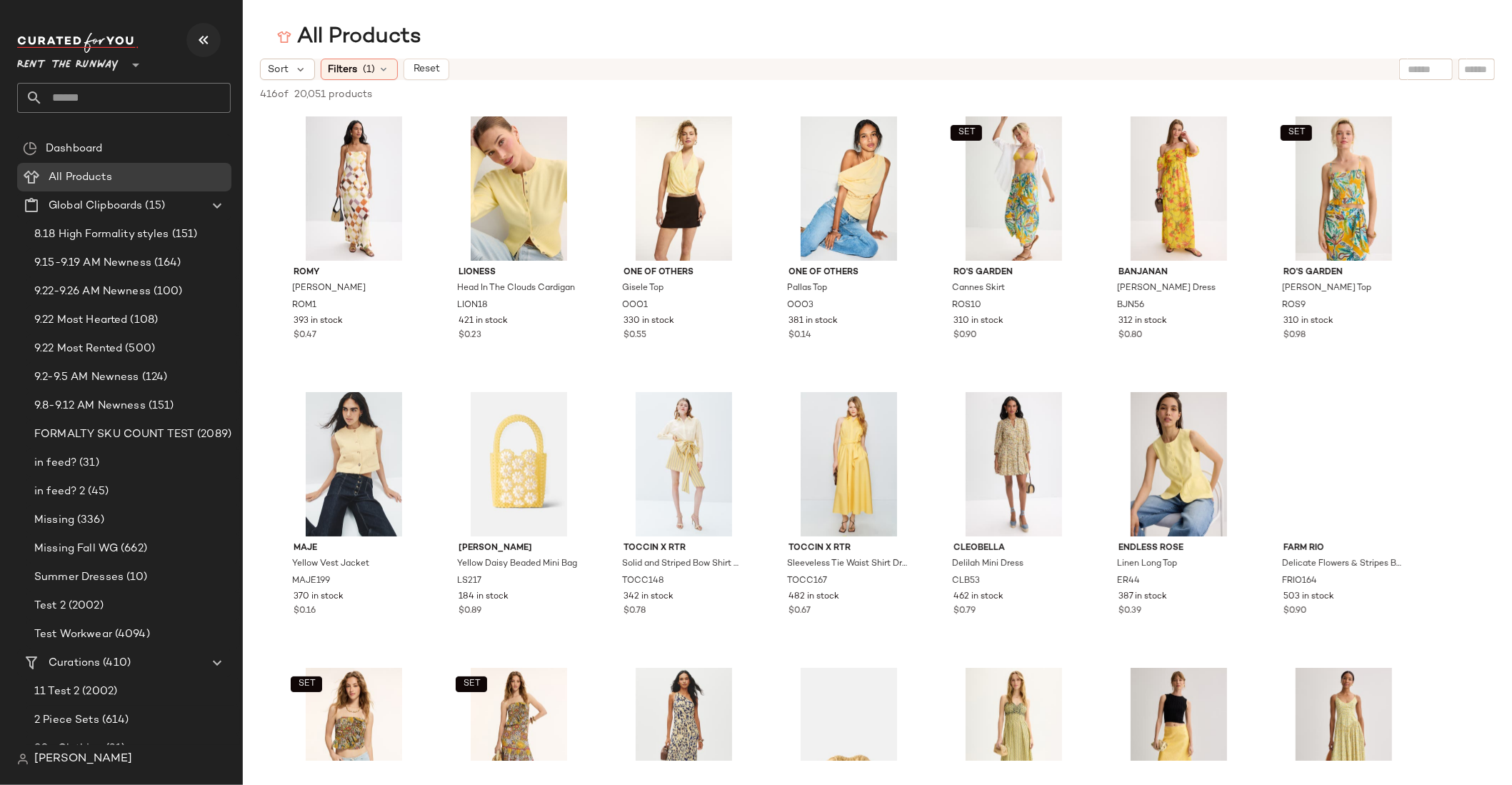
scroll to position [10927, 0]
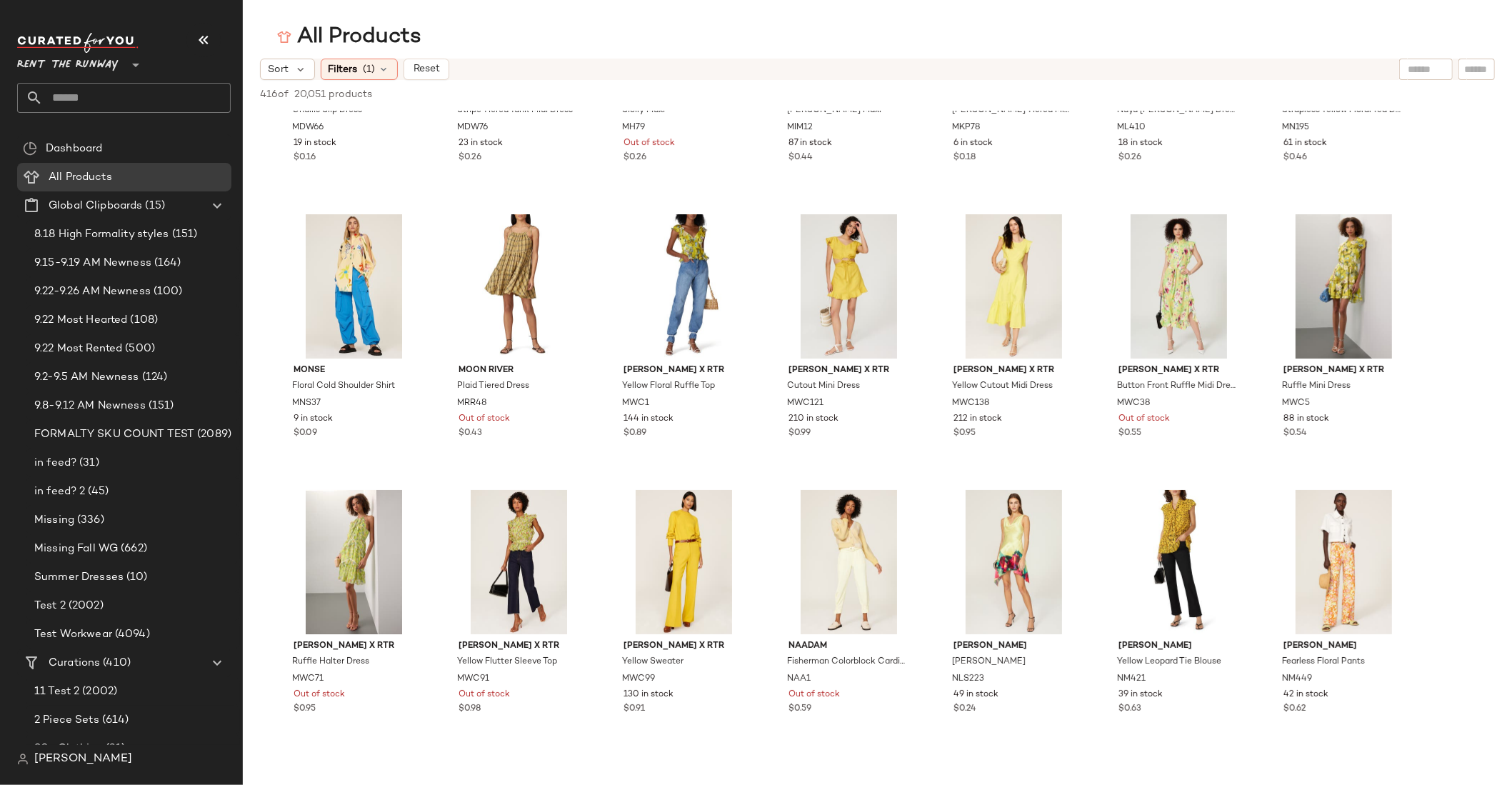
click at [86, 96] on input "text" at bounding box center [137, 97] width 188 height 30
click at [96, 64] on span "Rent the Runway" at bounding box center [68, 61] width 102 height 26
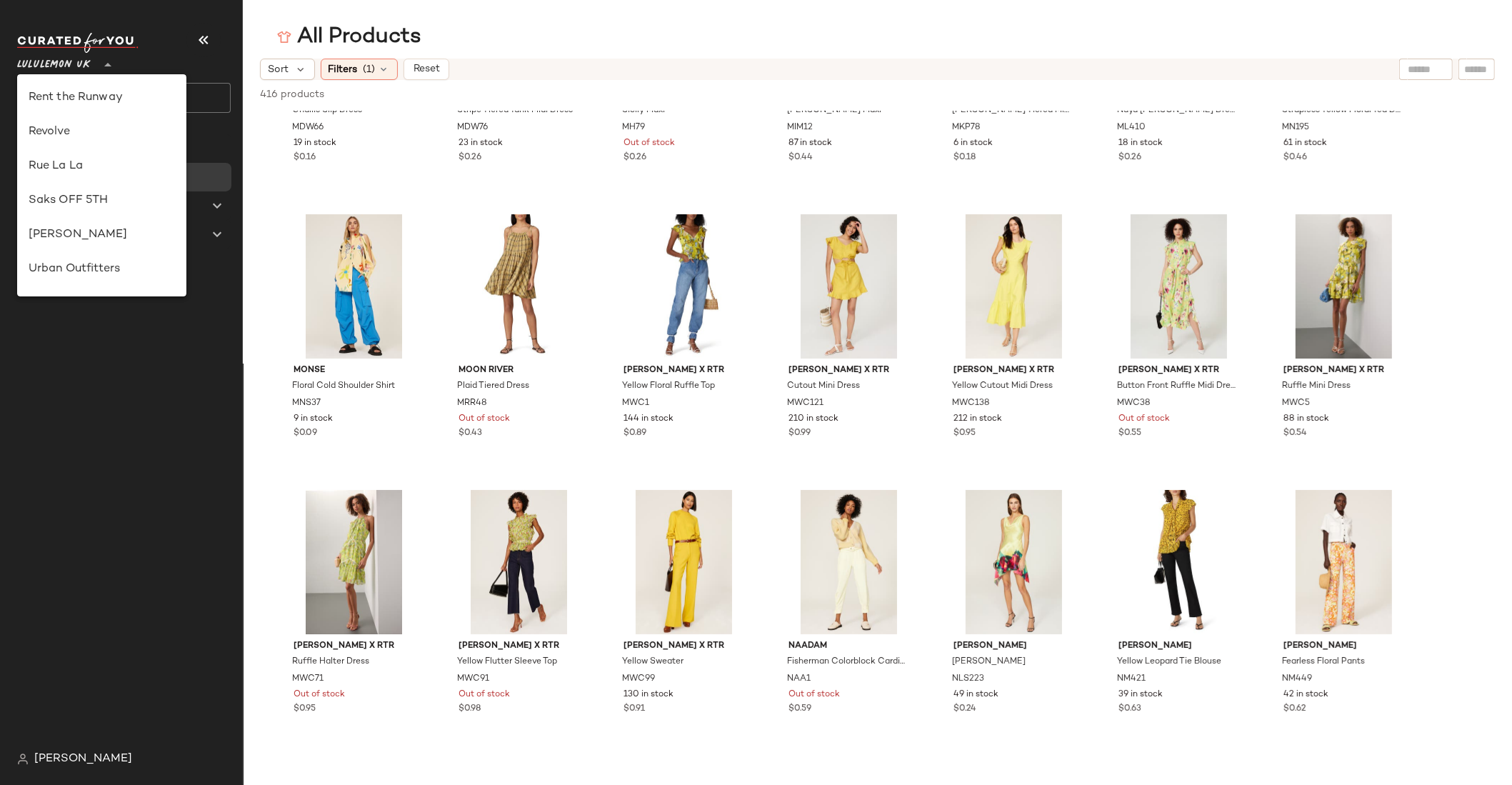
scroll to position [357, 0]
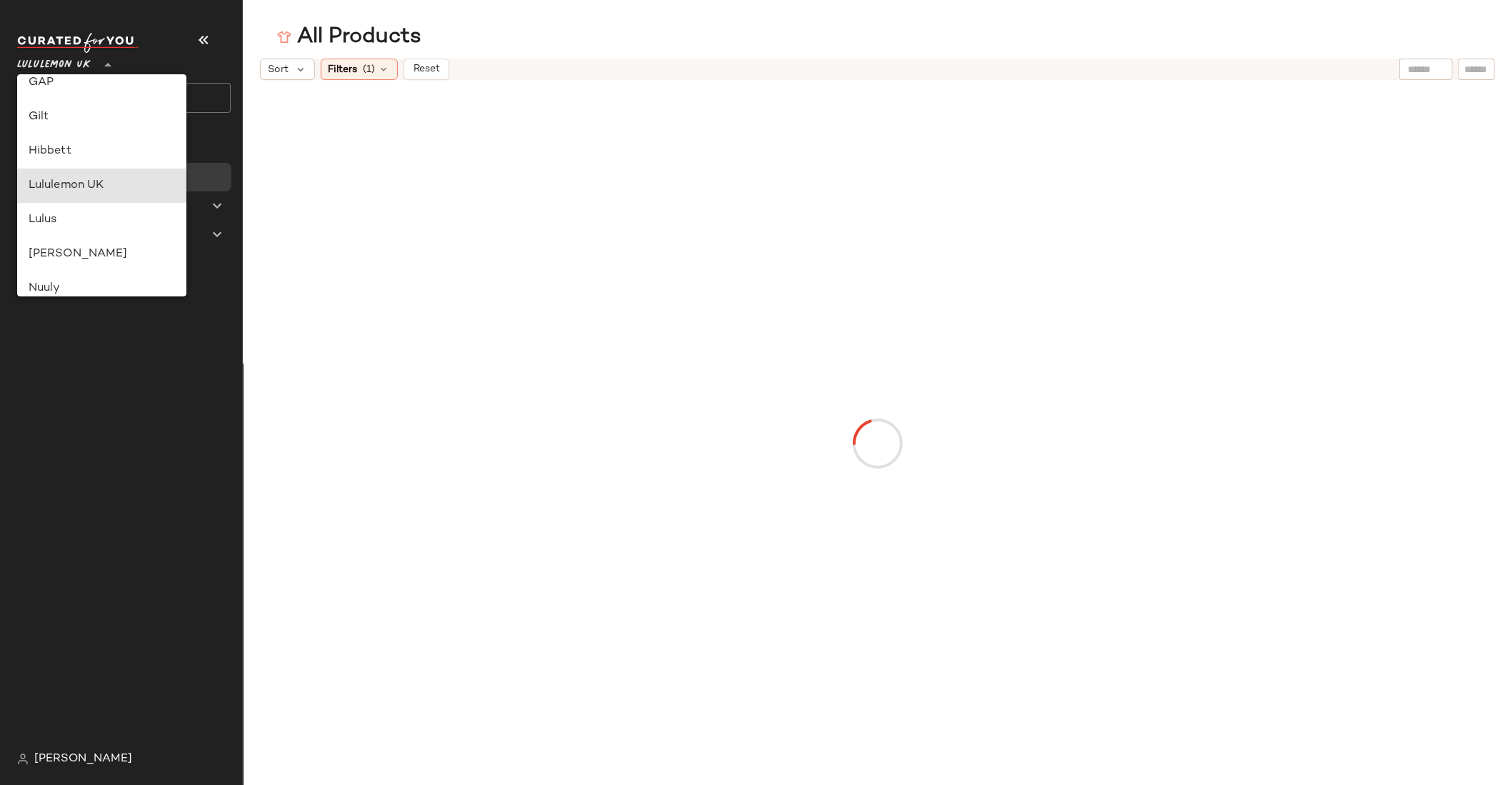
type input "**"
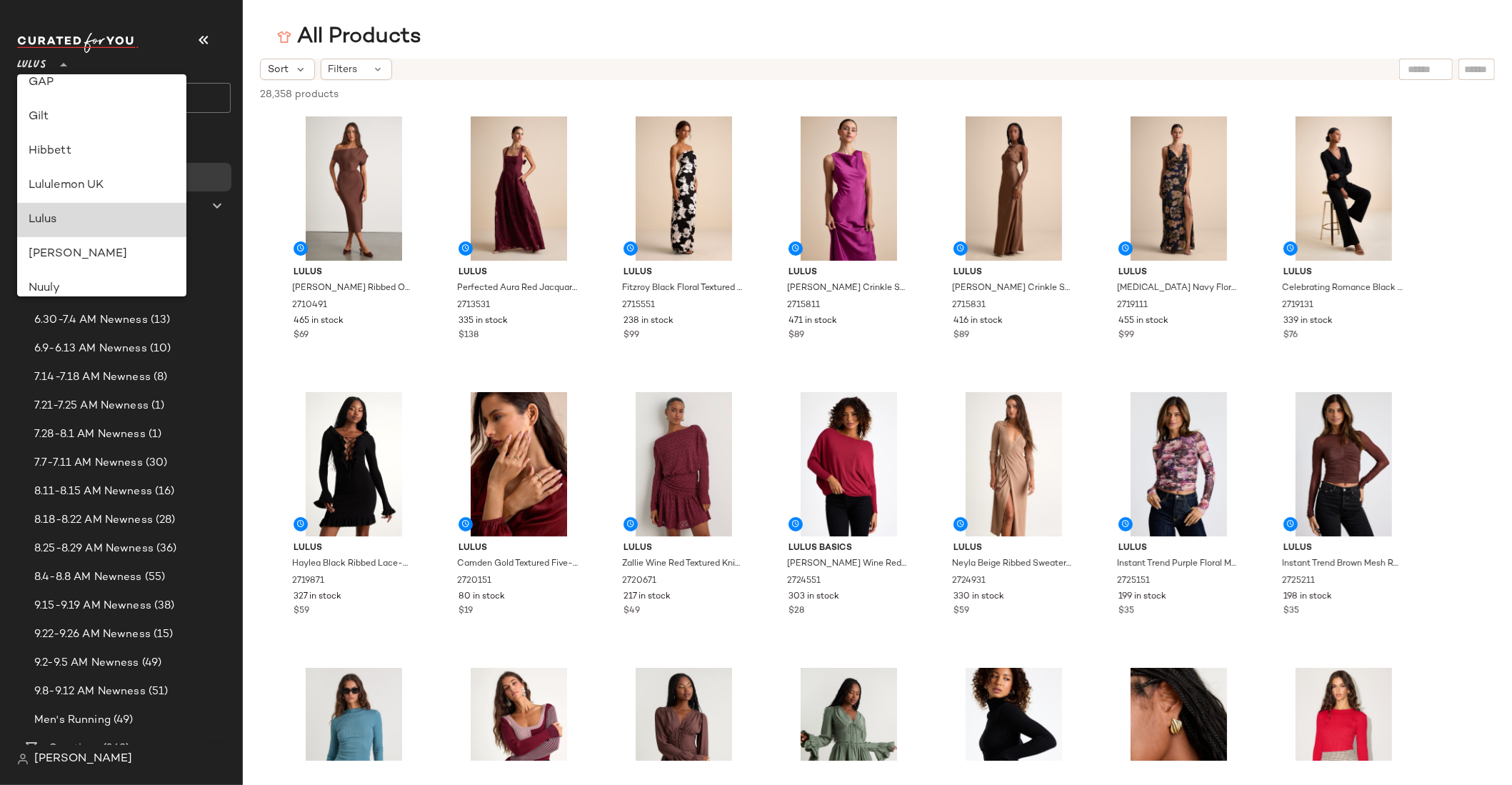
click at [61, 221] on div "Lulus" at bounding box center [102, 220] width 147 height 17
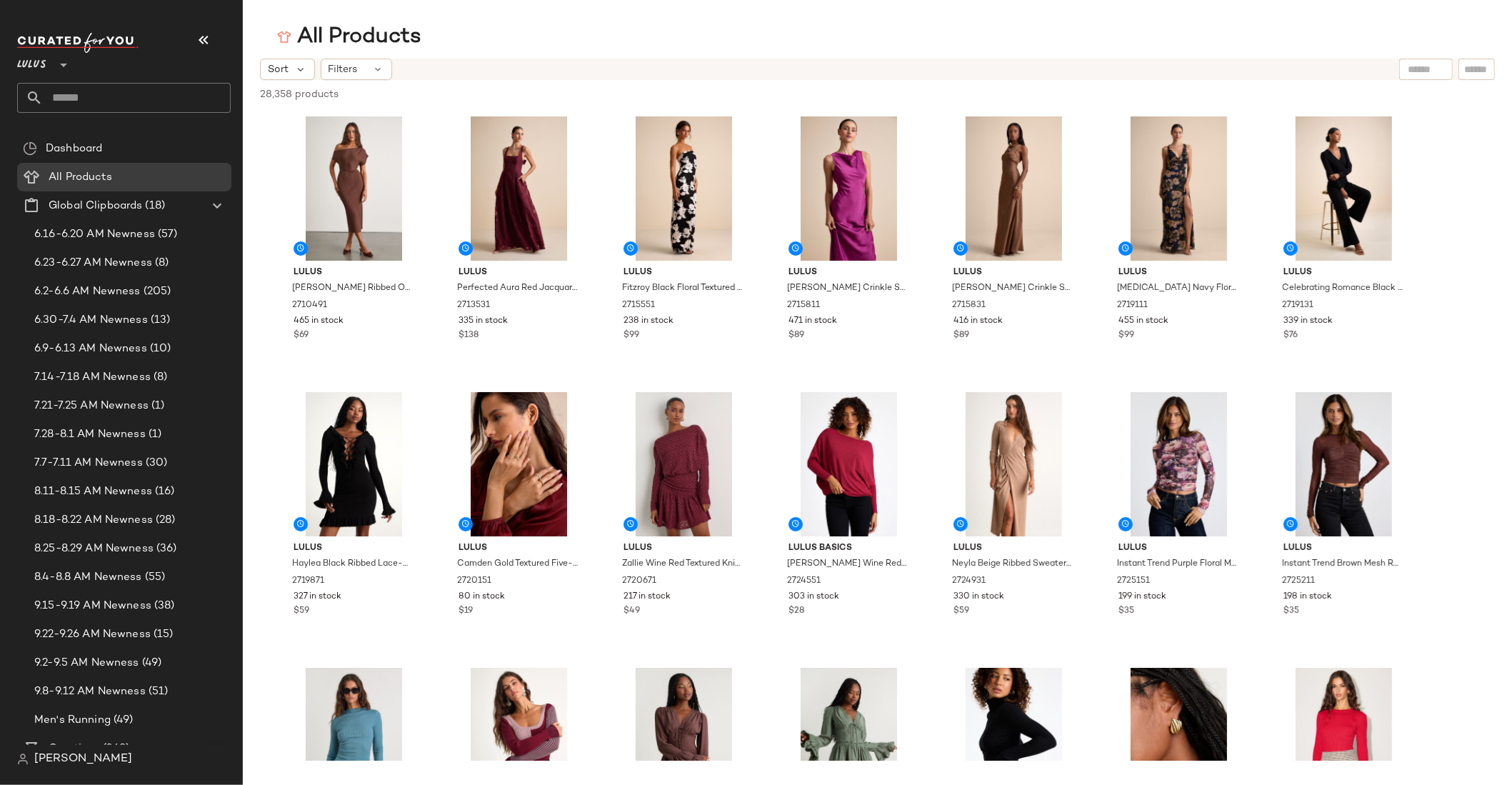
click at [99, 95] on input "text" at bounding box center [137, 97] width 188 height 30
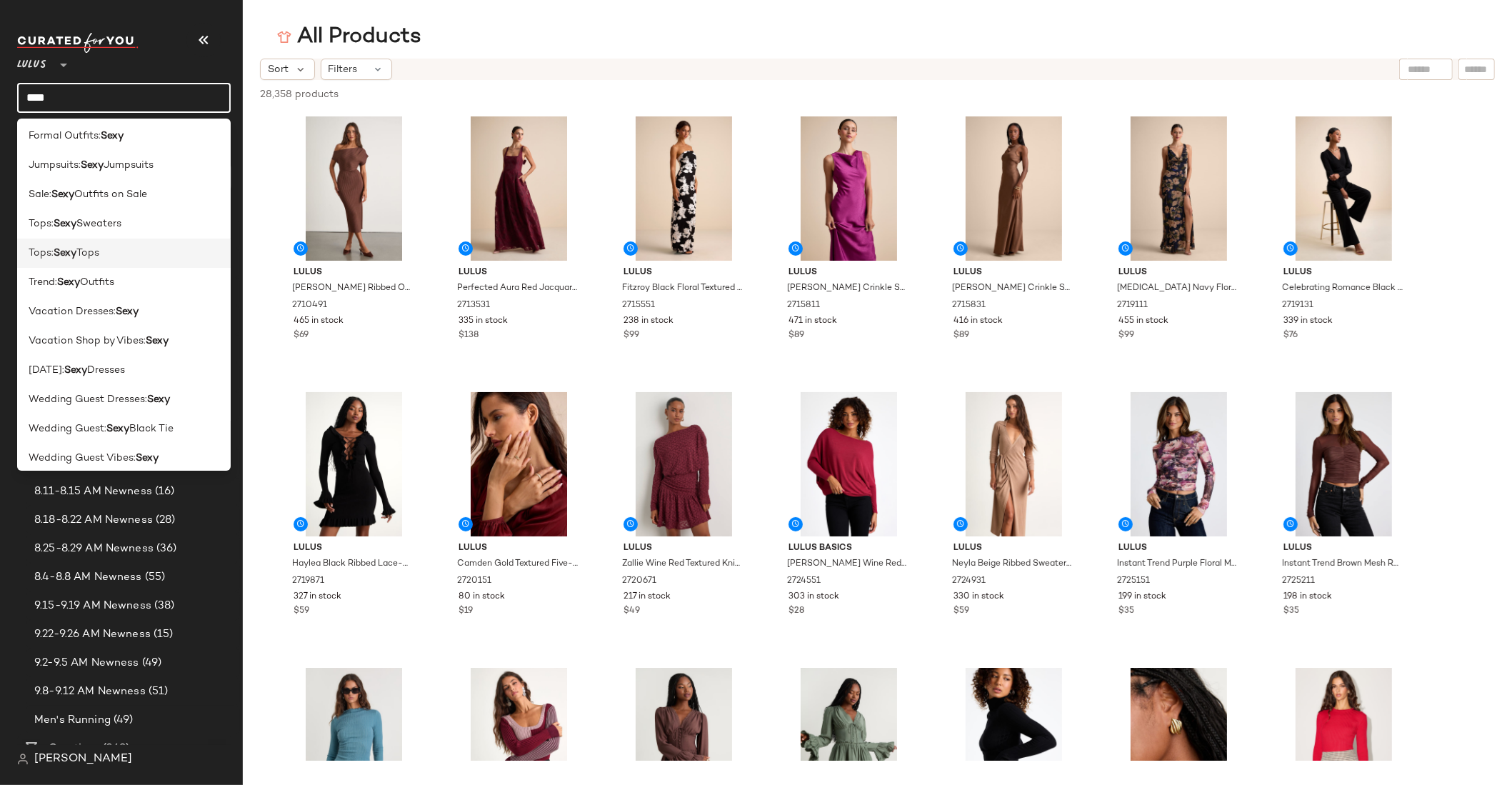
scroll to position [69, 0]
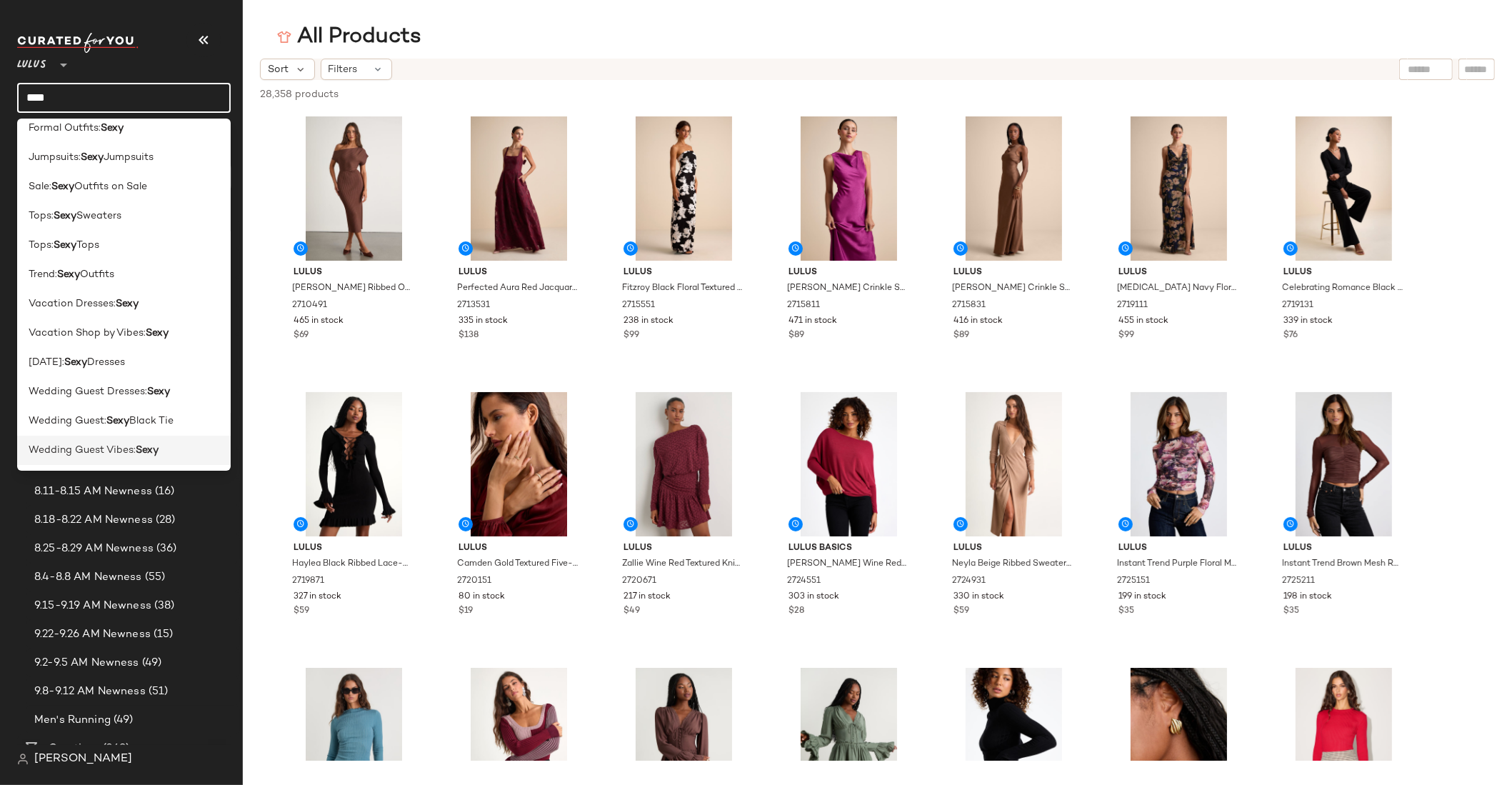
type input "****"
click at [180, 451] on div "Wedding Guest Vibes: Sexy" at bounding box center [123, 449] width 190 height 15
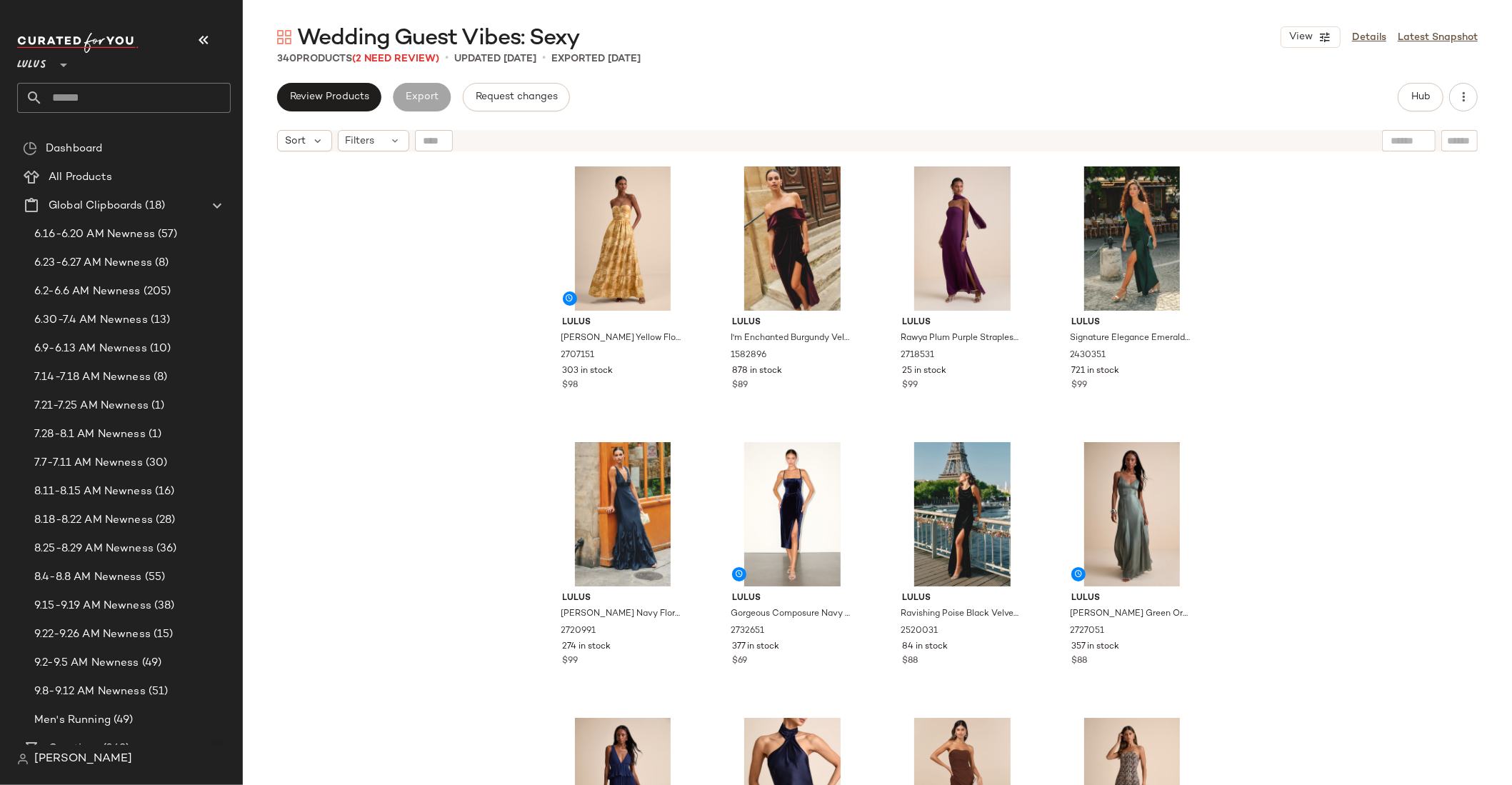
click at [451, 201] on div "Lulus Petrina Golden Yellow Floral Jacquard Strapless Maxi Dress 2707151 303 in…" at bounding box center [877, 489] width 1269 height 662
click at [1415, 103] on button "Hub" at bounding box center [1420, 96] width 46 height 28
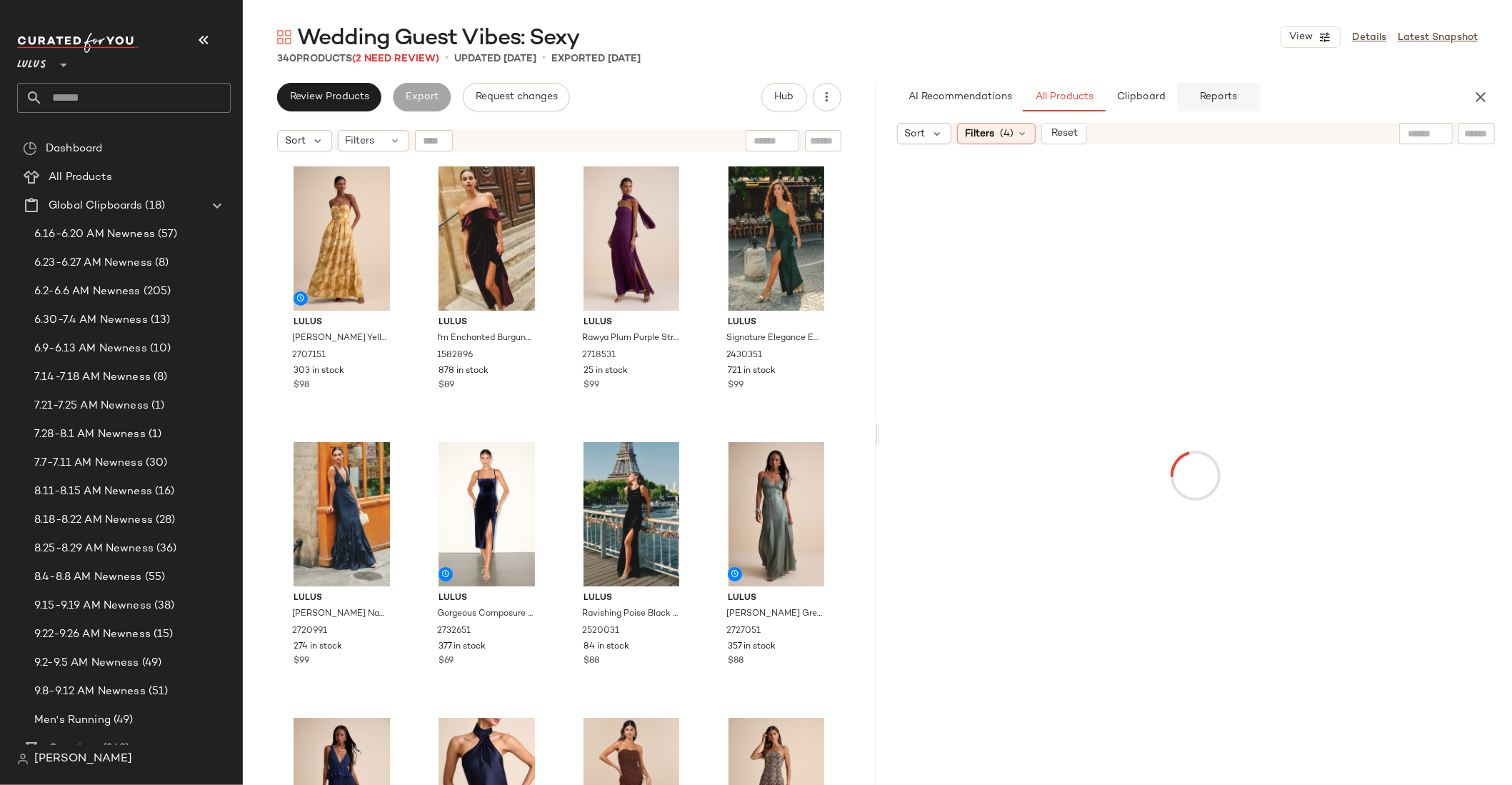
click at [1213, 102] on span "Reports" at bounding box center [1218, 96] width 38 height 11
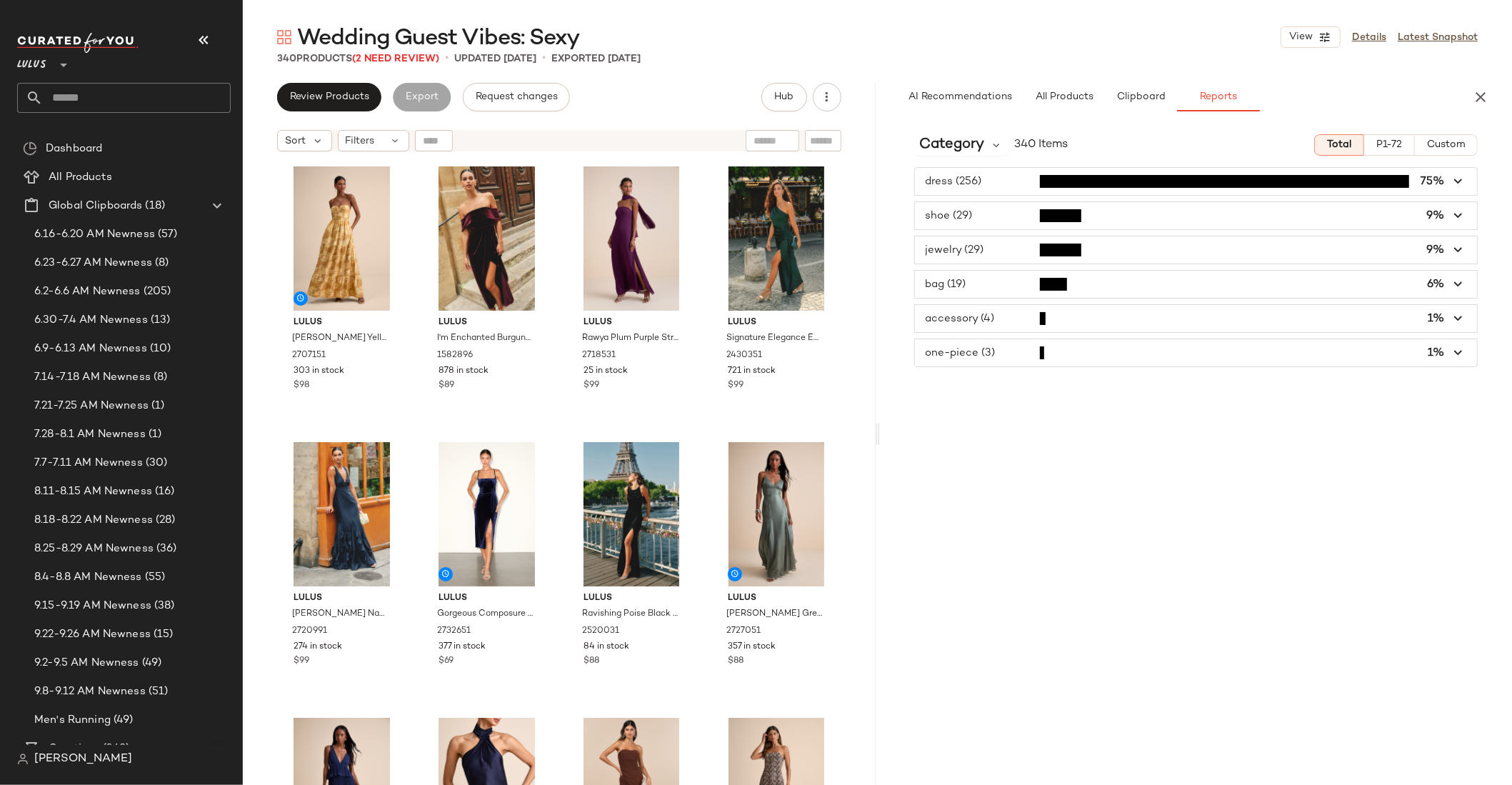
click at [987, 388] on div "Category 340 Items Total P1-72 Custom dress (256) 75% shoe (29) 9% jewelry (29)…" at bounding box center [1196, 454] width 633 height 662
click at [103, 99] on input "text" at bounding box center [137, 97] width 188 height 30
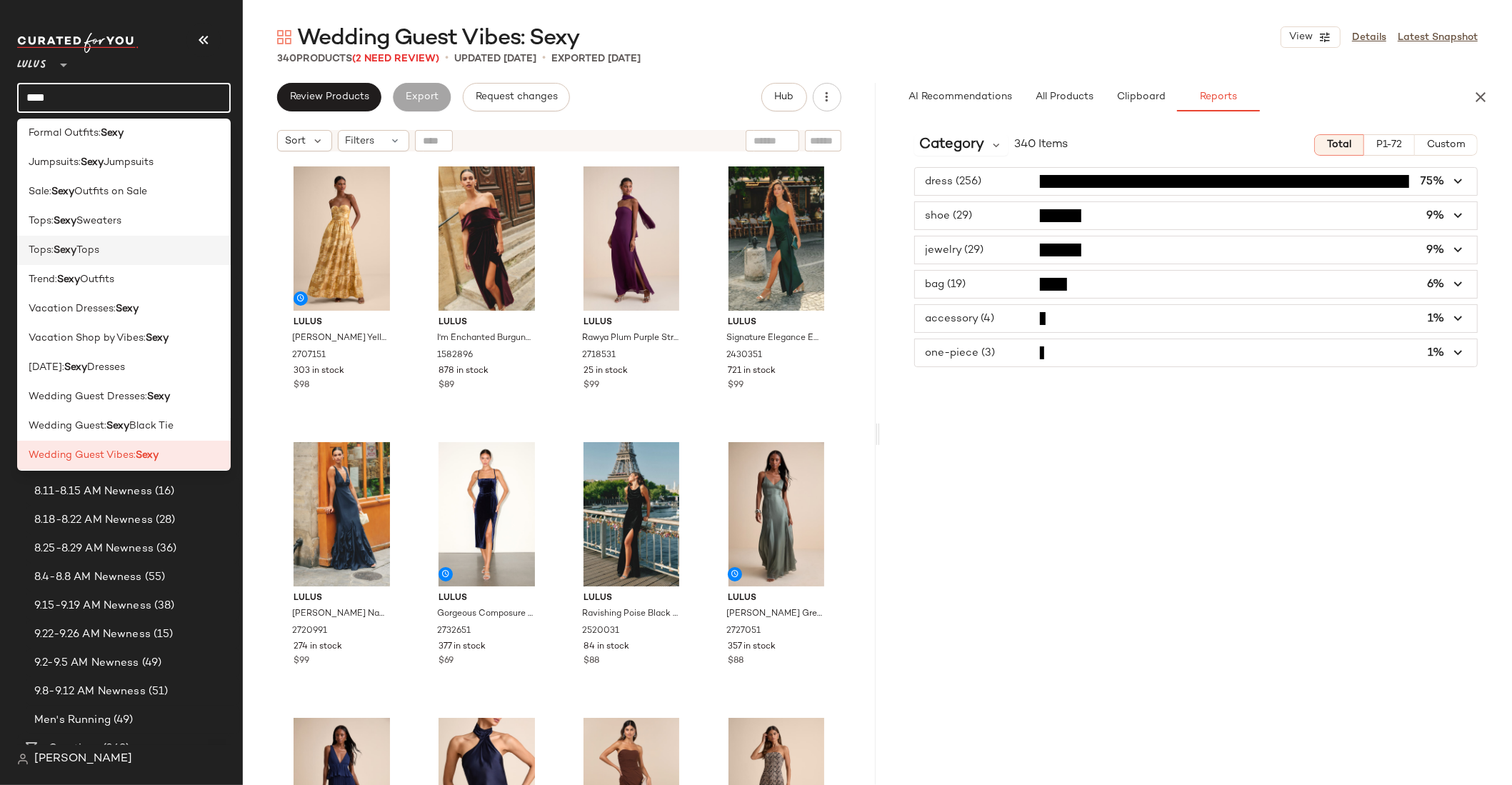
scroll to position [69, 0]
type input "****"
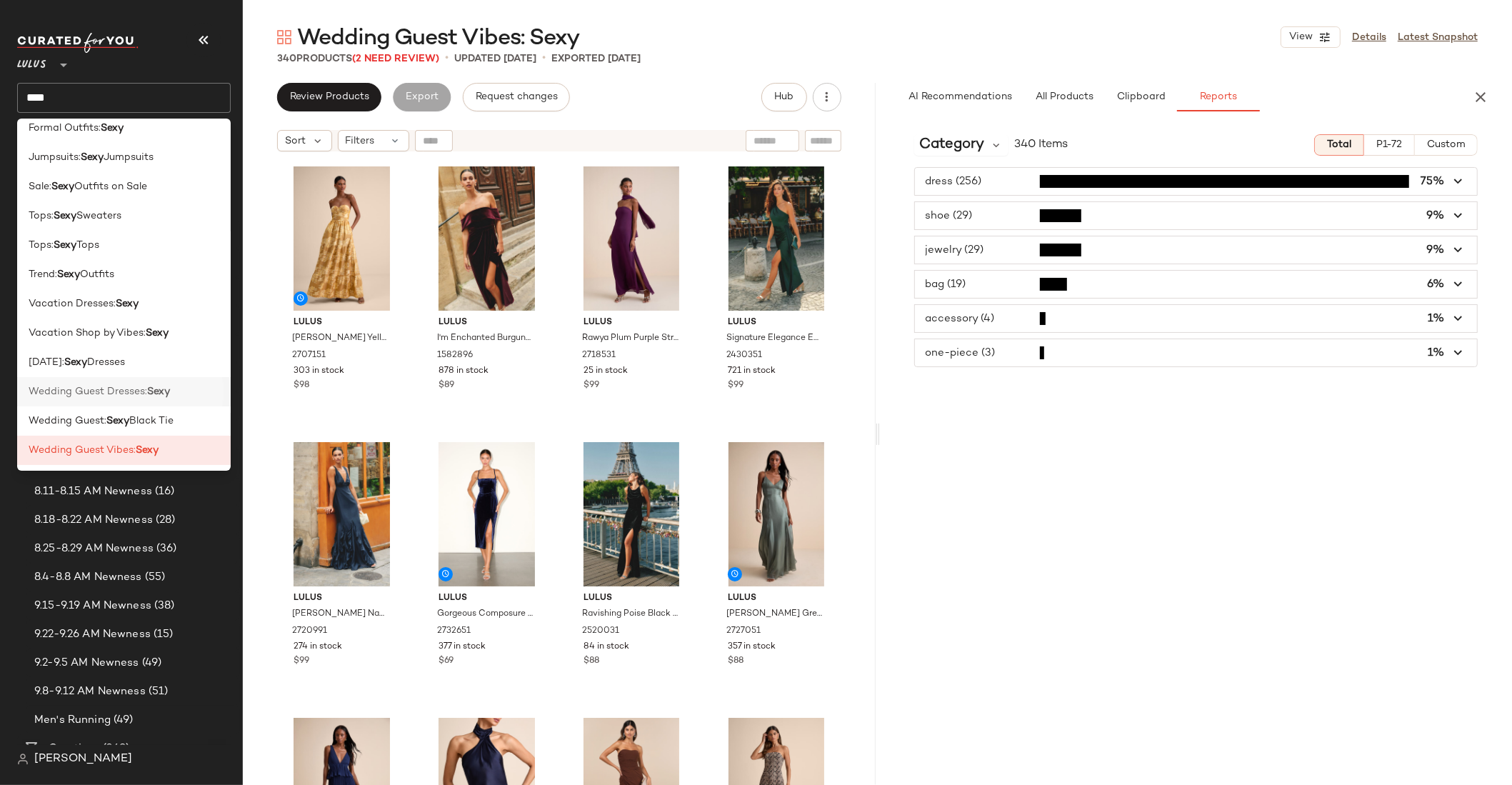
click at [105, 392] on span "Wedding Guest Dresses:" at bounding box center [88, 391] width 119 height 15
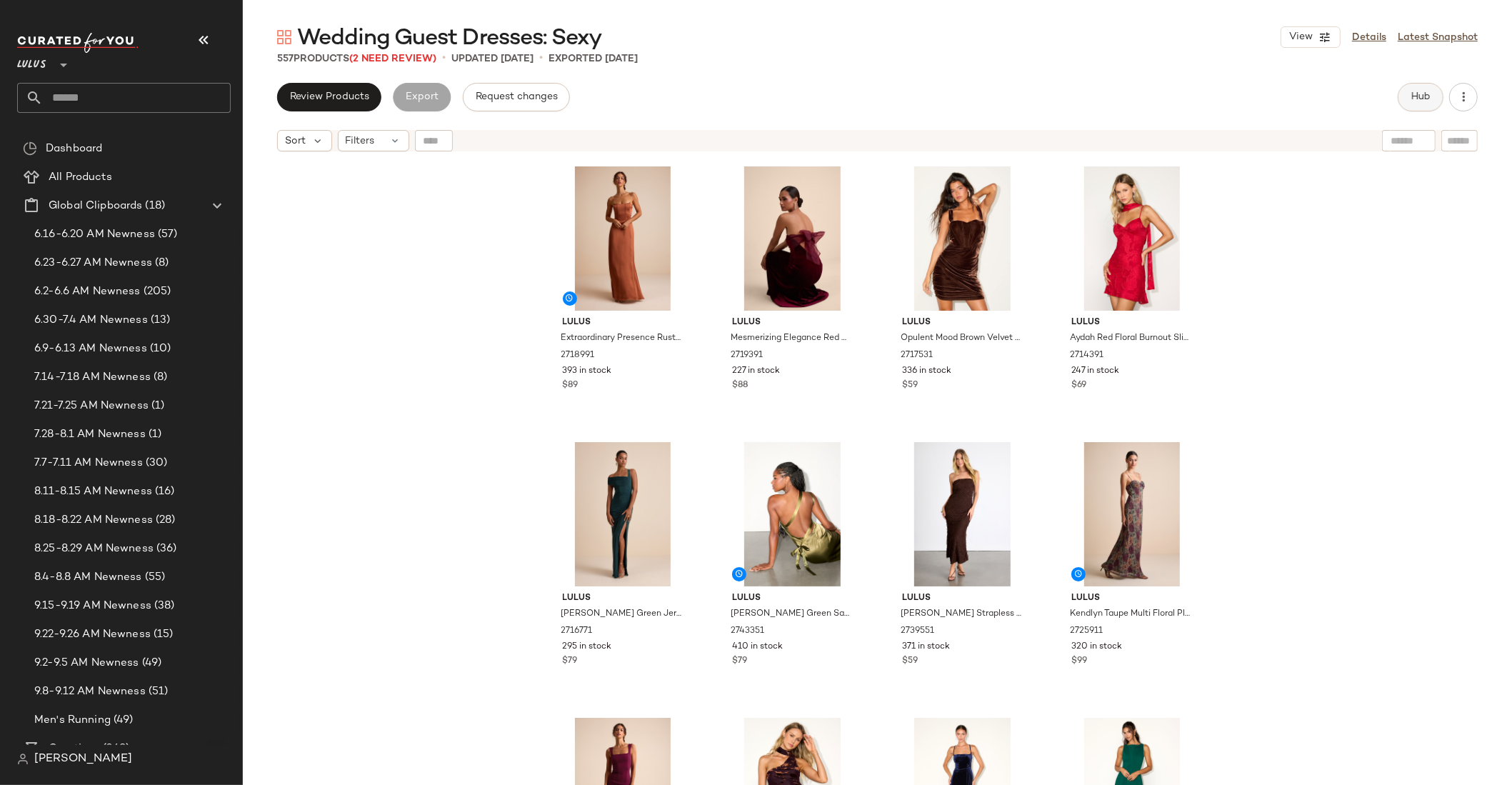
click at [1426, 95] on span "Hub" at bounding box center [1420, 96] width 20 height 11
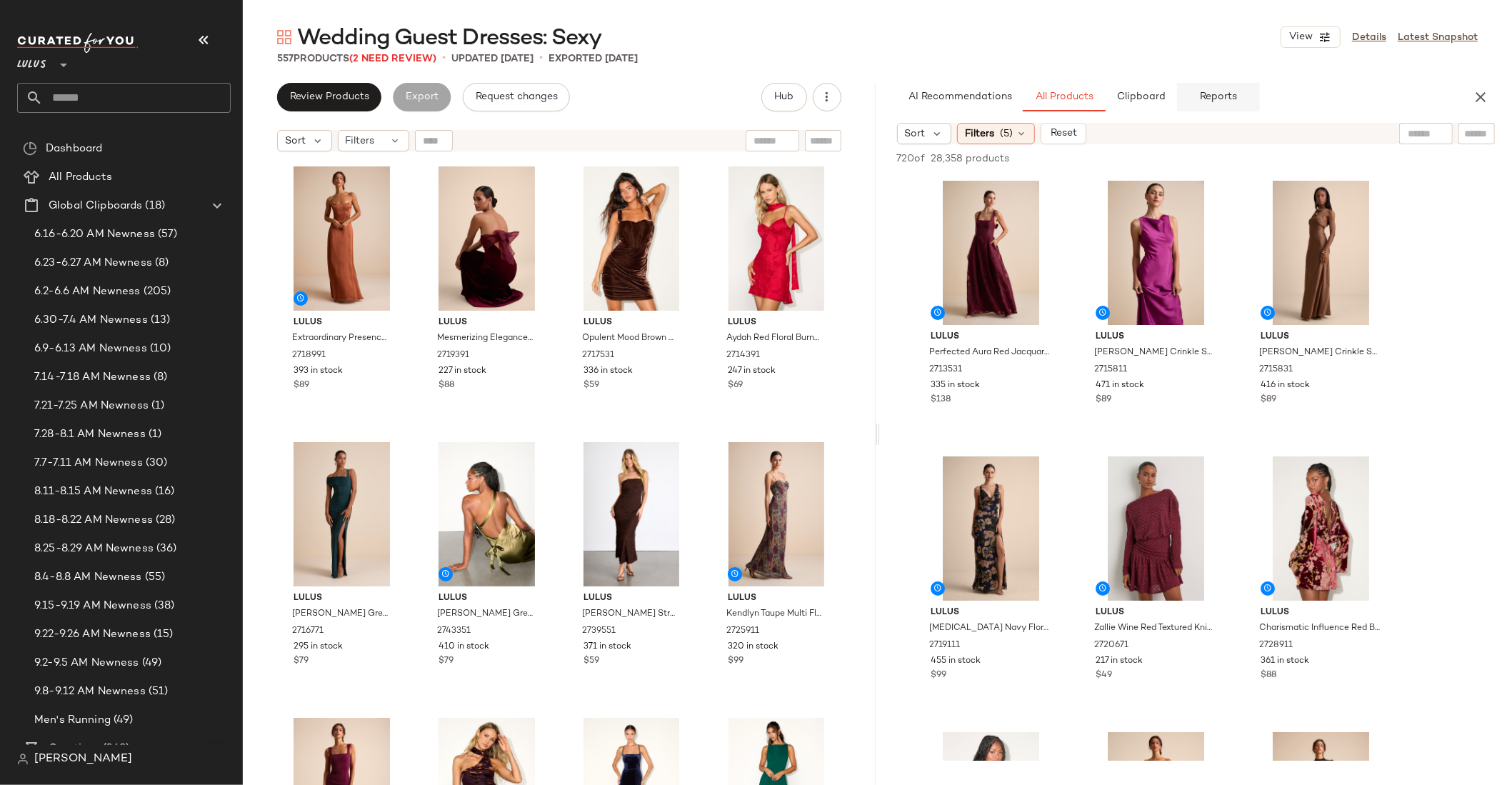
click at [1219, 96] on span "Reports" at bounding box center [1218, 96] width 38 height 11
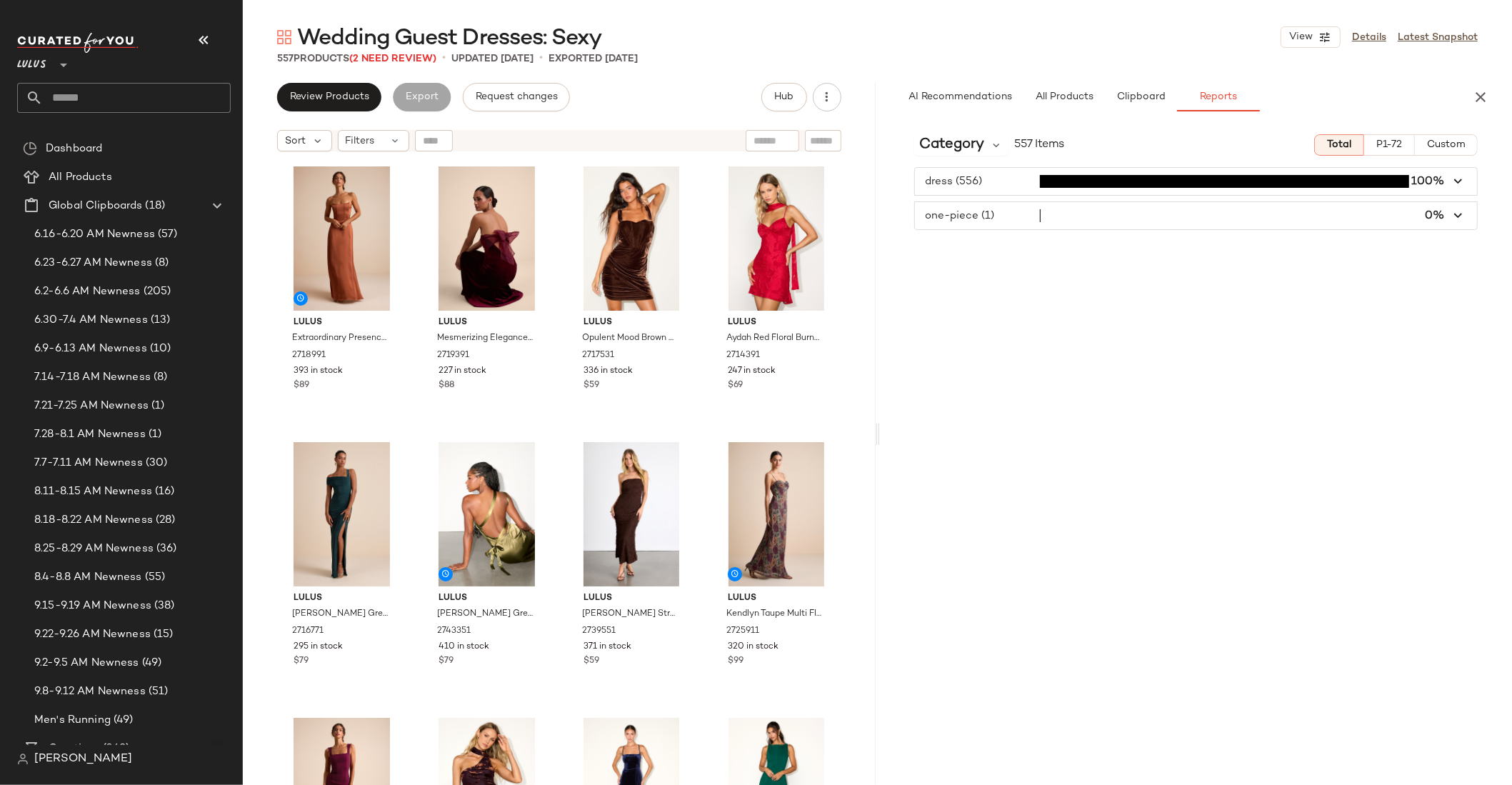
click at [1007, 185] on span "button" at bounding box center [1197, 182] width 563 height 28
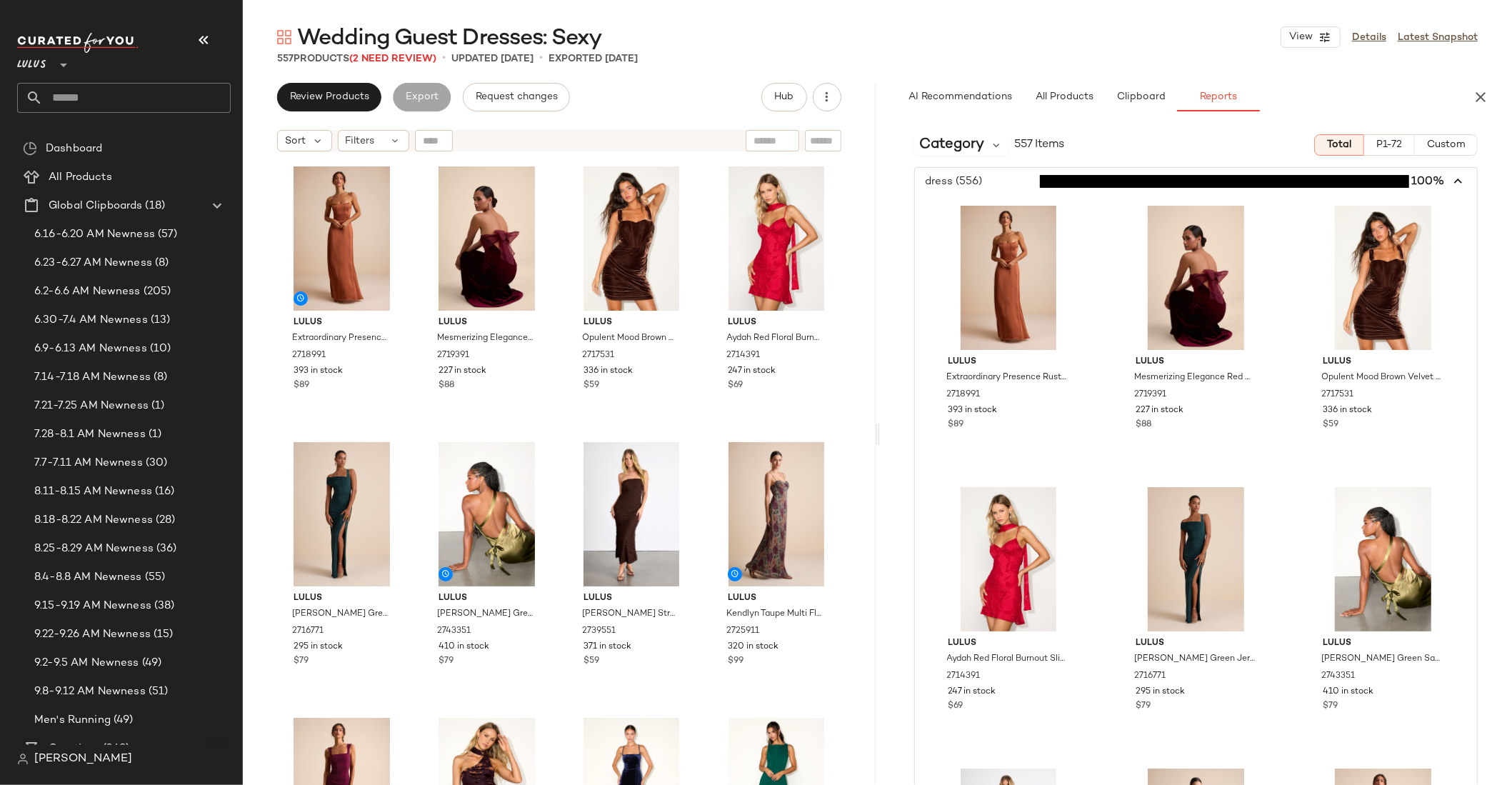
click at [1007, 185] on span "button" at bounding box center [1197, 182] width 563 height 28
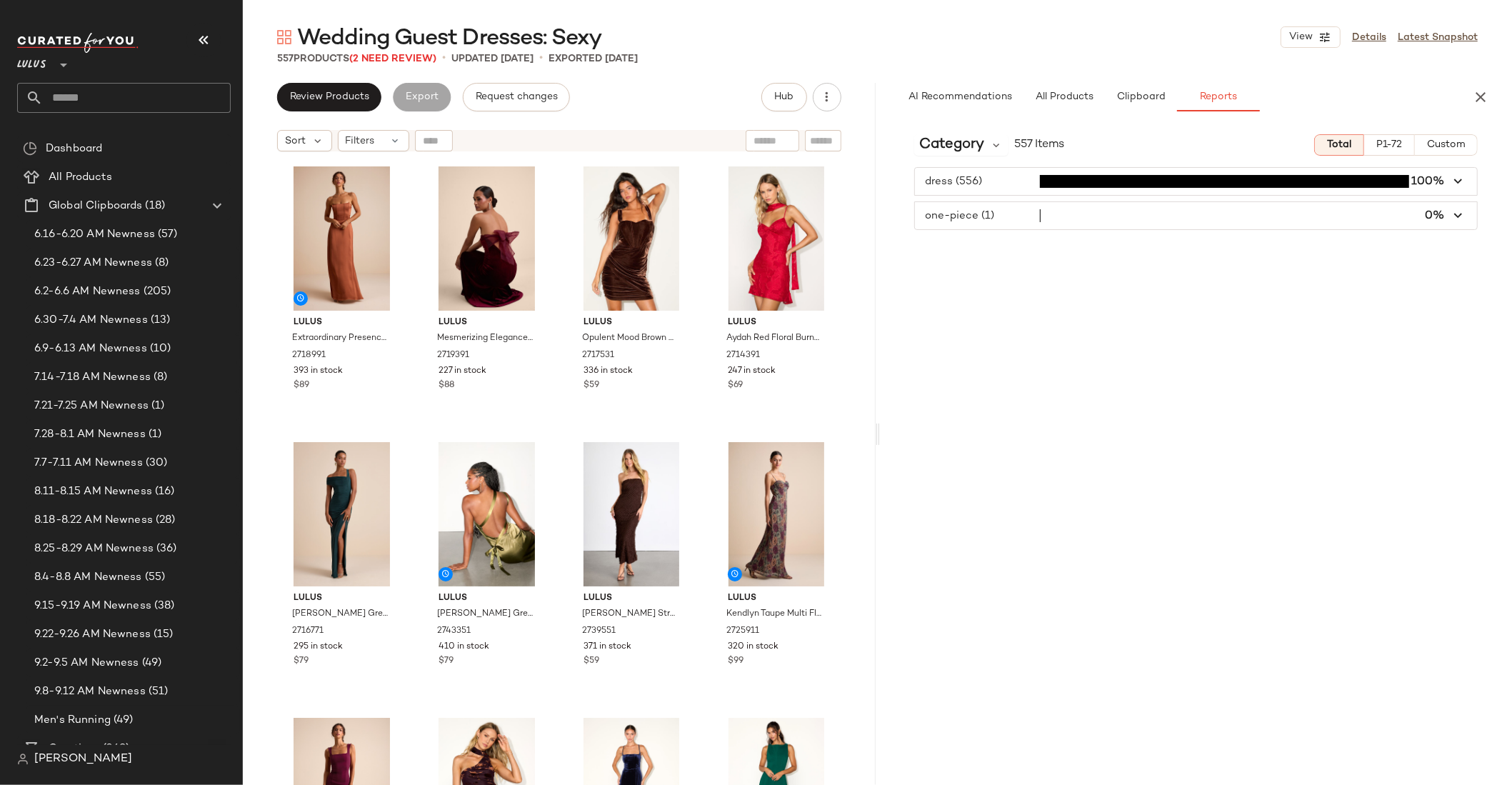
click at [1007, 213] on span "button" at bounding box center [1197, 216] width 563 height 28
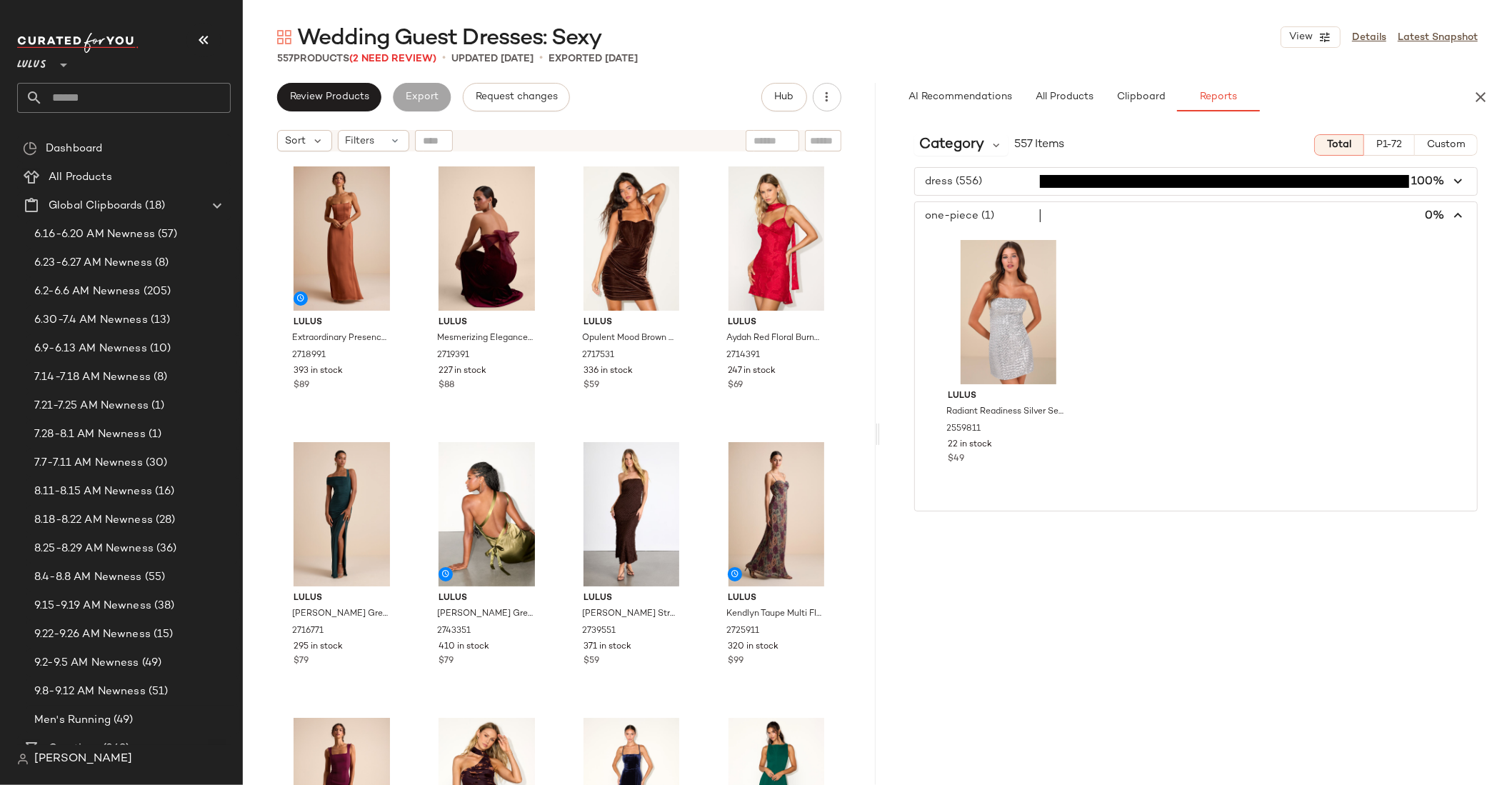
click at [1011, 216] on span "button" at bounding box center [1197, 216] width 563 height 28
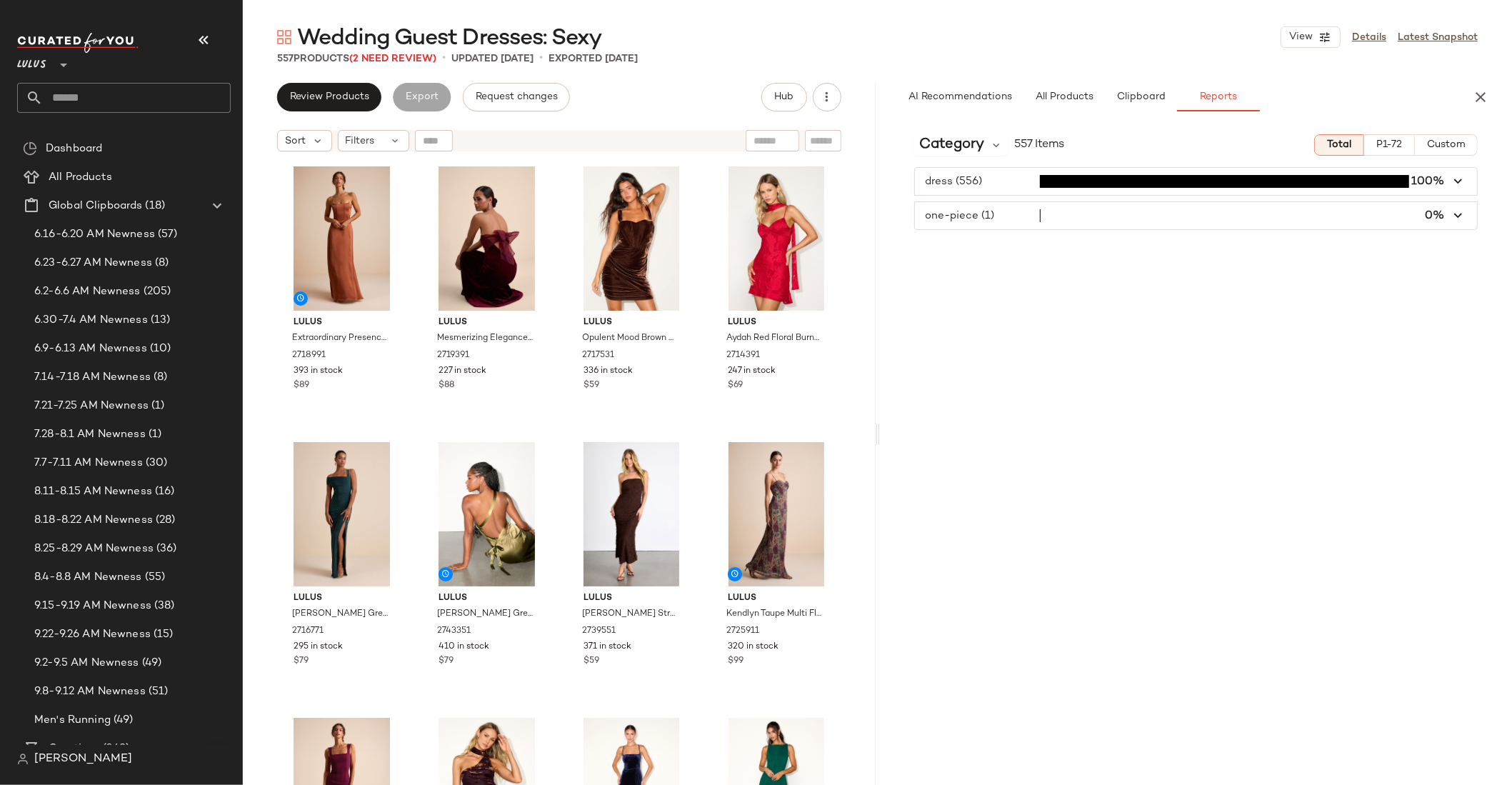
click at [1176, 295] on div "Category 557 Items Total P1-72 Custom dress (556) 100% one-piece (1) 0%" at bounding box center [1196, 454] width 633 height 662
click at [1157, 292] on div "Category 557 Items Total P1-72 Custom dress (556) 100% one-piece (1) 0%" at bounding box center [1196, 454] width 633 height 662
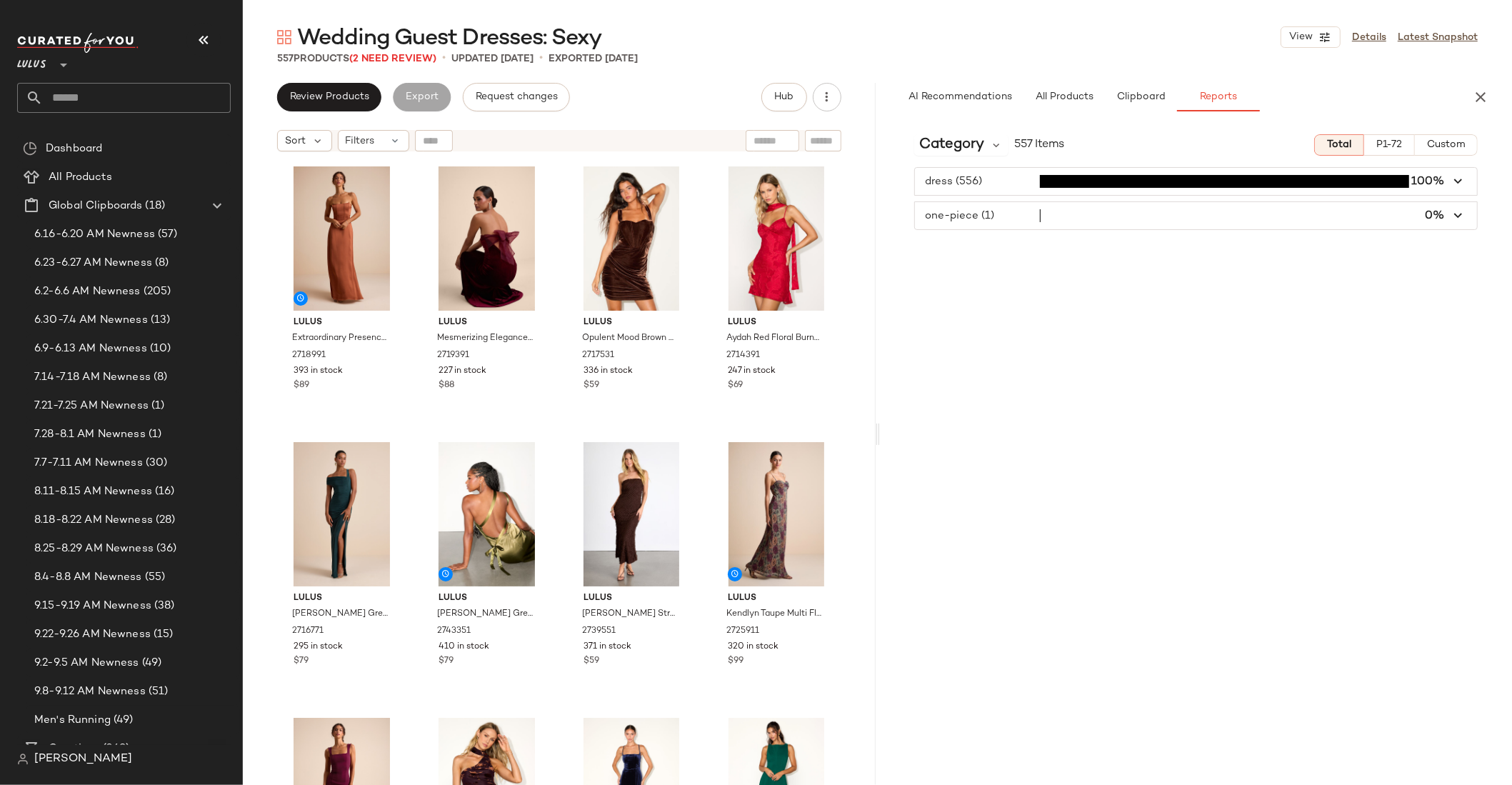
click at [1157, 292] on div "Category 557 Items Total P1-72 Custom dress (556) 100% one-piece (1) 0%" at bounding box center [1196, 454] width 633 height 662
click at [1462, 178] on icon "button" at bounding box center [1459, 182] width 16 height 16
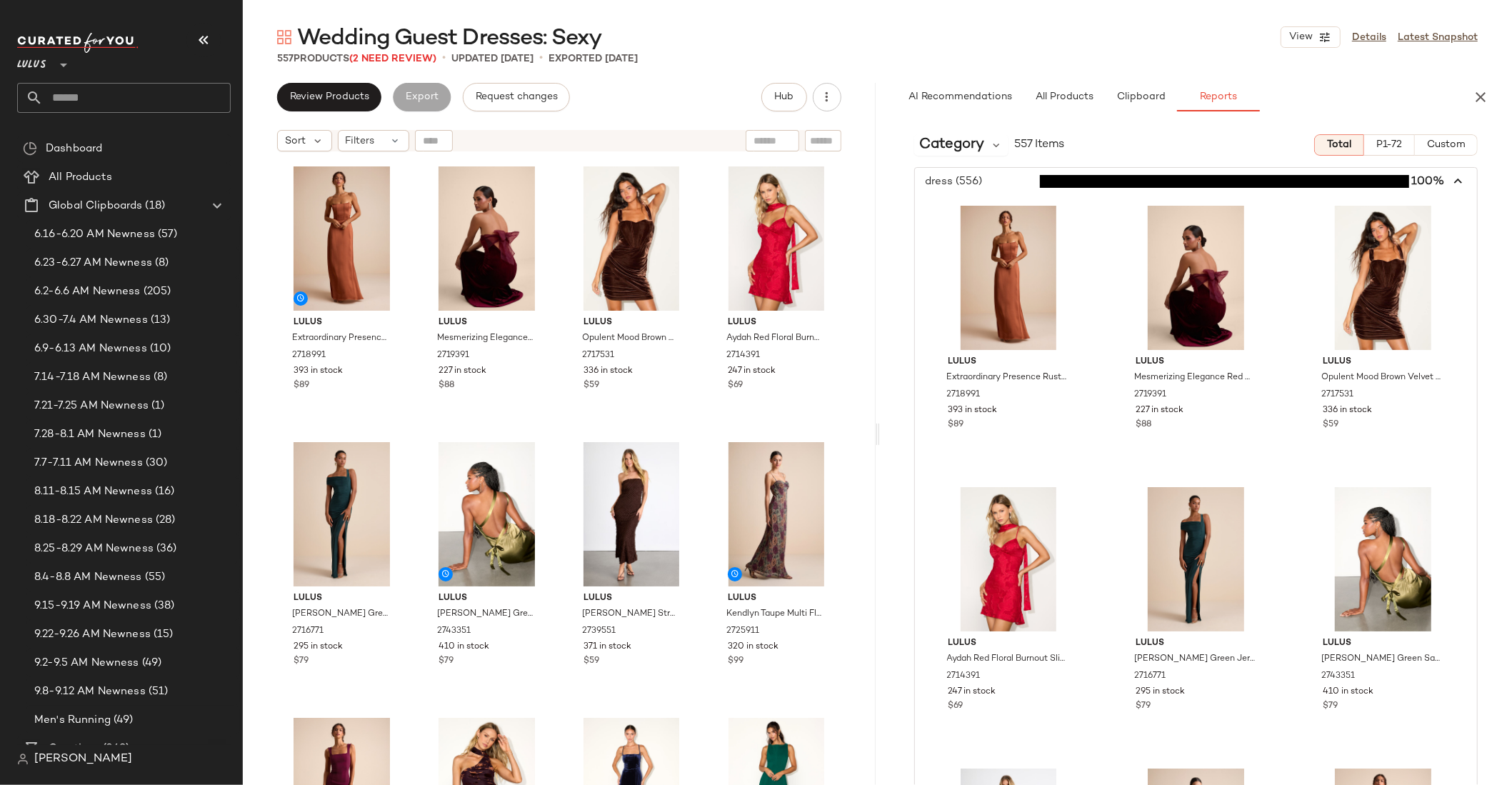
click at [1455, 180] on icon "button" at bounding box center [1459, 182] width 16 height 16
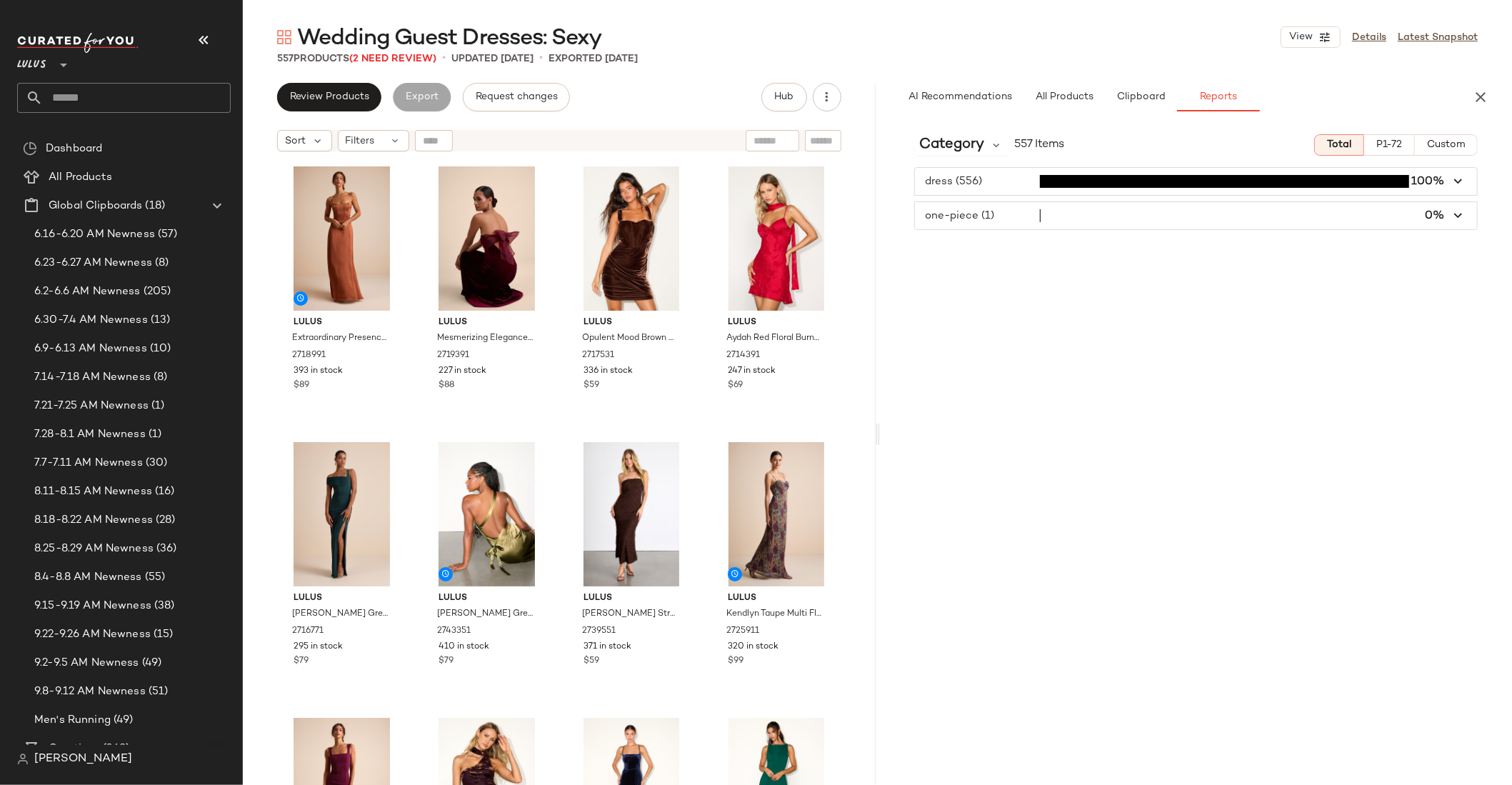
click at [983, 228] on div "one-piece (1) 0%" at bounding box center [1196, 215] width 564 height 28
click at [989, 220] on span "button" at bounding box center [1197, 216] width 563 height 28
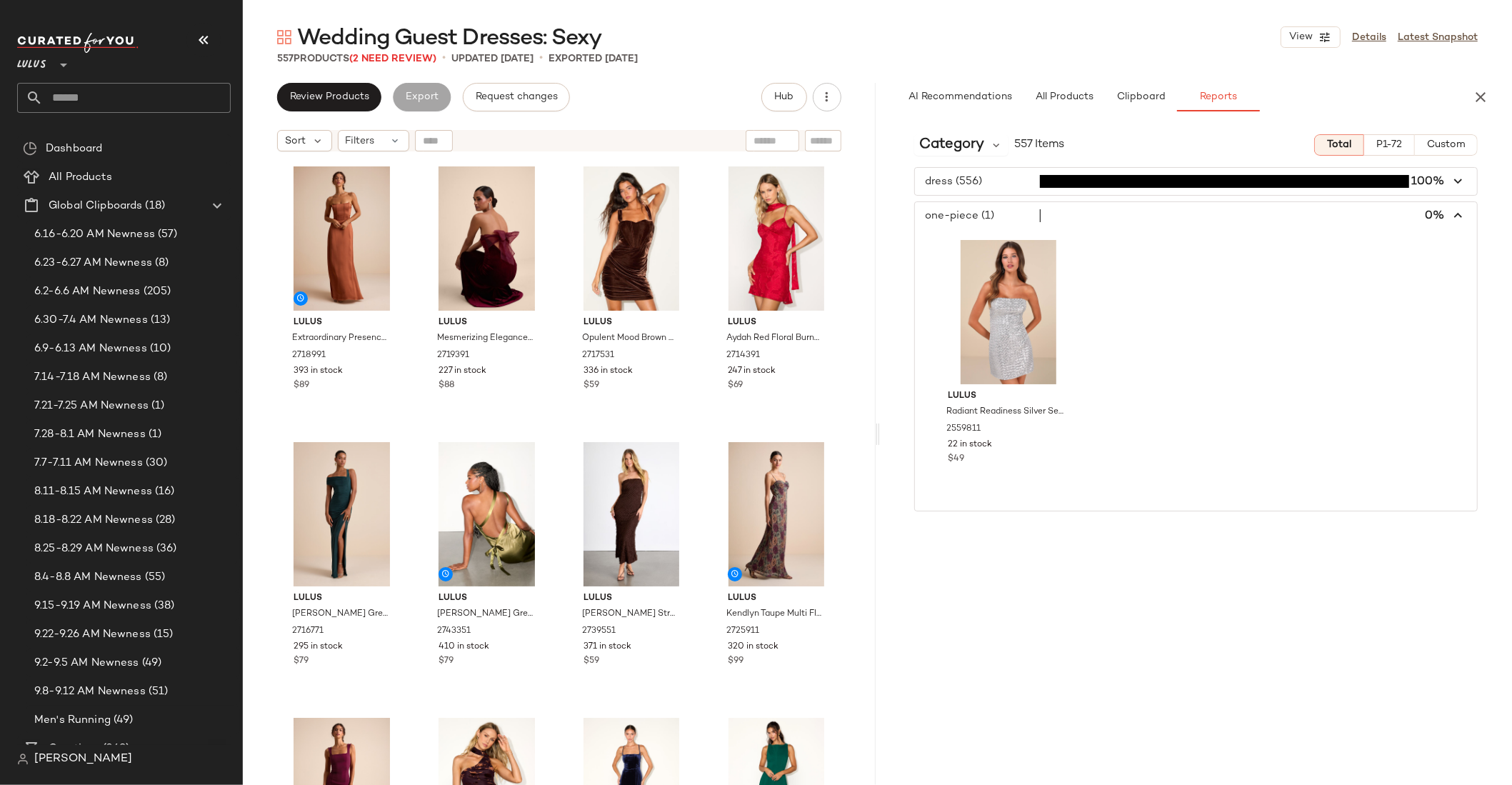
click at [989, 220] on span "button" at bounding box center [1197, 216] width 563 height 28
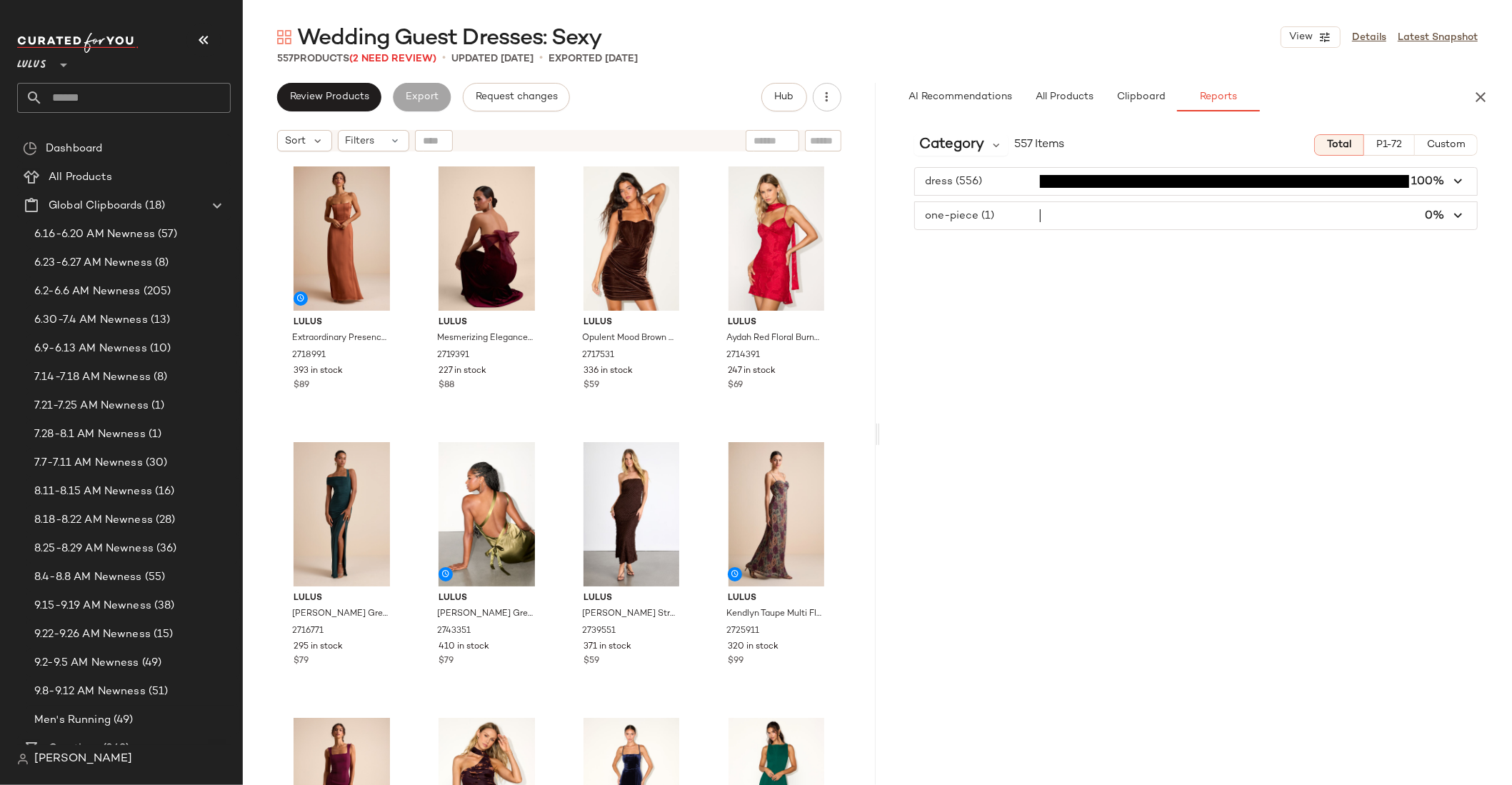
click at [71, 98] on input "text" at bounding box center [137, 97] width 188 height 30
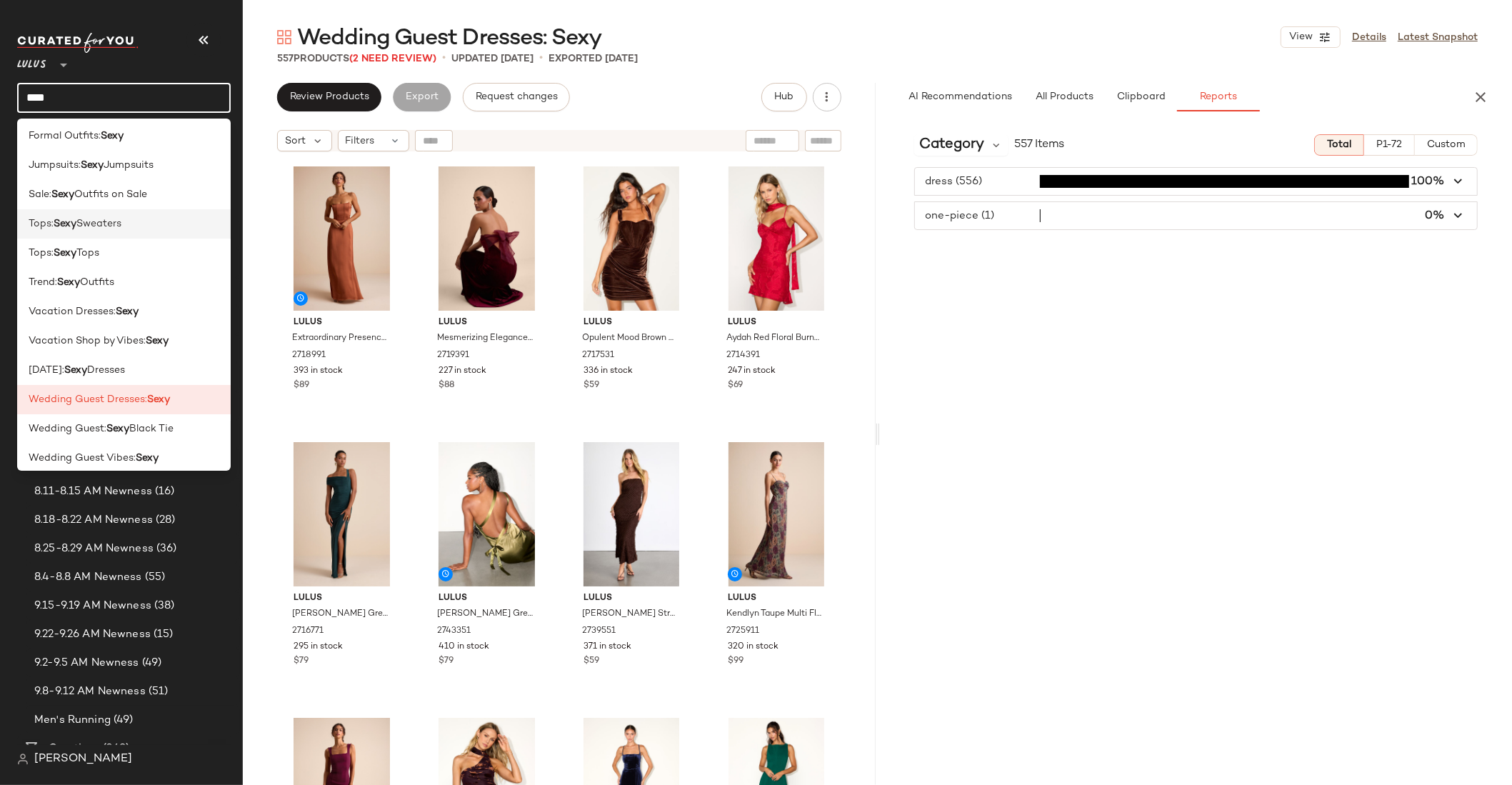
scroll to position [69, 0]
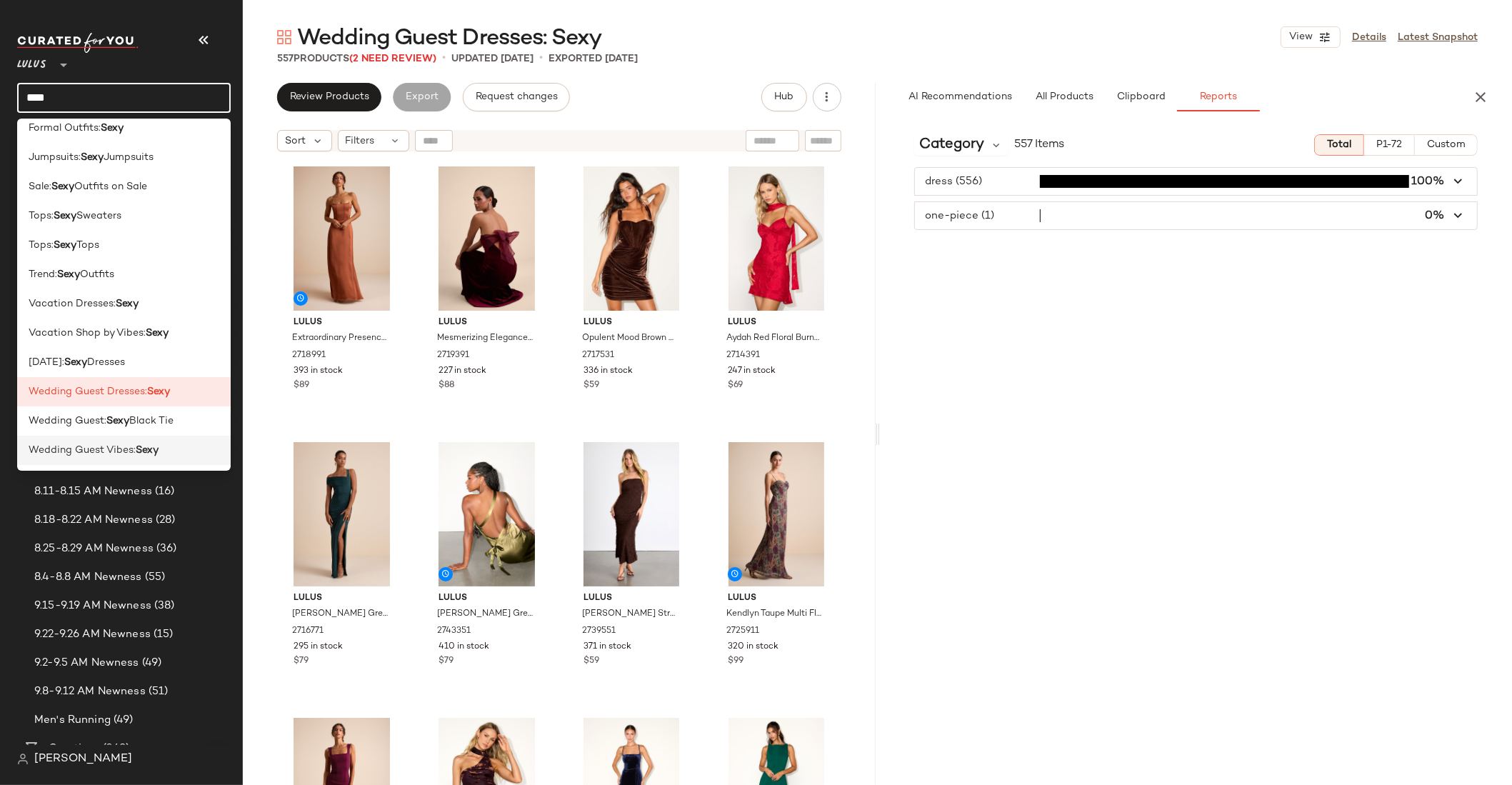
type input "****"
click at [115, 452] on span "Wedding Guest Vibes:" at bounding box center [82, 449] width 107 height 15
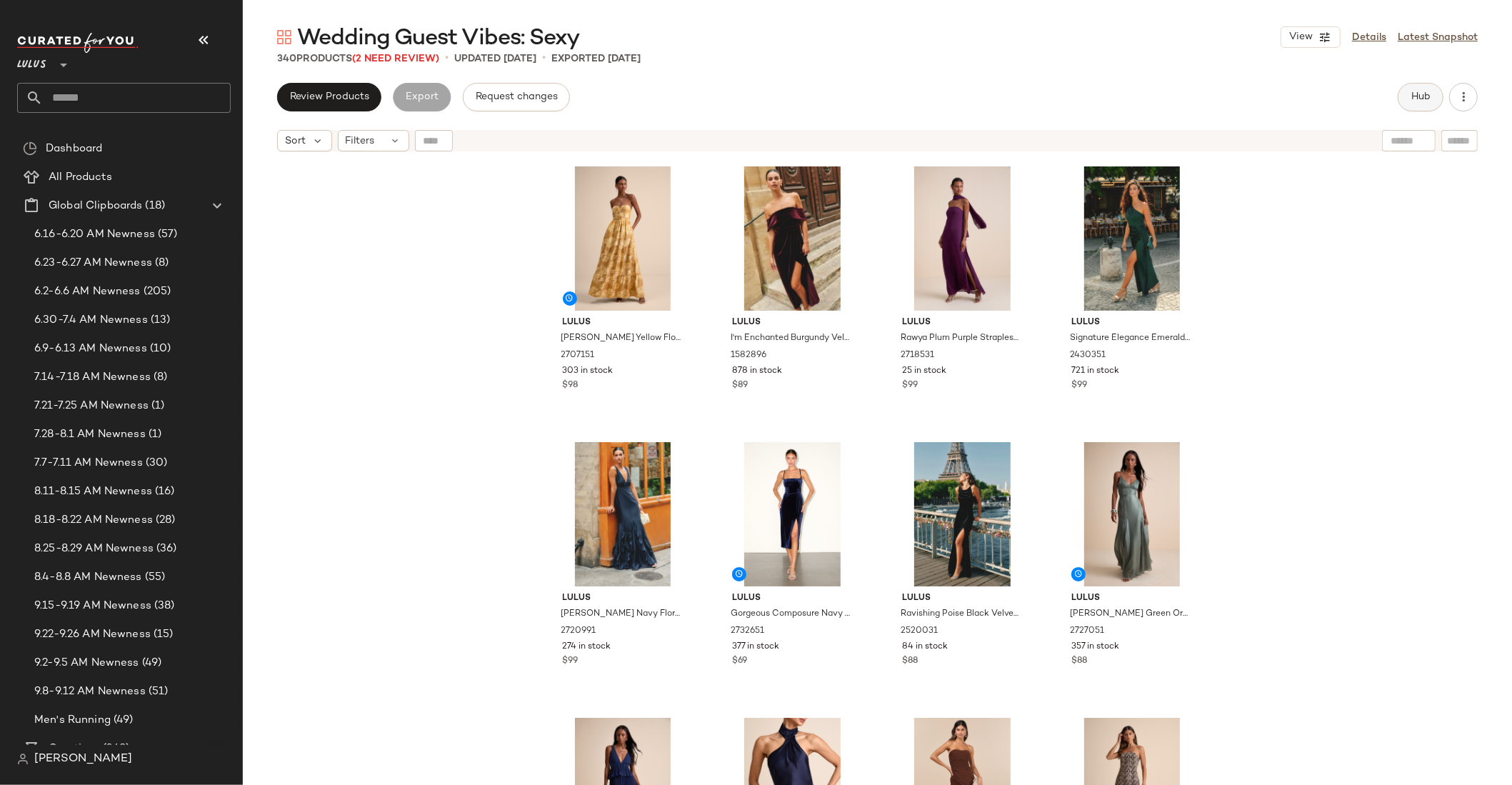
click at [1416, 97] on span "Hub" at bounding box center [1420, 96] width 20 height 11
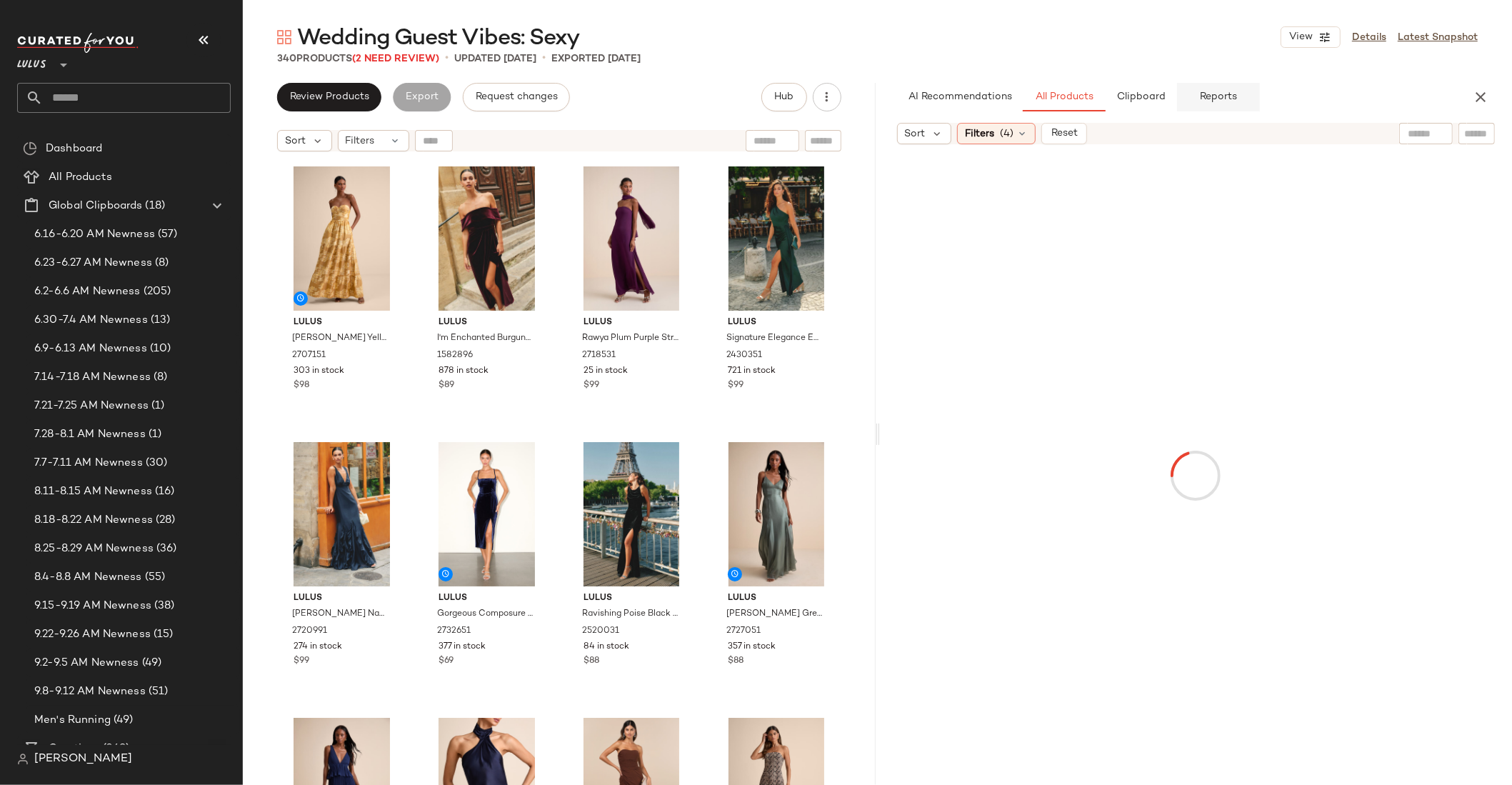
click at [1208, 98] on span "Reports" at bounding box center [1218, 96] width 38 height 11
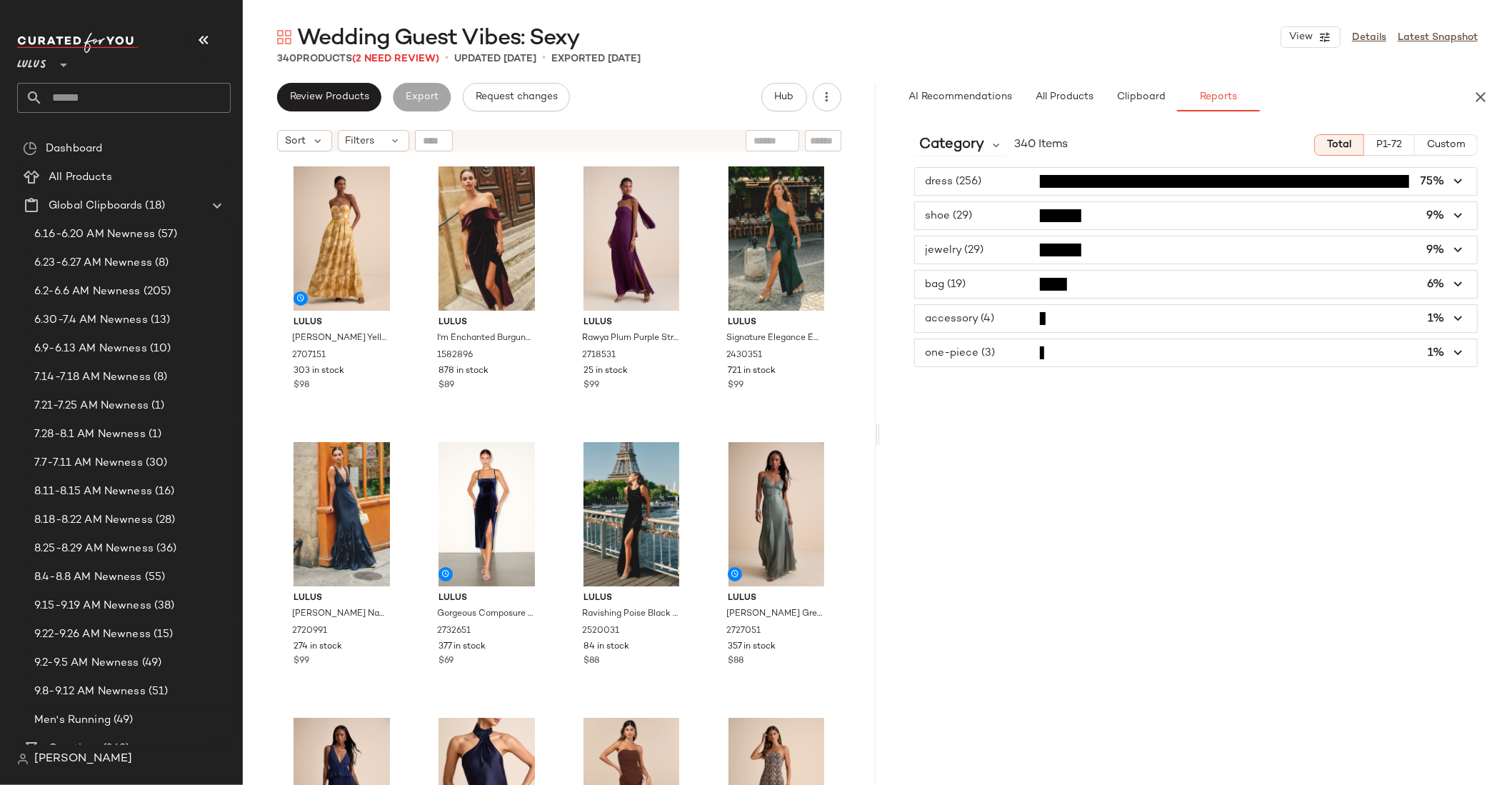
click at [995, 312] on span "button" at bounding box center [1197, 318] width 563 height 28
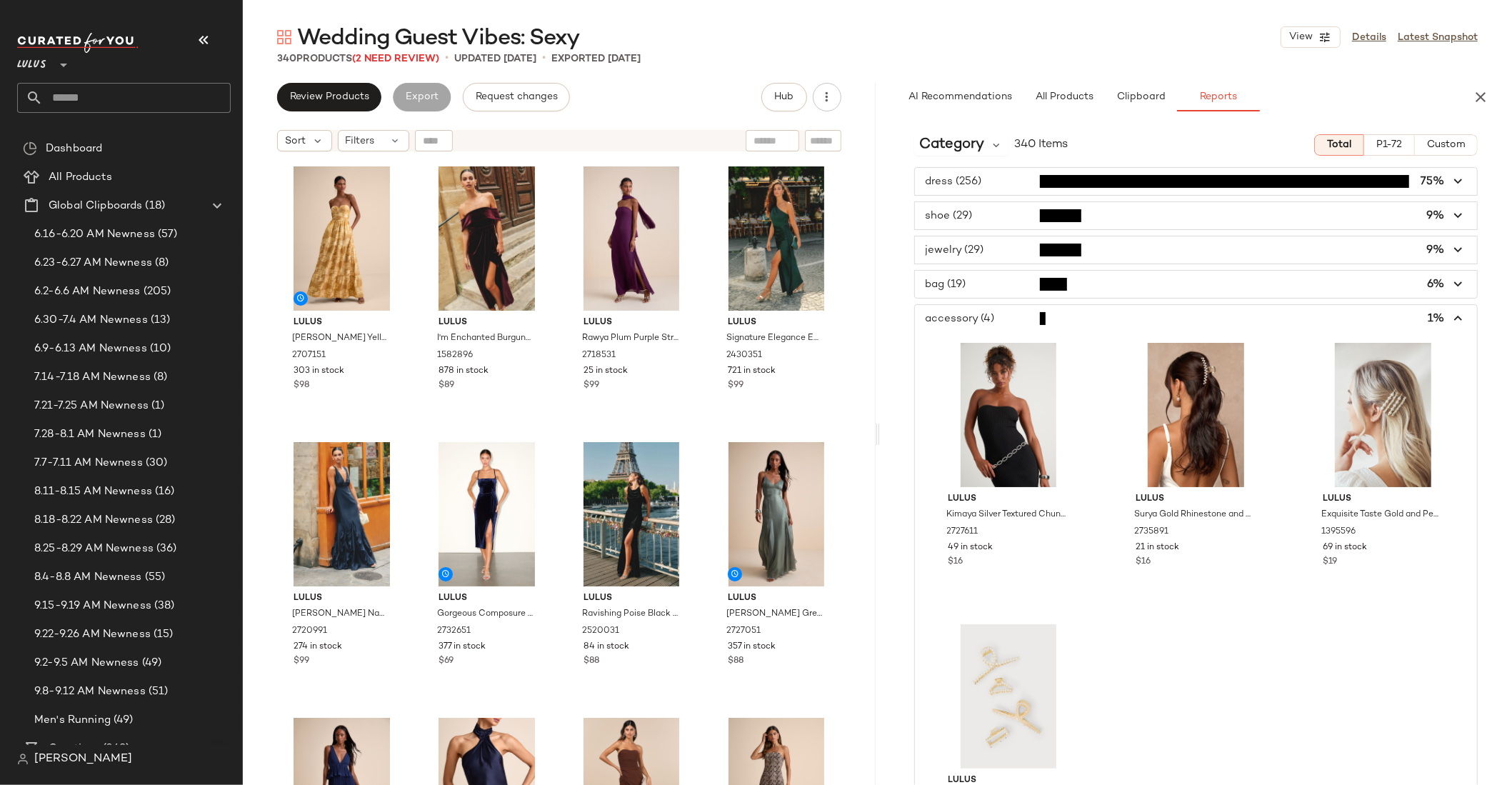
click at [998, 312] on span "button" at bounding box center [1197, 318] width 563 height 28
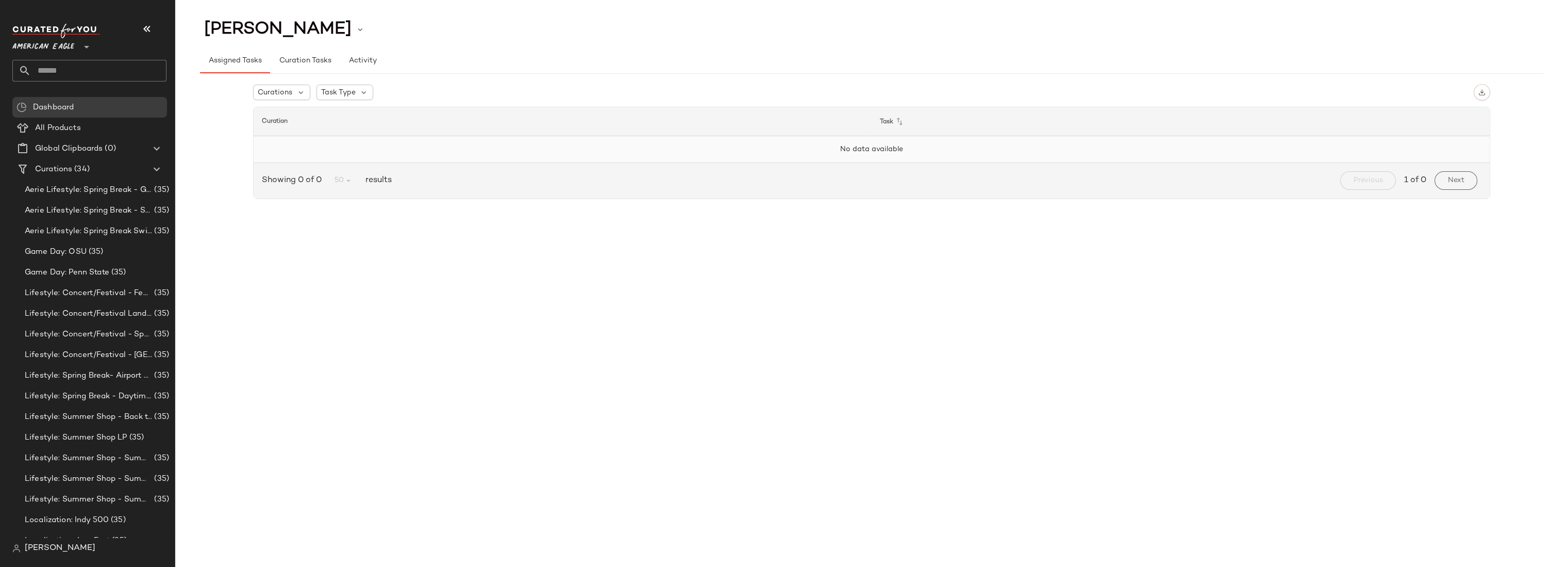
click at [267, 152] on td "No data available" at bounding box center [871, 149] width 1236 height 27
click at [62, 45] on span "American Eagle" at bounding box center [43, 44] width 62 height 19
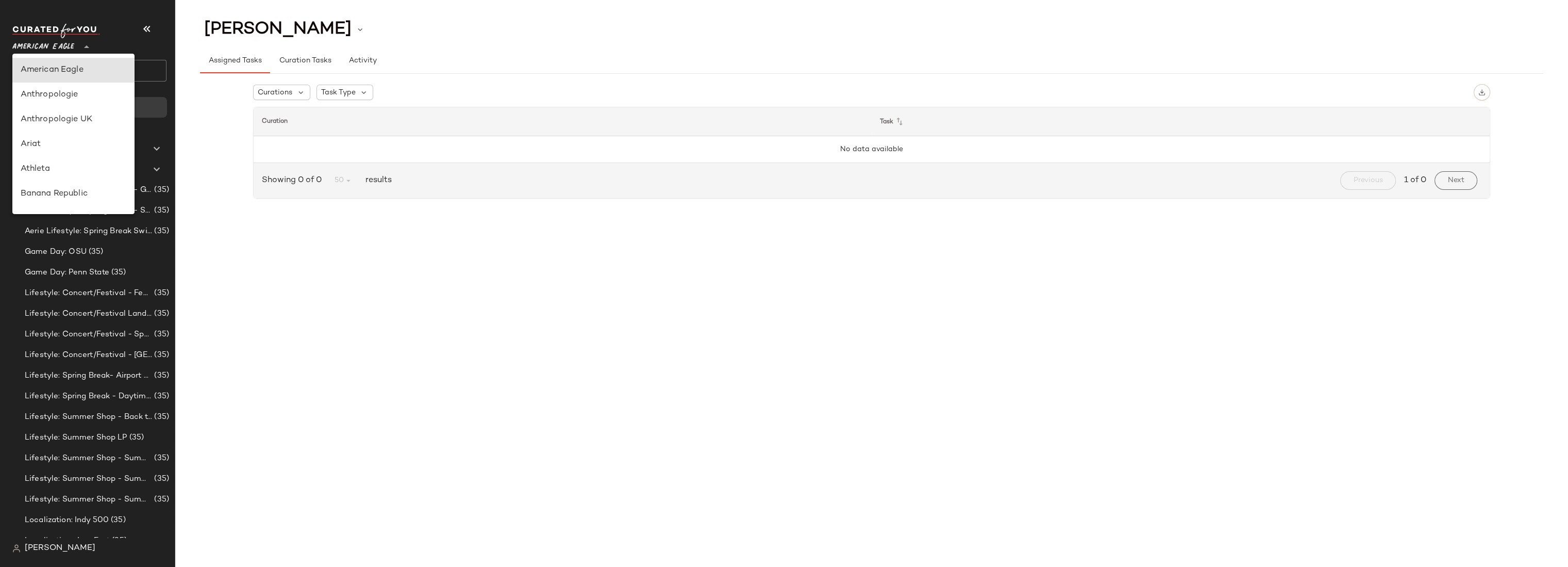
scroll to position [258, 0]
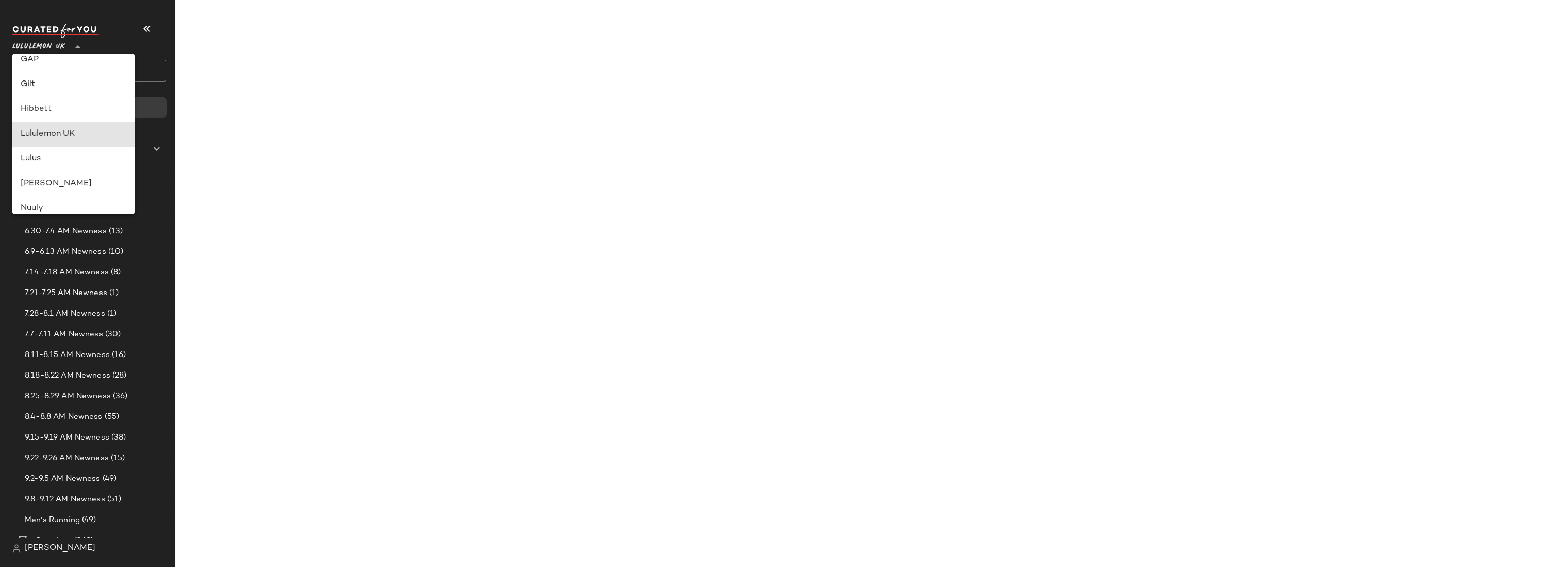
type input "**"
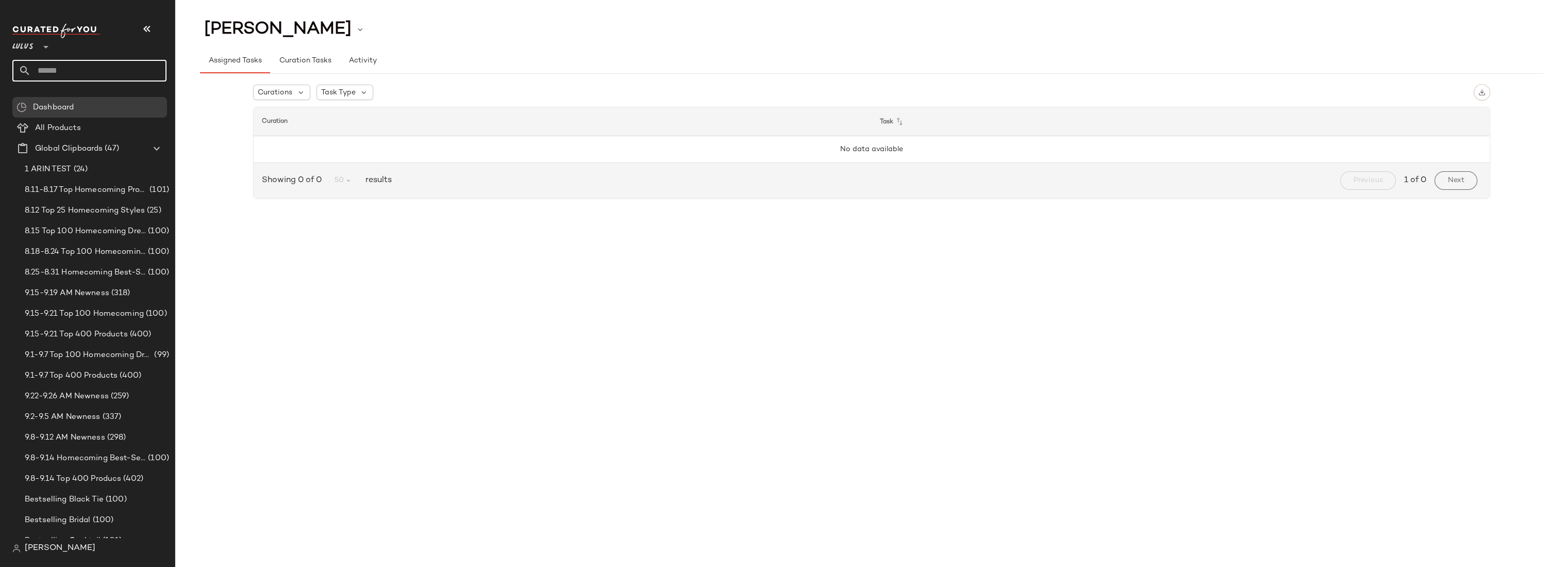
click at [84, 78] on input "text" at bounding box center [99, 70] width 135 height 22
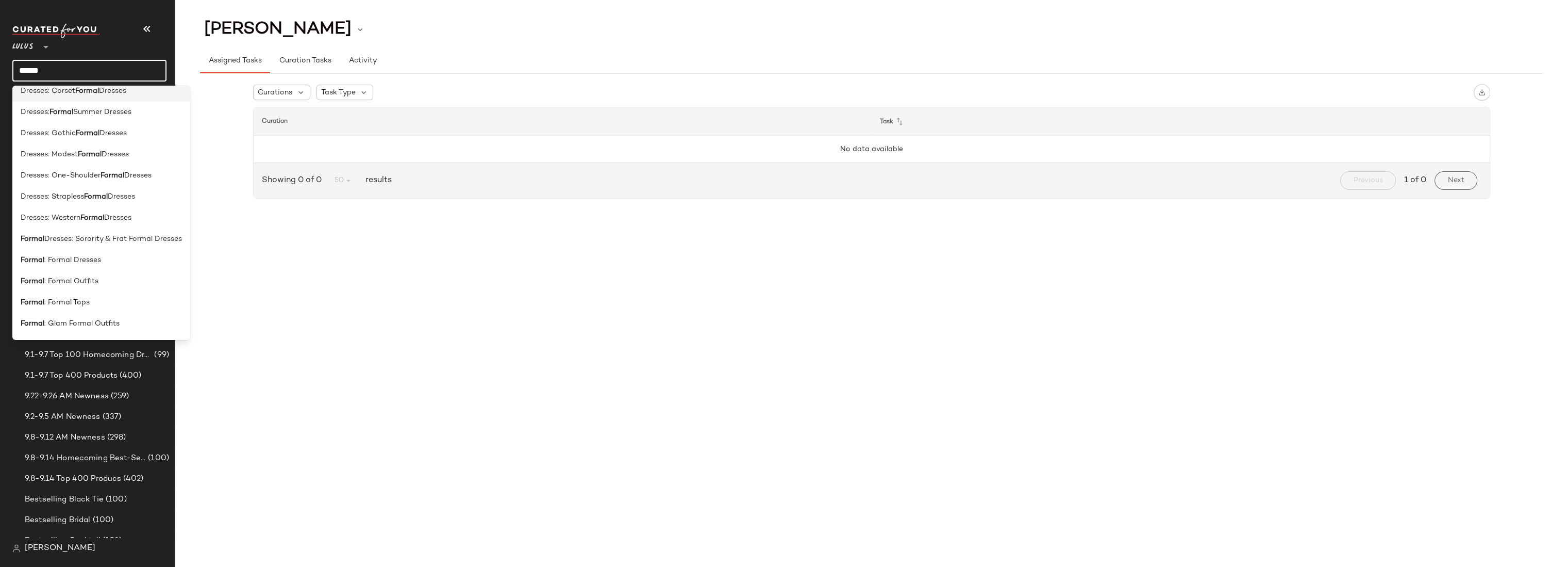
scroll to position [137, 0]
type input "******"
click at [107, 254] on div "Formal : Formal Dresses" at bounding box center [101, 258] width 162 height 11
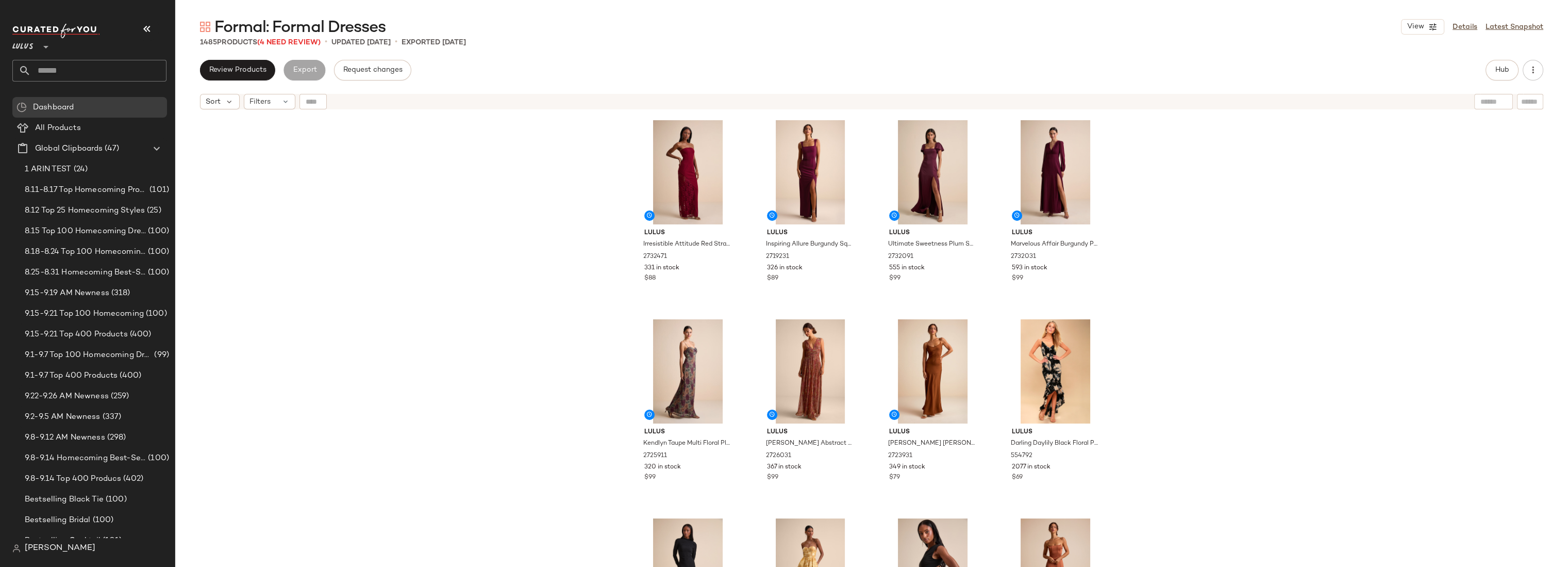
click at [1142, 171] on div "Lulus Irresistible Attitude Red Strapless Lace Column Maxi Dress 2732471 331 in…" at bounding box center [872, 353] width 1393 height 478
click at [722, 334] on img at bounding box center [726, 333] width 6 height 6
click at [1090, 333] on img at bounding box center [1093, 333] width 6 height 6
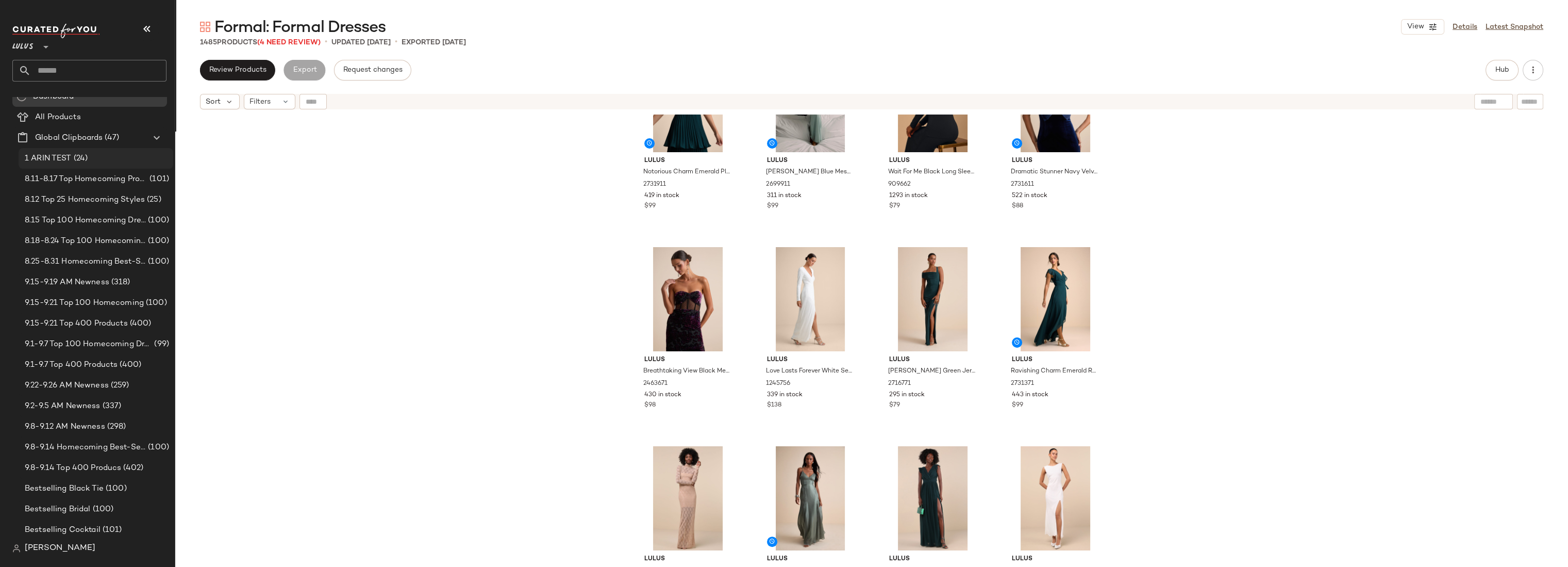
scroll to position [12, 0]
click at [78, 322] on span "9.15-9.21 Top 400 Products" at bounding box center [76, 322] width 103 height 12
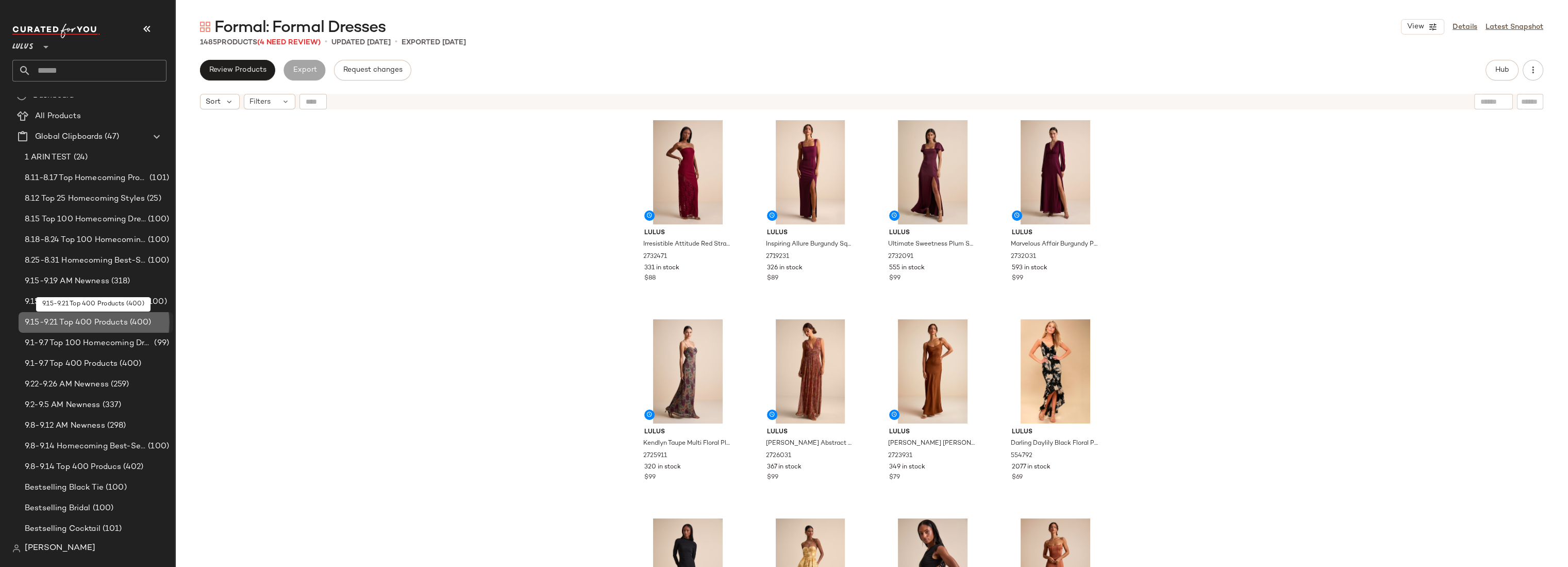
click at [99, 321] on span "9.15-9.21 Top 400 Products" at bounding box center [76, 322] width 103 height 12
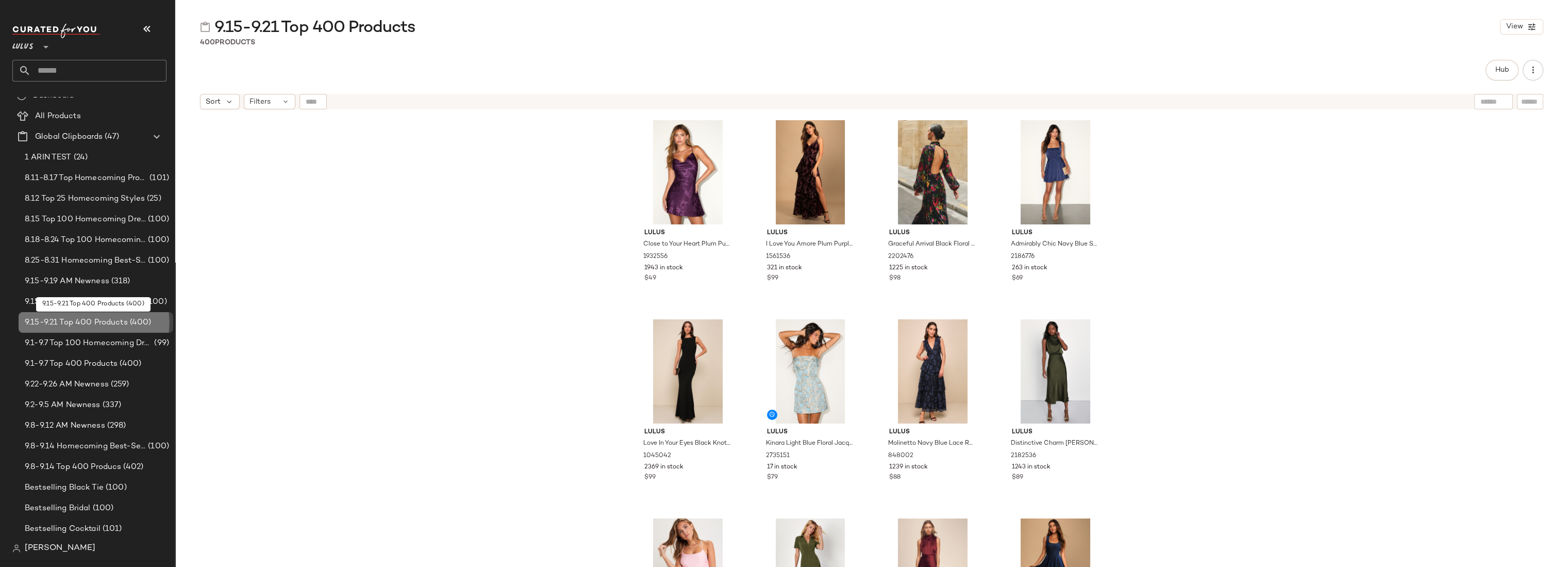
click at [99, 321] on span "9.15-9.21 Top 400 Products" at bounding box center [76, 322] width 103 height 12
click at [248, 309] on div "Lulus Close to Your Heart Plum Purple Satin Jacquard Cowl Slip Dress 1932556 19…" at bounding box center [872, 353] width 1393 height 478
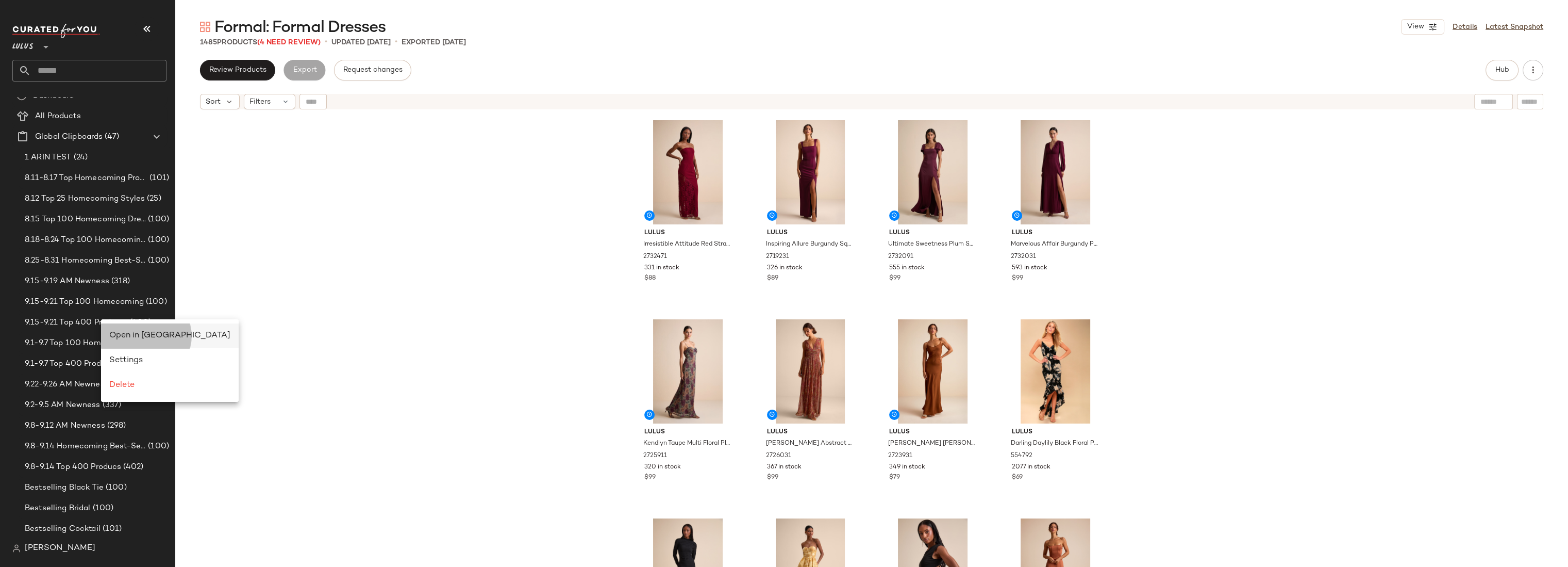
click at [122, 330] on div "Open in Split View" at bounding box center [170, 336] width 121 height 12
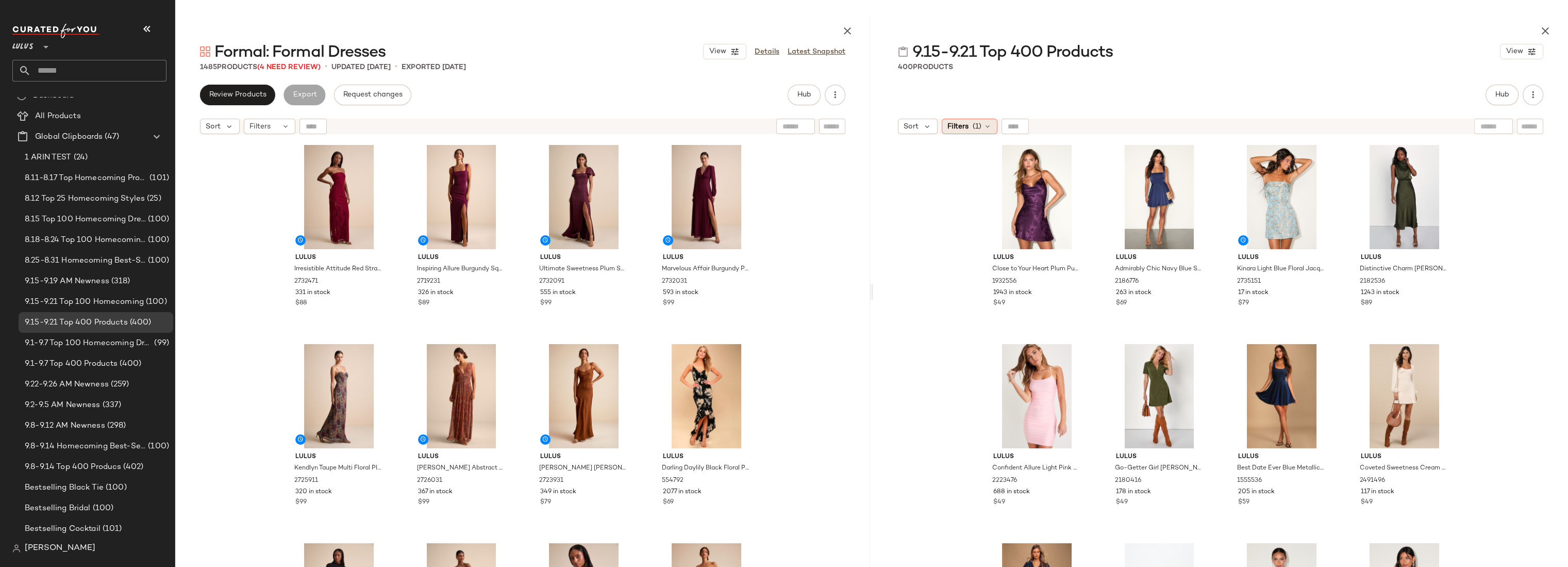
click at [978, 127] on span "(1)" at bounding box center [977, 126] width 9 height 11
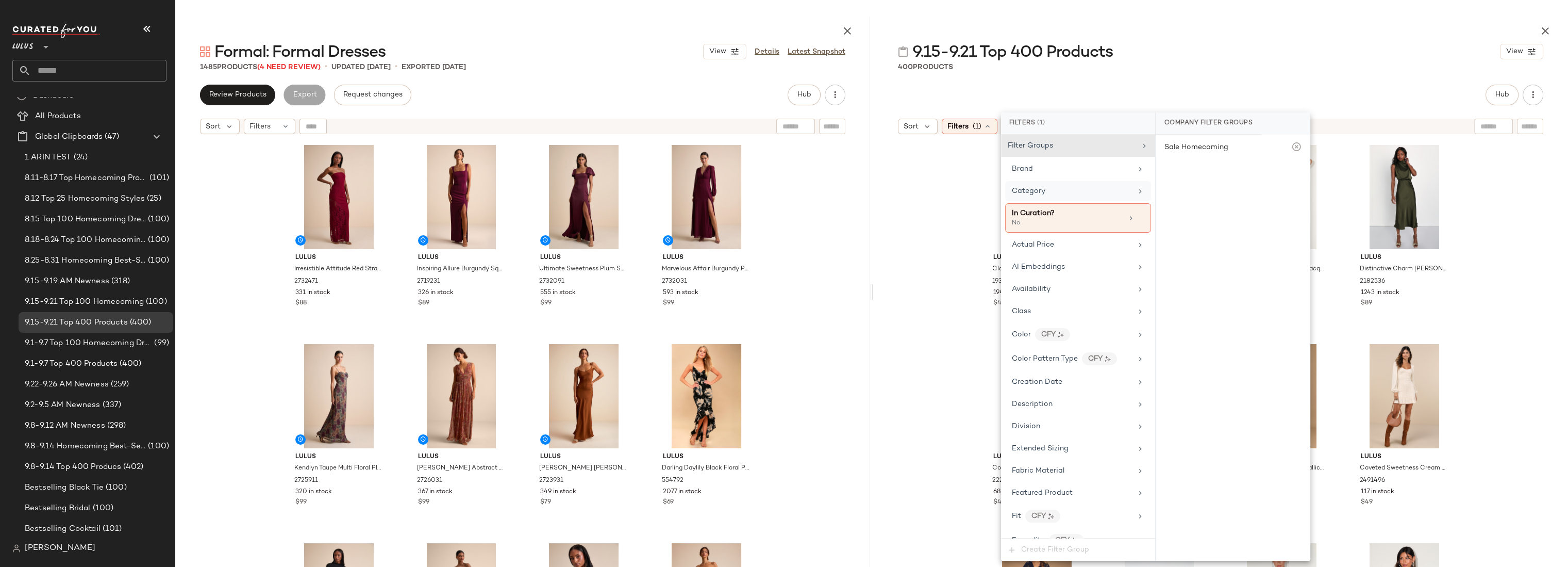
click at [1061, 186] on div "Category" at bounding box center [1071, 191] width 120 height 11
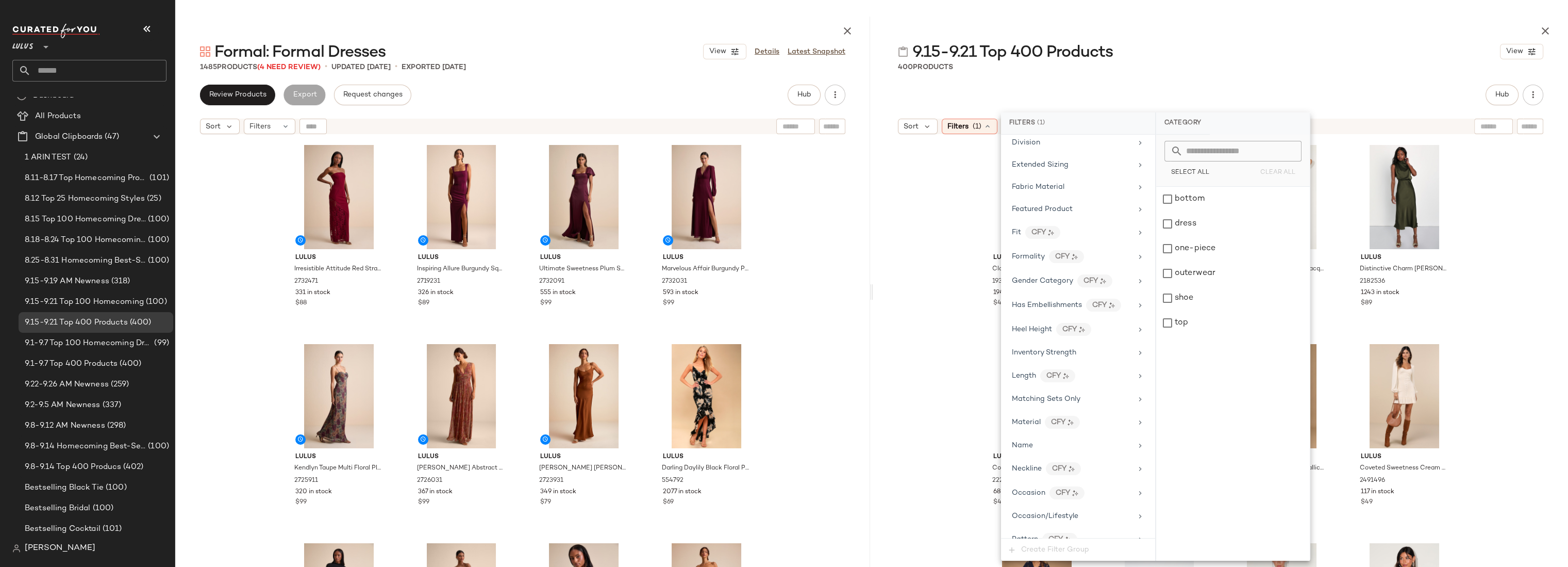
scroll to position [284, 0]
click at [1173, 86] on div "Hub" at bounding box center [1220, 94] width 645 height 21
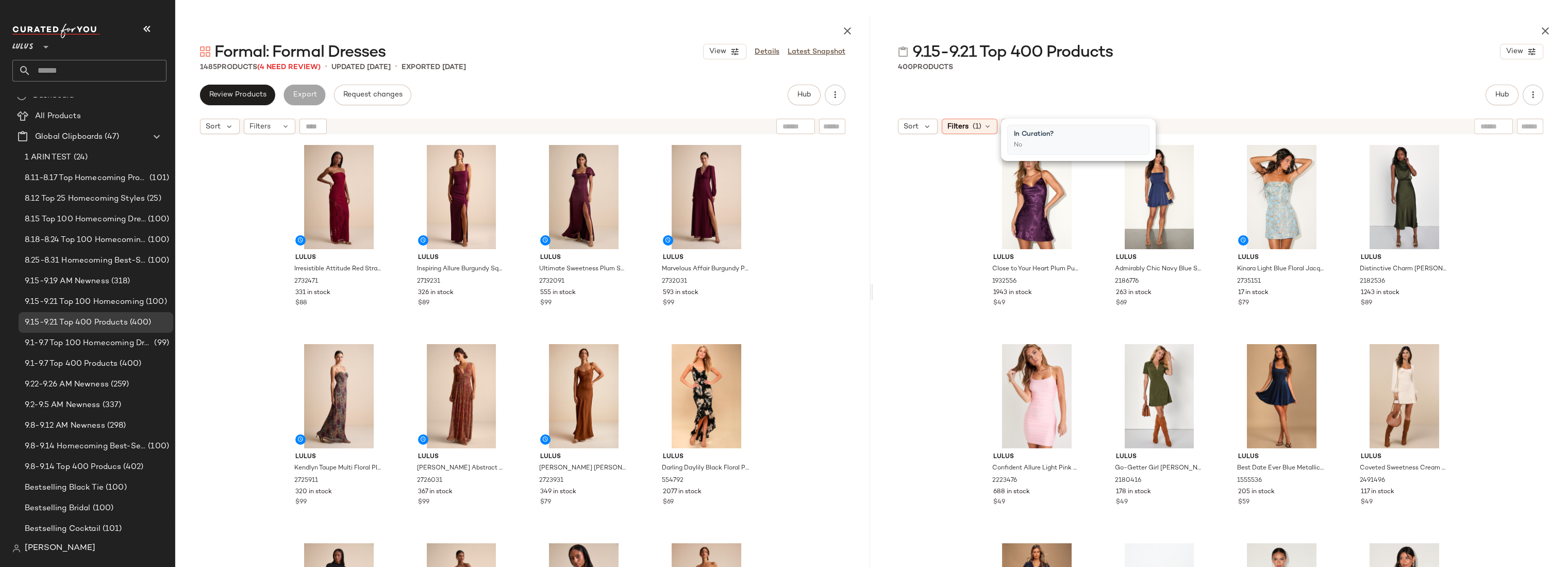
click at [941, 246] on div "Lulus Close to Your Heart Plum Purple Satin Jacquard Cowl Slip Dress 1932556 19…" at bounding box center [1220, 378] width 695 height 478
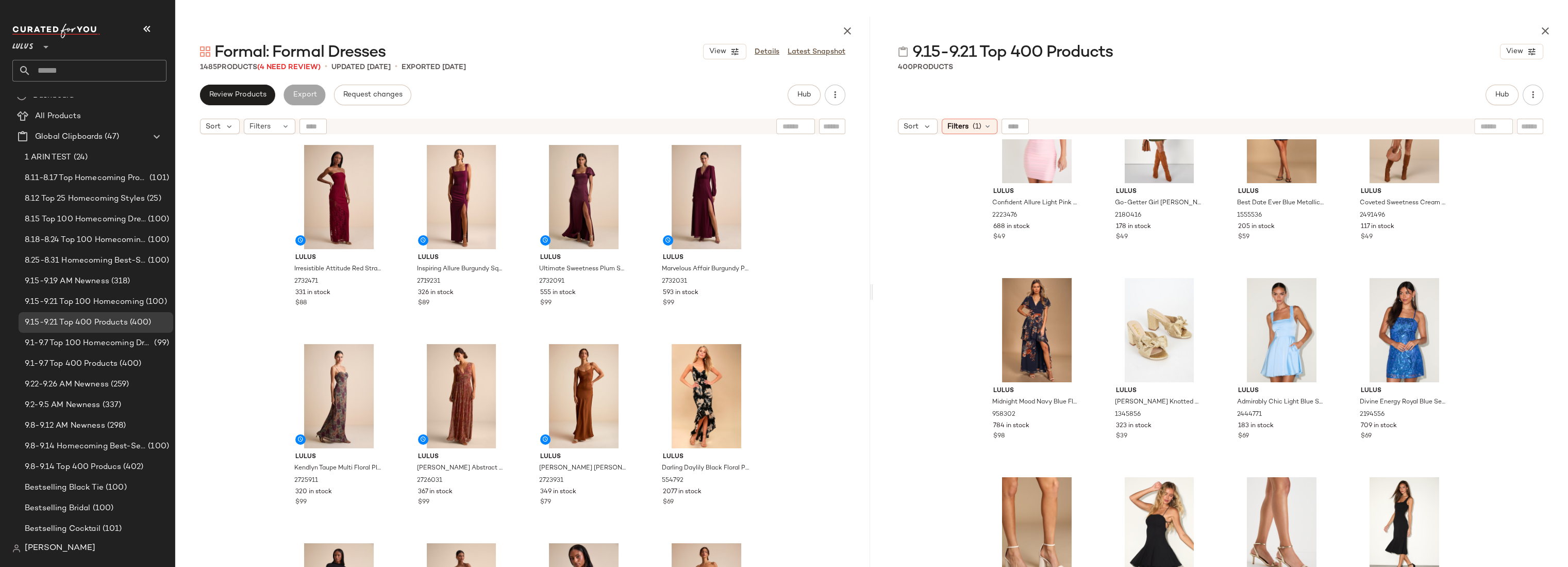
scroll to position [0, 0]
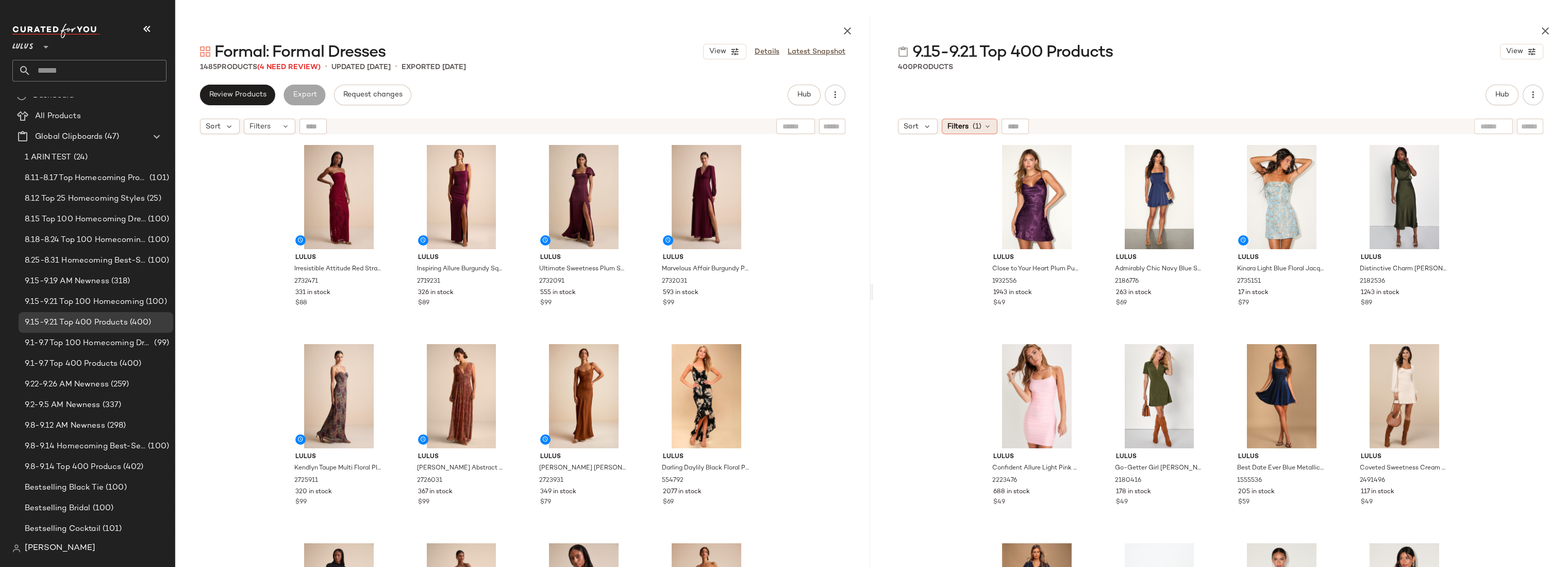
click at [975, 127] on span "(1)" at bounding box center [977, 126] width 9 height 11
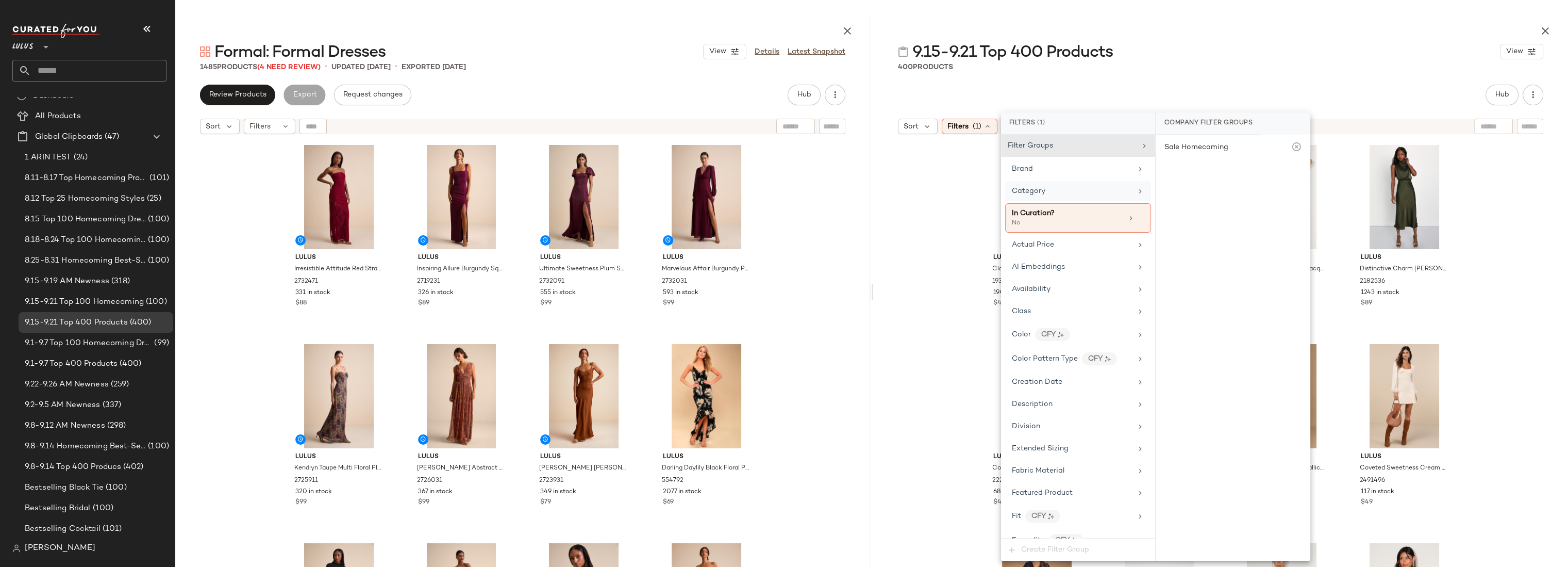
click at [1049, 190] on div "Category" at bounding box center [1071, 191] width 120 height 11
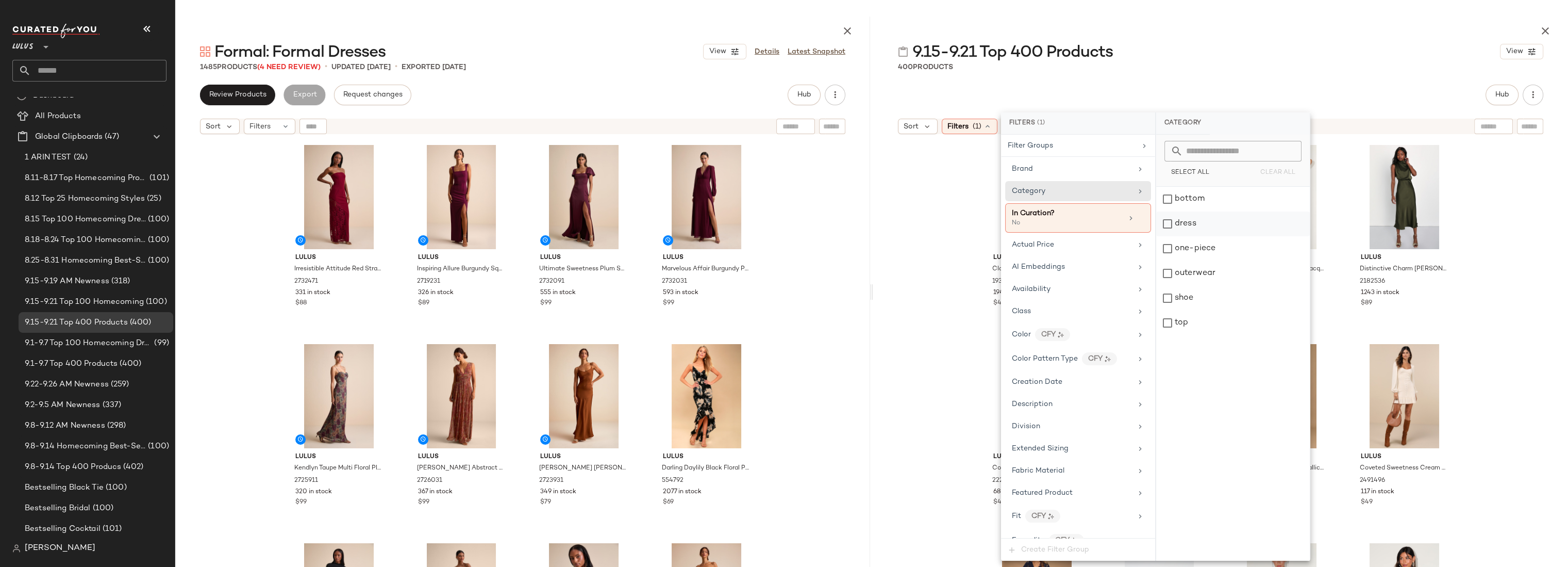
click at [1196, 218] on div "dress" at bounding box center [1233, 224] width 153 height 25
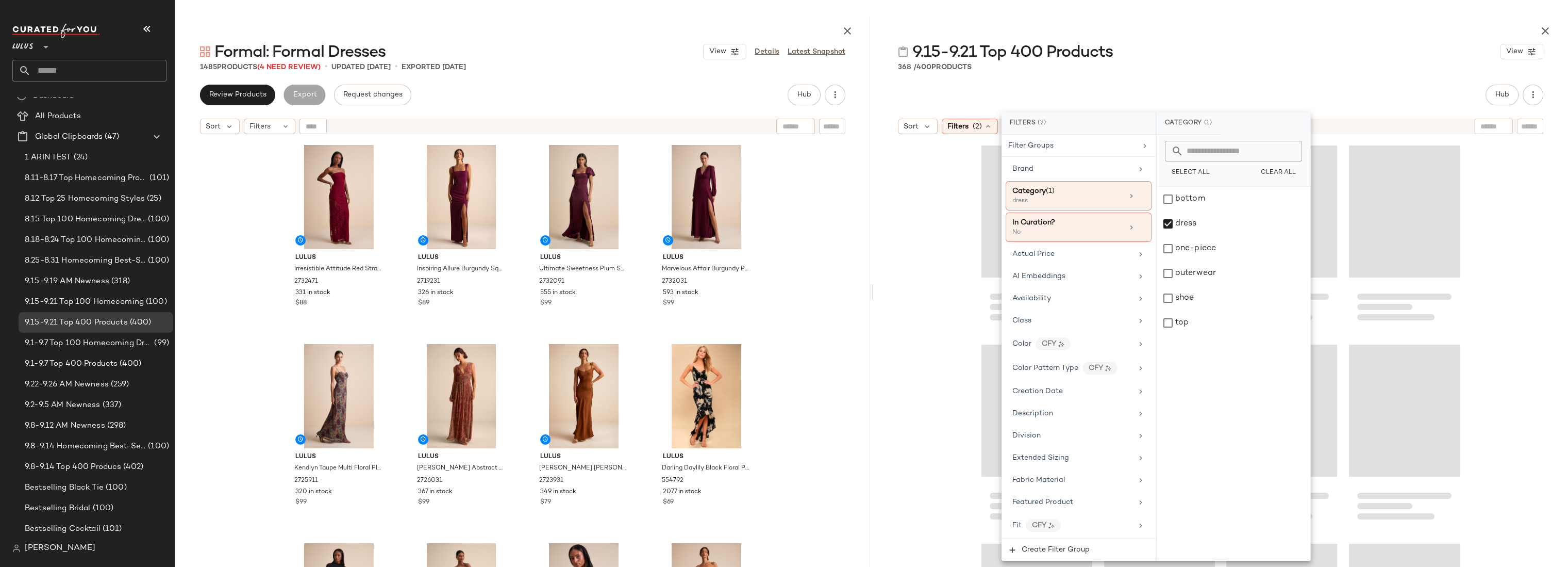
click at [942, 231] on div at bounding box center [1220, 378] width 695 height 478
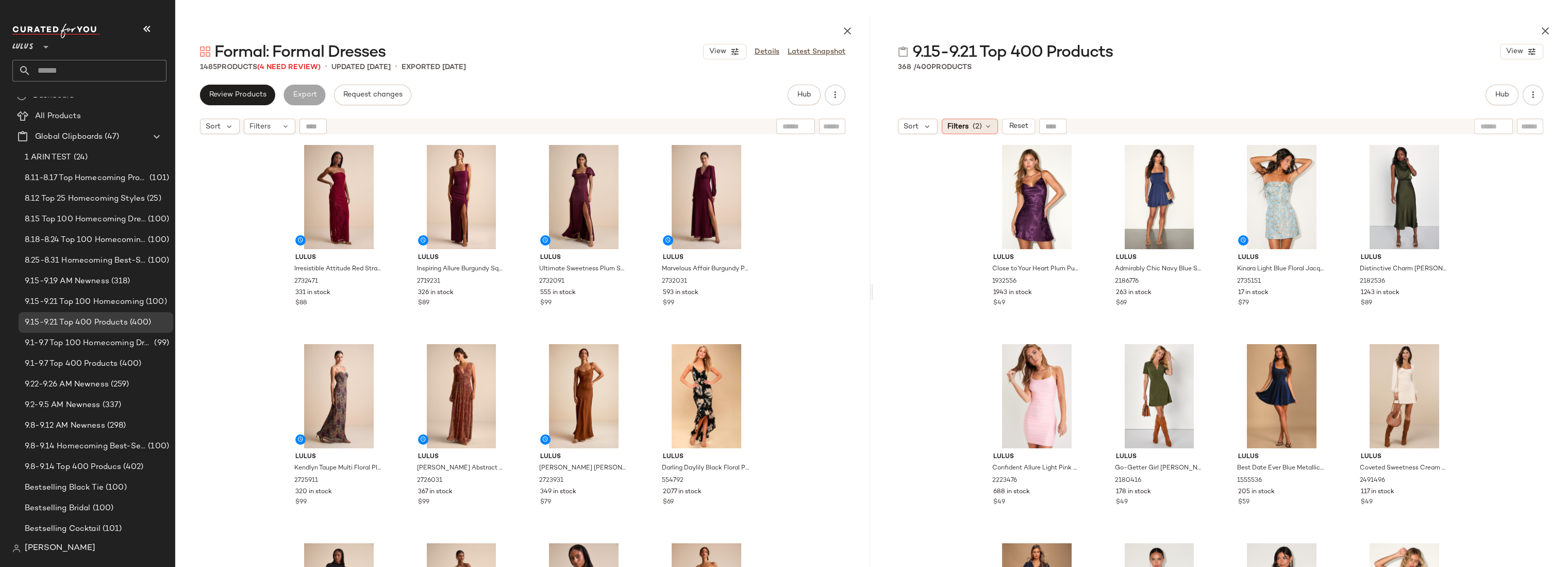
click at [965, 123] on span "Filters" at bounding box center [958, 126] width 21 height 11
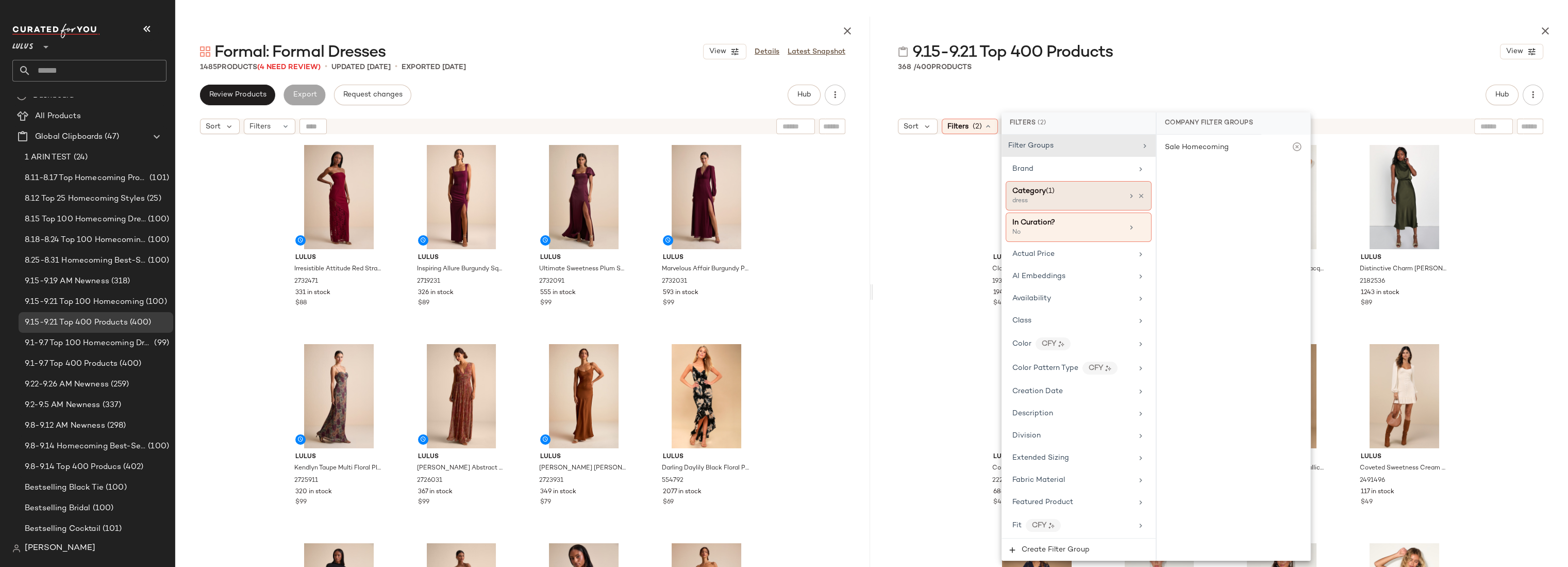
click at [1047, 192] on span "(1)" at bounding box center [1050, 191] width 9 height 7
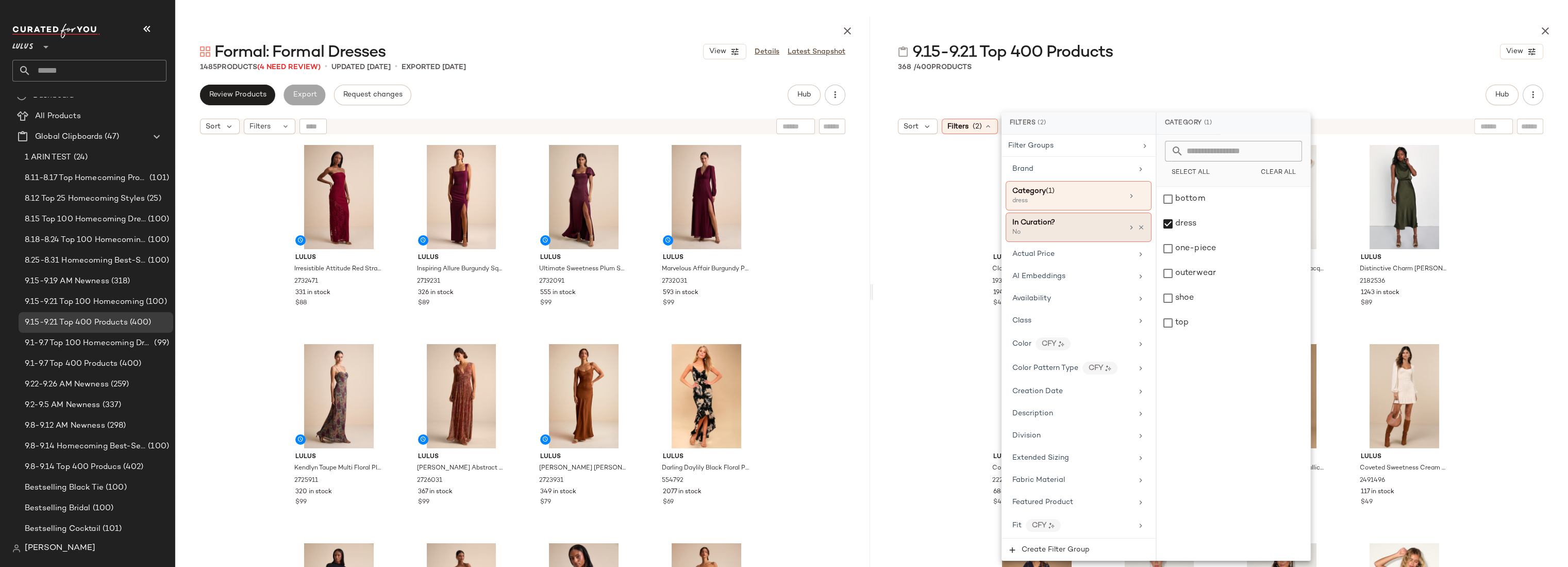
click at [1030, 229] on div "No" at bounding box center [1064, 233] width 103 height 9
click at [1170, 147] on div "Yes" at bounding box center [1233, 148] width 145 height 19
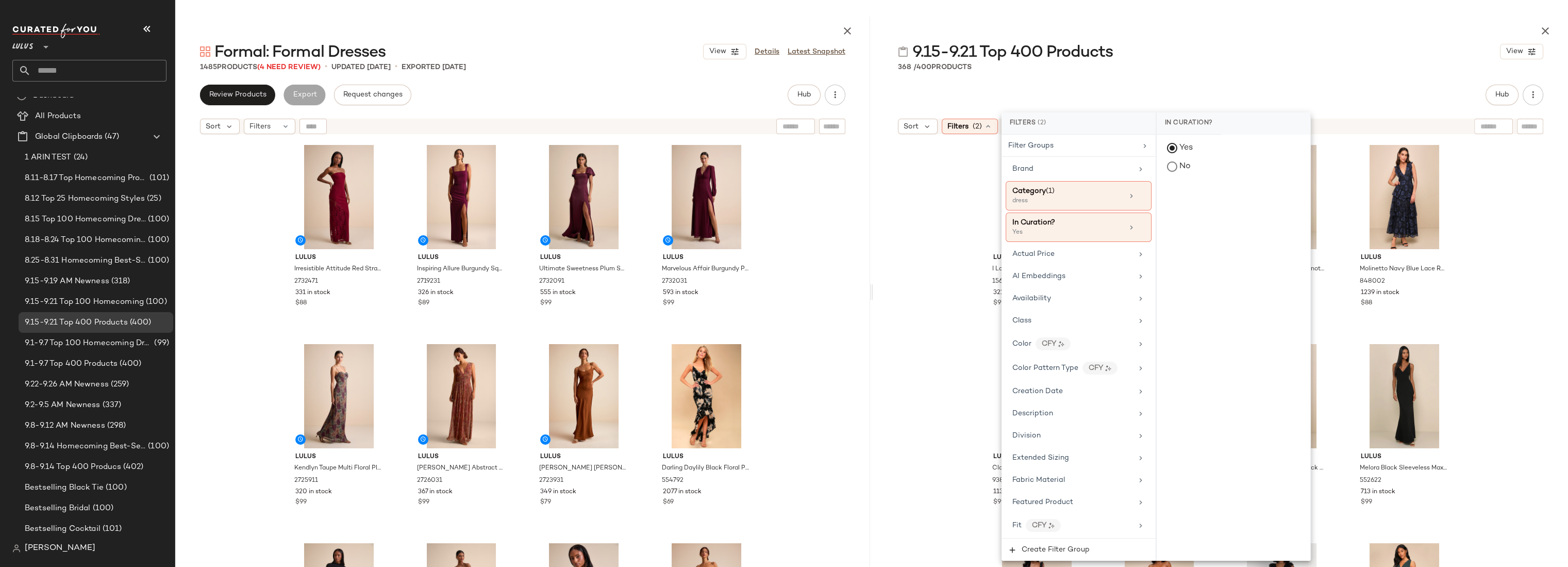
click at [918, 214] on div "Lulus I Love You Amore Plum Purple Floral Velvet Tiered Maxi Dress 1561536 321 …" at bounding box center [1220, 378] width 695 height 478
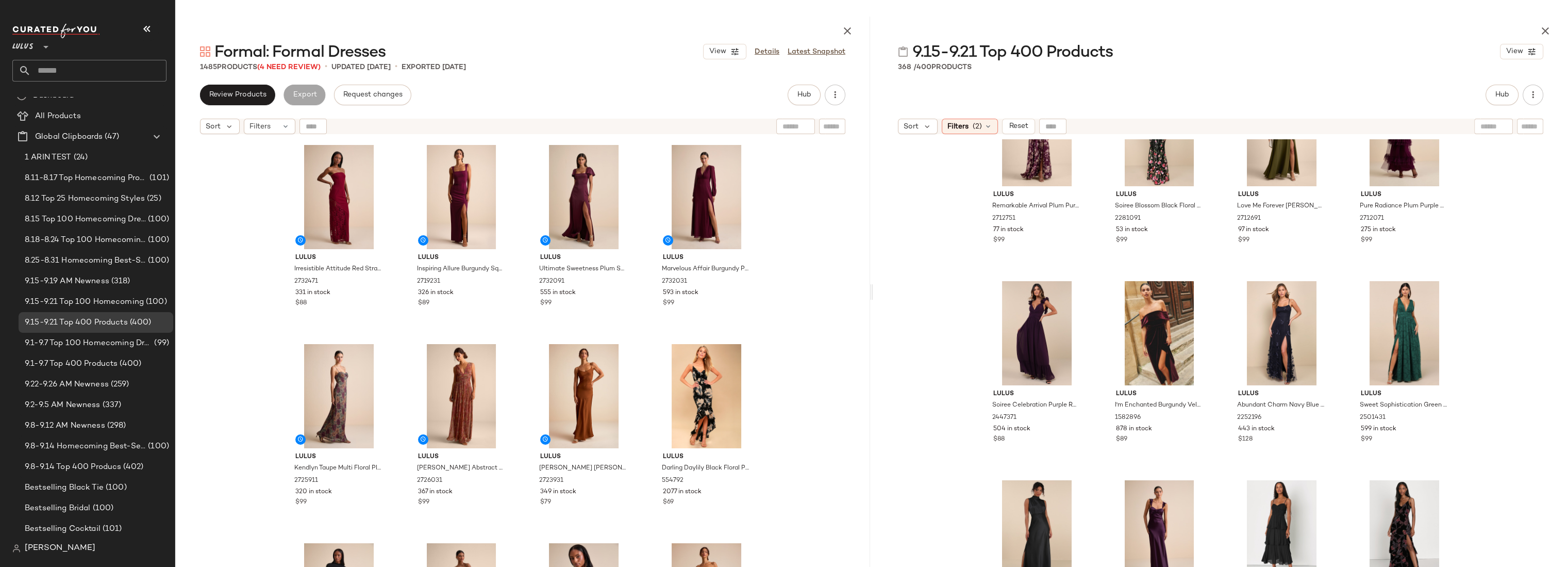
scroll to position [8479, 0]
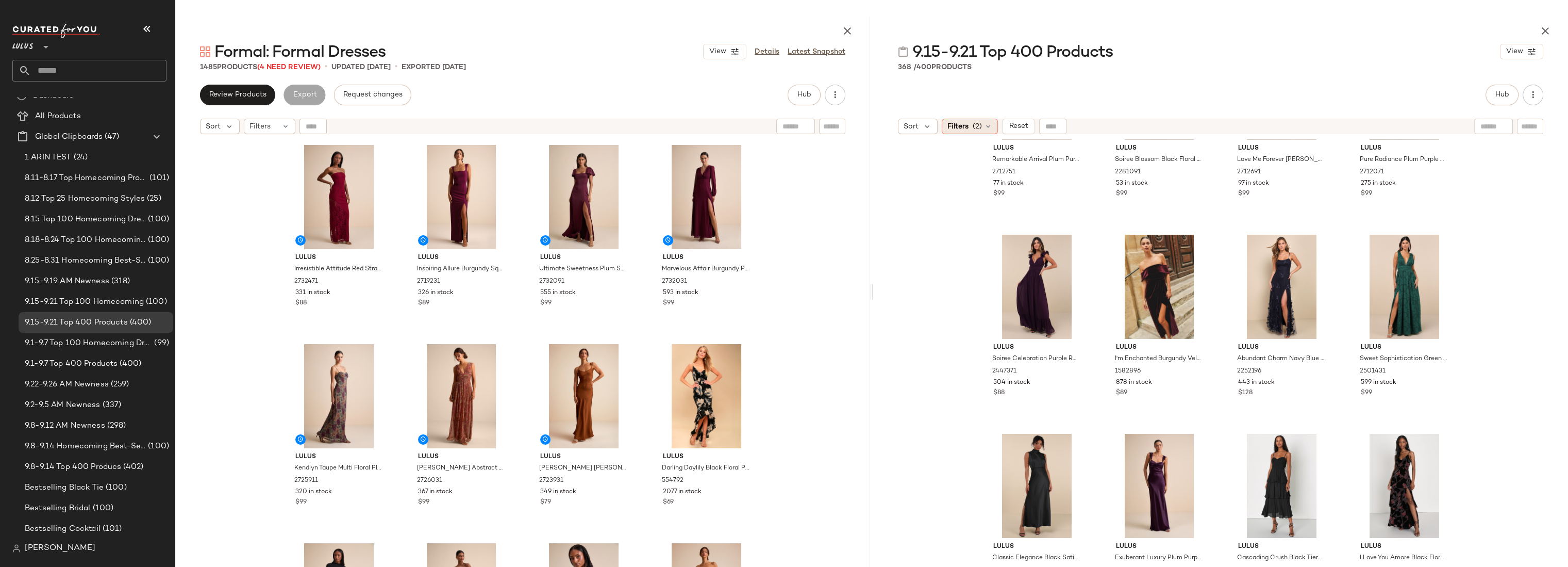
click at [966, 124] on span "Filters" at bounding box center [958, 126] width 21 height 11
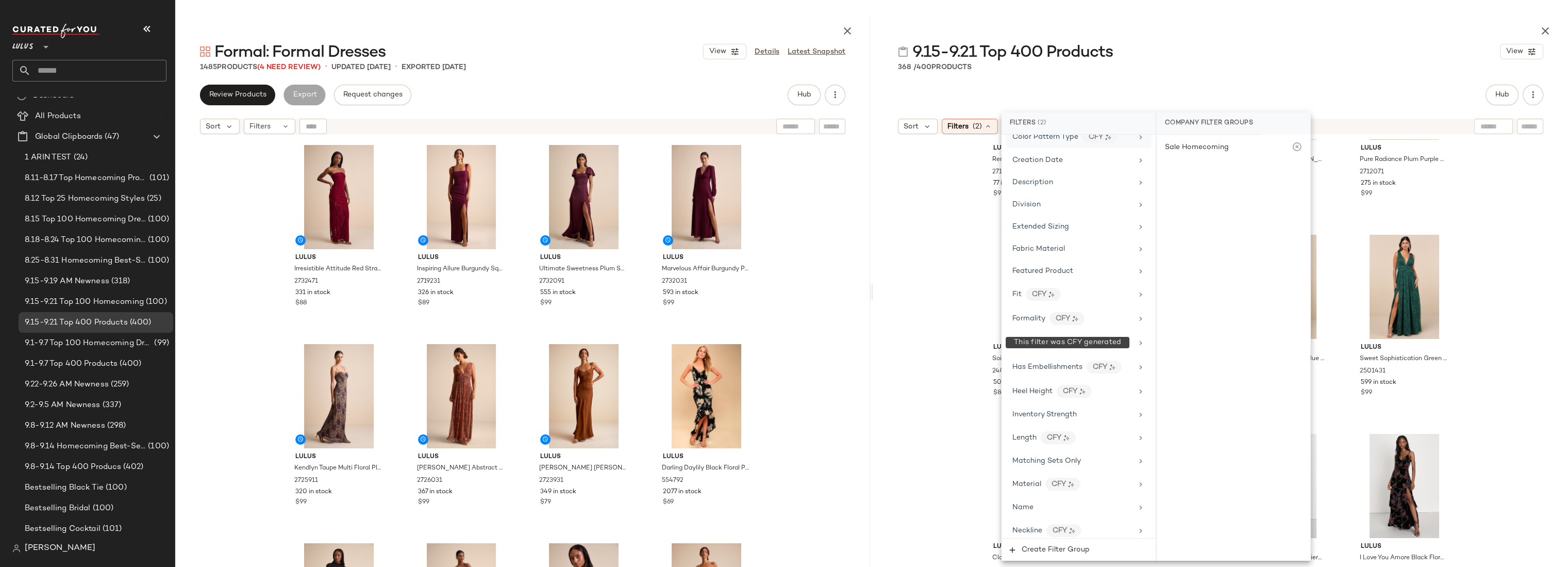
scroll to position [188, 0]
click at [1095, 156] on div "Color CFY" at bounding box center [1072, 156] width 120 height 13
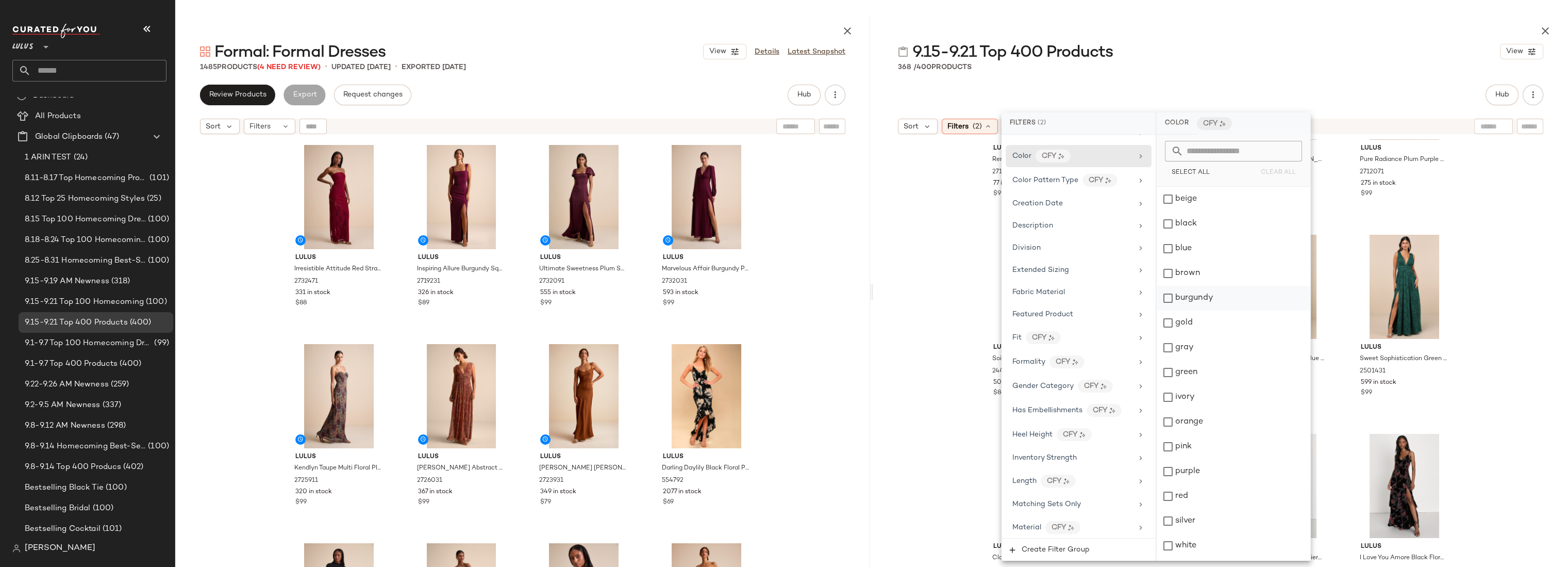
click at [1205, 299] on div "burgundy" at bounding box center [1233, 298] width 153 height 25
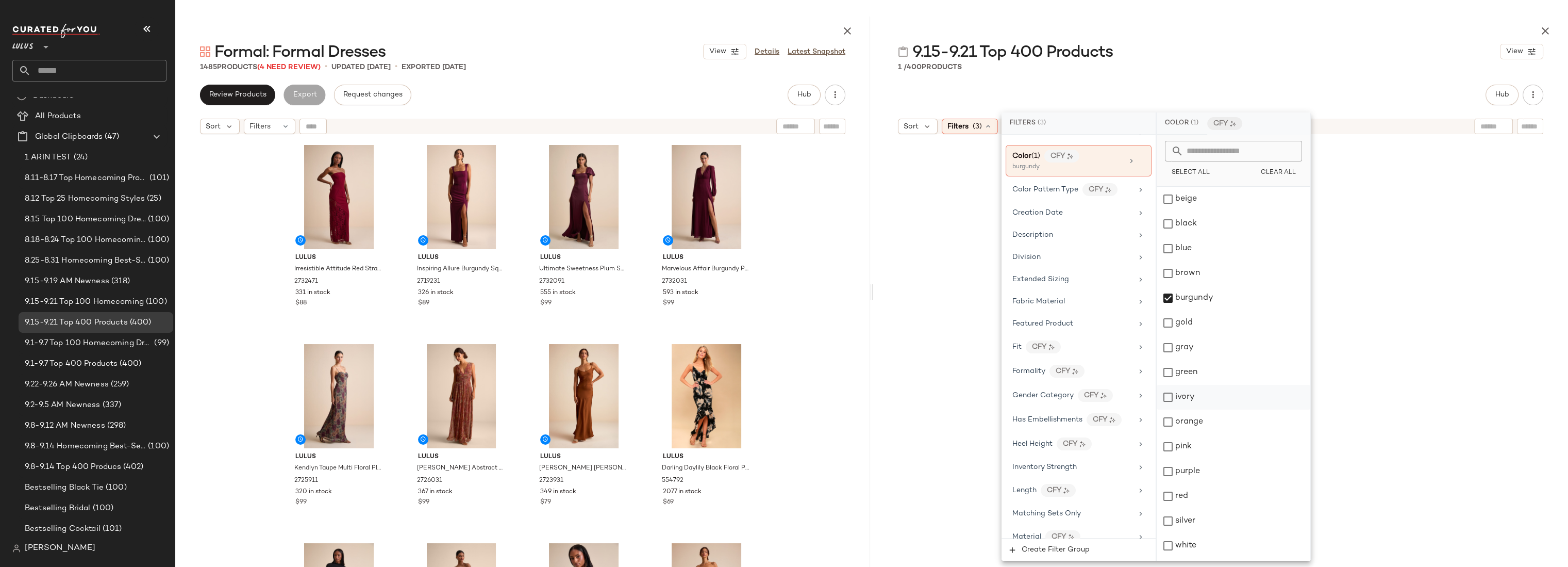
scroll to position [22, 0]
click at [1199, 471] on div "red" at bounding box center [1233, 474] width 153 height 25
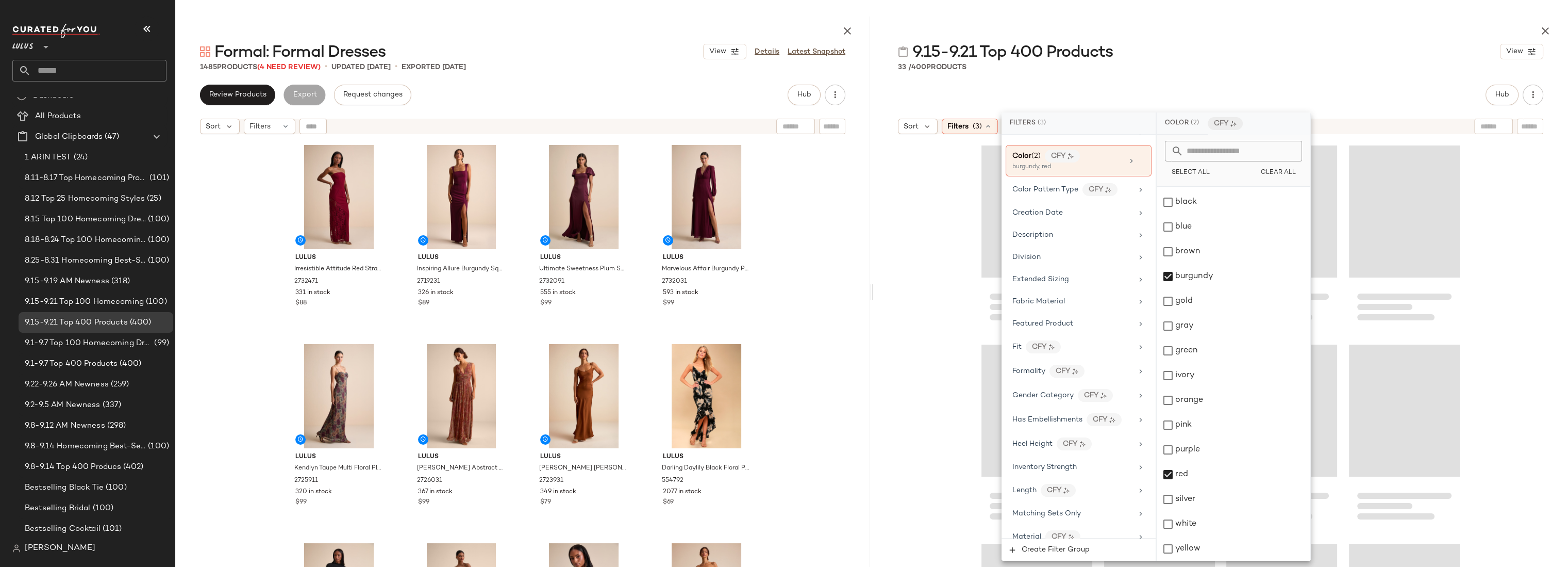
click at [952, 183] on div at bounding box center [1220, 378] width 695 height 478
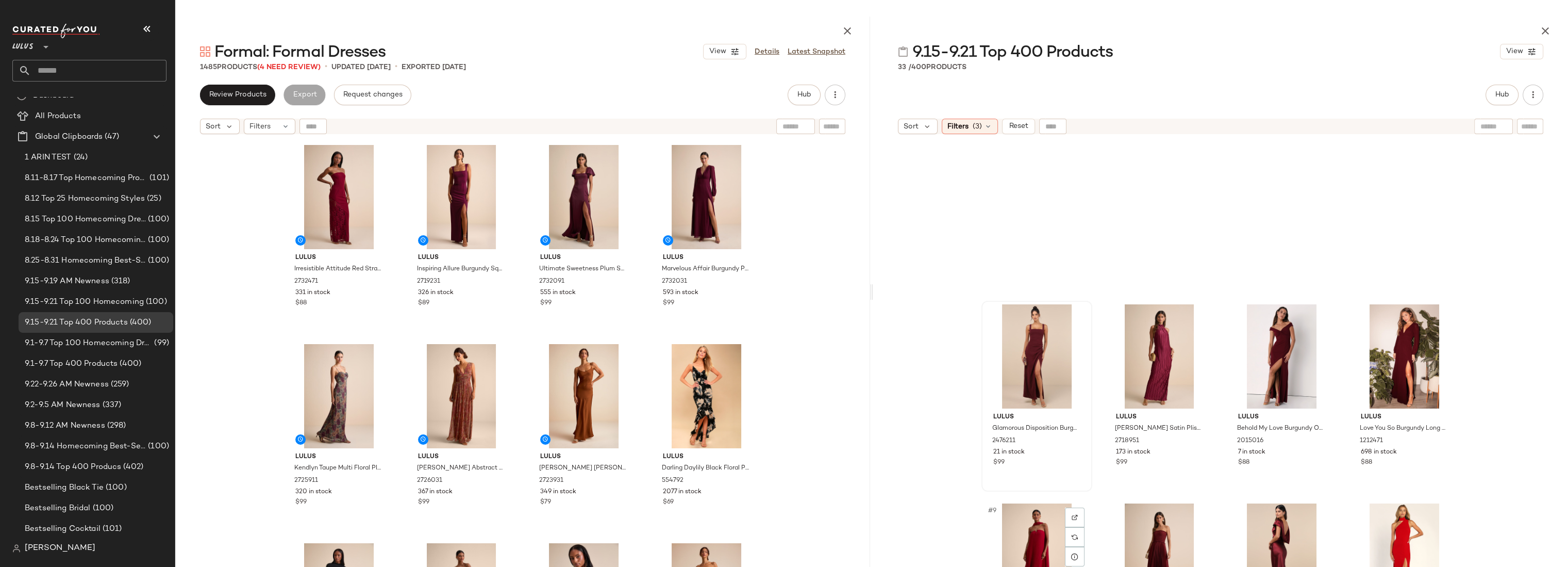
scroll to position [0, 0]
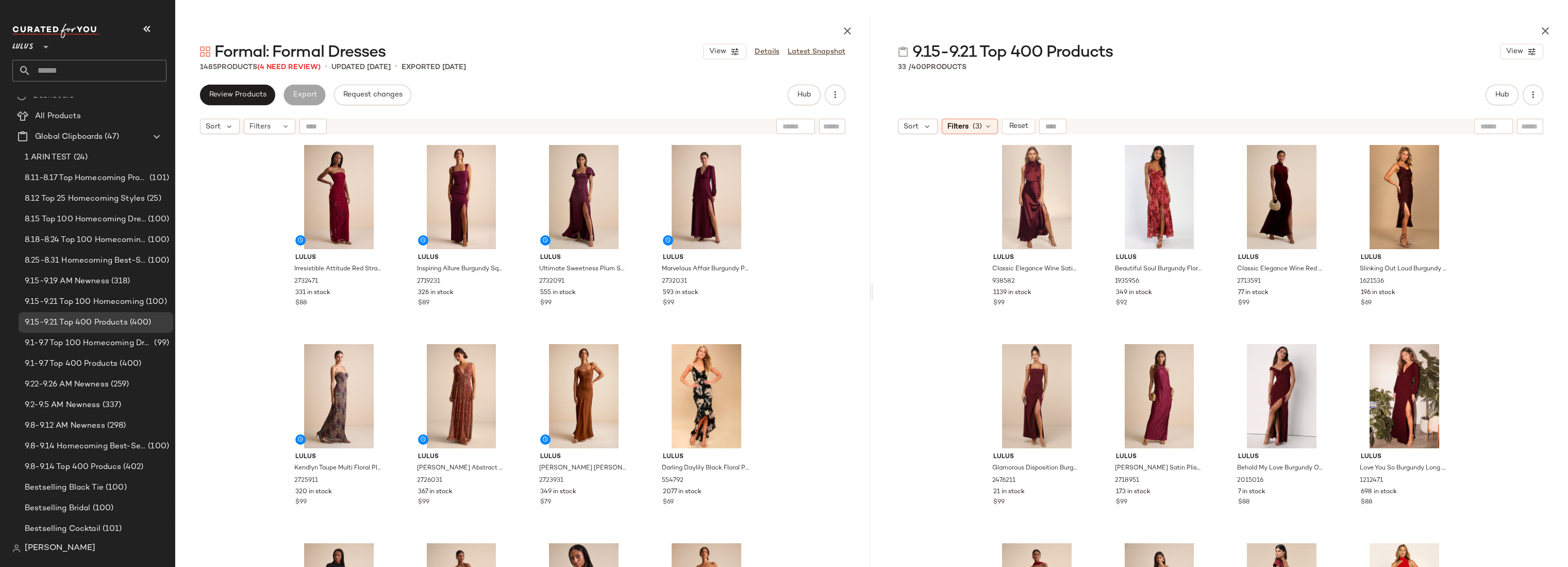
click at [796, 200] on div "Lulus Irresistible Attitude Red Strapless Lace Column Maxi Dress 2732471 331 in…" at bounding box center [522, 378] width 695 height 478
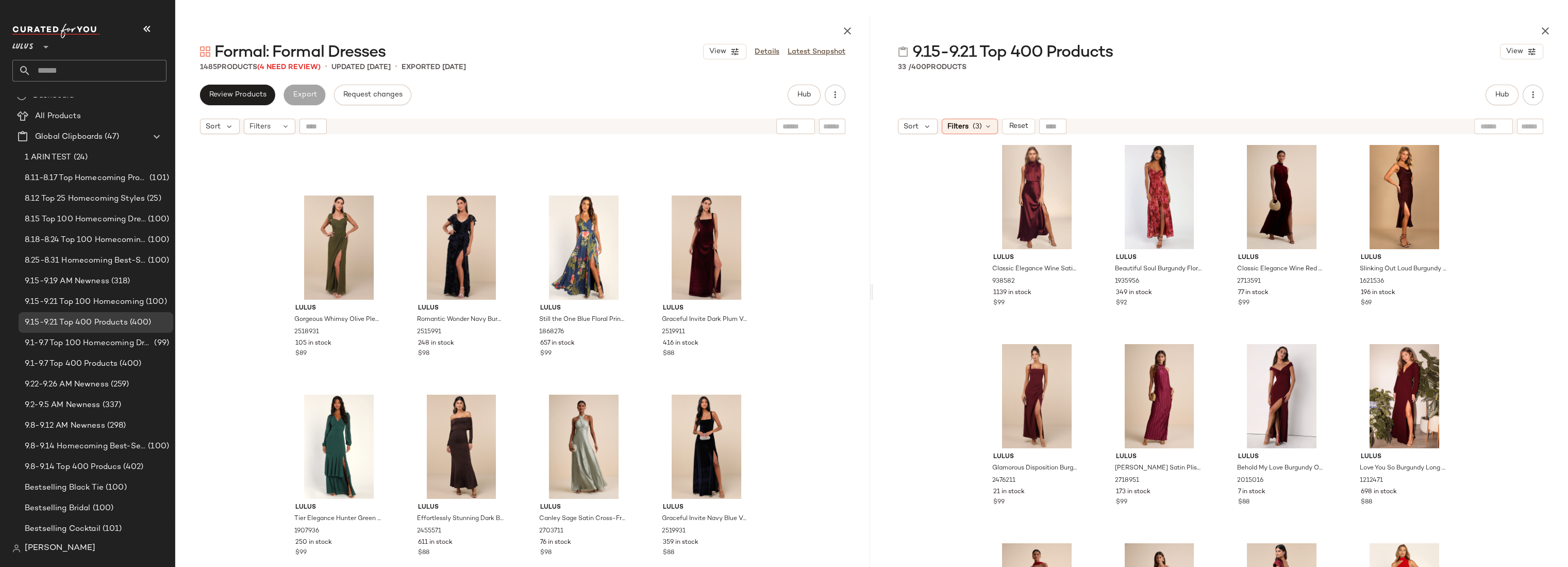
scroll to position [1332, 0]
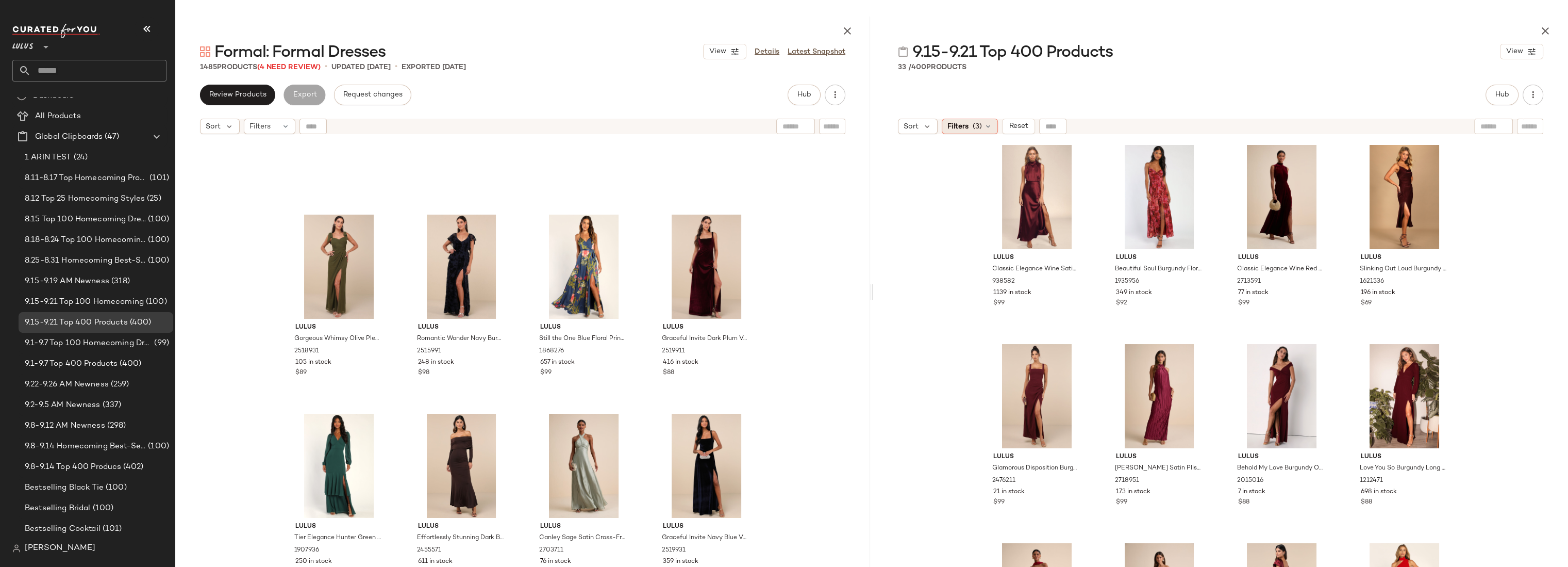
click at [978, 126] on span "(3)" at bounding box center [977, 126] width 9 height 11
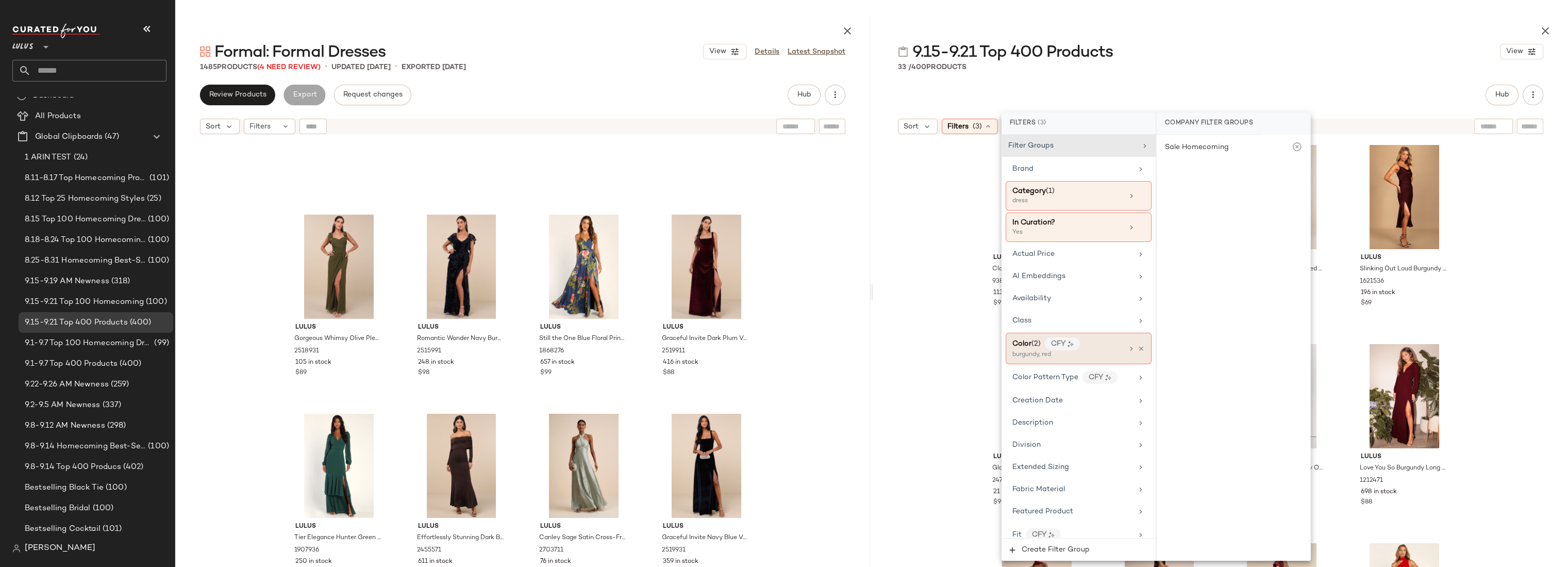
click at [1021, 340] on span "Color" at bounding box center [1021, 344] width 19 height 7
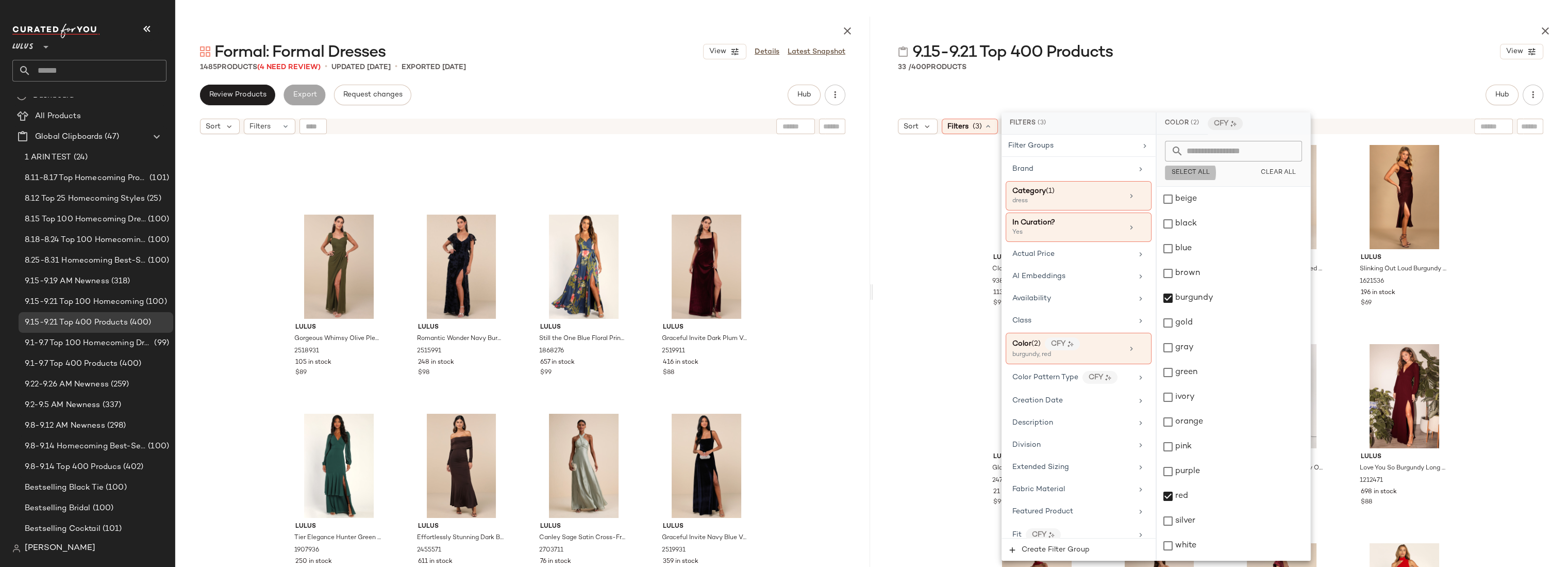
click at [1187, 172] on span "Select All" at bounding box center [1190, 173] width 39 height 7
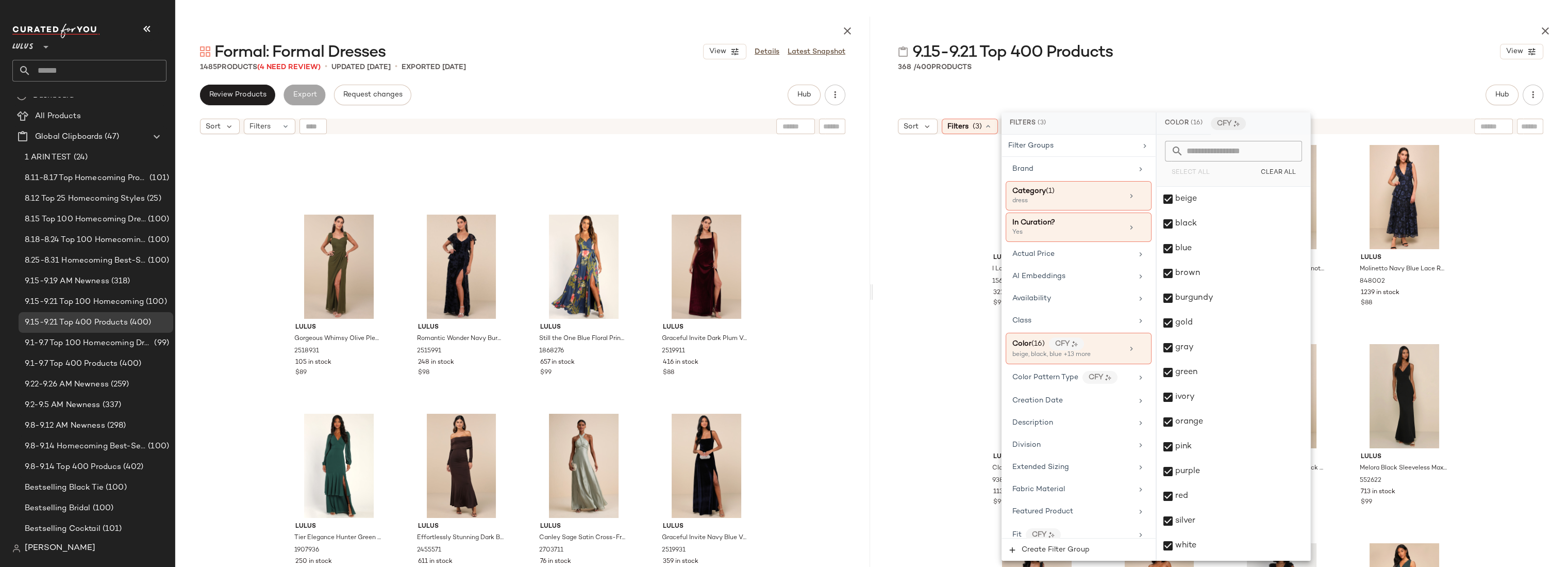
click at [1295, 85] on div "Hub" at bounding box center [1220, 94] width 645 height 21
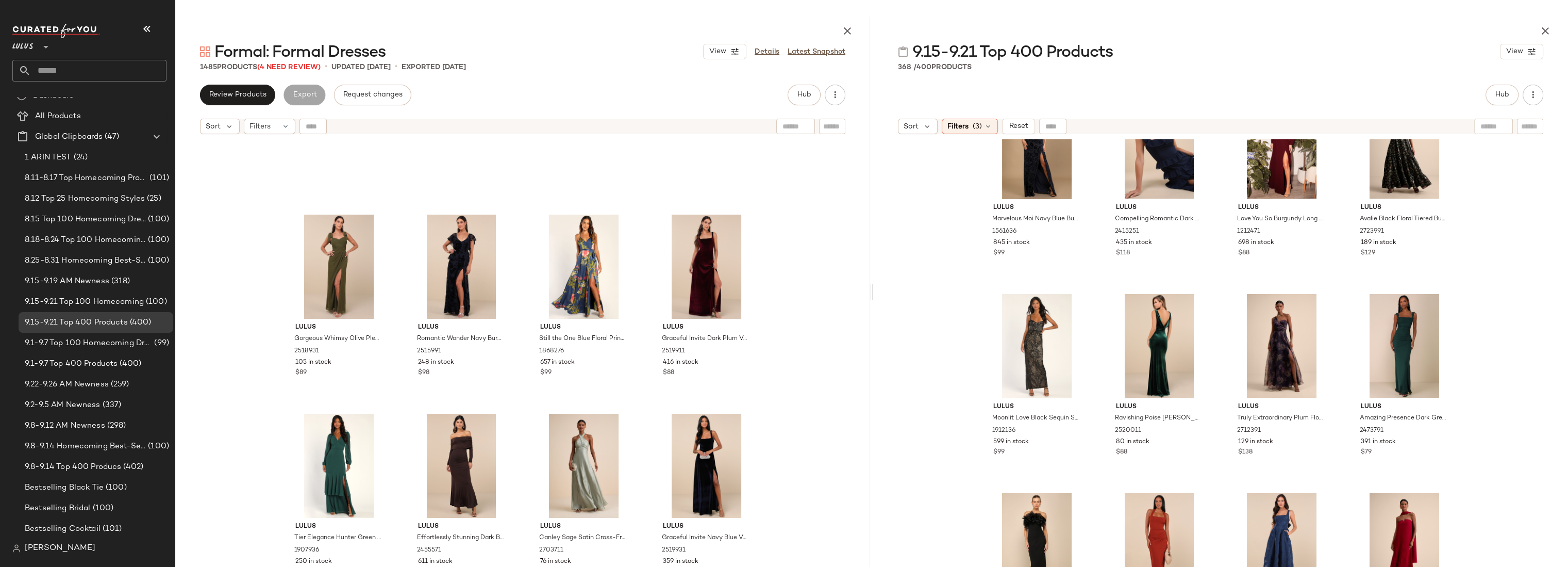
scroll to position [4635, 0]
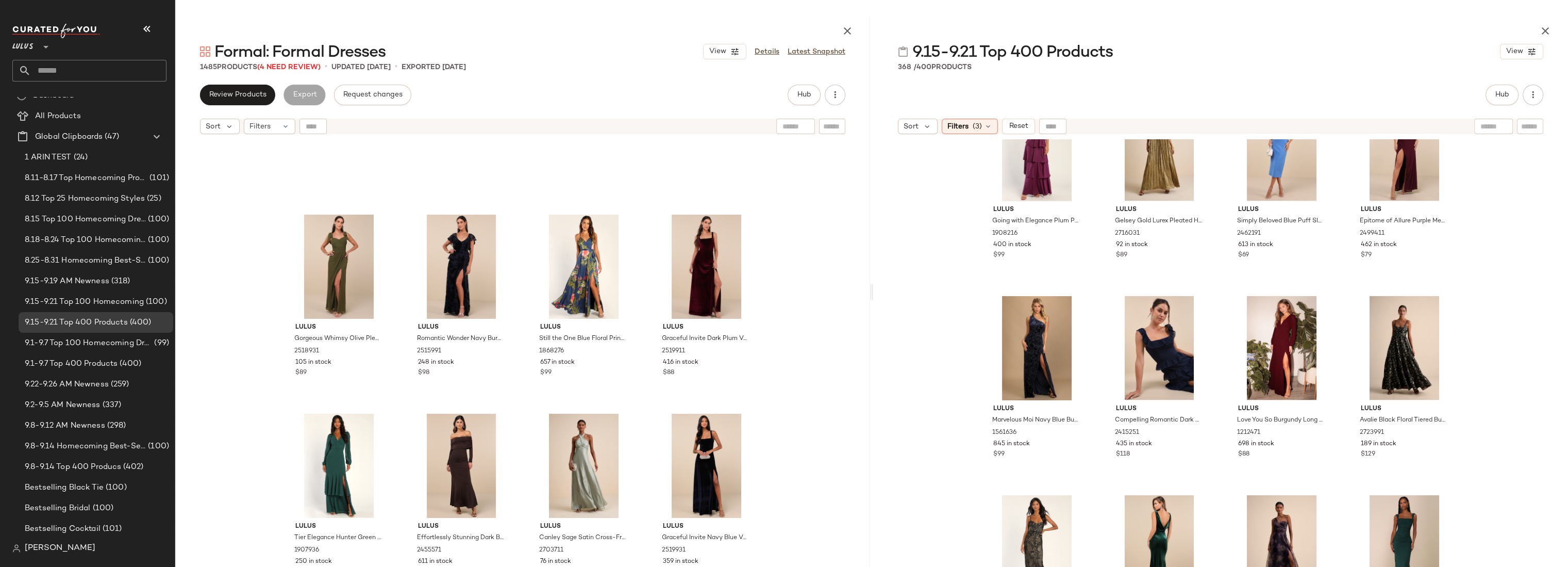
click at [784, 294] on div "Lulus Gorgeous Whimsy Olive Pleated Off-the-Shoulder Maxi Dress 2518931 105 in …" at bounding box center [522, 378] width 695 height 478
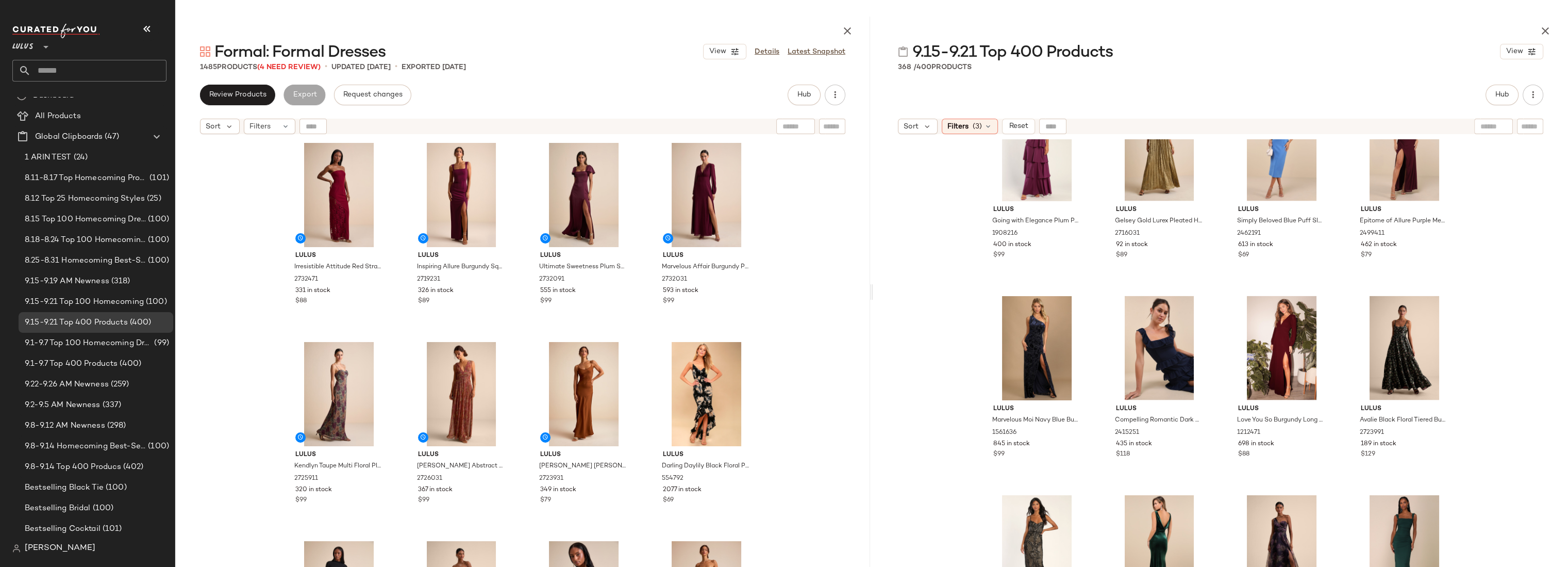
scroll to position [0, 0]
click at [812, 210] on div "Lulus Irresistible Attitude Red Strapless Lace Column Maxi Dress 2732471 331 in…" at bounding box center [522, 378] width 695 height 478
click at [956, 348] on div "Lulus Going with Elegance Plum Purple Satin Tiered Gown 1908216 400 in stock $9…" at bounding box center [1220, 378] width 695 height 478
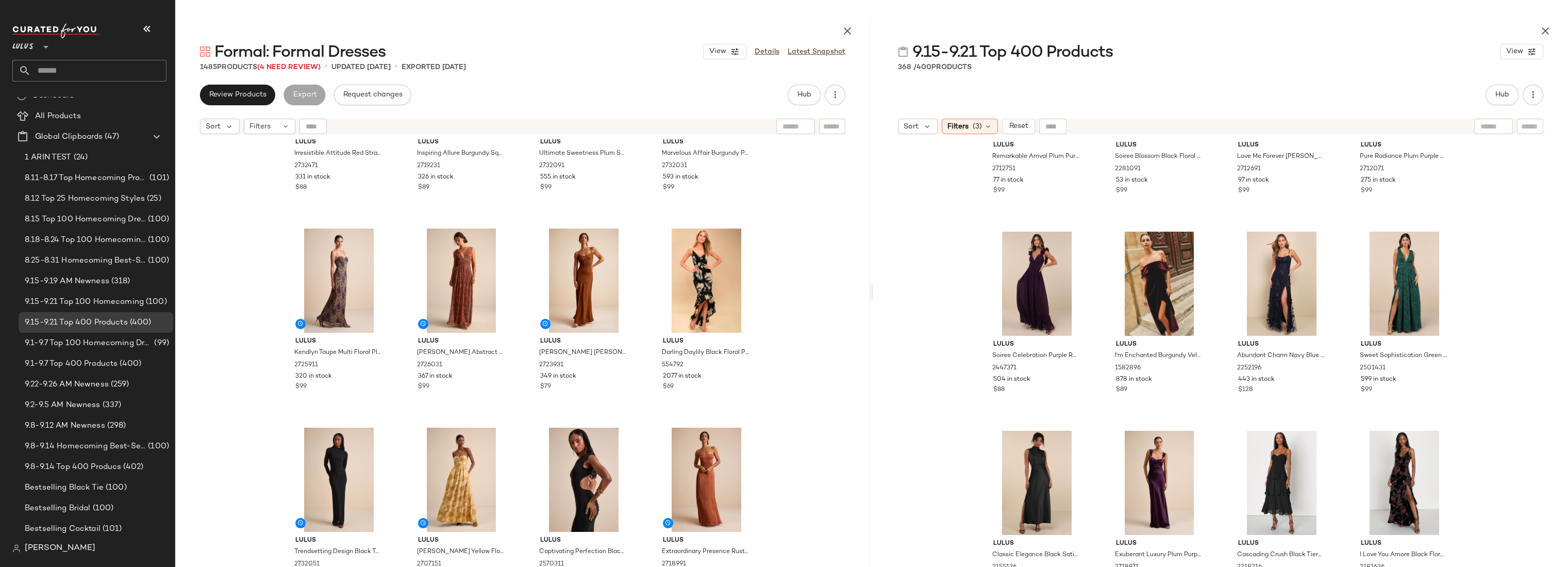
scroll to position [135, 0]
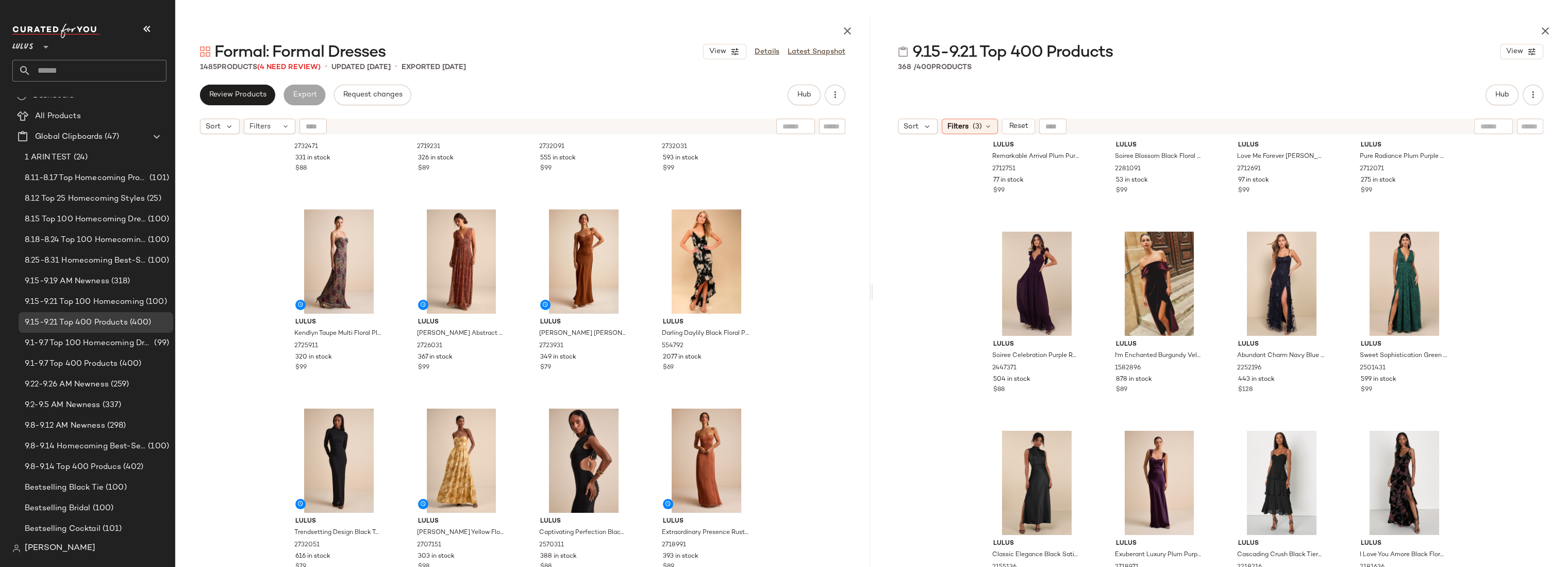
click at [794, 257] on div "Lulus Irresistible Attitude Red Strapless Lace Column Maxi Dress 2732471 331 in…" at bounding box center [522, 378] width 695 height 478
click at [811, 99] on button "Hub" at bounding box center [804, 94] width 33 height 21
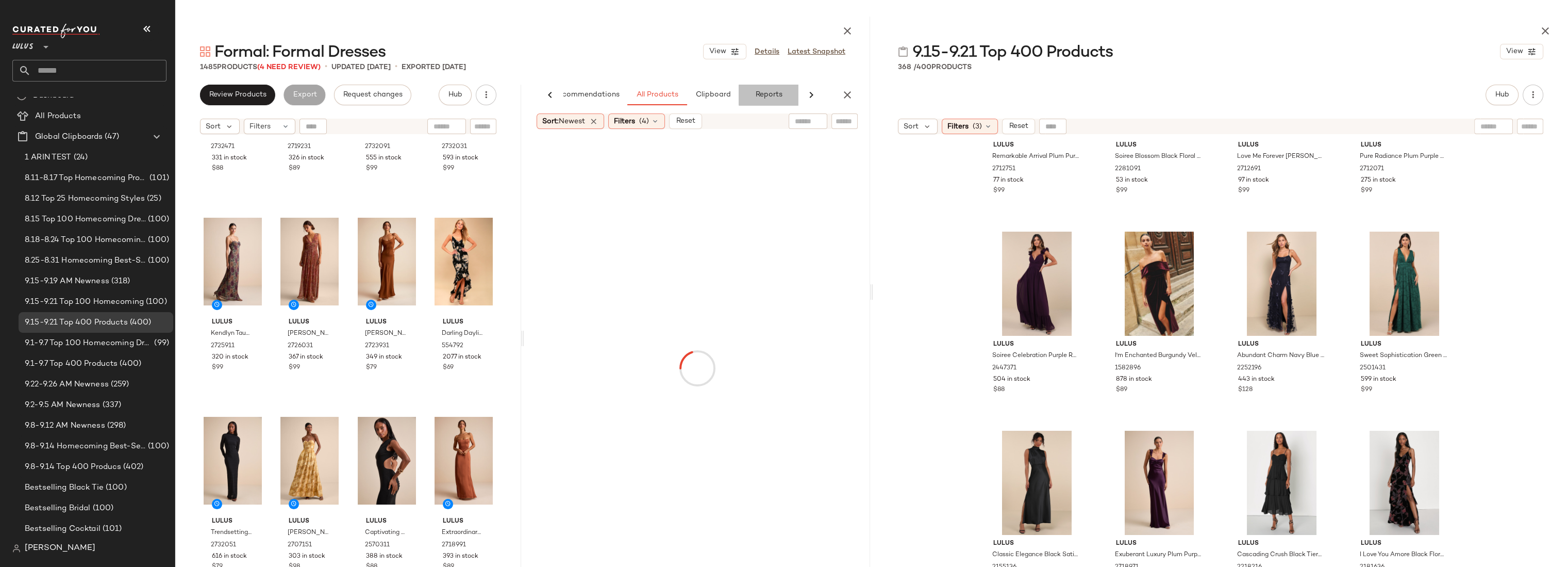
click at [763, 95] on span "Reports" at bounding box center [768, 94] width 27 height 8
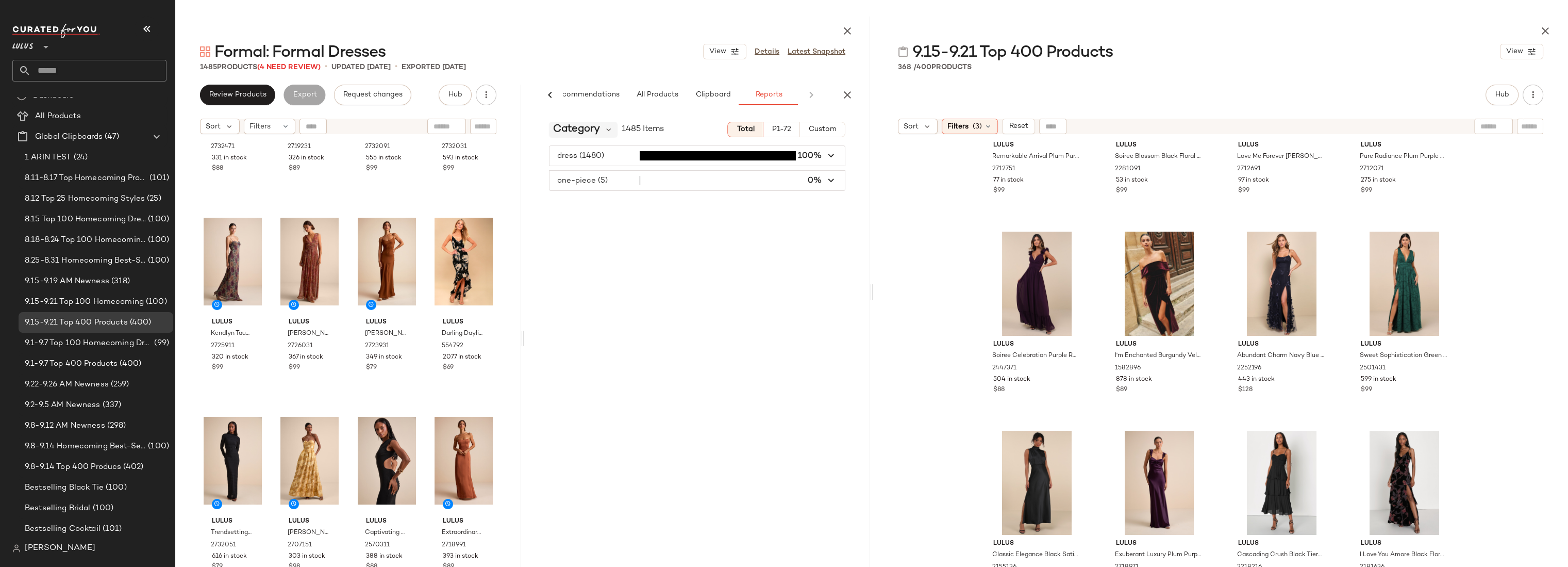
click at [576, 134] on span "Category" at bounding box center [576, 129] width 47 height 16
click at [578, 307] on div "Color CFY" at bounding box center [614, 309] width 114 height 12
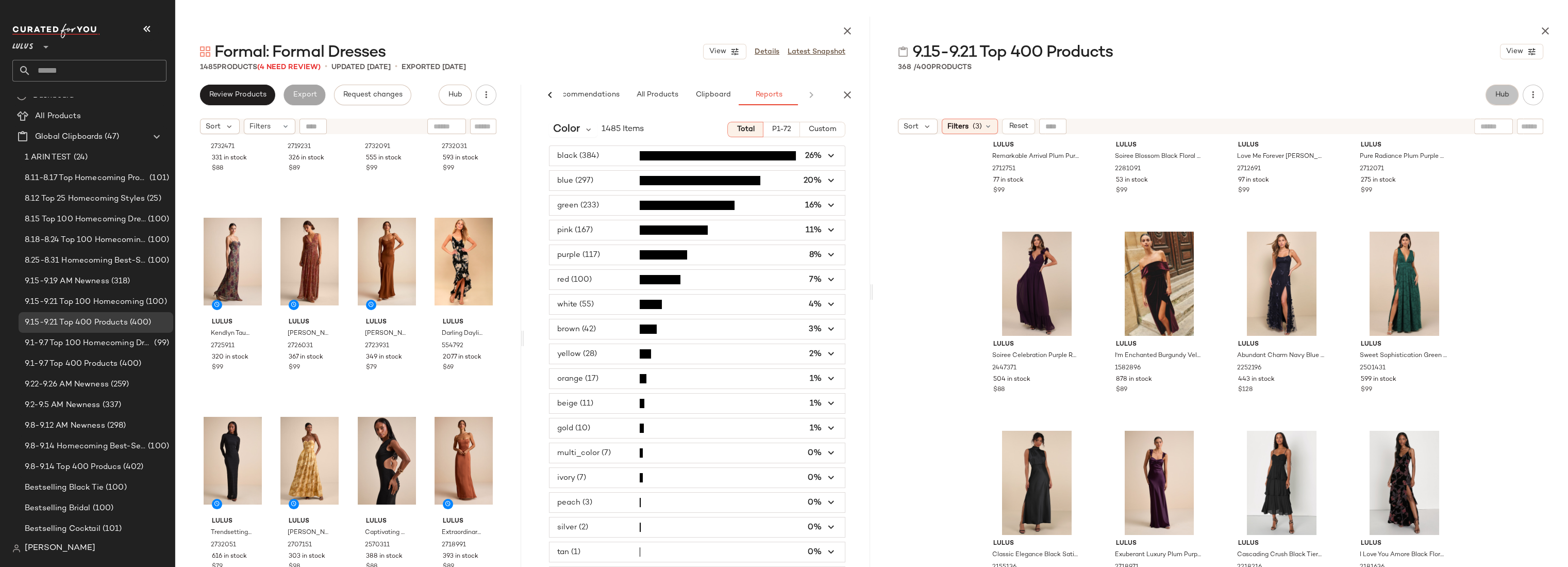
click at [1506, 94] on span "Hub" at bounding box center [1502, 94] width 14 height 8
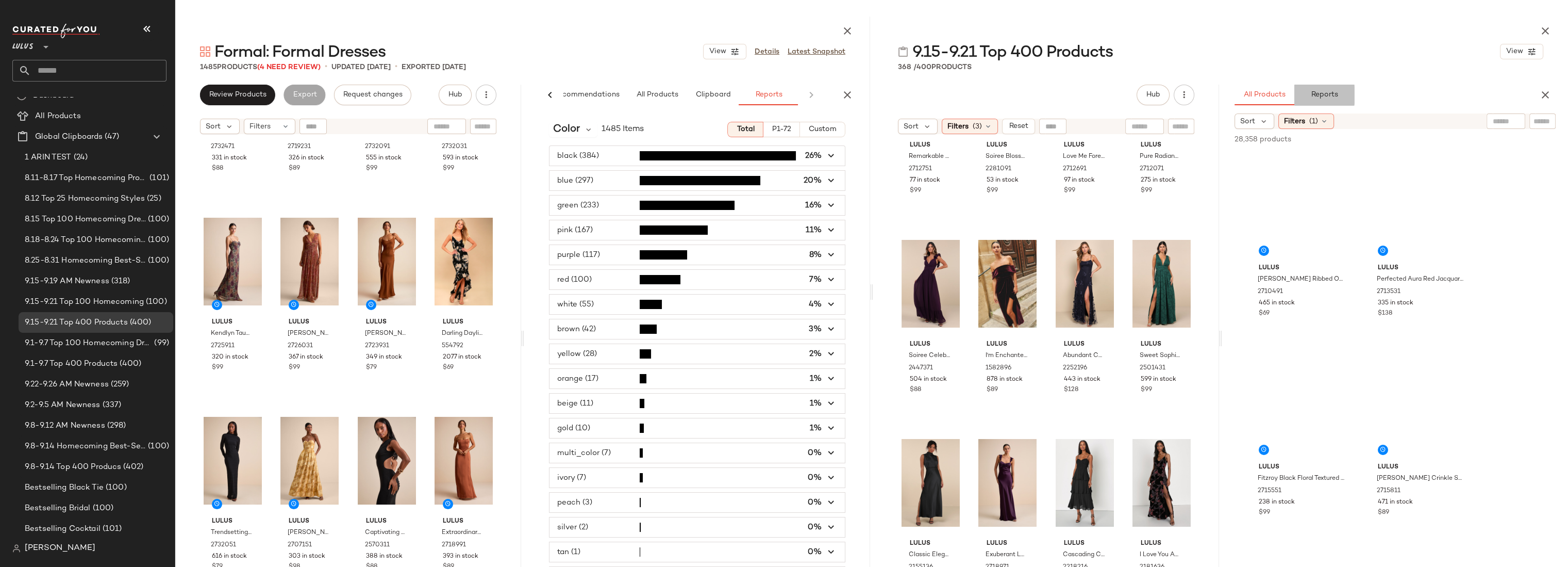
click at [1335, 95] on span "Reports" at bounding box center [1324, 94] width 27 height 8
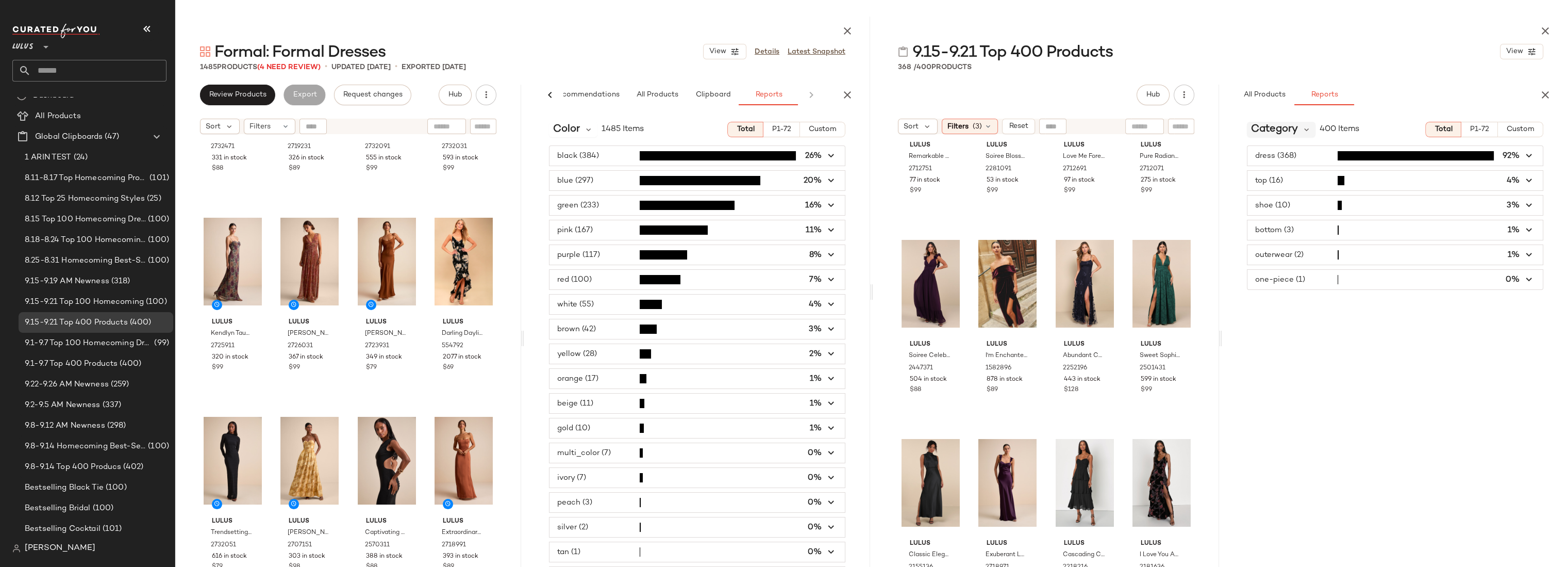
click at [1276, 122] on span "Category" at bounding box center [1274, 129] width 47 height 16
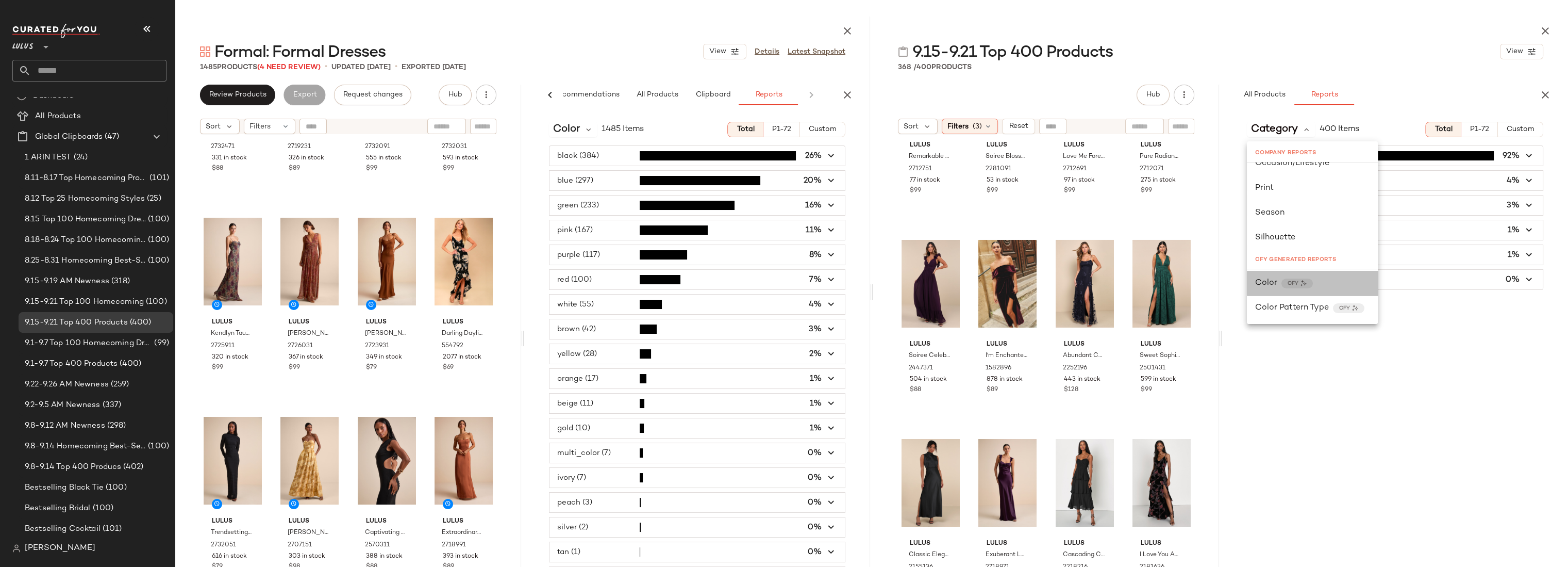
click at [1331, 279] on div "Color CFY" at bounding box center [1312, 283] width 114 height 12
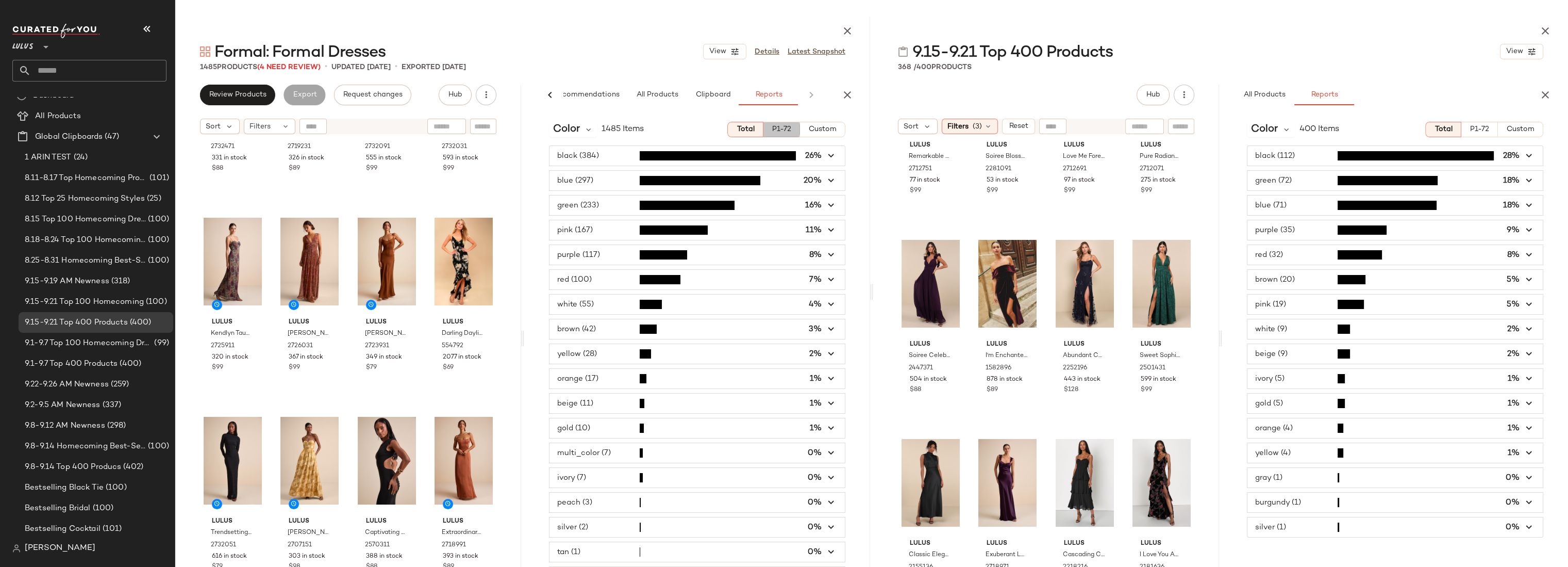
click at [772, 129] on span "P1-72" at bounding box center [782, 129] width 20 height 8
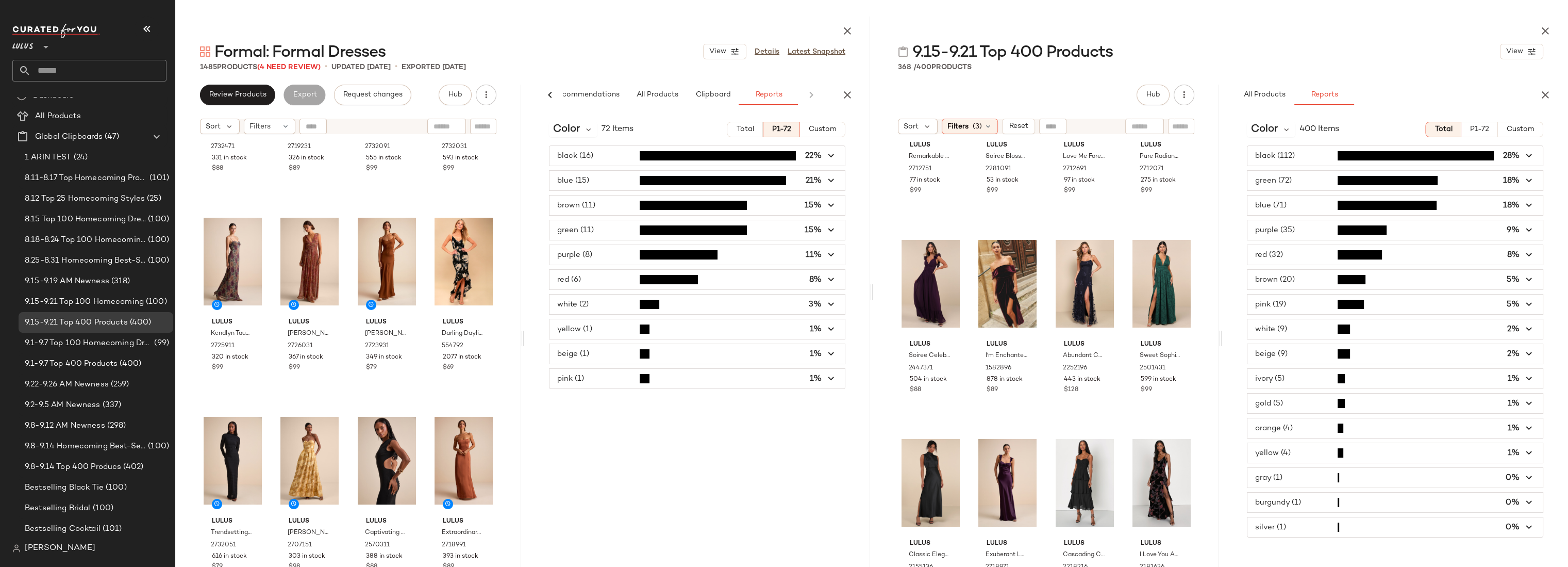
click at [601, 204] on span "button" at bounding box center [696, 205] width 295 height 20
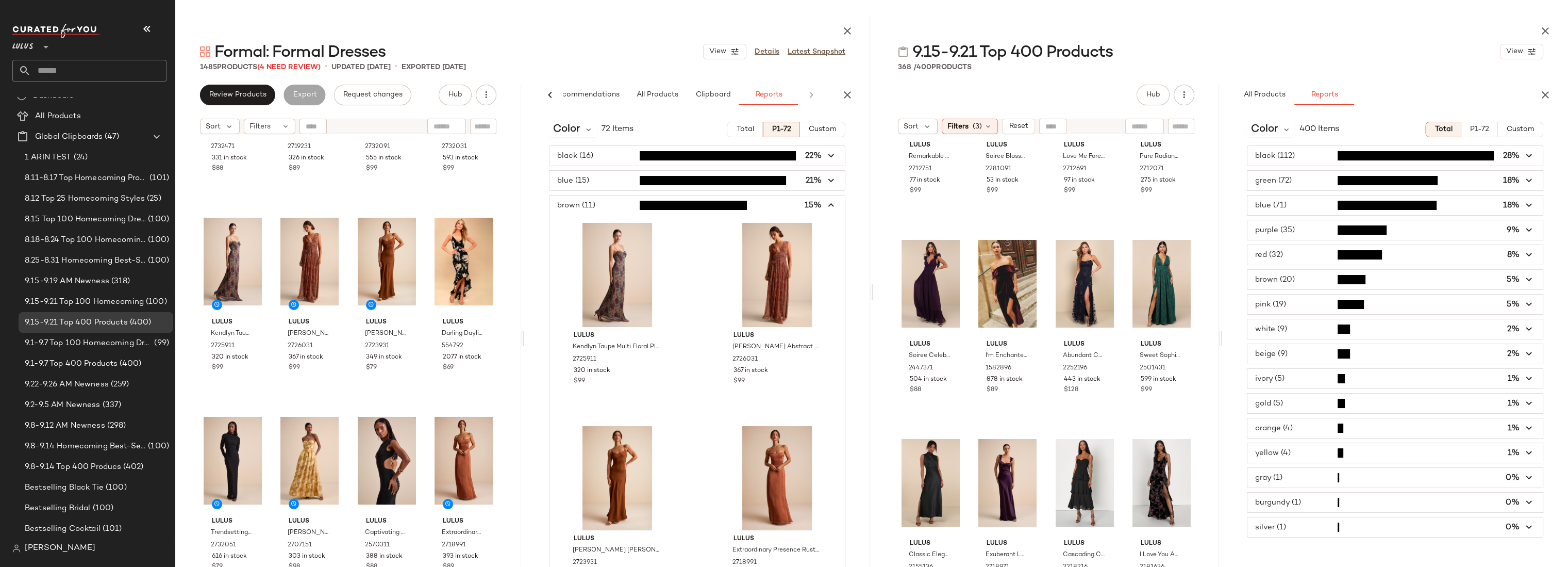
click at [601, 204] on span "button" at bounding box center [696, 205] width 295 height 20
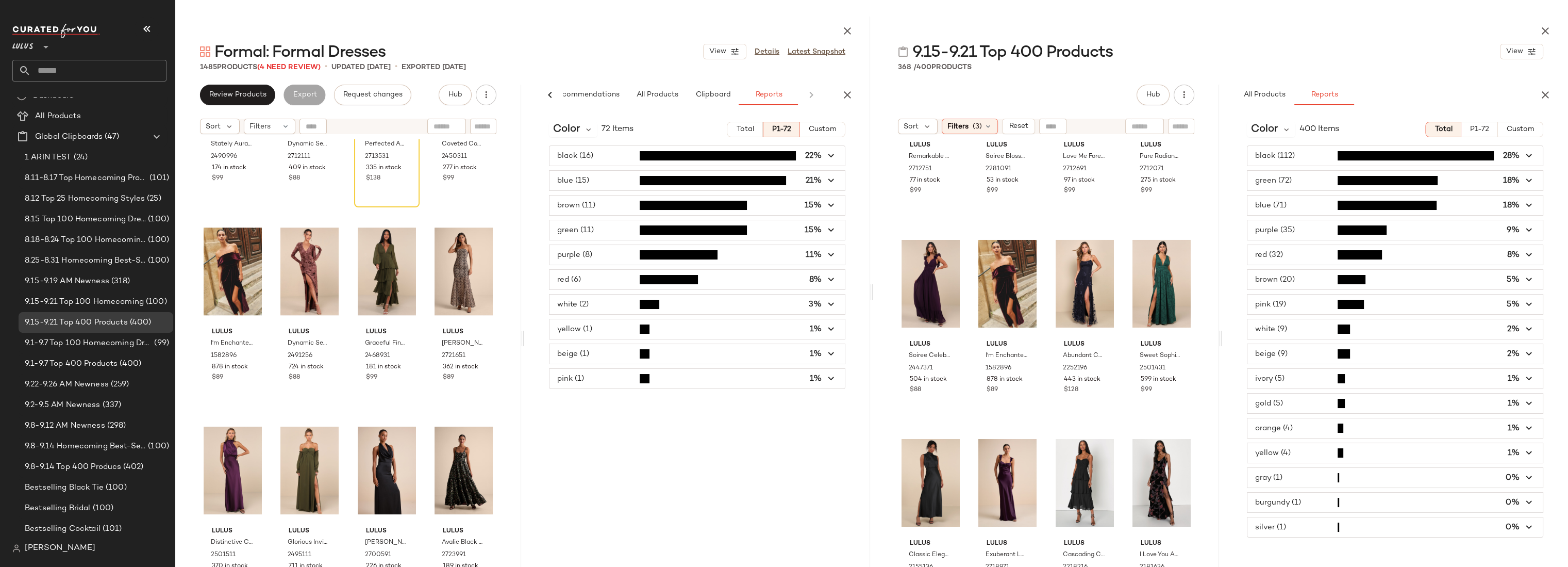
scroll to position [2531, 0]
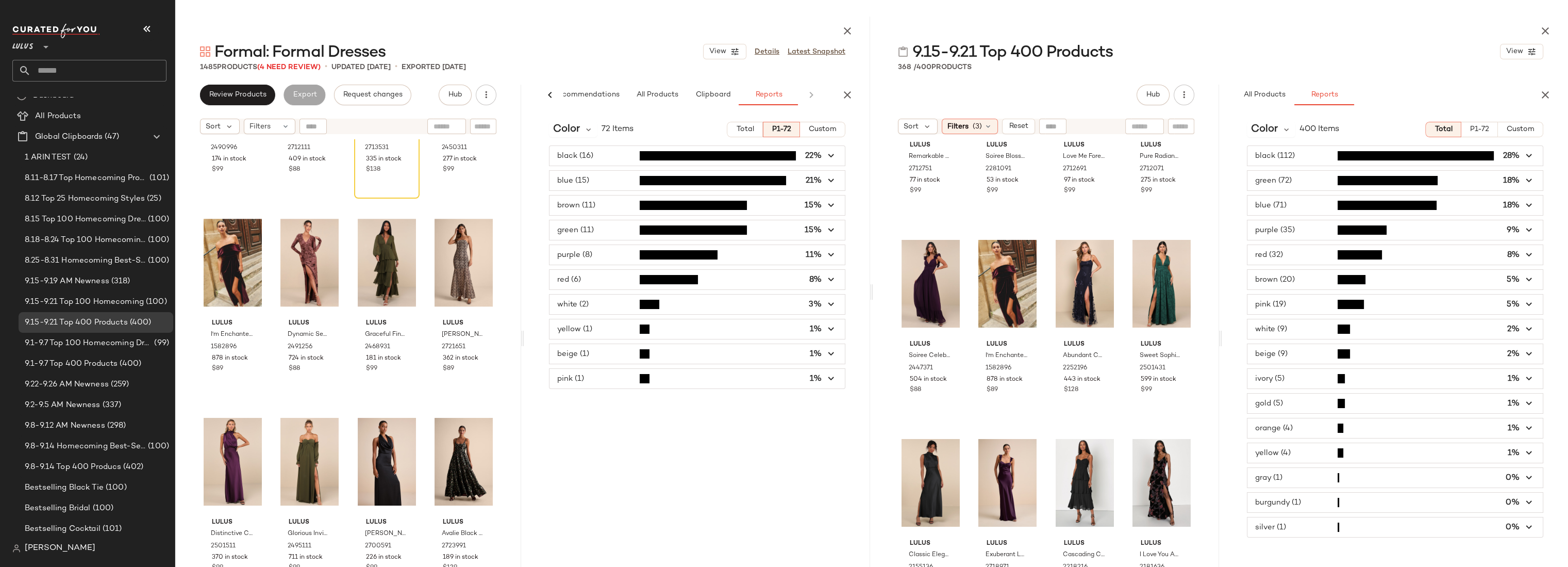
click at [1315, 181] on span "button" at bounding box center [1395, 181] width 295 height 20
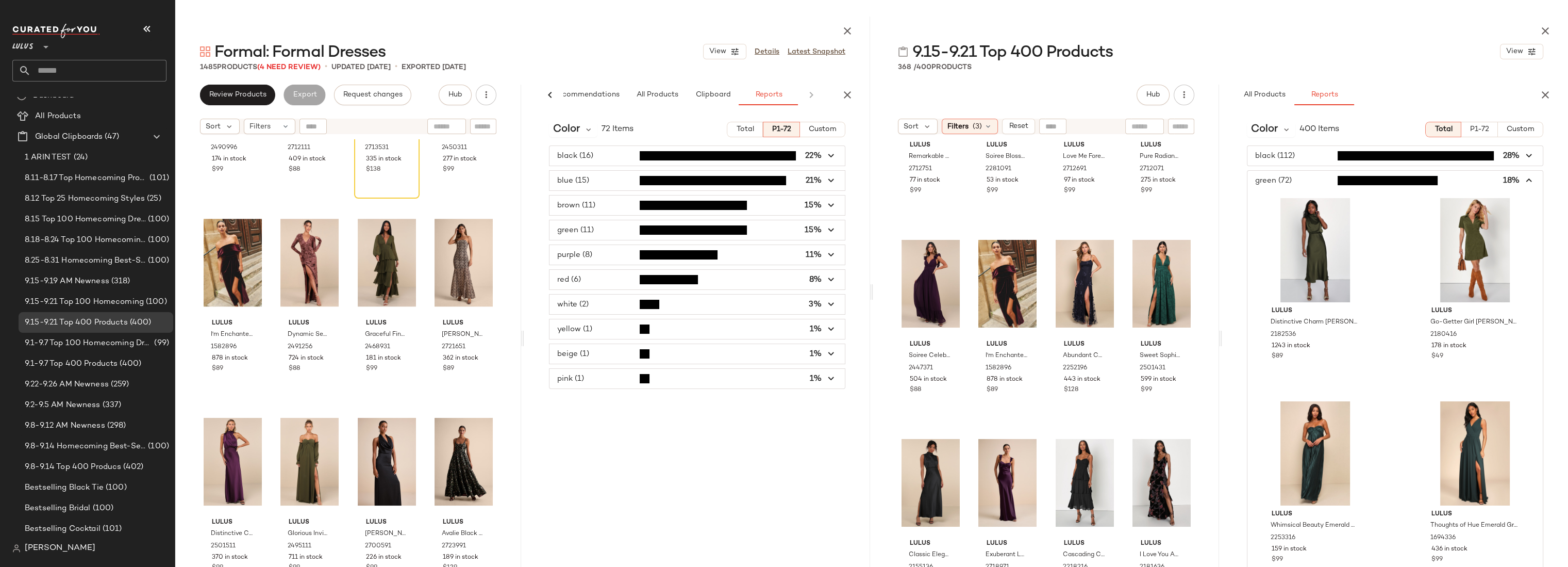
click at [1315, 181] on span "button" at bounding box center [1395, 181] width 295 height 20
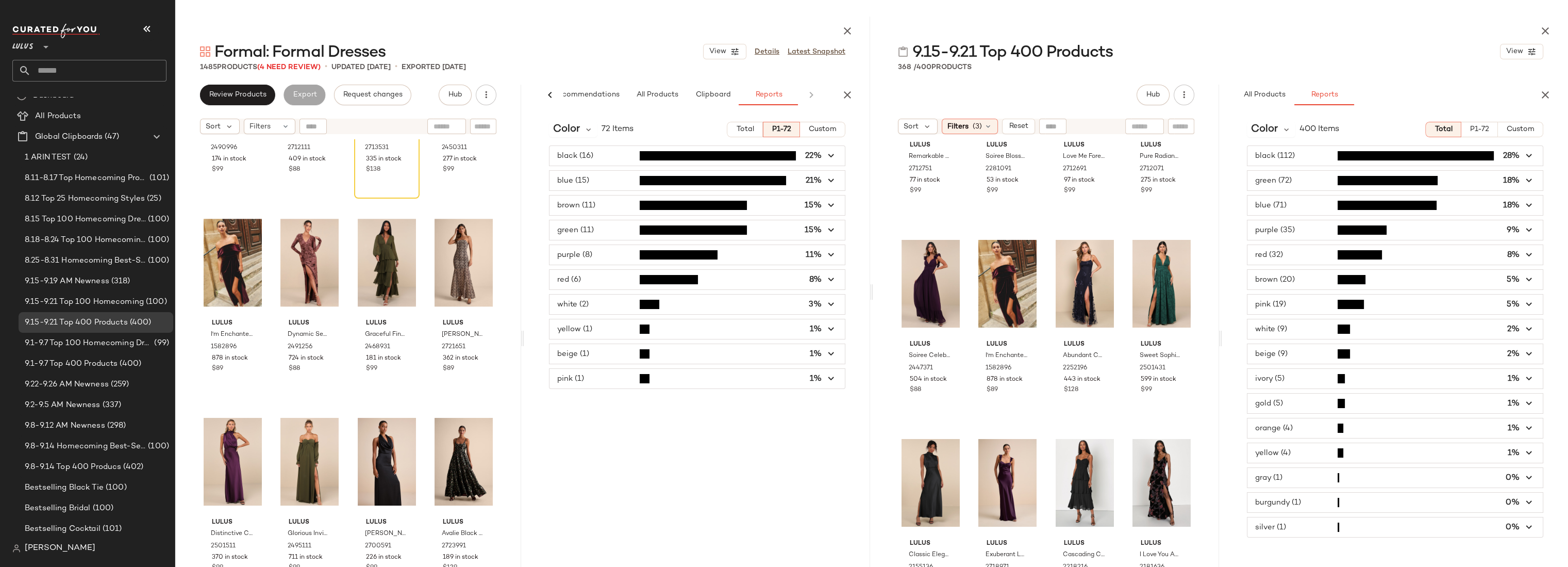
click at [1315, 207] on span "button" at bounding box center [1395, 205] width 295 height 20
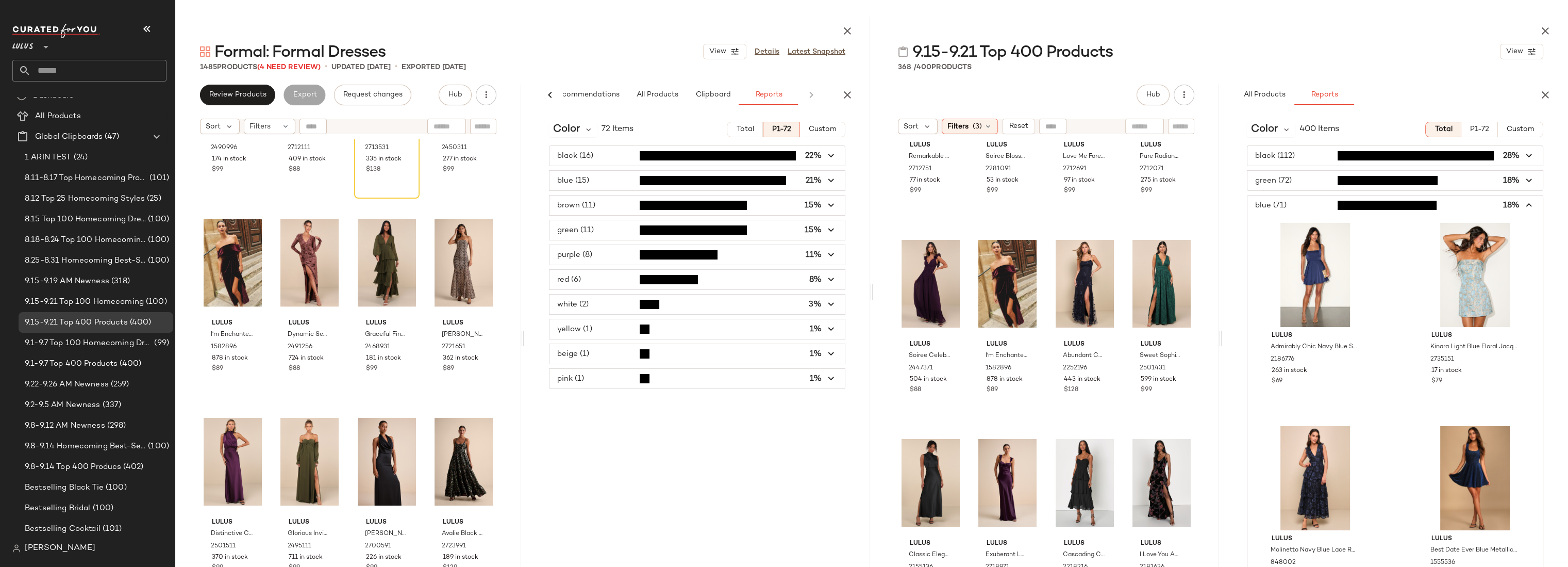
click at [1315, 207] on span "button" at bounding box center [1395, 205] width 295 height 20
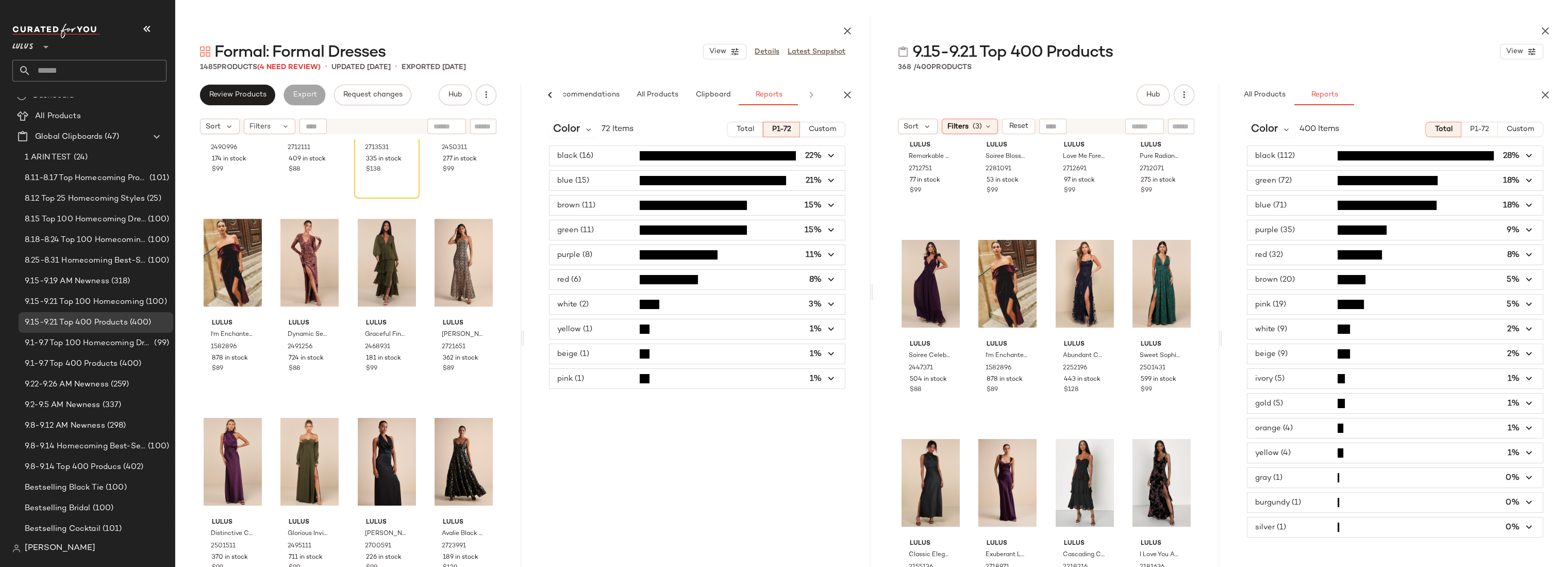
click at [1308, 226] on span "button" at bounding box center [1395, 230] width 295 height 20
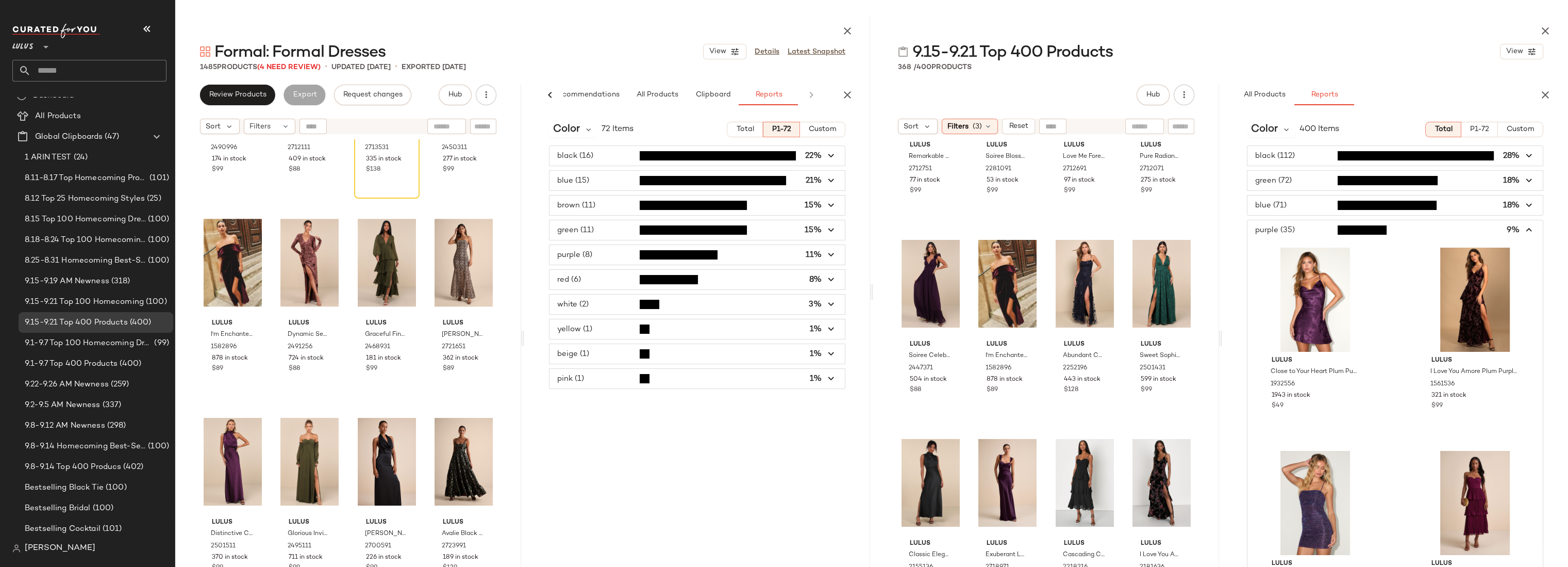
click at [1308, 226] on span "button" at bounding box center [1395, 230] width 295 height 20
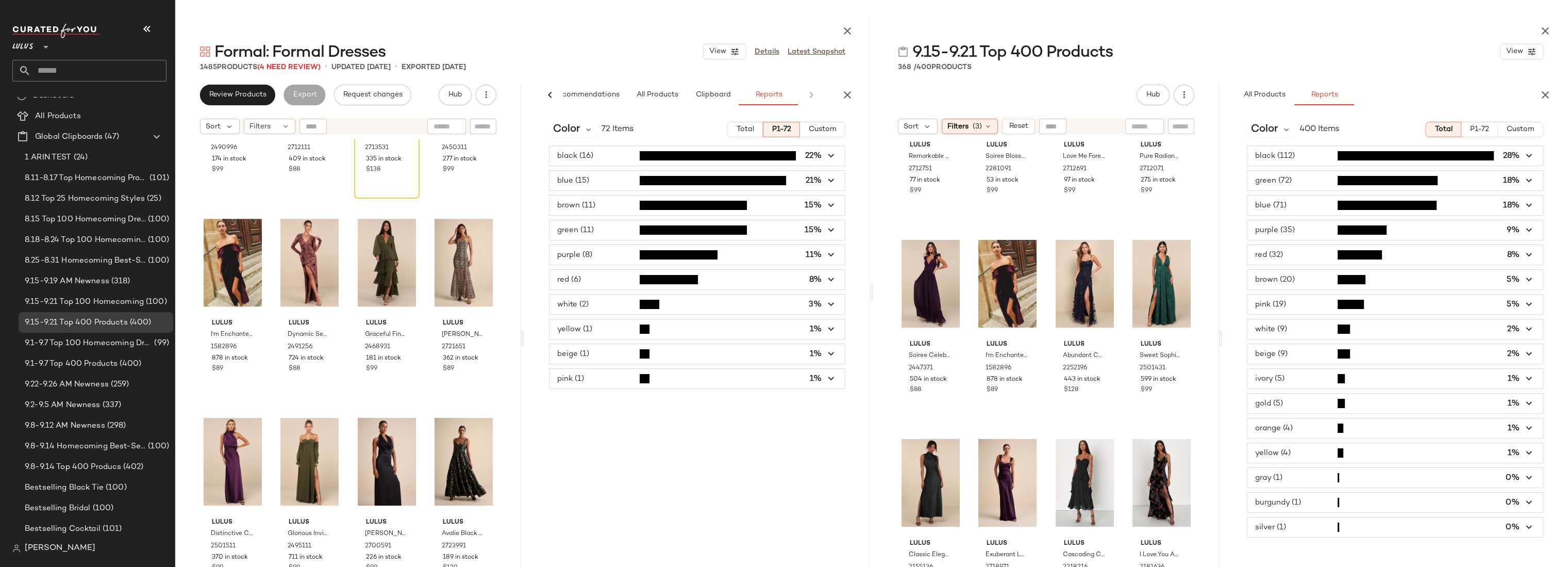
click at [1299, 256] on span "button" at bounding box center [1395, 255] width 295 height 20
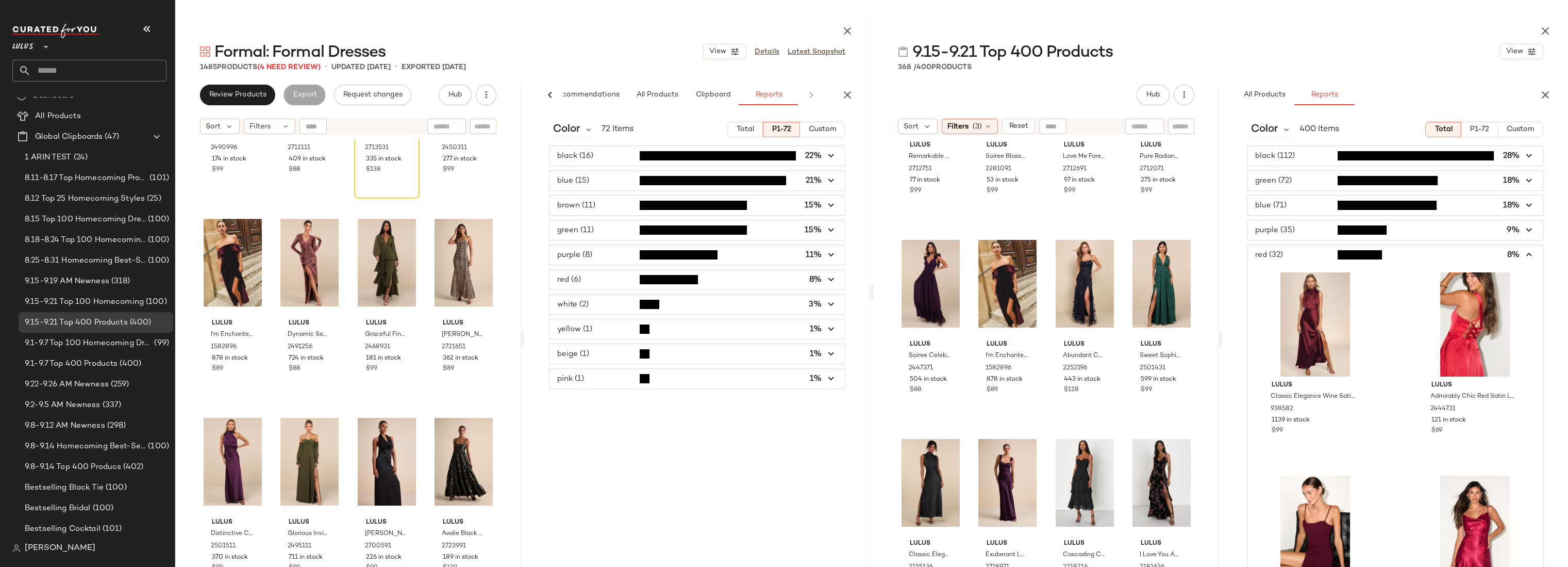
click at [1299, 256] on span "button" at bounding box center [1395, 255] width 295 height 20
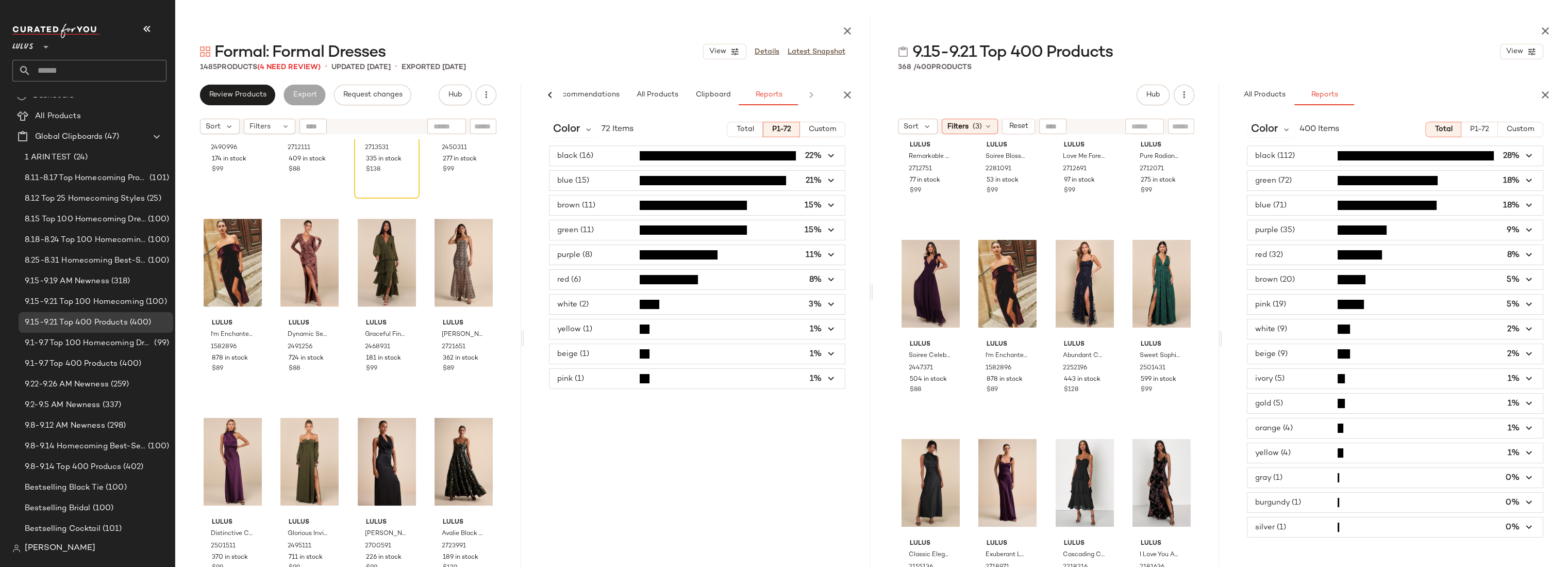
click at [1233, 288] on div "black (112) 28% green (72) 18% blue (71) 18% purple (35) 9% red (32) 8% brown (…" at bounding box center [1395, 341] width 346 height 392
click at [1208, 304] on div "Lulus Remarkable Arrival Plum Purple Floral Sleeveless Maxi Dress 2712751 77 in…" at bounding box center [1046, 378] width 346 height 478
click at [849, 92] on icon "button" at bounding box center [847, 95] width 12 height 12
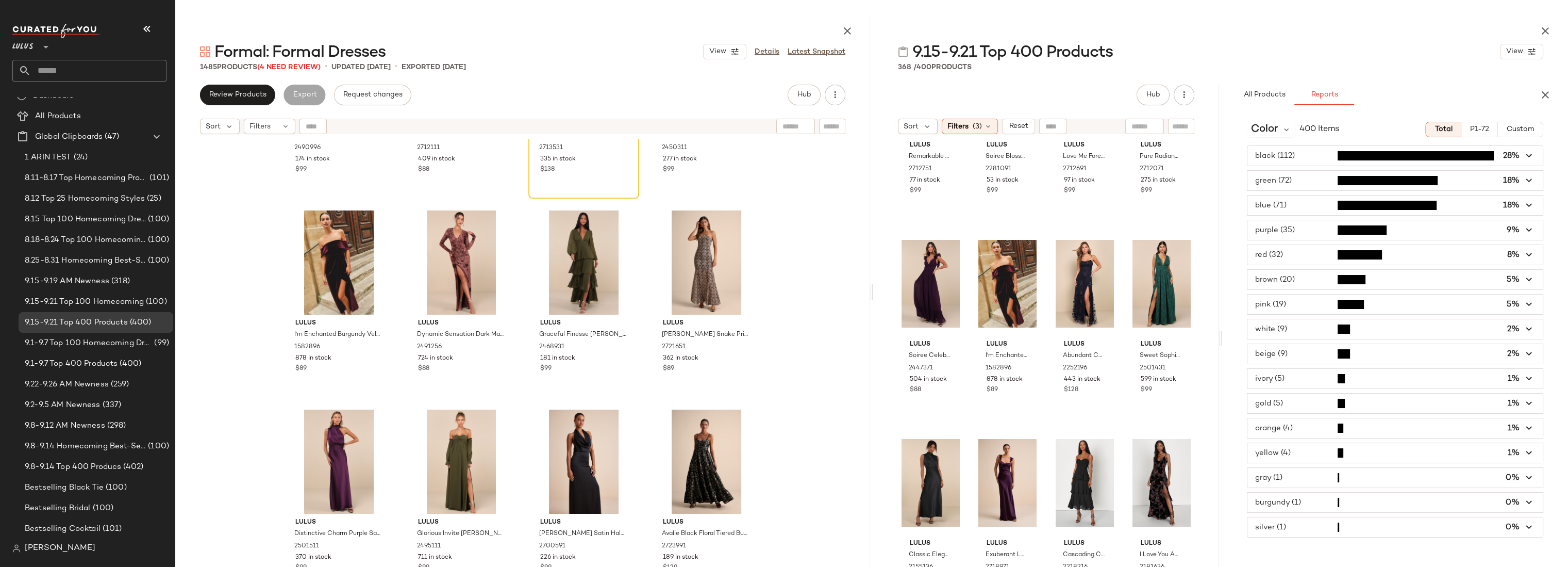
click at [94, 67] on input "text" at bounding box center [99, 70] width 135 height 22
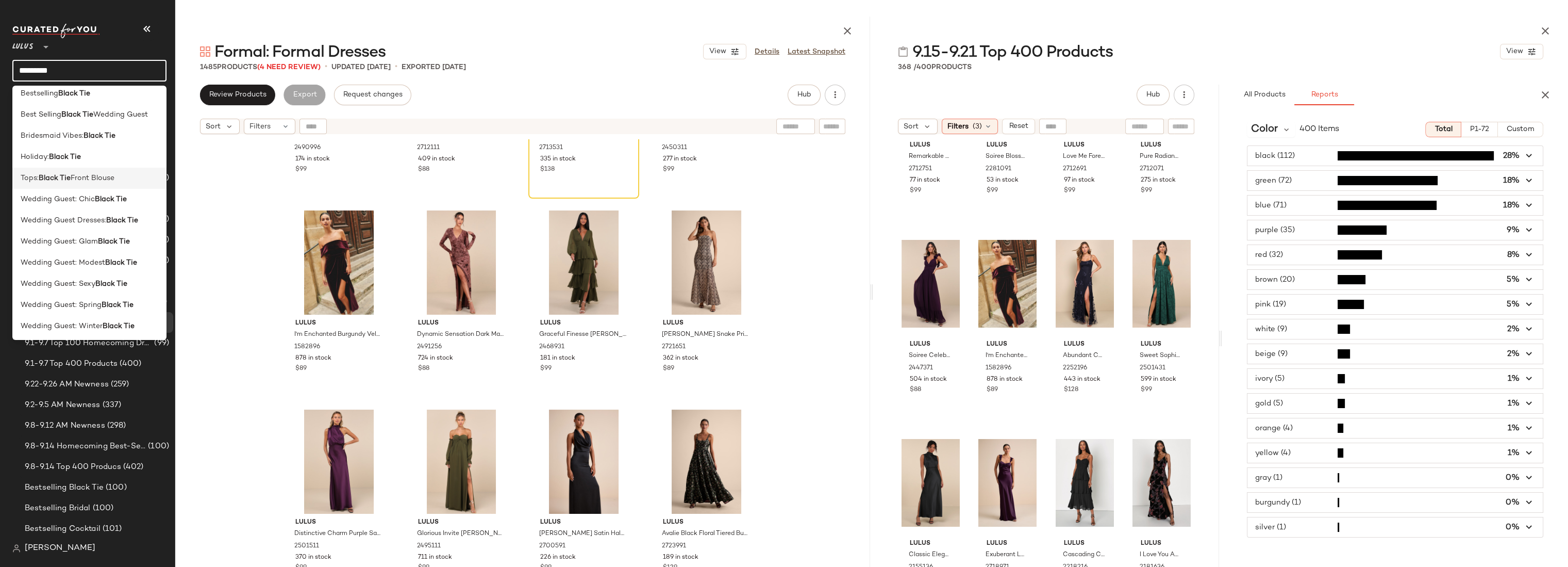
scroll to position [7, 0]
type input "*********"
click at [95, 217] on span "Wedding Guest Dresses:" at bounding box center [63, 219] width 86 height 11
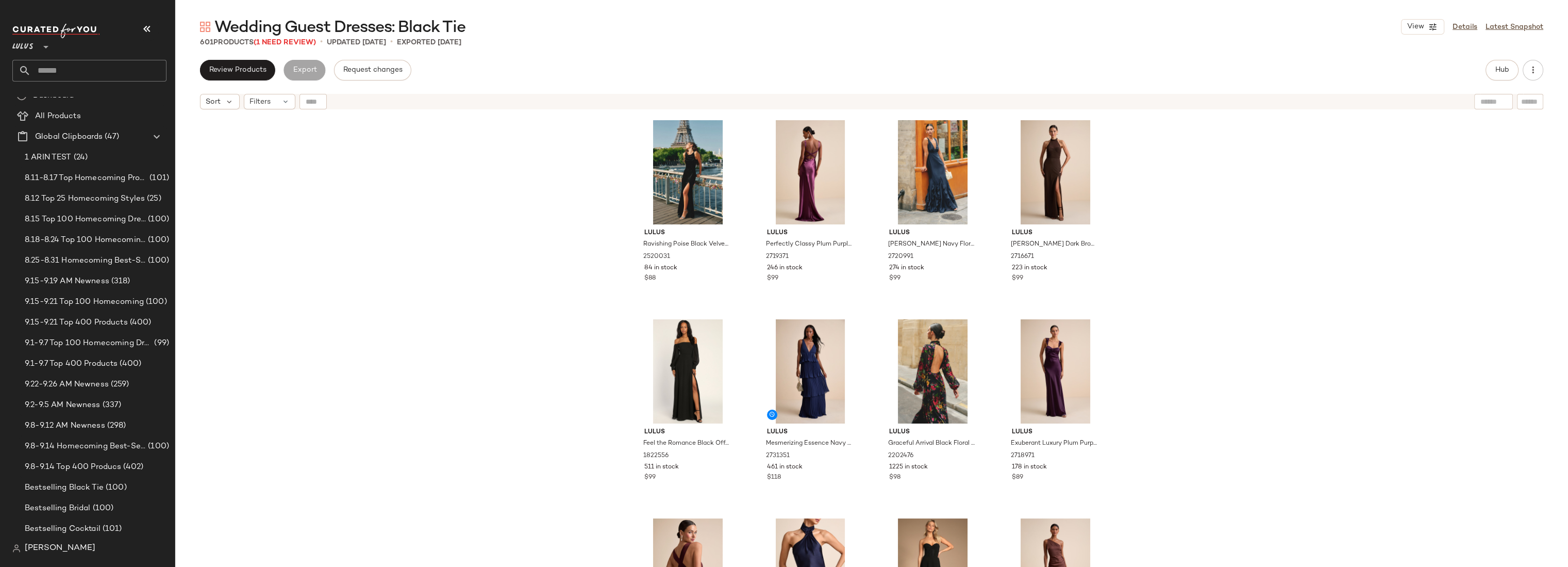
click at [1134, 169] on div "Lulus Ravishing Poise Black Velvet Cowl Back Sleeveless Maxi Dress 2520031 84 i…" at bounding box center [872, 353] width 1393 height 478
click at [101, 335] on span "Open in Split View" at bounding box center [150, 334] width 121 height 9
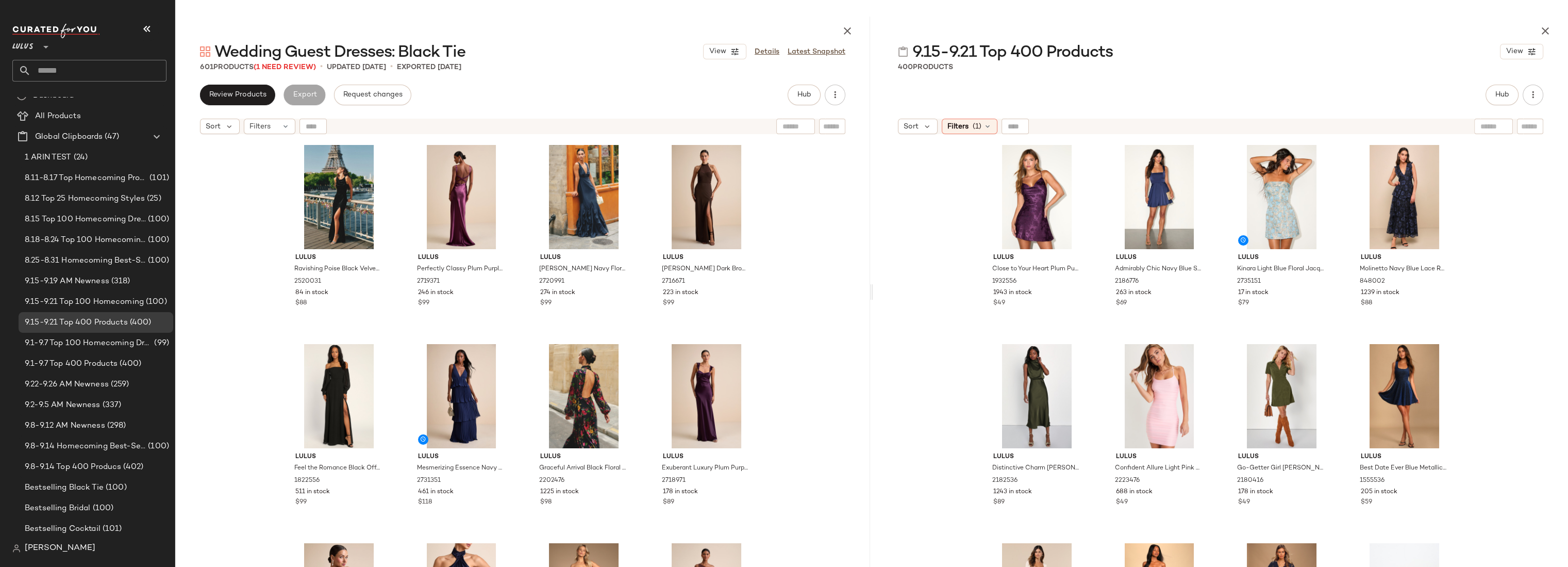
click at [820, 191] on div "Lulus Ravishing Poise Black Velvet Cowl Back Sleeveless Maxi Dress 2520031 84 i…" at bounding box center [522, 378] width 695 height 478
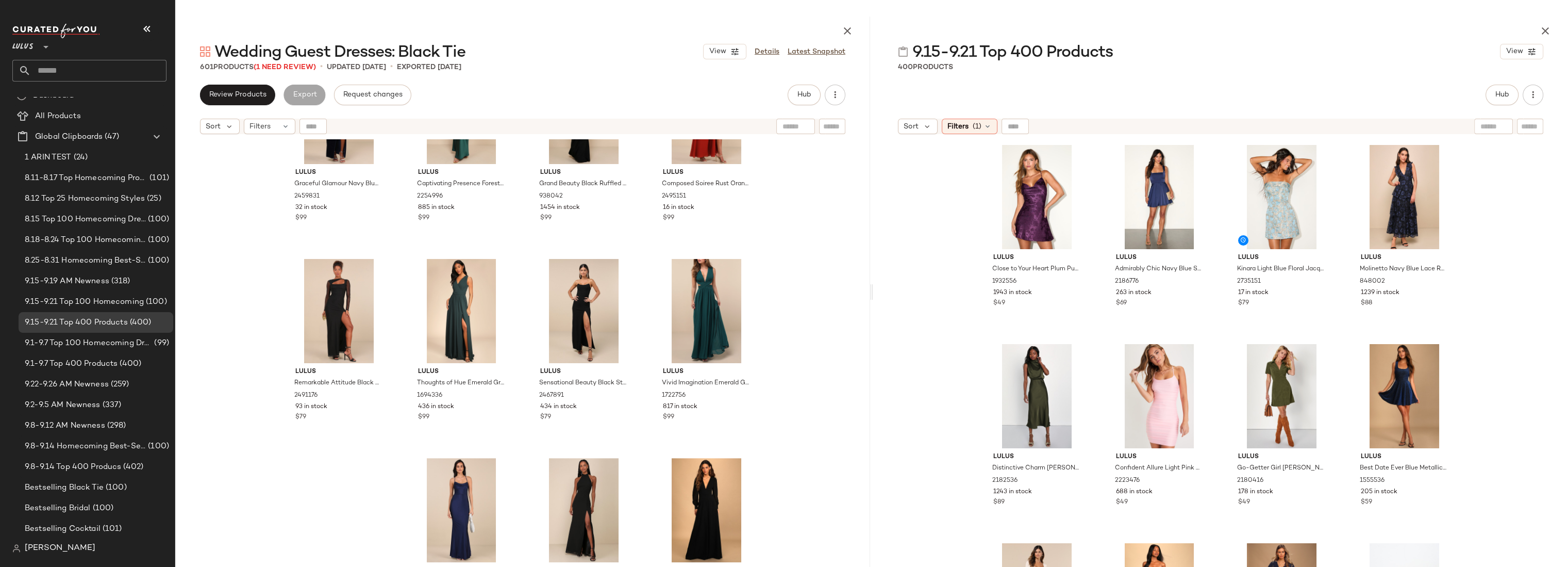
scroll to position [9459, 0]
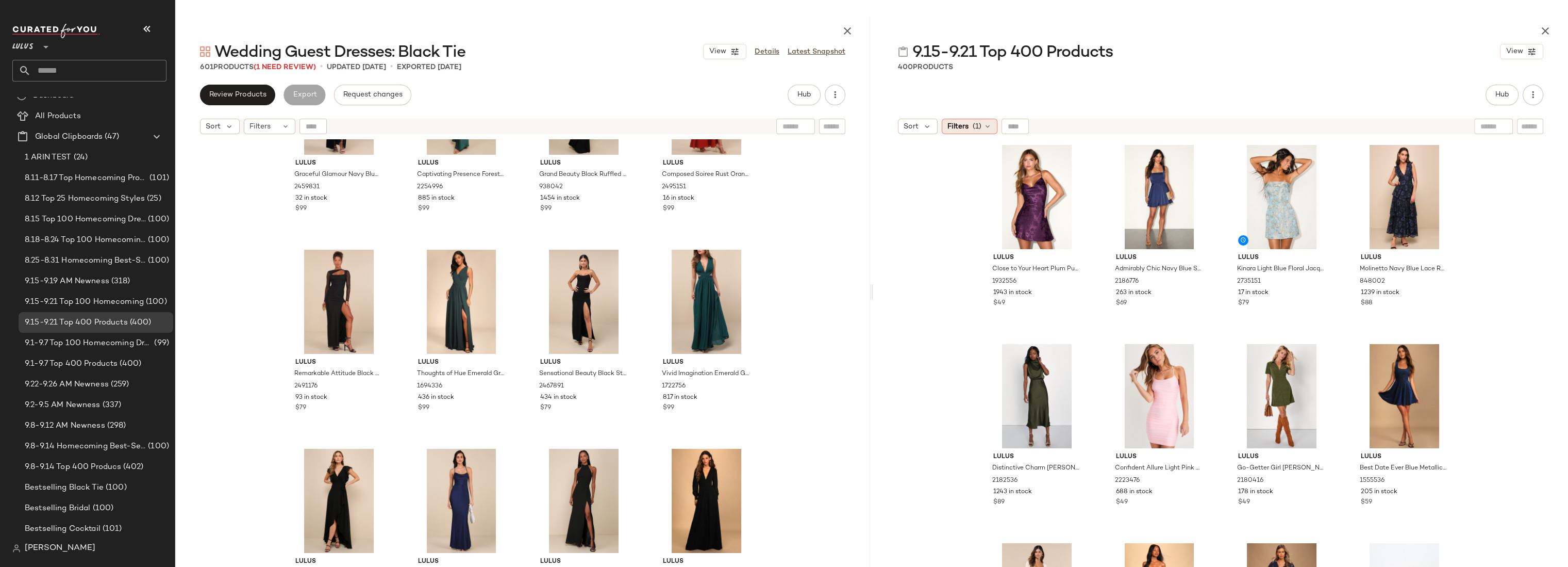
click at [986, 124] on icon at bounding box center [987, 126] width 8 height 8
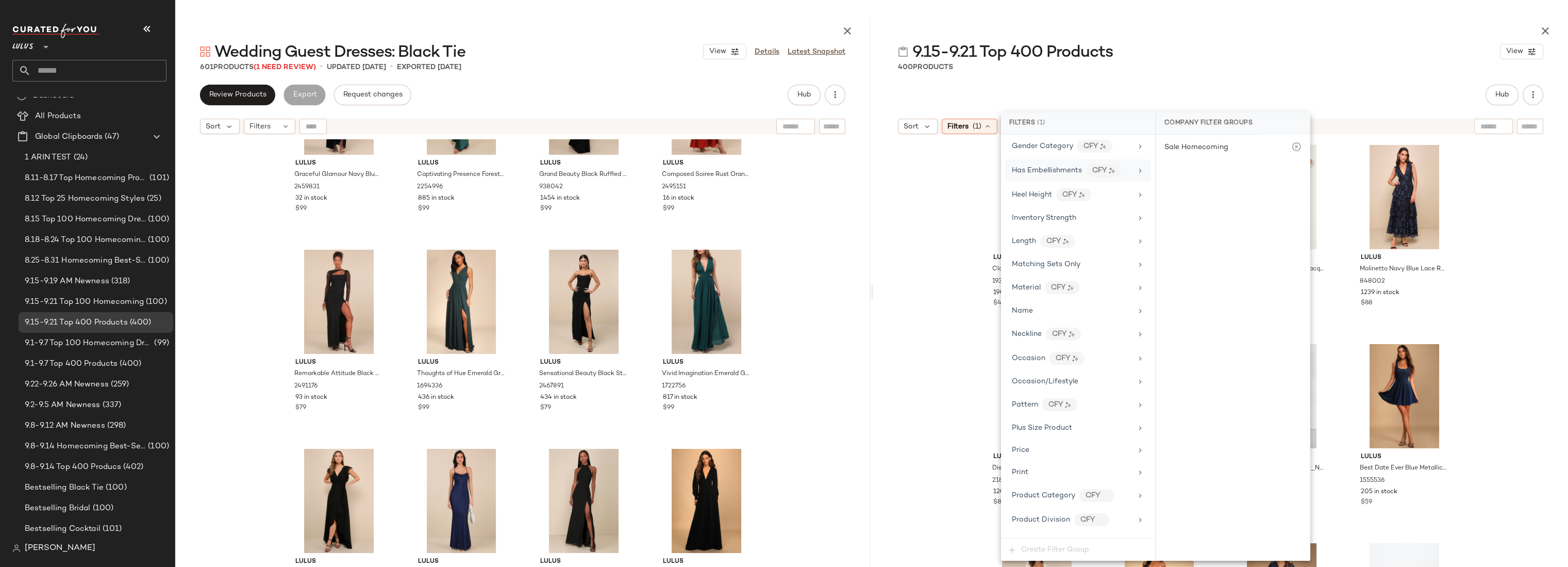
scroll to position [429, 0]
click at [1054, 481] on span "Product Category" at bounding box center [1043, 484] width 63 height 7
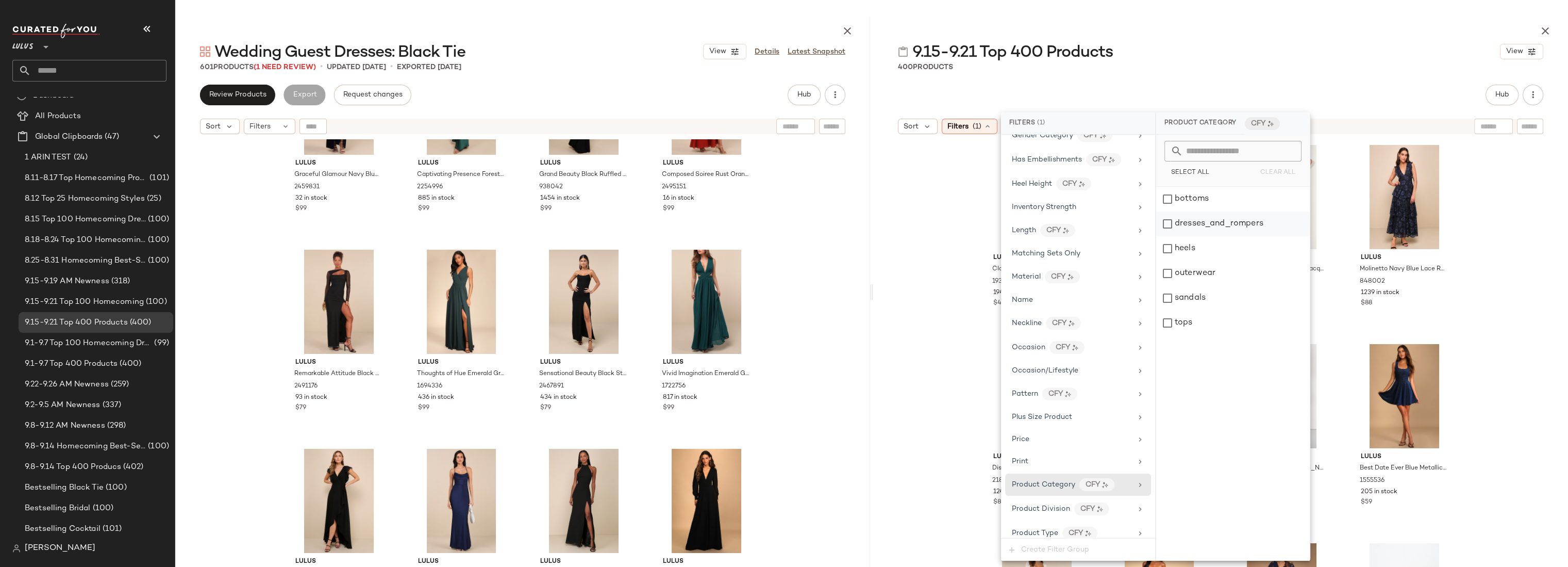
click at [1253, 221] on div "dresses_and_rompers" at bounding box center [1233, 224] width 153 height 25
drag, startPoint x: 931, startPoint y: 167, endPoint x: 932, endPoint y: 177, distance: 10.0
click at [931, 167] on div "Lulus Close to Your Heart Plum Purple Satin Jacquard Cowl Slip Dress 1932556 19…" at bounding box center [1220, 378] width 695 height 478
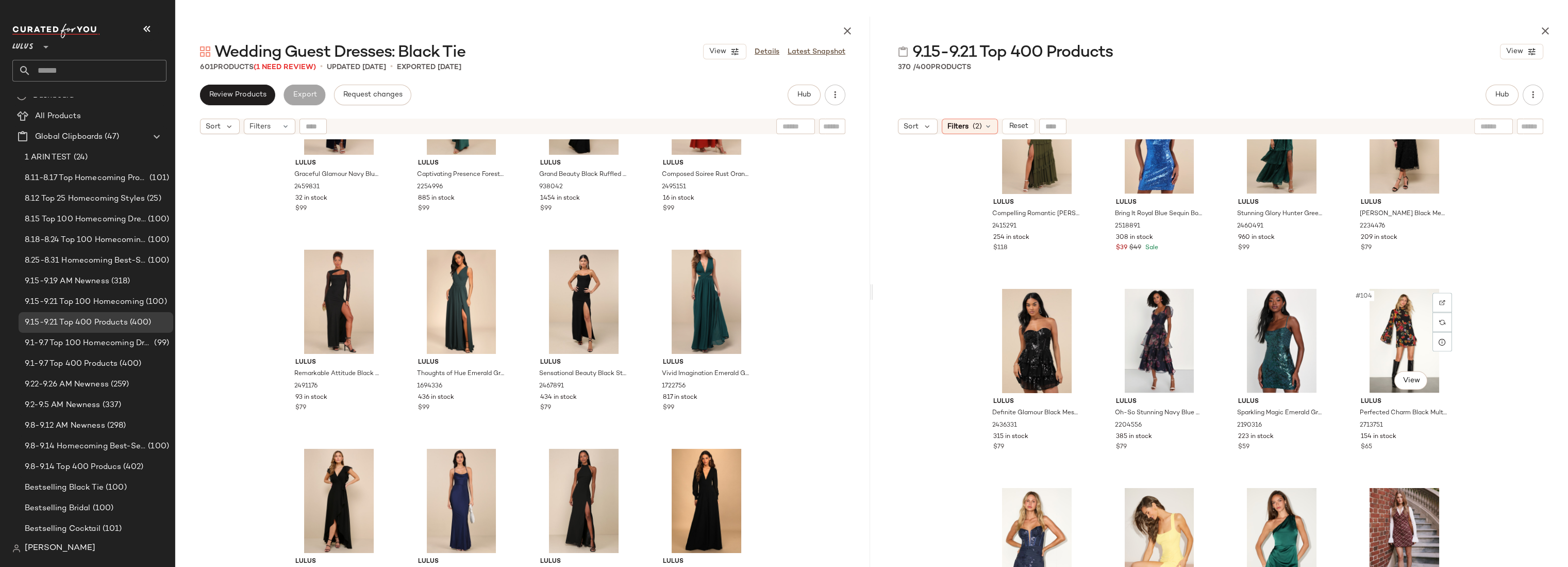
scroll to position [4874, 0]
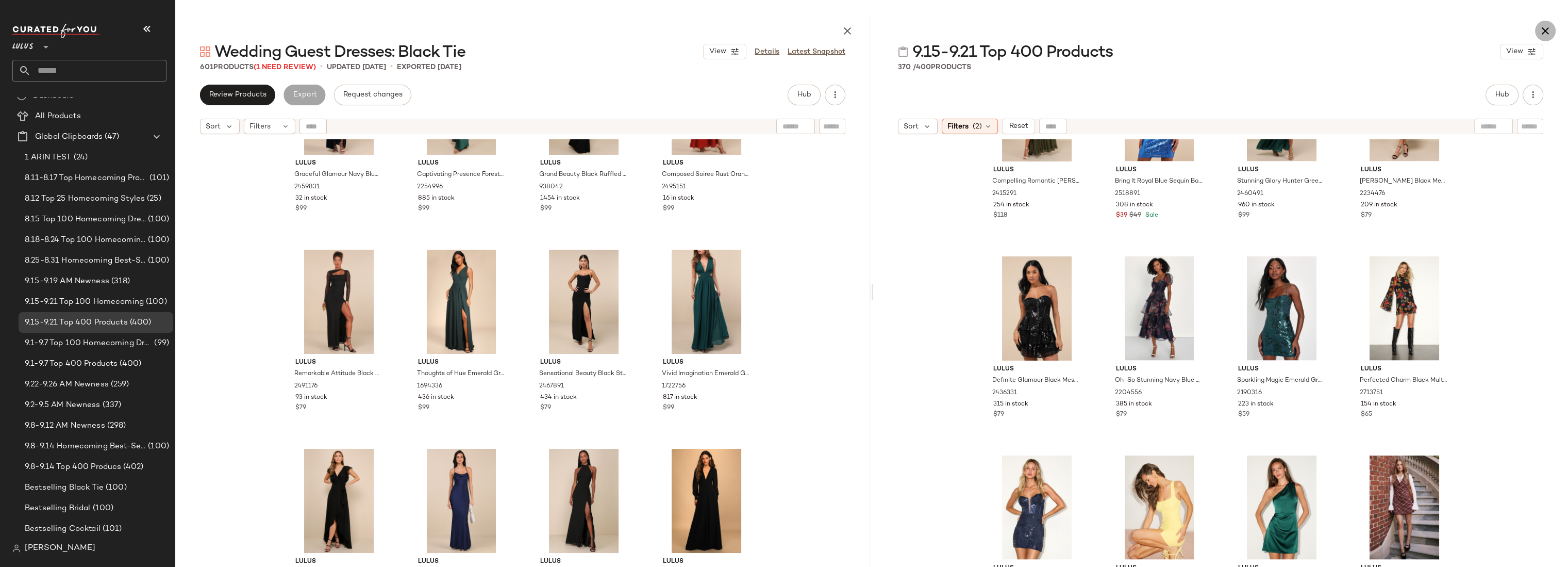
click at [1547, 30] on icon "button" at bounding box center [1545, 31] width 12 height 12
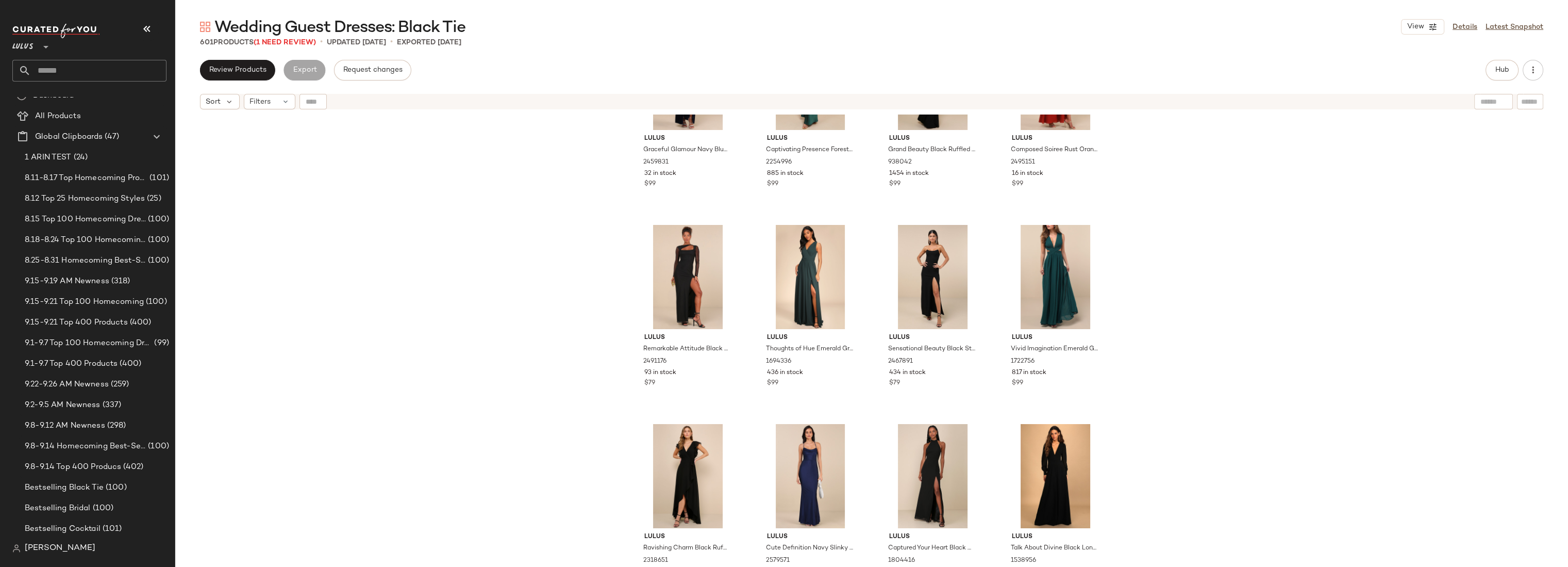
click at [1163, 196] on div "Lulus Graceful Glamour Navy Blue Velvet Surplice Maxi Dress 2459831 32 in stock…" at bounding box center [872, 353] width 1393 height 478
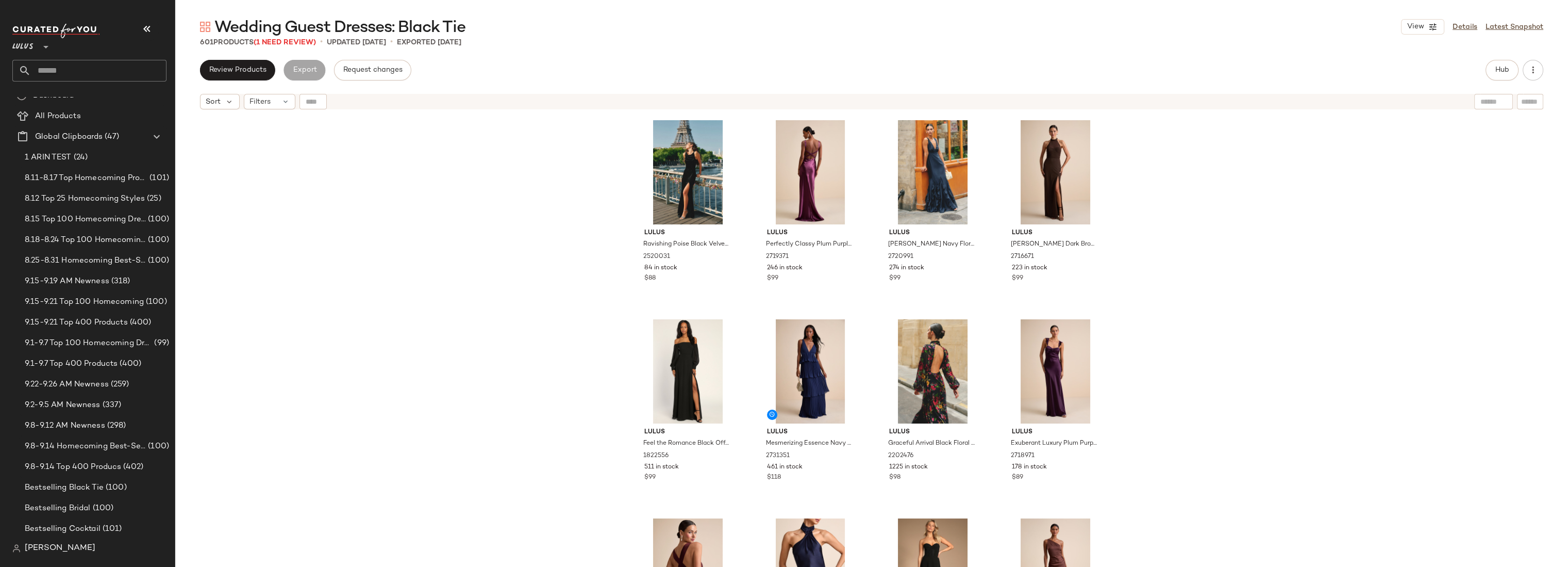
click at [1198, 182] on div "Lulus Ravishing Poise Black Velvet Cowl Back Sleeveless Maxi Dress 2520031 84 i…" at bounding box center [872, 353] width 1393 height 478
click at [1199, 181] on div "Lulus Ravishing Poise Black Velvet Cowl Back Sleeveless Maxi Dress 2520031 84 i…" at bounding box center [872, 353] width 1393 height 478
click at [724, 127] on div at bounding box center [726, 134] width 20 height 20
click at [1206, 206] on div "Lulus Ravishing Poise Black Velvet Cowl Back Sleeveless Maxi Dress 2520031 84 i…" at bounding box center [872, 353] width 1393 height 478
click at [1192, 155] on div "Lulus Ravishing Poise Black Velvet Cowl Back Sleeveless Maxi Dress 2520031 84 i…" at bounding box center [872, 353] width 1393 height 478
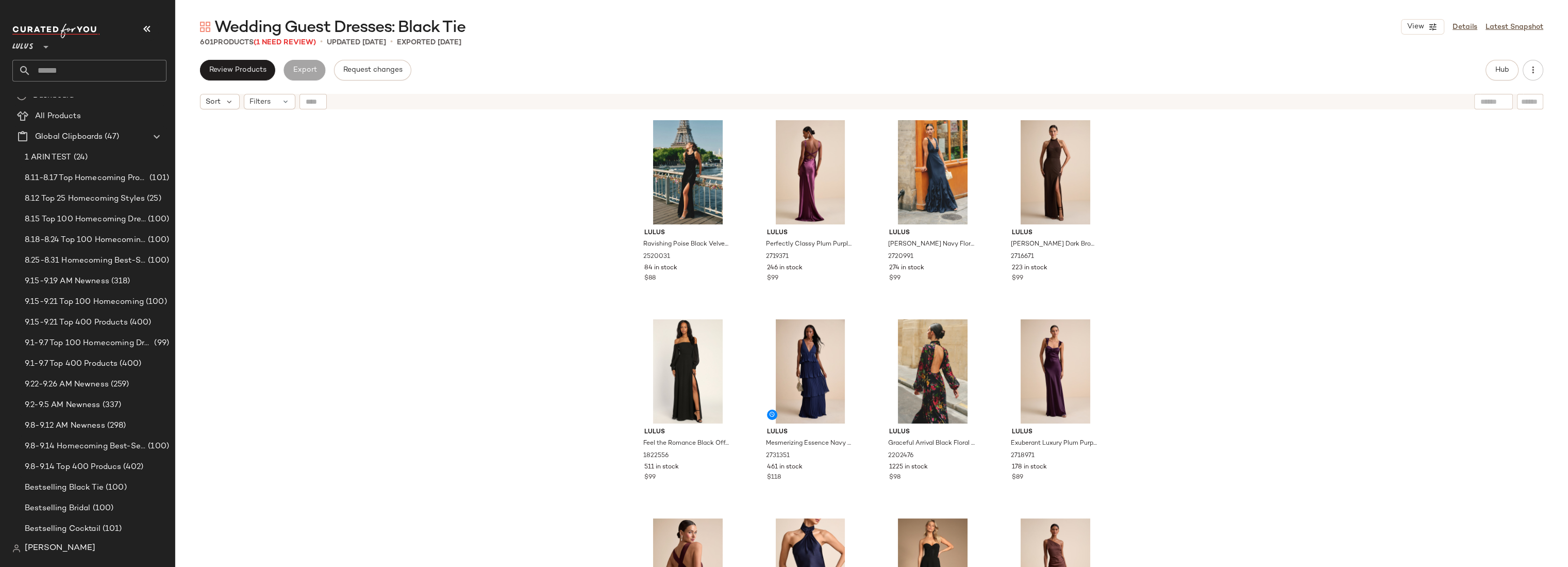
click at [1211, 285] on div "Lulus Ravishing Poise Black Velvet Cowl Back Sleeveless Maxi Dress 2520031 84 i…" at bounding box center [872, 353] width 1393 height 478
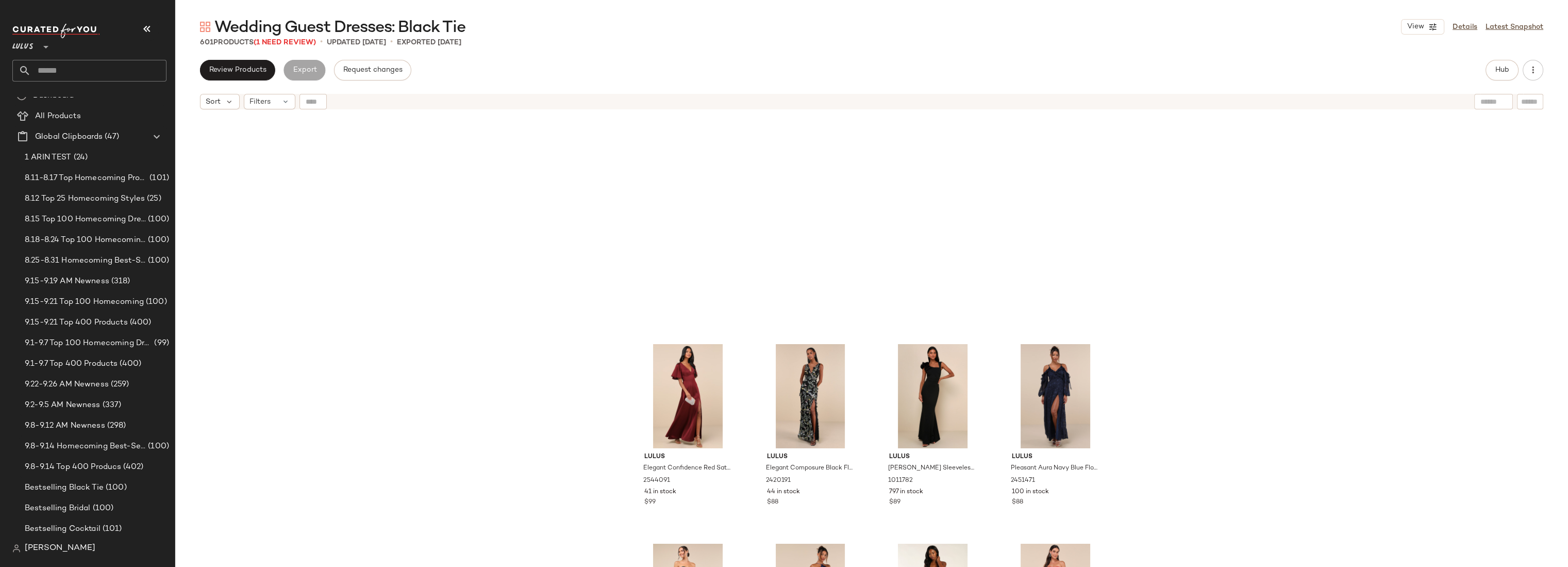
scroll to position [4318, 0]
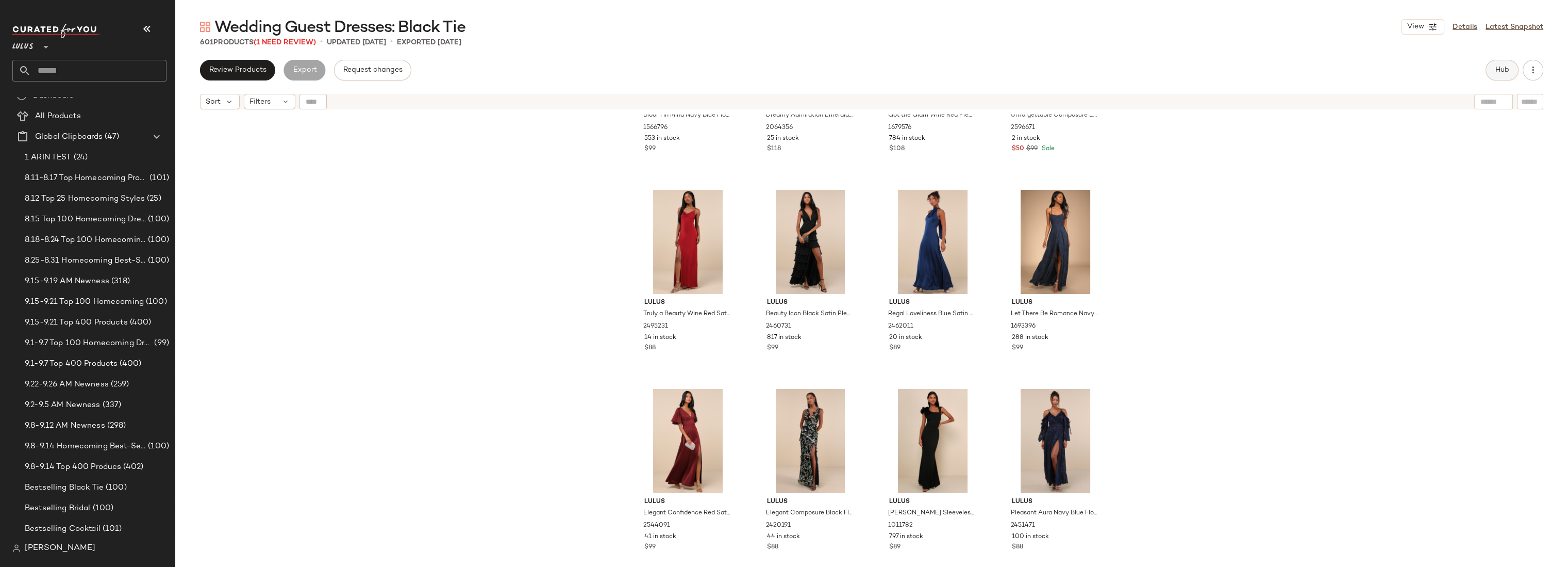
click at [1492, 72] on button "Hub" at bounding box center [1502, 70] width 33 height 21
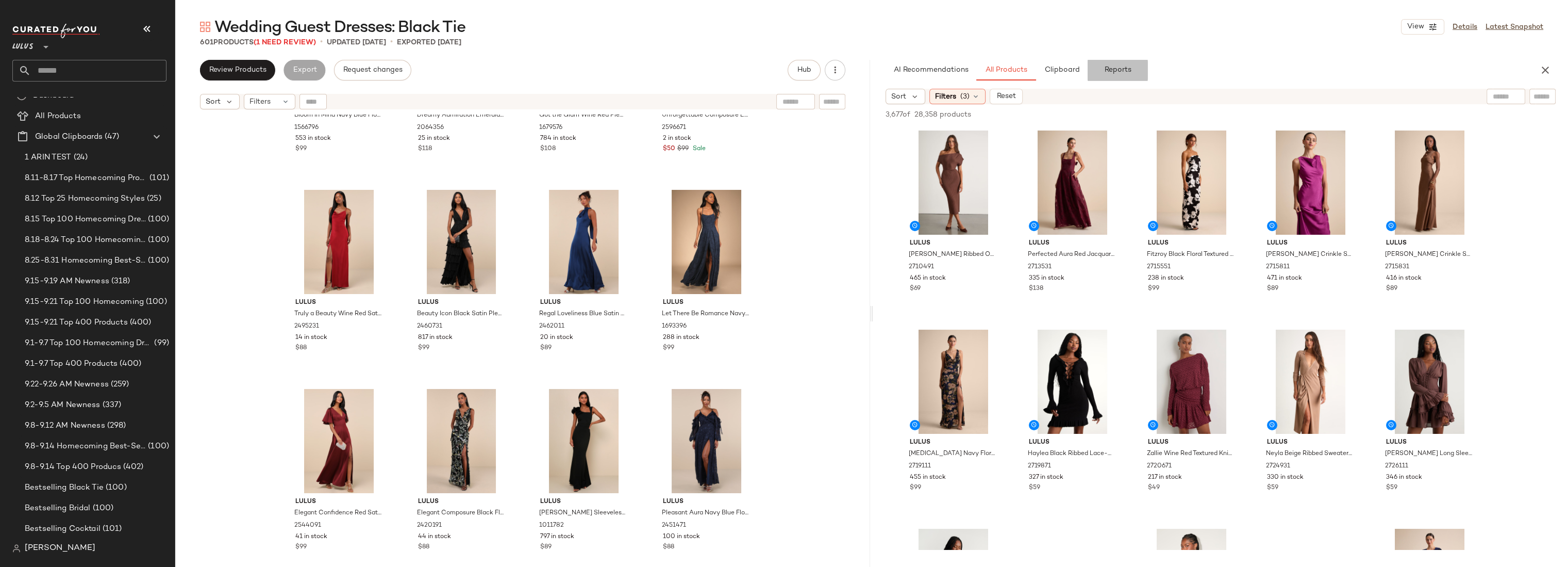
click at [1119, 64] on button "Reports" at bounding box center [1117, 70] width 60 height 21
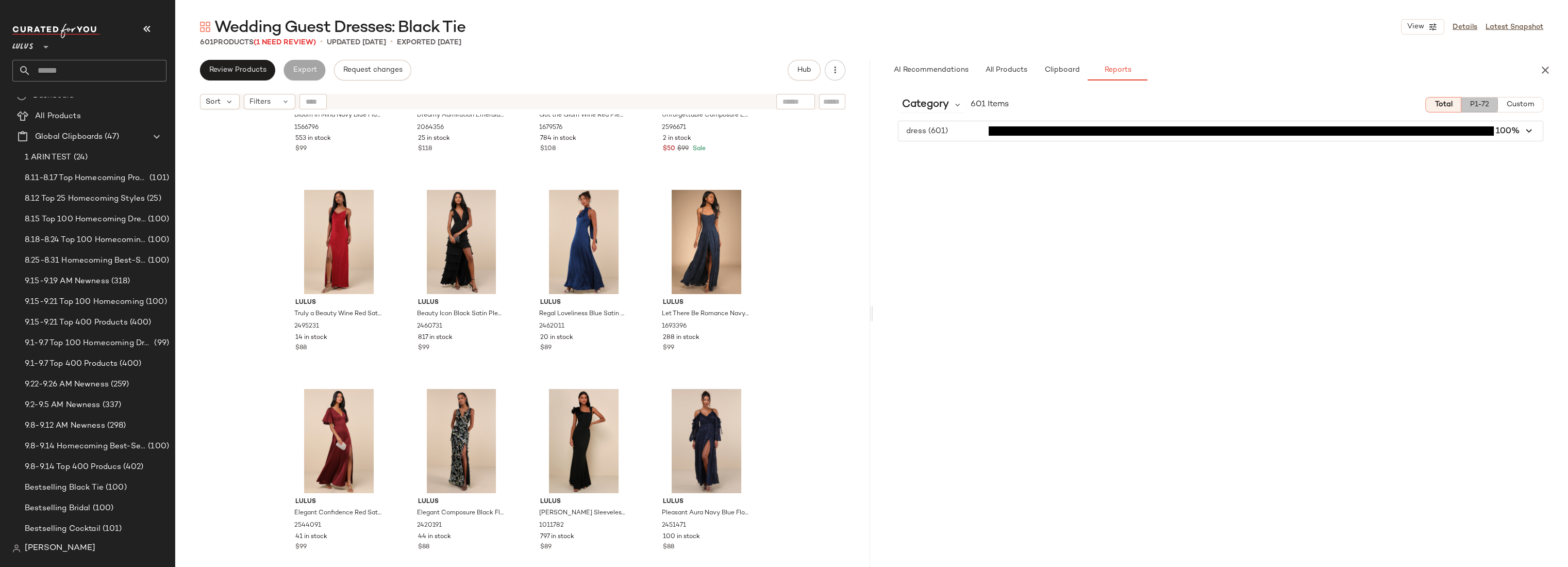
click at [1484, 104] on span "P1-72" at bounding box center [1479, 104] width 20 height 8
click at [950, 106] on div "Category" at bounding box center [932, 104] width 68 height 16
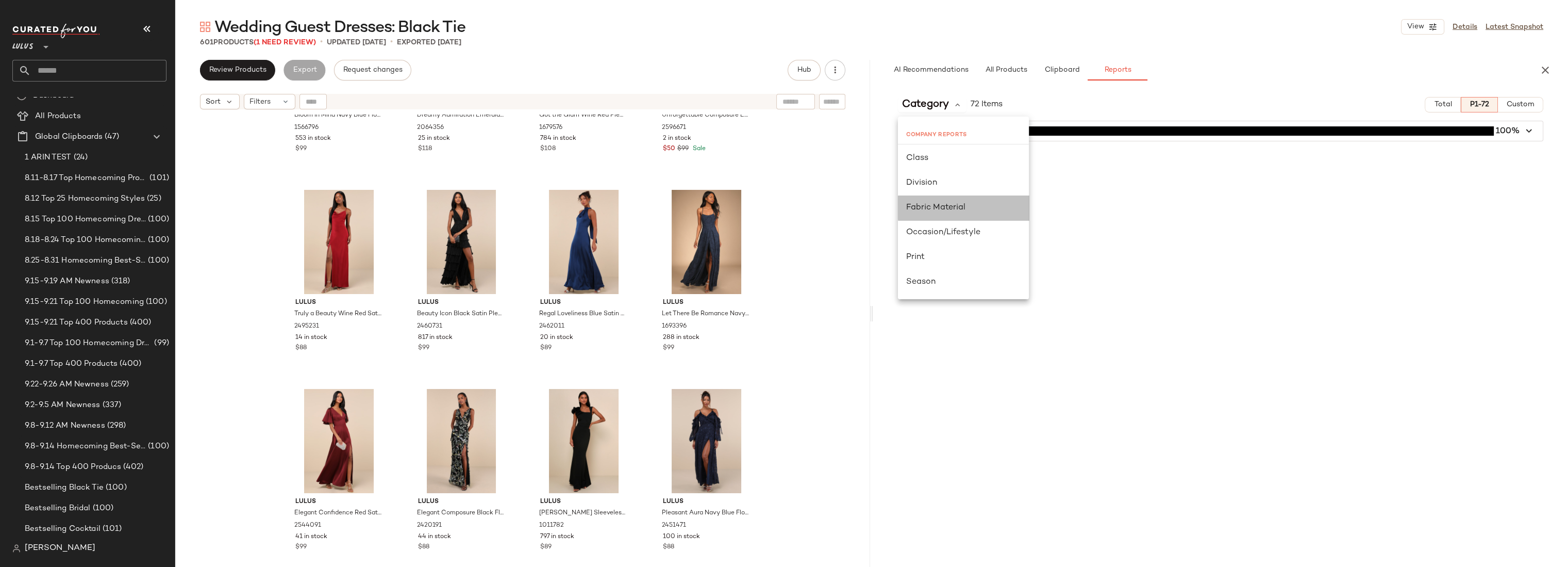
click at [958, 200] on div "Fabric Material" at bounding box center [963, 208] width 131 height 25
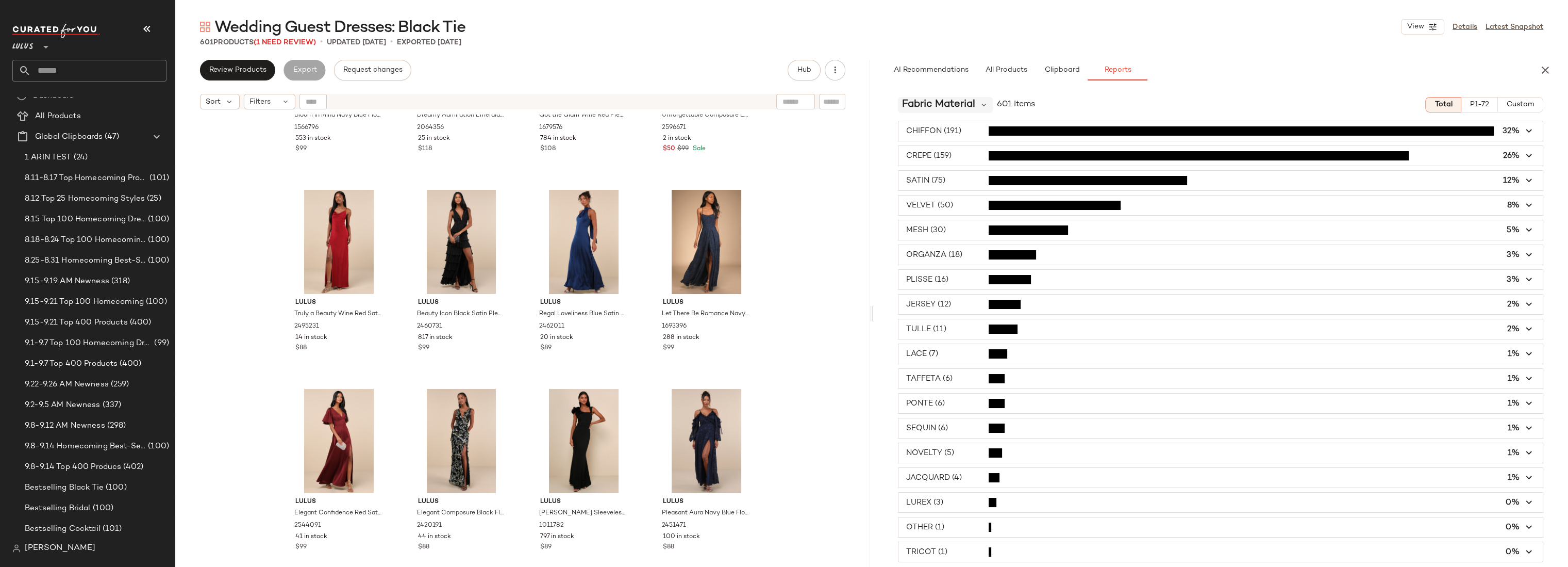
click at [962, 102] on span "Fabric Material" at bounding box center [939, 104] width 73 height 16
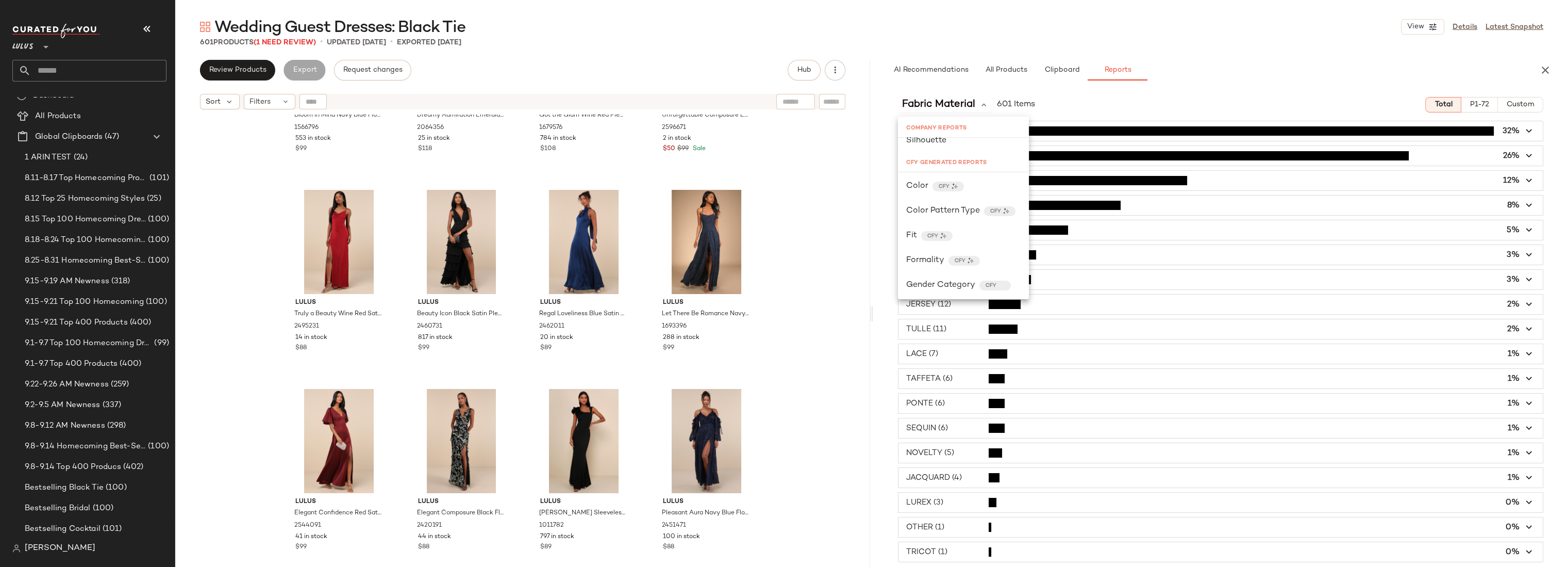
scroll to position [286, 0]
click at [988, 168] on div "Color CFY" at bounding box center [963, 162] width 114 height 12
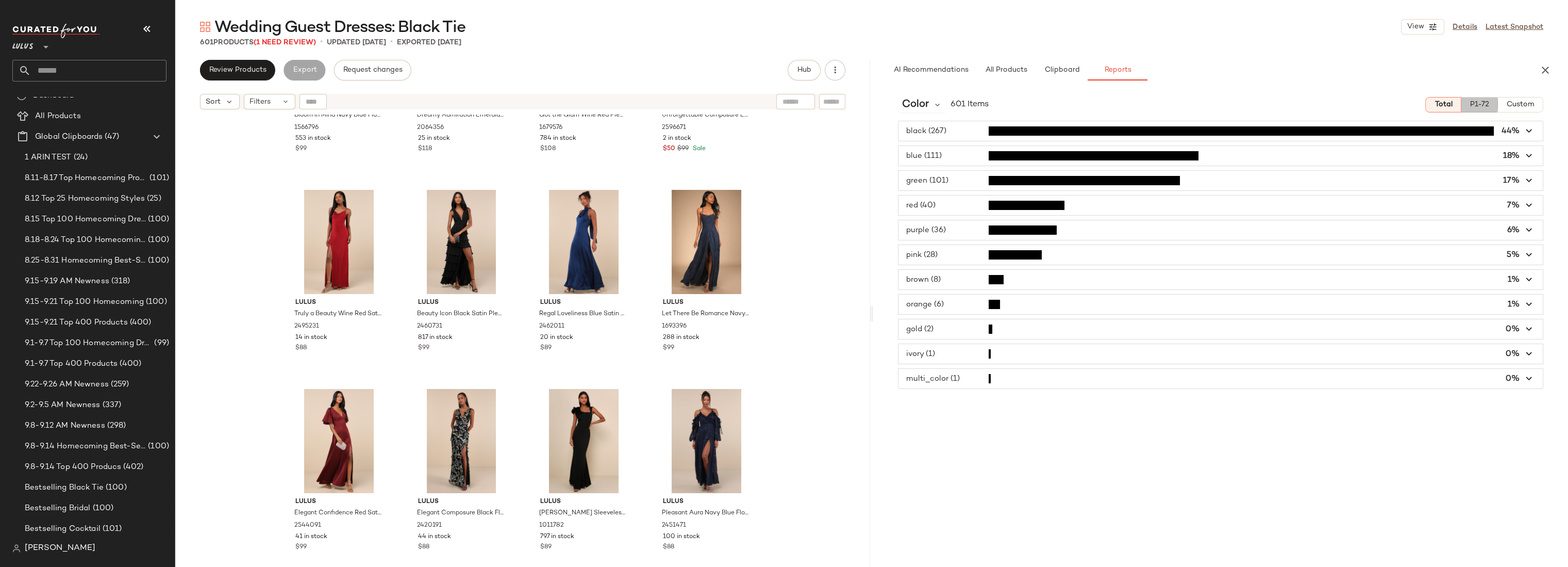
click at [1470, 104] on span "P1-72" at bounding box center [1479, 104] width 20 height 8
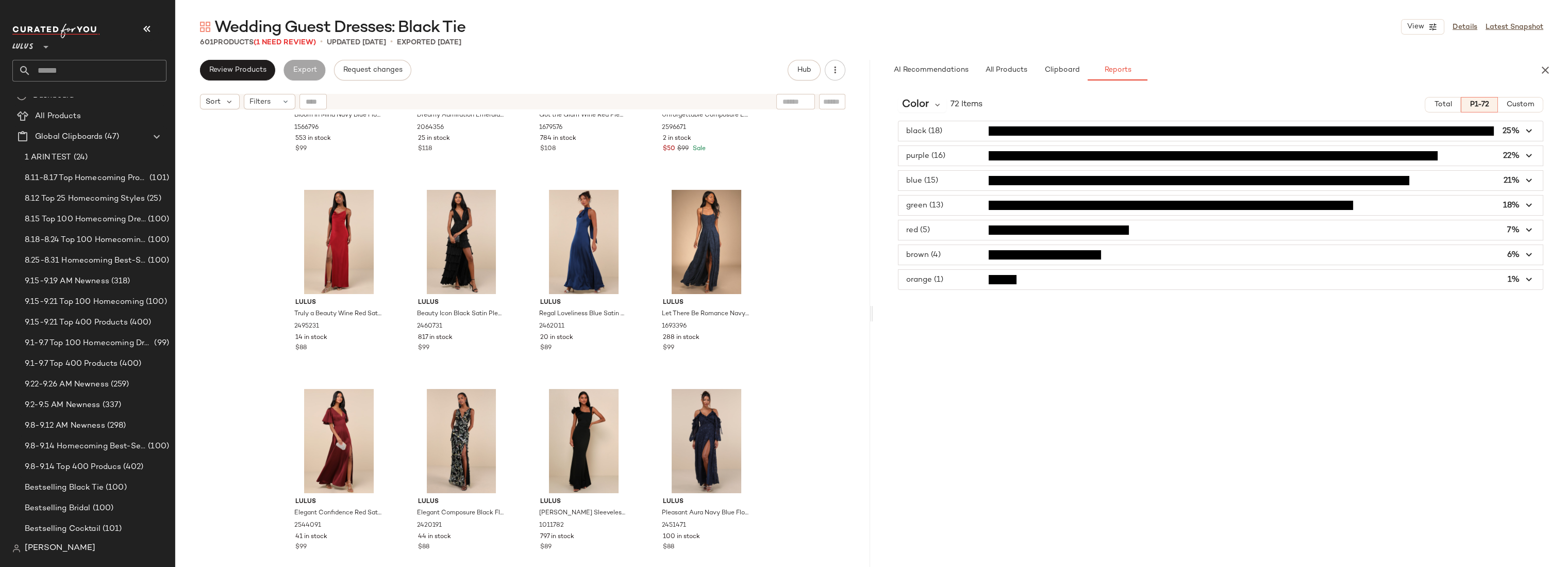
click at [1516, 152] on span "button" at bounding box center [1220, 156] width 644 height 20
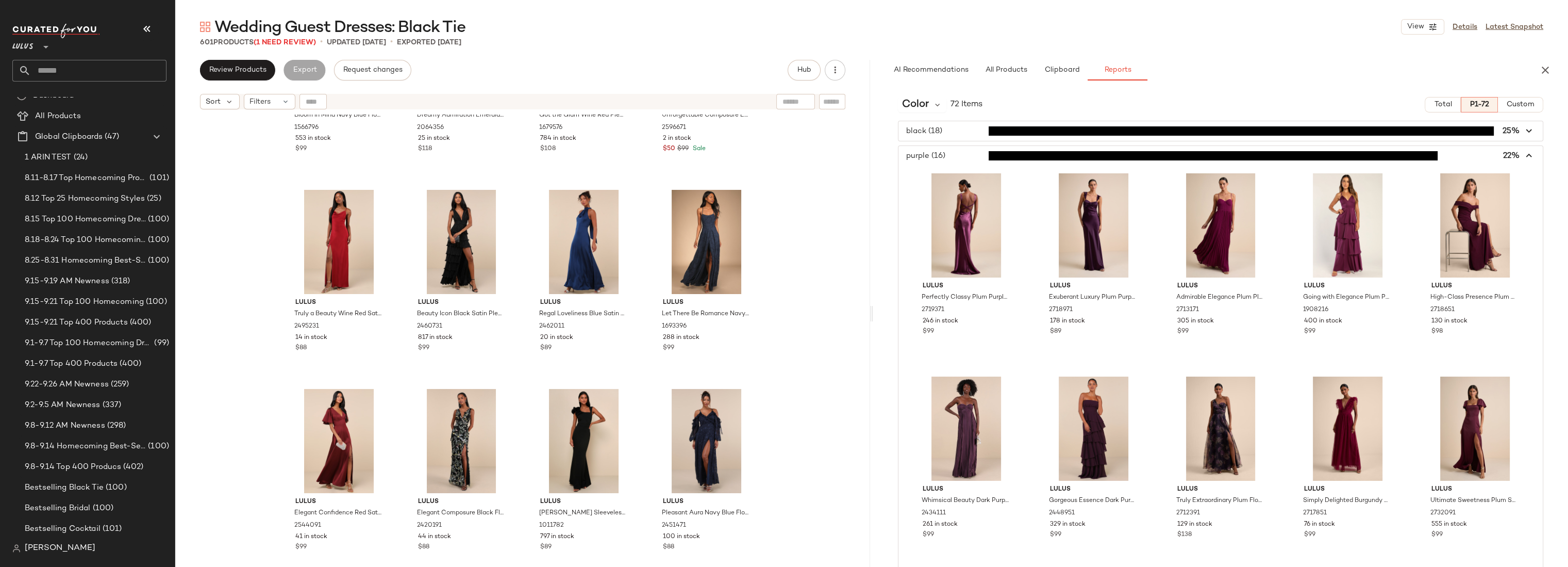
click at [1516, 152] on span "button" at bounding box center [1220, 156] width 644 height 20
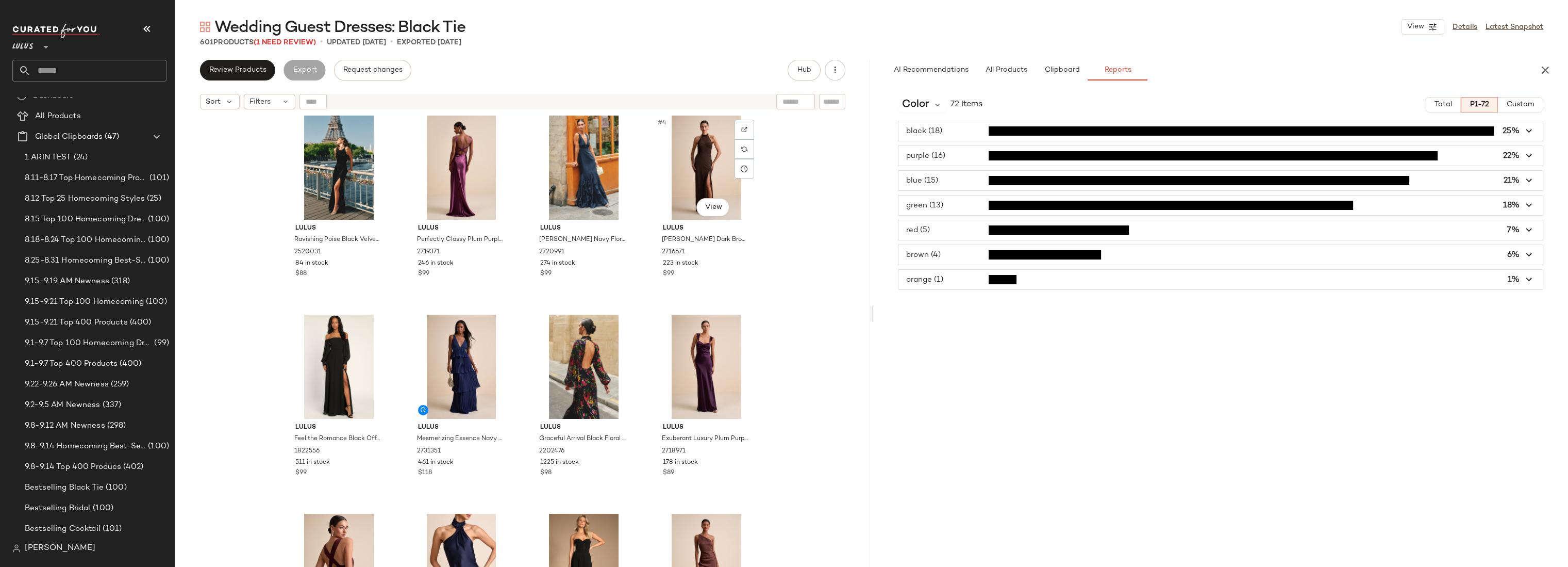
scroll to position [0, 0]
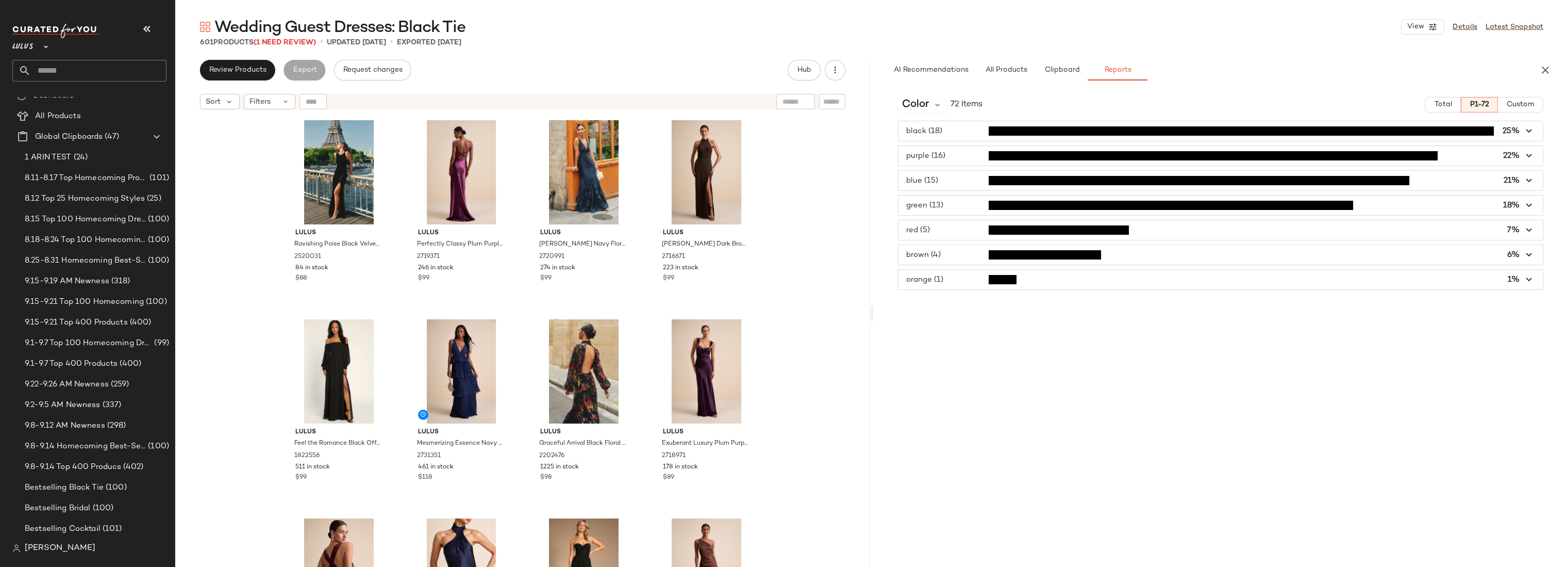
click at [948, 180] on span "button" at bounding box center [1220, 181] width 644 height 20
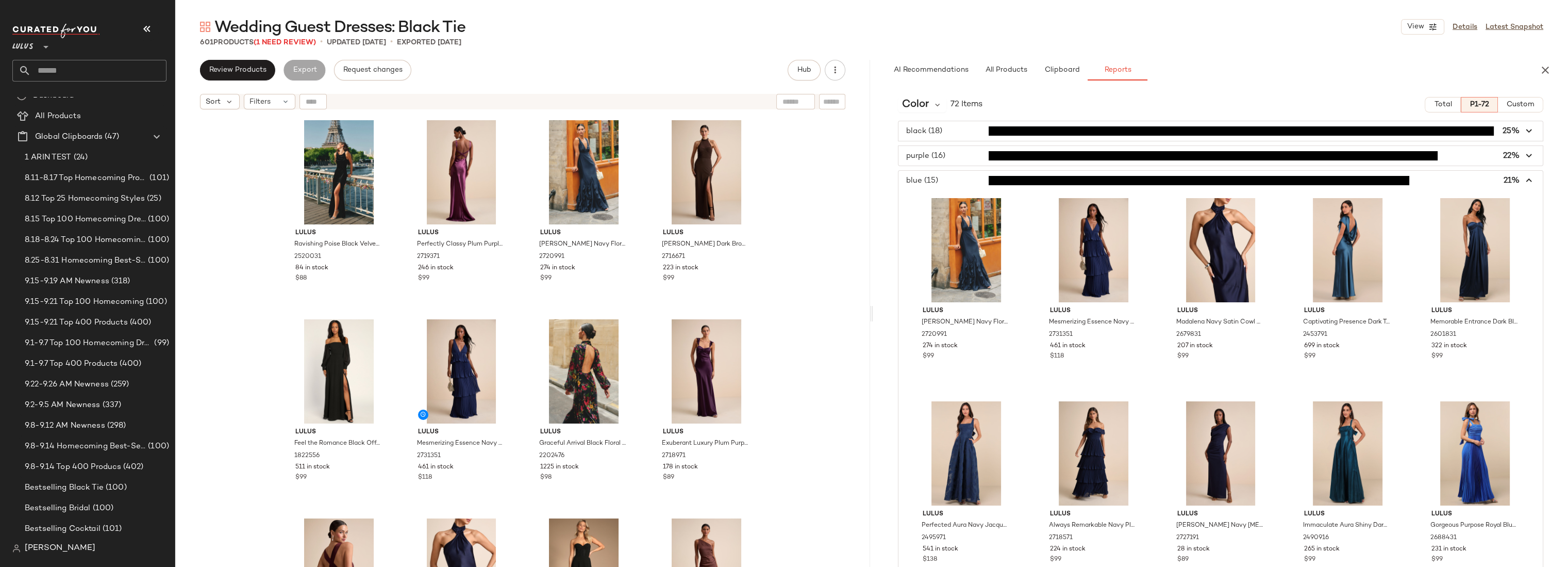
click at [948, 180] on span "button" at bounding box center [1220, 181] width 644 height 20
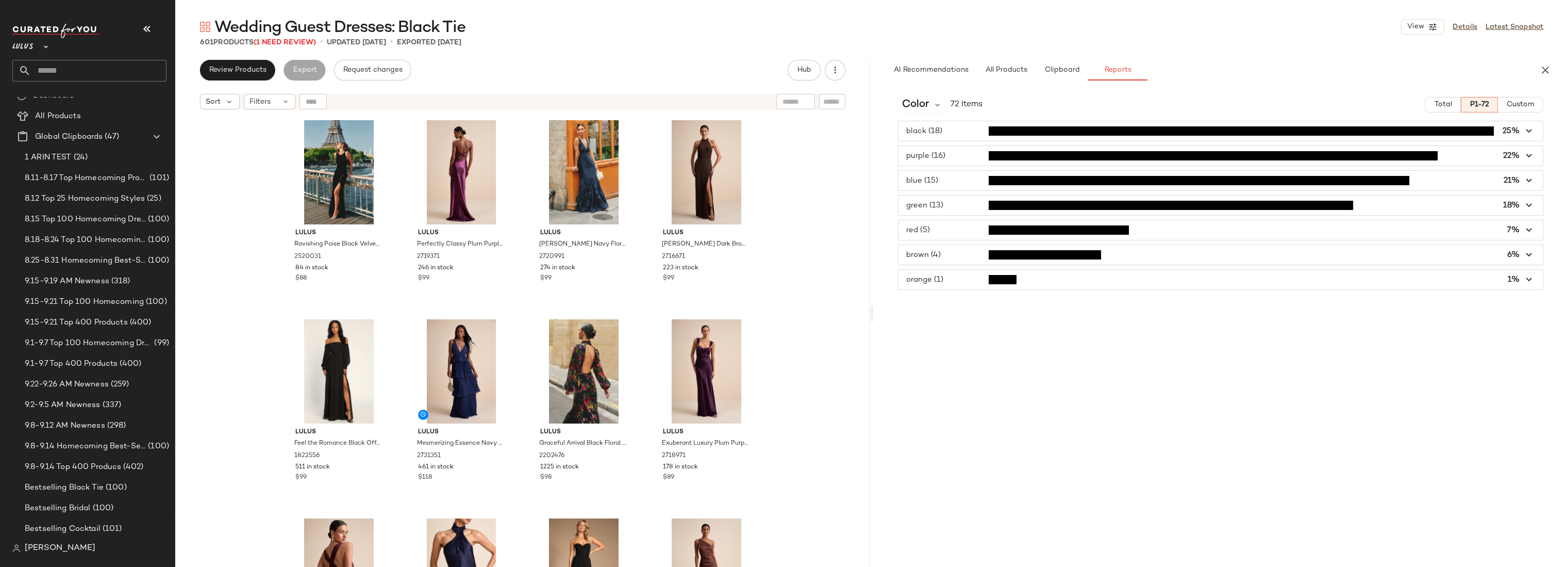
click at [947, 205] on span "button" at bounding box center [1220, 205] width 644 height 20
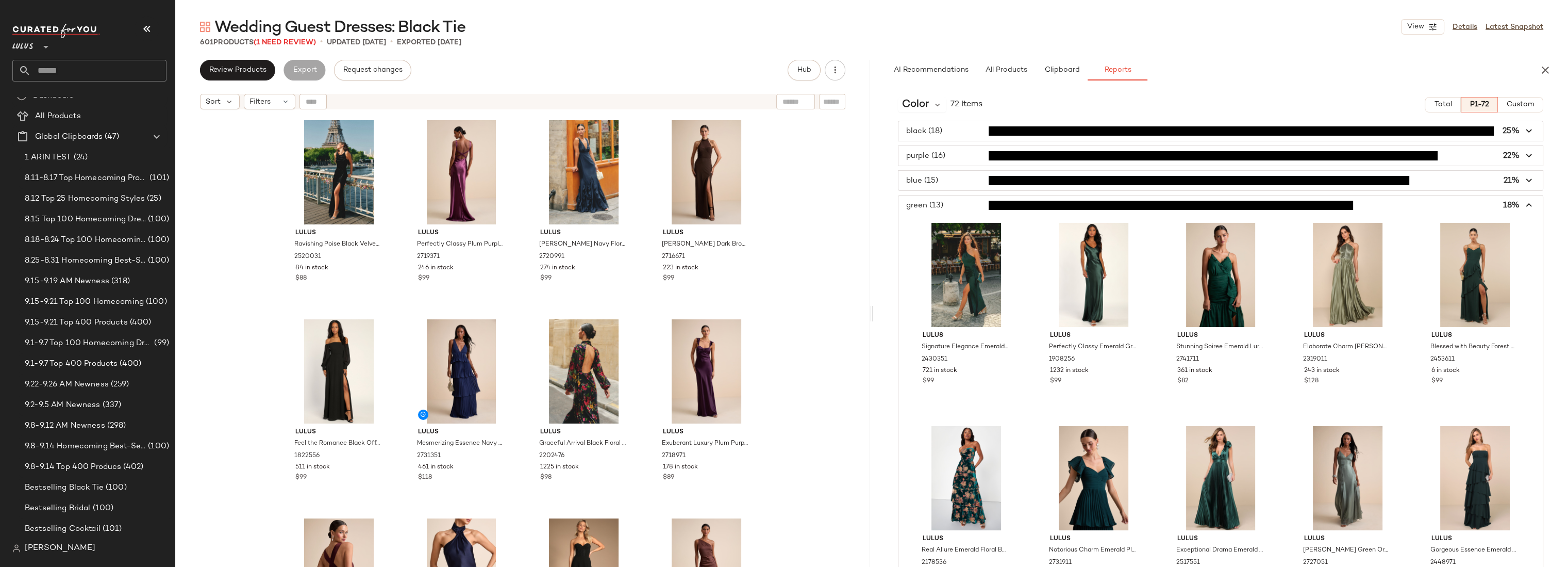
click at [947, 205] on span "button" at bounding box center [1220, 205] width 644 height 20
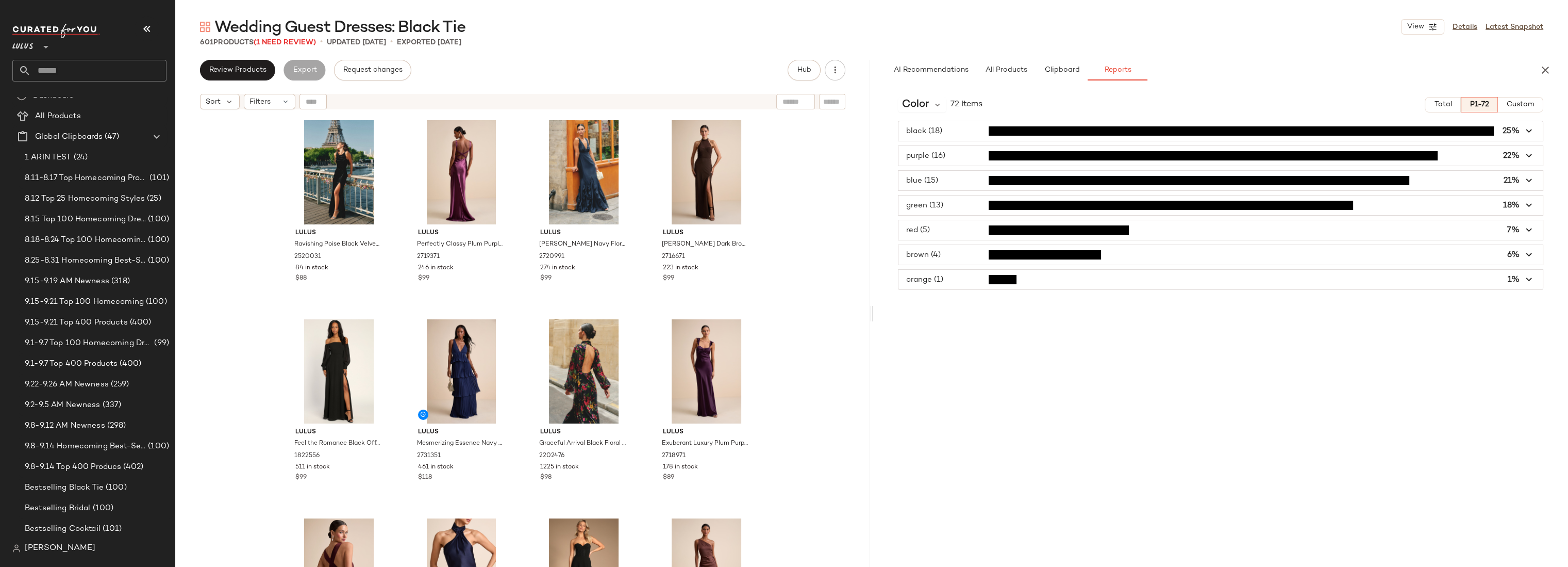
click at [943, 227] on span "button" at bounding box center [1220, 230] width 644 height 20
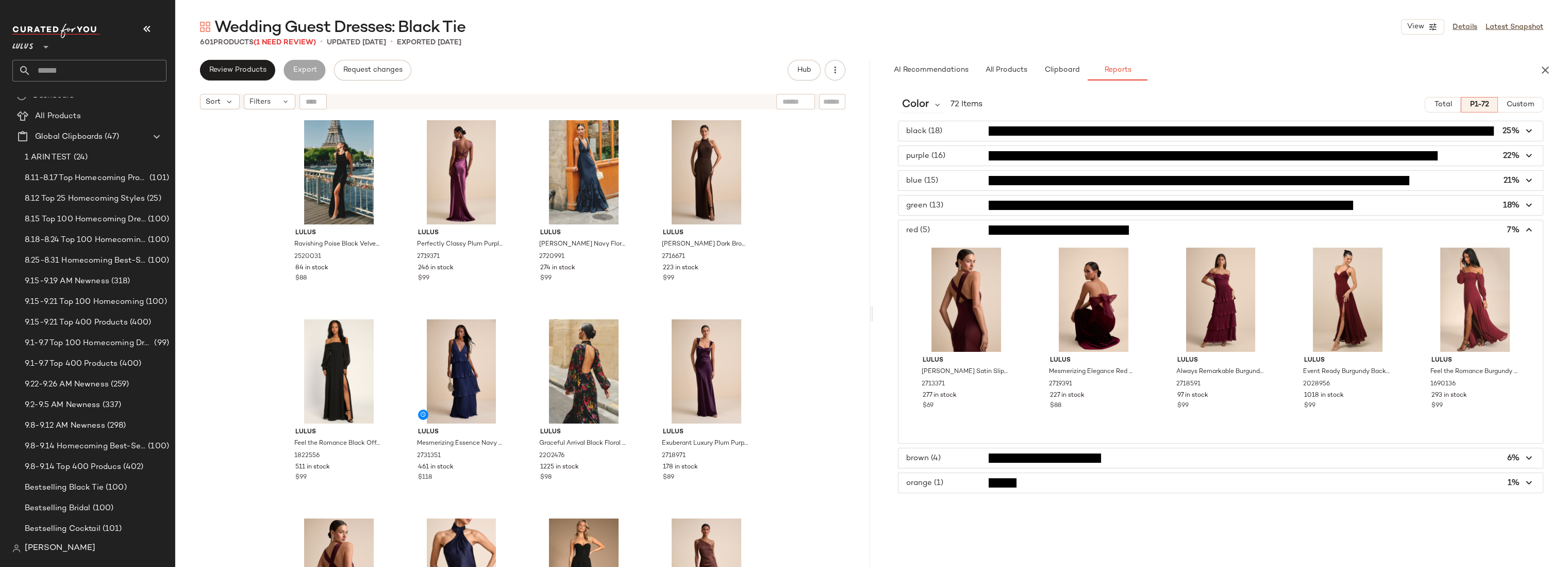
click at [943, 227] on span "button" at bounding box center [1220, 230] width 644 height 20
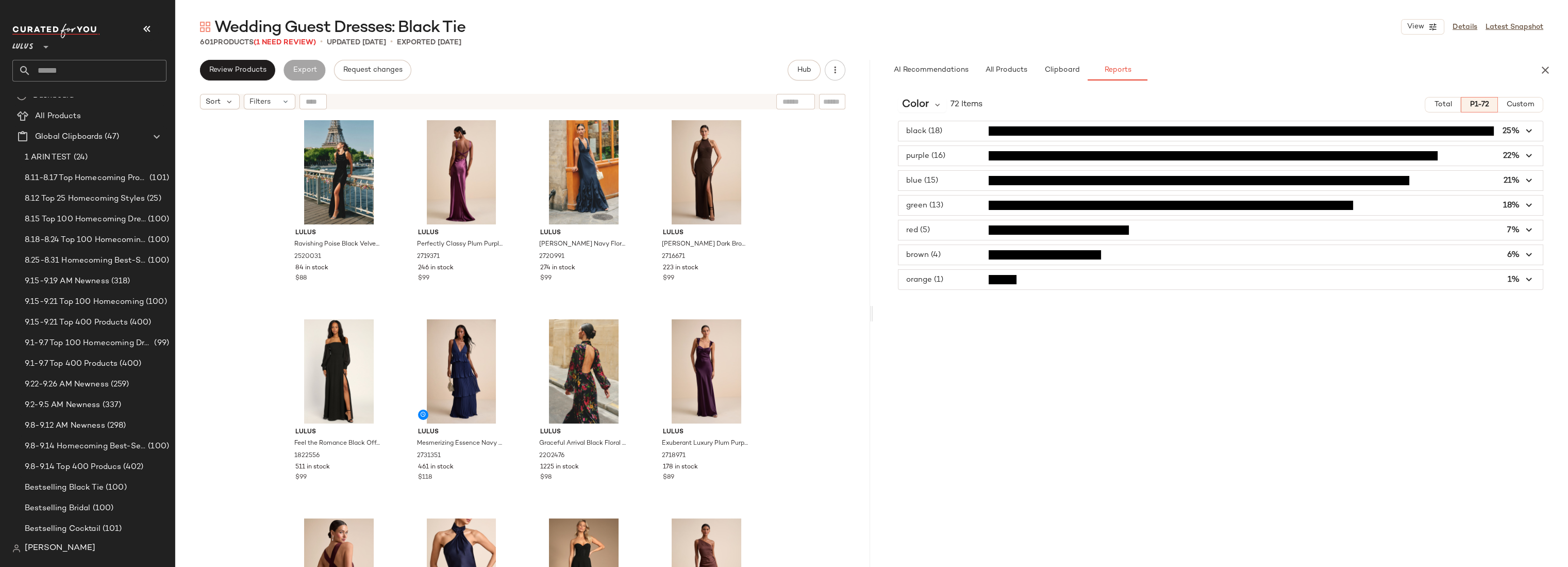
click at [945, 153] on span "button" at bounding box center [1220, 156] width 644 height 20
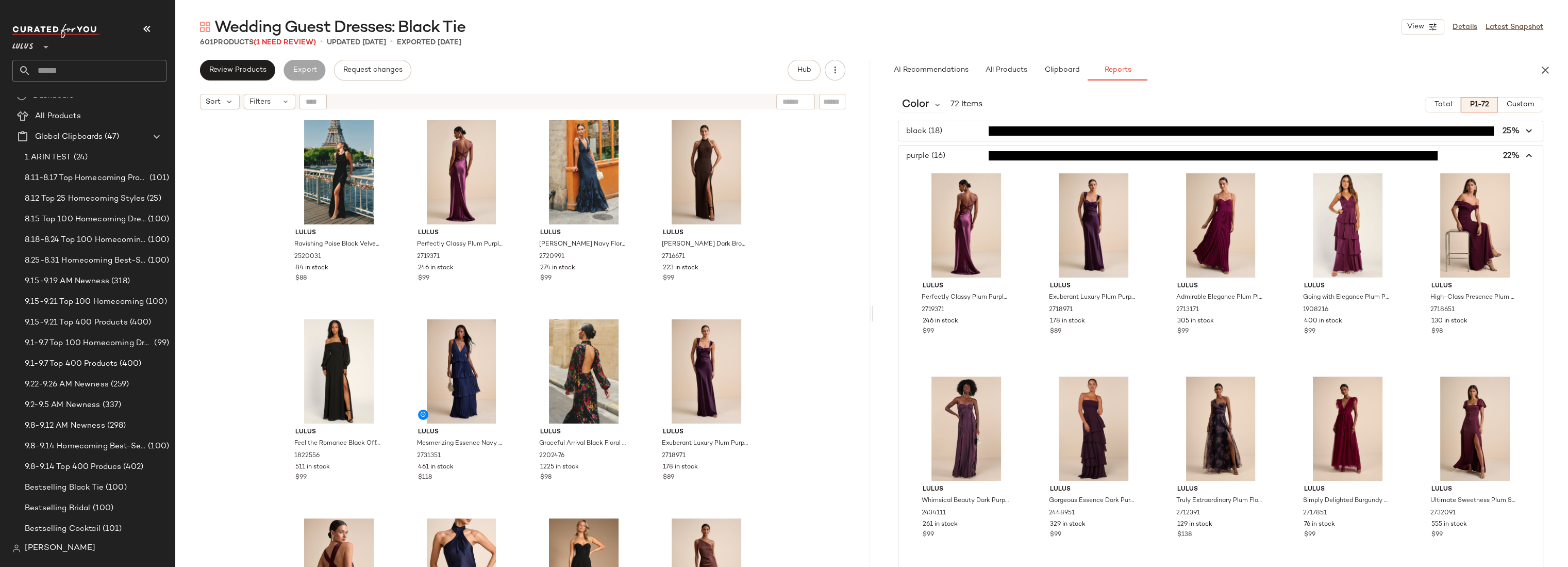
click at [945, 153] on span "button" at bounding box center [1220, 156] width 644 height 20
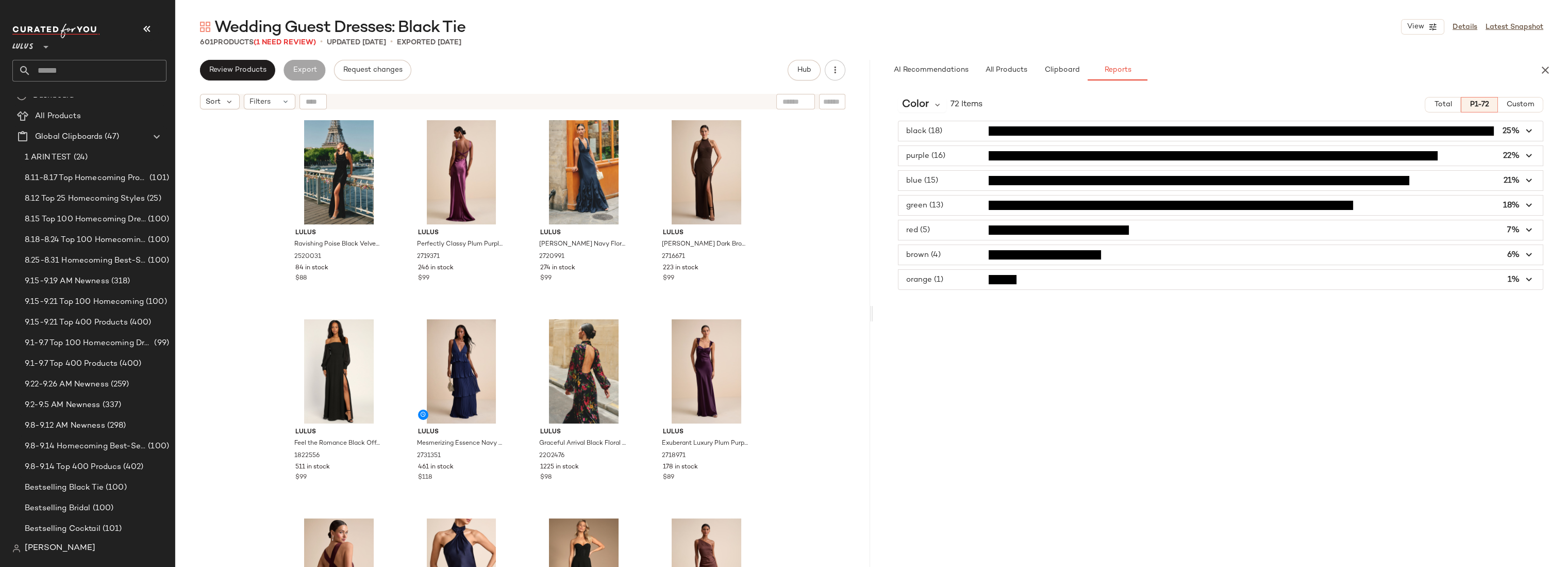
click at [942, 256] on span "button" at bounding box center [1220, 255] width 644 height 20
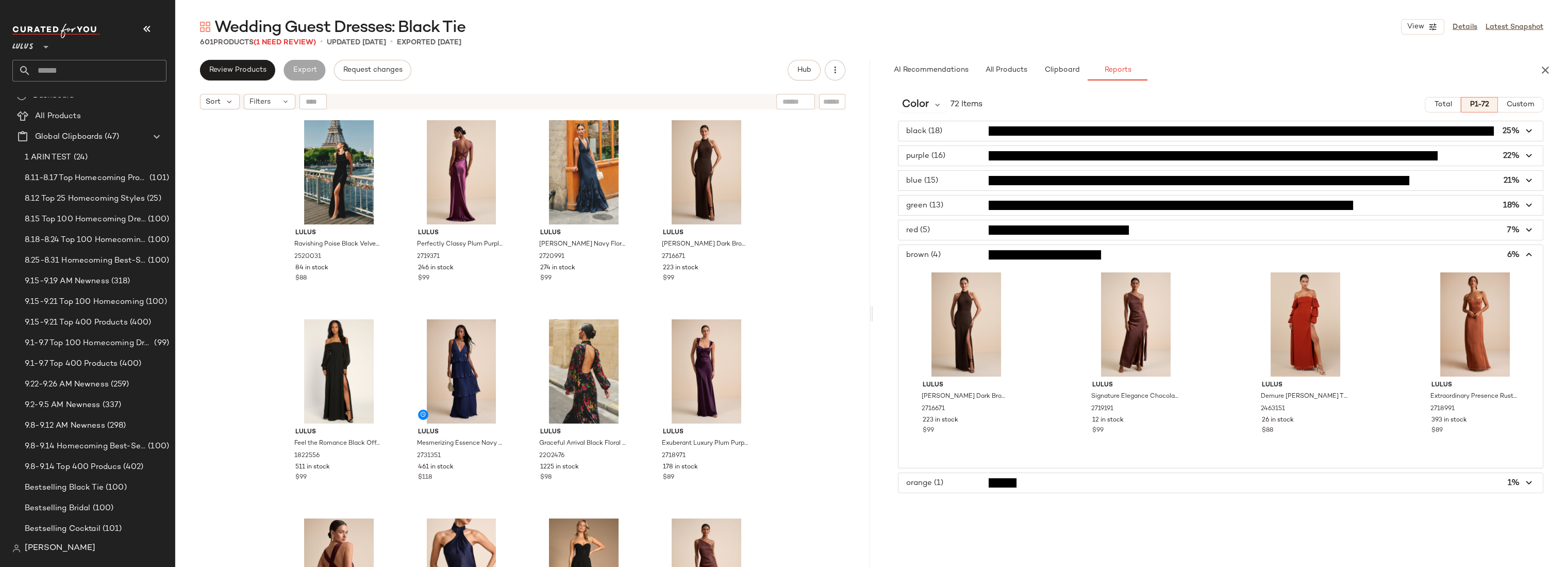
click at [942, 256] on span "button" at bounding box center [1220, 255] width 644 height 20
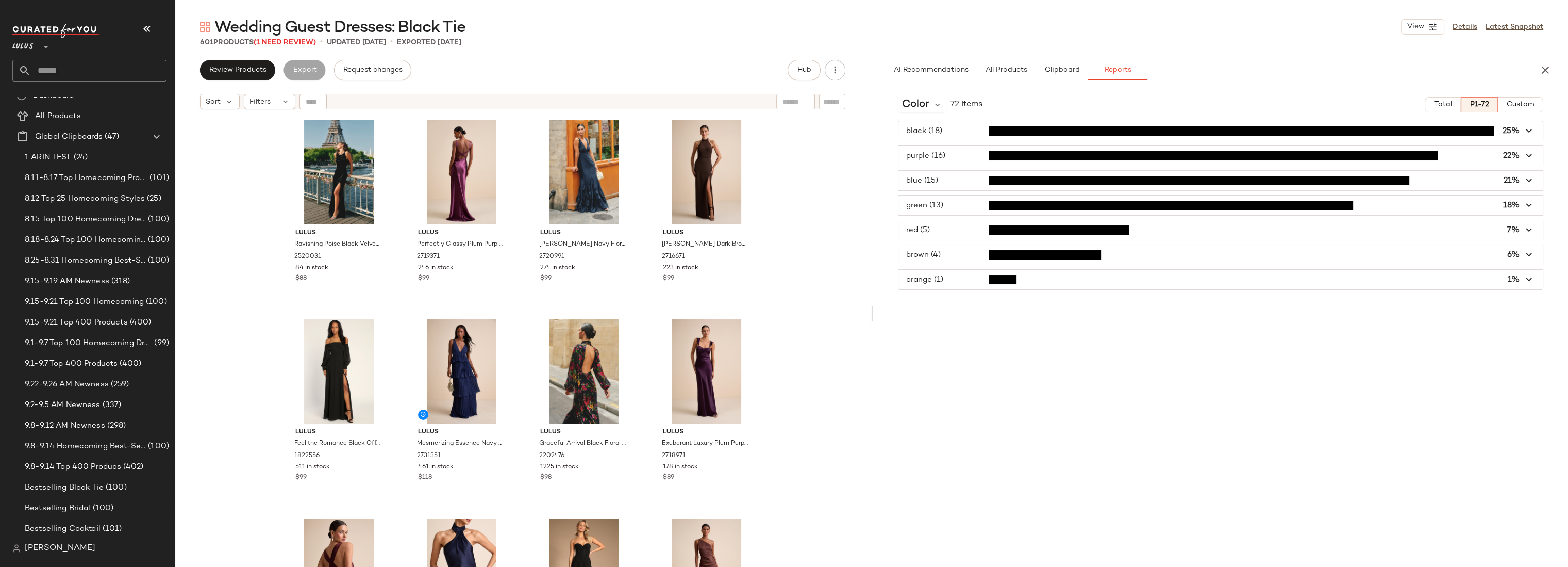
click at [941, 286] on span "button" at bounding box center [1220, 280] width 644 height 20
click at [941, 283] on span "button" at bounding box center [1220, 280] width 644 height 20
click at [936, 119] on div "Color 72 Items Total P1-72 Custom black (18) 25% purple (16) 22% blue (15) 21% …" at bounding box center [1220, 328] width 695 height 478
click at [954, 129] on span "button" at bounding box center [1220, 131] width 644 height 20
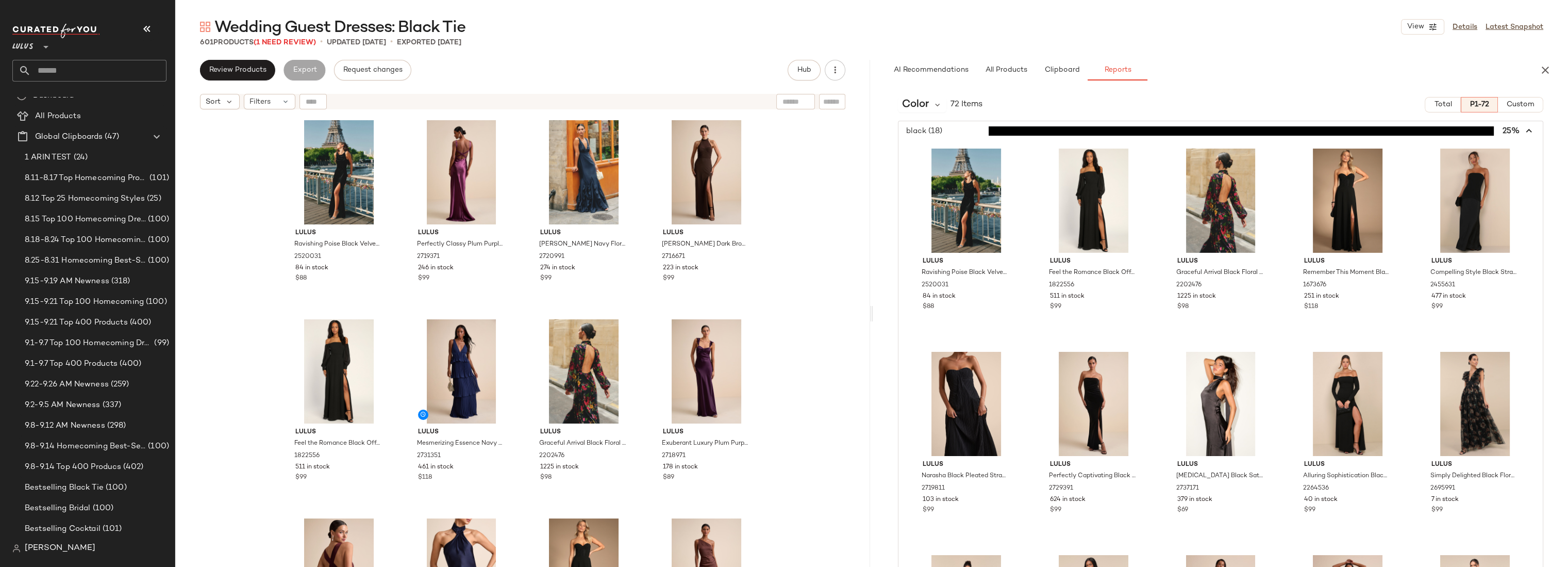
click at [954, 129] on span "button" at bounding box center [1220, 131] width 644 height 20
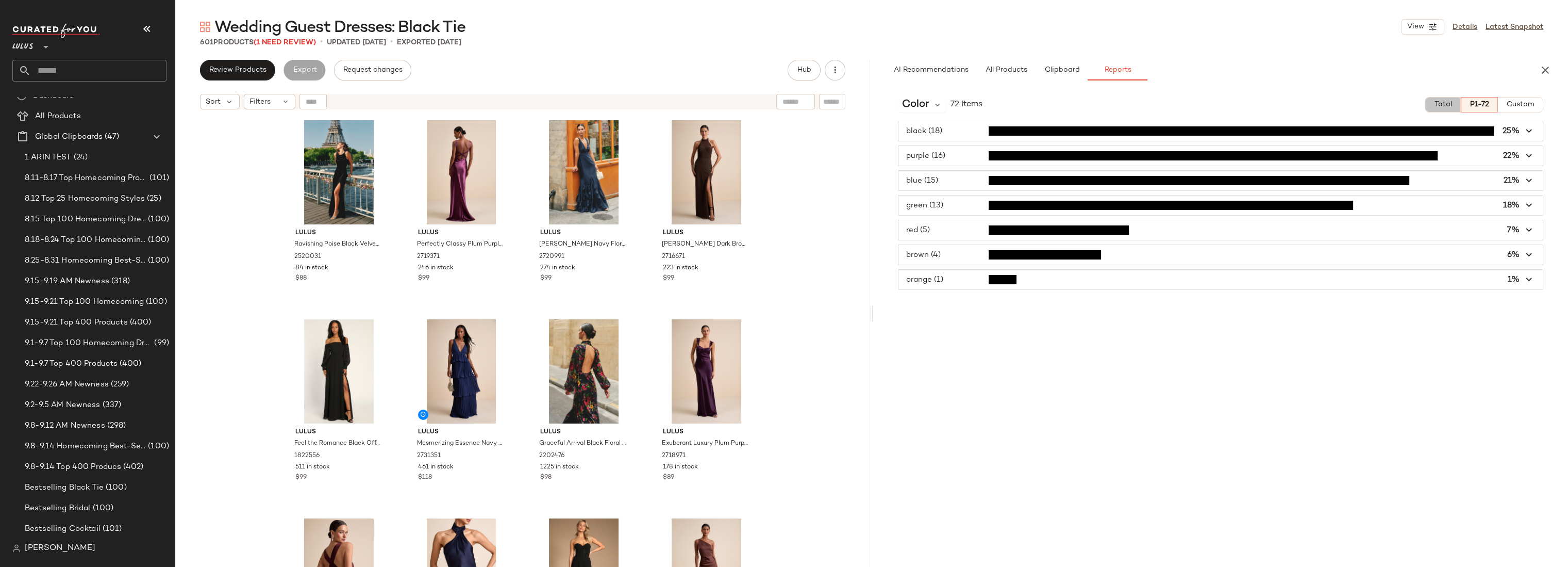
click at [1436, 109] on button "Total" at bounding box center [1442, 104] width 35 height 16
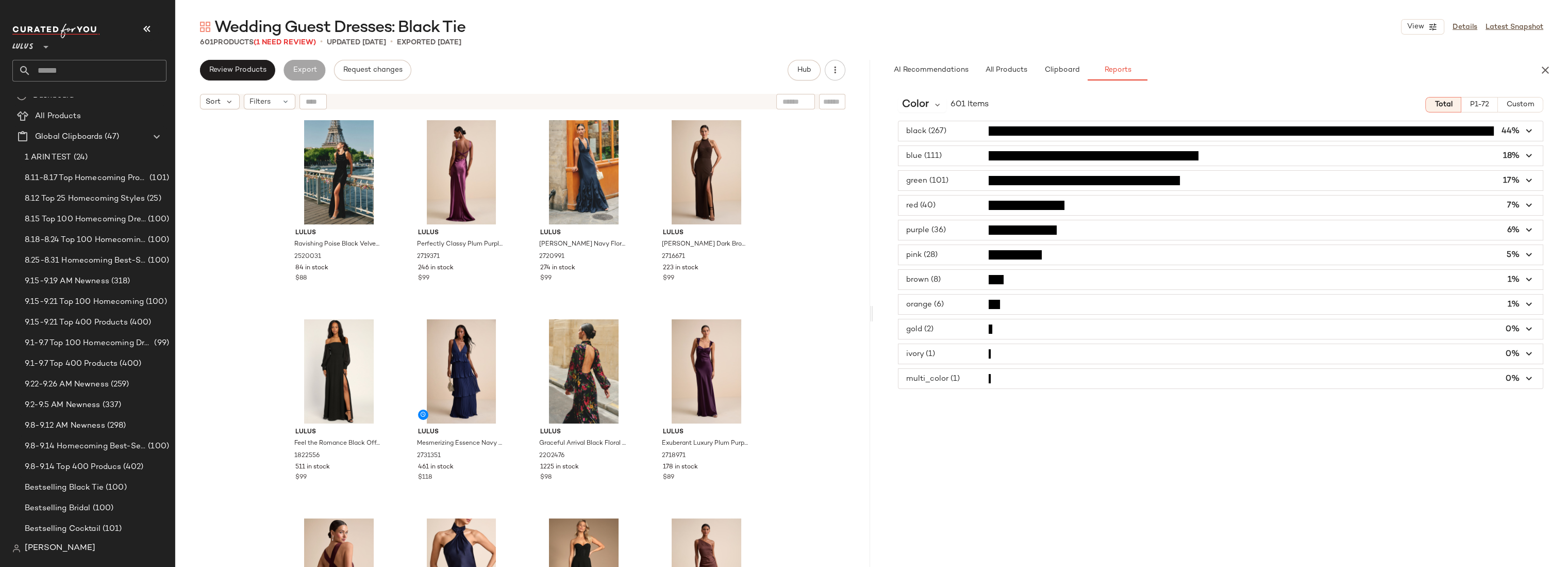
click at [1484, 104] on span "P1-72" at bounding box center [1479, 104] width 20 height 8
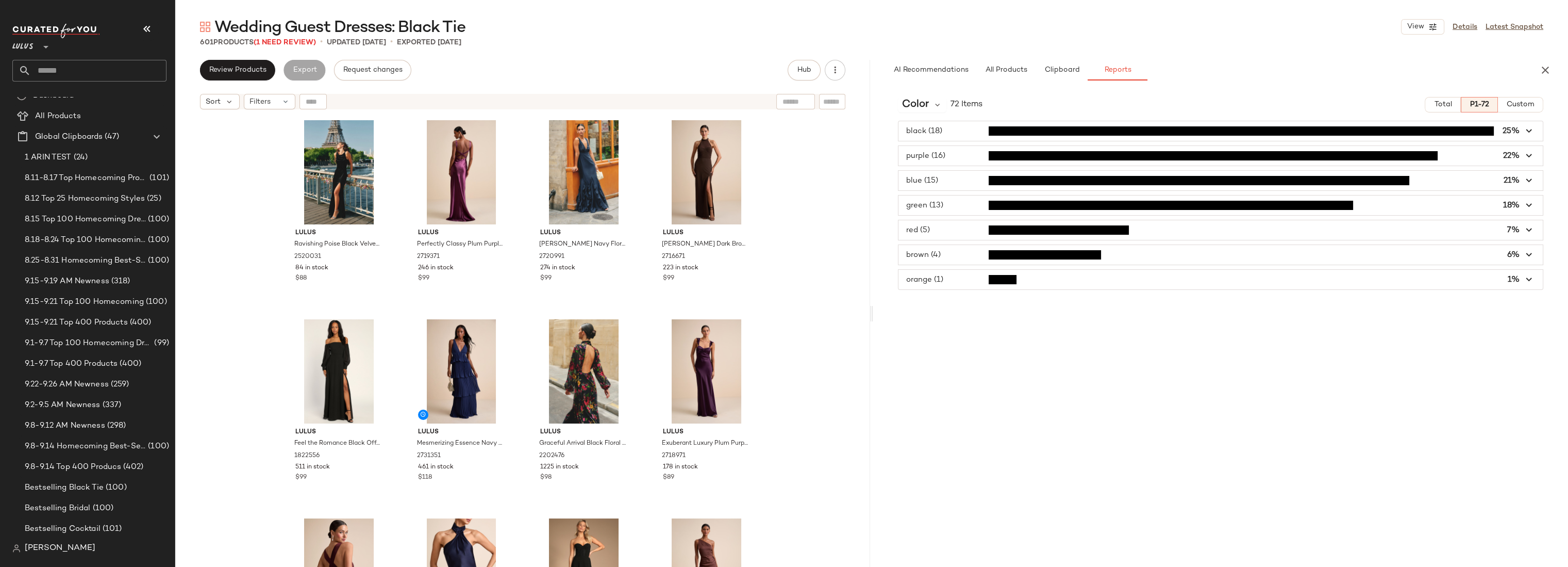
click at [940, 226] on span "button" at bounding box center [1220, 230] width 644 height 20
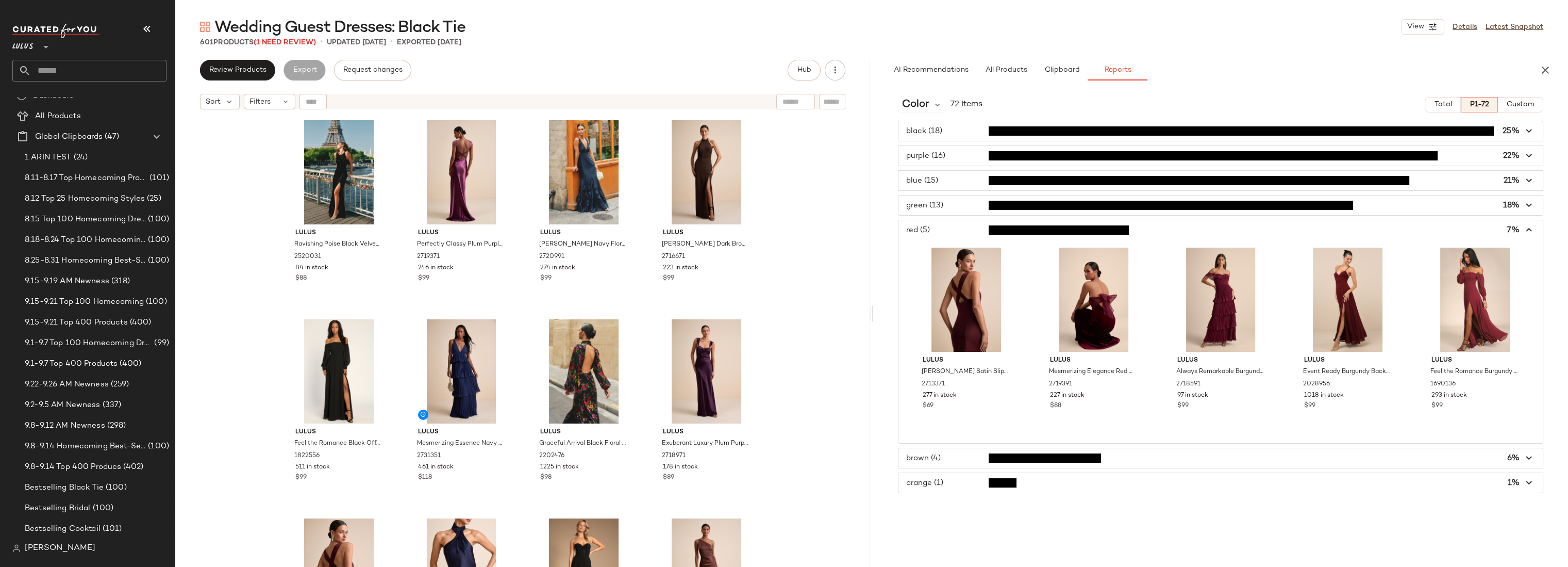
click at [940, 226] on span "button" at bounding box center [1220, 230] width 644 height 20
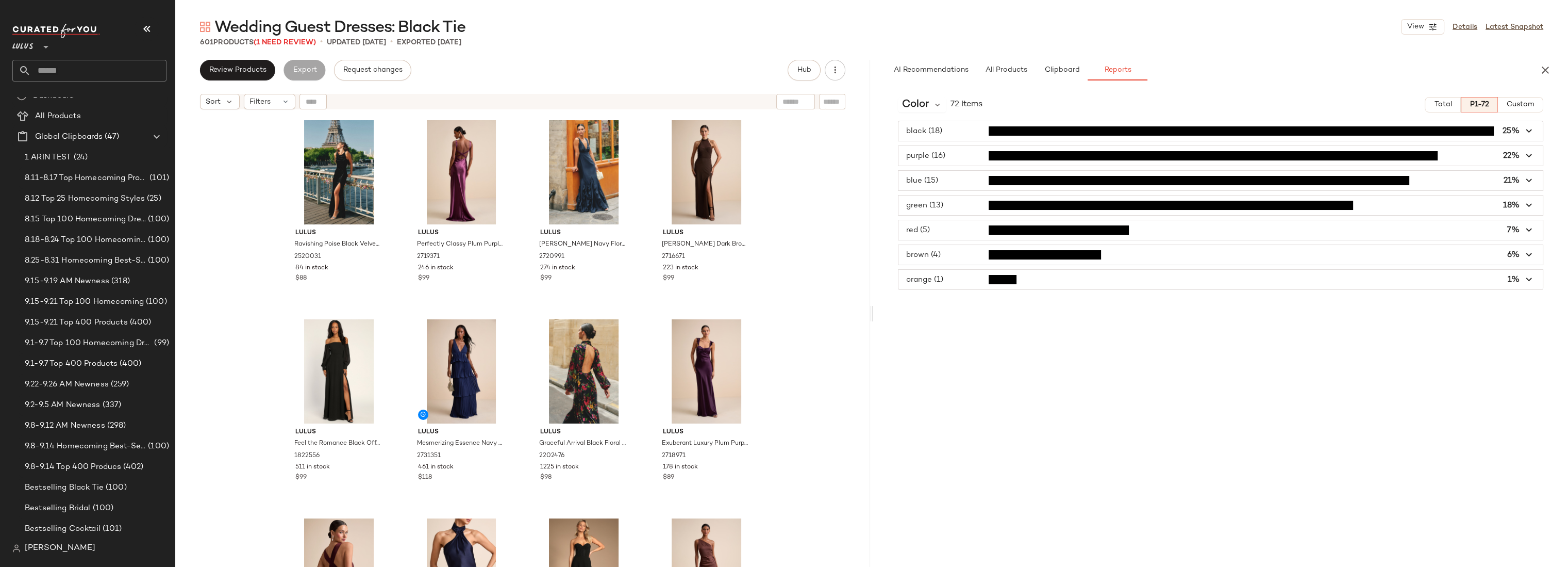
click at [949, 210] on span "button" at bounding box center [1220, 205] width 644 height 20
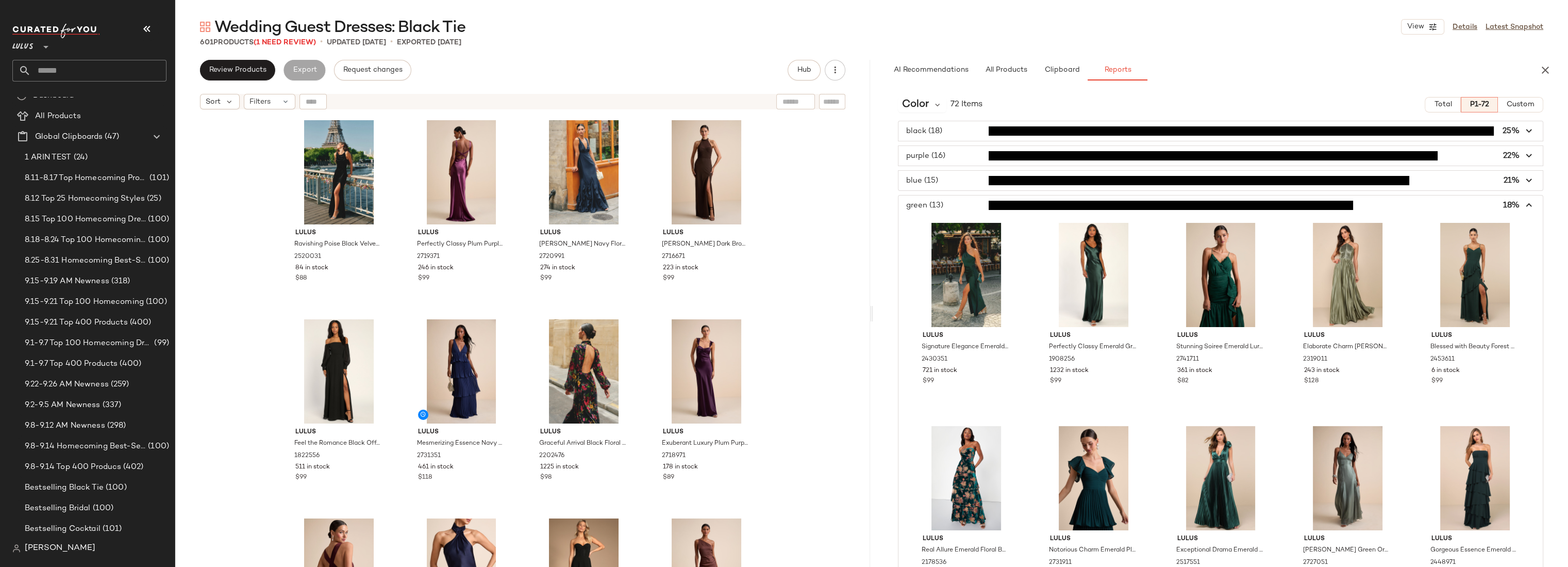
click at [949, 206] on span "button" at bounding box center [1220, 205] width 644 height 20
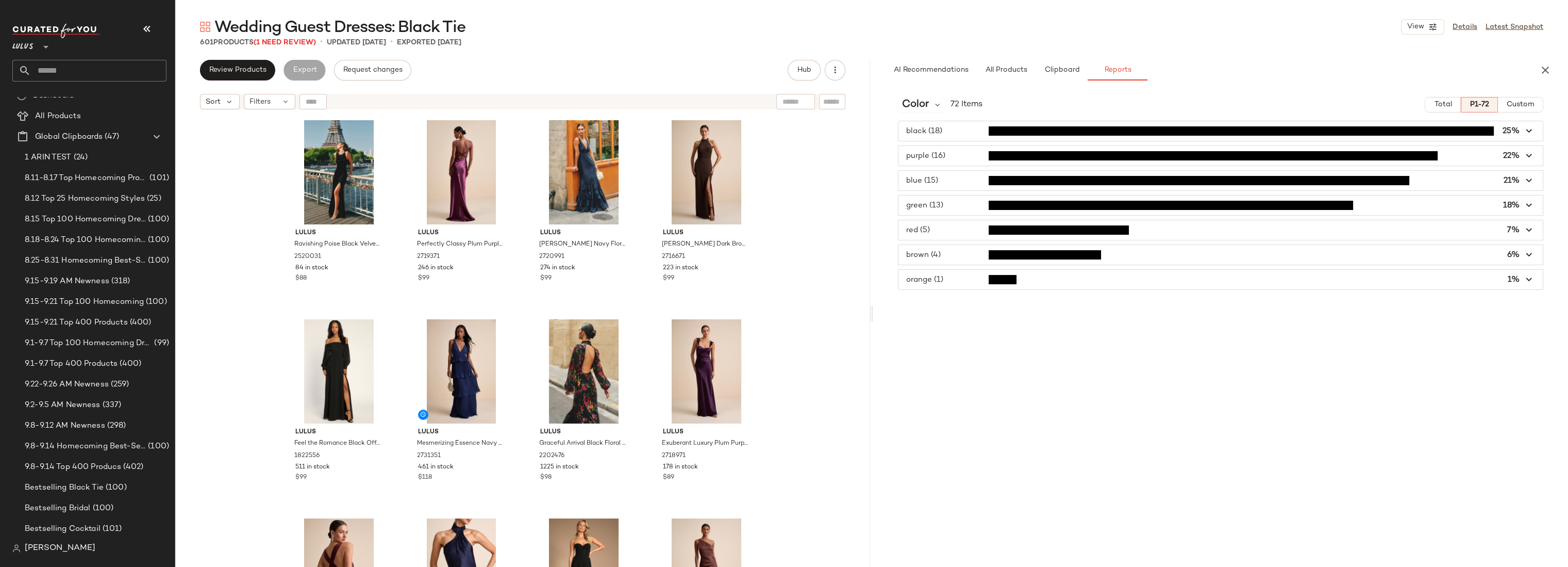
click at [951, 180] on span "button" at bounding box center [1220, 181] width 644 height 20
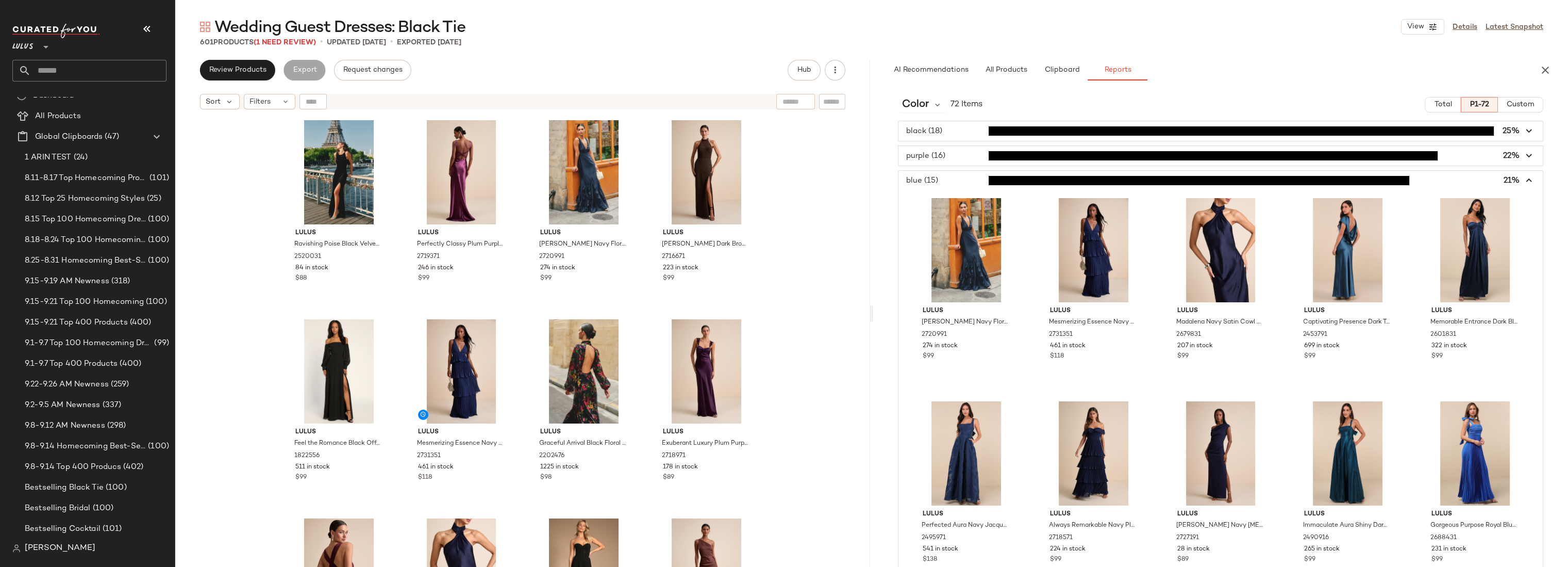
click at [951, 180] on span "button" at bounding box center [1220, 181] width 644 height 20
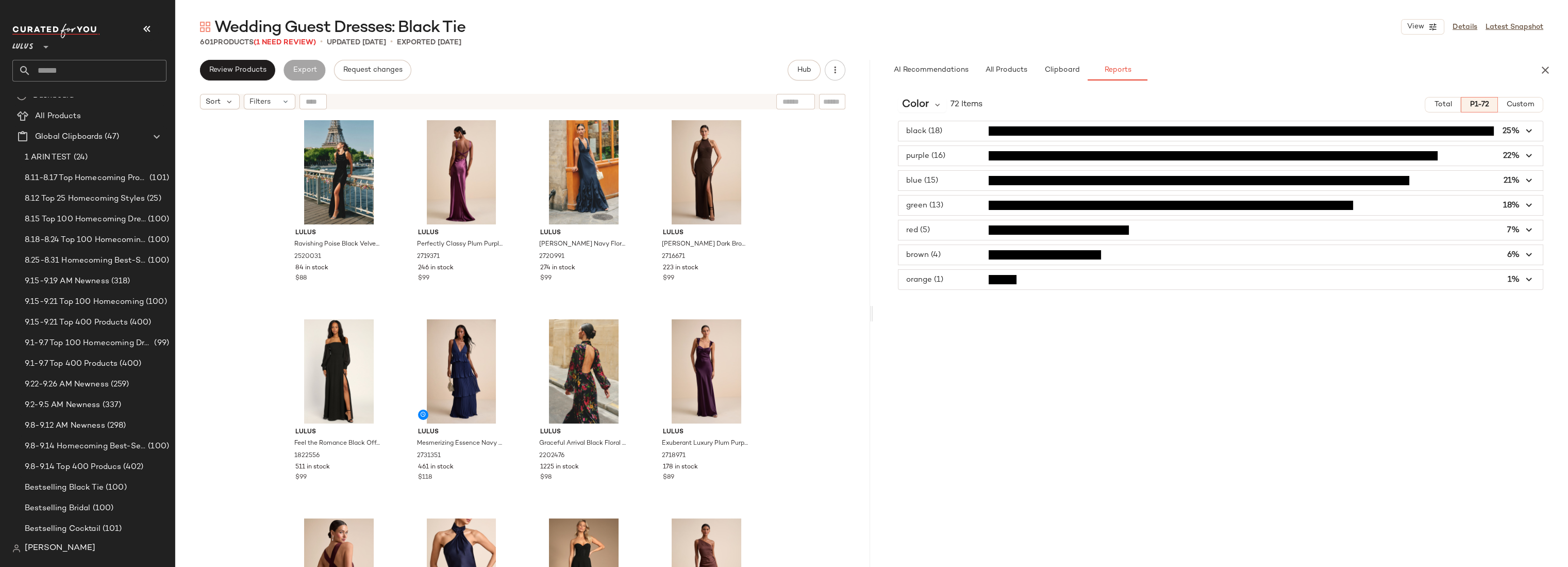
click at [803, 157] on div "Lulus Ravishing Poise Black Velvet Cowl Back Sleeveless Maxi Dress 2520031 84 i…" at bounding box center [522, 353] width 695 height 478
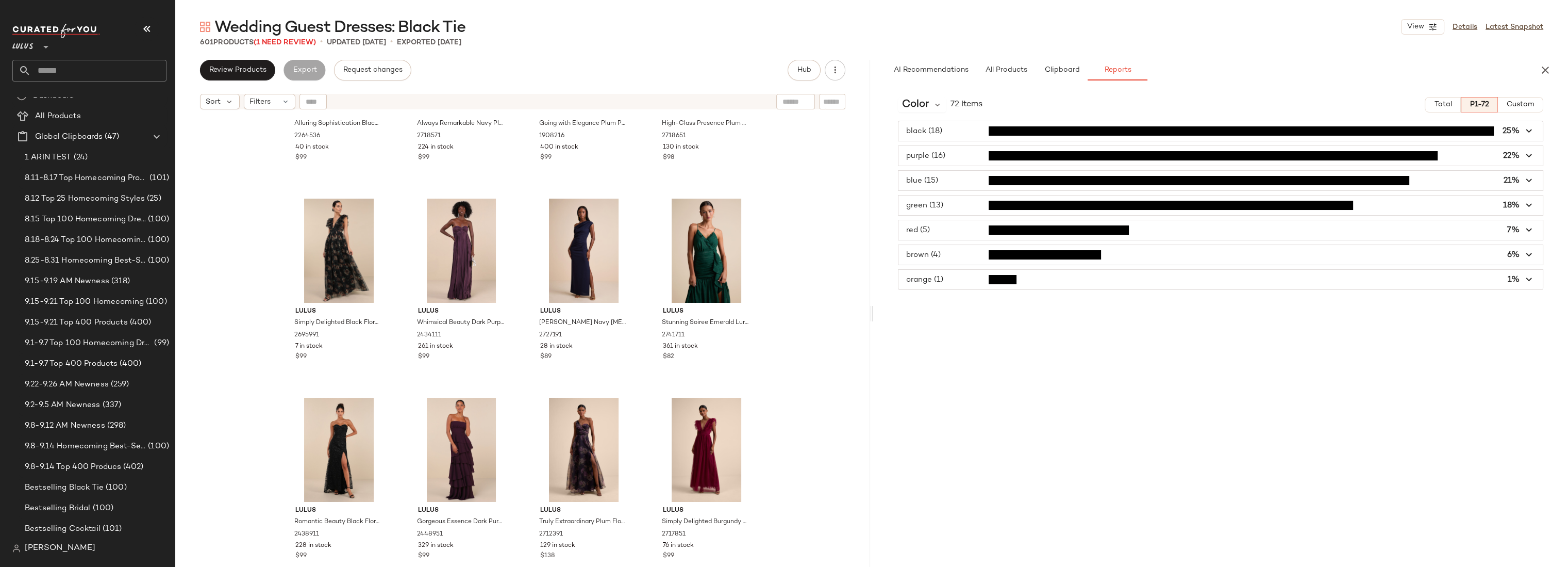
scroll to position [1331, 0]
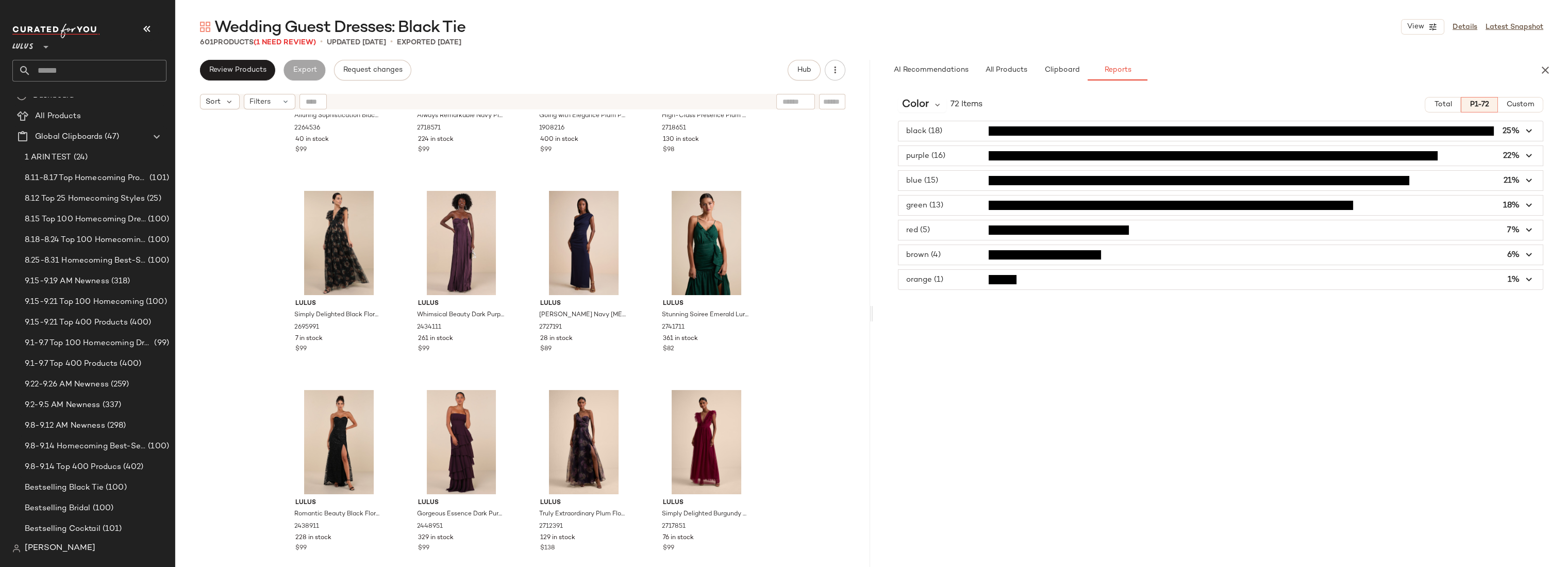
click at [120, 58] on div "Lulus **" at bounding box center [89, 52] width 154 height 58
click at [55, 73] on input "text" at bounding box center [99, 70] width 135 height 22
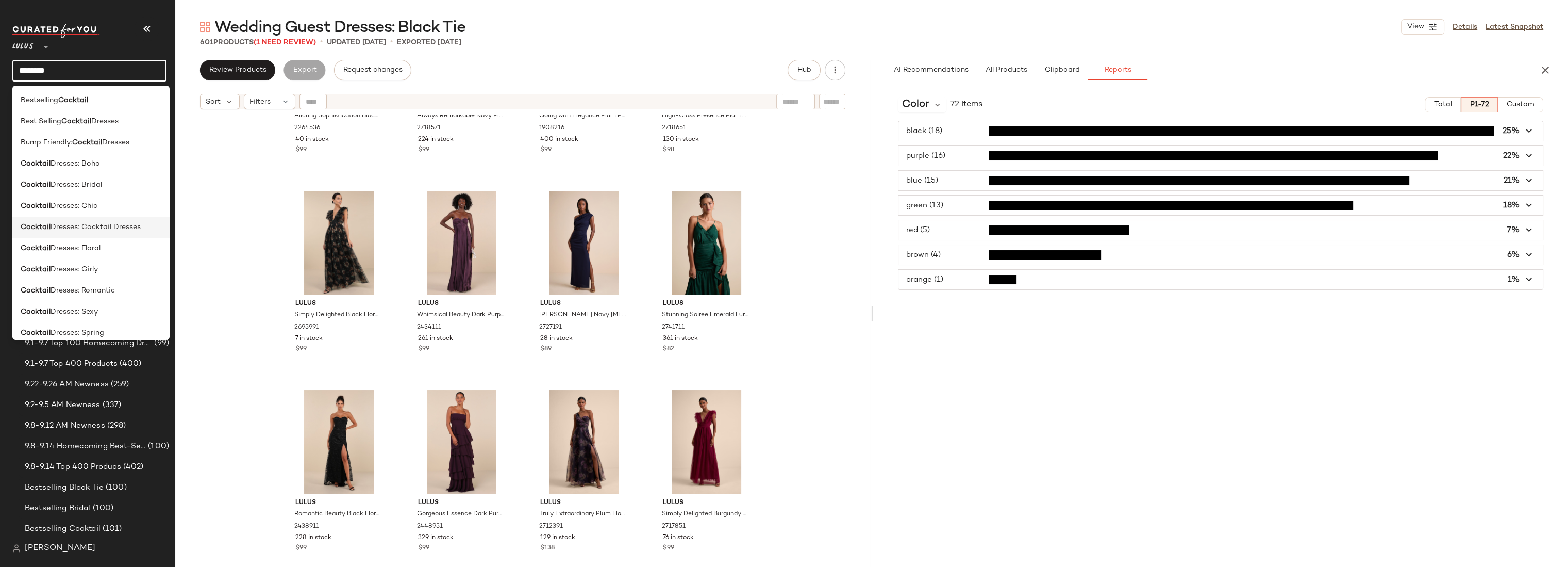
type input "********"
click at [95, 229] on span "Dresses: Cocktail Dresses" at bounding box center [95, 227] width 90 height 11
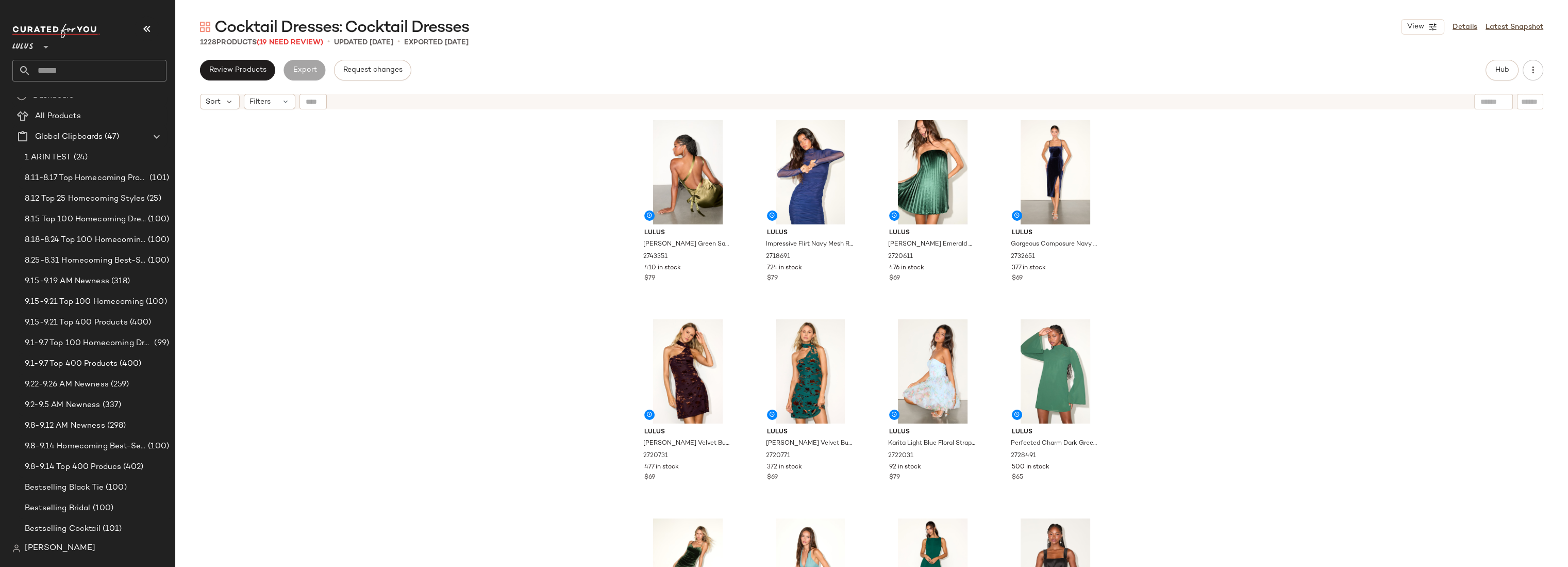
click at [1187, 164] on div "Lulus Yvonne Olive Green Satin One-Shoulder Midi Dress 2743351 410 in stock $79…" at bounding box center [872, 353] width 1393 height 478
click at [1187, 183] on div "Lulus Yvonne Olive Green Satin One-Shoulder Midi Dress 2743351 410 in stock $79…" at bounding box center [872, 353] width 1393 height 478
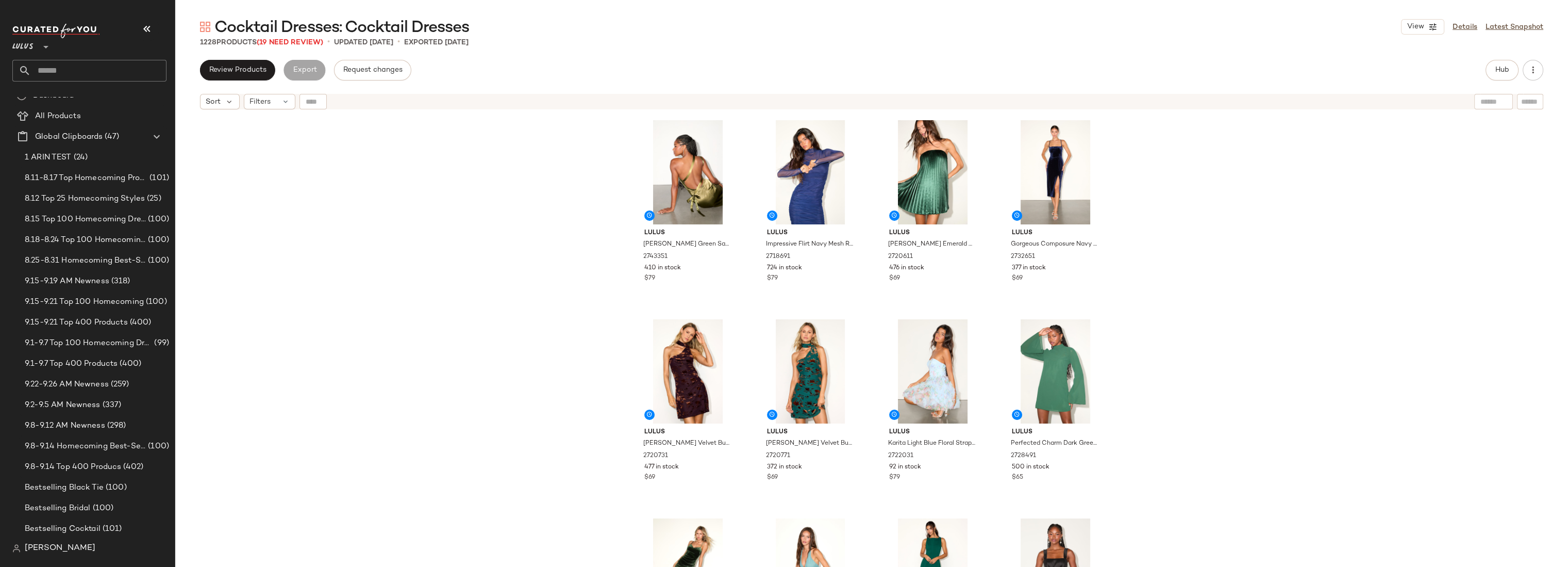
click at [1198, 216] on div "Lulus Yvonne Olive Green Satin One-Shoulder Midi Dress 2743351 410 in stock $79…" at bounding box center [872, 353] width 1393 height 478
click at [1503, 73] on span "Hub" at bounding box center [1502, 70] width 14 height 8
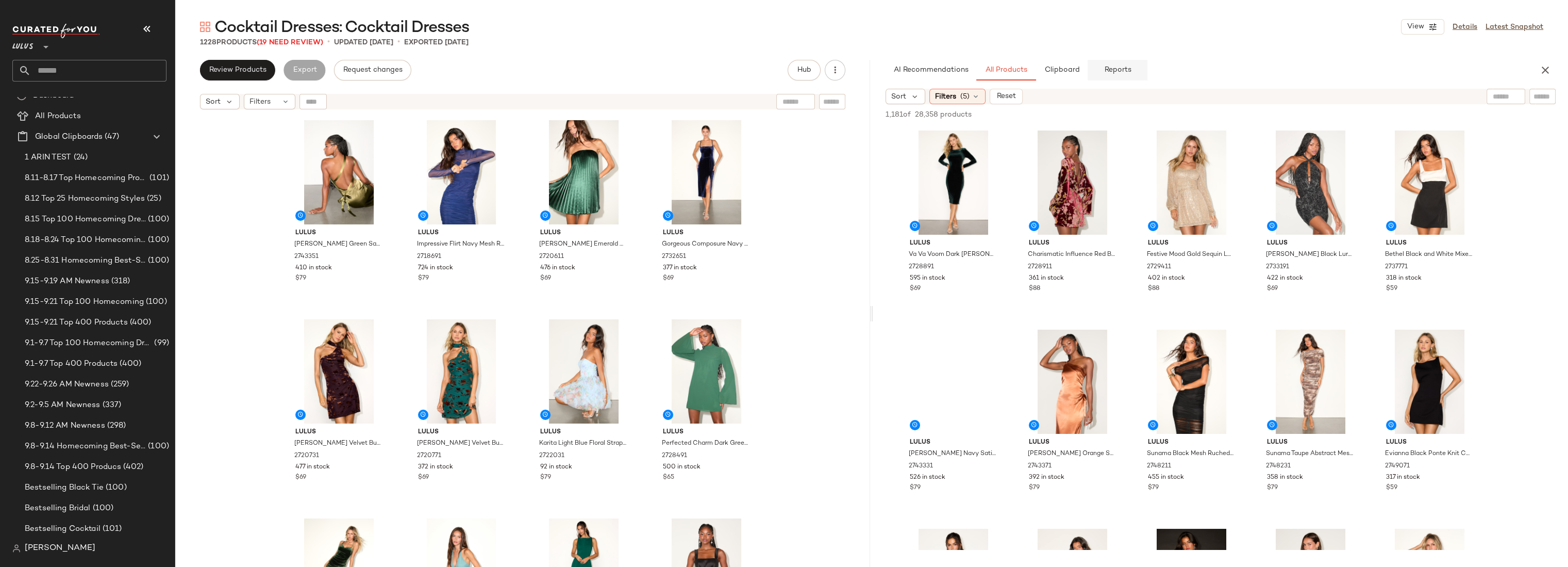
click at [1105, 74] on span "Reports" at bounding box center [1117, 70] width 27 height 8
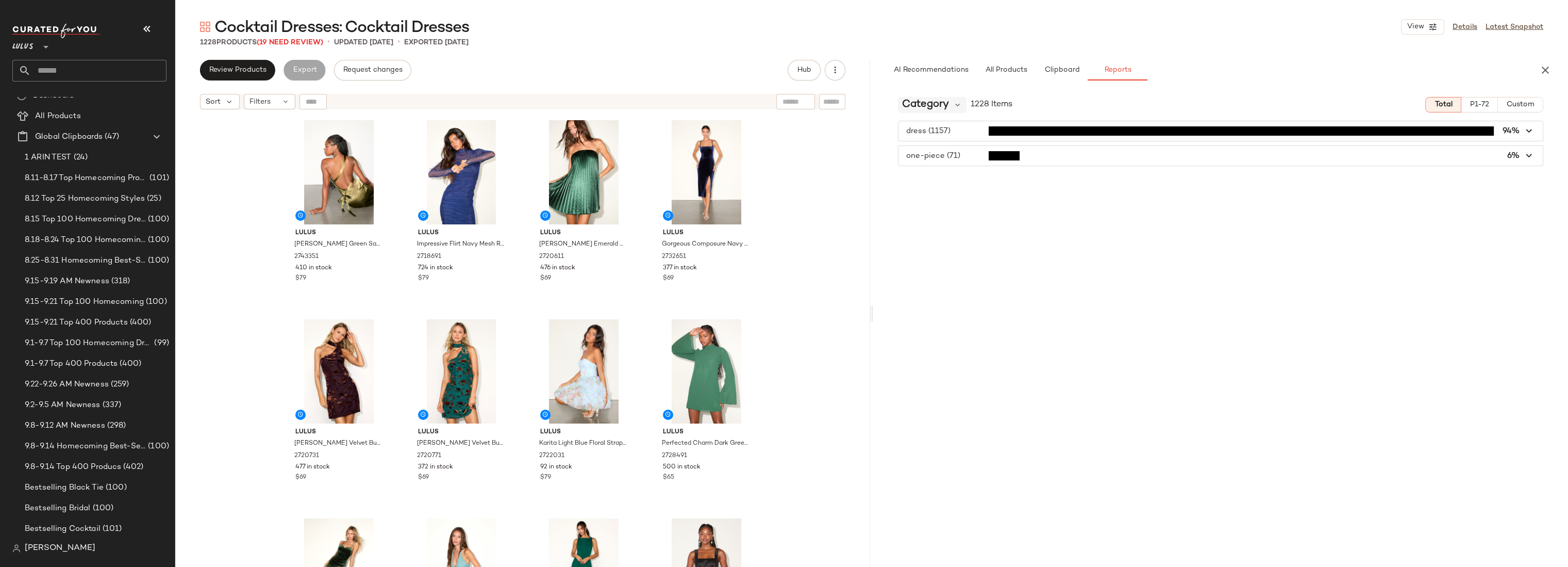
click at [924, 100] on span "Category" at bounding box center [925, 104] width 47 height 16
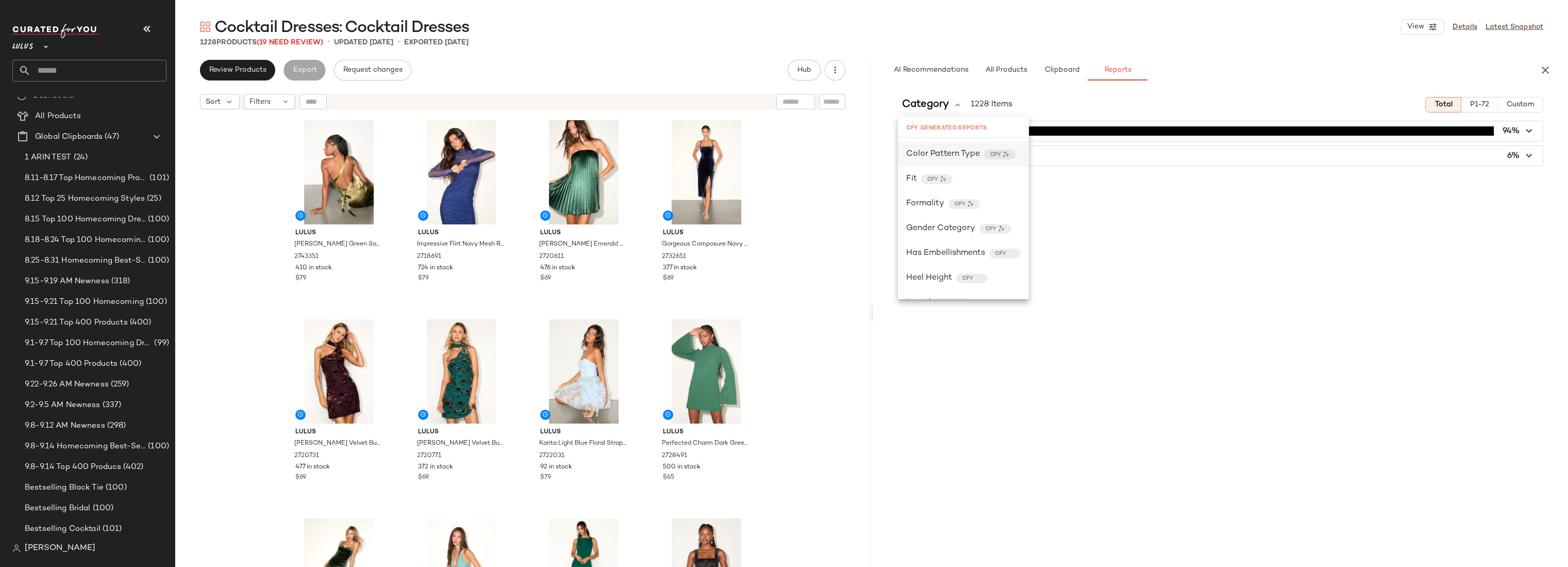
scroll to position [332, 0]
click at [931, 186] on span "Formality" at bounding box center [924, 191] width 38 height 12
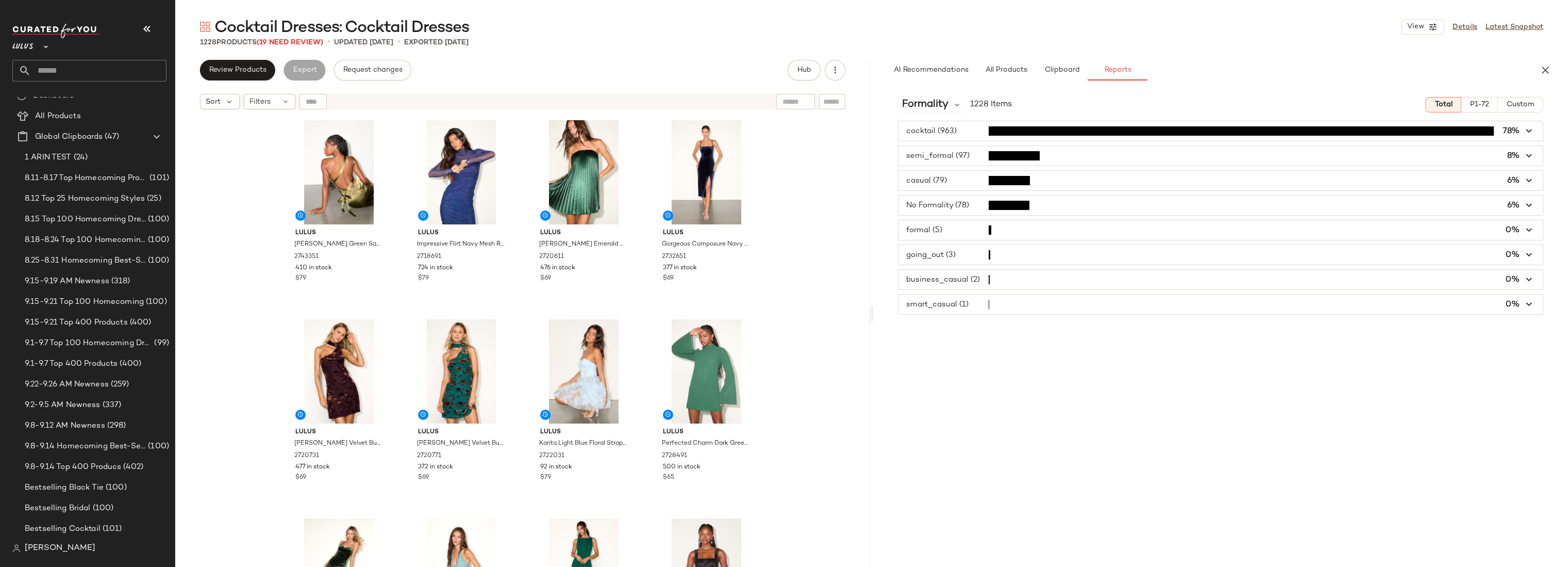
click at [1049, 107] on div "Formality 1228 Items Total P1-72 Custom" at bounding box center [1220, 104] width 695 height 16
click at [375, 137] on div at bounding box center [377, 134] width 20 height 20
click at [496, 137] on div at bounding box center [499, 134] width 20 height 20
click at [805, 183] on div "Lulus Yvonne Olive Green Satin One-Shoulder Midi Dress 2743351 410 in stock $79…" at bounding box center [522, 353] width 695 height 478
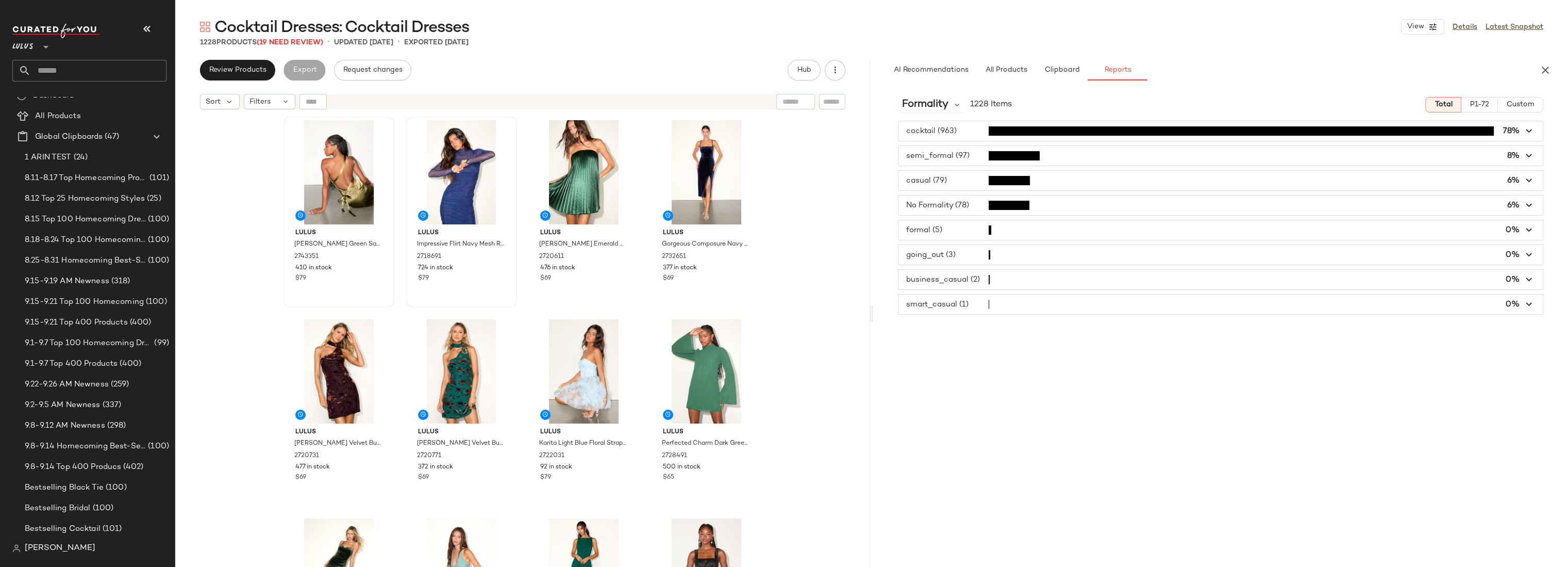
click at [798, 266] on div "Lulus Yvonne Olive Green Satin One-Shoulder Midi Dress 2743351 410 in stock $79…" at bounding box center [522, 353] width 695 height 478
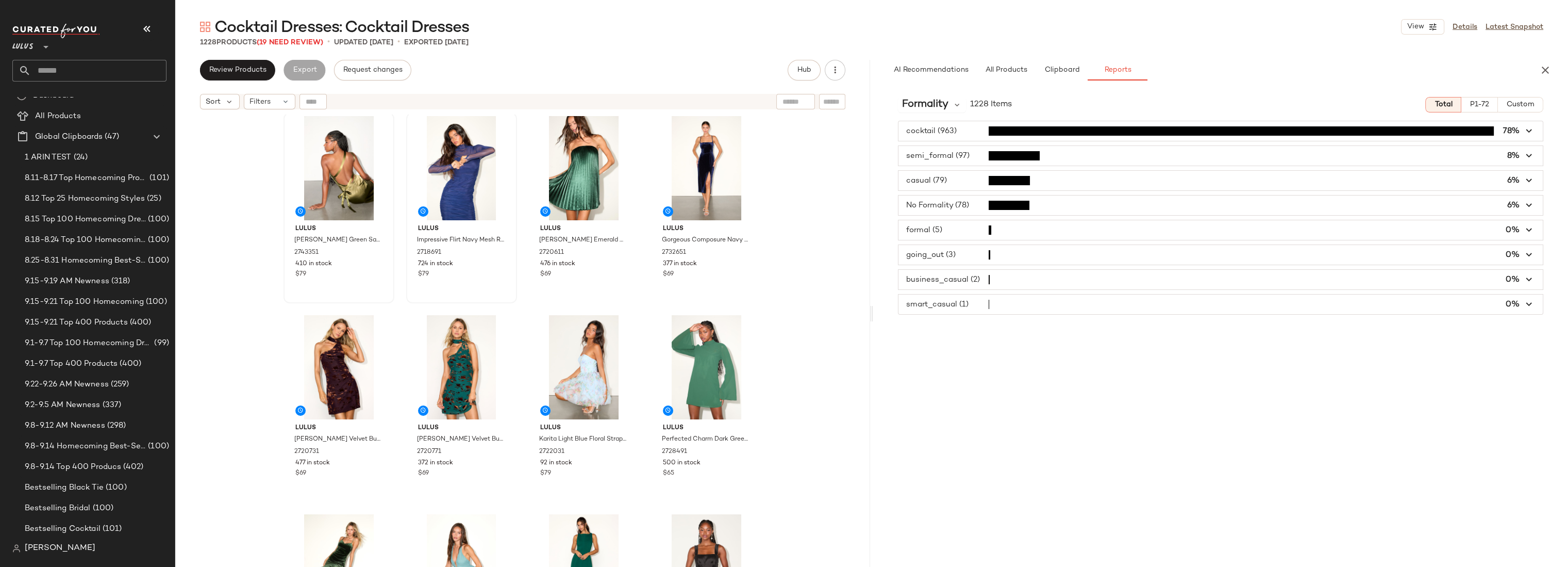
scroll to position [0, 0]
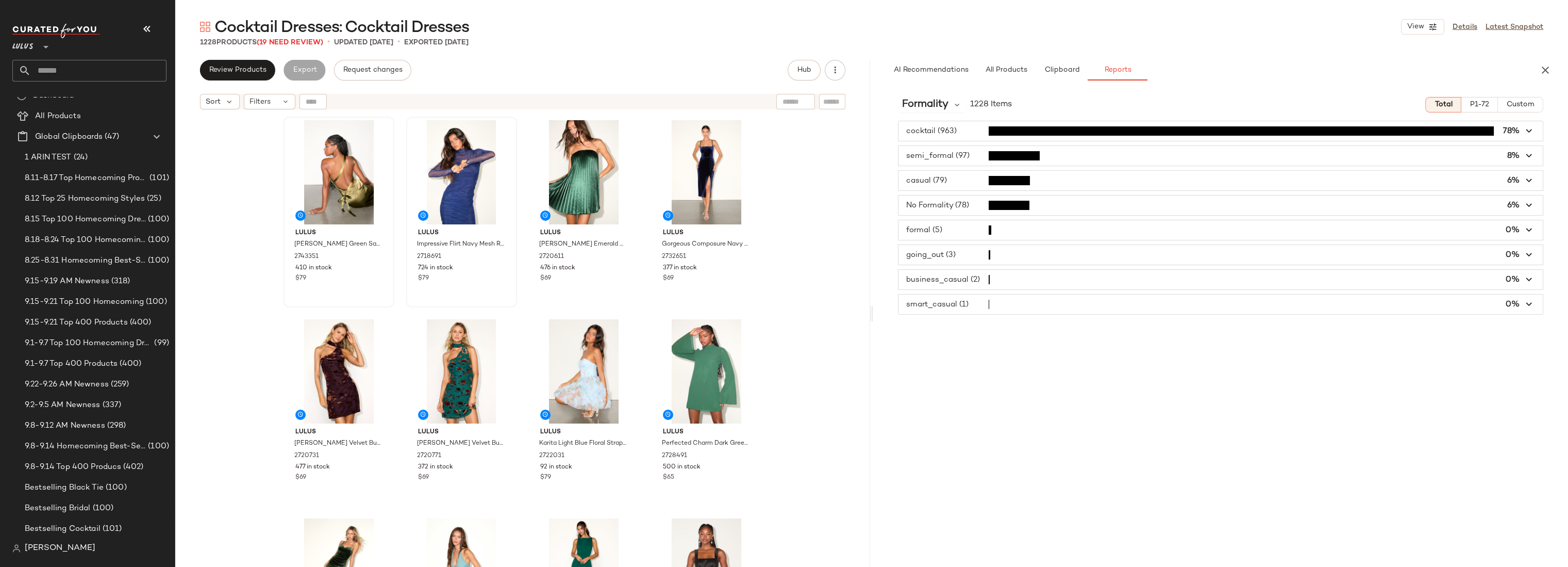
click at [824, 209] on div "Lulus Yvonne Olive Green Satin One-Shoulder Midi Dress 2743351 410 in stock $79…" at bounding box center [522, 353] width 695 height 478
click at [801, 259] on div "Lulus Yvonne Olive Green Satin One-Shoulder Midi Dress 2743351 410 in stock $79…" at bounding box center [522, 353] width 695 height 478
click at [846, 158] on div "Lulus Yvonne Olive Green Satin One-Shoulder Midi Dress 2743351 410 in stock $79…" at bounding box center [522, 353] width 695 height 478
click at [836, 182] on div "Lulus Yvonne Olive Green Satin One-Shoulder Midi Dress 2743351 410 in stock $79…" at bounding box center [522, 353] width 695 height 478
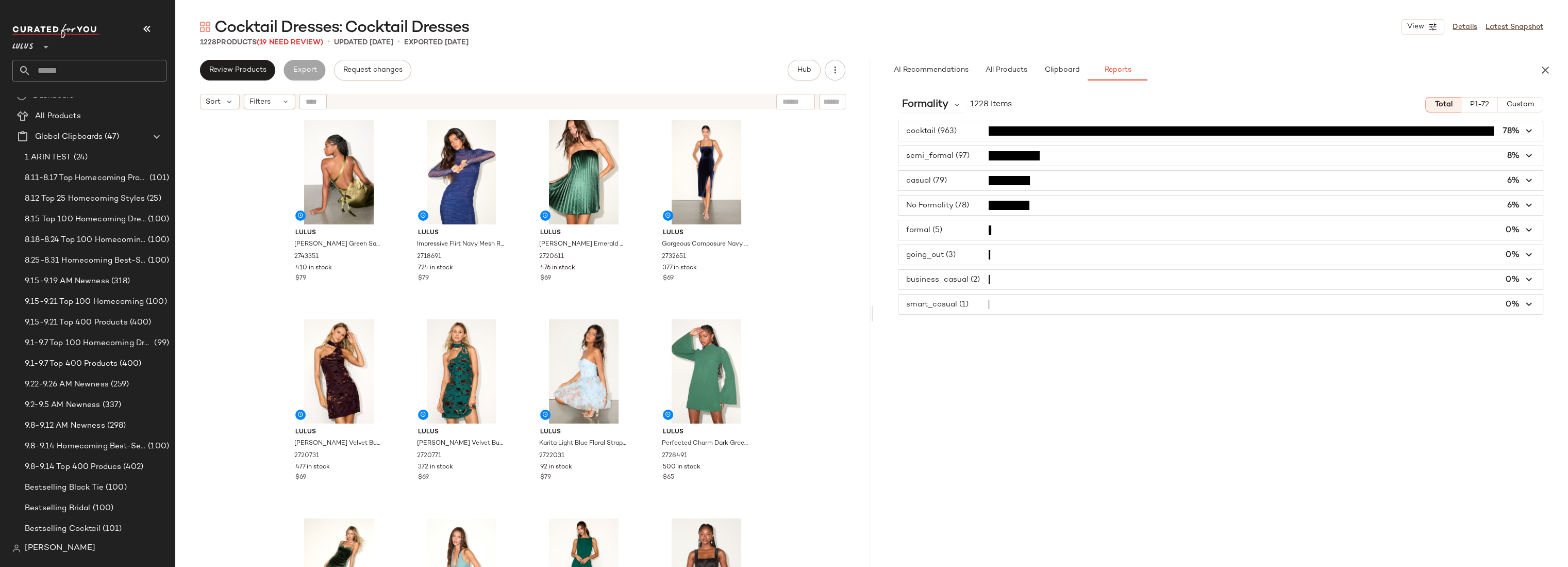
click at [960, 154] on span "button" at bounding box center [1220, 156] width 644 height 20
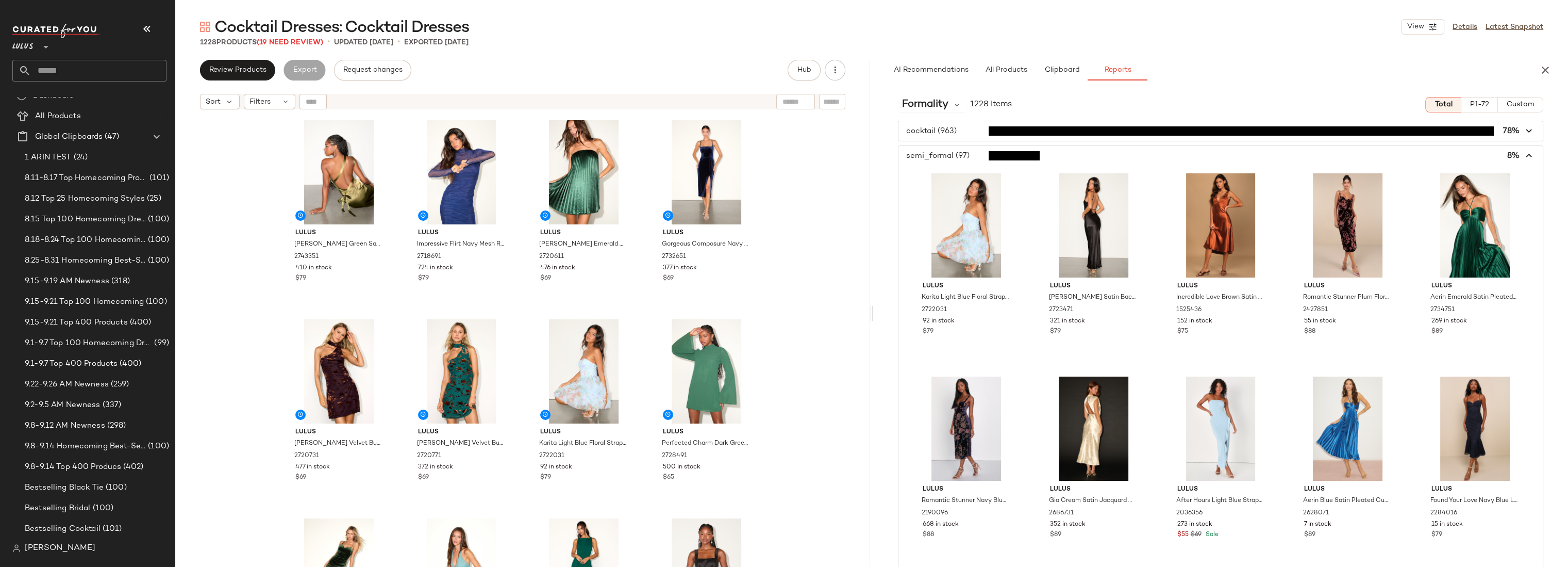
click at [971, 154] on span "button" at bounding box center [1220, 156] width 644 height 20
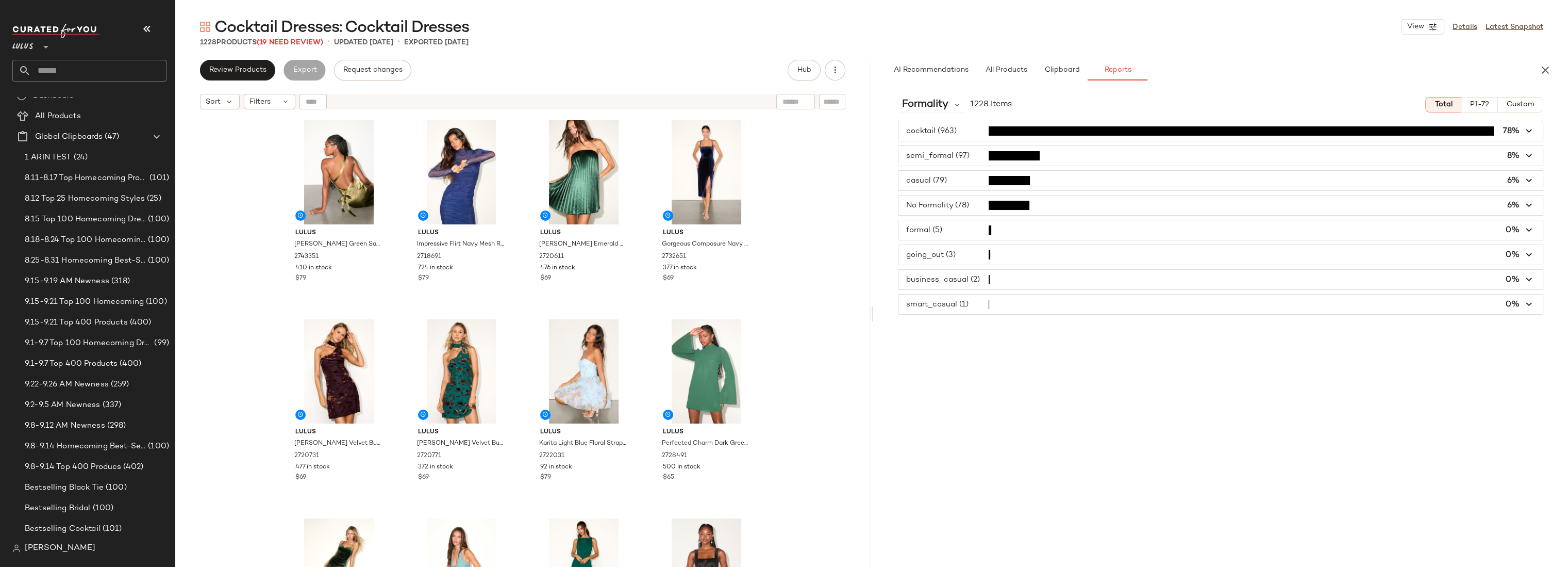
click at [962, 132] on span "button" at bounding box center [1220, 131] width 644 height 20
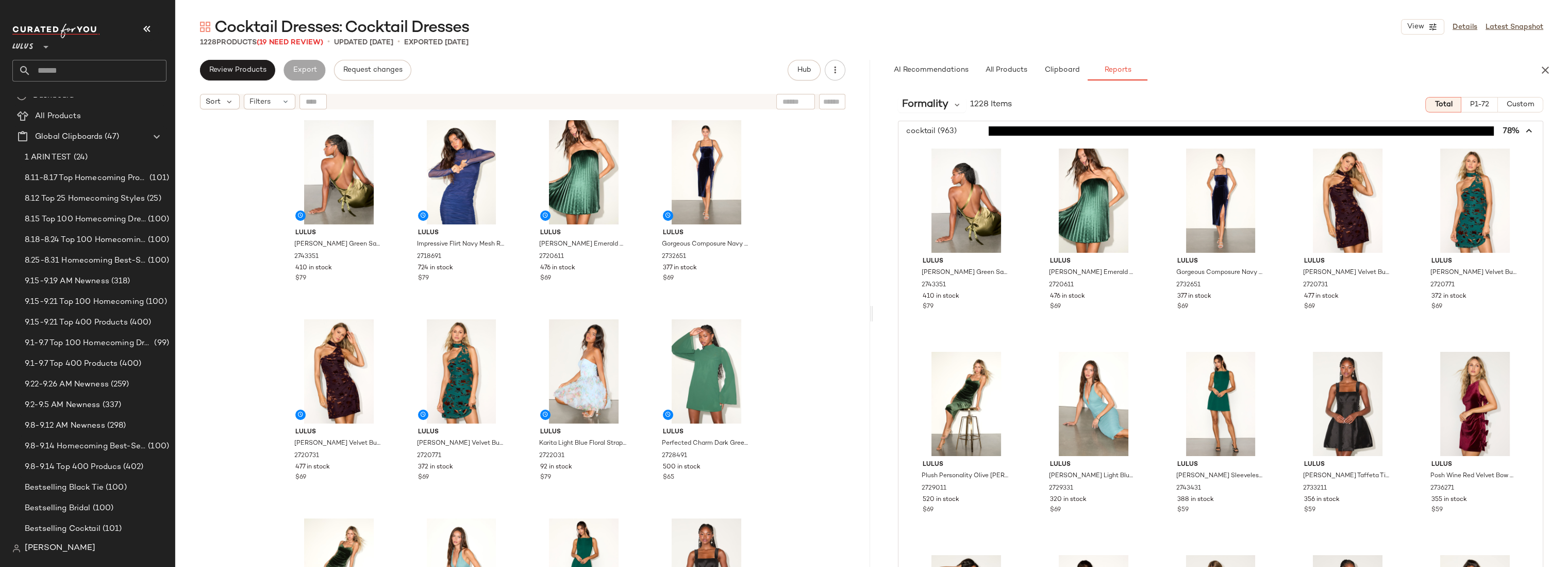
click at [962, 132] on span "button" at bounding box center [1220, 131] width 644 height 20
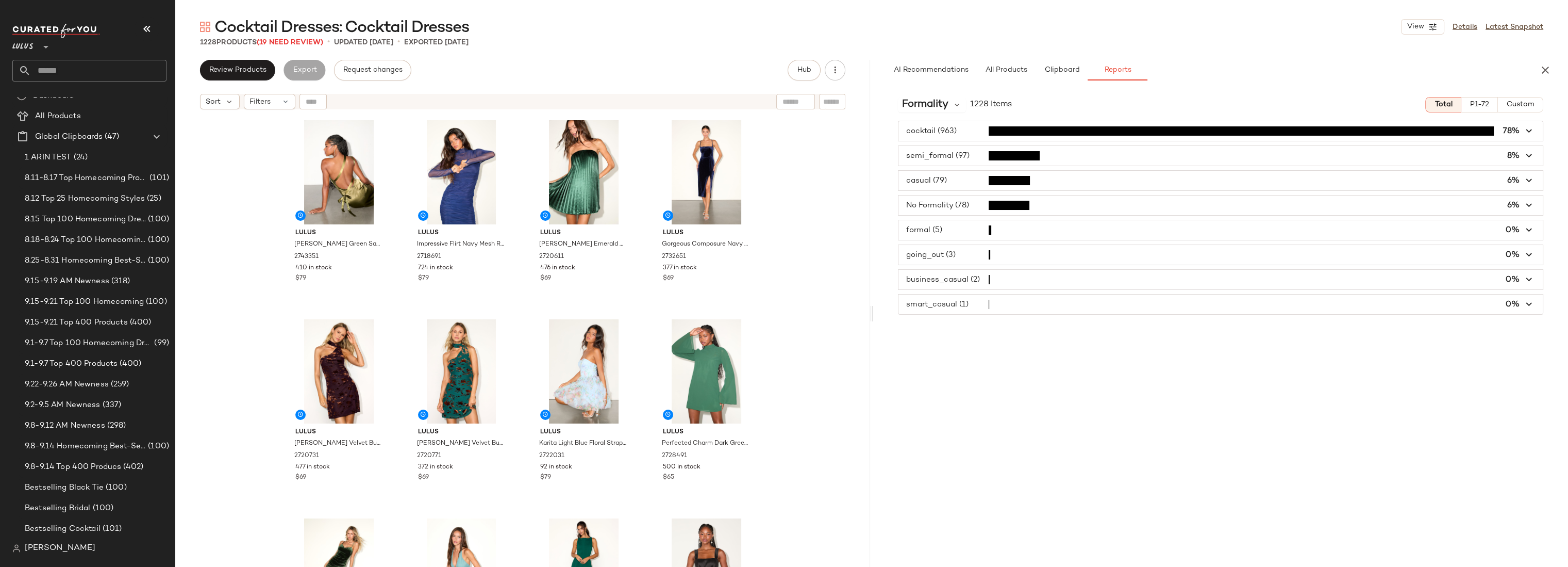
click at [955, 206] on span "button" at bounding box center [1220, 205] width 644 height 20
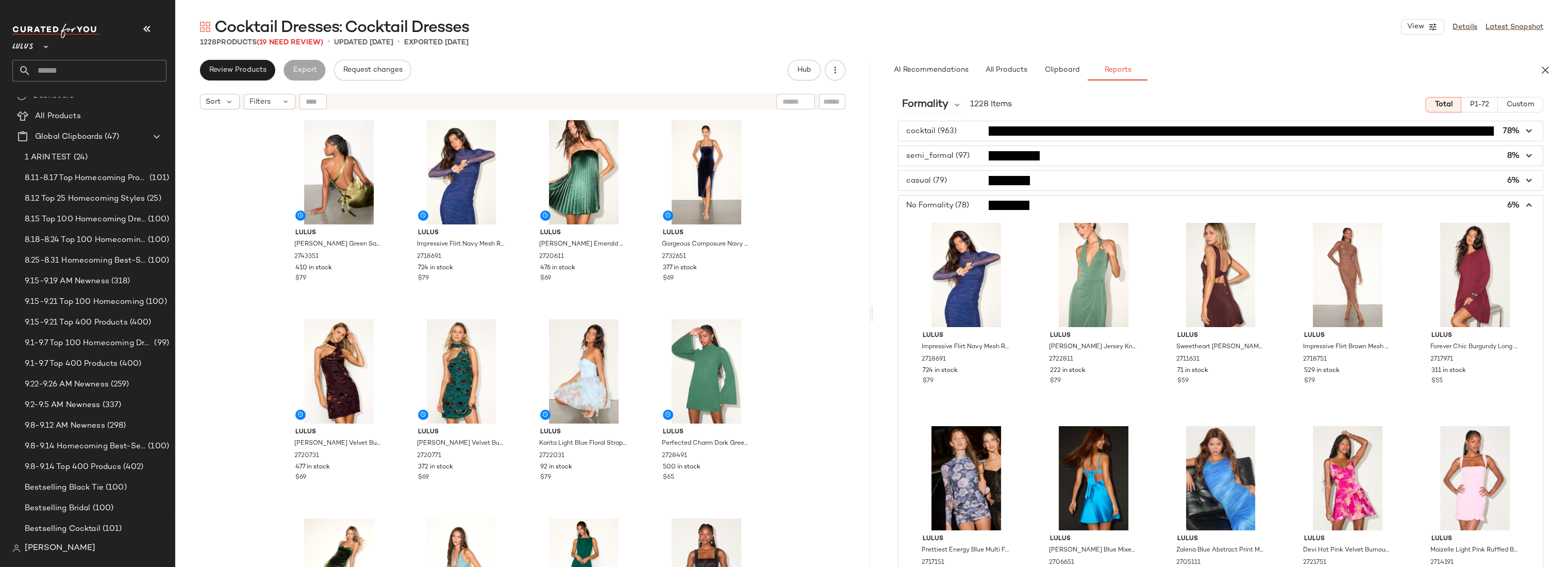
click at [955, 206] on span "button" at bounding box center [1220, 205] width 644 height 20
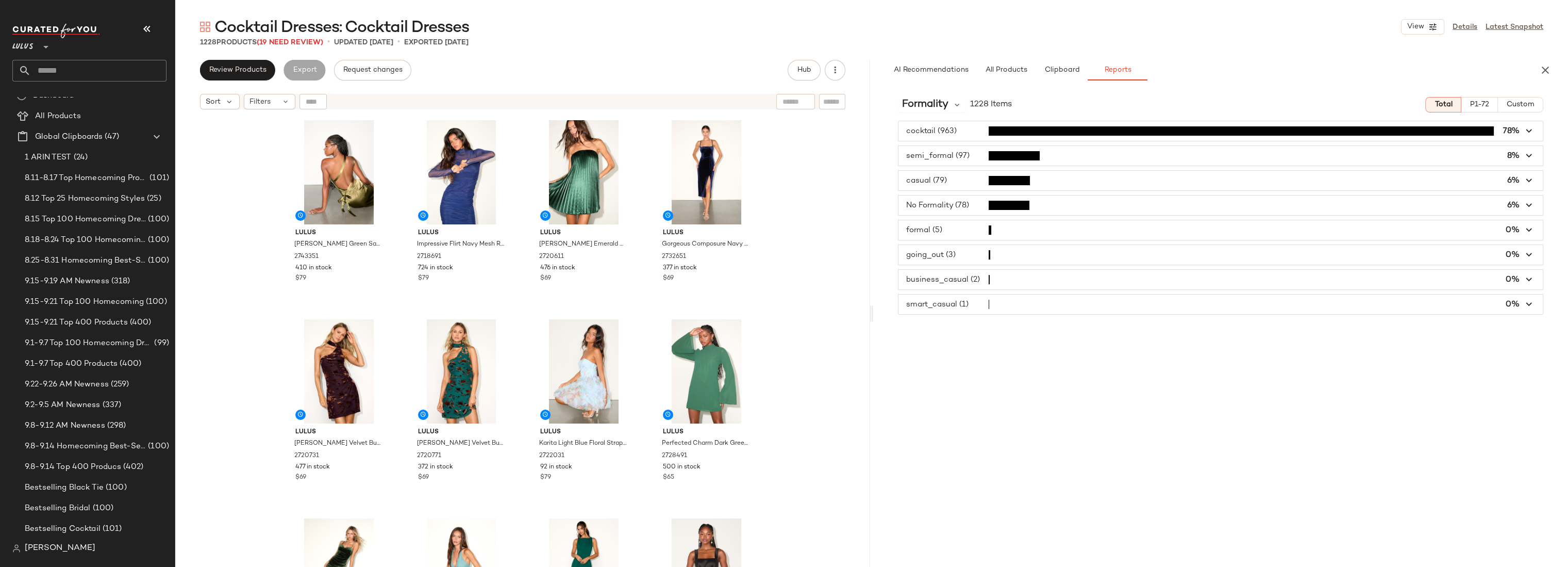
click at [960, 226] on span "button" at bounding box center [1220, 230] width 644 height 20
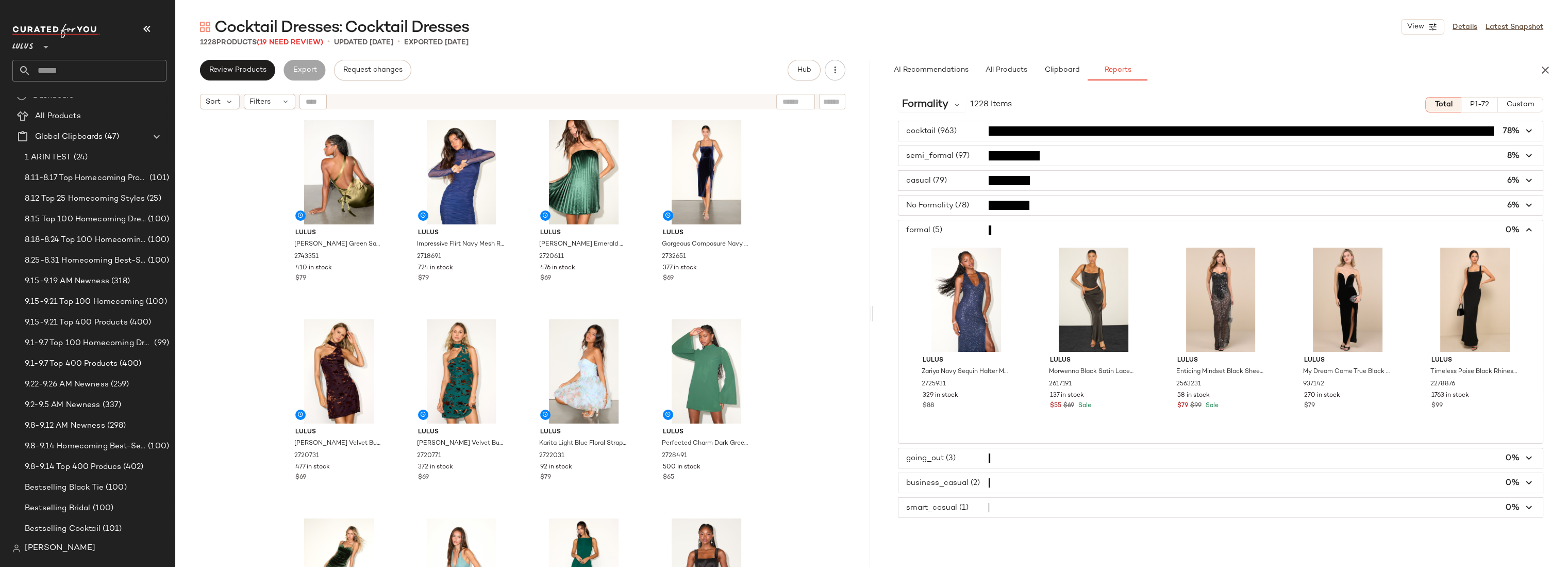
click at [960, 226] on span "button" at bounding box center [1220, 230] width 644 height 20
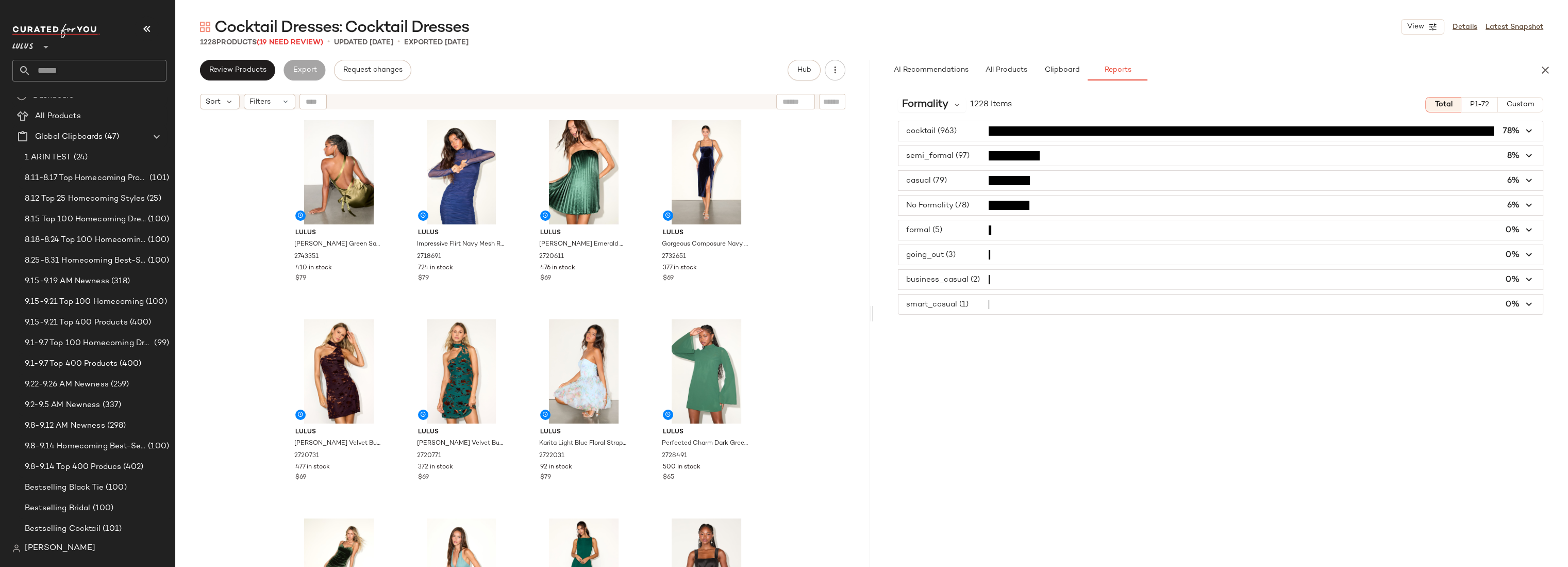
click at [959, 232] on span "button" at bounding box center [1220, 230] width 644 height 20
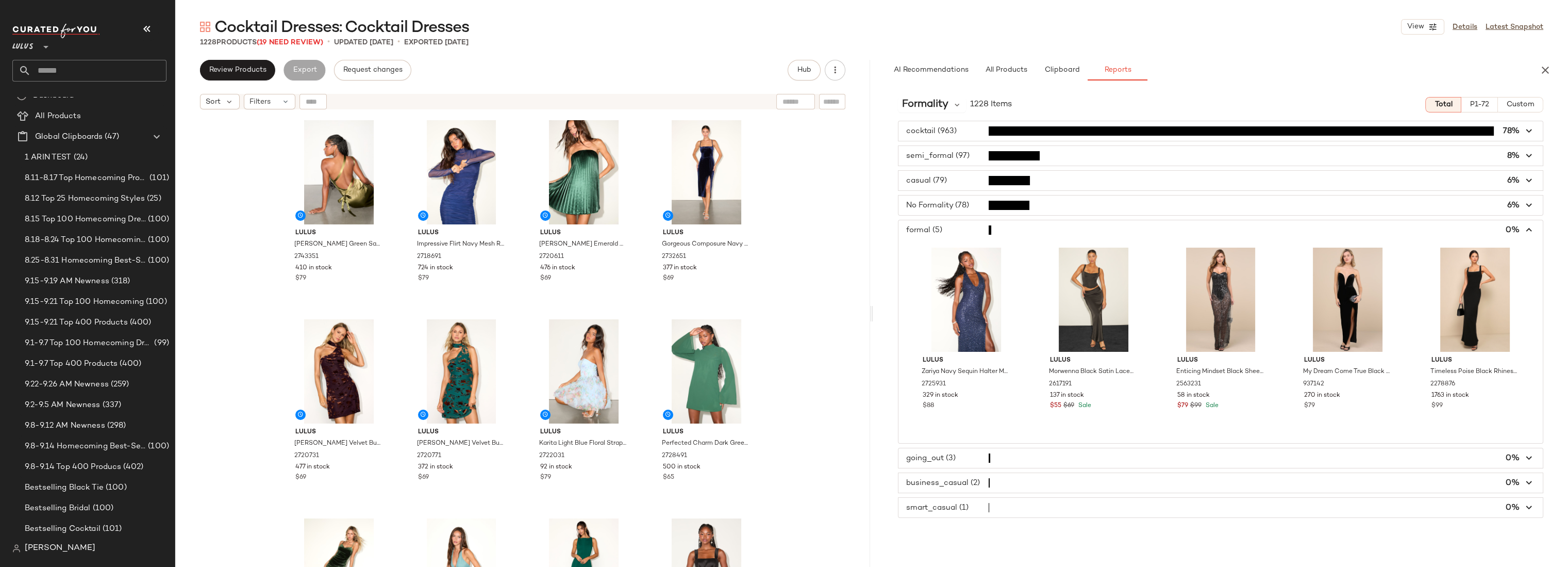
click at [959, 232] on span "button" at bounding box center [1220, 230] width 644 height 20
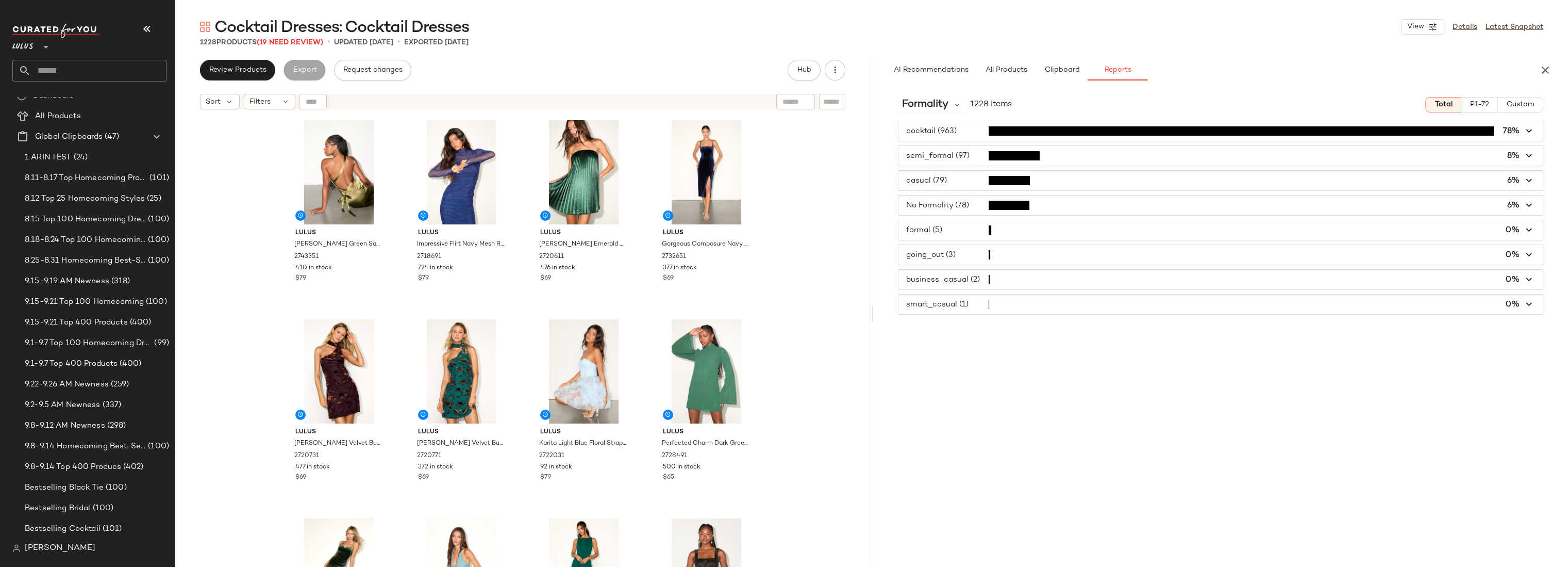
click at [954, 277] on span "button" at bounding box center [1220, 280] width 644 height 20
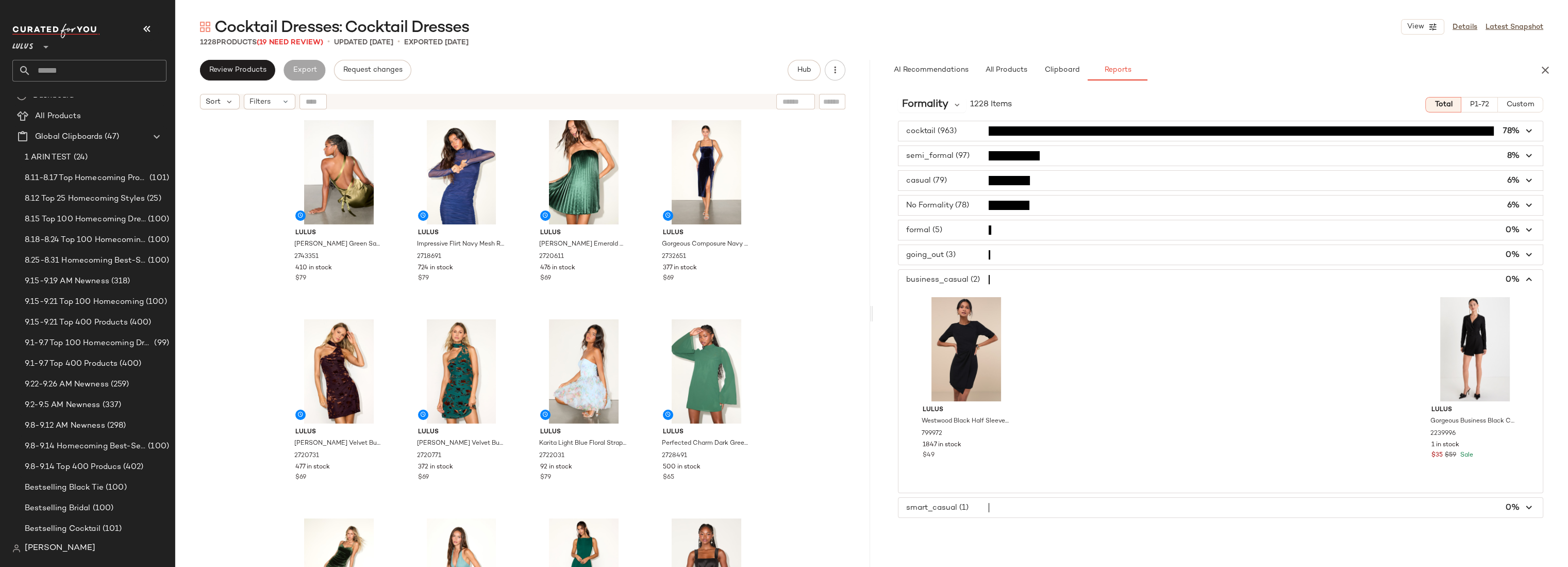
click at [954, 277] on span "button" at bounding box center [1220, 280] width 644 height 20
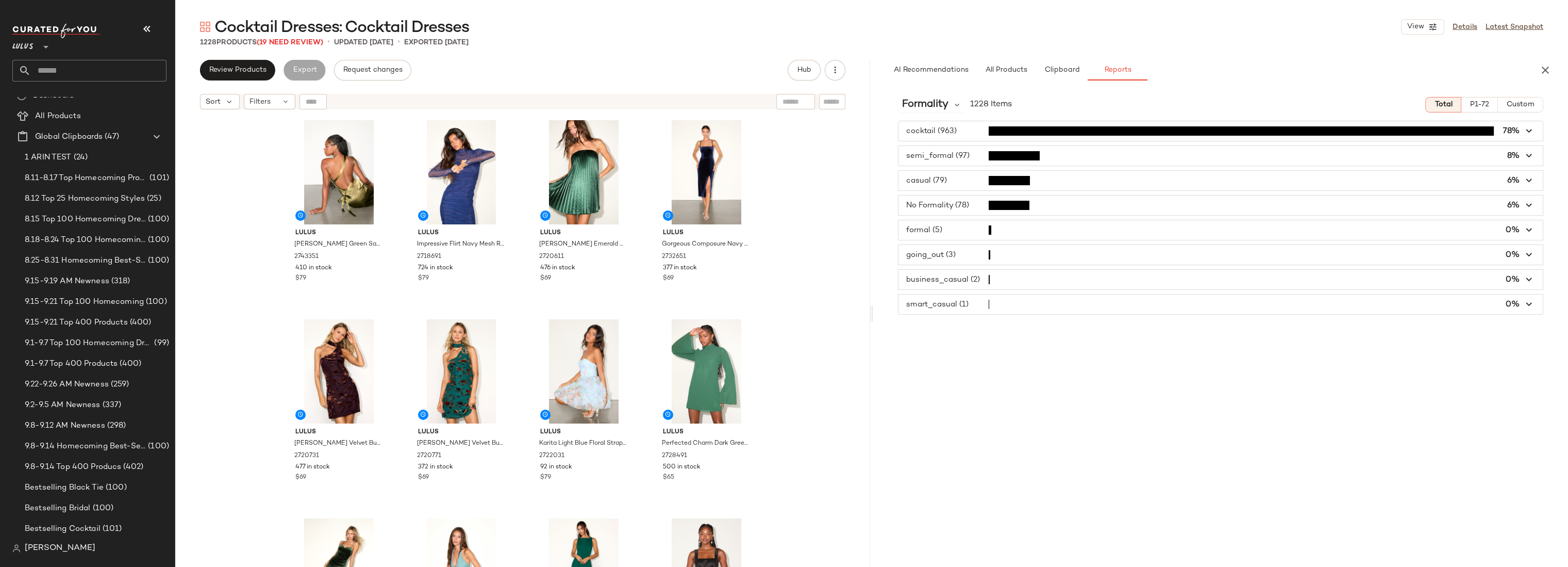
click at [956, 295] on span "button" at bounding box center [1220, 305] width 644 height 20
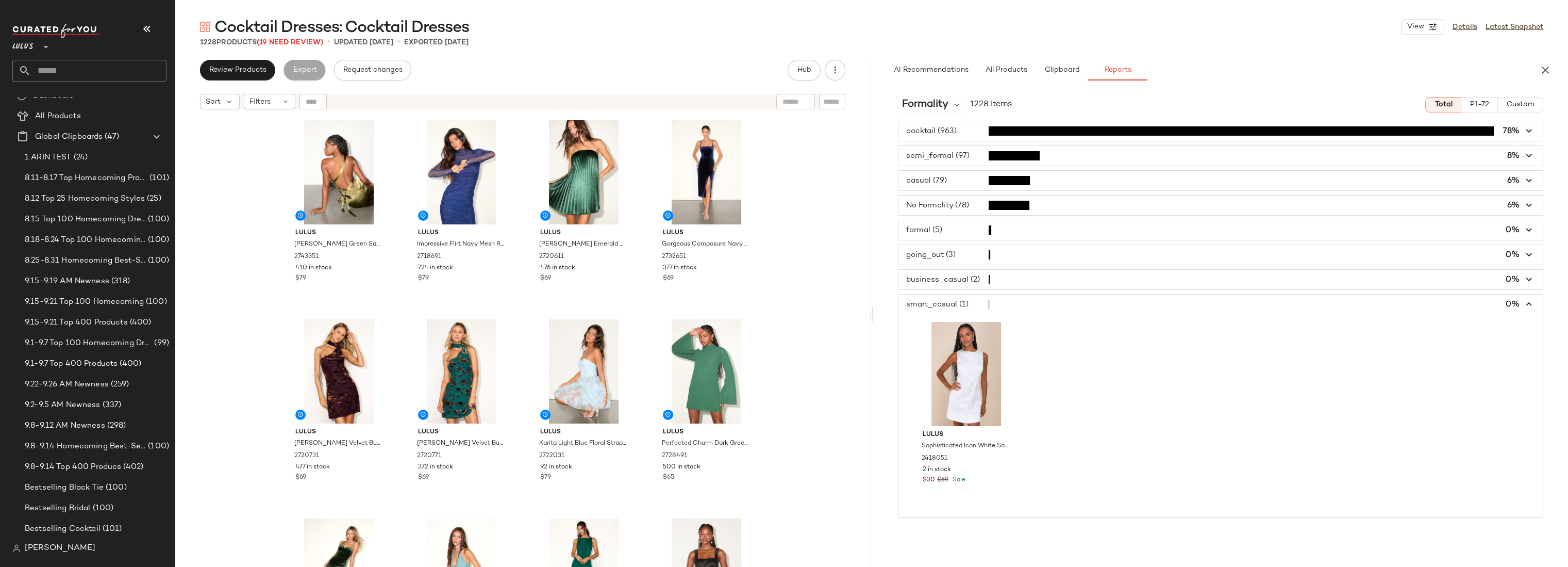
click at [957, 297] on span "button" at bounding box center [1220, 305] width 644 height 20
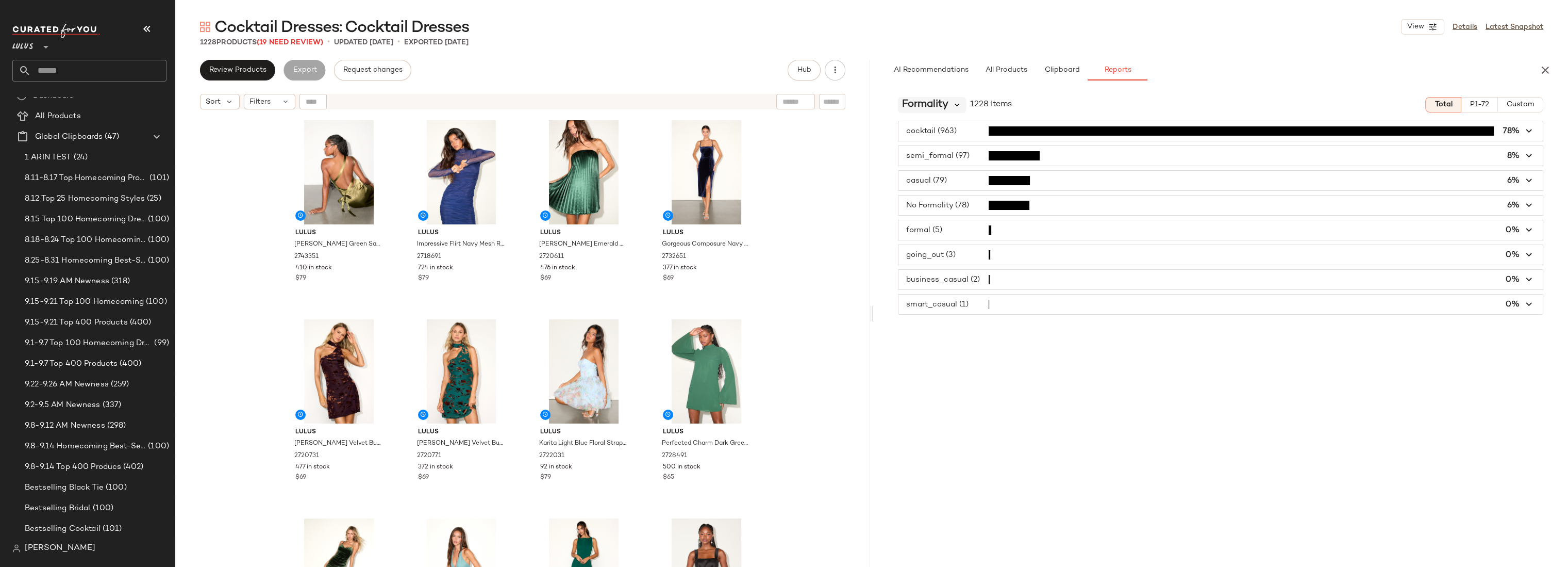
click at [959, 106] on icon at bounding box center [957, 104] width 9 height 9
click at [954, 190] on div "Season" at bounding box center [963, 193] width 114 height 12
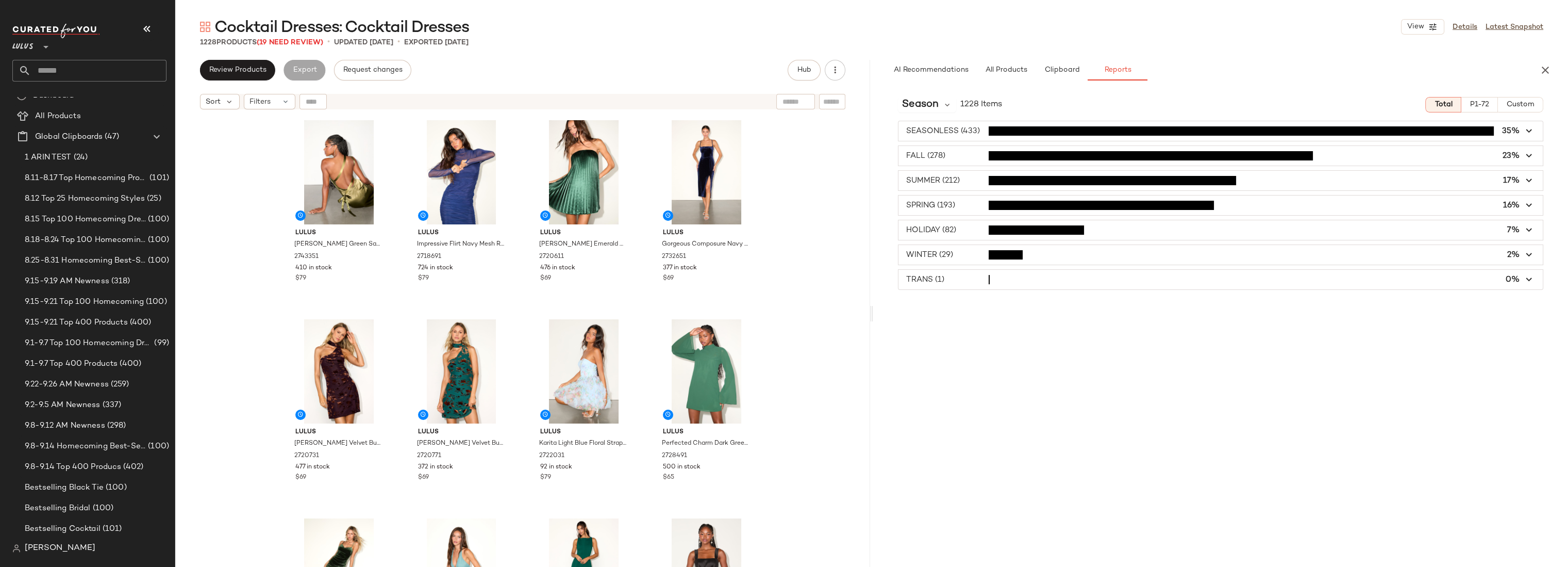
click at [949, 184] on span "button" at bounding box center [1220, 181] width 644 height 20
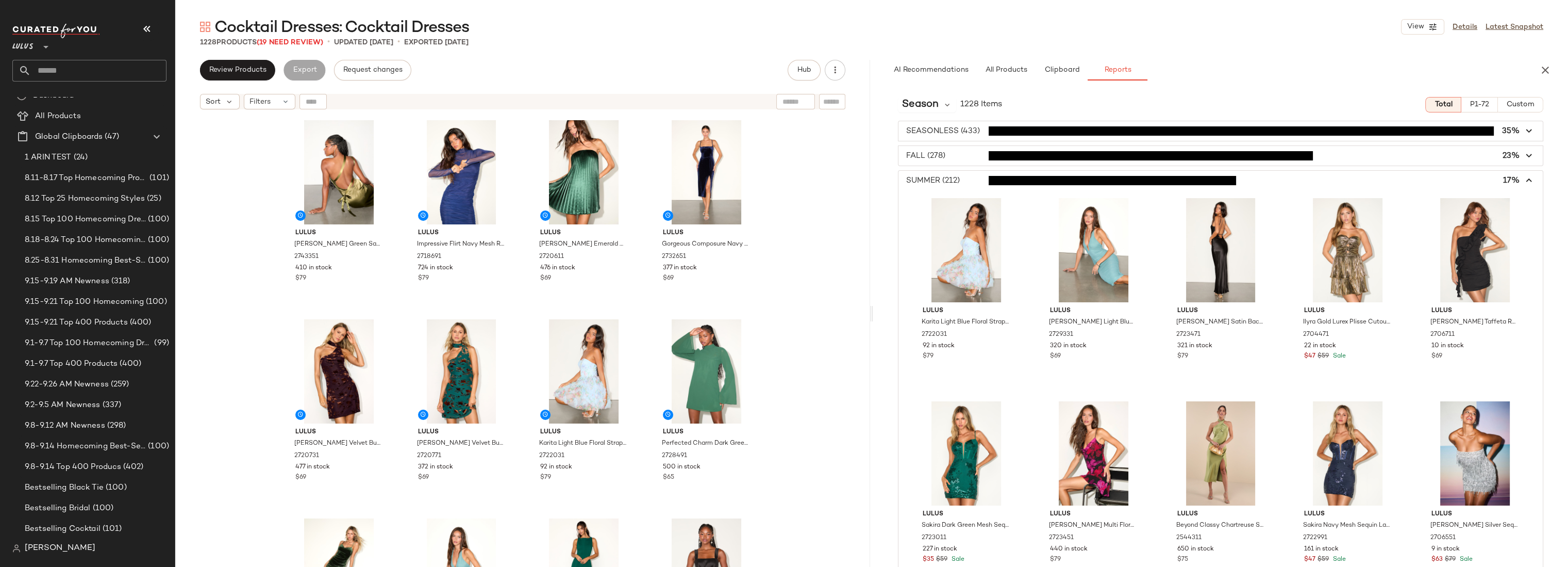
click at [949, 184] on span "button" at bounding box center [1220, 181] width 644 height 20
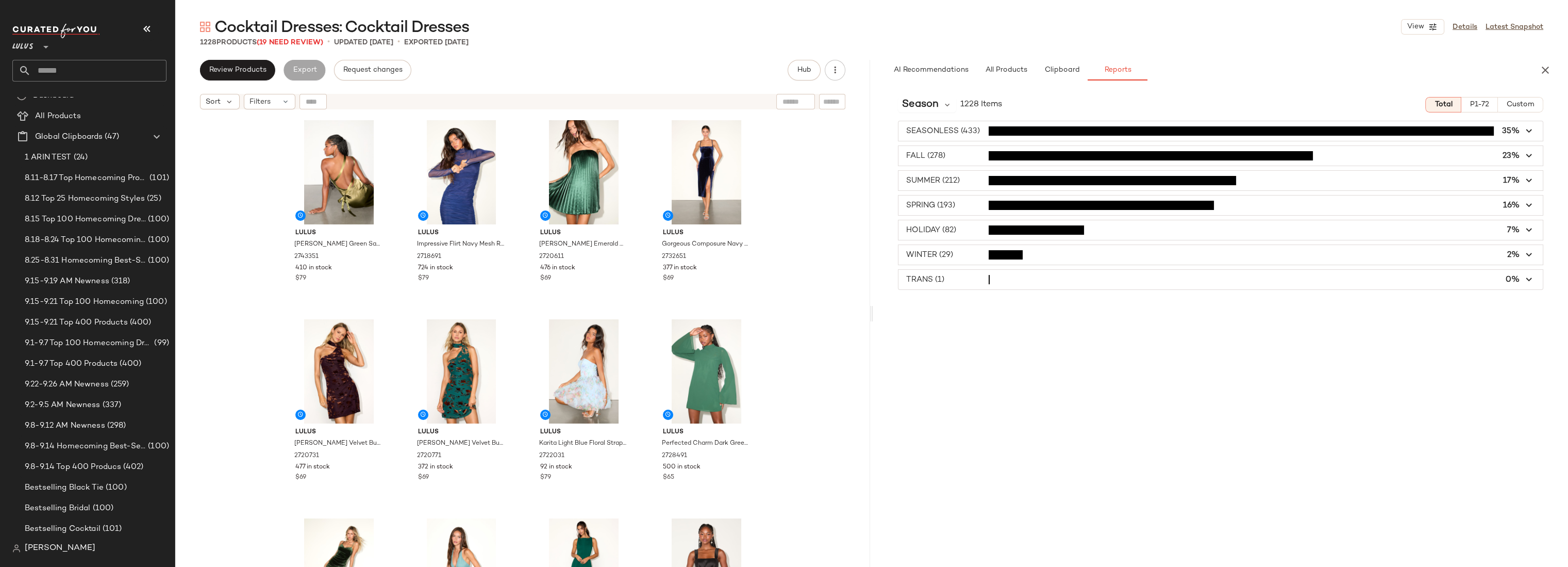
click at [947, 254] on span "button" at bounding box center [1220, 255] width 644 height 20
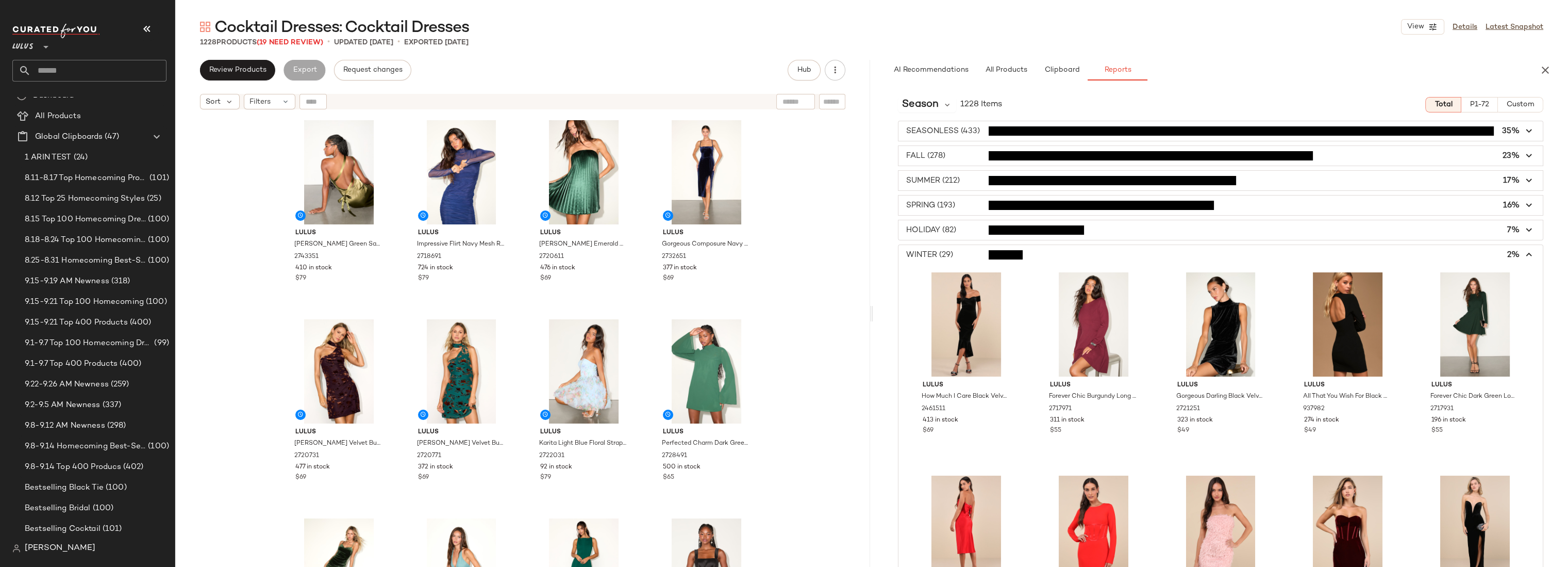
click at [947, 254] on span "button" at bounding box center [1220, 255] width 644 height 20
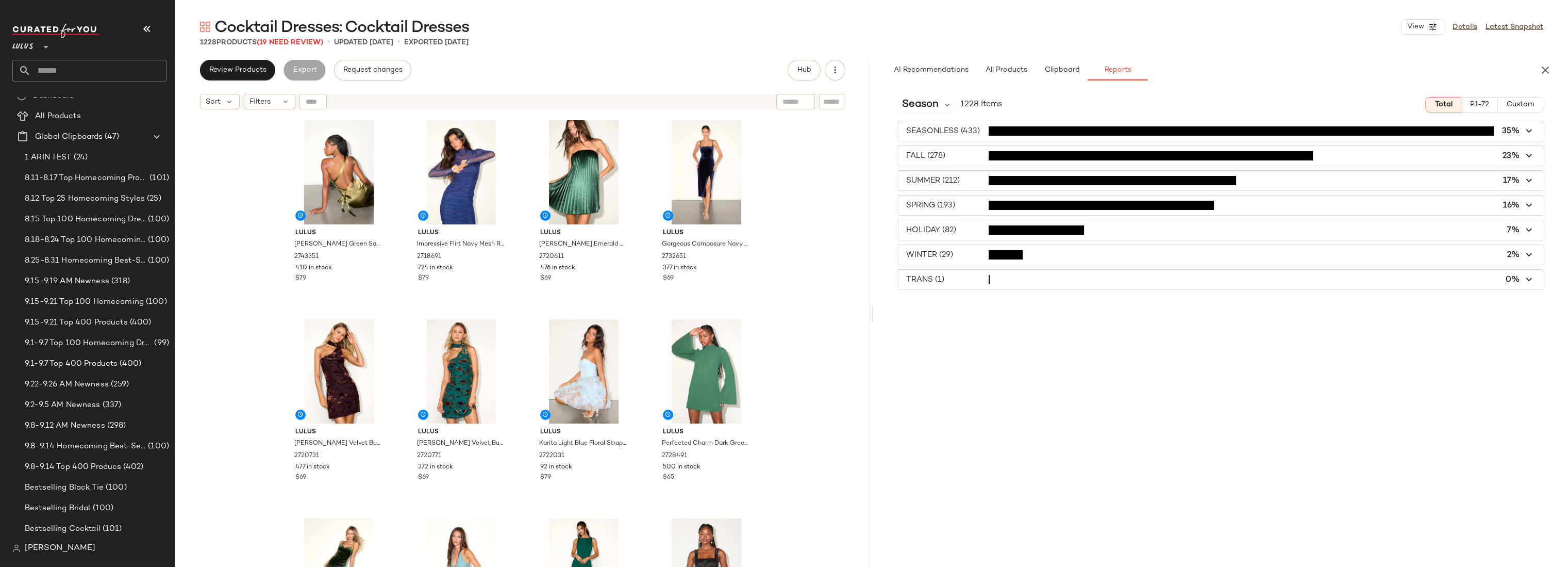
click at [945, 274] on span "button" at bounding box center [1220, 280] width 644 height 20
click at [944, 277] on span "button" at bounding box center [1220, 280] width 644 height 20
click at [928, 97] on span "Season" at bounding box center [920, 104] width 37 height 16
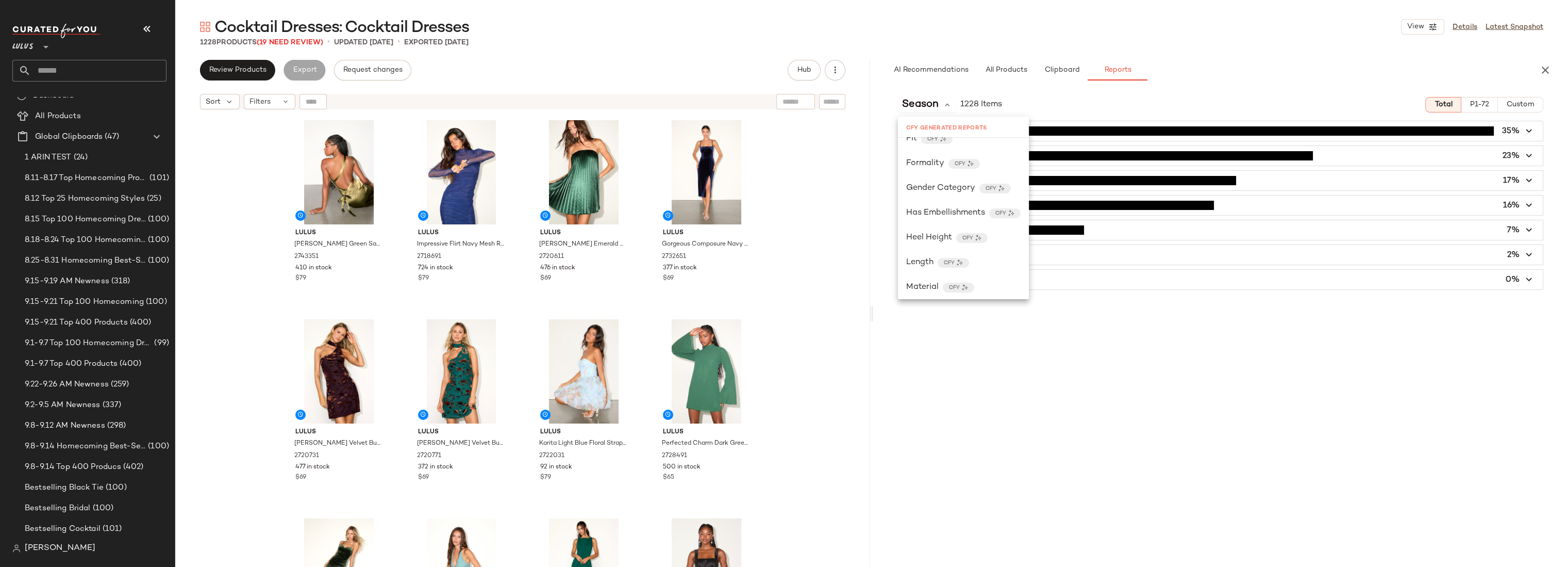
scroll to position [364, 0]
click at [924, 247] on div "Length CFY" at bounding box center [963, 258] width 131 height 25
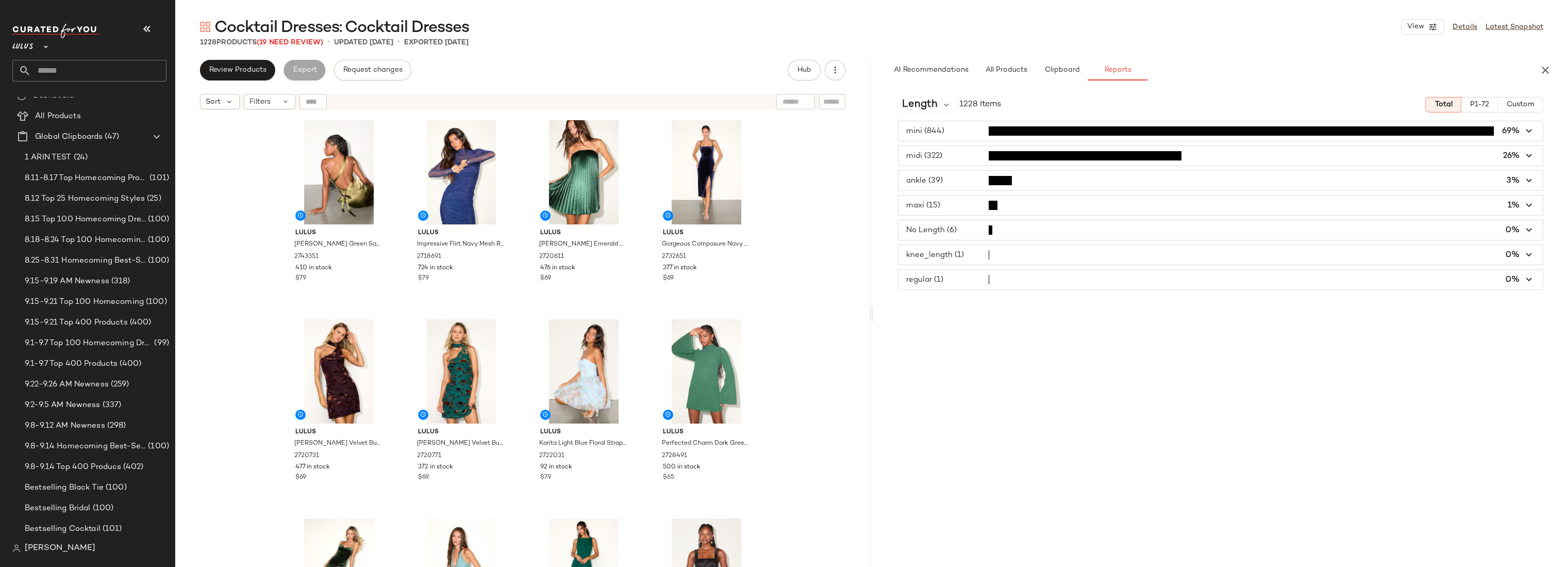
click at [813, 260] on div "Lulus Yvonne Olive Green Satin One-Shoulder Midi Dress 2743351 410 in stock $79…" at bounding box center [522, 353] width 695 height 478
click at [821, 198] on div "Lulus Yvonne Olive Green Satin One-Shoulder Midi Dress 2743351 410 in stock $79…" at bounding box center [522, 353] width 695 height 478
click at [811, 165] on div "Lulus Yvonne Olive Green Satin One-Shoulder Midi Dress 2743351 410 in stock $79…" at bounding box center [522, 353] width 695 height 478
click at [814, 205] on div "Lulus Yvonne Olive Green Satin One-Shoulder Midi Dress 2743351 410 in stock $79…" at bounding box center [522, 353] width 695 height 478
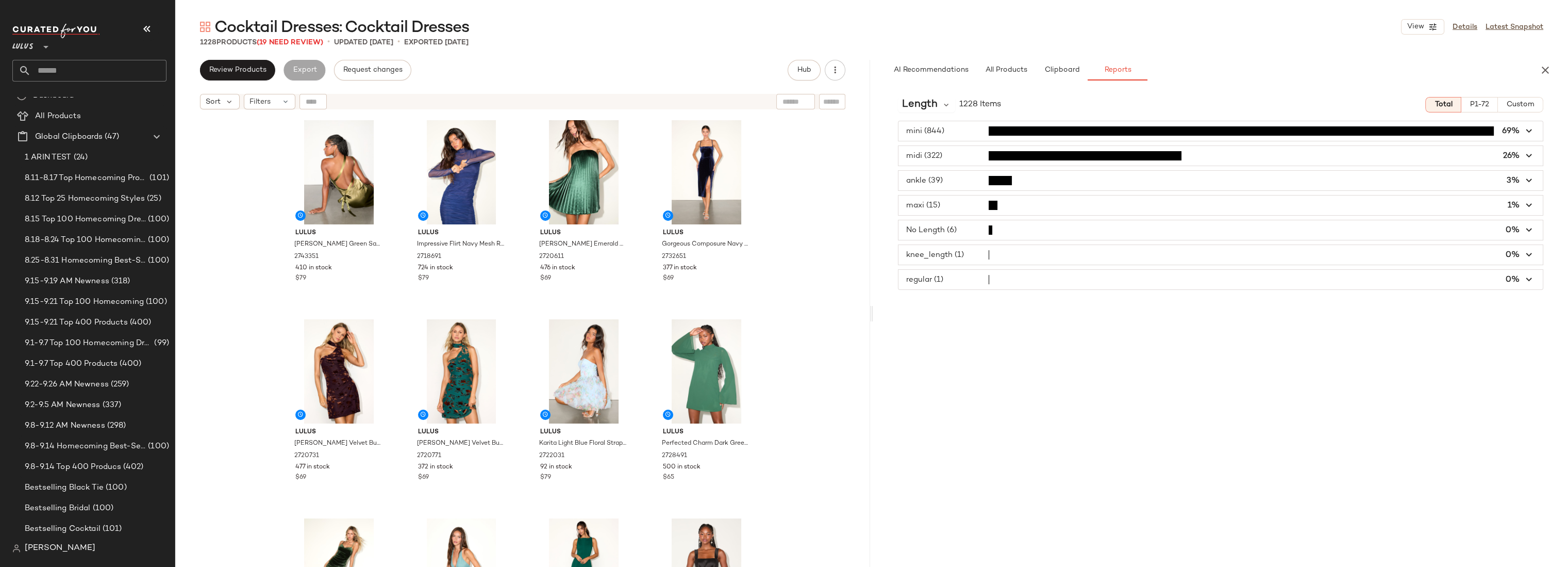
click at [814, 205] on div "Lulus Yvonne Olive Green Satin One-Shoulder Midi Dress 2743351 410 in stock $79…" at bounding box center [522, 353] width 695 height 478
click at [619, 330] on img at bounding box center [622, 333] width 6 height 6
click at [816, 269] on div "Lulus Yvonne Olive Green Satin One-Shoulder Midi Dress 2743351 410 in stock $79…" at bounding box center [522, 353] width 695 height 478
click at [113, 312] on span "Open in Split View" at bounding box center [153, 313] width 121 height 9
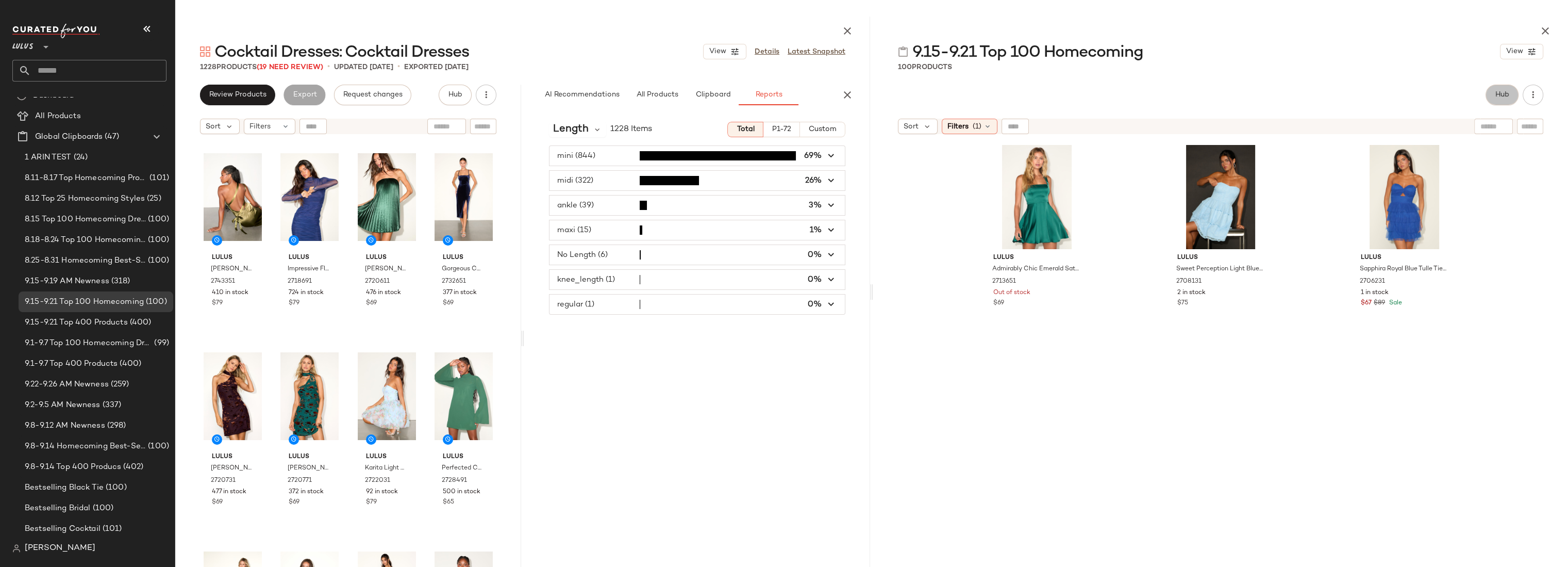
click at [1505, 98] on span "Hub" at bounding box center [1502, 94] width 14 height 8
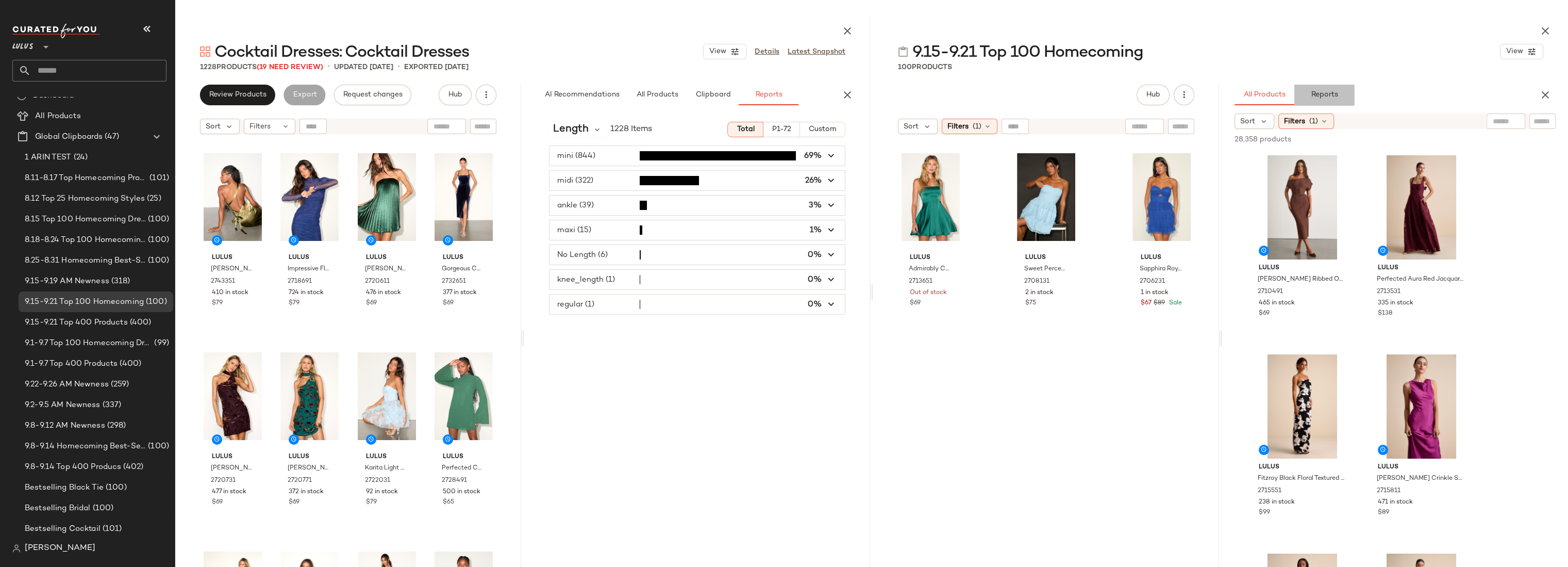
click at [1326, 98] on span "Reports" at bounding box center [1324, 94] width 27 height 8
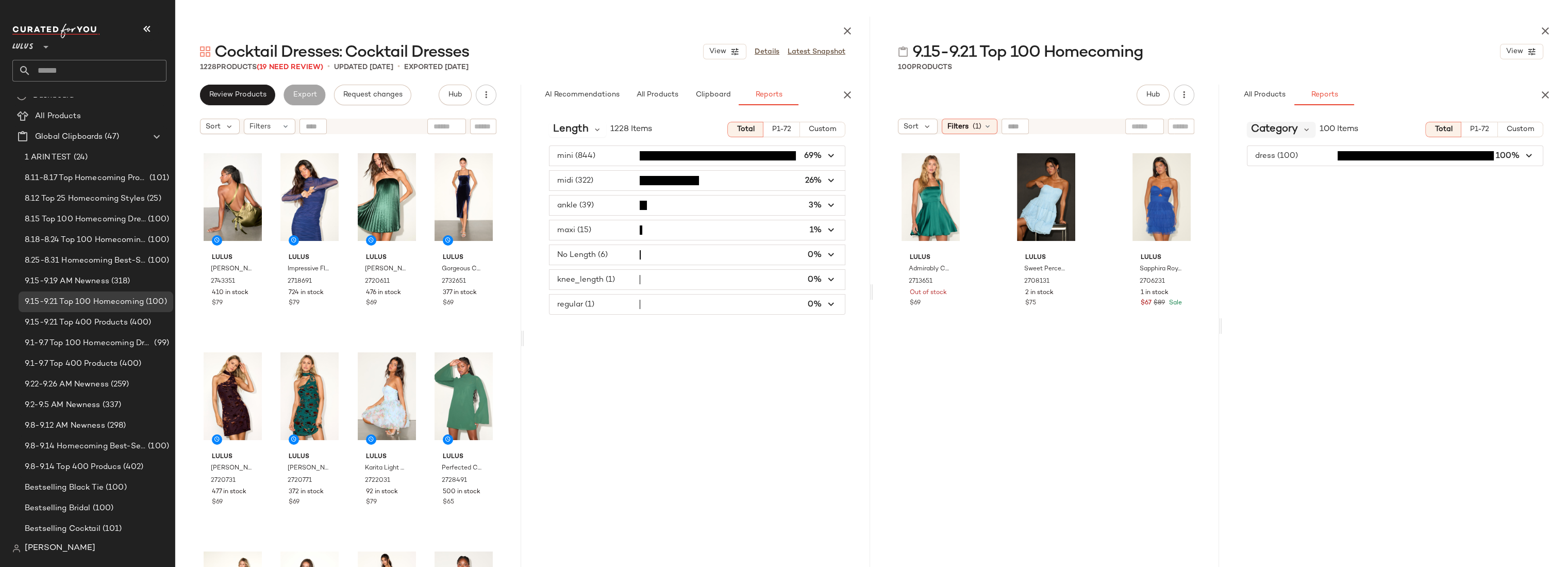
click at [1282, 132] on span "Category" at bounding box center [1274, 129] width 47 height 16
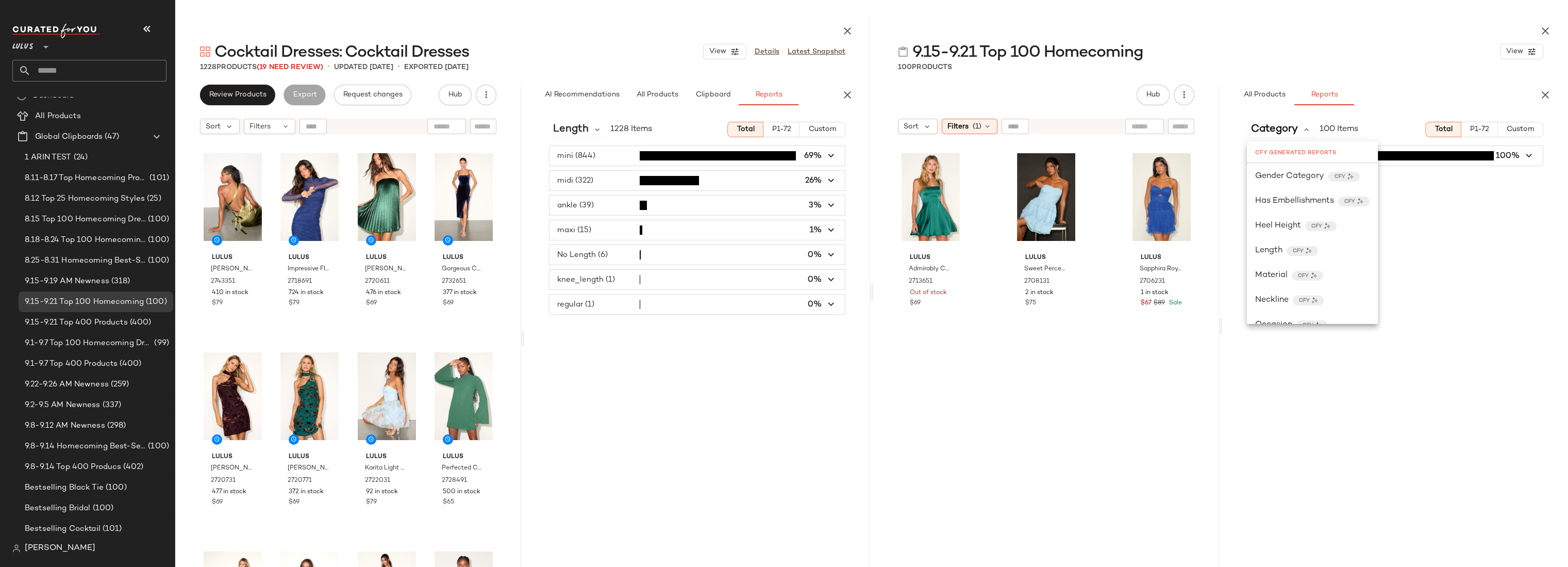
scroll to position [406, 0]
click at [1275, 242] on span "Length" at bounding box center [1269, 241] width 27 height 12
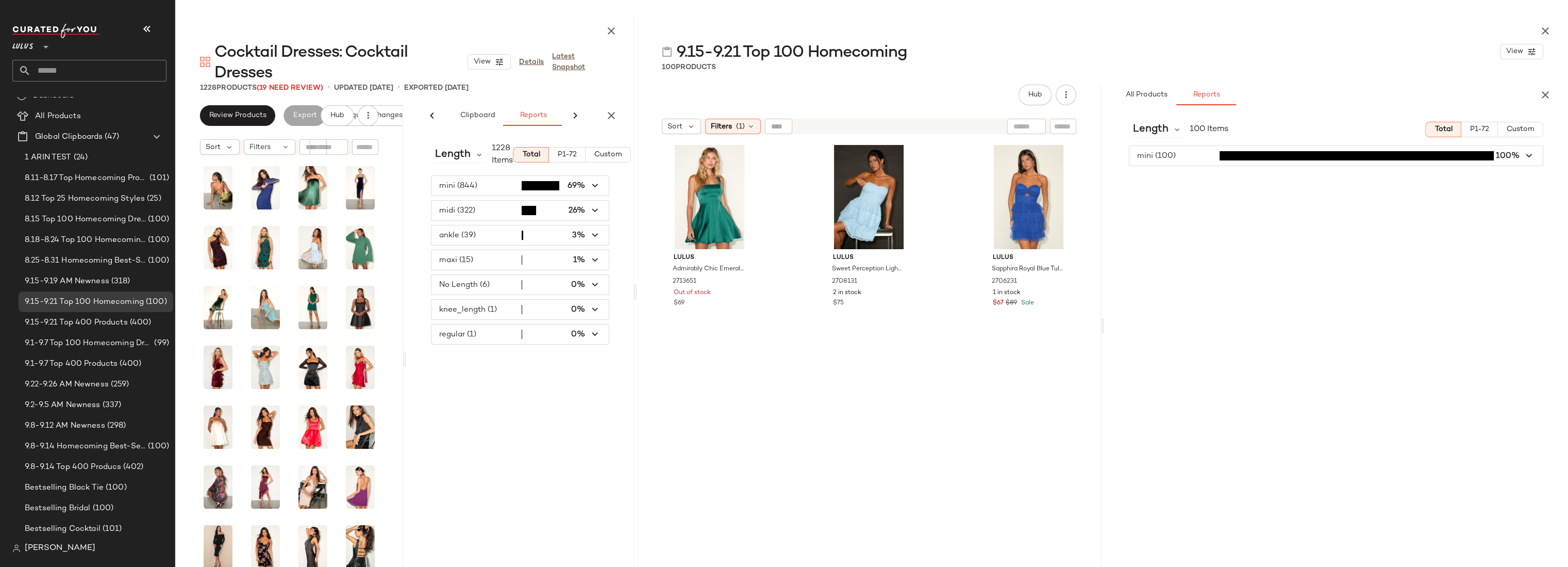
scroll to position [0, 145]
drag, startPoint x: 870, startPoint y: 258, endPoint x: 586, endPoint y: 252, distance: 284.1
click at [579, 253] on div "Cocktail Dresses: Cocktail Dresses View Details Latest Snapshot 1228 Products (…" at bounding box center [872, 292] width 1393 height 550
click at [1190, 158] on span "button" at bounding box center [1336, 156] width 413 height 20
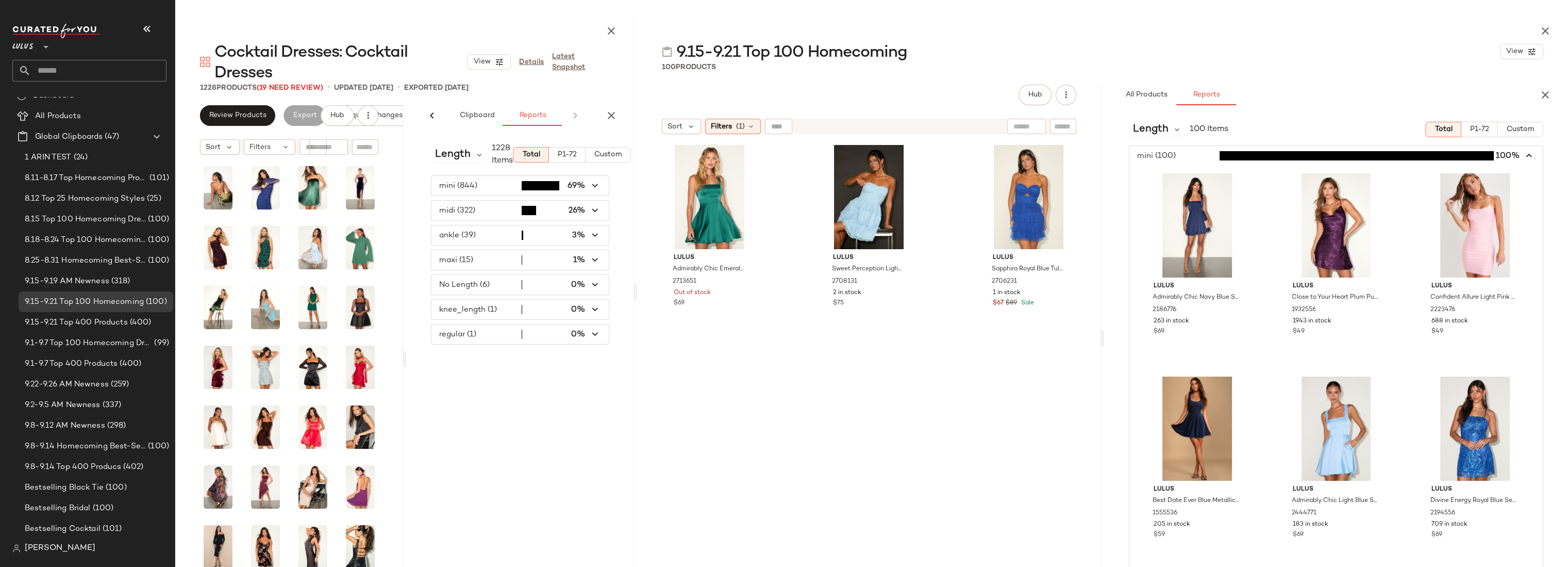
click at [1190, 158] on span "button" at bounding box center [1336, 156] width 413 height 20
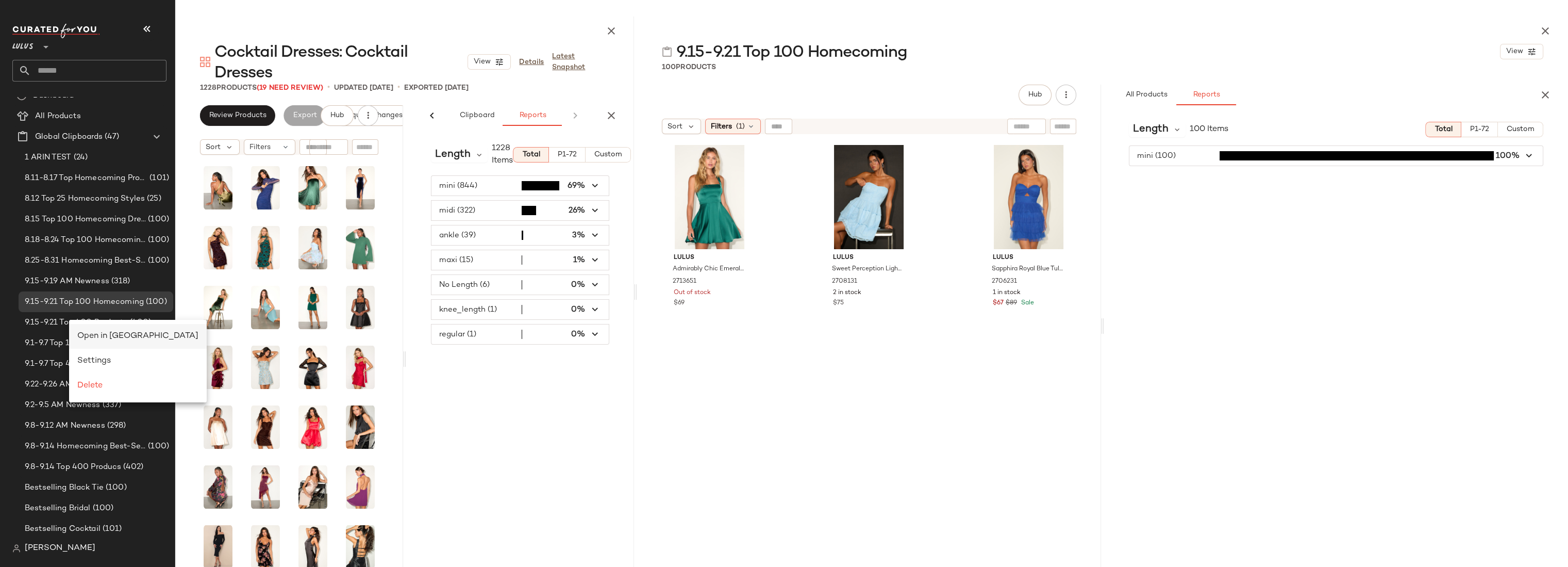
click at [87, 338] on span "Open in Split View" at bounding box center [137, 336] width 121 height 9
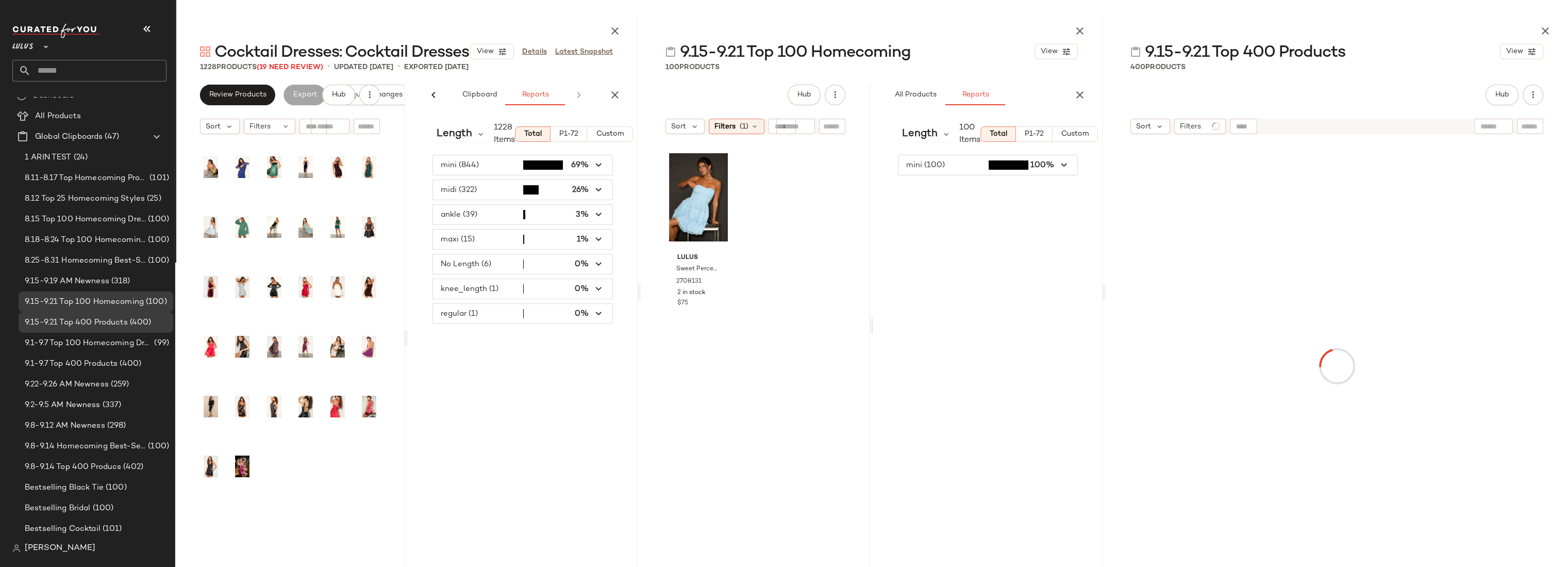
scroll to position [0, 144]
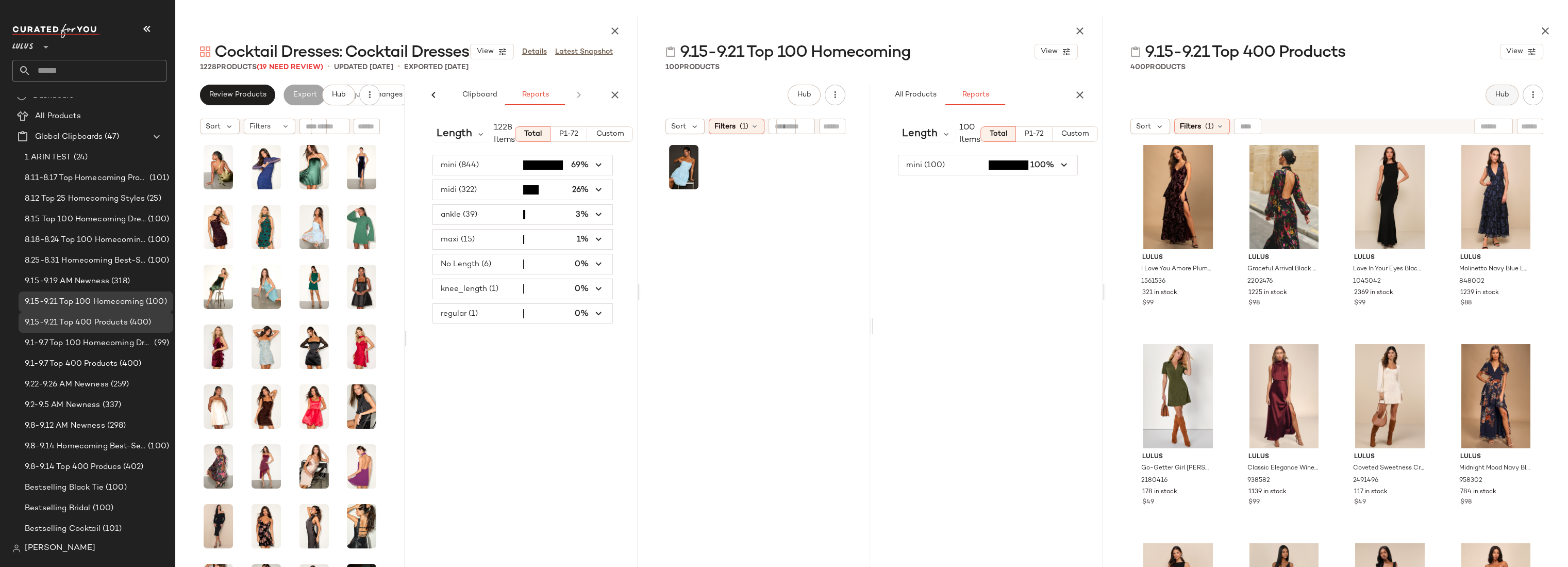
click at [1490, 98] on button "Hub" at bounding box center [1502, 94] width 33 height 21
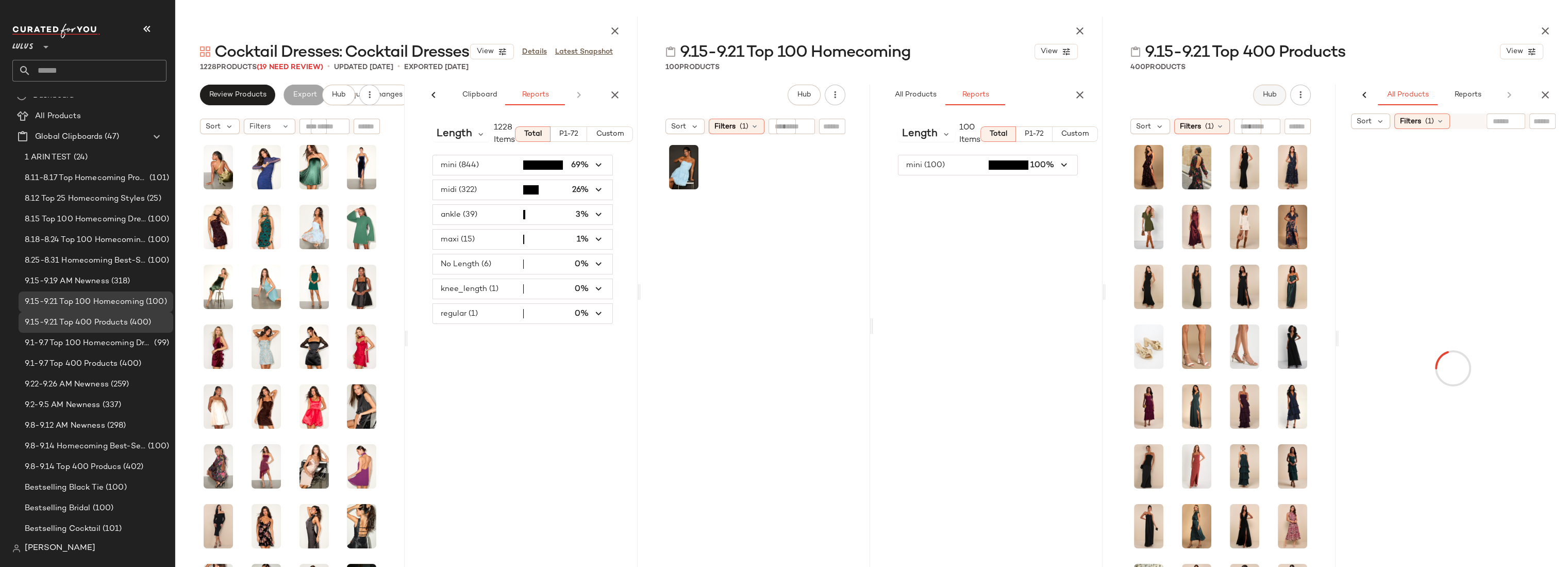
scroll to position [0, 1]
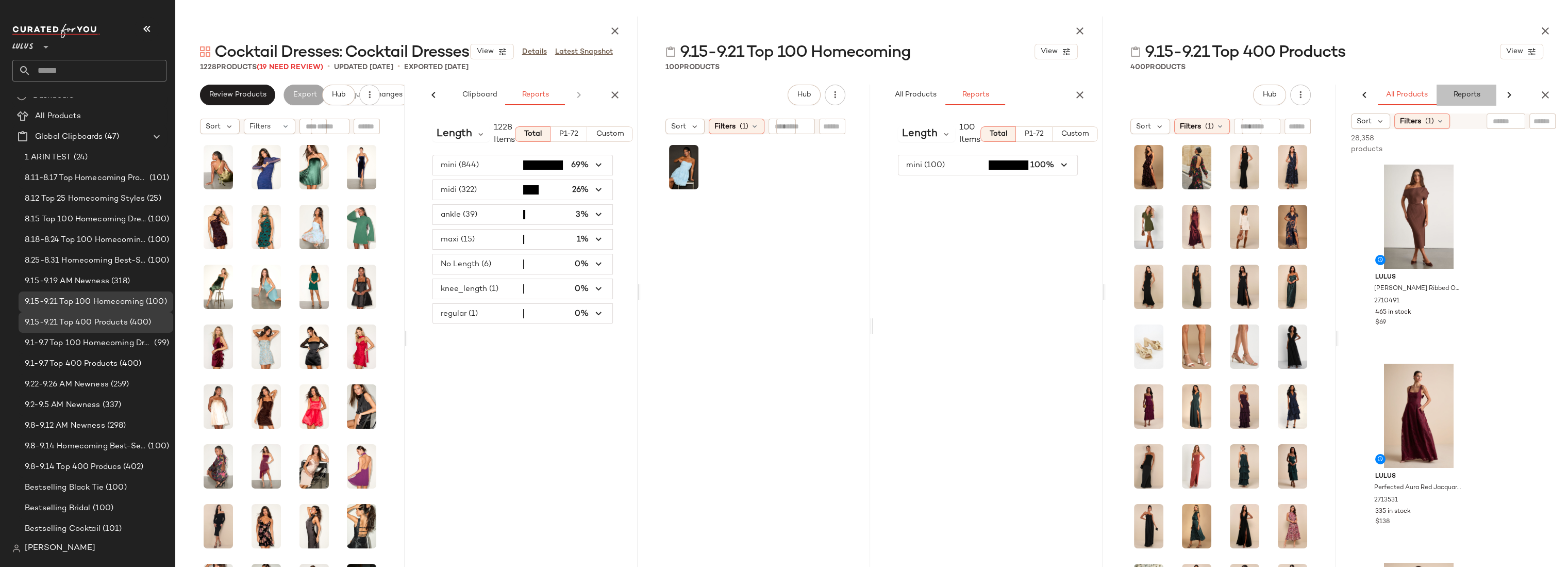
click at [1465, 93] on span "Reports" at bounding box center [1466, 94] width 27 height 8
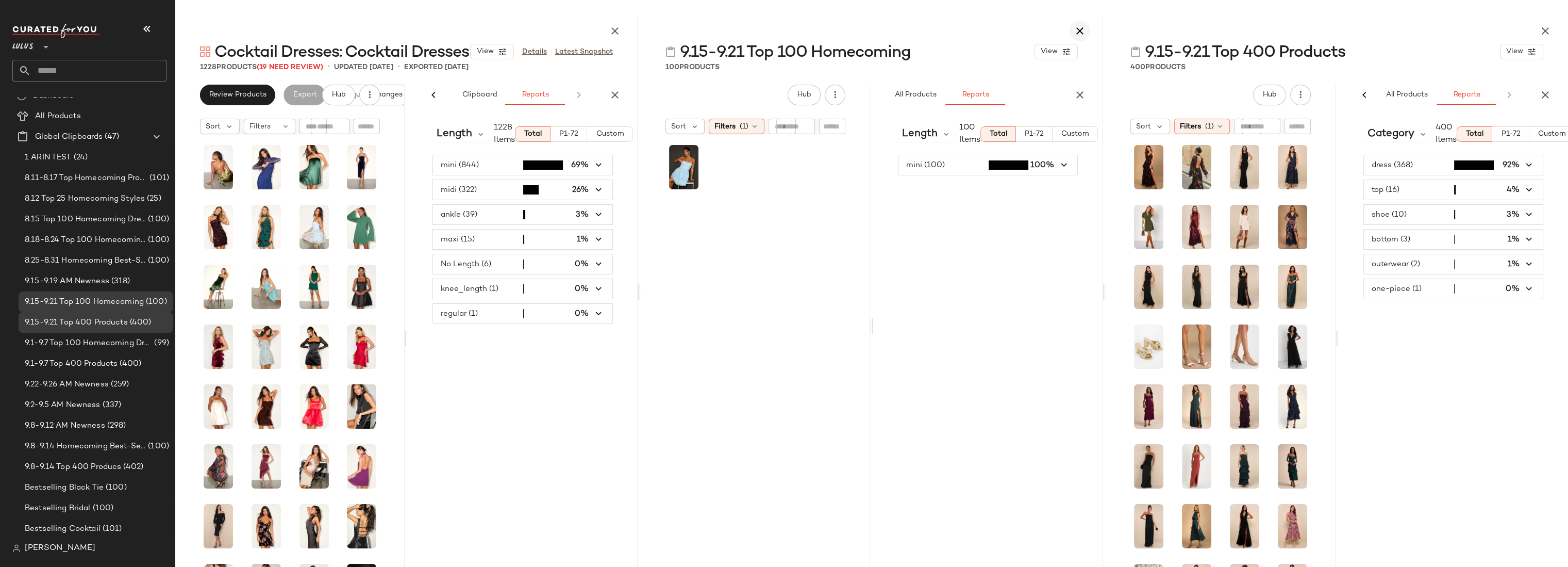
click at [1080, 32] on icon "button" at bounding box center [1080, 31] width 12 height 12
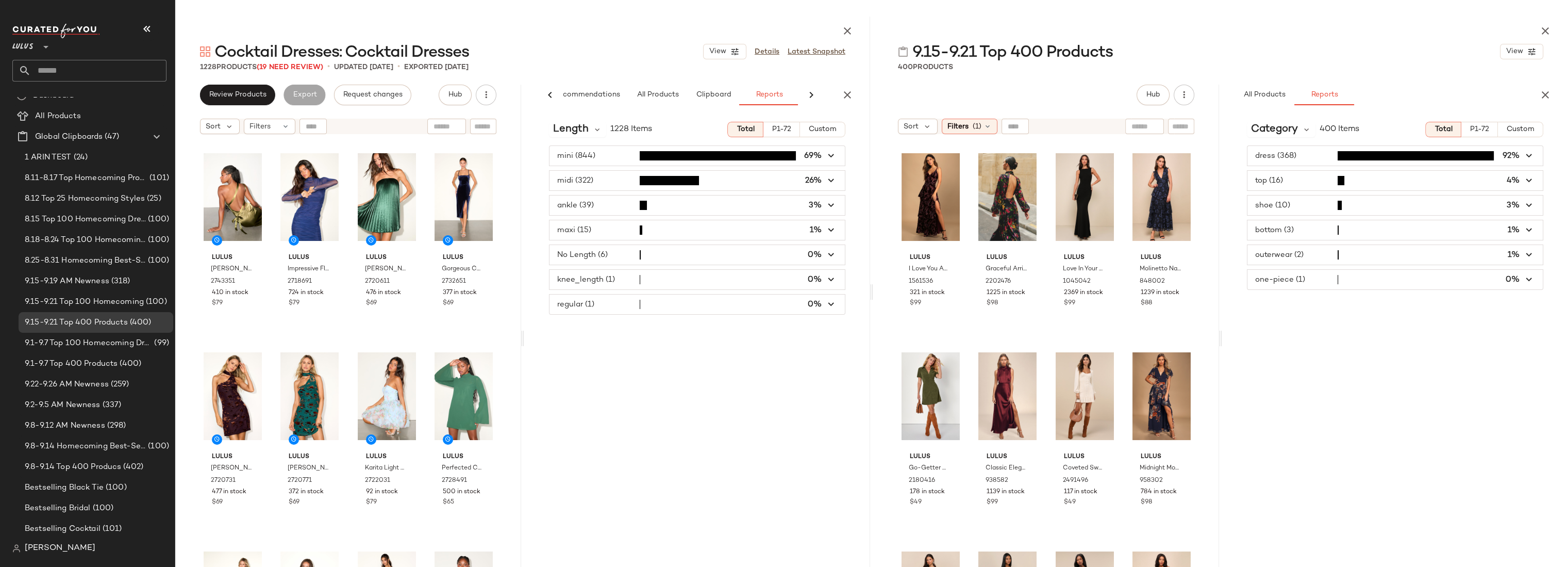
scroll to position [0, 27]
click at [1283, 129] on span "Category" at bounding box center [1274, 129] width 47 height 16
click at [1274, 263] on div "Length CFY" at bounding box center [1312, 257] width 131 height 25
click at [1525, 158] on icon "button" at bounding box center [1529, 155] width 12 height 12
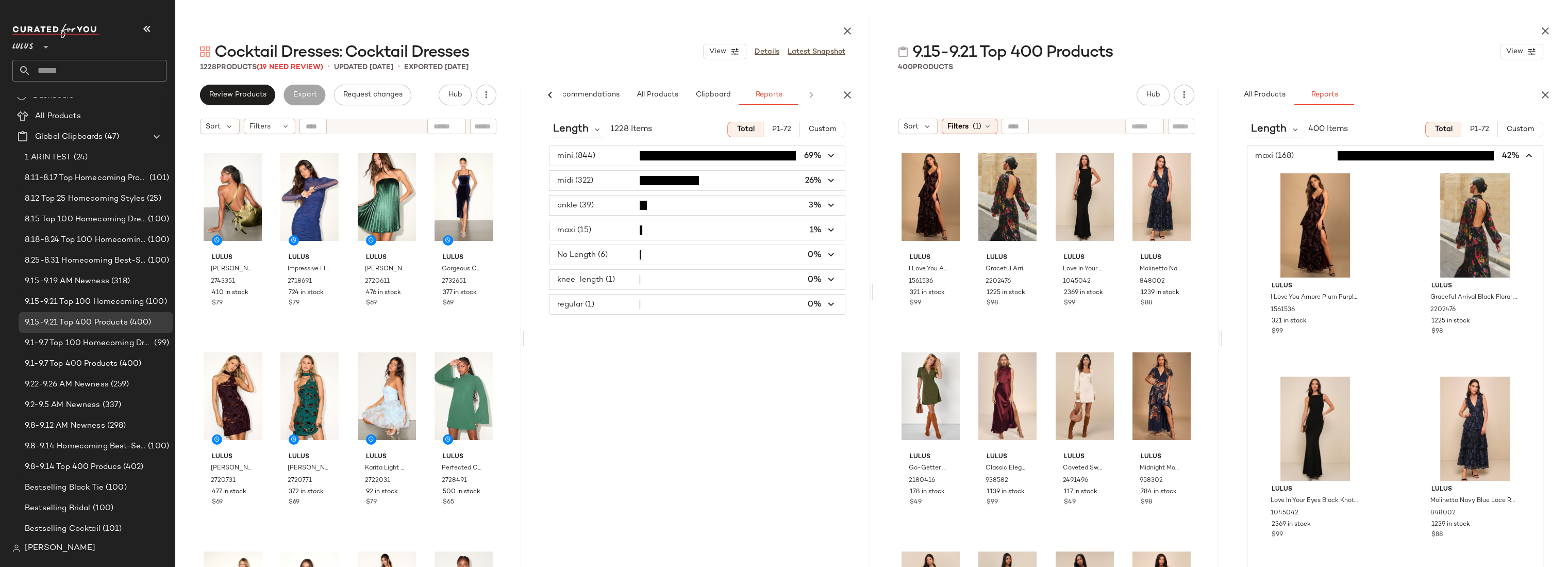
click at [1528, 154] on icon "button" at bounding box center [1529, 155] width 12 height 12
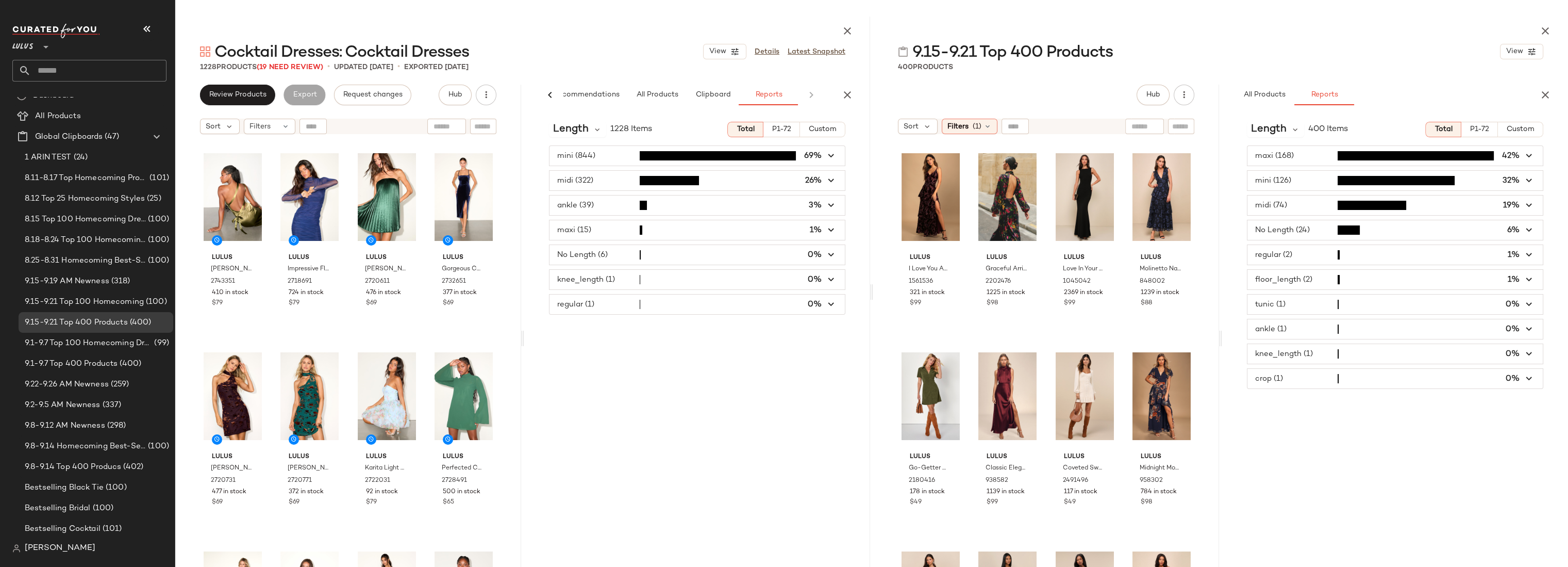
click at [1362, 75] on div "9.15-9.21 Top 400 Products View 400 Products Hub Sort Filters (1) Lulus I Love …" at bounding box center [1220, 292] width 695 height 550
click at [923, 182] on div "#1 View" at bounding box center [931, 197] width 58 height 104
click at [951, 162] on div at bounding box center [946, 159] width 20 height 20
click at [848, 29] on icon "button" at bounding box center [847, 31] width 12 height 12
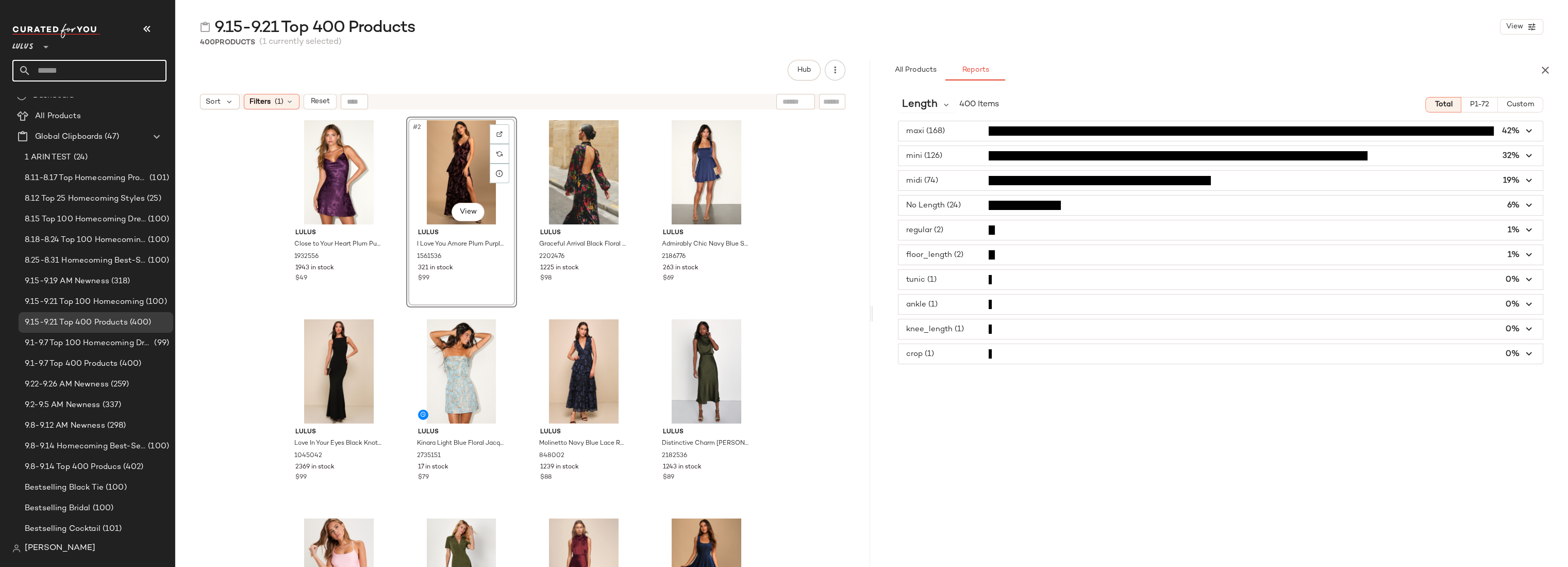
click at [96, 71] on input "text" at bounding box center [99, 70] width 135 height 22
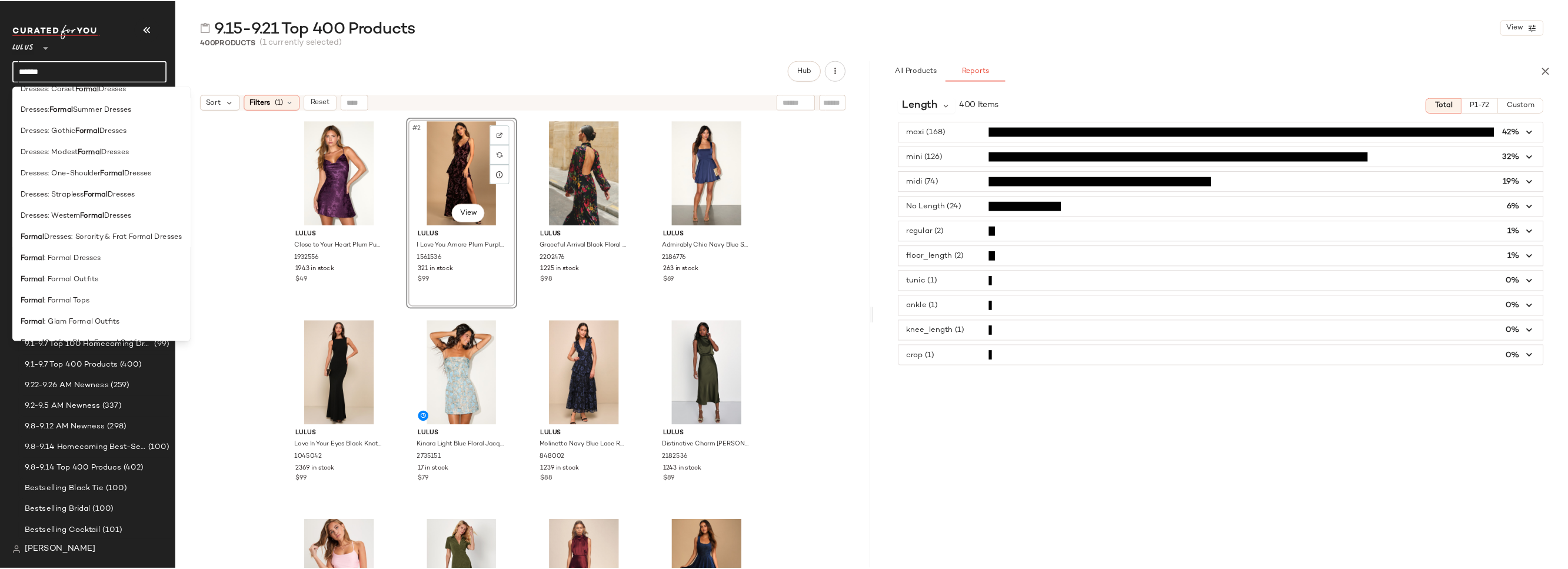
scroll to position [175, 0]
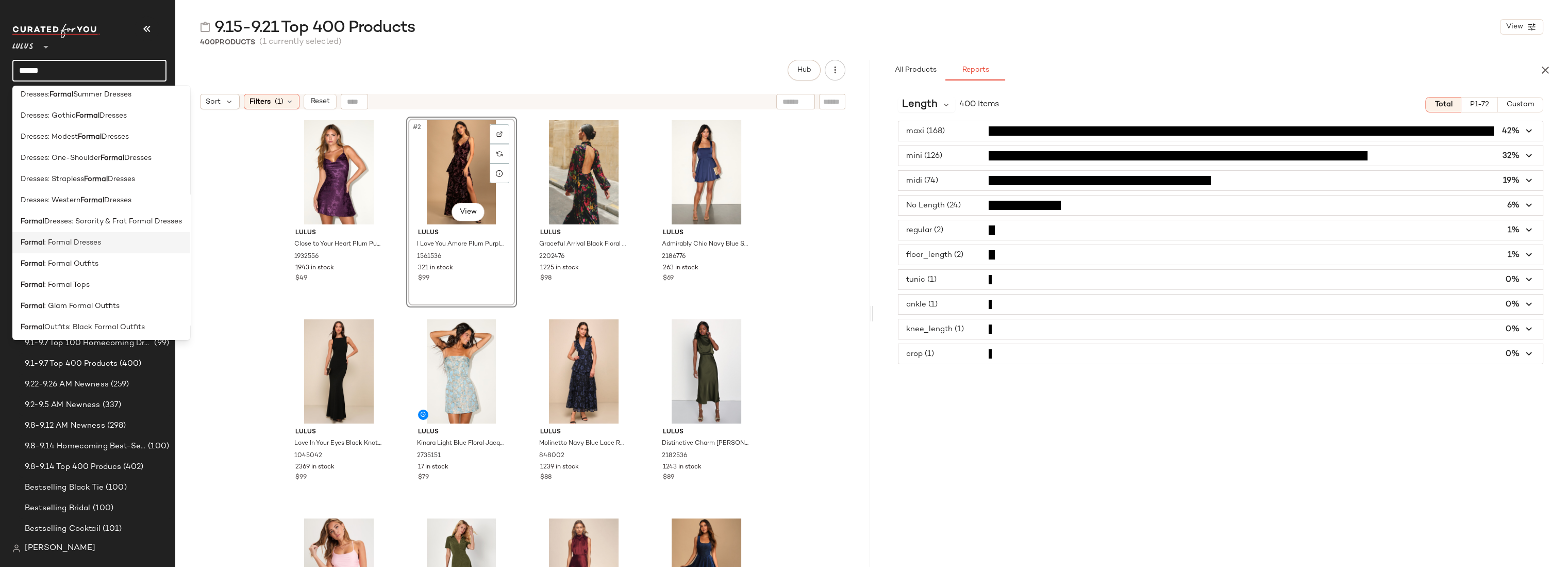
type input "******"
click at [107, 247] on div "Formal : Formal Dresses" at bounding box center [101, 242] width 162 height 11
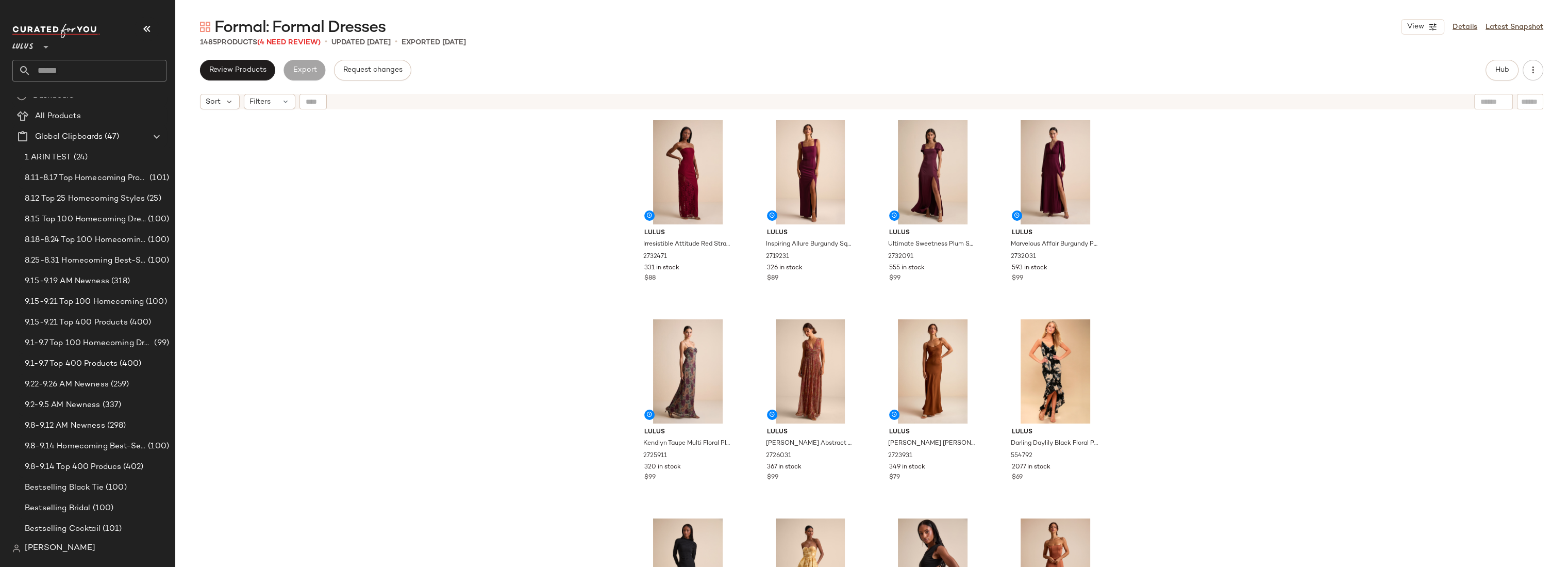
click at [1142, 194] on div "Lulus Irresistible Attitude Red Strapless Lace Column Maxi Dress 2732471 331 in…" at bounding box center [872, 353] width 1393 height 478
click at [1241, 229] on div "Lulus Irresistible Attitude Red Strapless Lace Column Maxi Dress 2732471 331 in…" at bounding box center [872, 353] width 1393 height 478
click at [1202, 165] on div "Lulus Irresistible Attitude Red Strapless Lace Column Maxi Dress 2732471 331 in…" at bounding box center [872, 353] width 1393 height 478
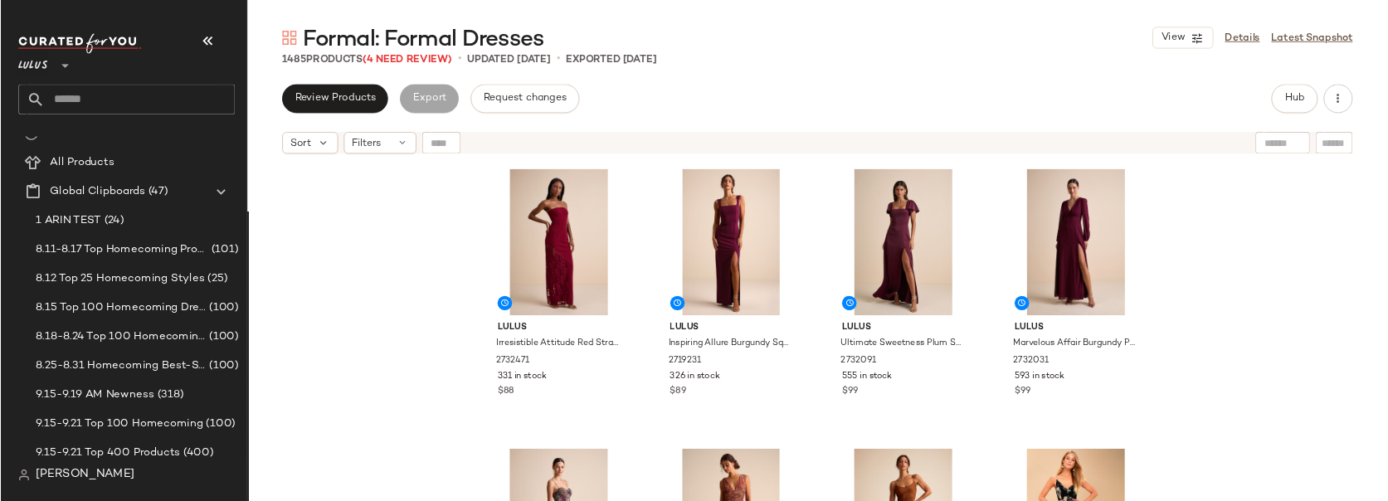
scroll to position [20, 0]
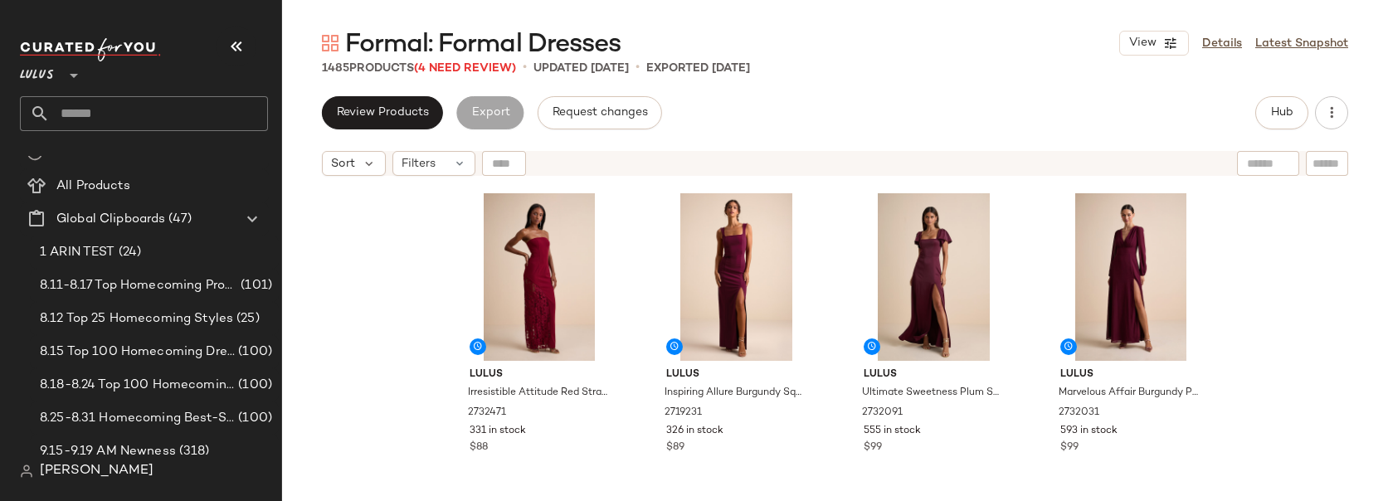
click at [400, 294] on div "Lulus Irresistible Attitude Red Strapless Lace Column Maxi Dress 2732471 331 in…" at bounding box center [835, 363] width 1106 height 358
click at [408, 280] on div "Lulus Irresistible Attitude Red Strapless Lace Column Maxi Dress 2732471 331 in…" at bounding box center [835, 363] width 1106 height 358
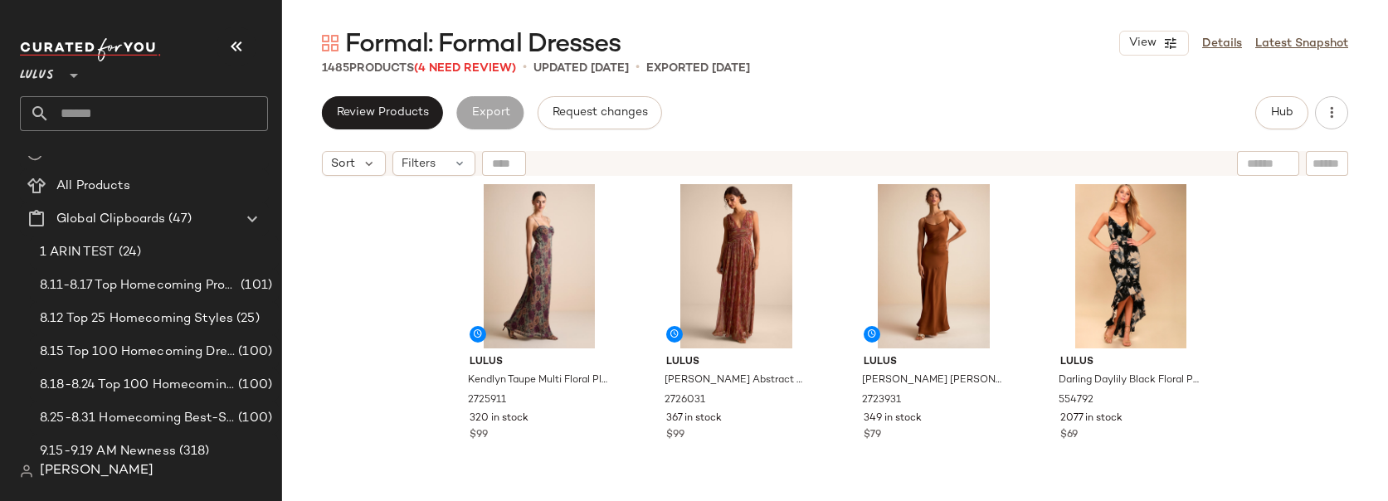
scroll to position [347, 0]
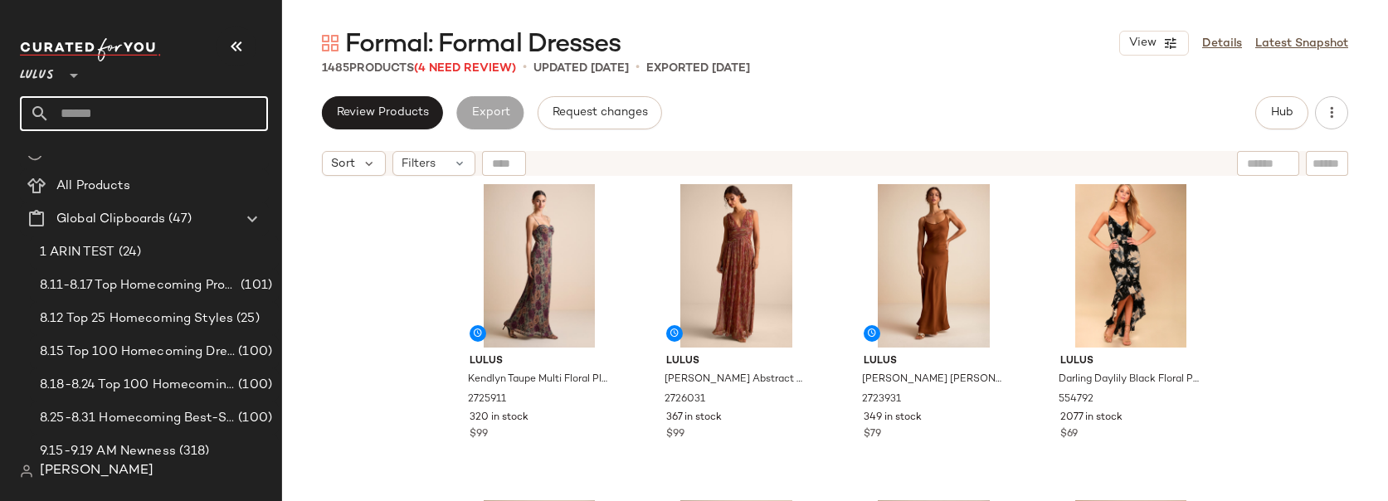
click at [89, 113] on input "text" at bounding box center [159, 113] width 218 height 35
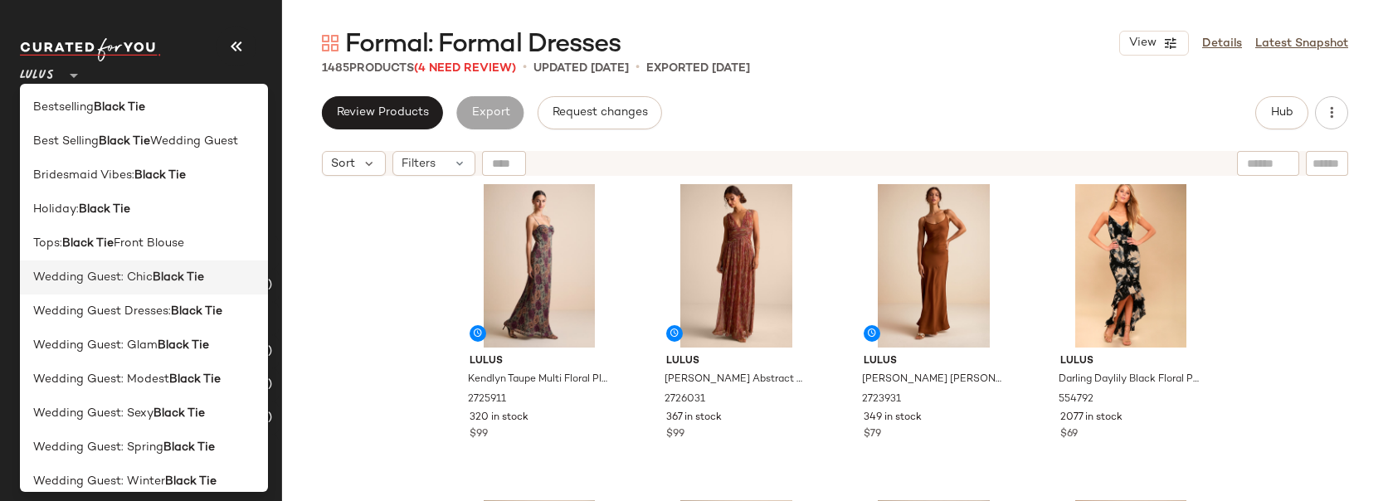
scroll to position [13, 0]
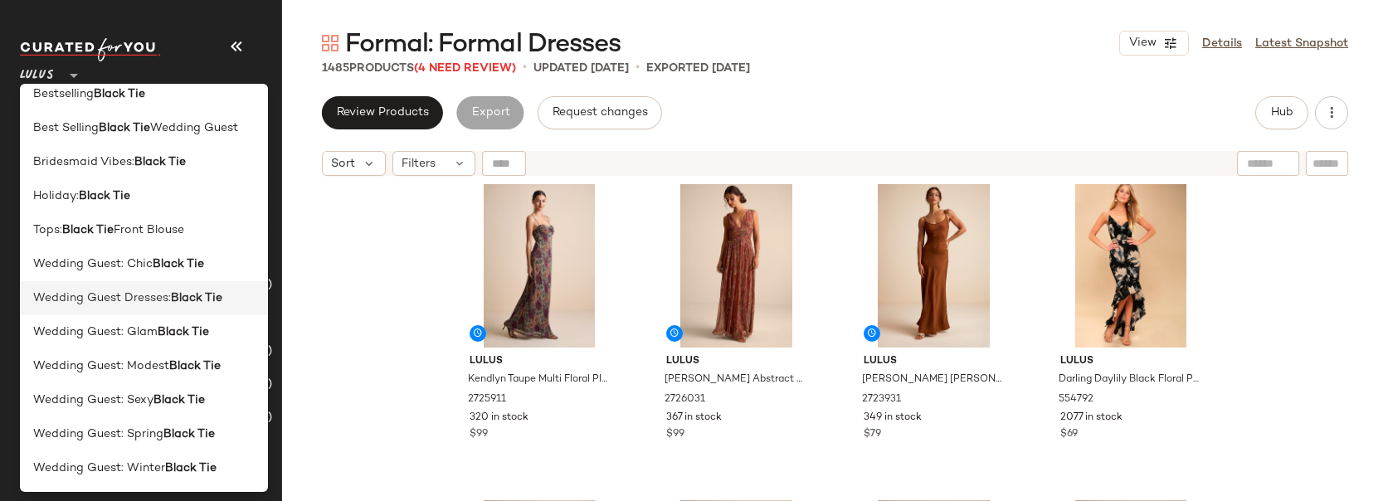
type input "*********"
click at [192, 301] on b "Black Tie" at bounding box center [196, 298] width 51 height 17
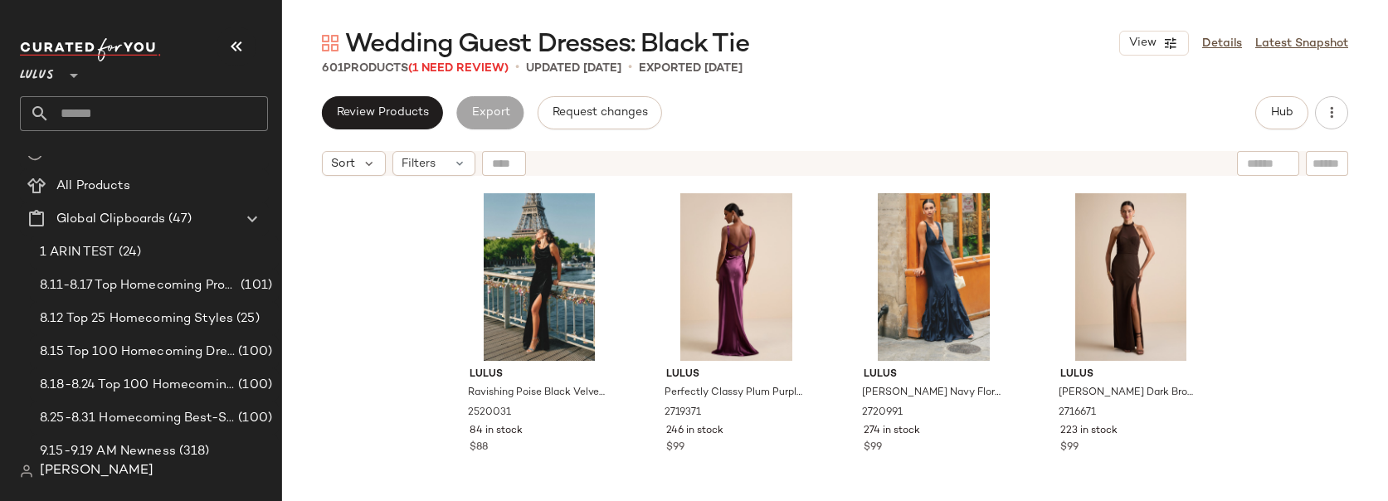
click at [1270, 212] on div "Lulus Ravishing Poise Black Velvet Cowl Back Sleeveless Maxi Dress 2520031 84 i…" at bounding box center [835, 363] width 1106 height 358
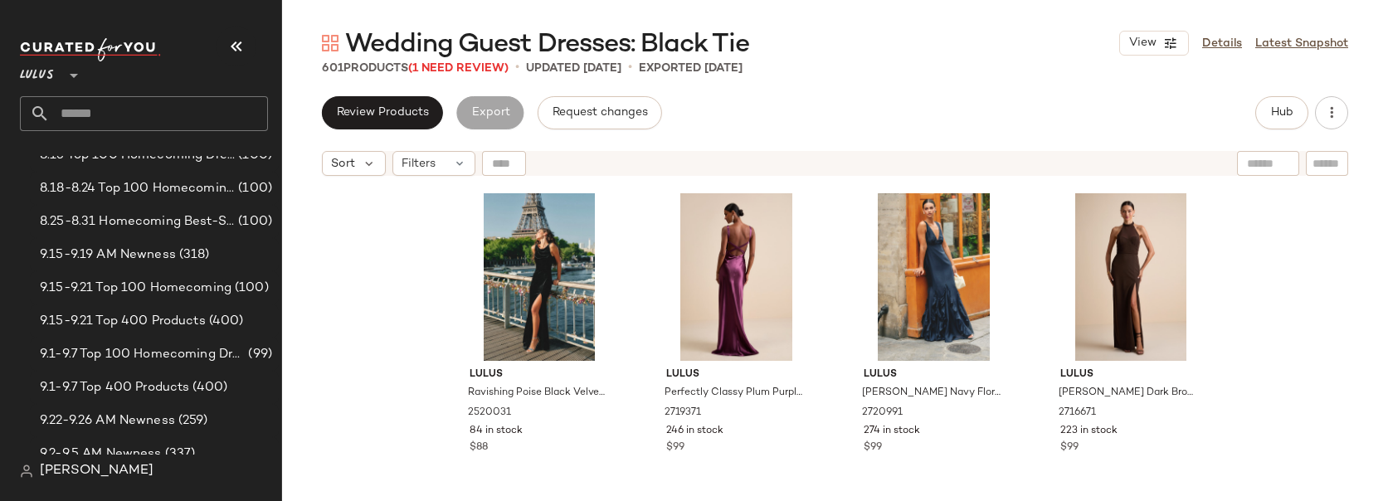
scroll to position [233, 0]
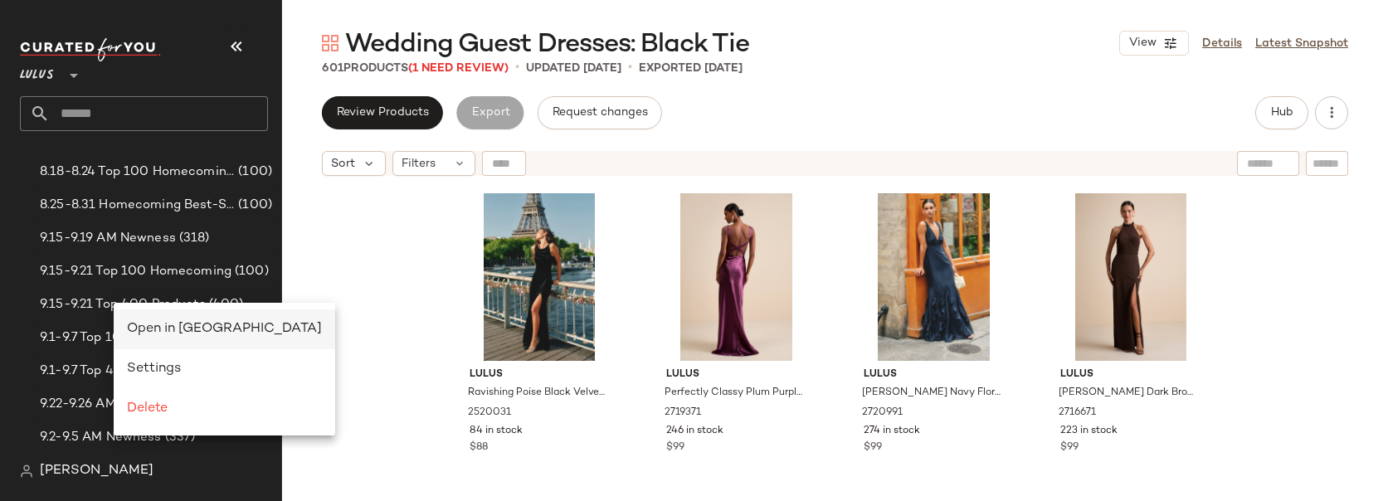
click at [170, 320] on div "Open in Split View" at bounding box center [224, 329] width 195 height 20
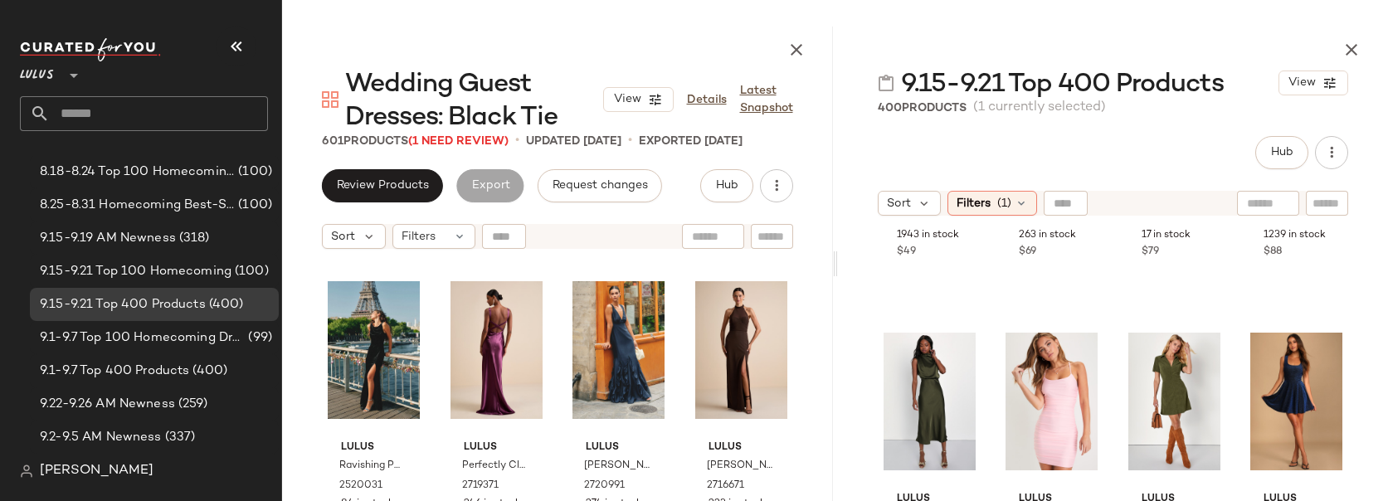
scroll to position [242, 0]
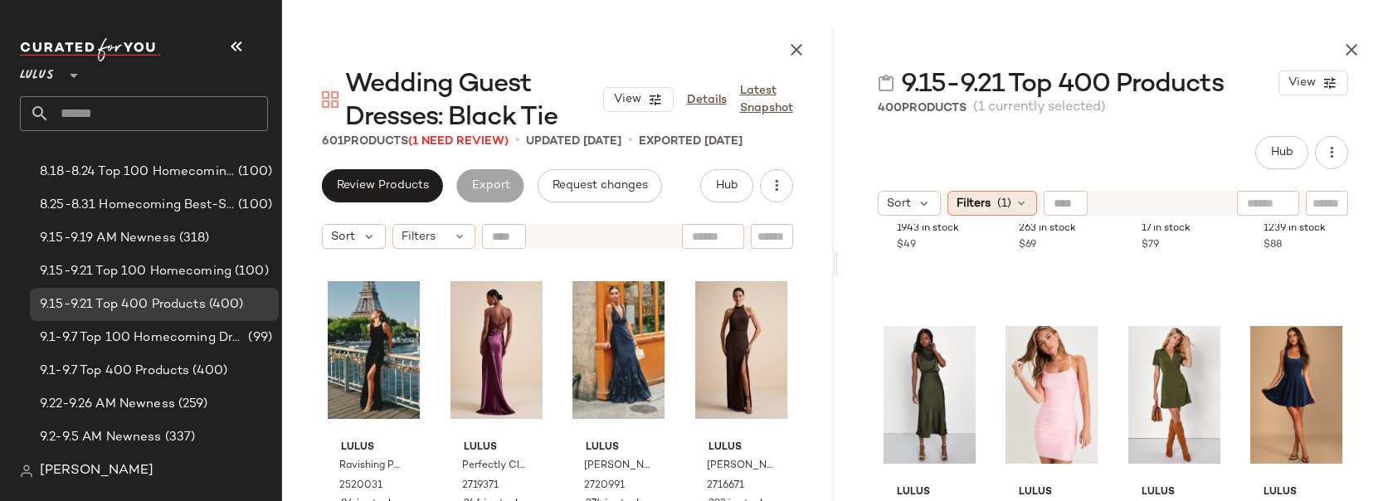
click at [1000, 202] on span "(1)" at bounding box center [1004, 203] width 14 height 17
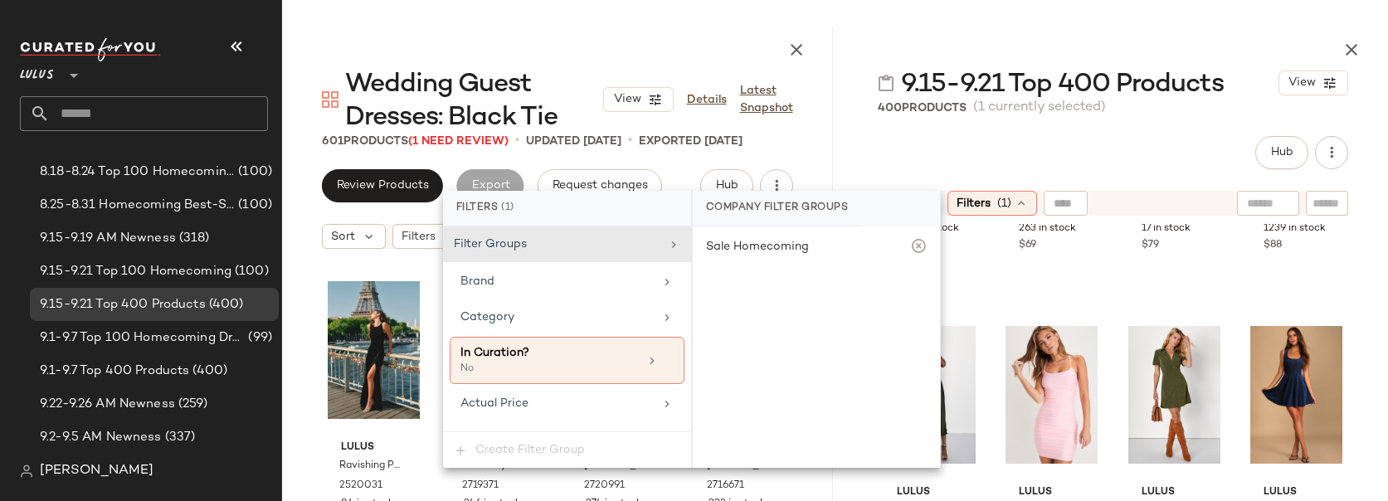
click at [1356, 229] on div "Lulus Close to Your Heart Plum Purple Satin Jacquard Cowl Slip Dress 1932556 19…" at bounding box center [1113, 403] width 551 height 358
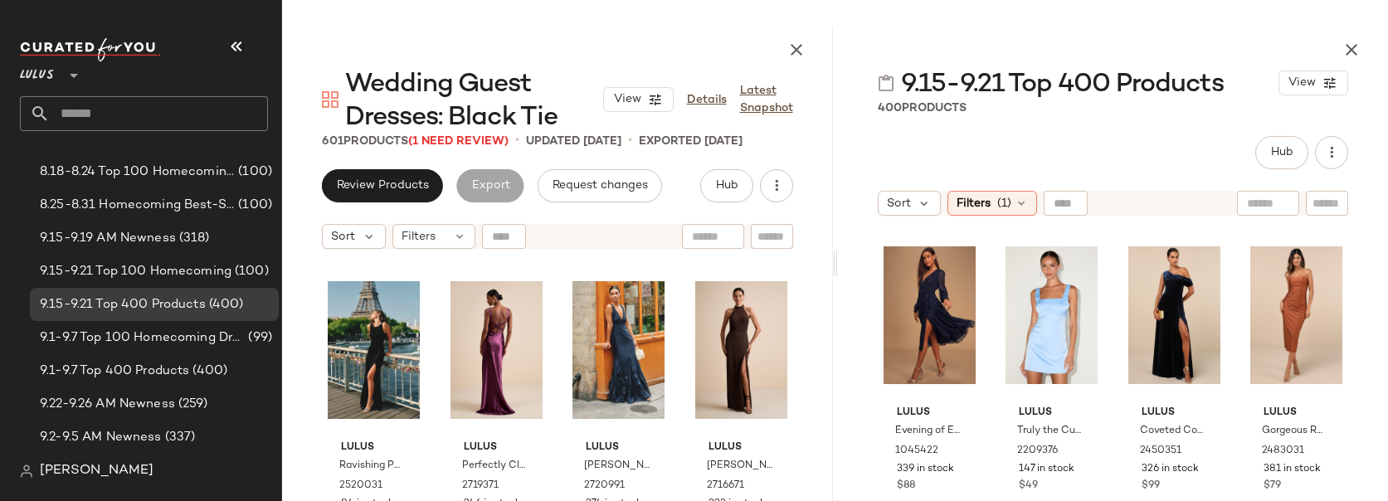
scroll to position [4523, 0]
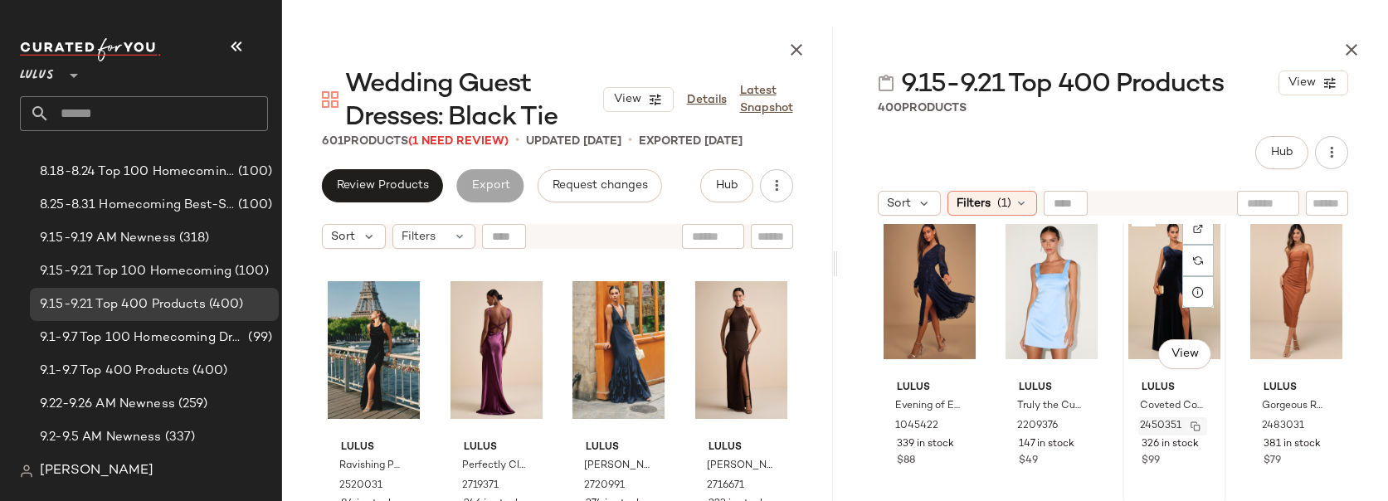
click at [1190, 426] on img "button" at bounding box center [1195, 426] width 10 height 10
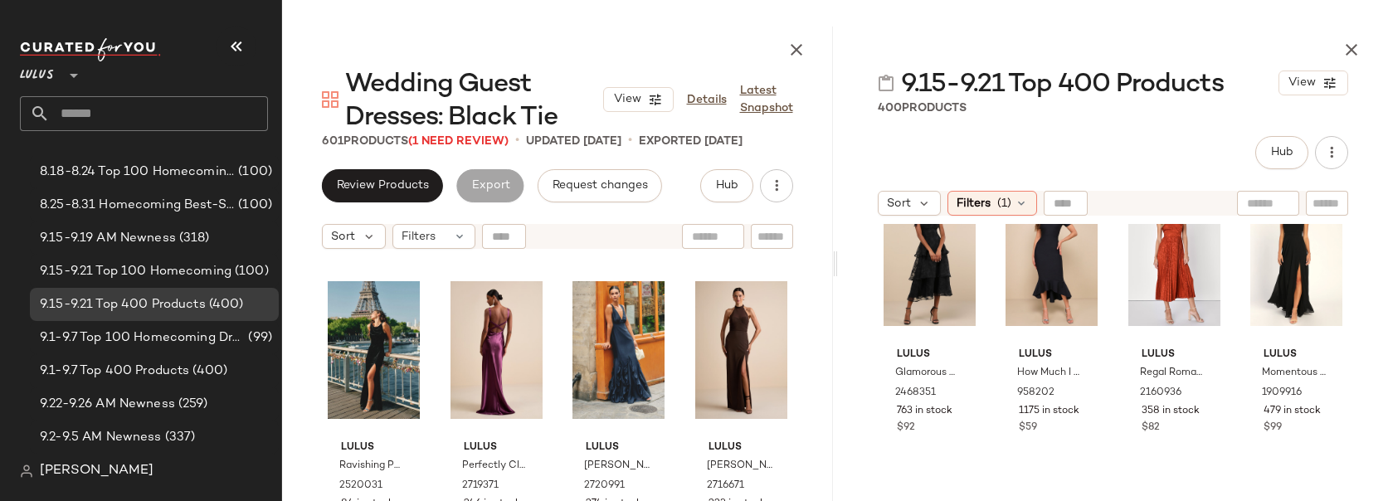
scroll to position [5248, 0]
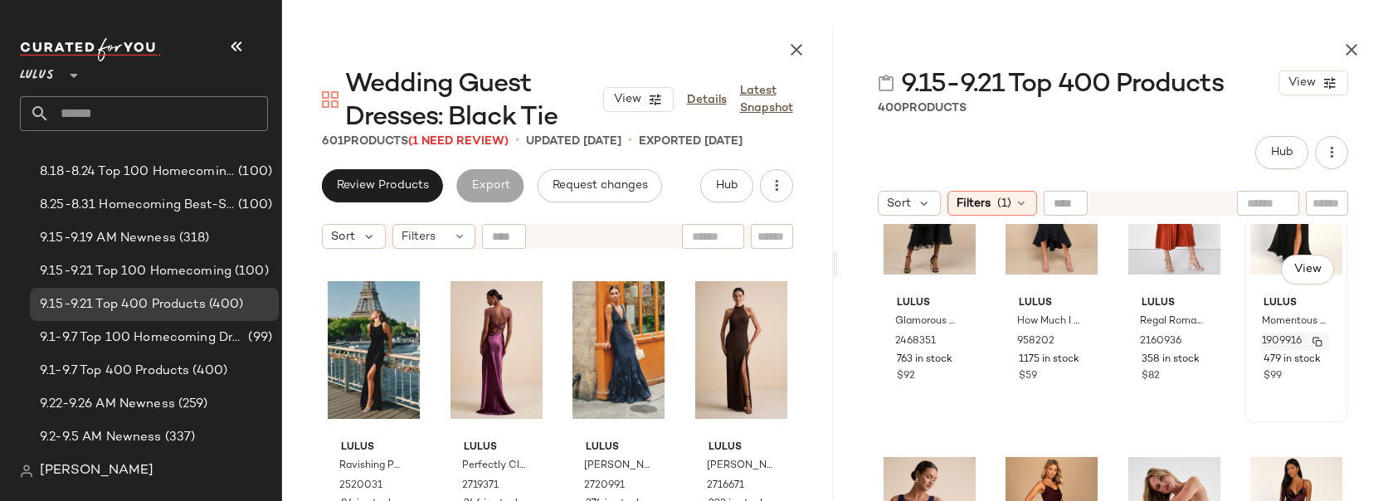
click at [1312, 340] on button "button" at bounding box center [1317, 341] width 23 height 15
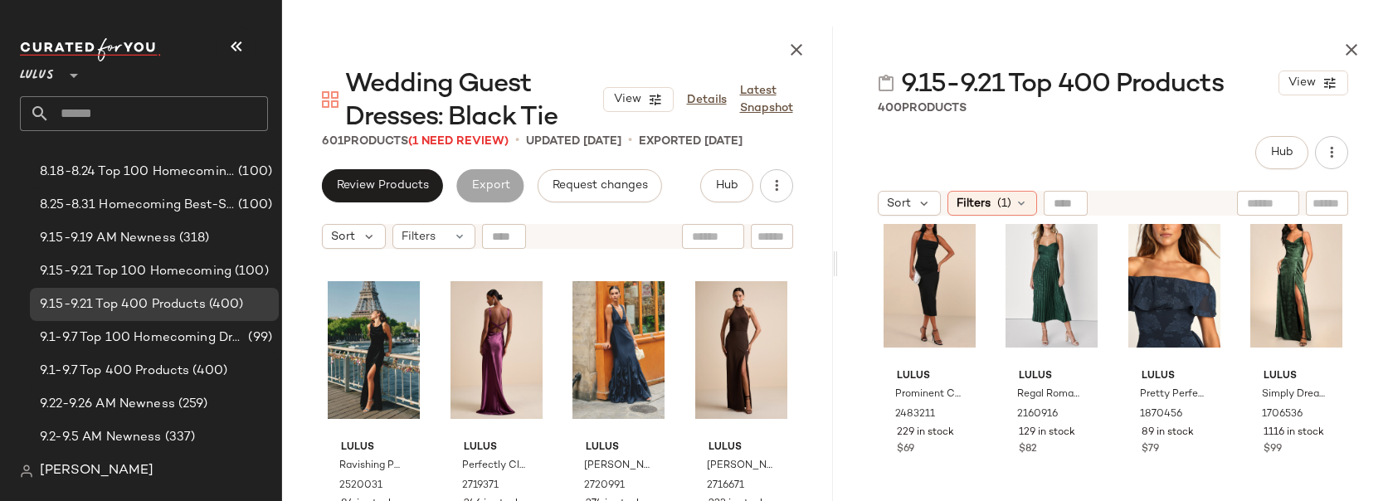
scroll to position [6461, 0]
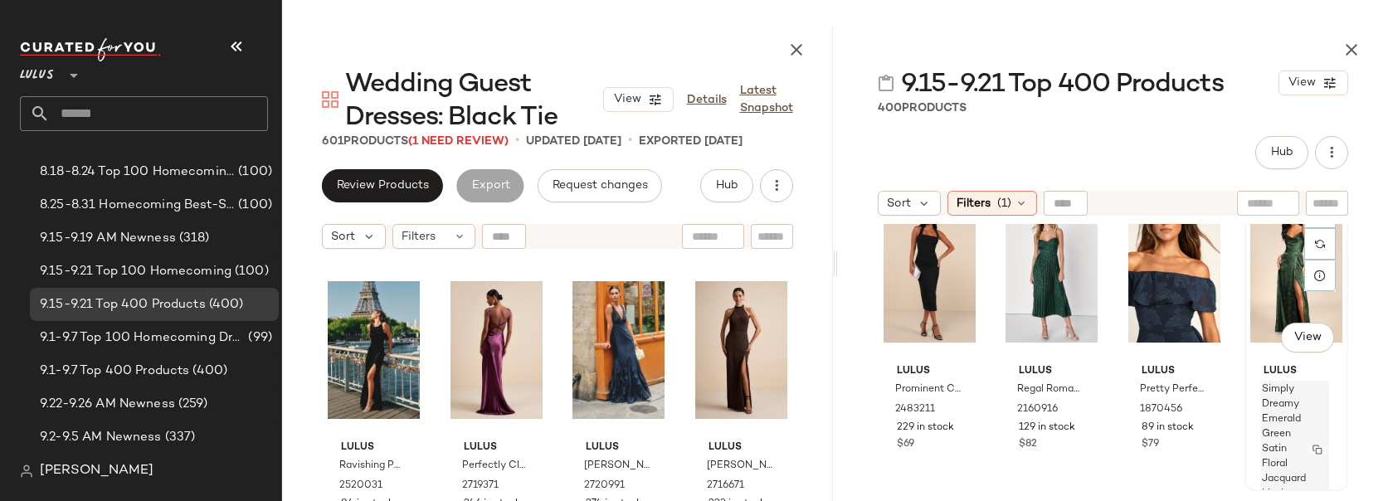
click at [1312, 449] on img "button" at bounding box center [1317, 450] width 10 height 10
click at [1312, 406] on img "button" at bounding box center [1317, 410] width 10 height 10
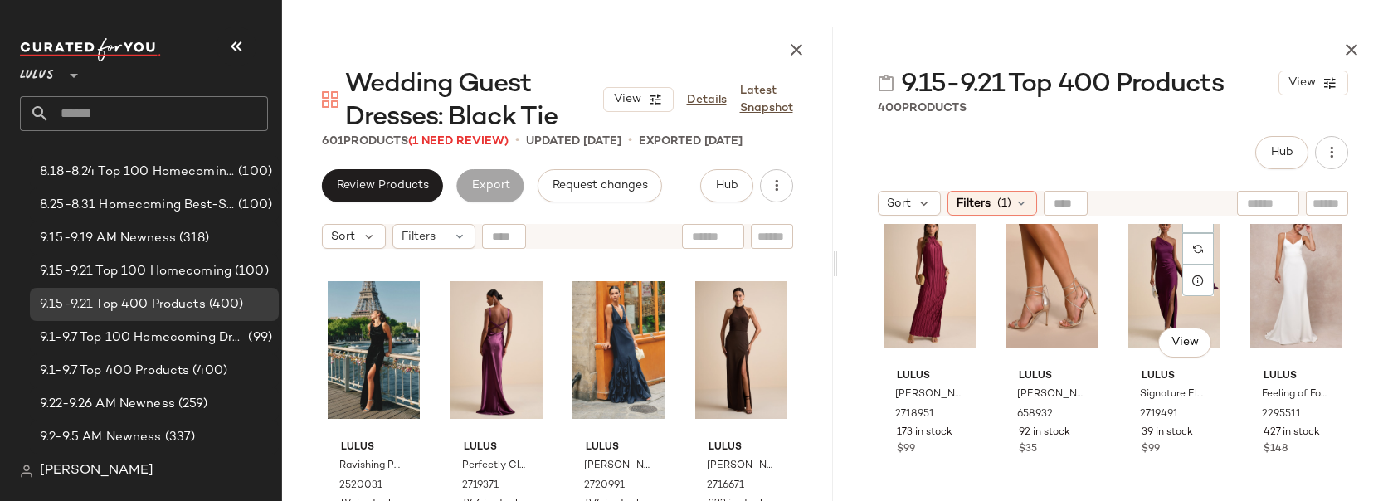
scroll to position [8074, 0]
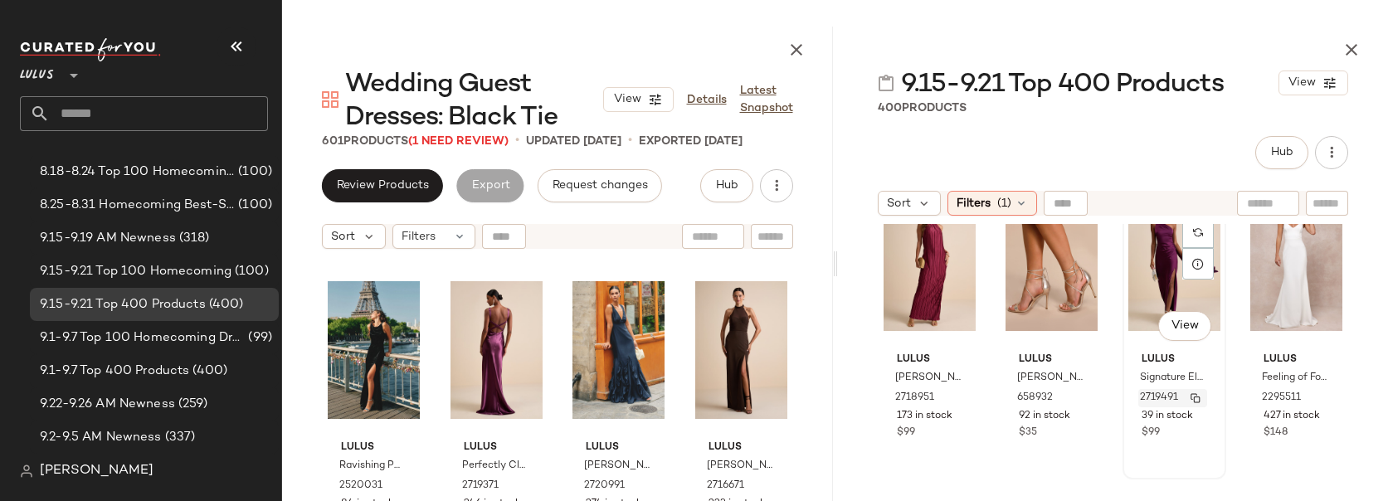
click at [1190, 397] on img "button" at bounding box center [1195, 398] width 10 height 10
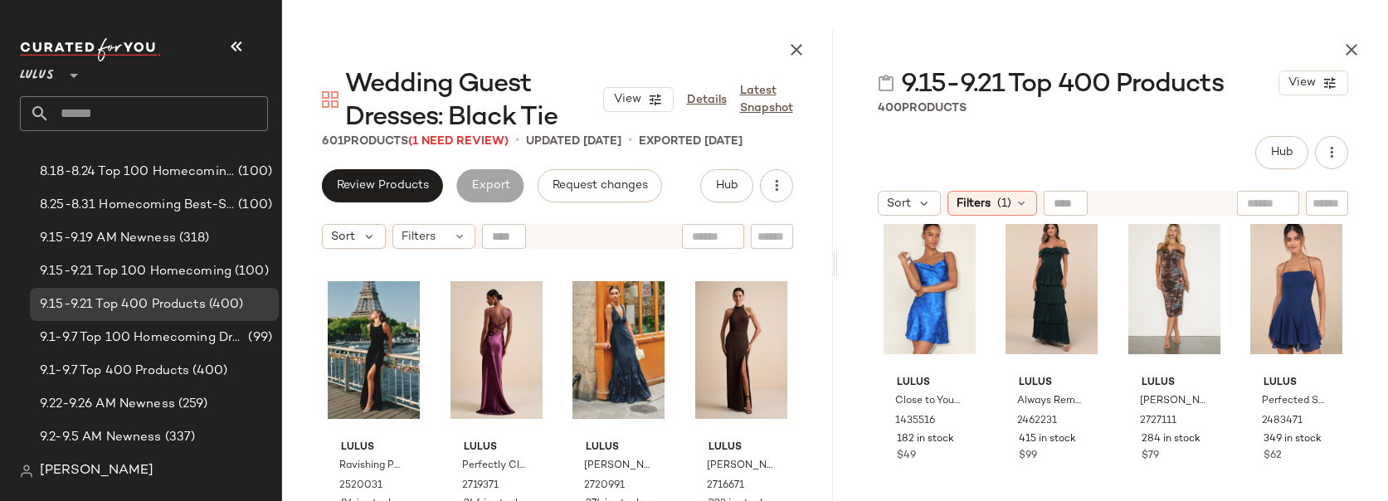
scroll to position [10298, 0]
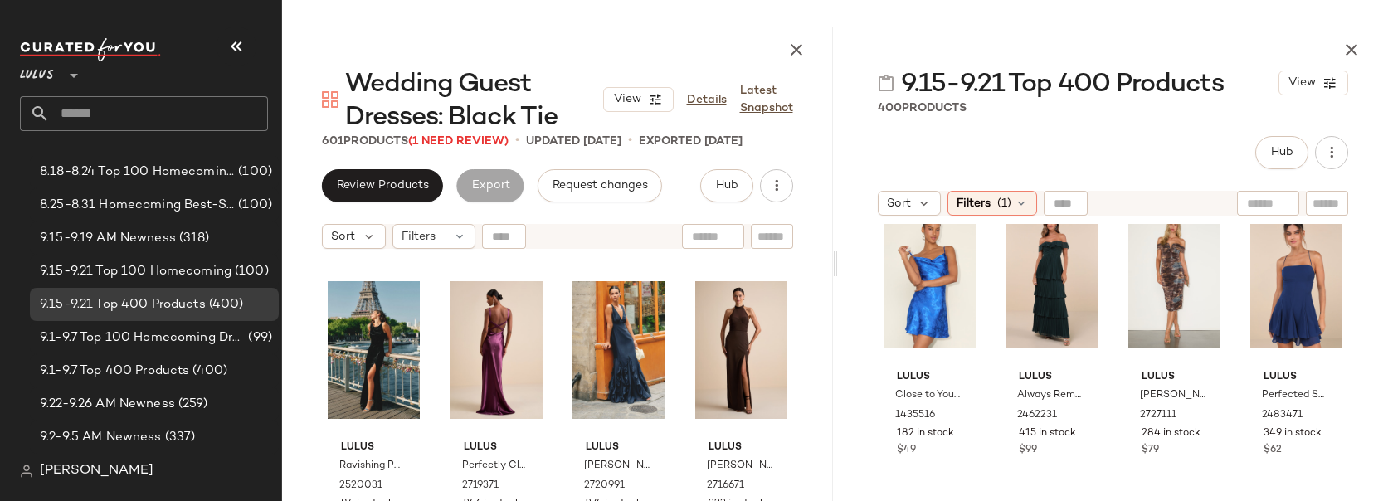
click at [1108, 351] on div "Lulus Taylor Black Suede Ankle Strap Heels 388662 705 in stock $39 Lulus Deliza…" at bounding box center [1113, 403] width 551 height 358
click at [1071, 416] on img "button" at bounding box center [1073, 416] width 10 height 10
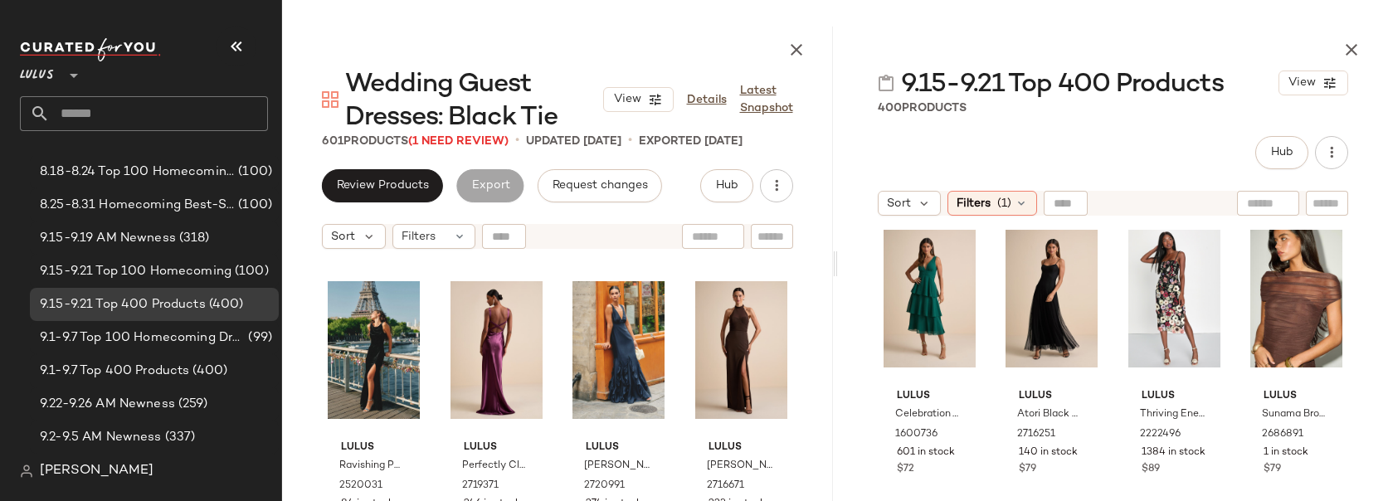
scroll to position [11231, 0]
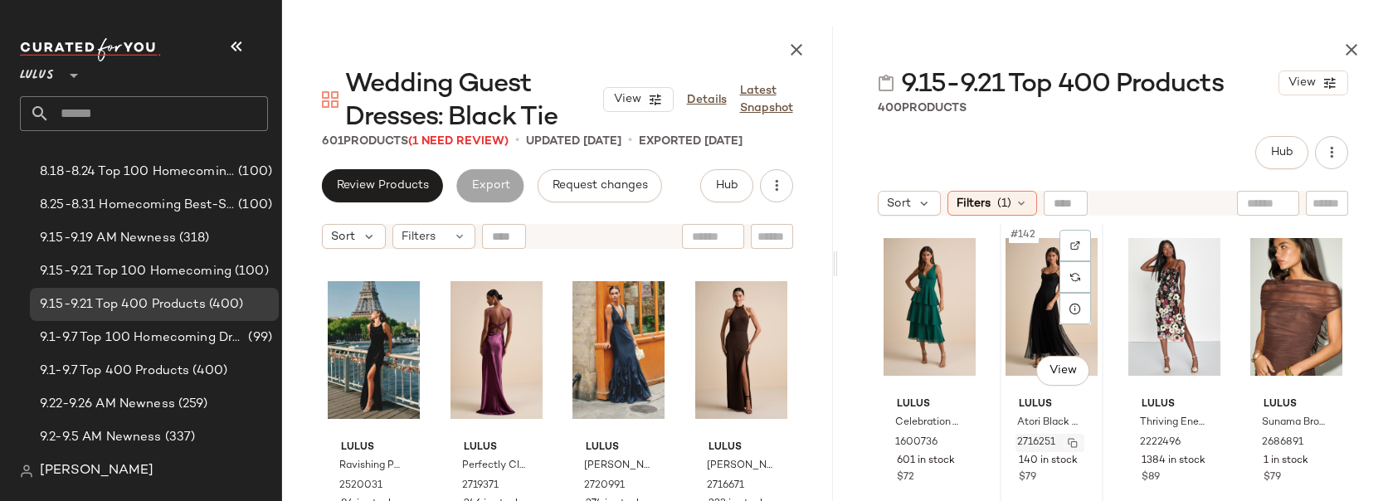
click at [1071, 441] on img "button" at bounding box center [1073, 443] width 10 height 10
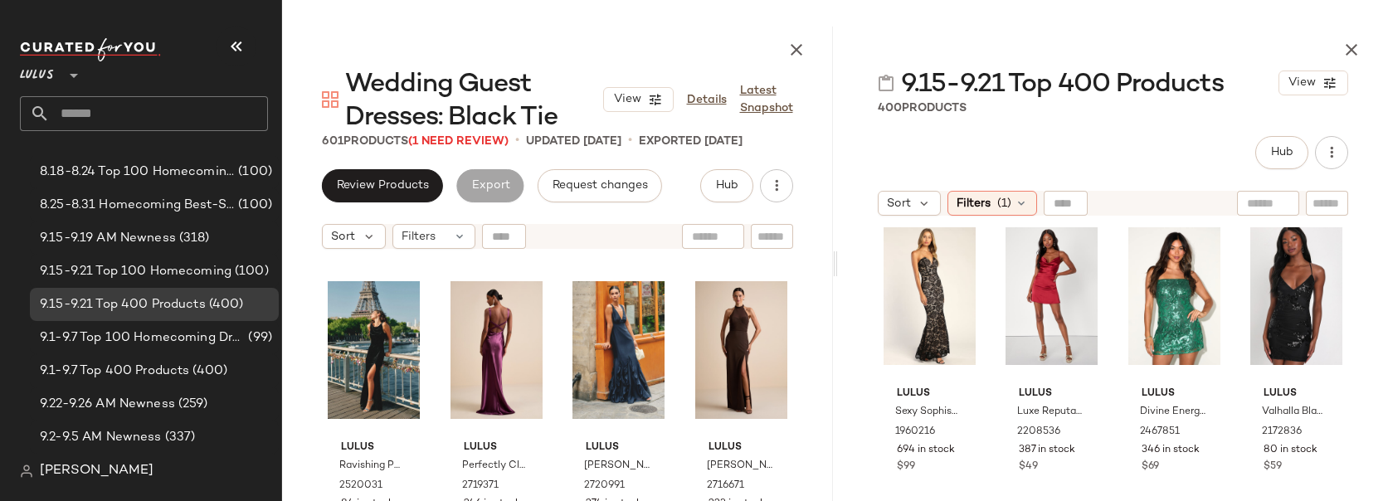
scroll to position [12203, 0]
click at [950, 431] on img "button" at bounding box center [951, 431] width 10 height 10
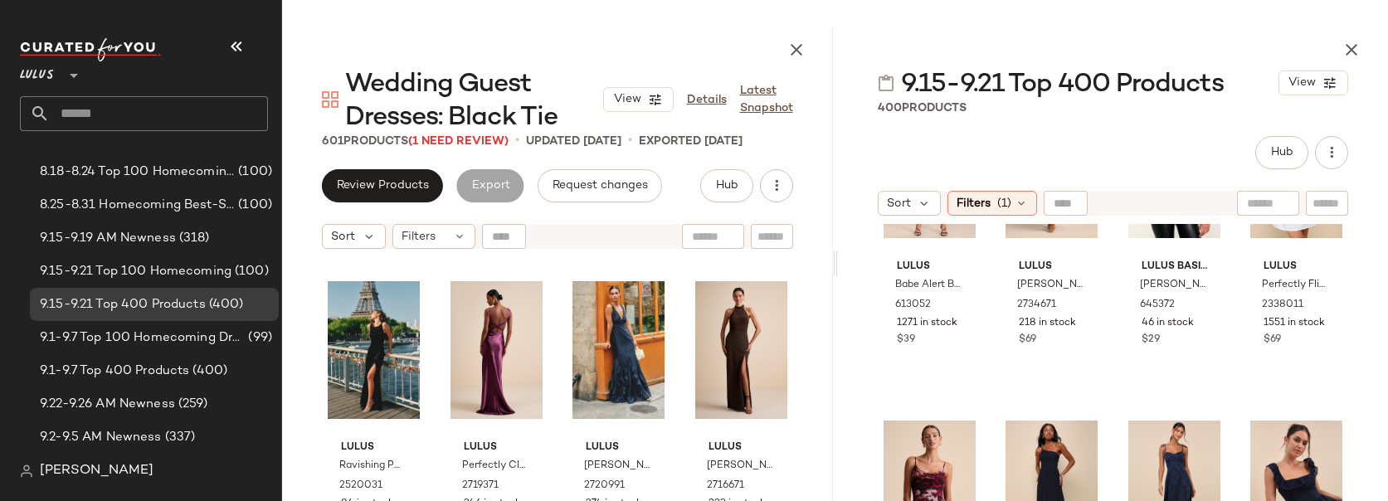
scroll to position [13045, 0]
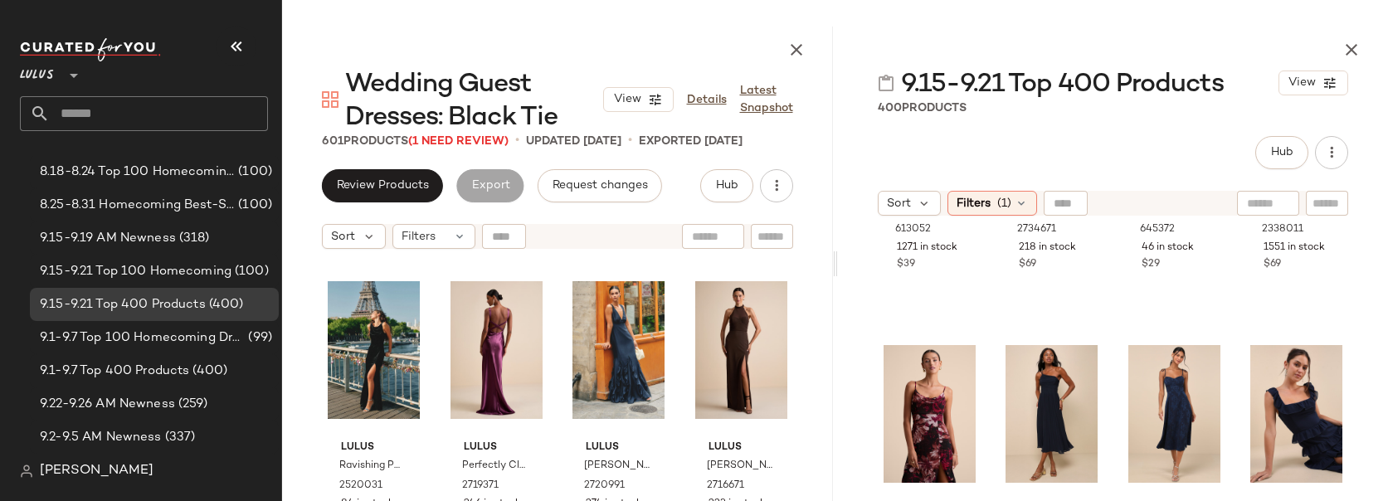
click at [820, 288] on div "Lulus Ravishing Poise Black Velvet Cowl Back Sleeveless Maxi Dress 2520031 84 i…" at bounding box center [557, 436] width 551 height 358
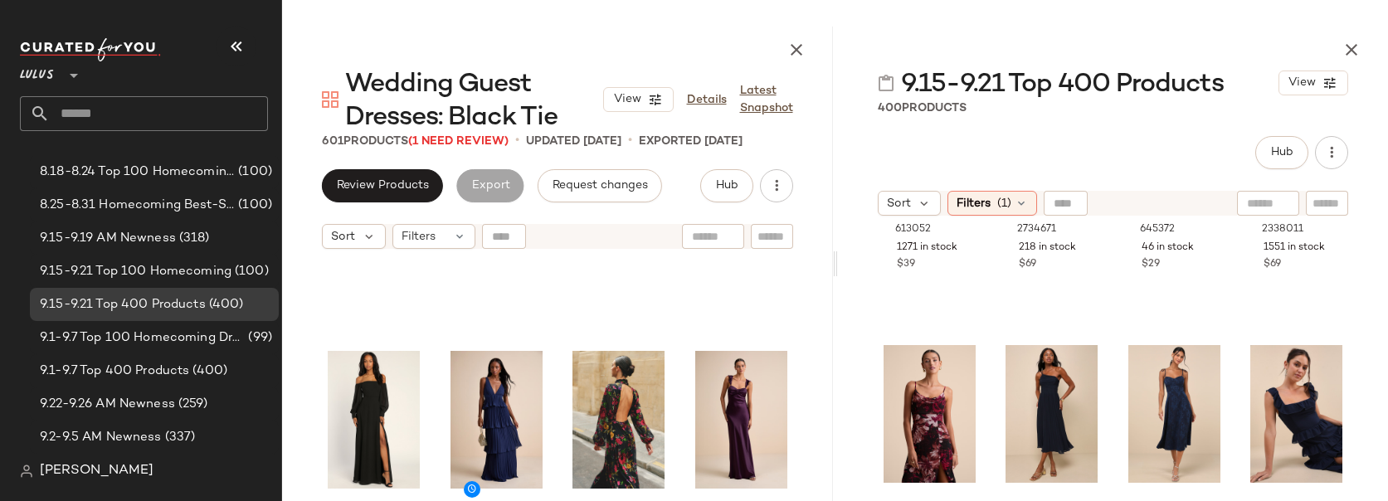
scroll to position [0, 0]
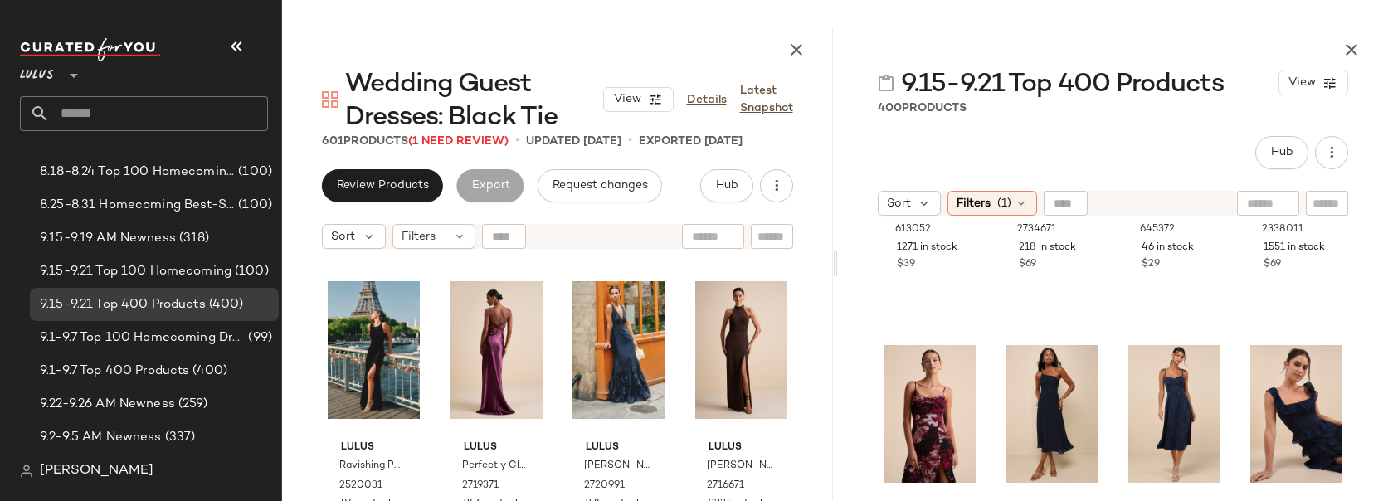
click at [816, 292] on div "Lulus Ravishing Poise Black Velvet Cowl Back Sleeveless Maxi Dress 2520031 84 i…" at bounding box center [557, 436] width 551 height 358
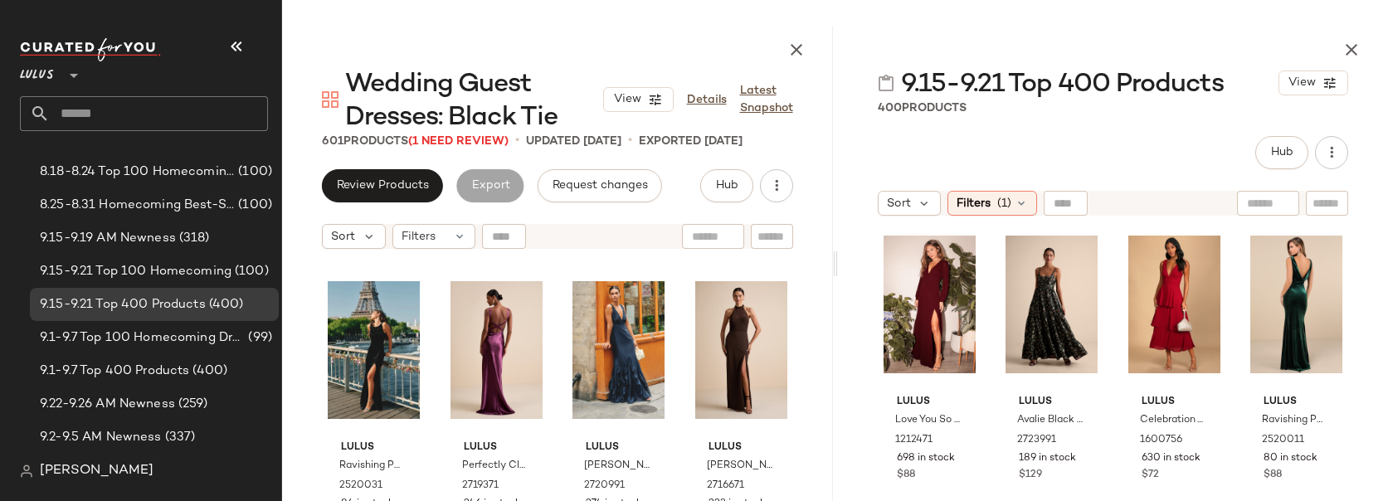
scroll to position [13477, 0]
click at [1358, 372] on div "Lulus Flowery Passion Burgundy Floral Print Cowl Neck Midi Dress 1936256 84 in …" at bounding box center [1113, 403] width 551 height 358
click at [1356, 475] on div "Lulus Flowery Passion Burgundy Floral Print Cowl Neck Midi Dress 1936256 84 in …" at bounding box center [1113, 403] width 551 height 358
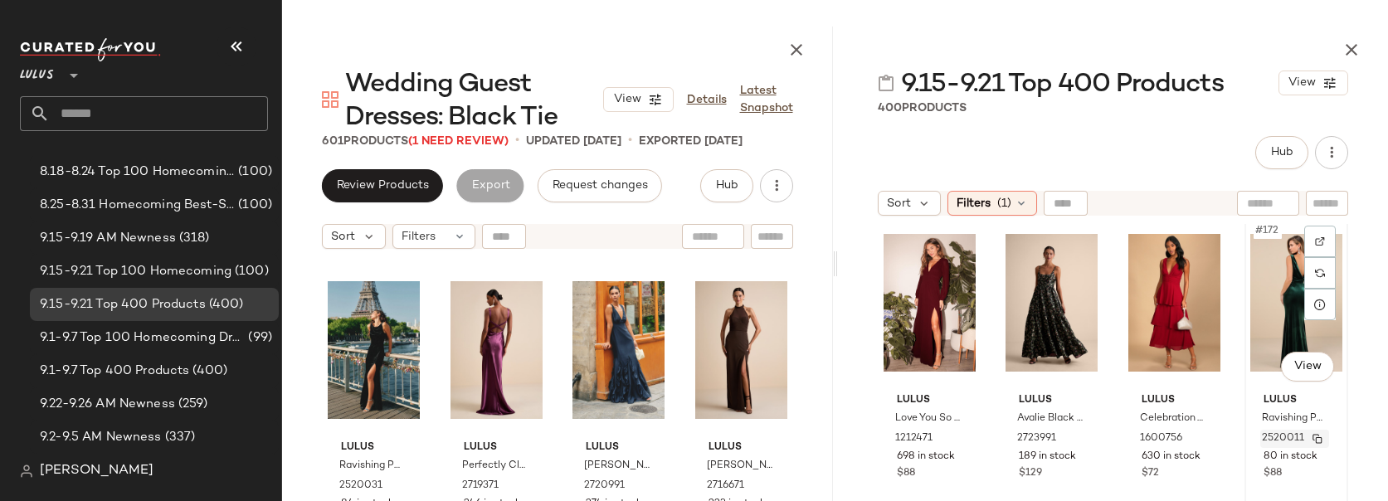
click at [1312, 438] on img "button" at bounding box center [1317, 439] width 10 height 10
click at [999, 202] on span "(1)" at bounding box center [1004, 203] width 14 height 17
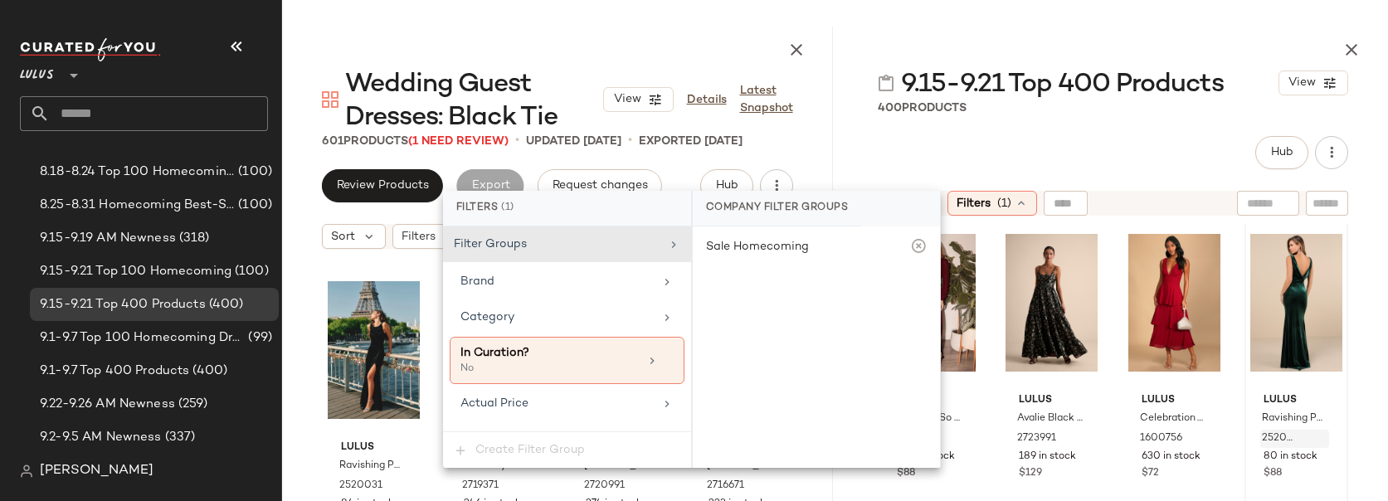
click at [1377, 233] on div "Lulus Flowery Passion Burgundy Floral Print Cowl Neck Midi Dress 1936256 84 in …" at bounding box center [1113, 403] width 551 height 358
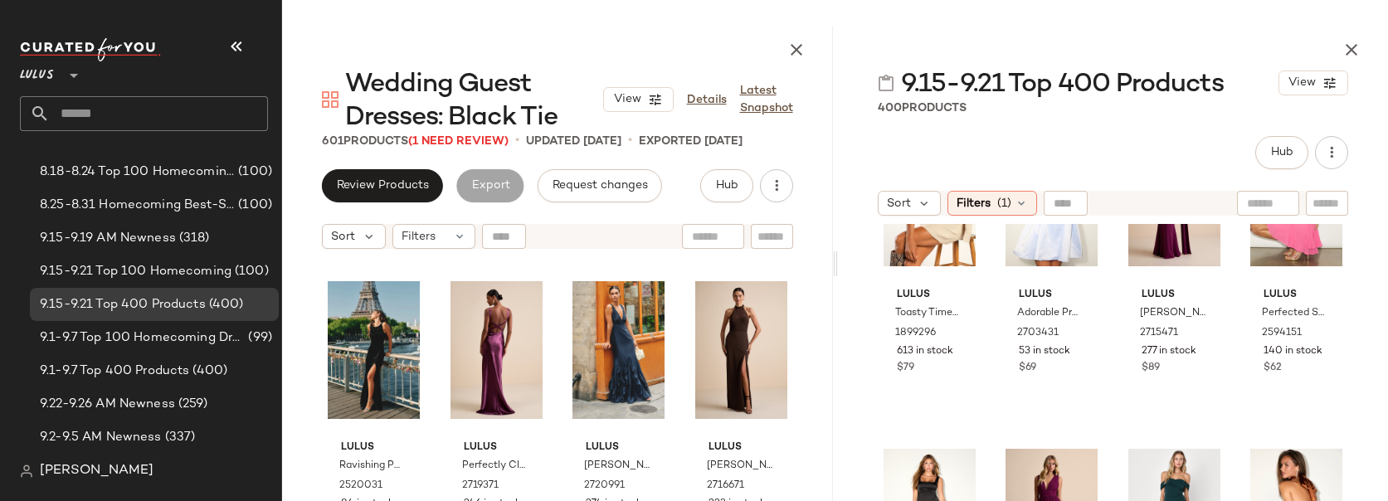
scroll to position [14217, 0]
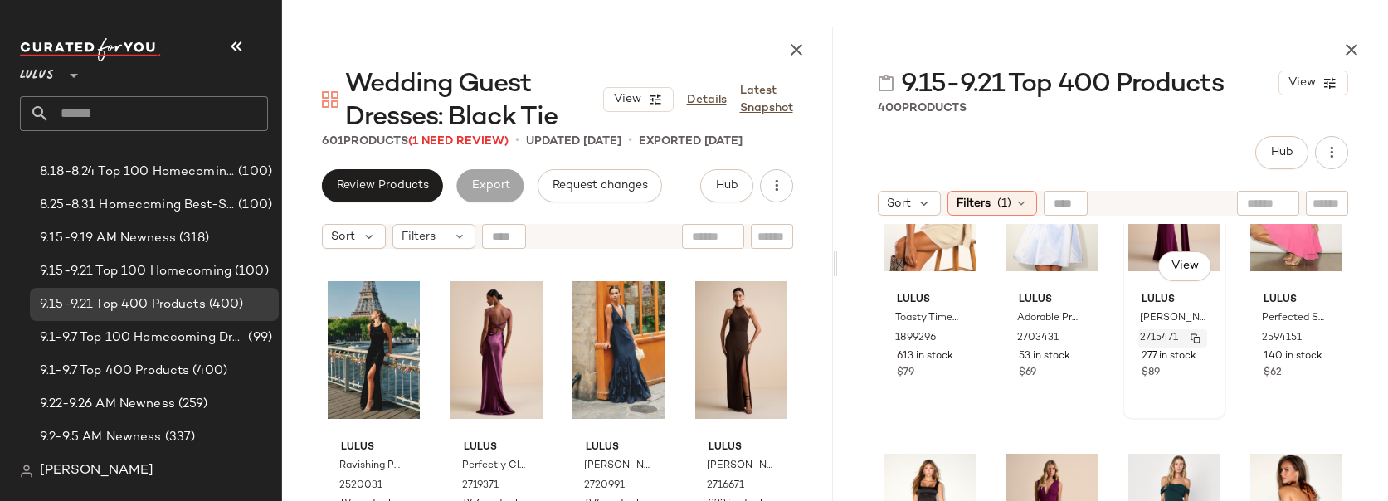
click at [1190, 335] on img "button" at bounding box center [1195, 338] width 10 height 10
click at [126, 112] on input "text" at bounding box center [159, 113] width 218 height 35
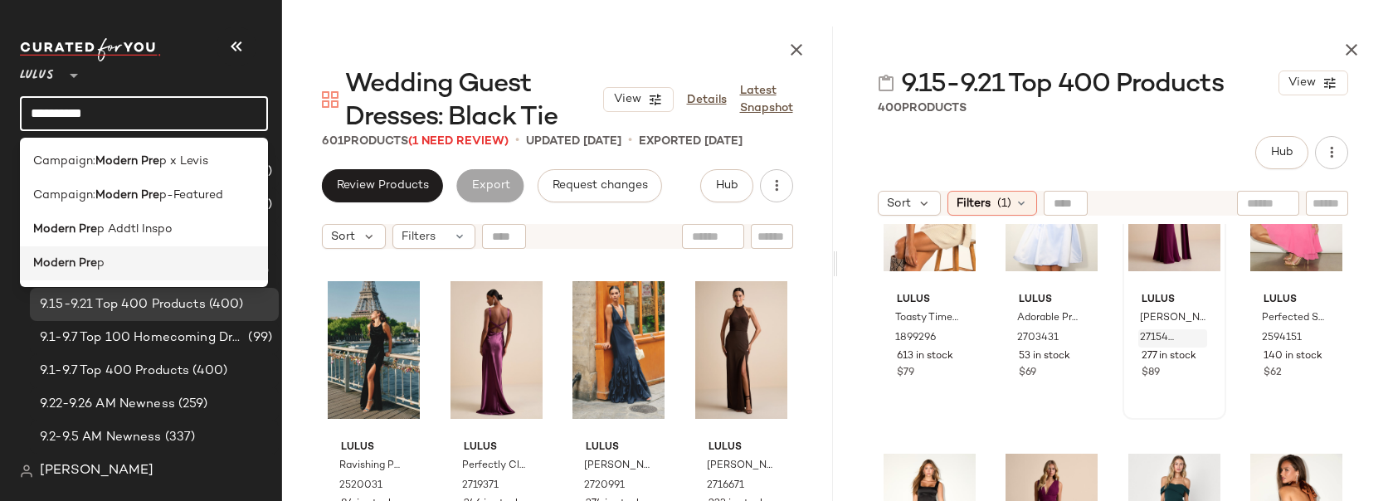
type input "**********"
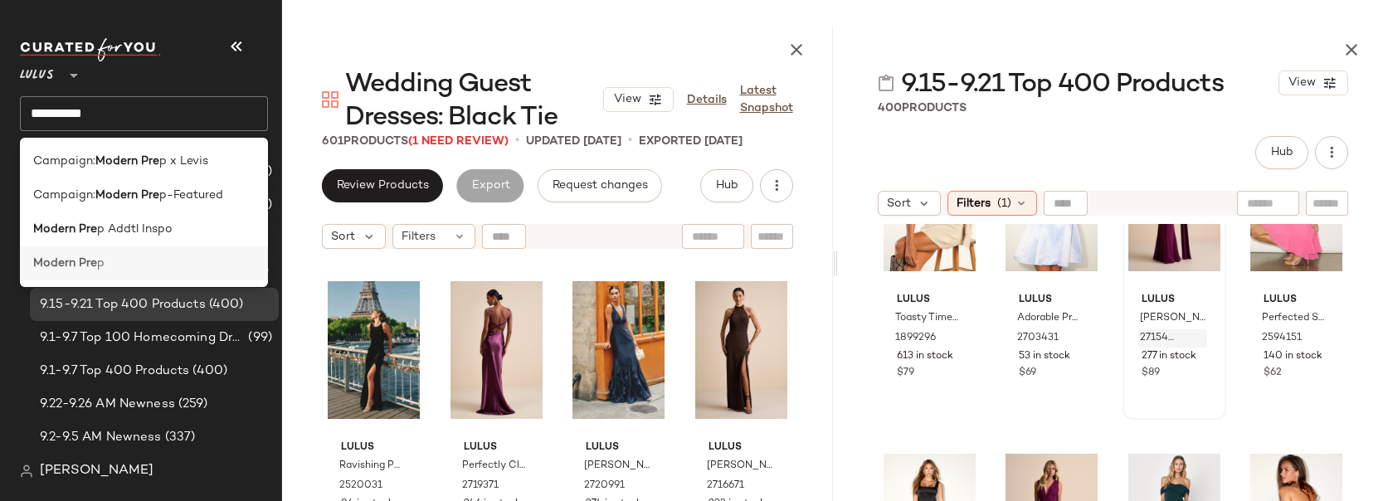
click at [73, 262] on b "Modern Pre" at bounding box center [65, 263] width 64 height 17
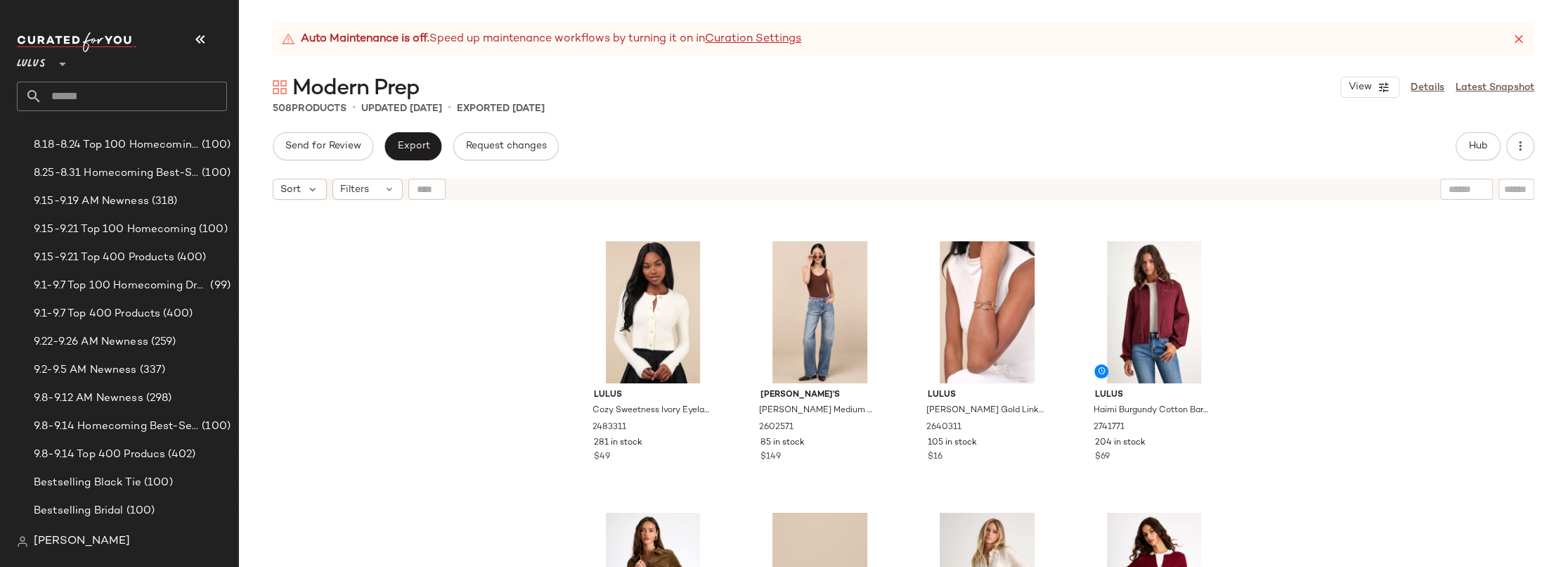
scroll to position [7587, 0]
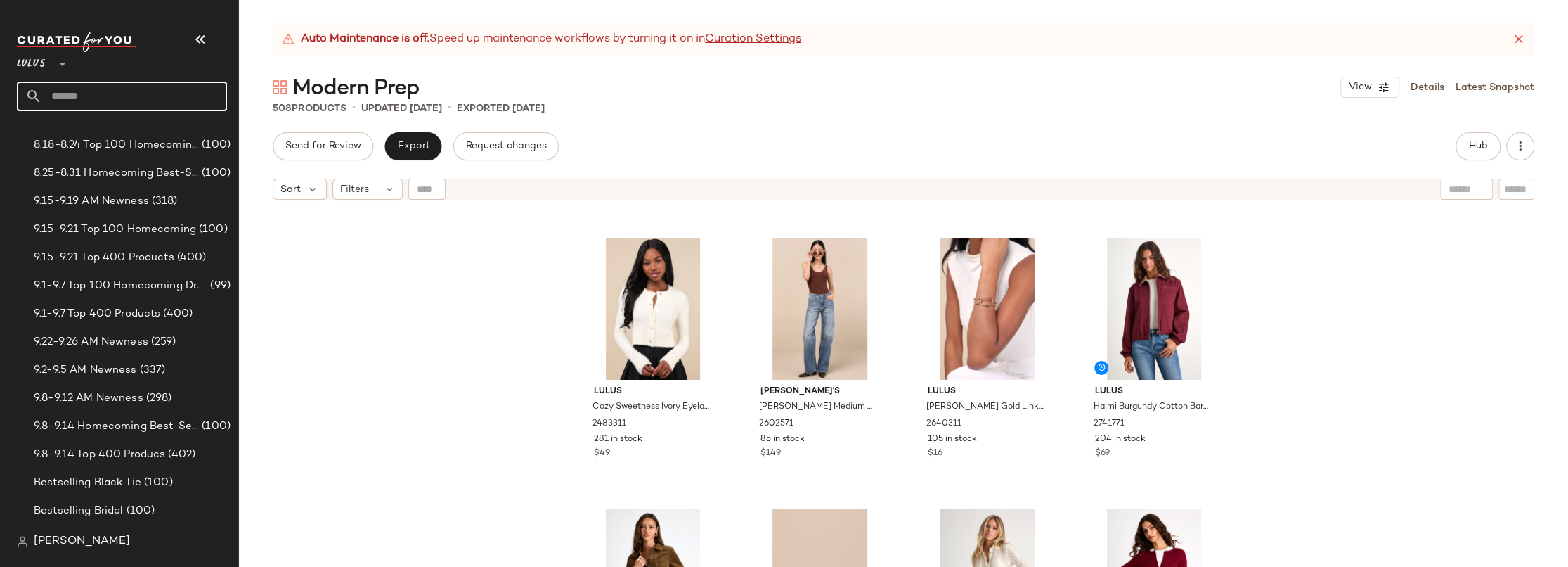
click at [81, 100] on input "text" at bounding box center [135, 96] width 185 height 30
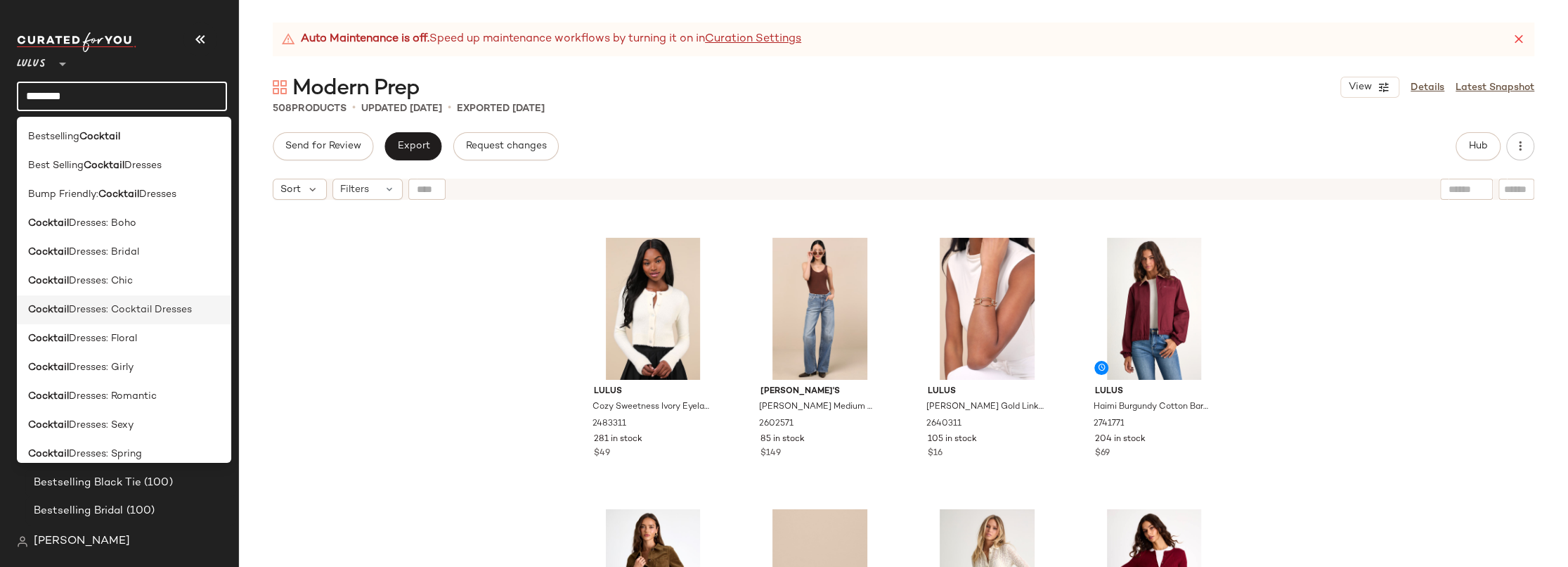
scroll to position [184, 0]
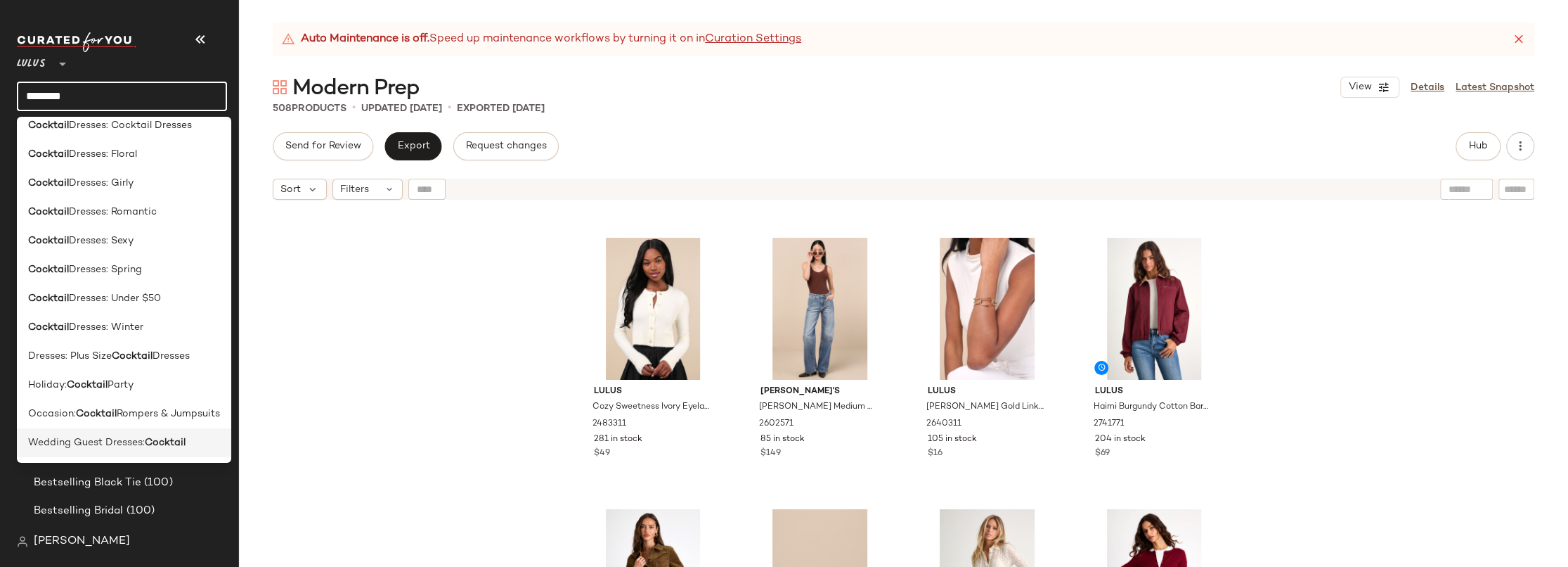
type input "********"
click at [118, 446] on span "Wedding Guest Dresses:" at bounding box center [86, 442] width 117 height 14
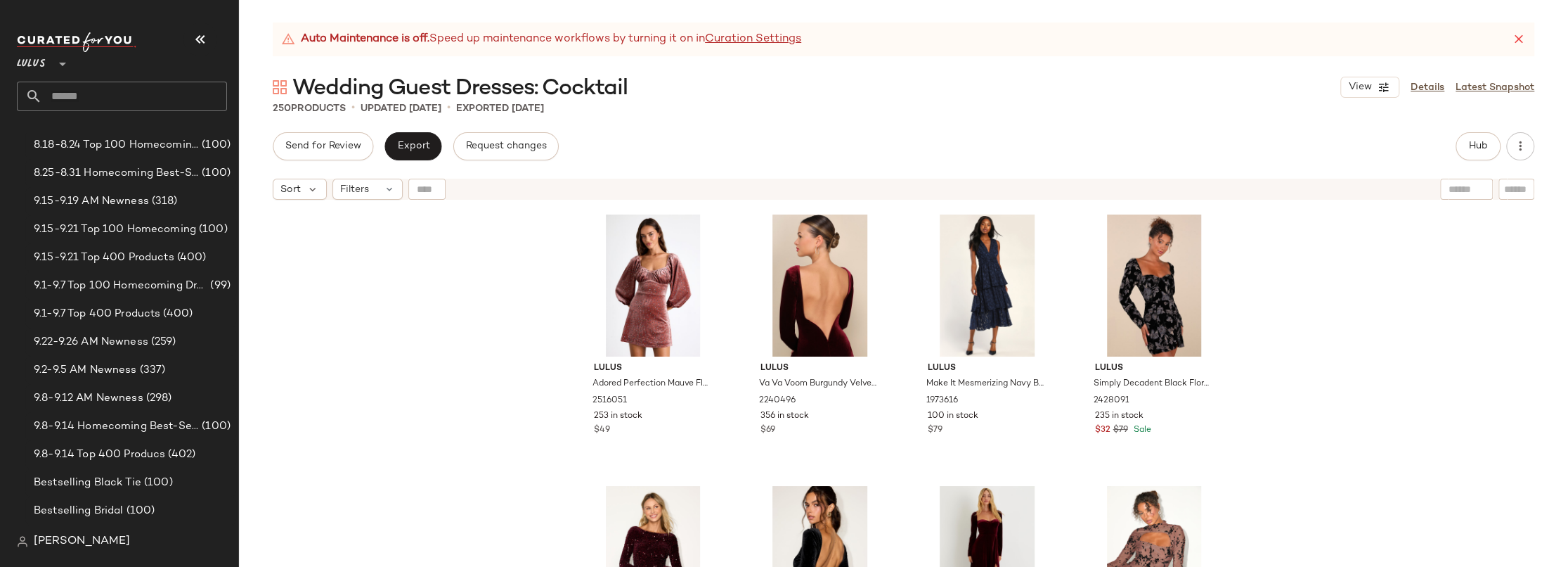
click at [555, 316] on div "Lulus Adored Perfection Mauve Floral Velvet Balloon Sleeve Mini Dress 2516051 2…" at bounding box center [903, 404] width 1329 height 395
click at [1316, 266] on div "Lulus Adored Perfection Mauve Floral Velvet Balloon Sleeve Mini Dress 2516051 2…" at bounding box center [903, 404] width 1329 height 395
click at [402, 303] on div "Lulus Adored Perfection Mauve Floral Velvet Balloon Sleeve Mini Dress 2516051 2…" at bounding box center [903, 404] width 1329 height 395
click at [867, 235] on img at bounding box center [872, 233] width 8 height 8
click at [1285, 303] on div "Lulus Adored Perfection Mauve Floral Velvet Balloon Sleeve Mini Dress 2516051 2…" at bounding box center [903, 404] width 1329 height 395
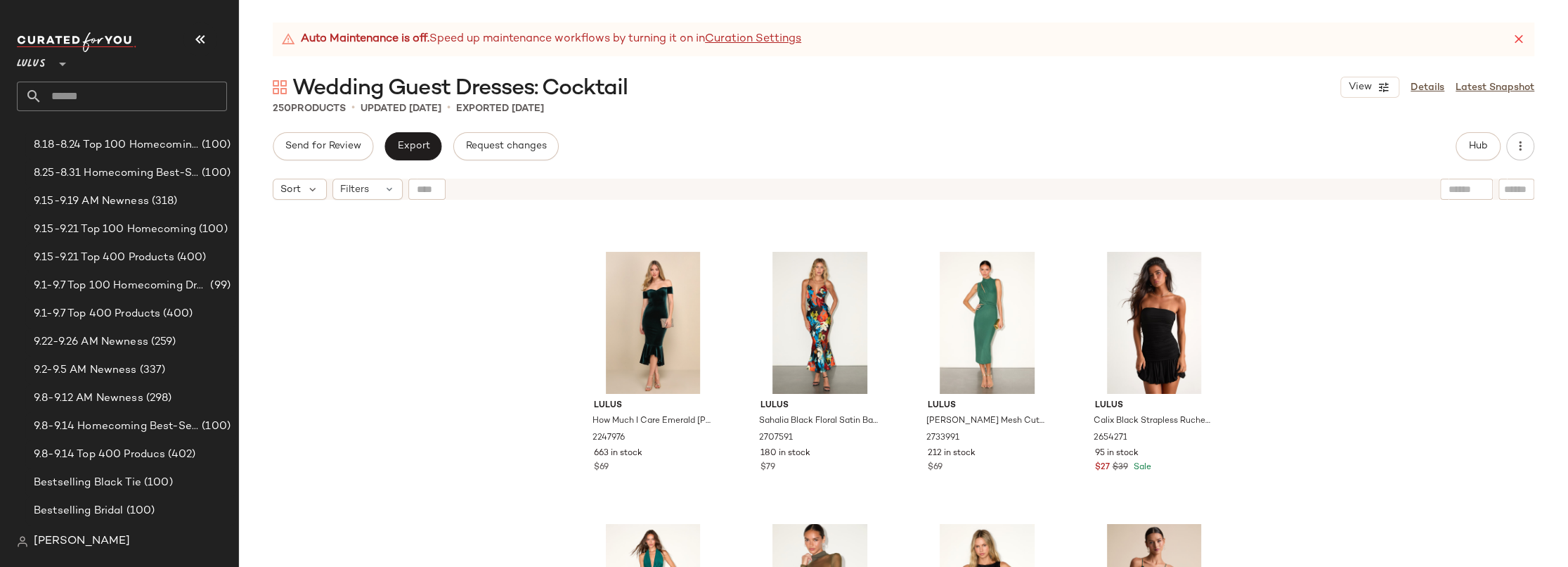
scroll to position [2421, 0]
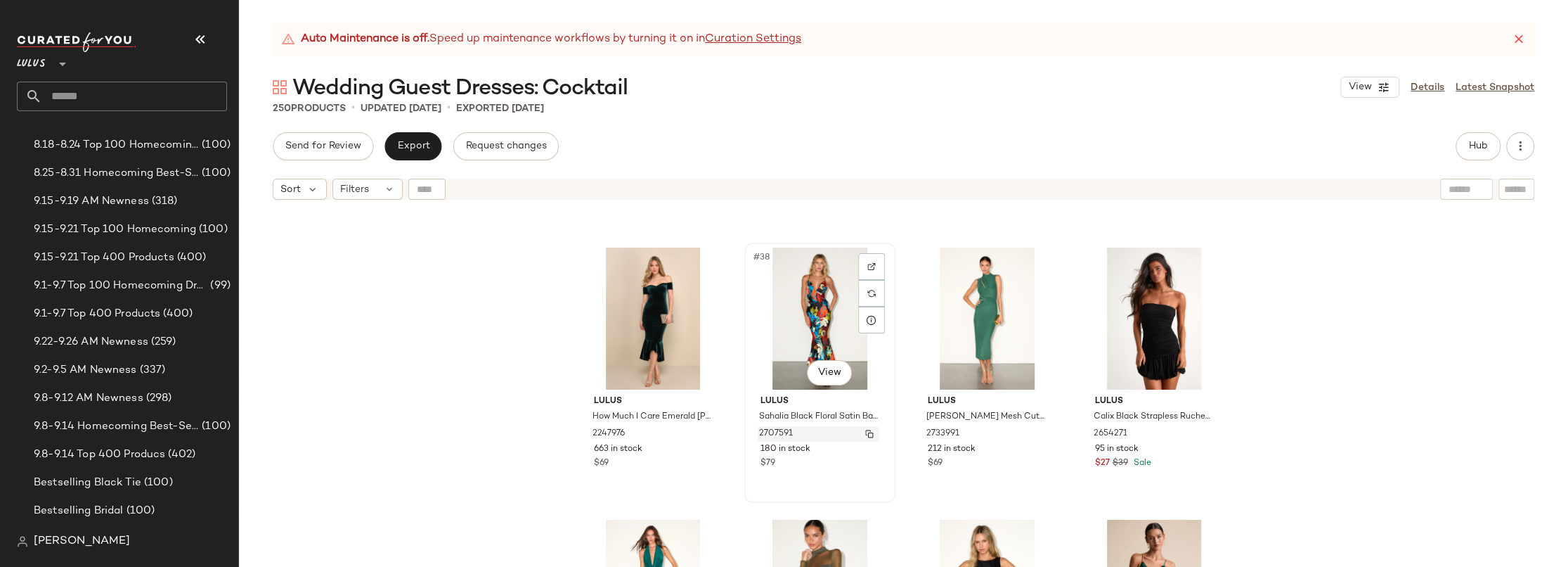
click at [867, 433] on img "button" at bounding box center [869, 434] width 8 height 8
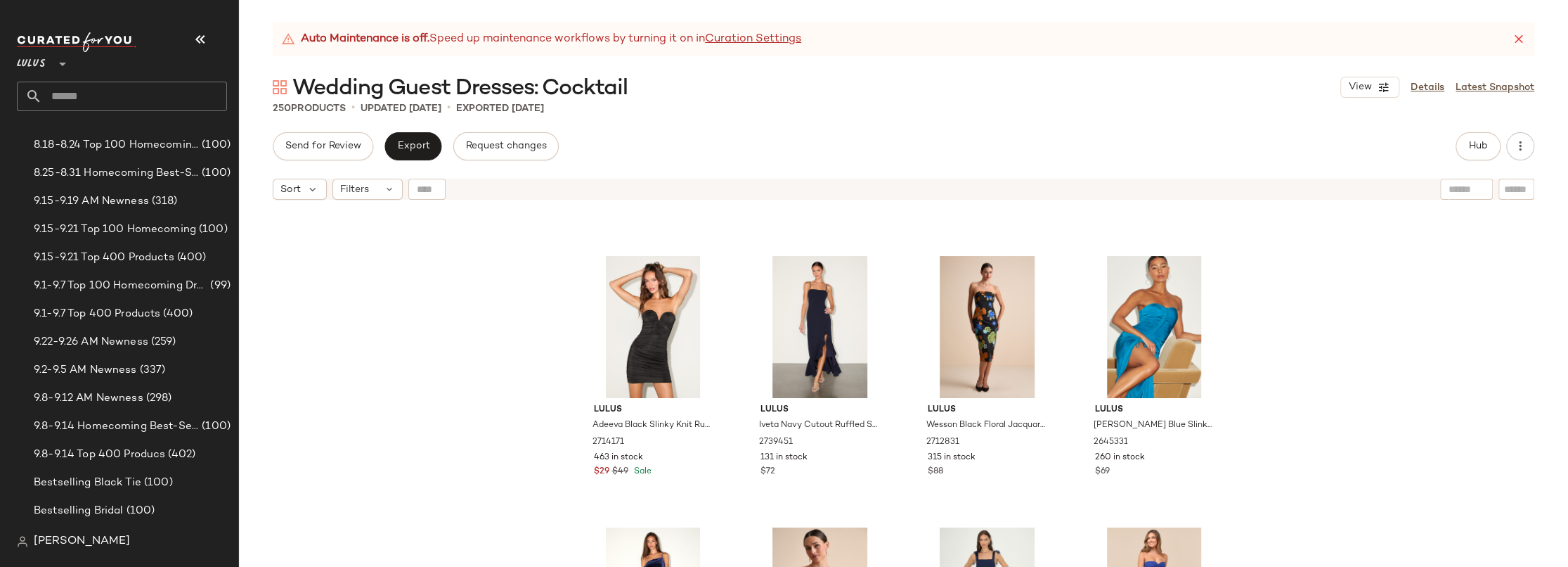
scroll to position [3227, 0]
click at [1033, 442] on img "button" at bounding box center [1037, 442] width 8 height 8
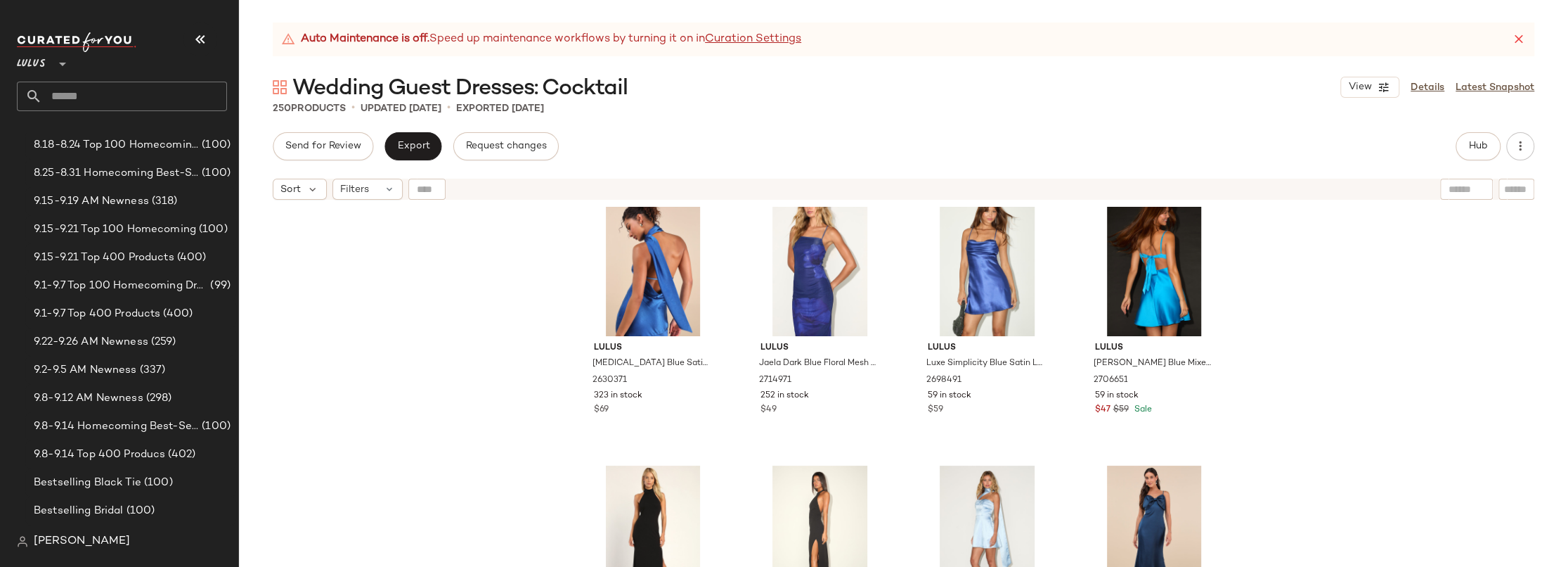
scroll to position [4916, 0]
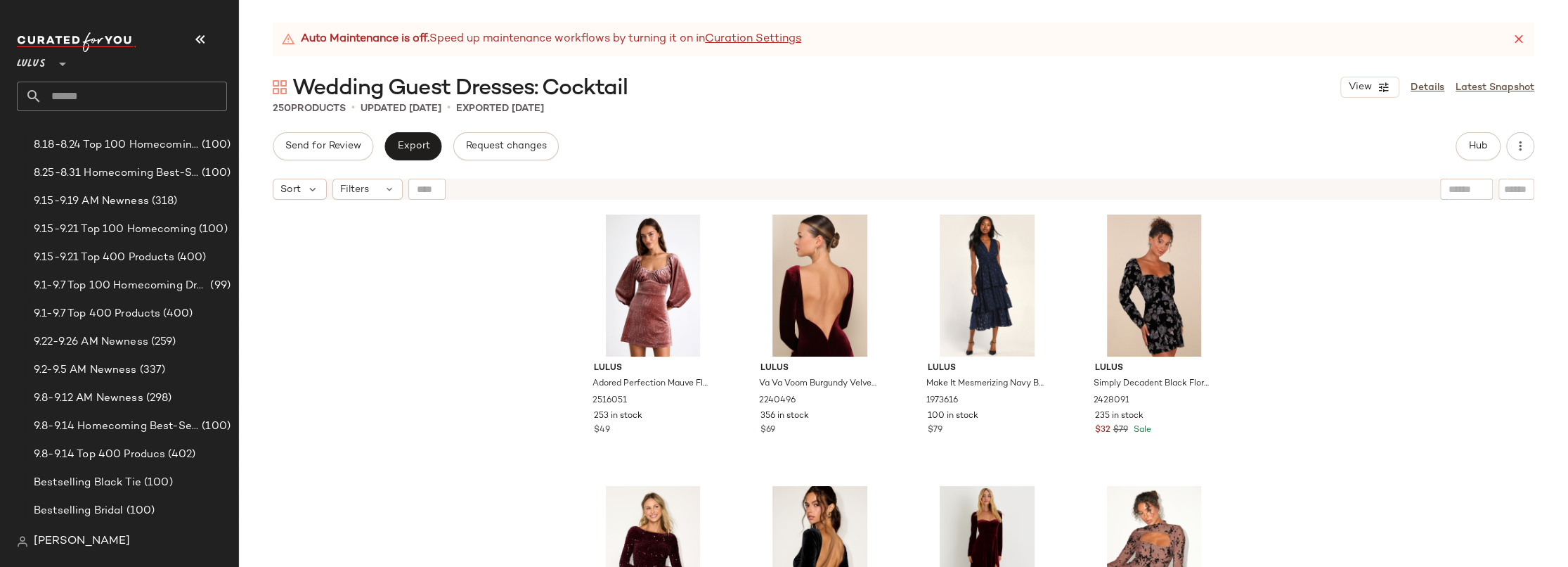
click at [1304, 257] on div "Lulus Adored Perfection Mauve Floral Velvet Balloon Sleeve Mini Dress 2516051 2…" at bounding box center [903, 404] width 1329 height 395
click at [513, 270] on div "Lulus Adored Perfection Mauve Floral Velvet Balloon Sleeve Mini Dress 2516051 2…" at bounding box center [903, 404] width 1329 height 395
click at [513, 342] on div "Lulus Adored Perfection Mauve Floral Velvet Balloon Sleeve Mini Dress 2516051 2…" at bounding box center [903, 404] width 1329 height 395
click at [86, 96] on input "text" at bounding box center [135, 96] width 185 height 30
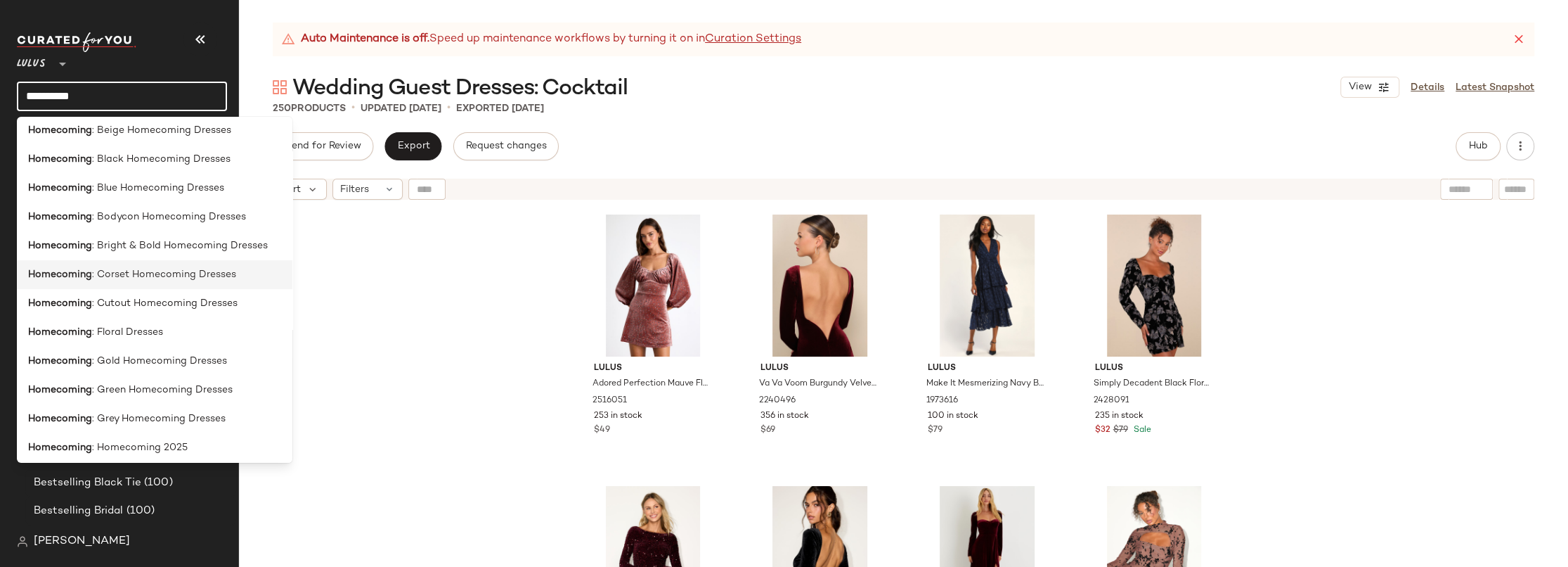
scroll to position [462, 0]
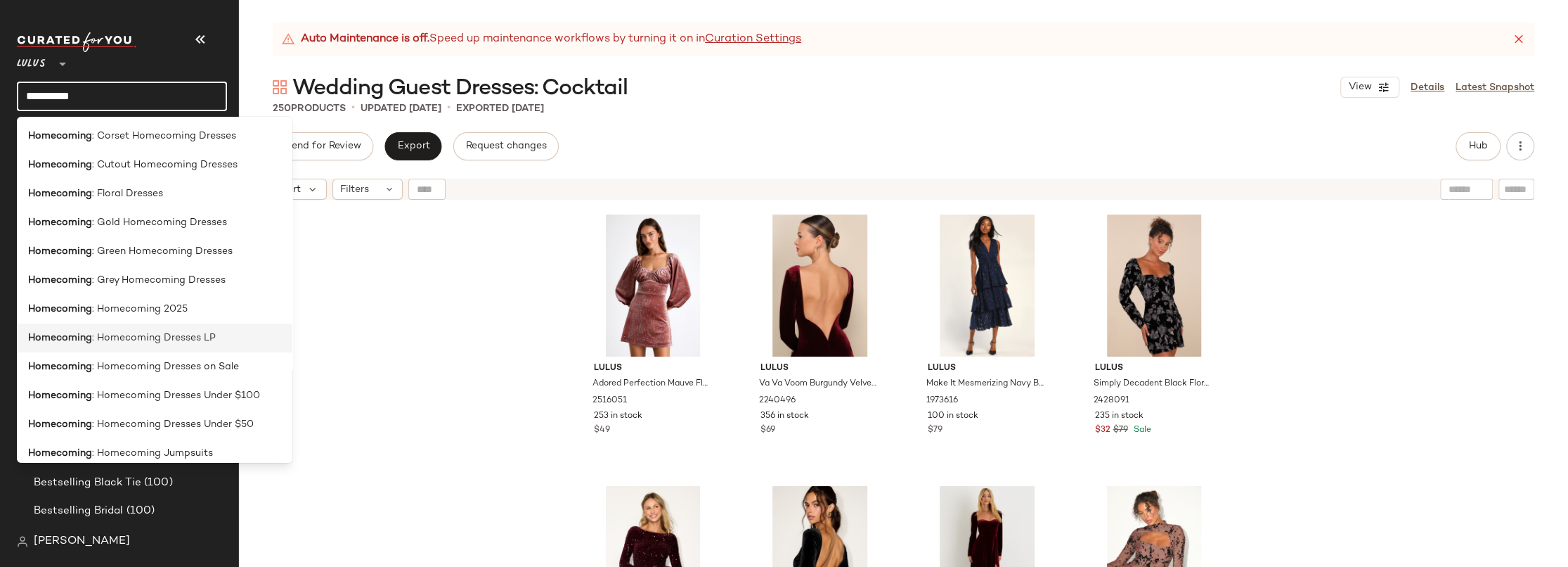
type input "**********"
click at [161, 336] on span ": Homecoming Dresses LP" at bounding box center [154, 337] width 124 height 14
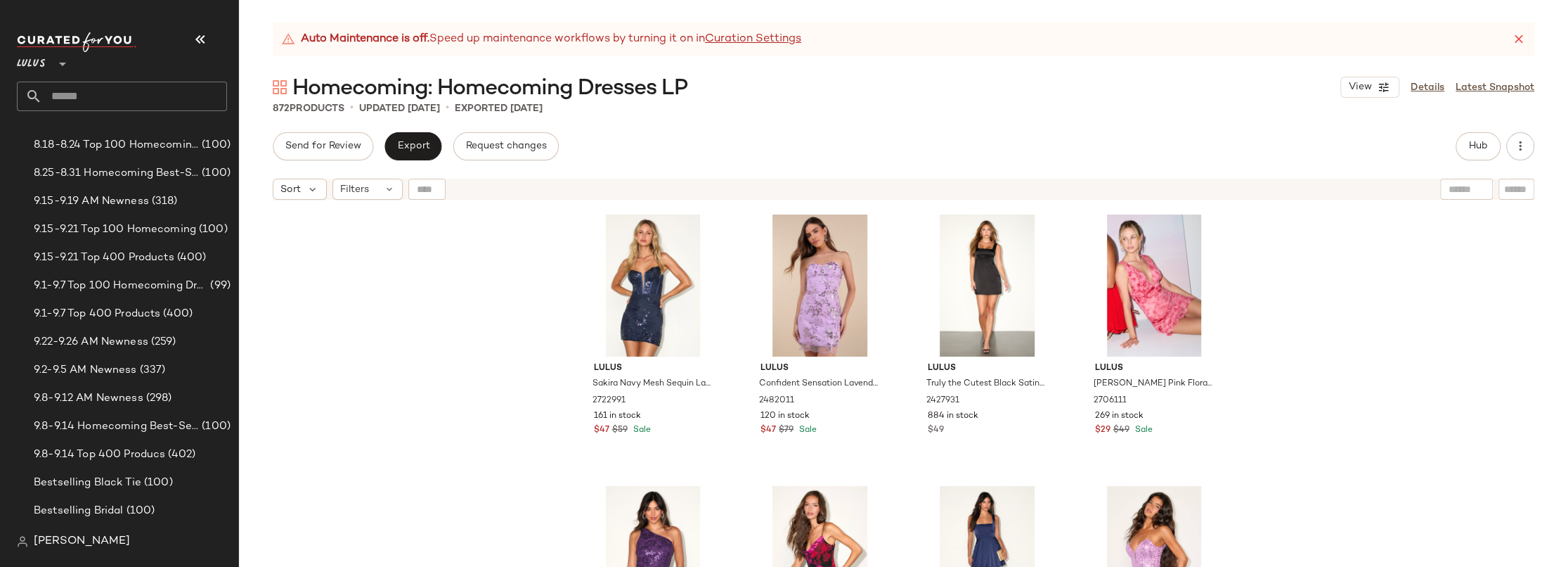
click at [1272, 286] on div "Lulus Sakira Navy Mesh Sequin Lace-Up Bustier Mini Dress 2722991 161 in stock $…" at bounding box center [903, 404] width 1329 height 395
click at [524, 339] on div "Lulus Sakira Navy Mesh Sequin Lace-Up Bustier Mini Dress 2722991 161 in stock $…" at bounding box center [903, 404] width 1329 height 395
click at [1350, 280] on div "Lulus Sakira Navy Mesh Sequin Lace-Up Bustier Mini Dress 2722991 161 in stock $…" at bounding box center [903, 404] width 1329 height 395
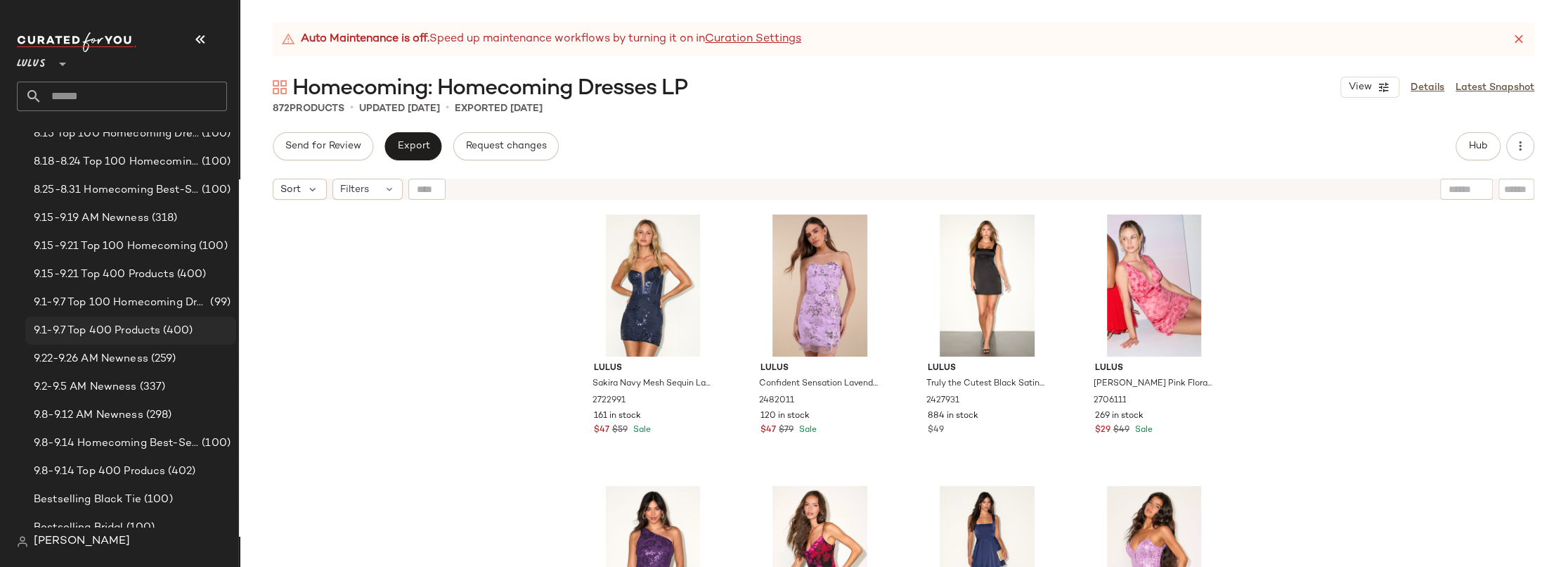
scroll to position [180, 0]
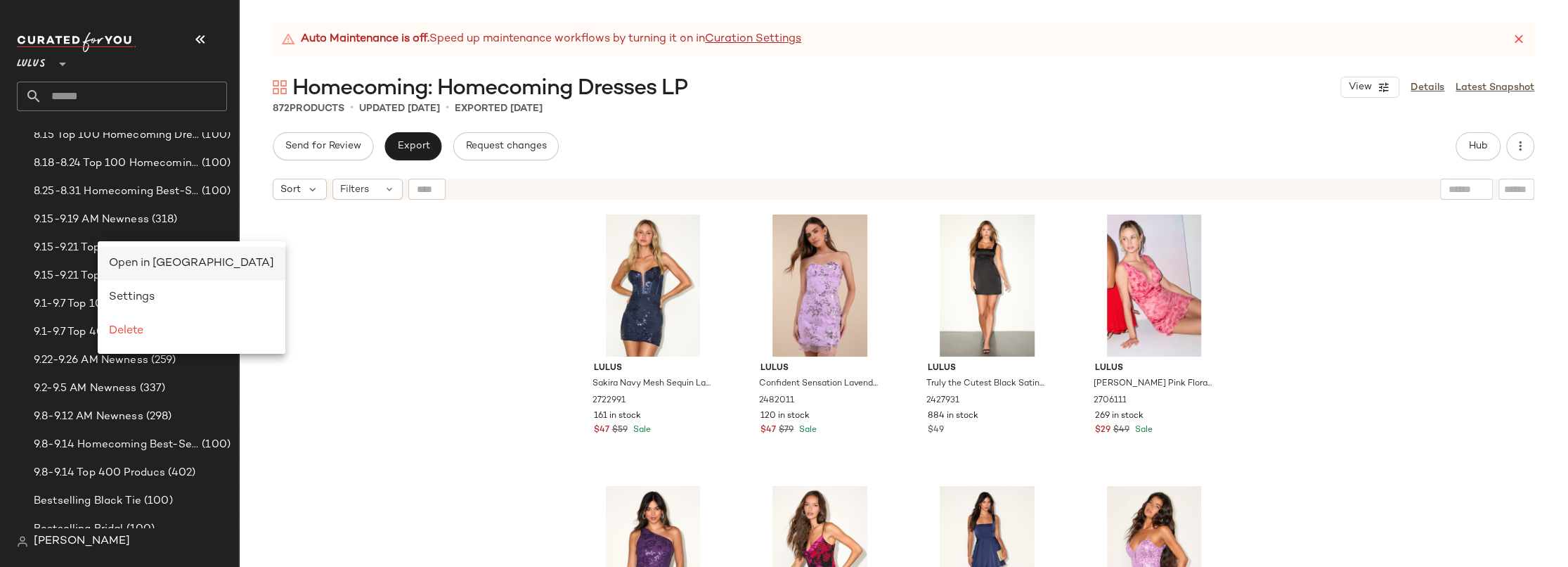
click at [142, 263] on span "Open in Split View" at bounding box center [191, 264] width 165 height 12
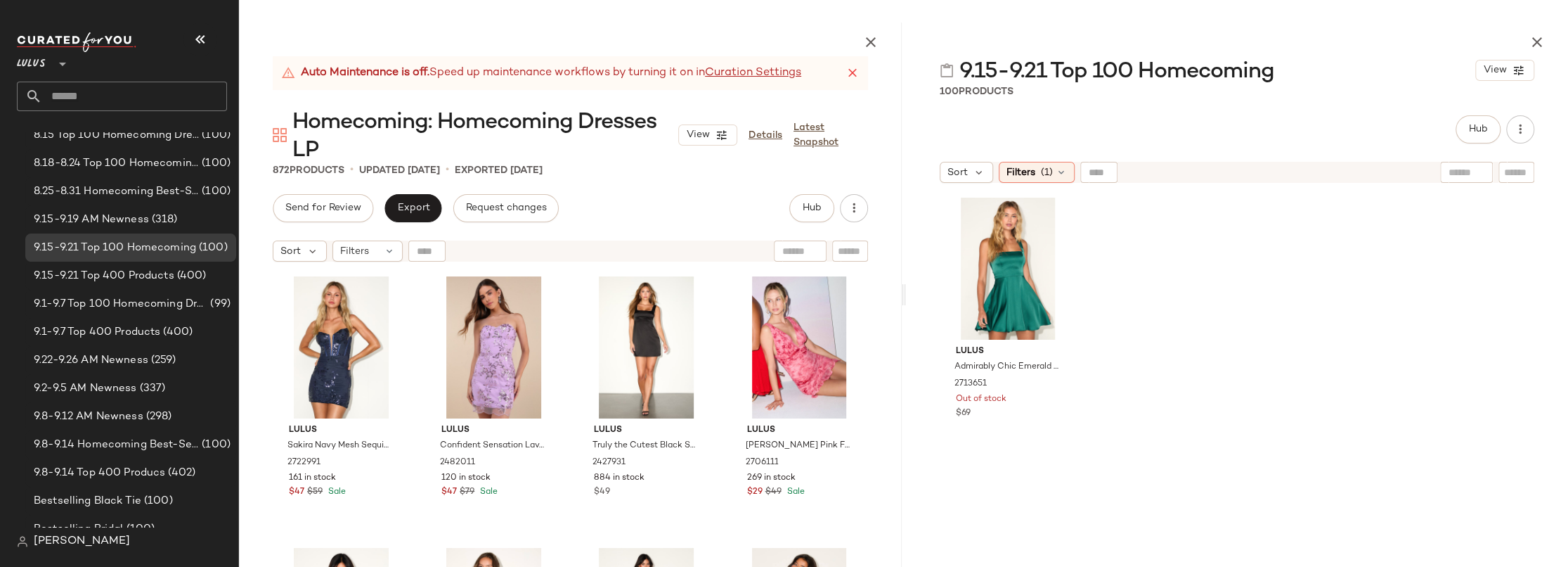
click at [1288, 268] on div "Lulus Admirably Chic Emerald Satin Lace-Up Mini Dress With Pockets 2713651 Out …" at bounding box center [1237, 397] width 596 height 409
click at [1099, 267] on div "Lulus Admirably Chic Emerald Satin Lace-Up Mini Dress With Pockets 2713651 Out …" at bounding box center [1237, 397] width 596 height 409
click at [1470, 122] on button "Hub" at bounding box center [1477, 129] width 45 height 28
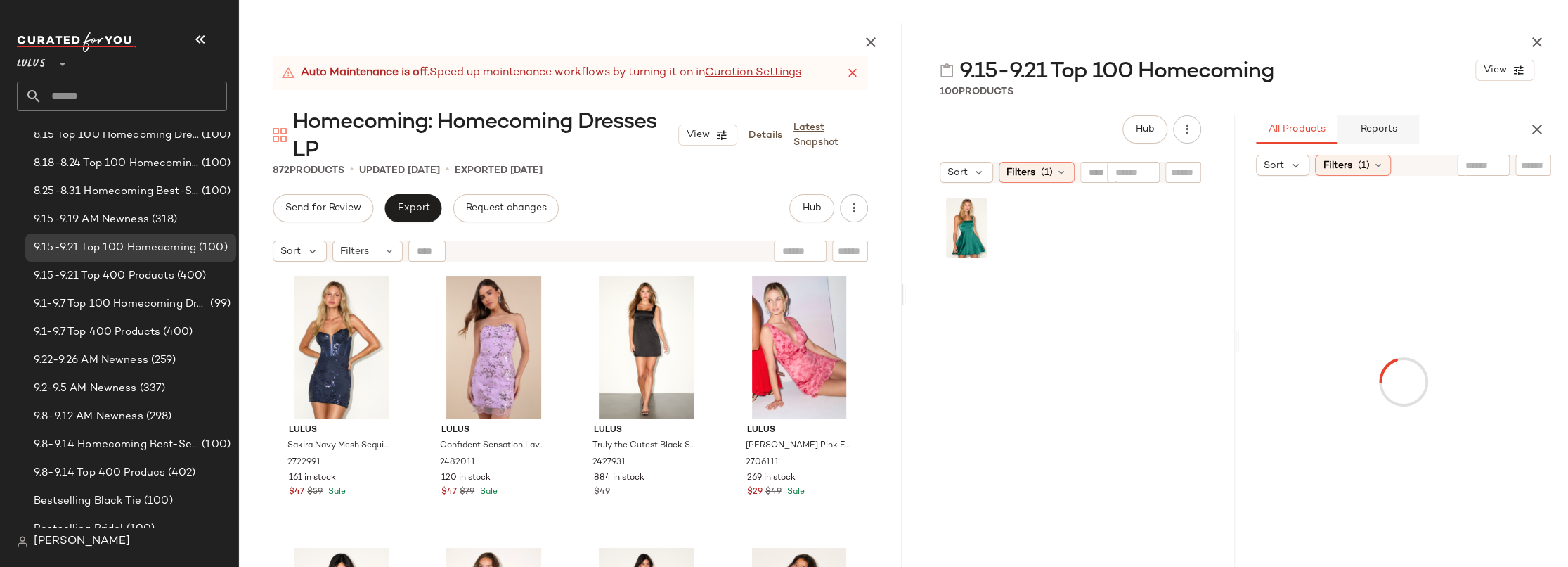
click at [1388, 124] on span "Reports" at bounding box center [1377, 129] width 37 height 11
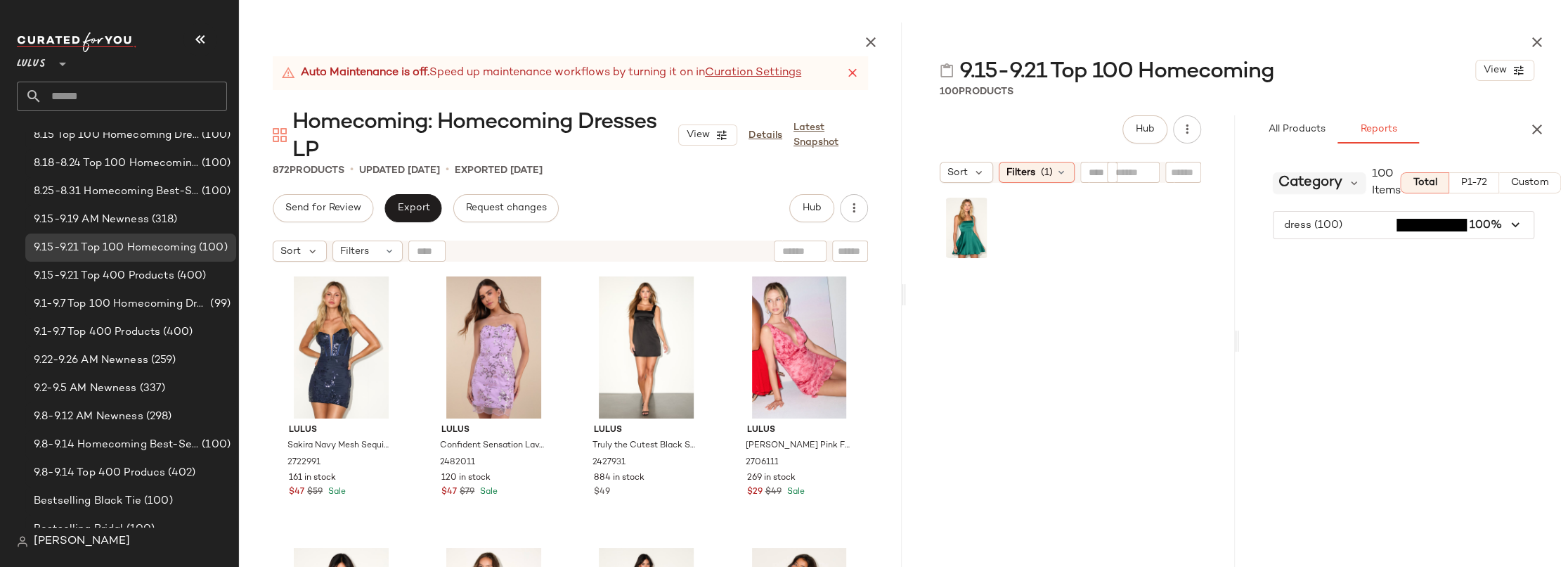
click at [1313, 181] on span "Category" at bounding box center [1310, 182] width 64 height 21
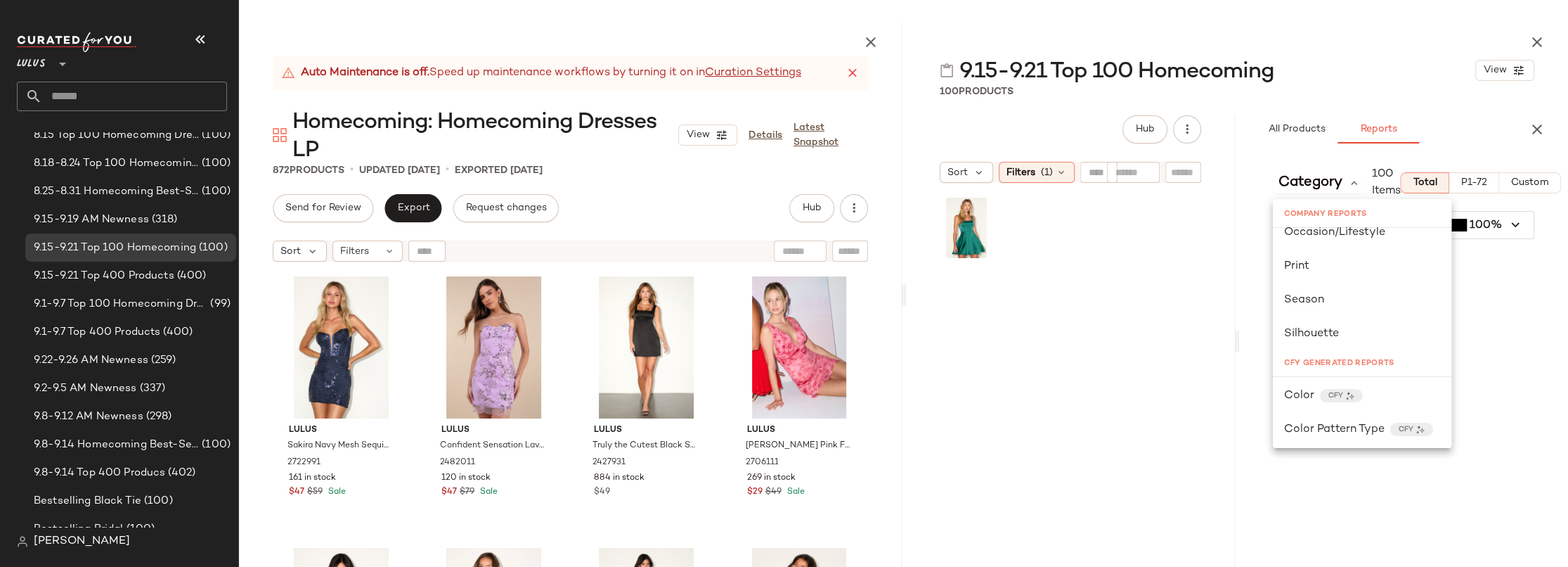
scroll to position [258, 0]
click at [1387, 390] on div "Color CFY" at bounding box center [1362, 394] width 156 height 17
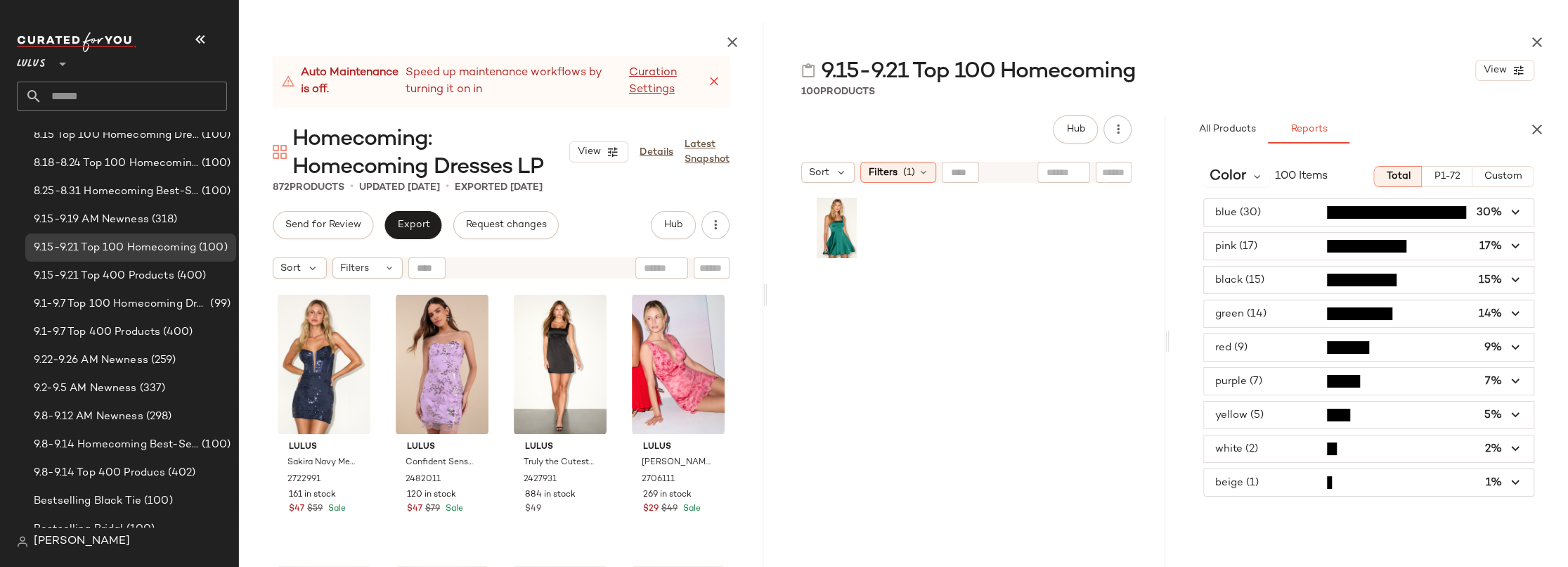
drag, startPoint x: 902, startPoint y: 301, endPoint x: 767, endPoint y: 307, distance: 135.1
click at [767, 308] on div "Auto Maintenance is off. Speed up maintenance workflows by turning it on in Cur…" at bounding box center [903, 295] width 1329 height 544
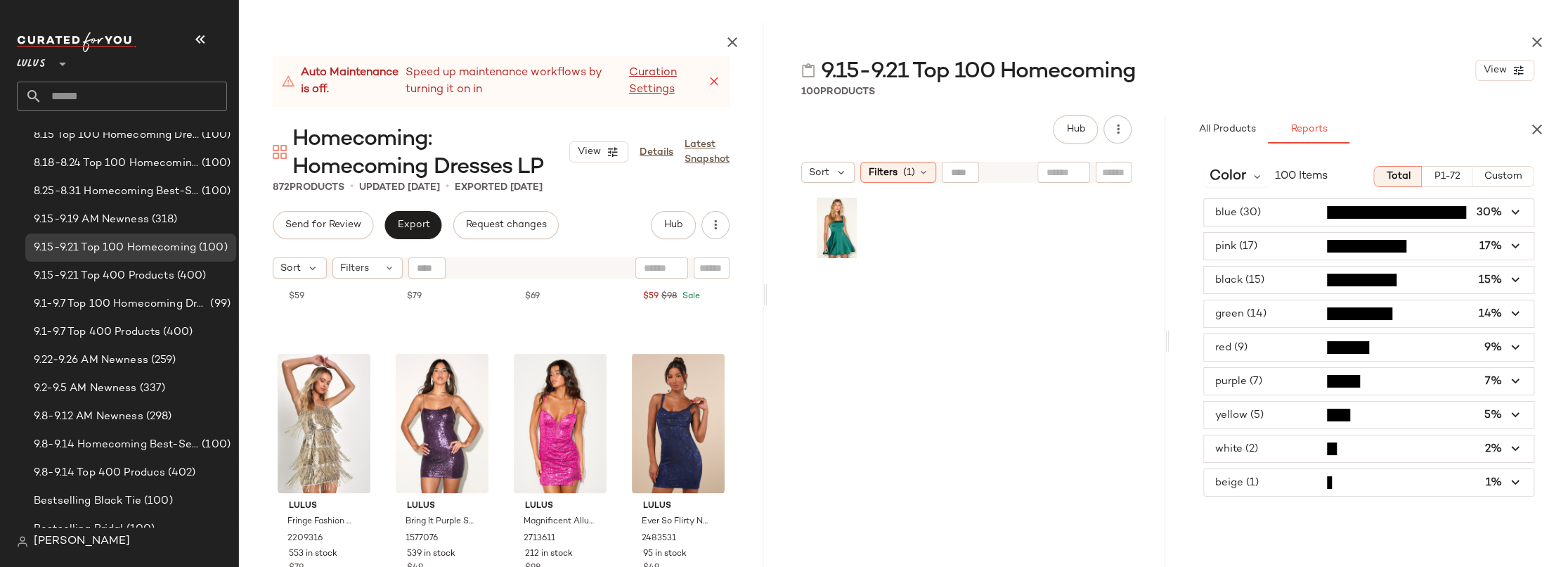
scroll to position [0, 0]
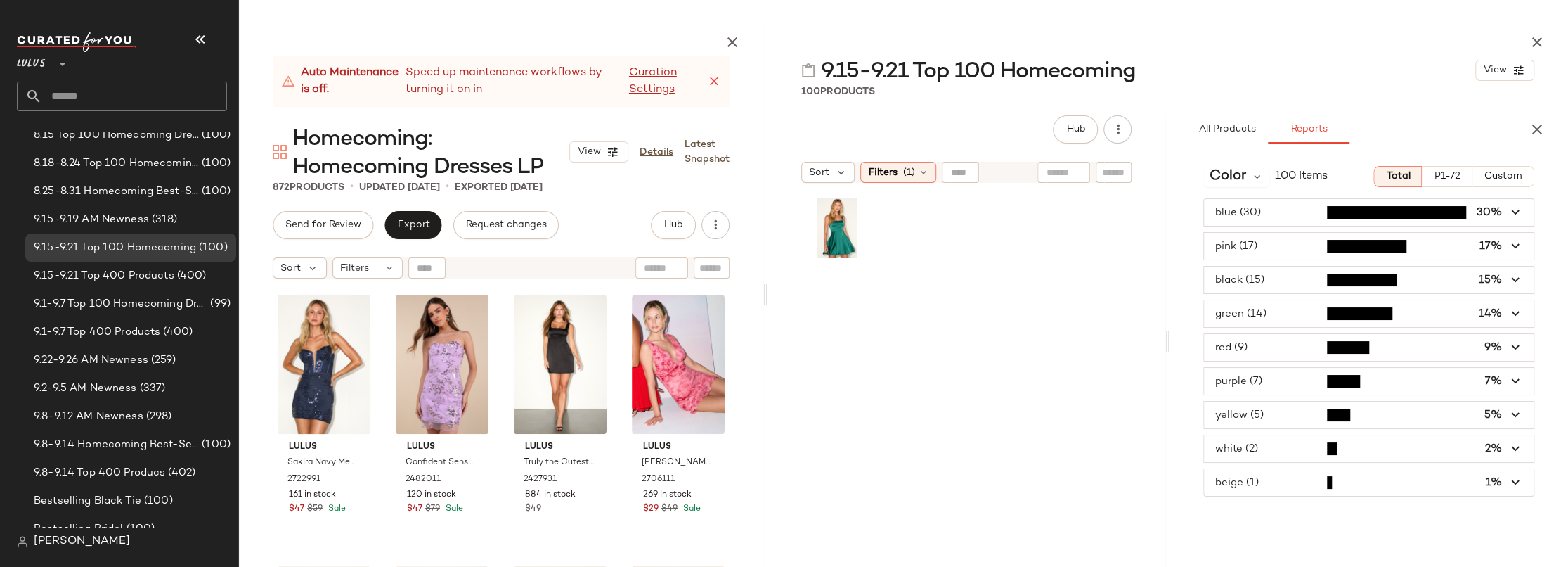
click at [1277, 210] on span "button" at bounding box center [1368, 213] width 330 height 27
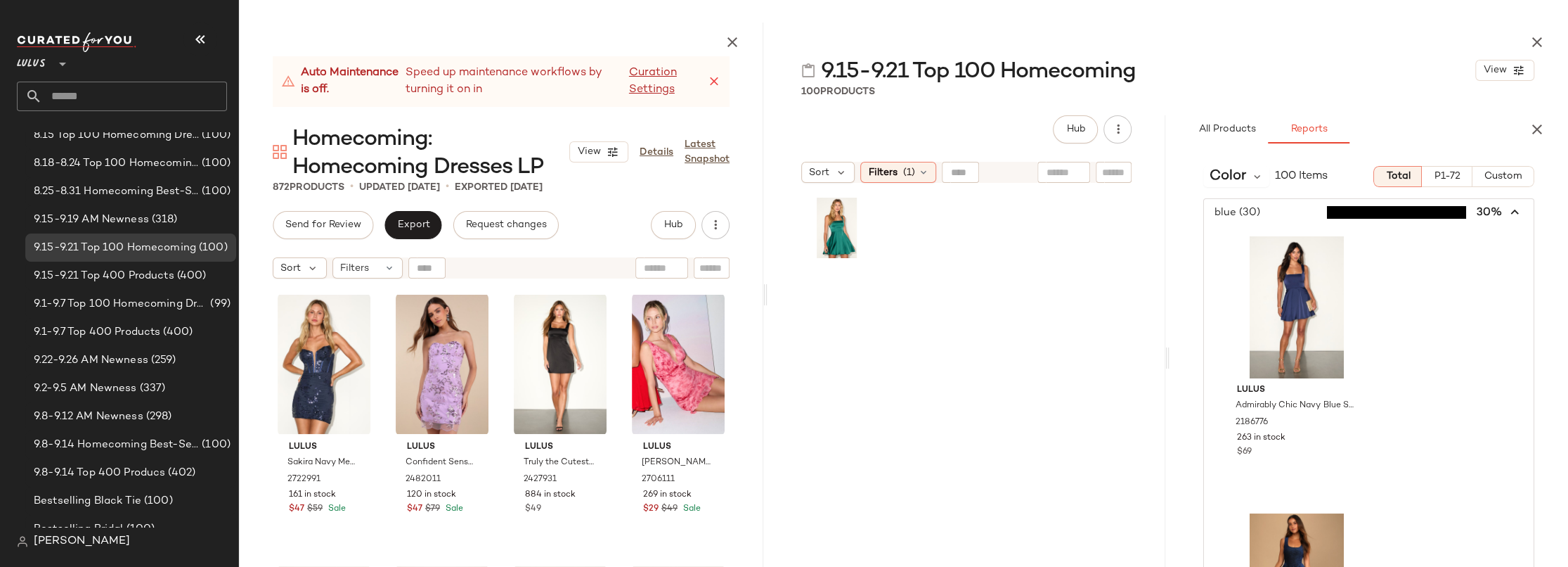
click at [1507, 207] on icon "button" at bounding box center [1515, 212] width 16 height 16
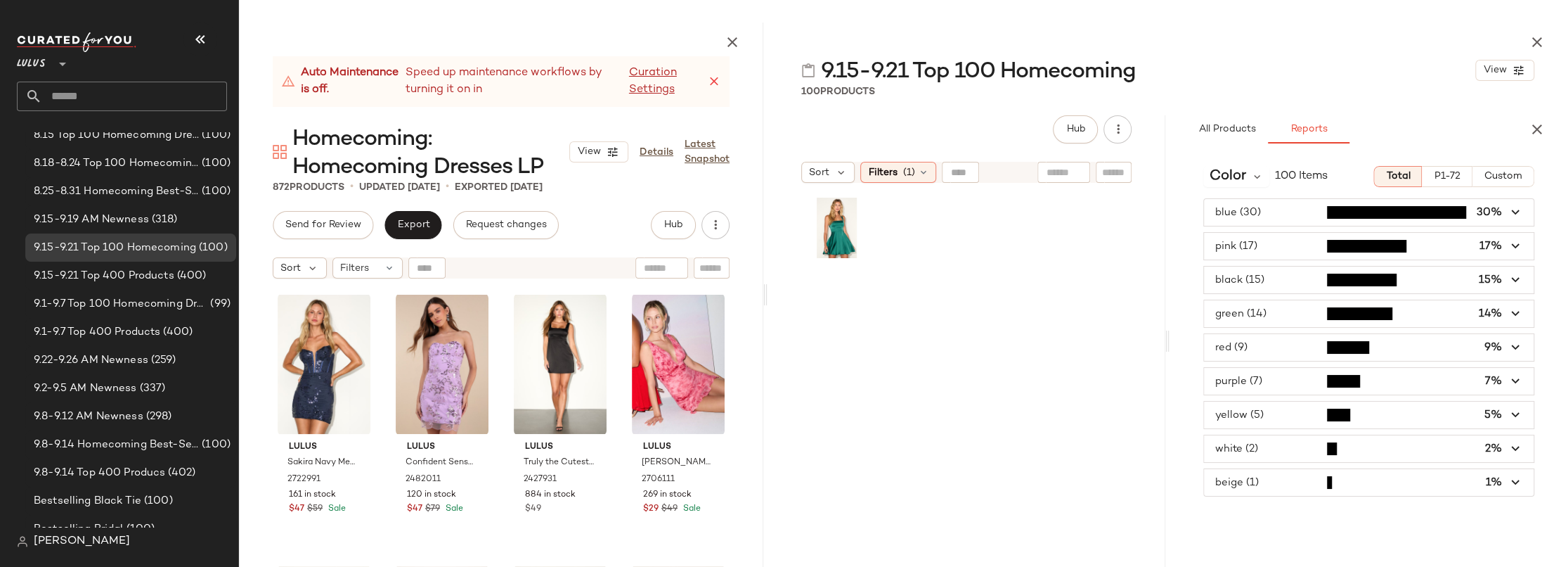
click at [1237, 246] on span "button" at bounding box center [1368, 247] width 330 height 27
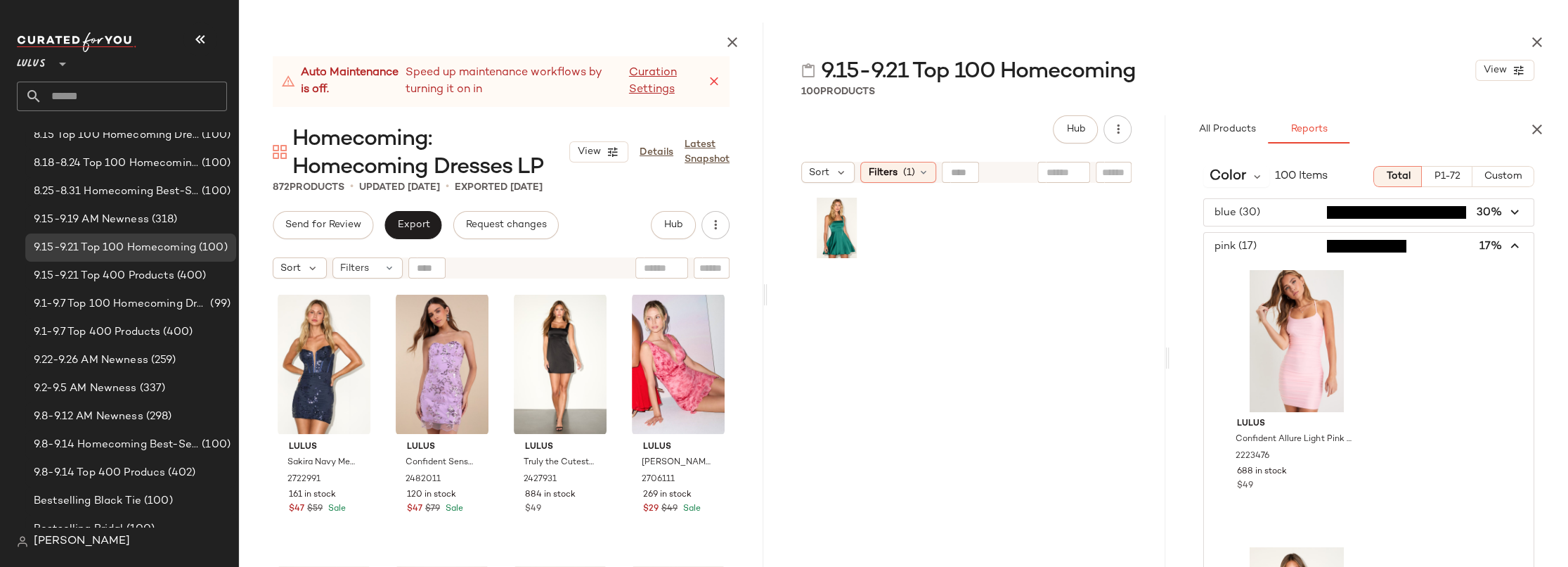
click at [1511, 246] on icon "button" at bounding box center [1515, 246] width 16 height 16
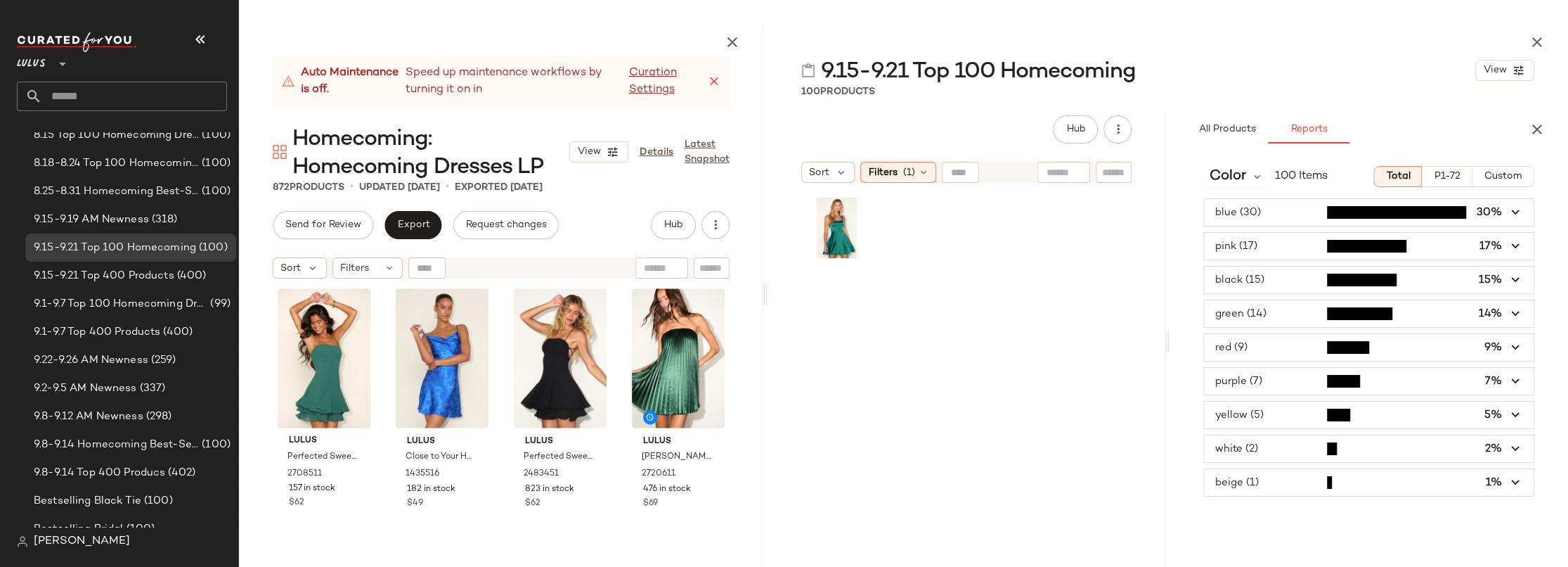
scroll to position [2465, 0]
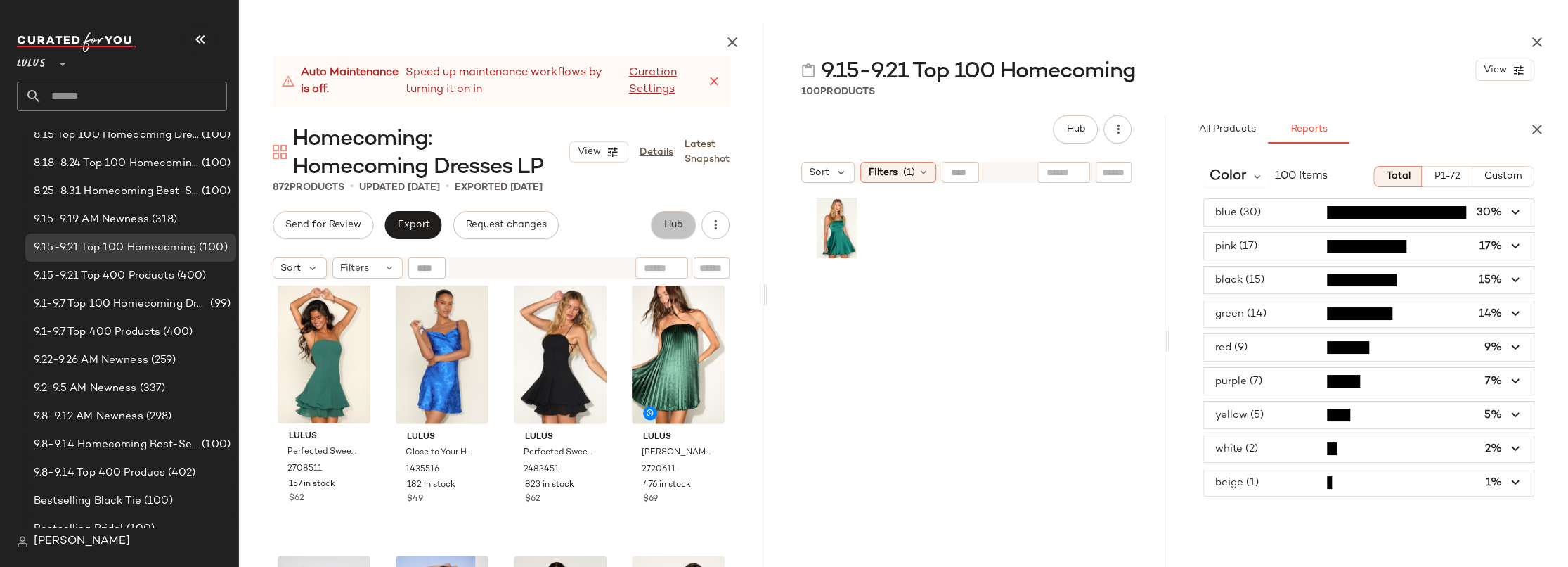
click at [682, 225] on span "Hub" at bounding box center [673, 225] width 19 height 11
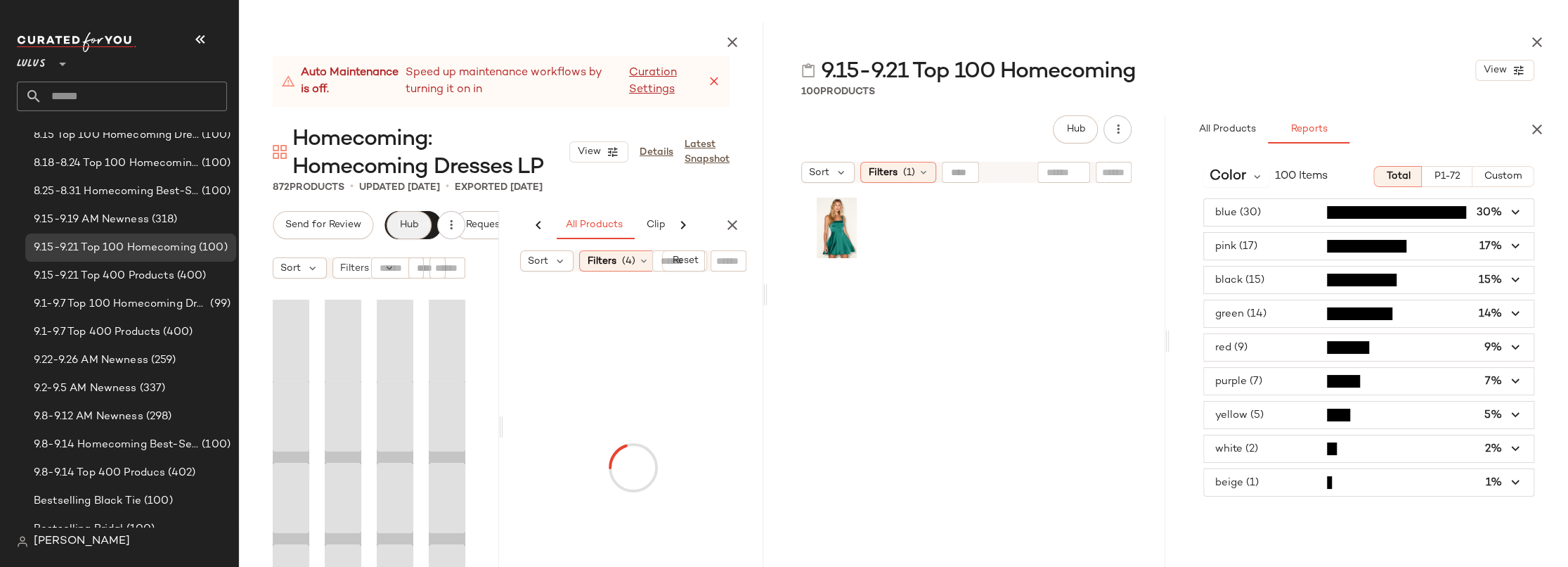
scroll to position [0, 130]
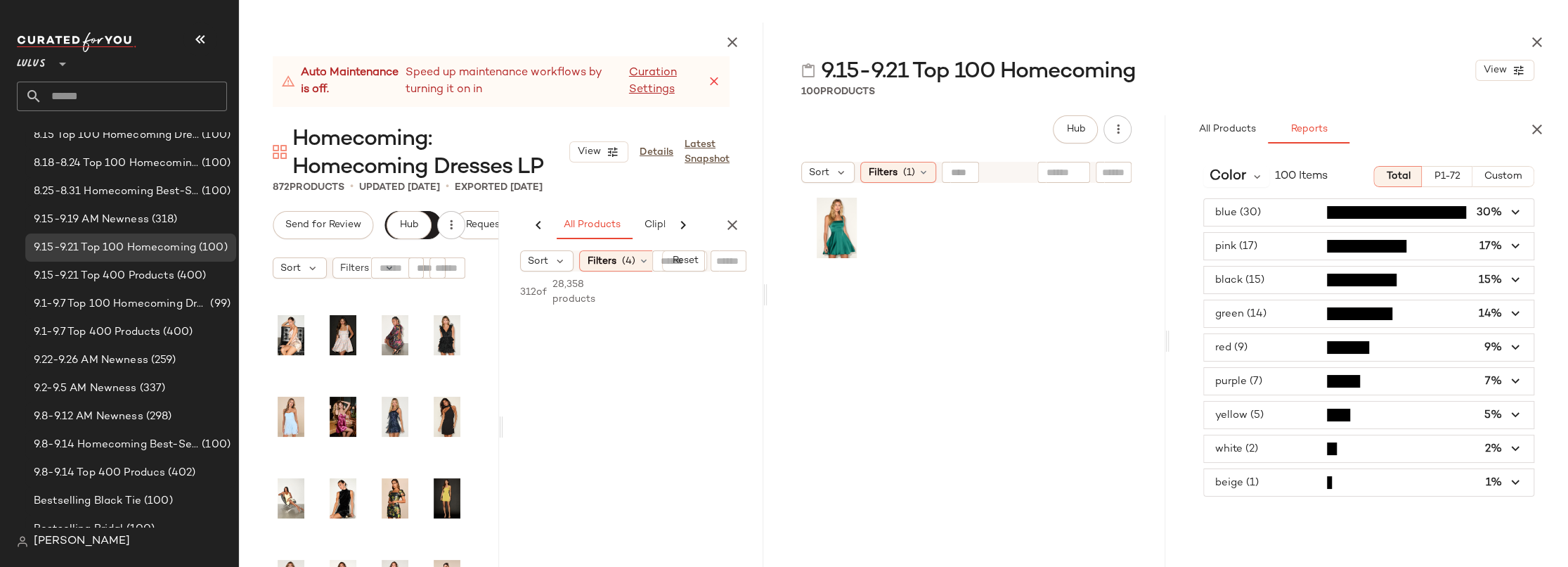
click at [679, 225] on icon at bounding box center [683, 225] width 17 height 17
click at [679, 225] on div "AI Recommendations All Products Clipboard Reports" at bounding box center [611, 225] width 215 height 28
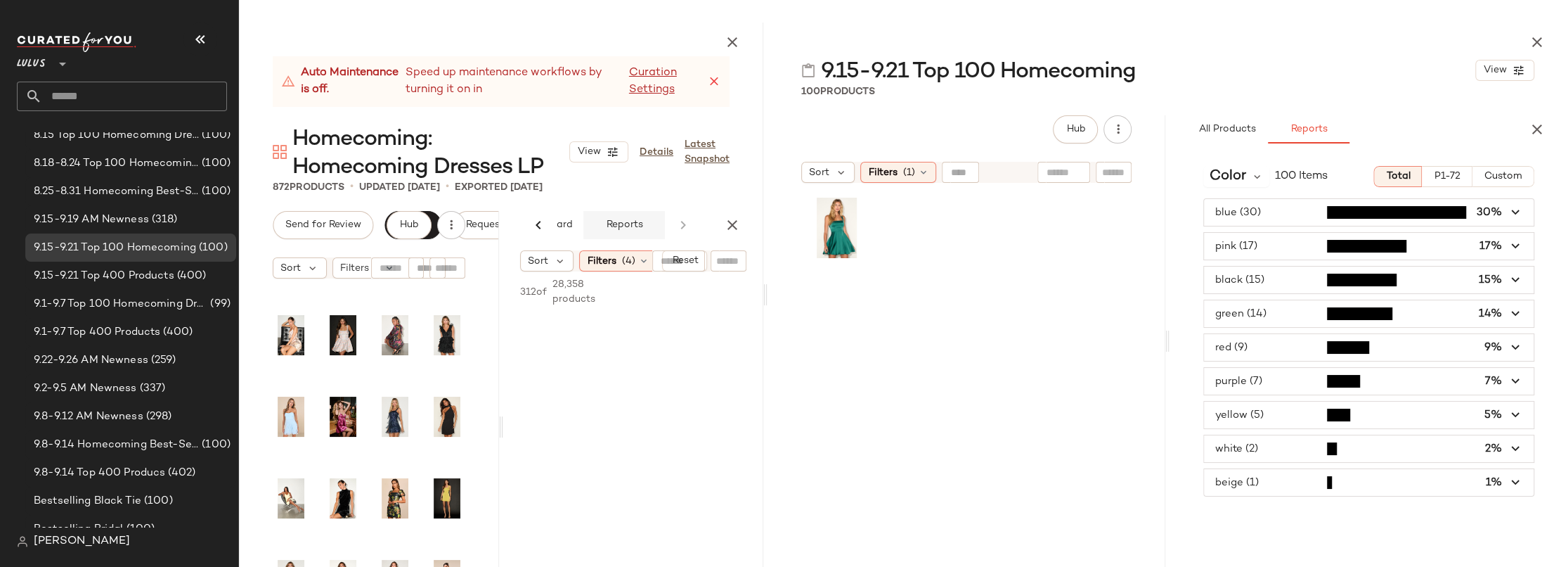
click at [625, 221] on span "Reports" at bounding box center [623, 225] width 37 height 11
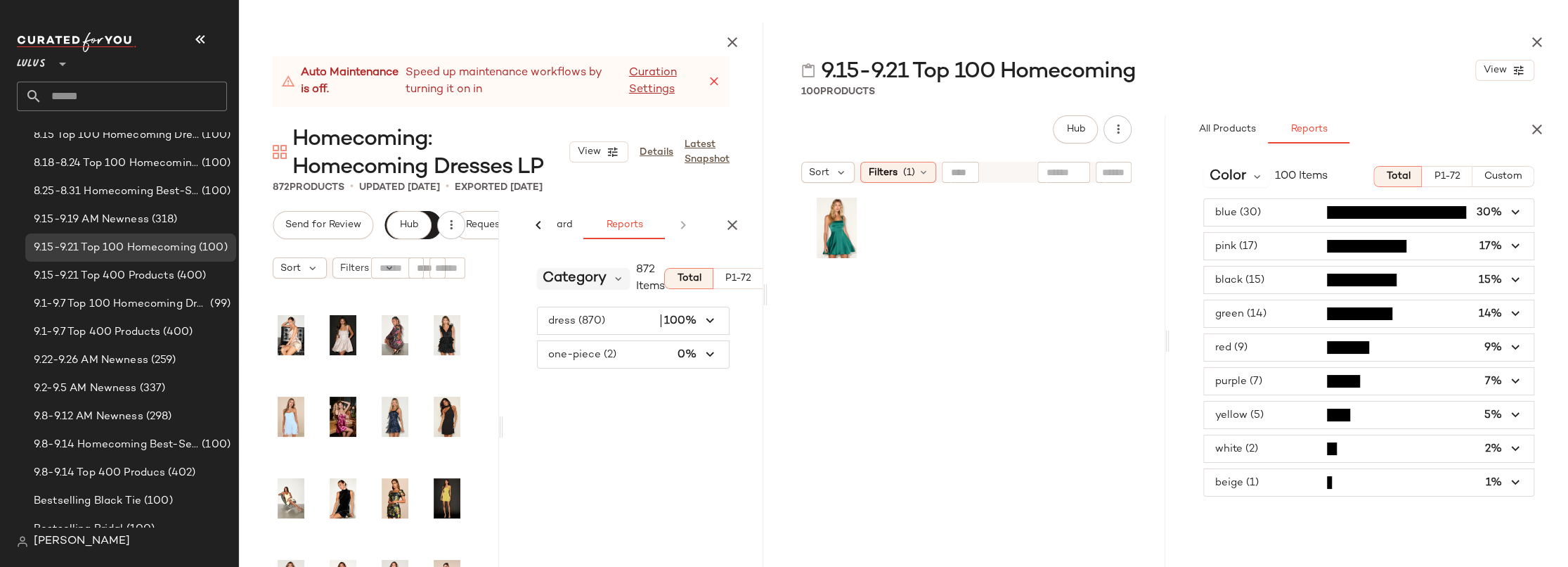
click at [589, 281] on span "Category" at bounding box center [573, 278] width 64 height 21
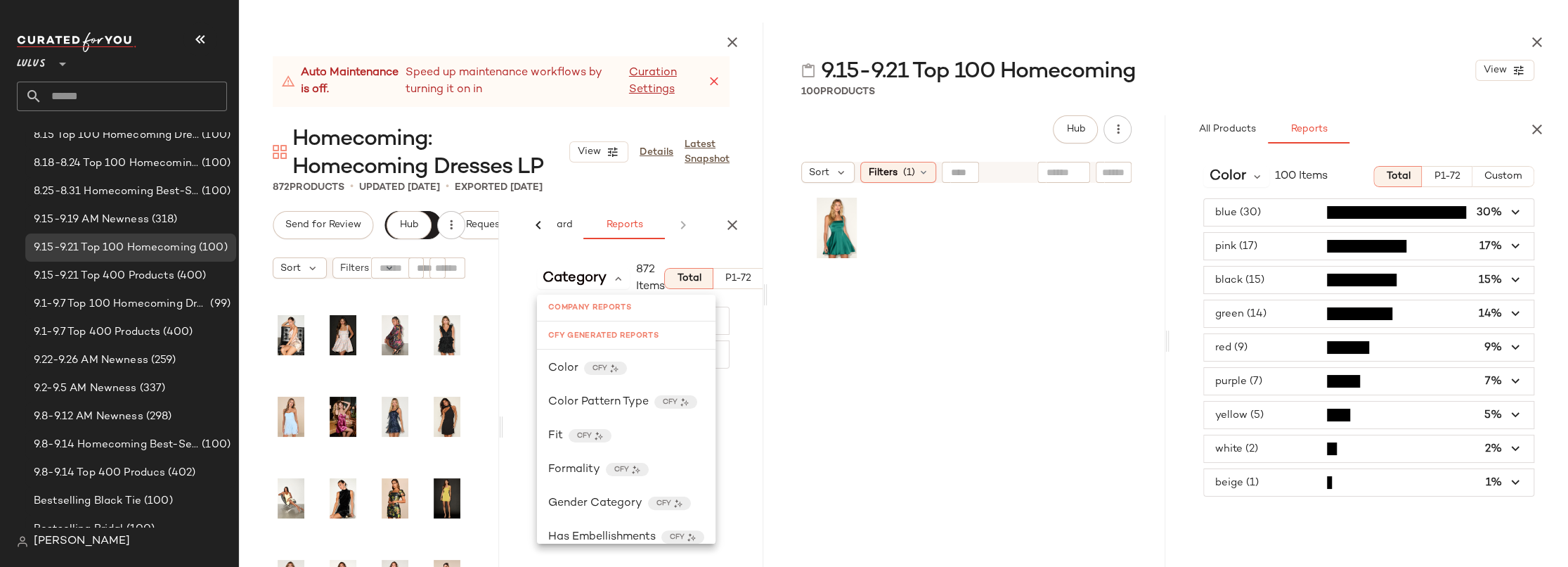
scroll to position [380, 0]
click at [572, 365] on span "Color" at bounding box center [563, 368] width 30 height 17
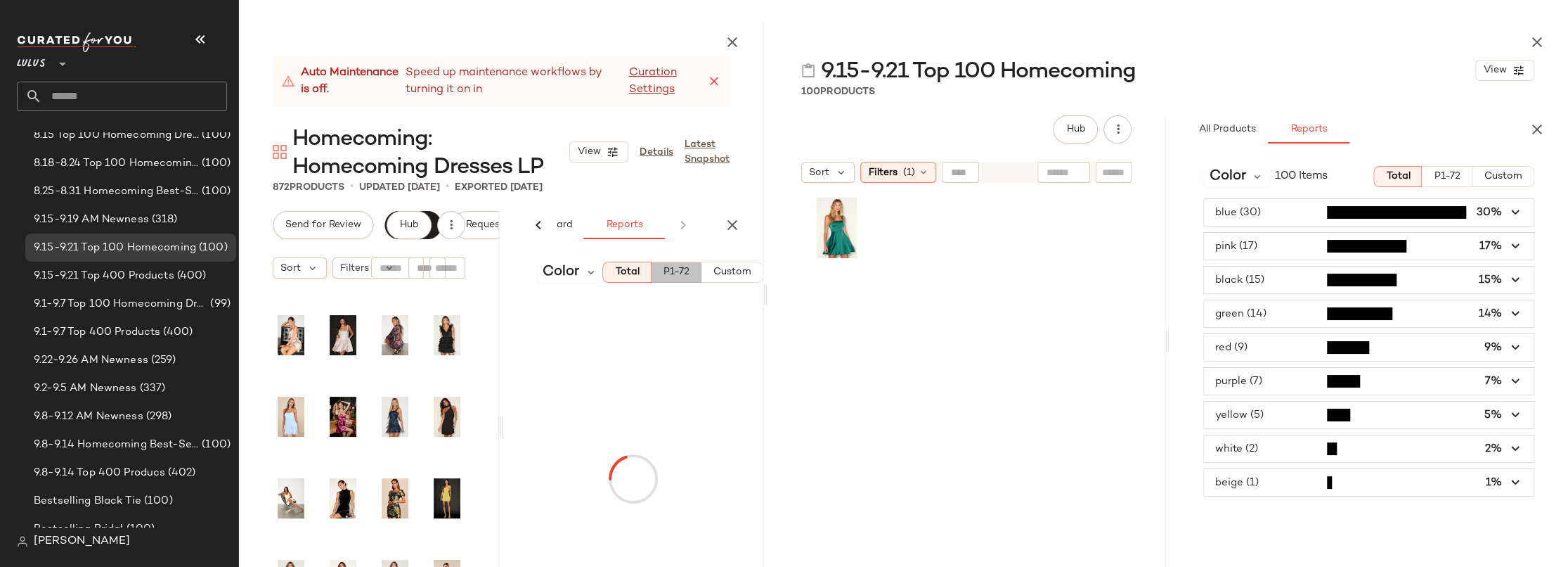
click at [670, 273] on div "Total P1-72 Custom" at bounding box center [683, 272] width 161 height 21
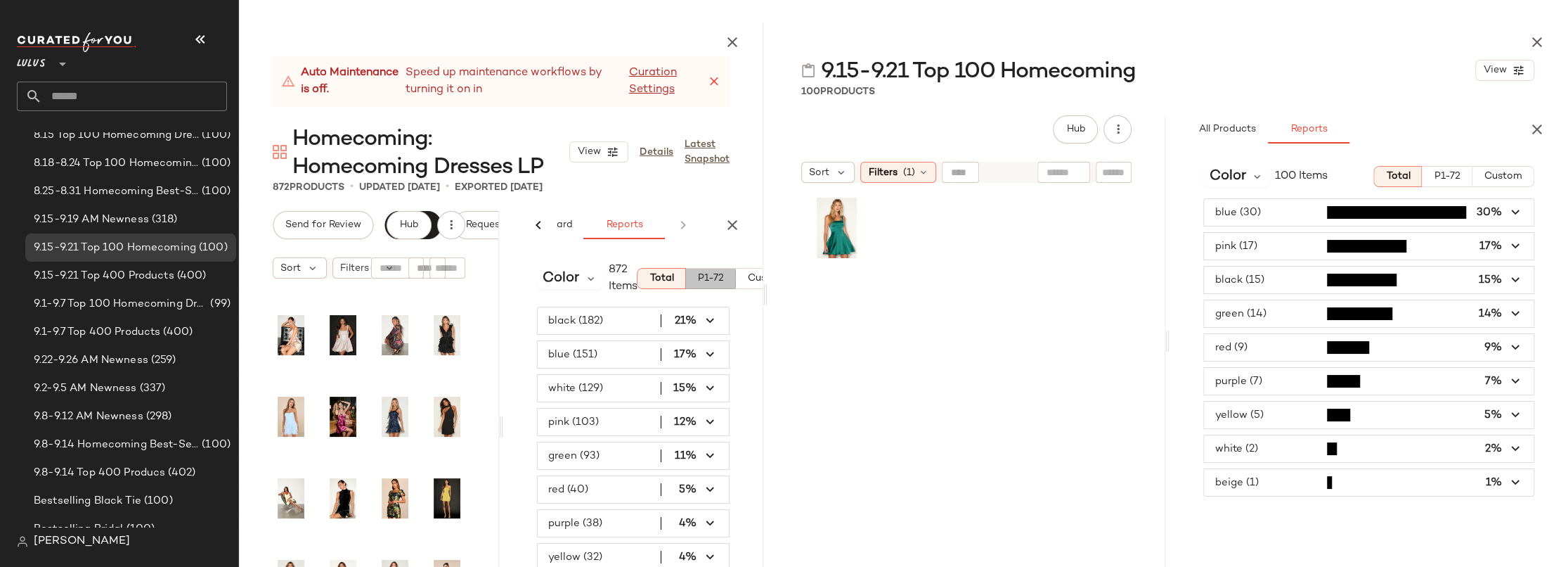
click at [703, 282] on span "P1-72" at bounding box center [711, 278] width 27 height 11
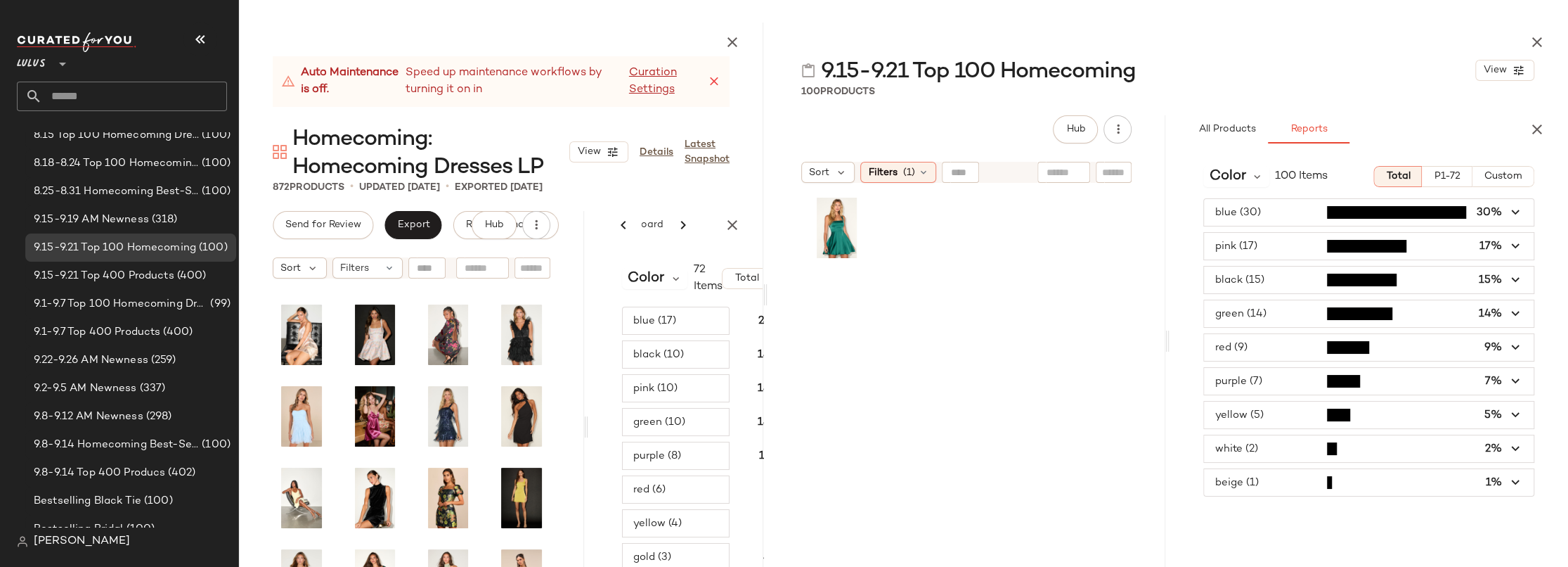
scroll to position [0, 242]
drag, startPoint x: 500, startPoint y: 417, endPoint x: 658, endPoint y: 410, distance: 158.2
click at [658, 410] on div "Auto Maintenance is off. Speed up maintenance workflows by turning it on in Cur…" at bounding box center [501, 295] width 524 height 544
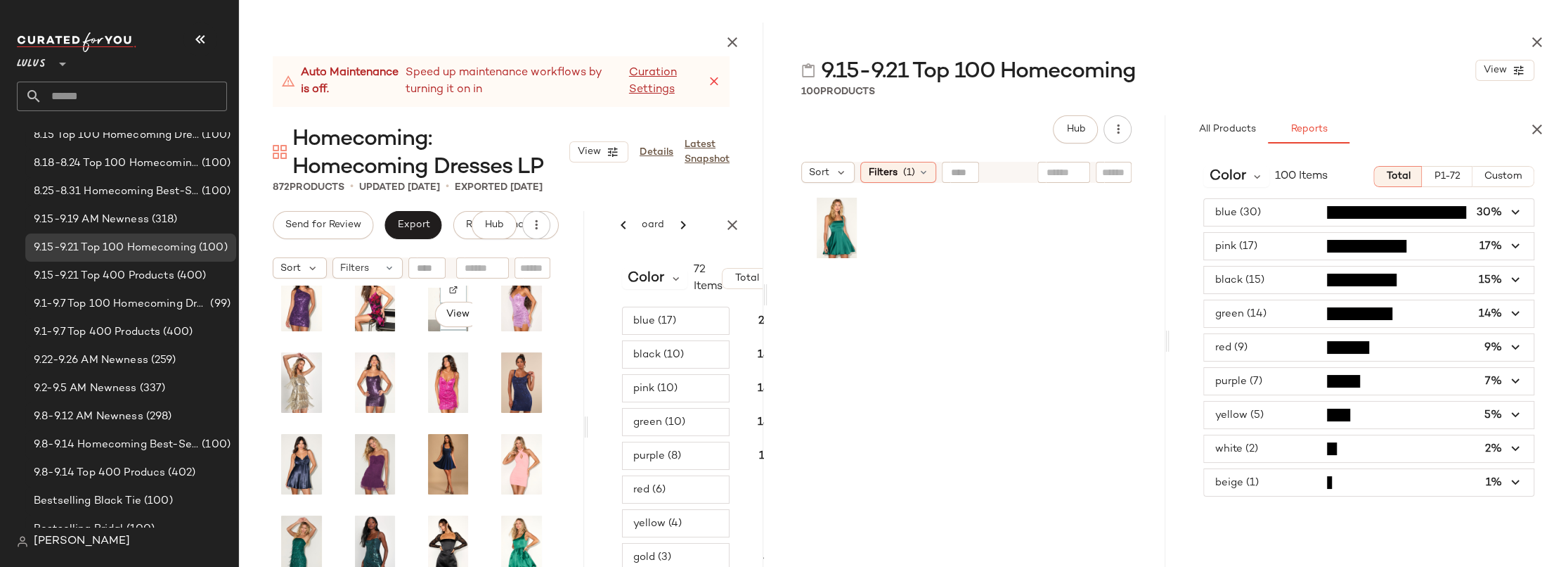
scroll to position [0, 0]
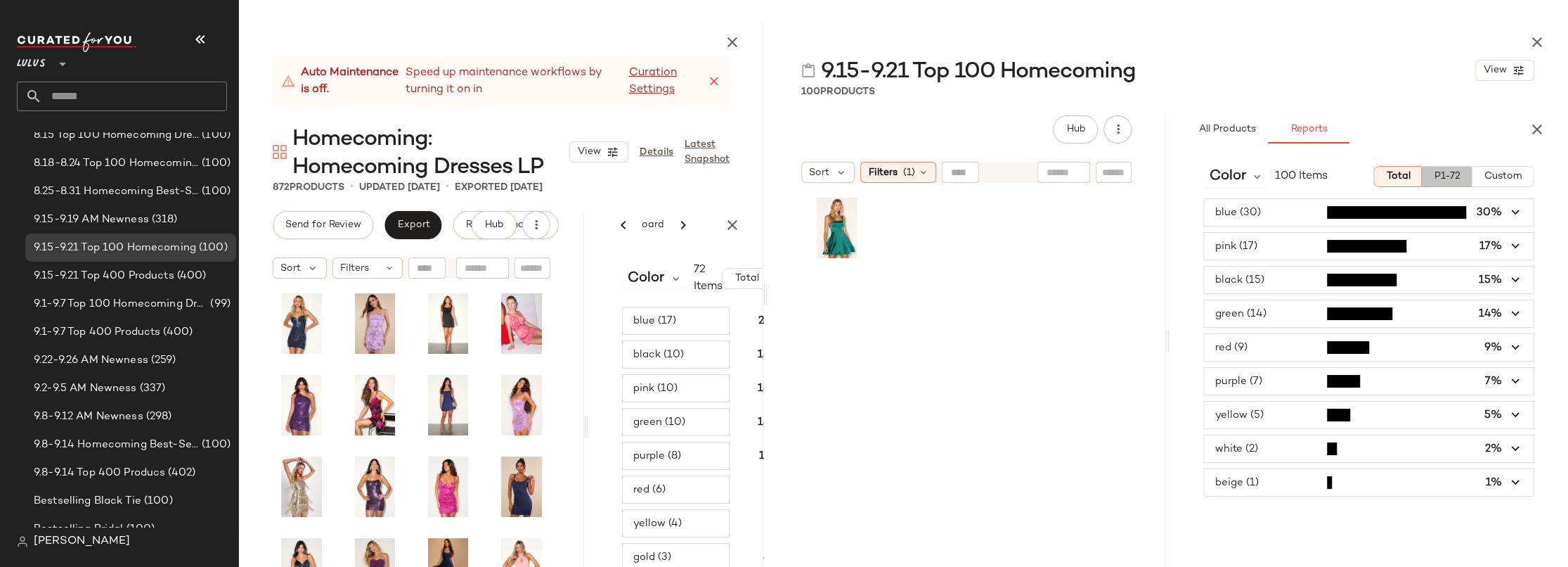
click at [1462, 174] on button "P1-72" at bounding box center [1446, 176] width 50 height 21
click at [1535, 127] on icon "button" at bounding box center [1537, 130] width 17 height 17
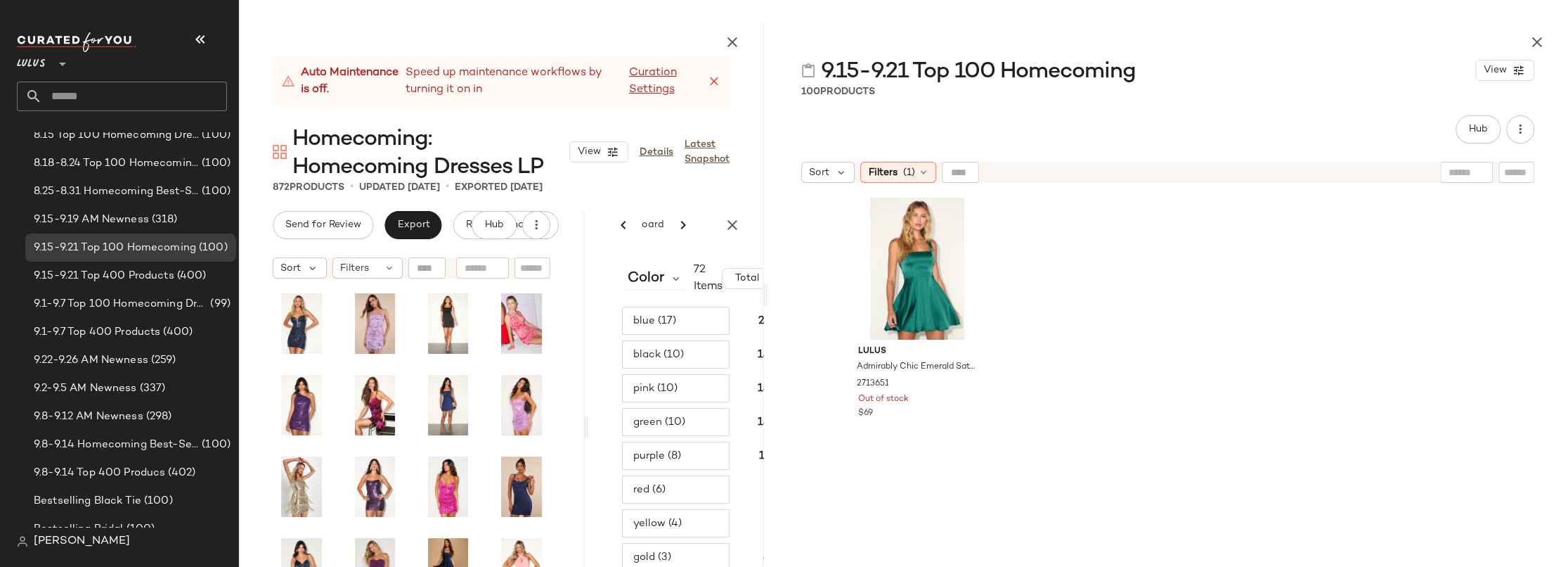
click at [1135, 250] on div "Lulus Admirably Chic Emerald Satin Lace-Up Mini Dress With Pockets 2713651 Out …" at bounding box center [1167, 397] width 652 height 409
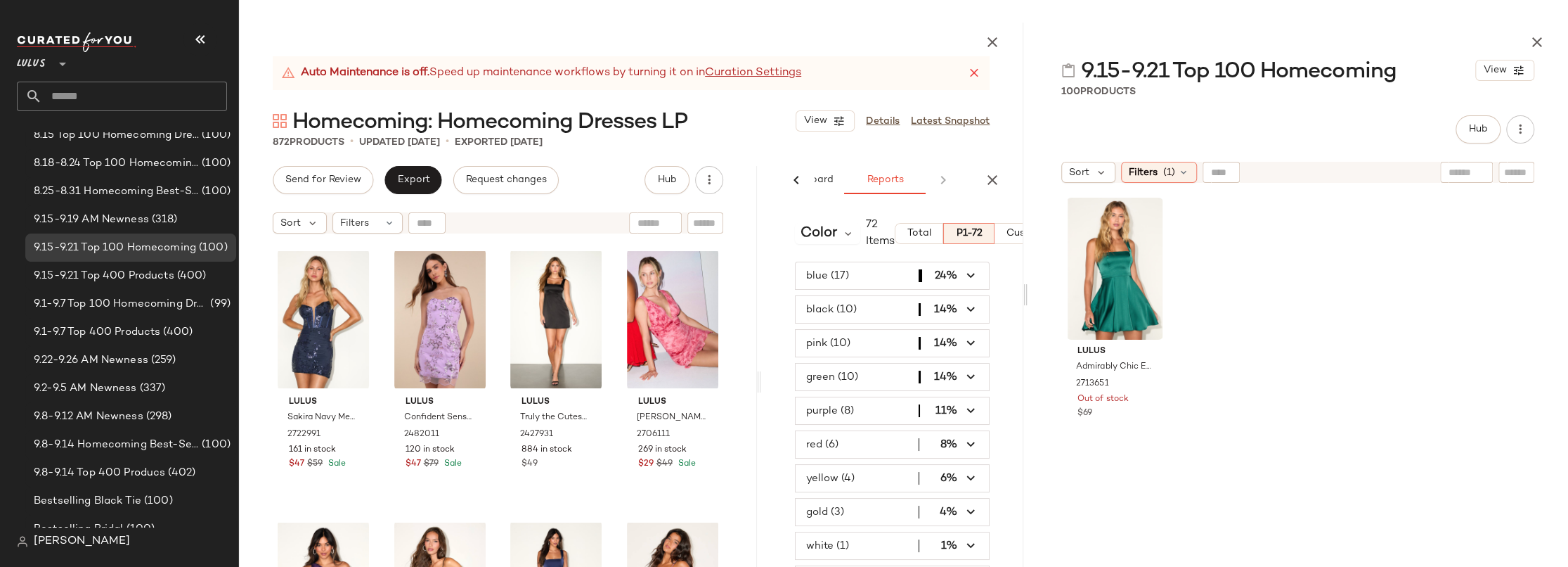
scroll to position [0, 246]
drag, startPoint x: 762, startPoint y: 452, endPoint x: 1026, endPoint y: 443, distance: 264.2
click at [1026, 443] on div at bounding box center [1025, 295] width 5 height 544
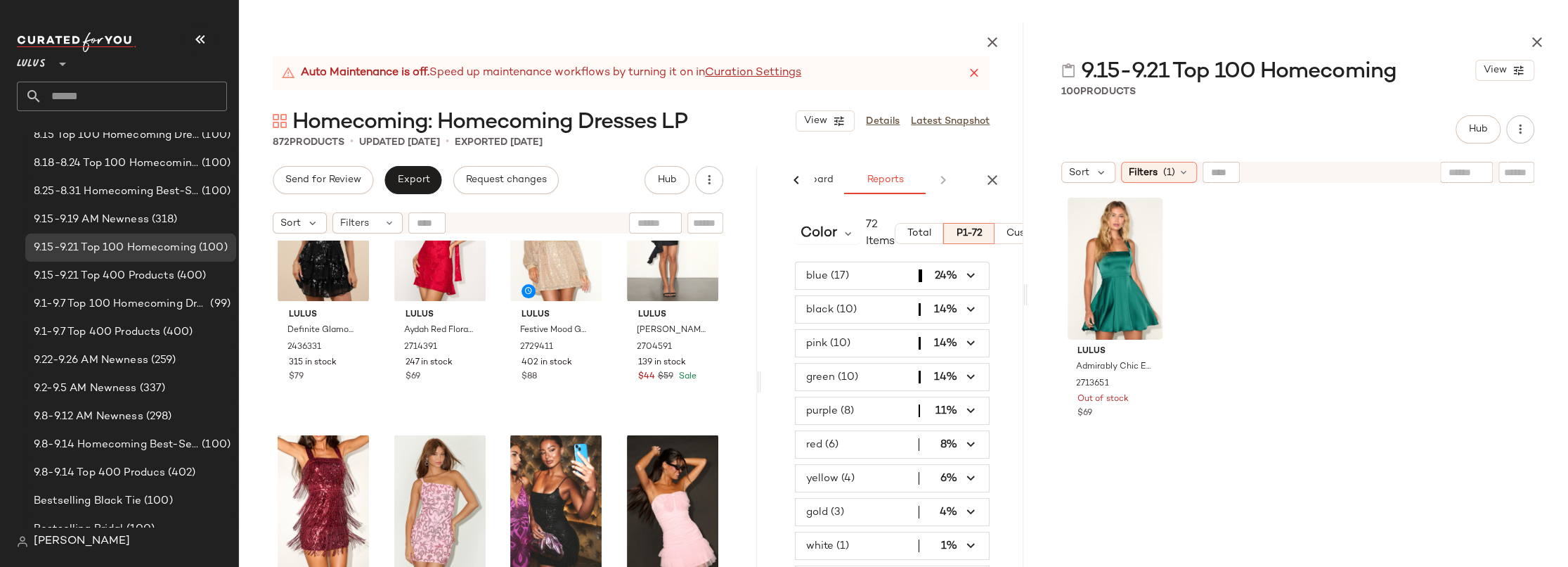
scroll to position [4120, 0]
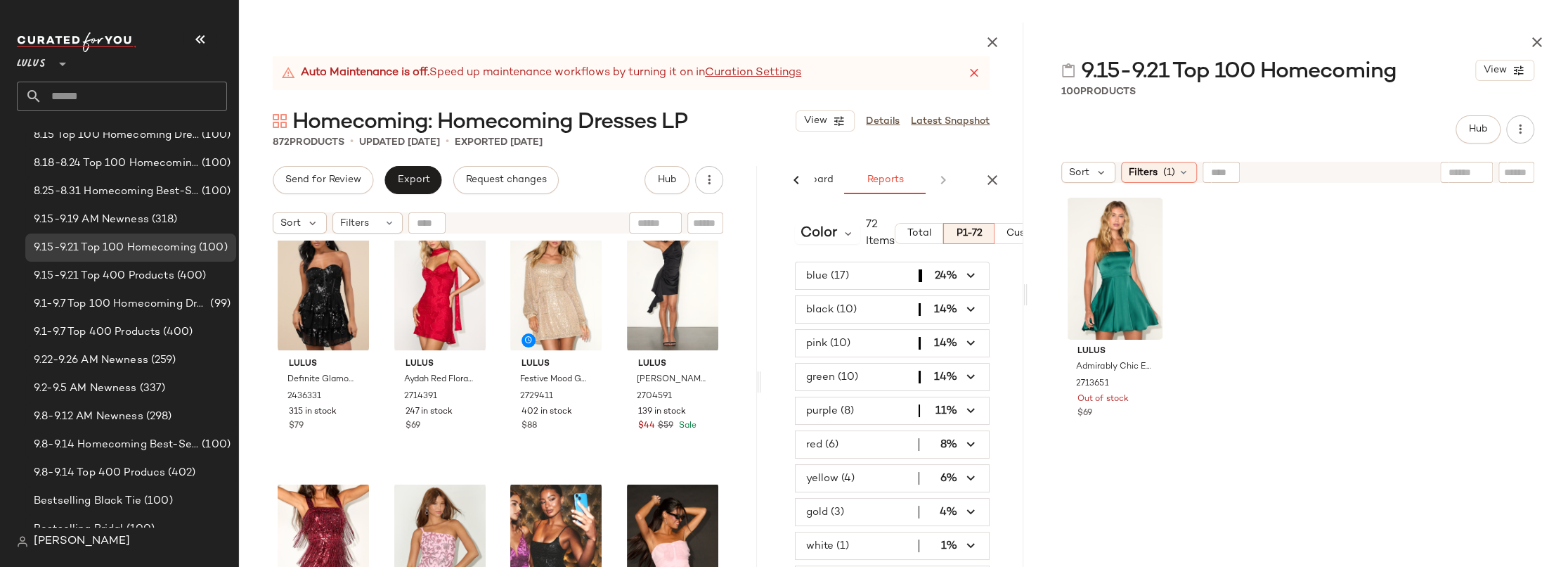
click at [1364, 272] on div "Lulus Admirably Chic Emerald Satin Lace-Up Mini Dress With Pockets 2713651 Out …" at bounding box center [1298, 397] width 473 height 409
click at [1355, 233] on div "Lulus Admirably Chic Emerald Satin Lace-Up Mini Dress With Pockets 2713651 Out …" at bounding box center [1298, 397] width 473 height 409
click at [1485, 131] on span "Hub" at bounding box center [1477, 129] width 19 height 11
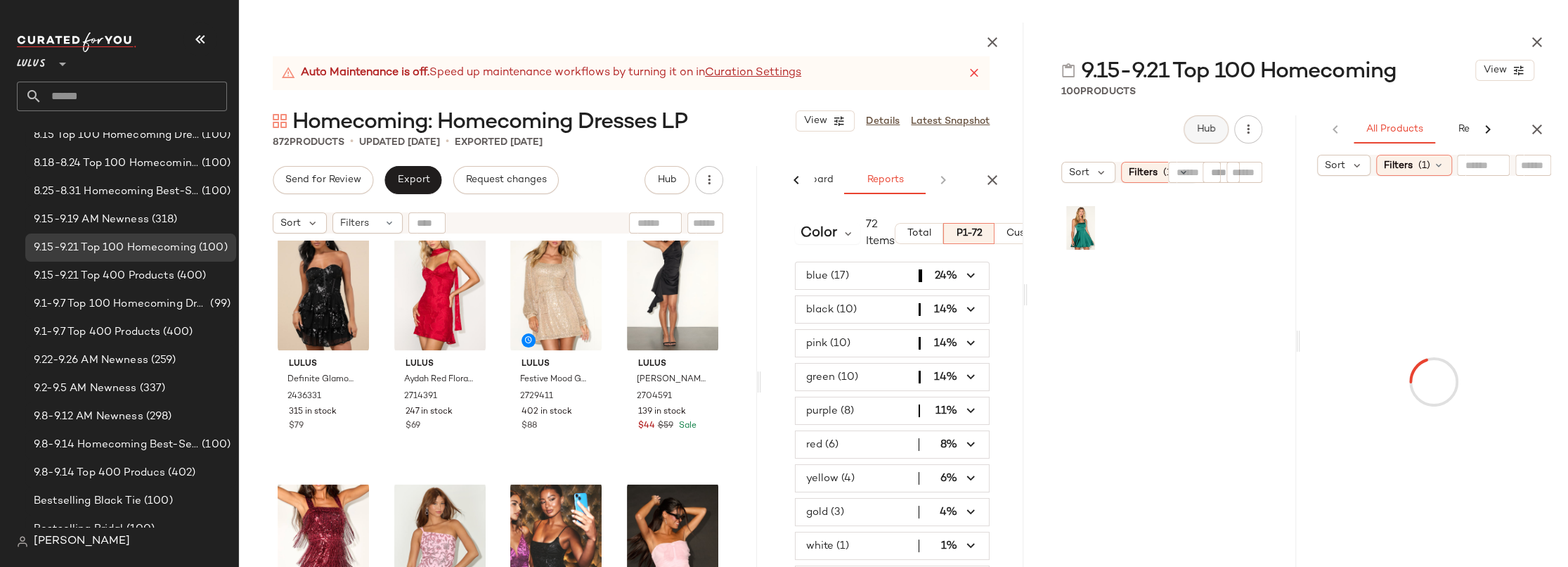
scroll to position [0, 0]
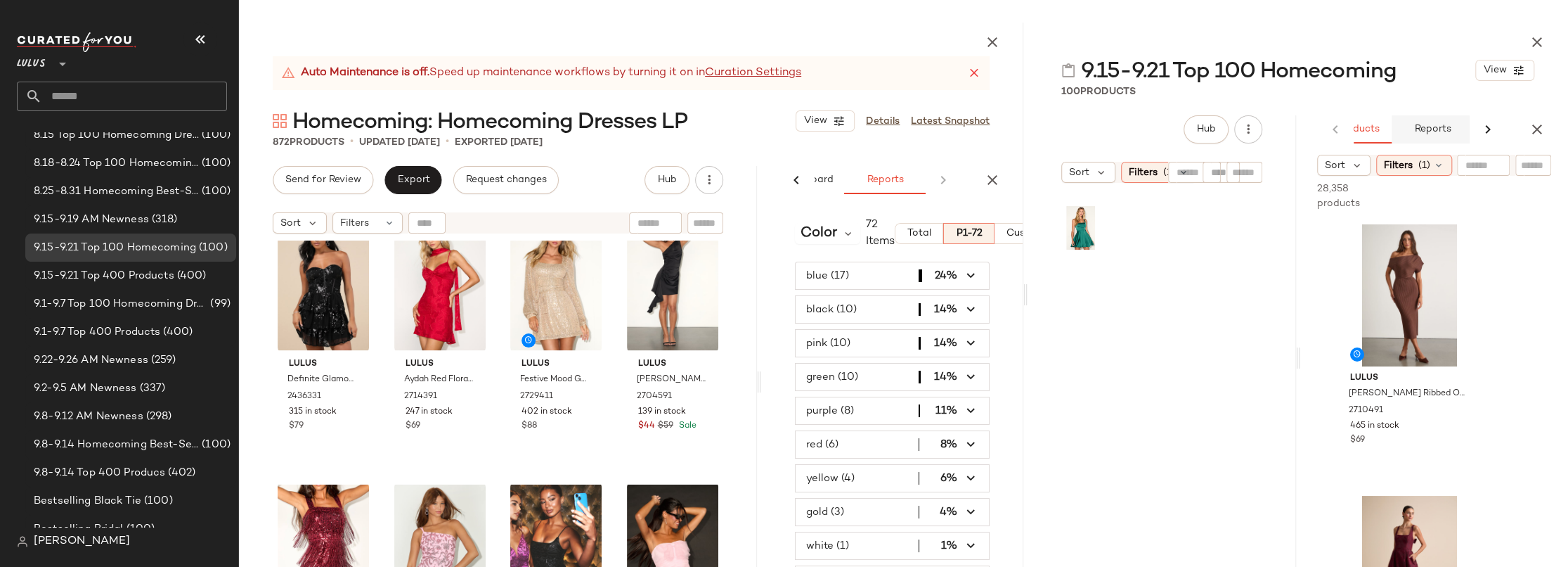
click at [1463, 131] on button "Reports" at bounding box center [1432, 129] width 81 height 28
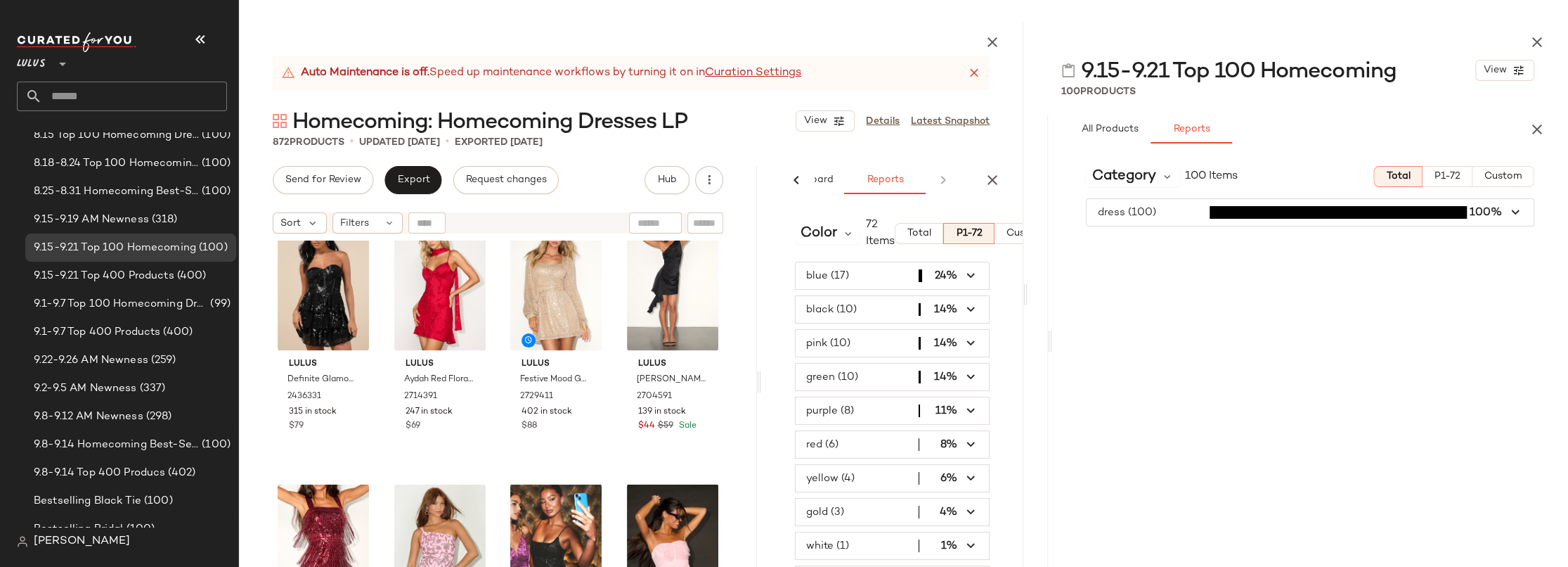
drag, startPoint x: 1296, startPoint y: 341, endPoint x: 1049, endPoint y: 335, distance: 247.1
click at [1049, 335] on div "9.15-9.21 Top 100 Homecoming View 100 Products Hub Sort Filters (1) All Product…" at bounding box center [1298, 295] width 540 height 544
click at [1131, 173] on span "Category" at bounding box center [1122, 176] width 64 height 21
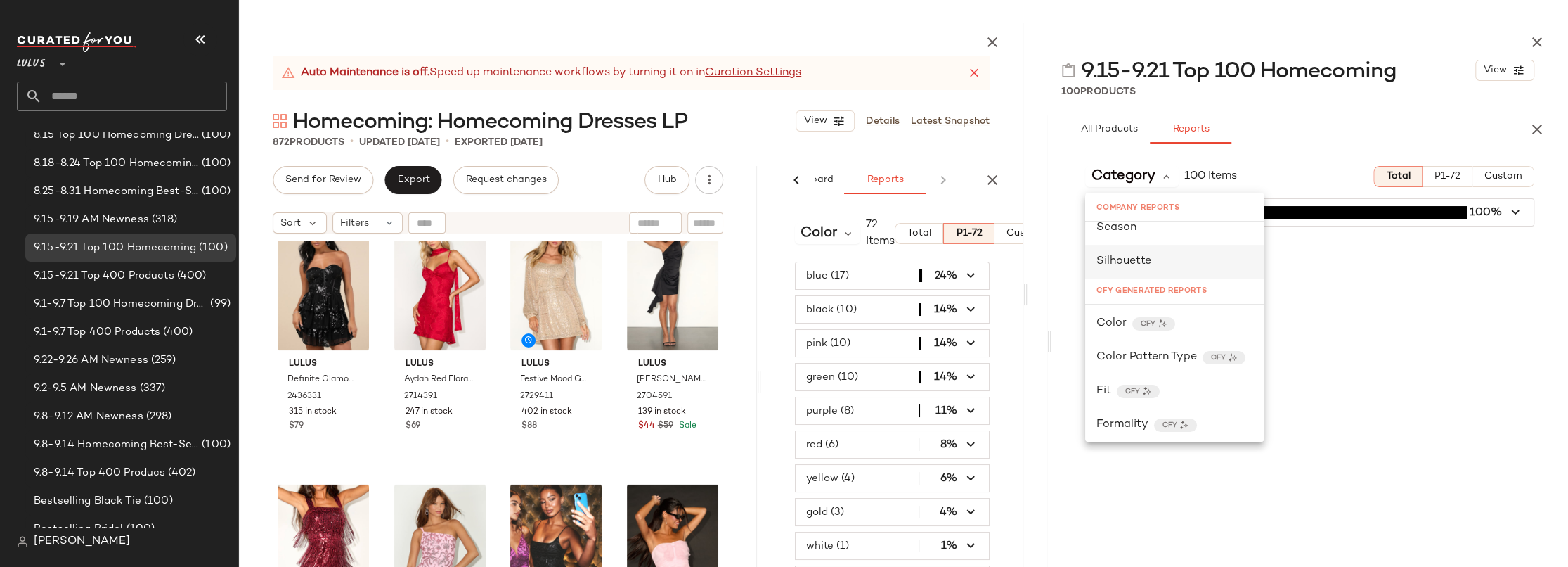
scroll to position [318, 0]
click at [1109, 324] on span "Color" at bounding box center [1111, 328] width 30 height 17
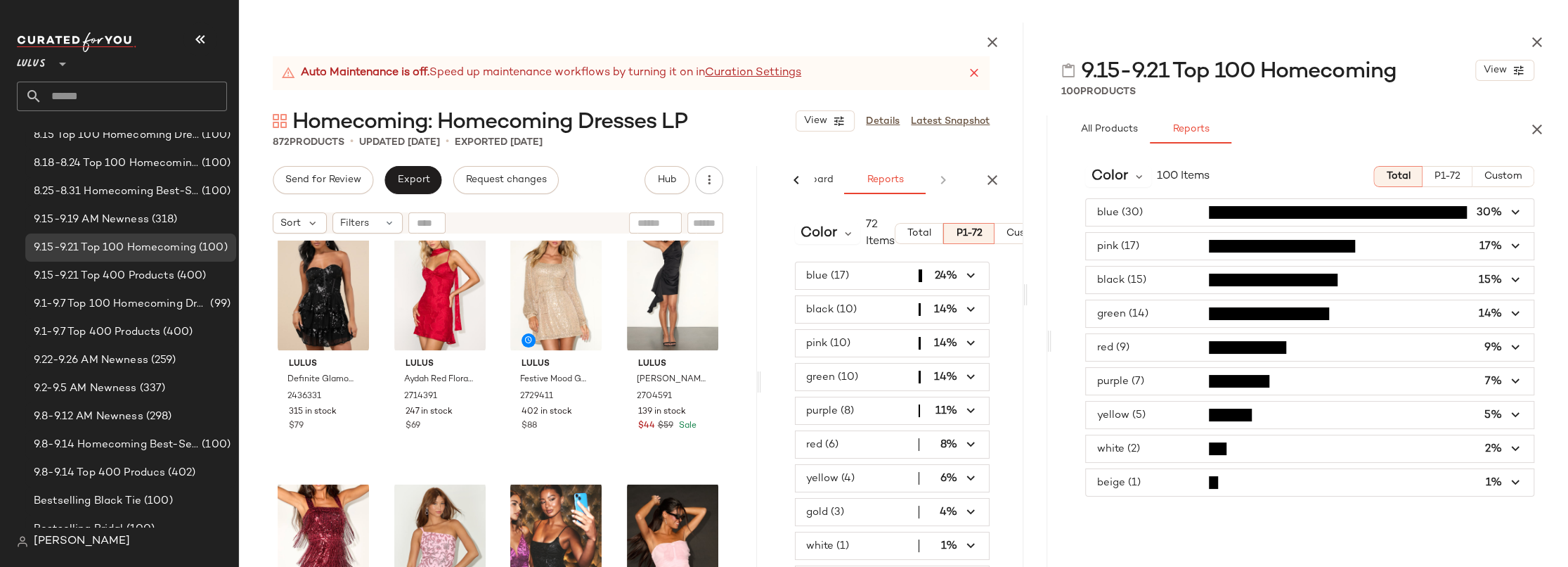
click at [1149, 209] on span "button" at bounding box center [1310, 213] width 447 height 27
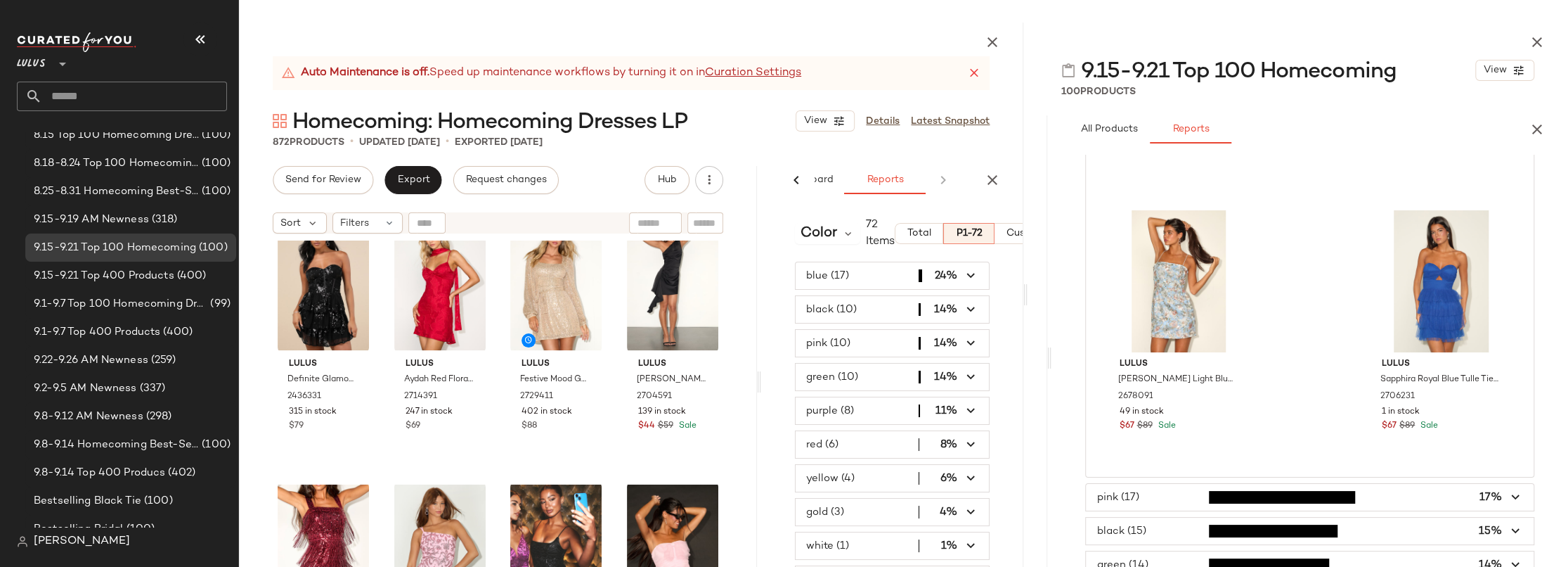
scroll to position [3728, 0]
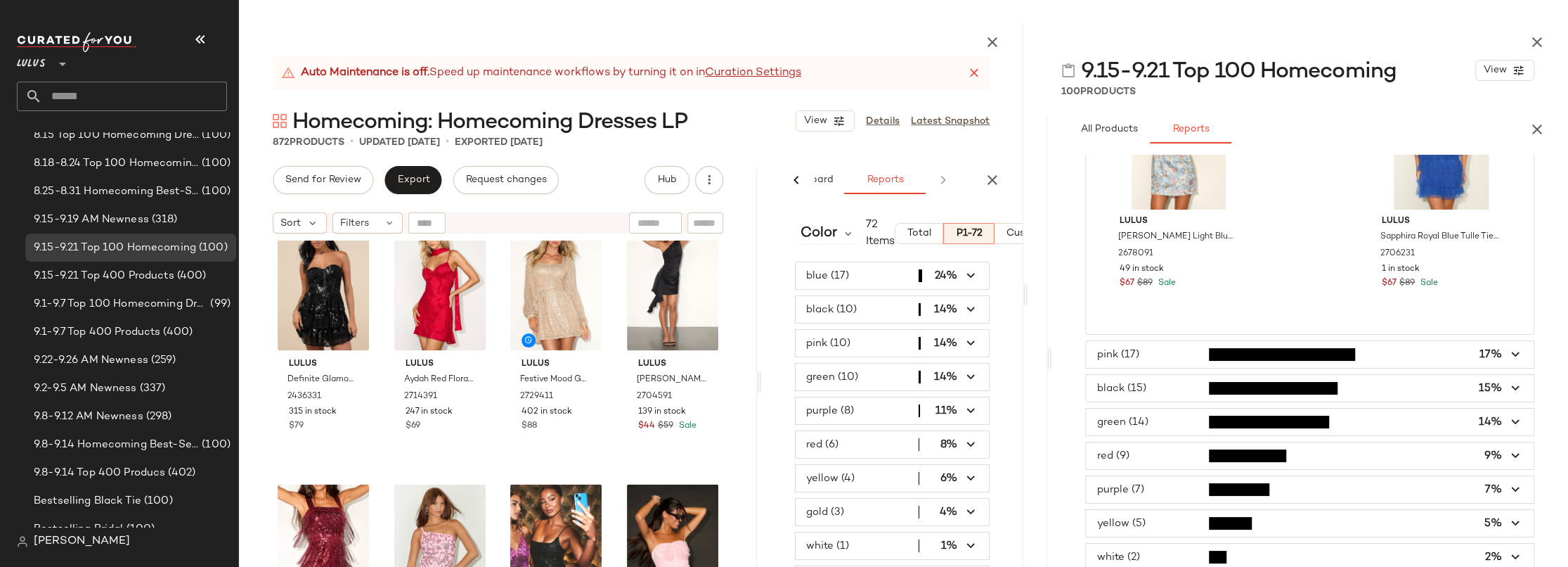
click at [1186, 359] on span "button" at bounding box center [1310, 354] width 447 height 27
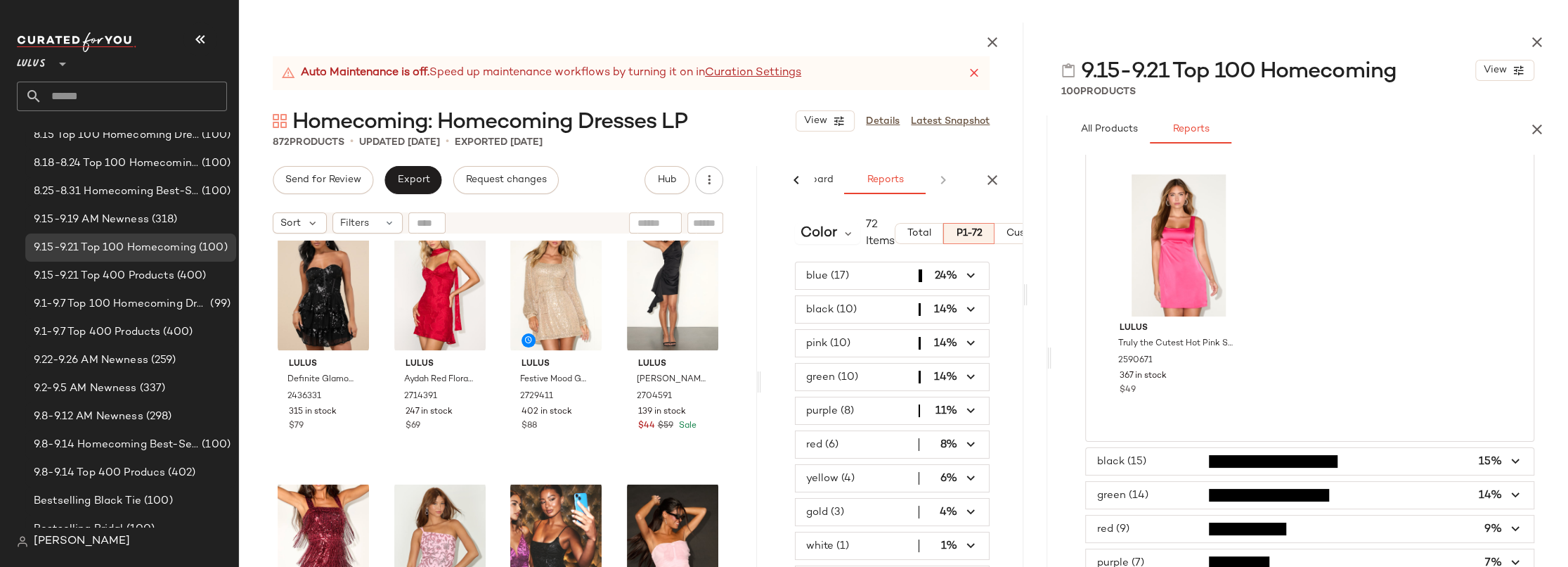
scroll to position [2385, 0]
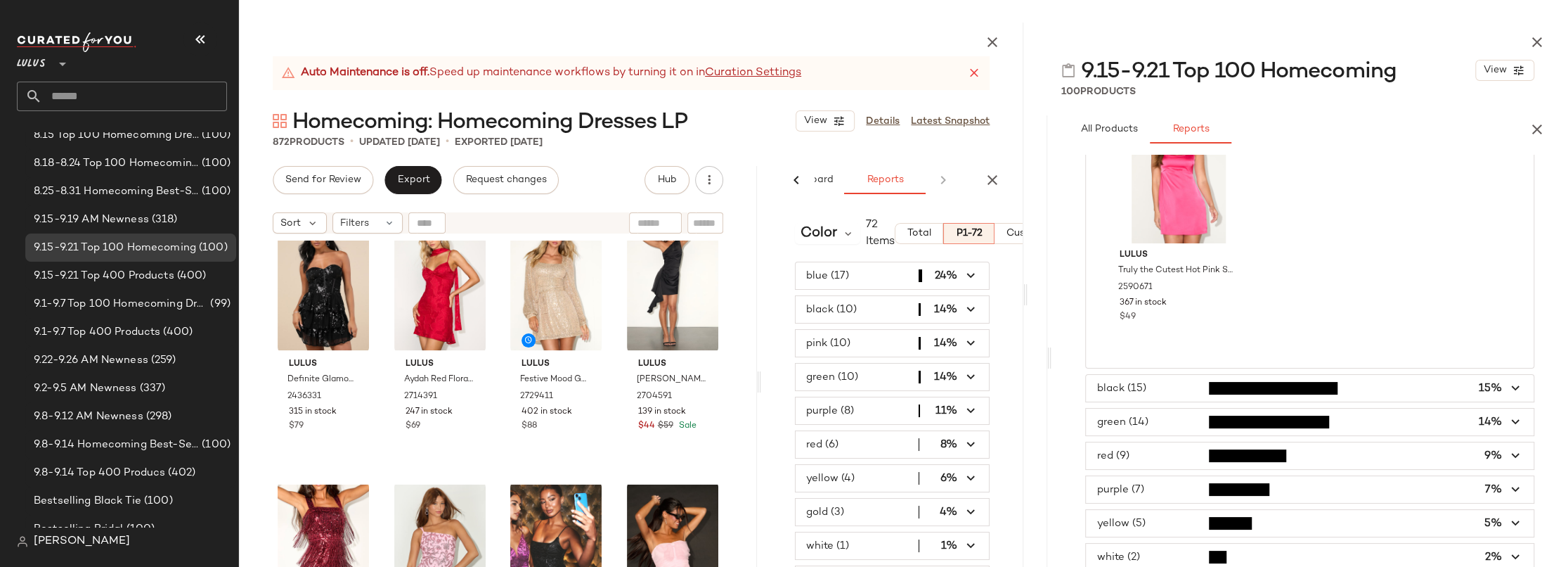
click at [1163, 387] on span "button" at bounding box center [1310, 388] width 447 height 27
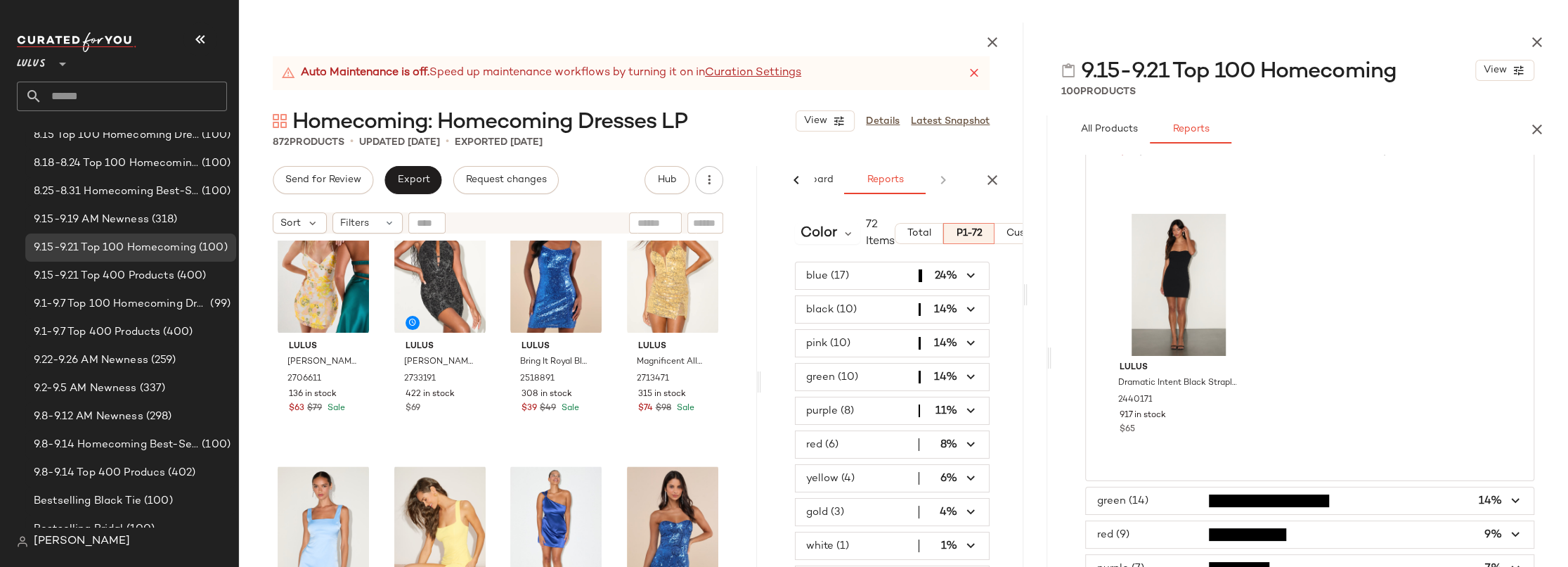
scroll to position [0, 0]
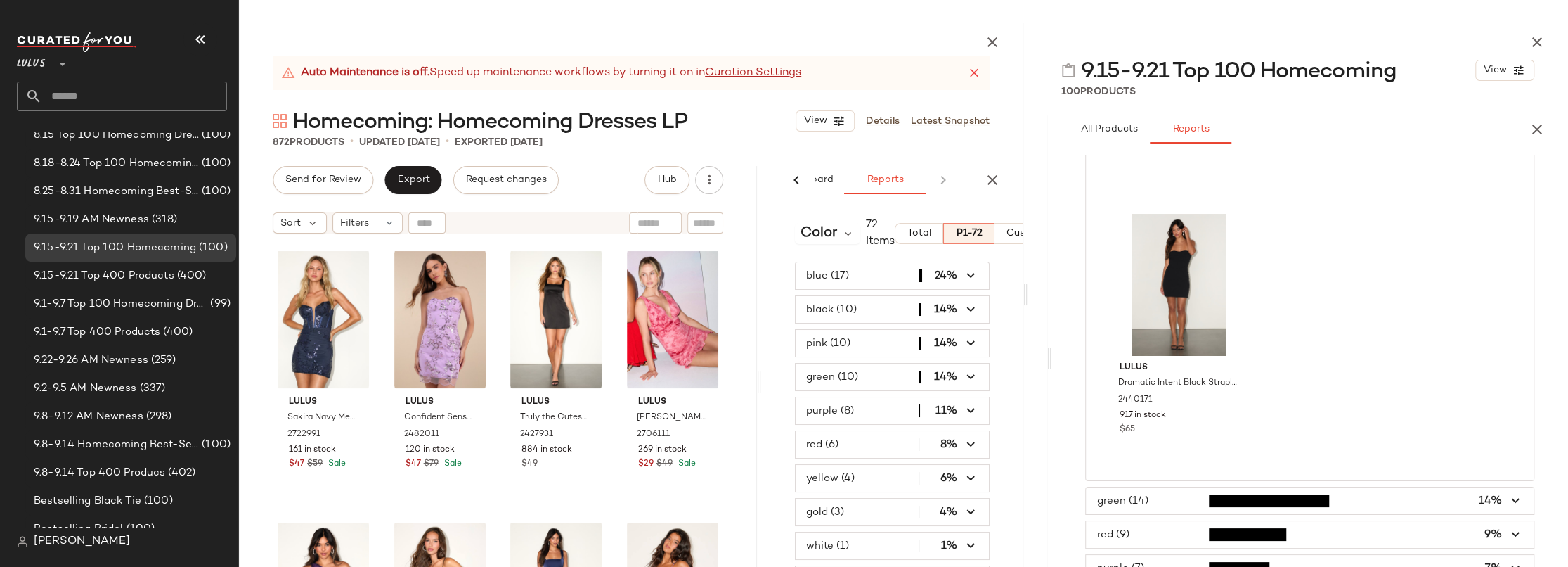
click at [732, 346] on div "Lulus Sakira Navy Mesh Sequin Lace-Up Bustier Mini Dress 2722991 161 in stock $…" at bounding box center [497, 436] width 518 height 392
click at [734, 338] on div "Lulus Sakira Navy Mesh Sequin Lace-Up Bustier Mini Dress 2722991 161 in stock $…" at bounding box center [497, 436] width 518 height 392
click at [92, 100] on input "text" at bounding box center [135, 96] width 185 height 30
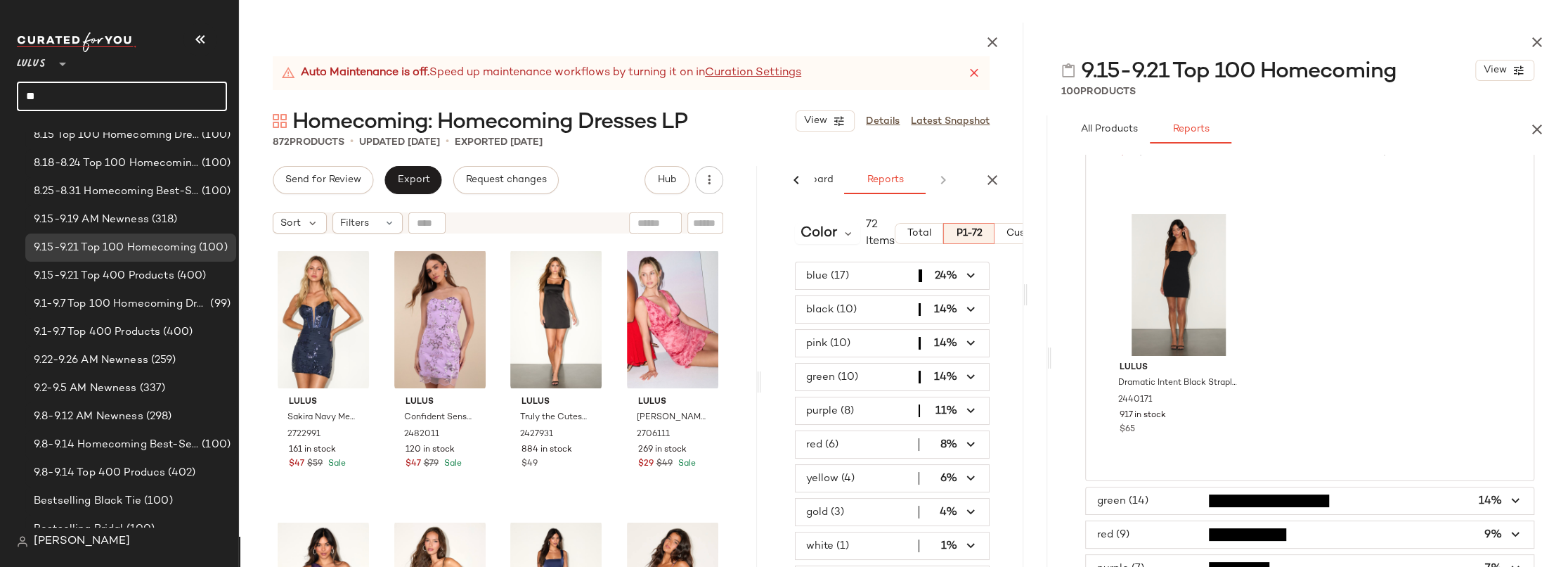
type input "*"
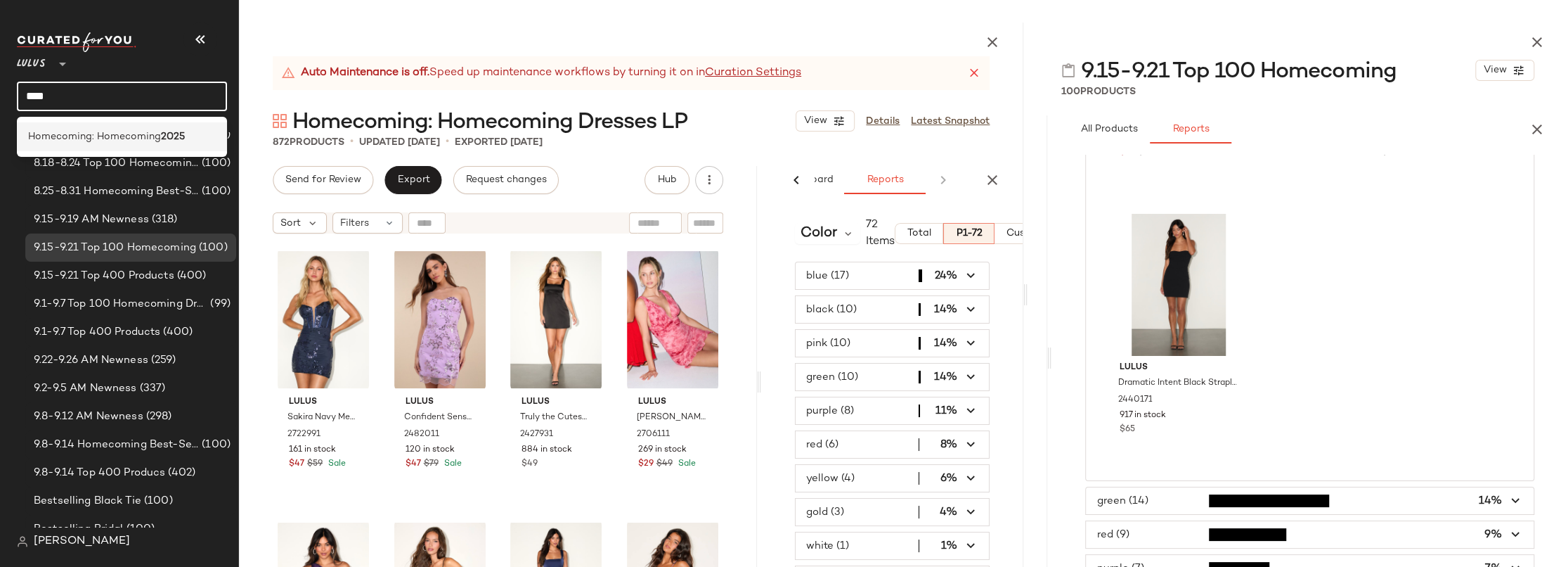
type input "****"
click at [97, 128] on div "Homecoming: Homecoming 2025" at bounding box center [122, 136] width 210 height 29
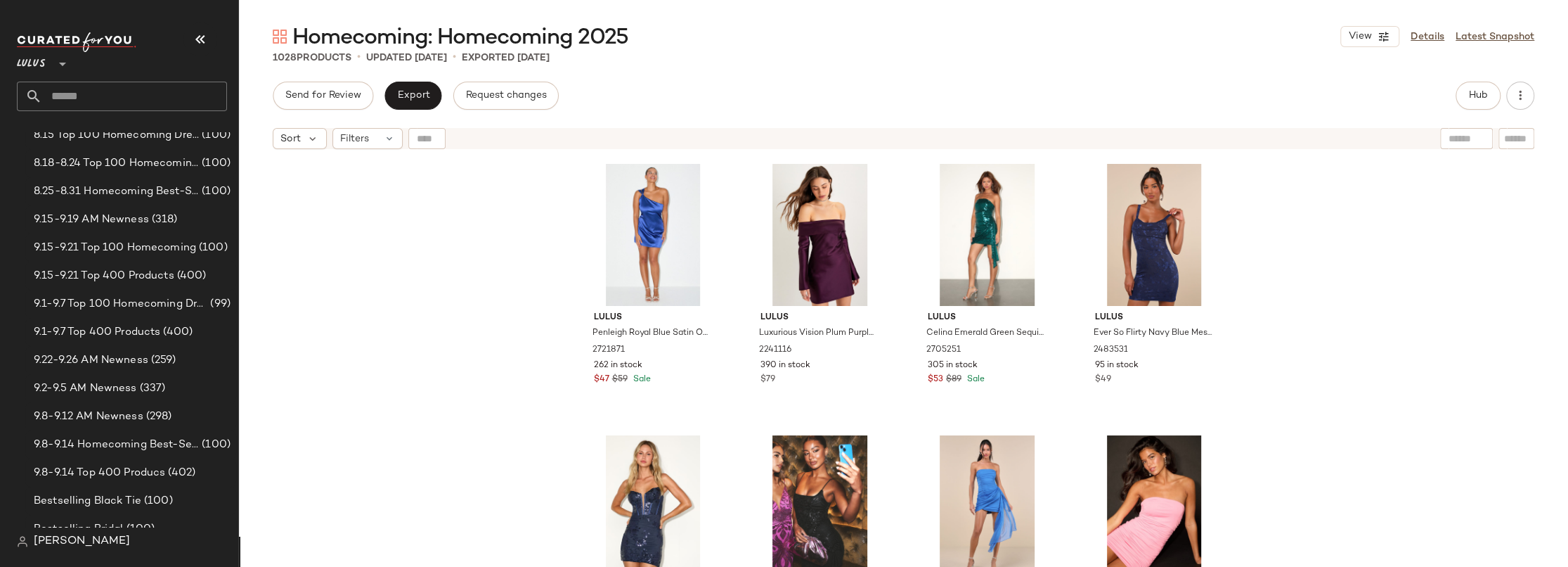
click at [1274, 224] on div "Lulus Penleigh Royal Blue Satin One-Shoulder Mini Dress 2721871 262 in stock $4…" at bounding box center [903, 379] width 1329 height 446
click at [1280, 256] on div "Lulus Penleigh Royal Blue Satin One-Shoulder Mini Dress 2721871 262 in stock $4…" at bounding box center [903, 379] width 1329 height 446
click at [1273, 235] on div "Lulus Penleigh Royal Blue Satin One-Shoulder Mini Dress 2721871 262 in stock $4…" at bounding box center [903, 379] width 1329 height 446
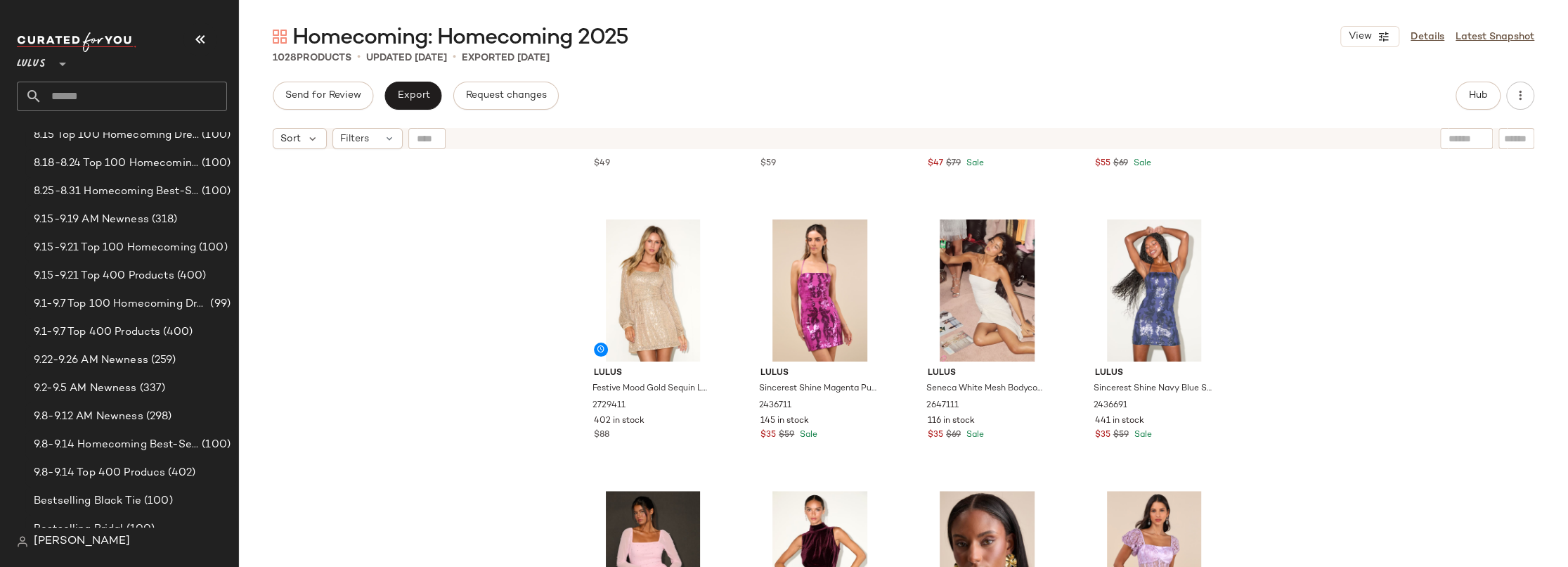
scroll to position [1090, 0]
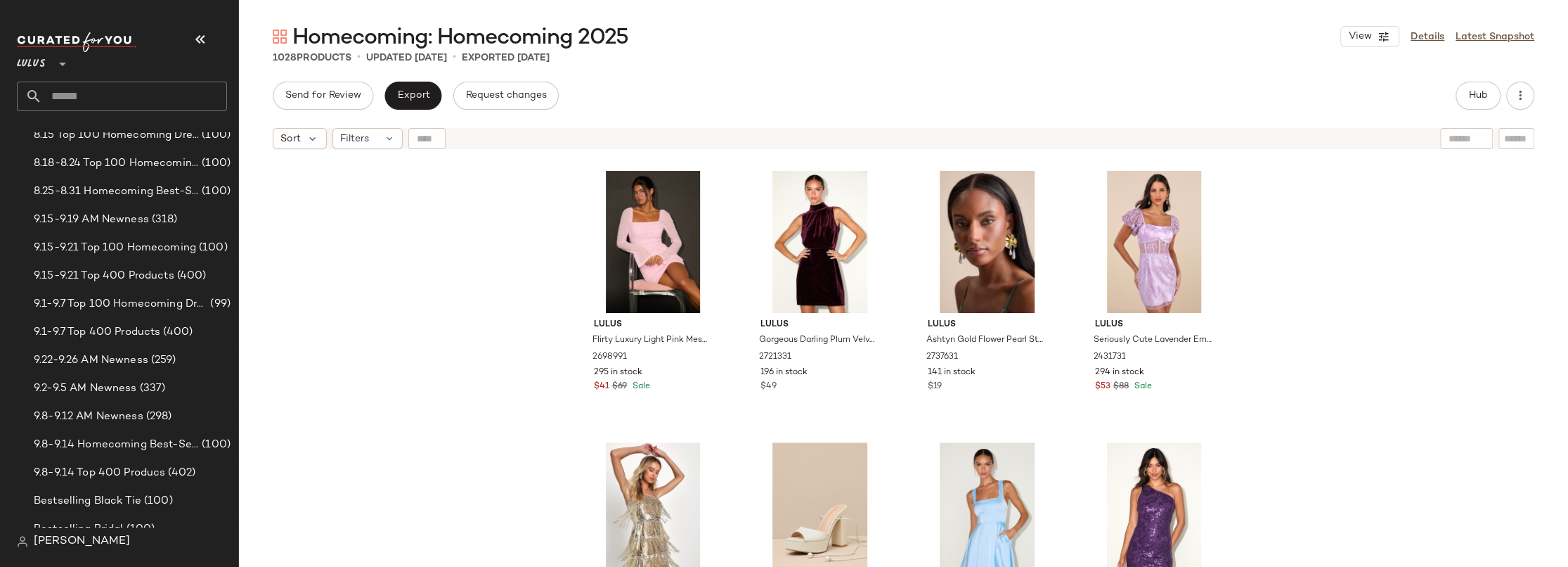
click at [1296, 229] on div "Lulus Festive Mood Gold Sequin Long Sleeve Mini Dress 2729411 402 in stock $88 …" at bounding box center [903, 379] width 1329 height 446
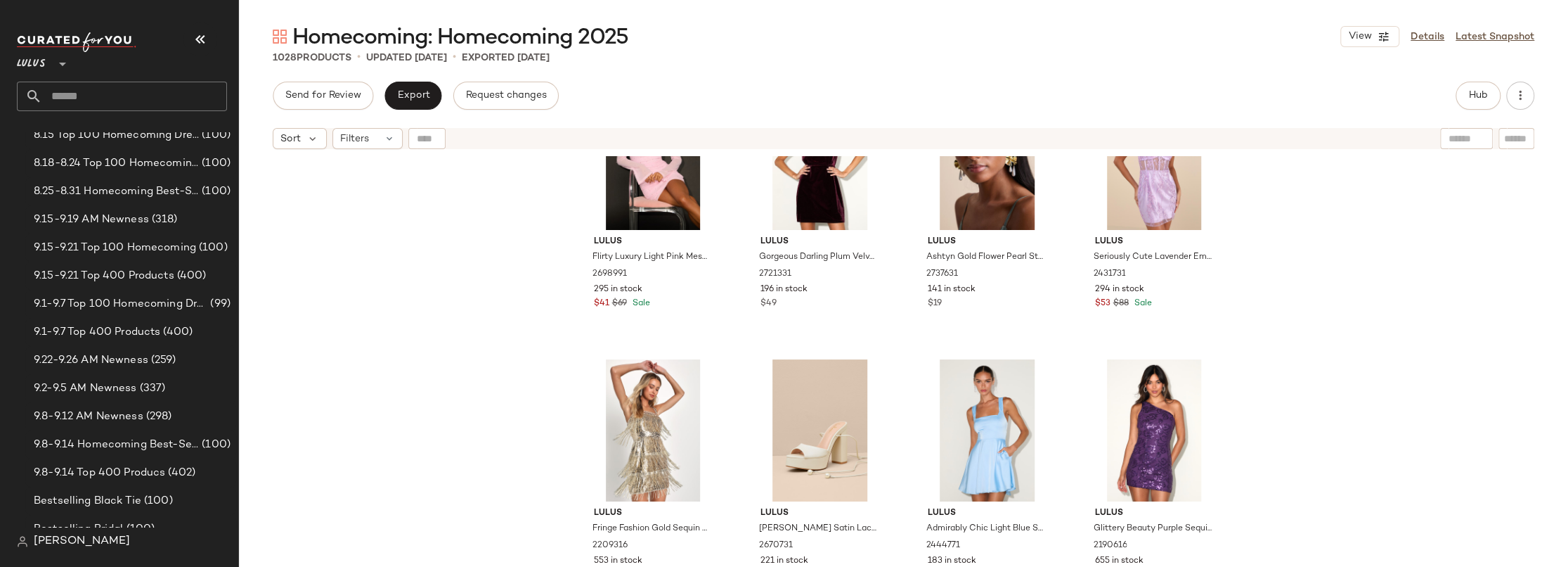
scroll to position [1178, 0]
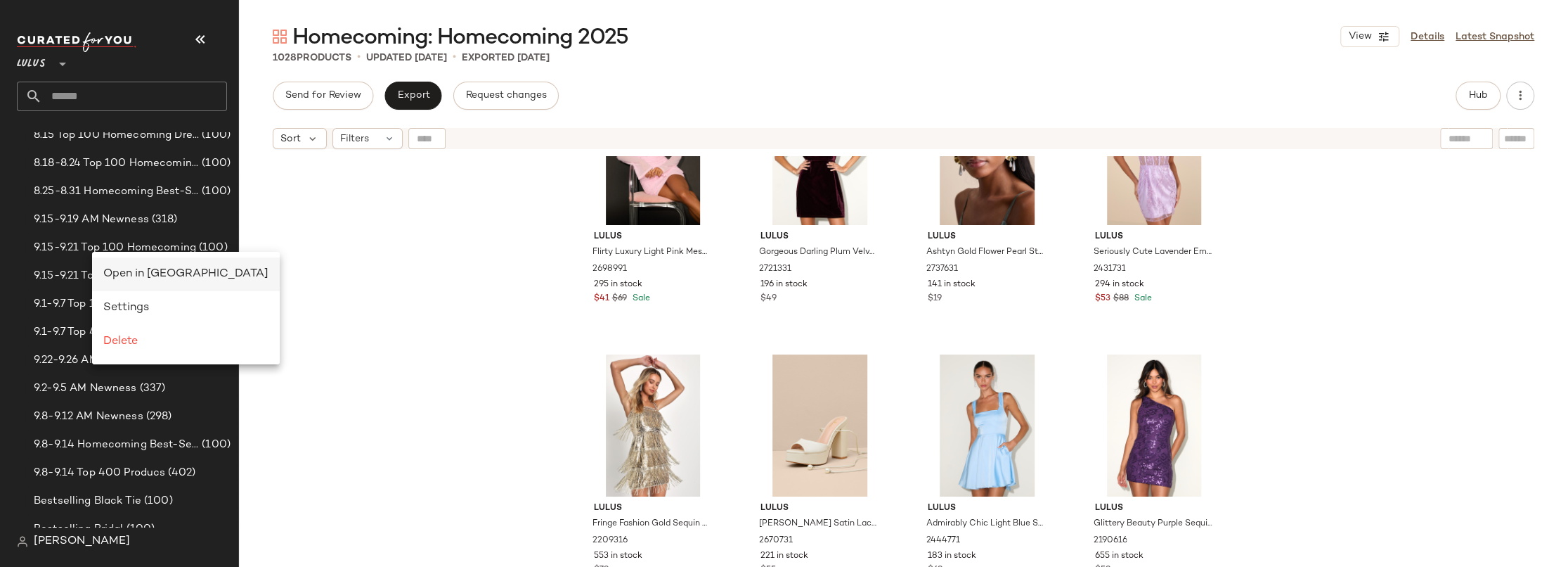
click at [147, 270] on span "Open in Split View" at bounding box center [186, 274] width 165 height 12
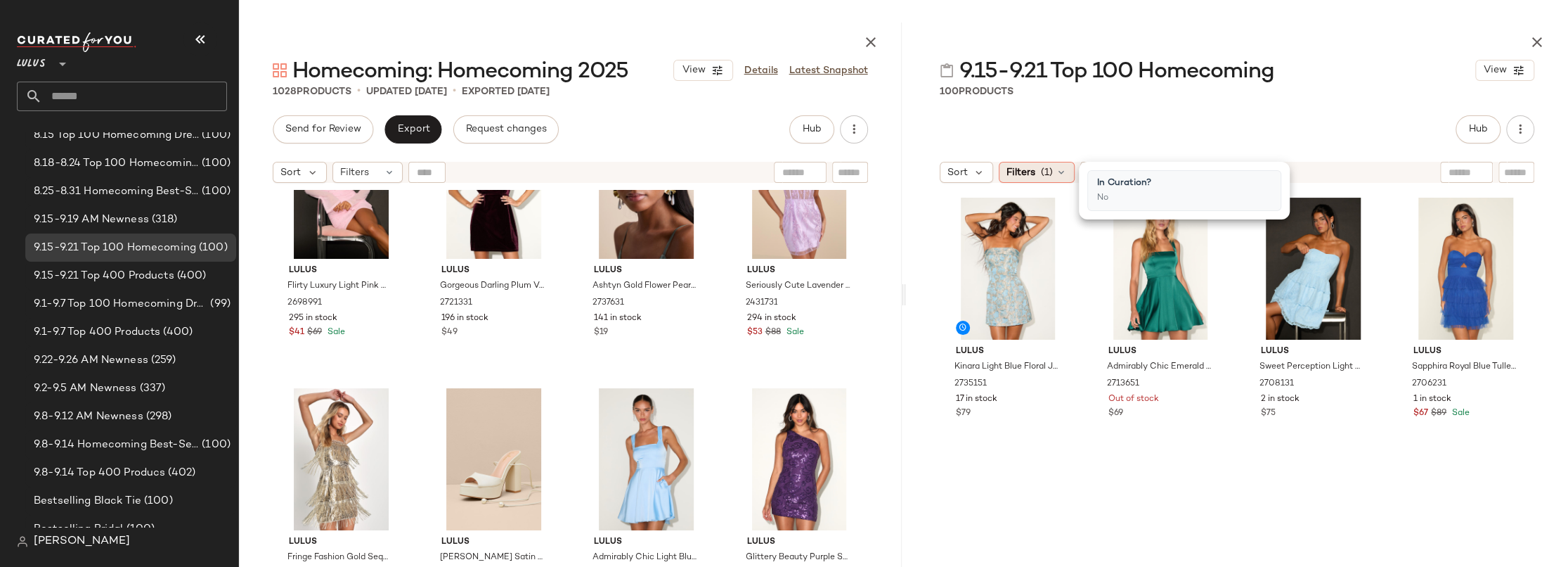
click at [1055, 173] on icon at bounding box center [1061, 172] width 11 height 11
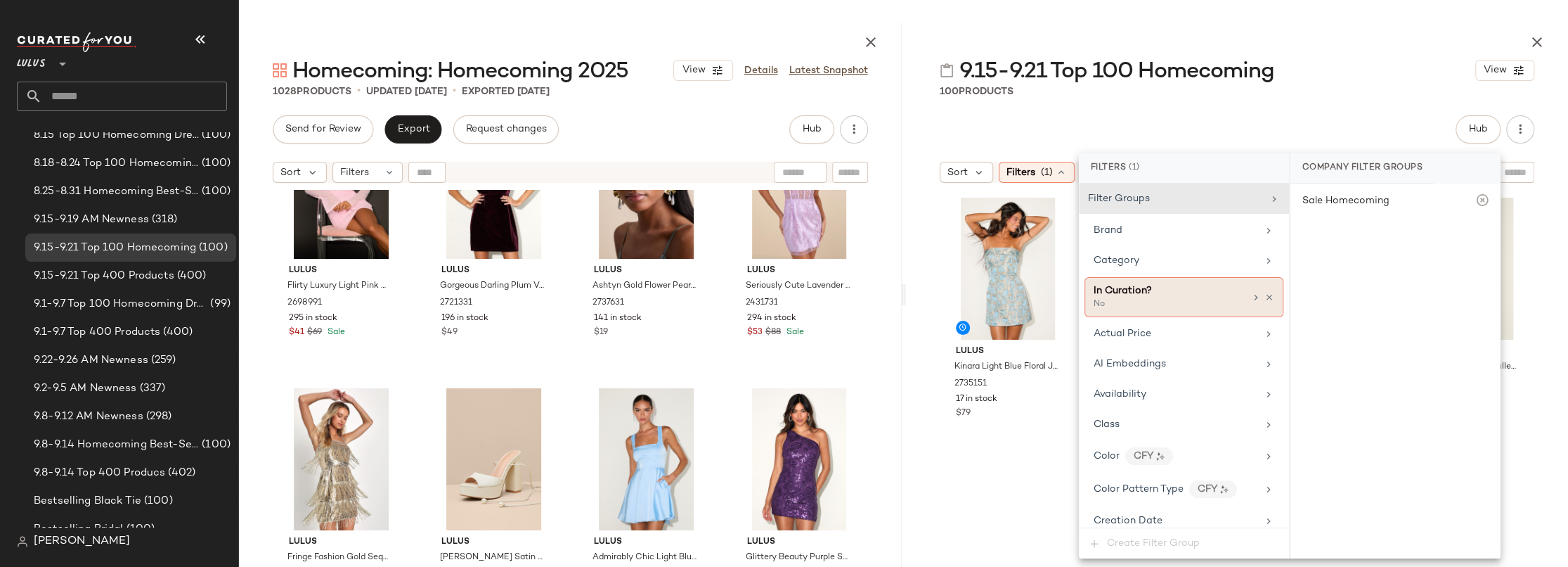
click at [1153, 300] on div "No" at bounding box center [1164, 304] width 141 height 13
click at [1313, 205] on div "Yes" at bounding box center [1395, 202] width 198 height 25
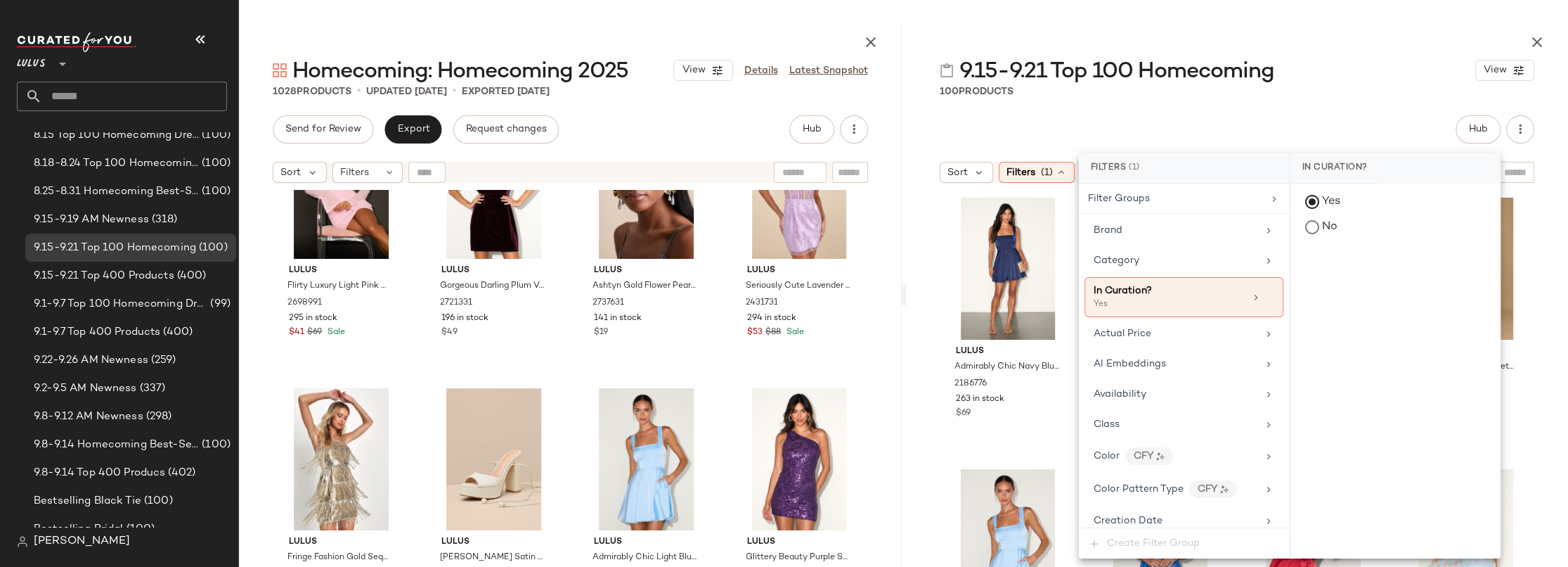
click at [923, 402] on div "Lulus Admirably Chic Navy Blue Satin Lace-Up Mini Dress With Pockets 2186776 26…" at bounding box center [1237, 413] width 662 height 446
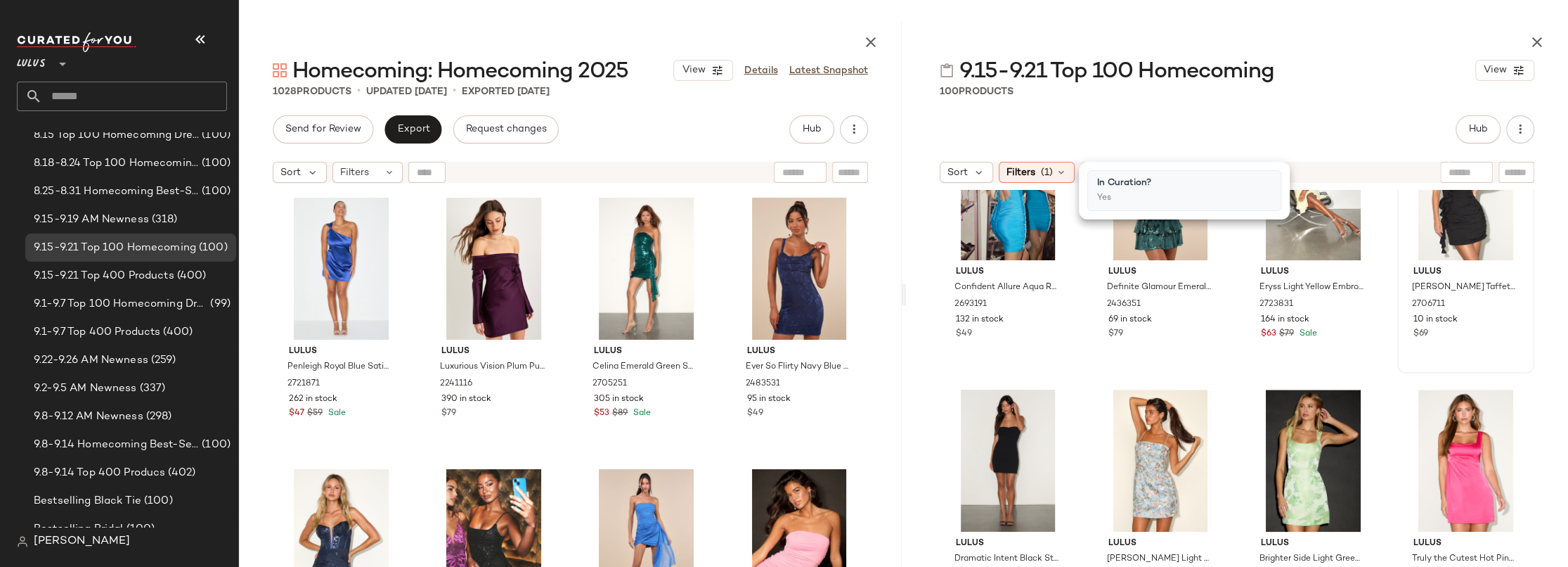
scroll to position [6051, 0]
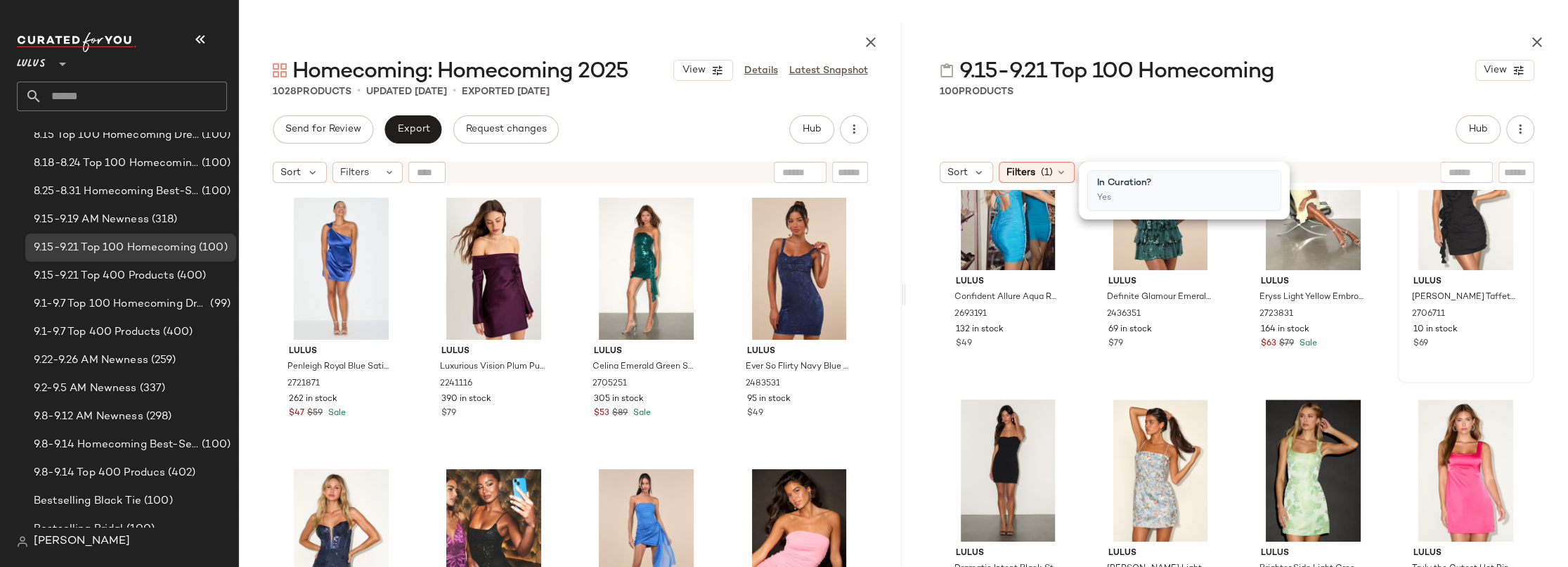
click at [1524, 327] on div "Lulus Cari Black Taffeta Ruffled One-Shoulder Mini Dress 2706711 10 in stock $69" at bounding box center [1465, 253] width 137 height 260
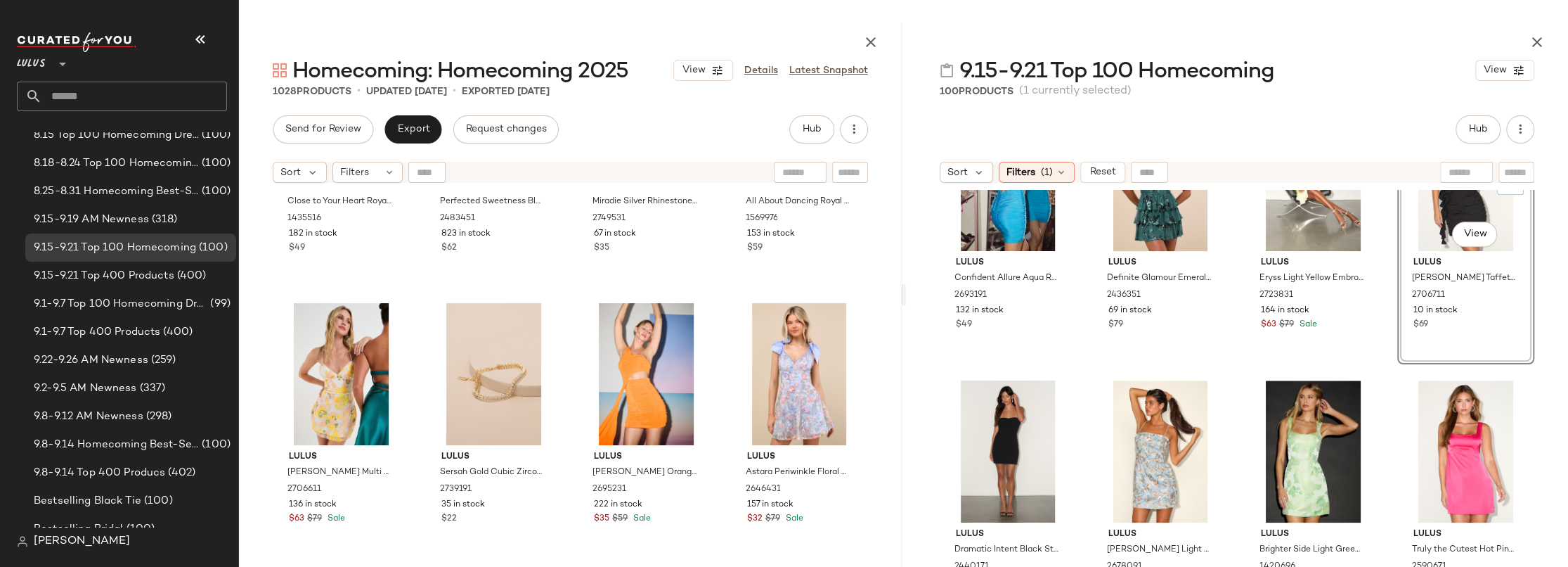
scroll to position [2671, 0]
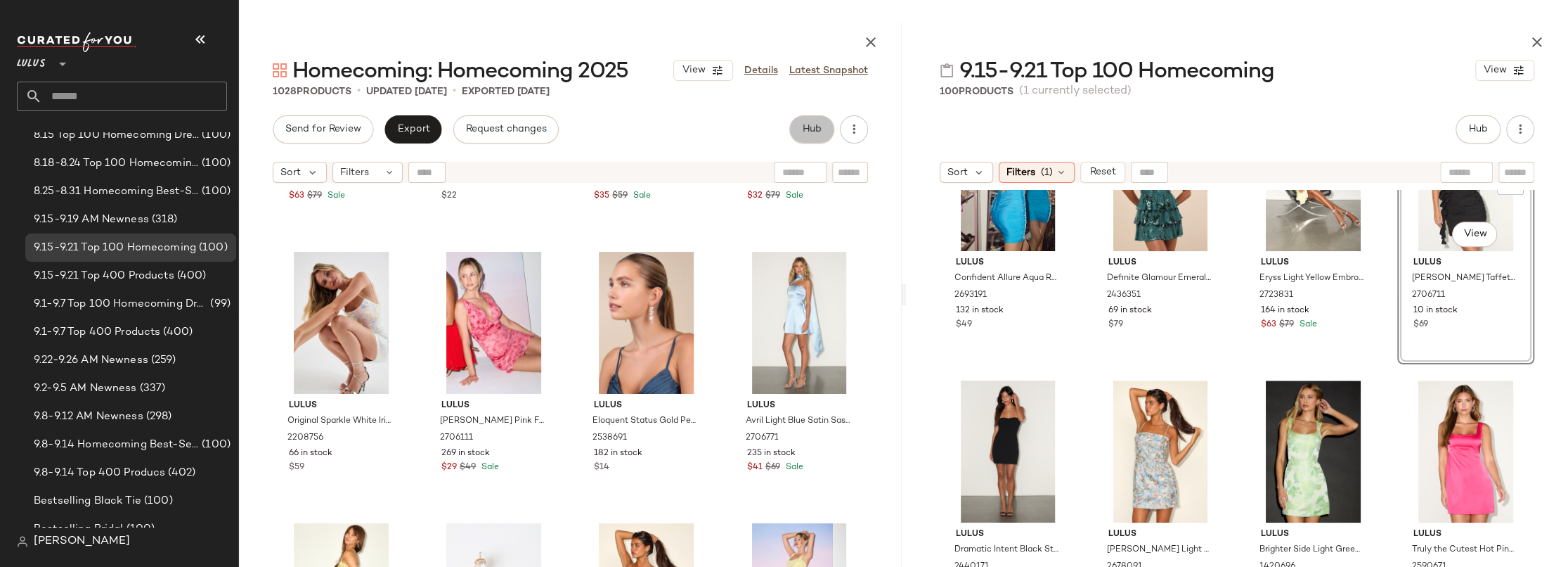
click at [806, 131] on span "Hub" at bounding box center [811, 129] width 19 height 11
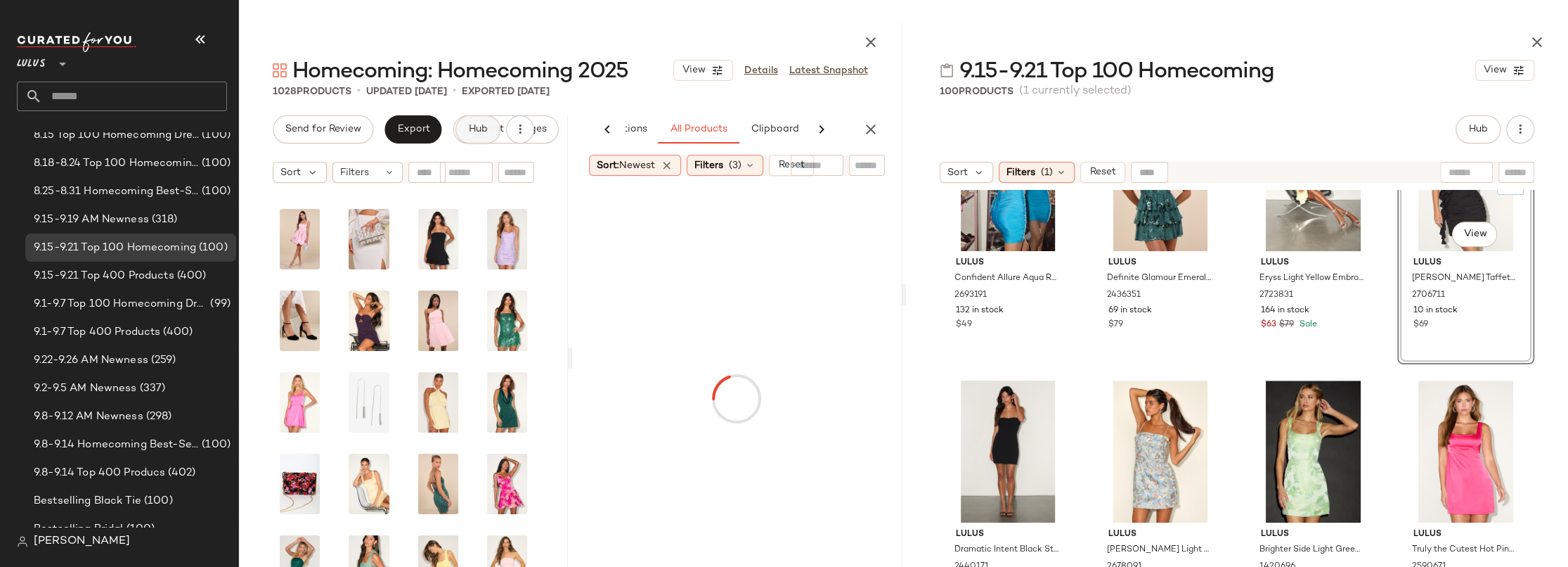
scroll to position [0, 91]
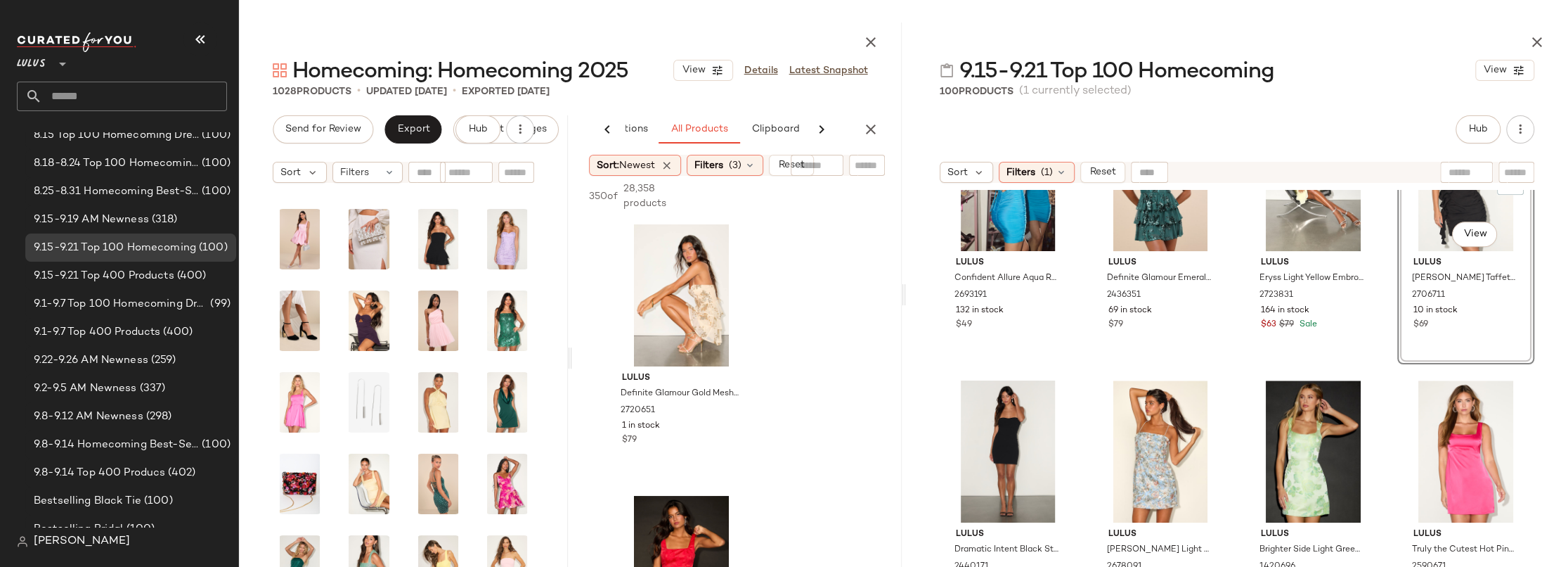
click at [817, 126] on icon at bounding box center [822, 130] width 17 height 17
click at [770, 133] on span "Reports" at bounding box center [762, 129] width 37 height 11
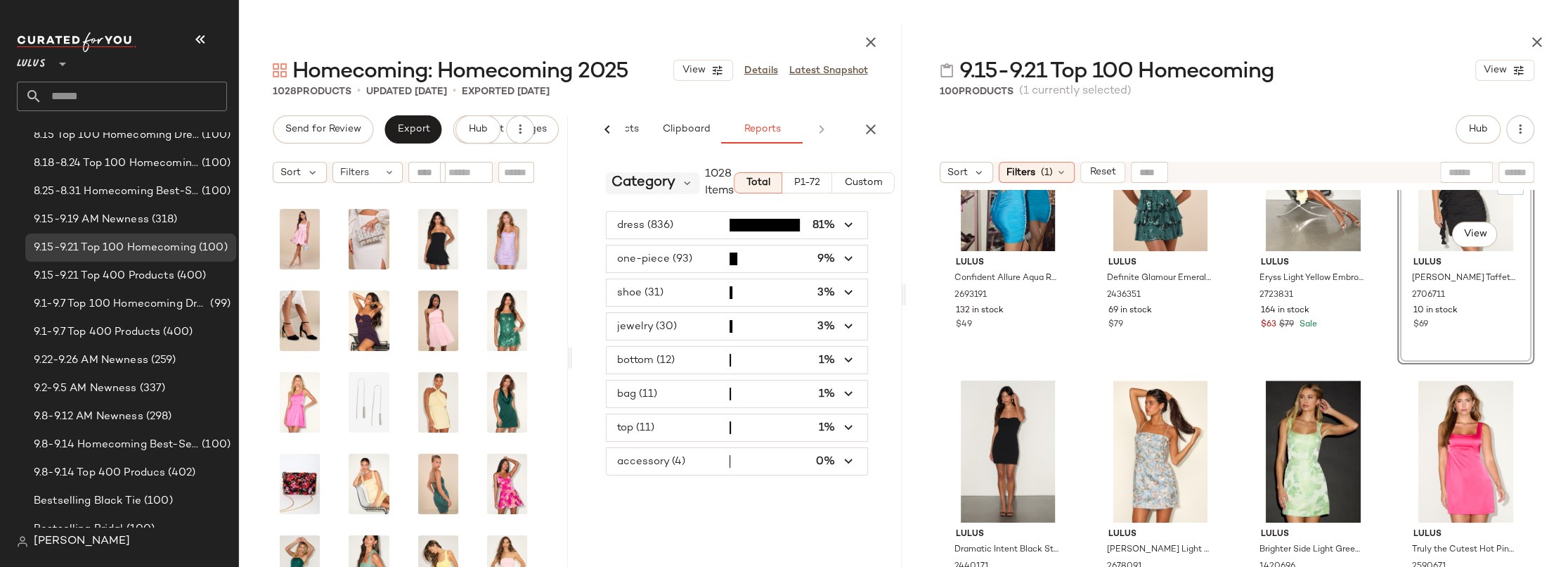
click at [651, 184] on span "Category" at bounding box center [643, 182] width 64 height 21
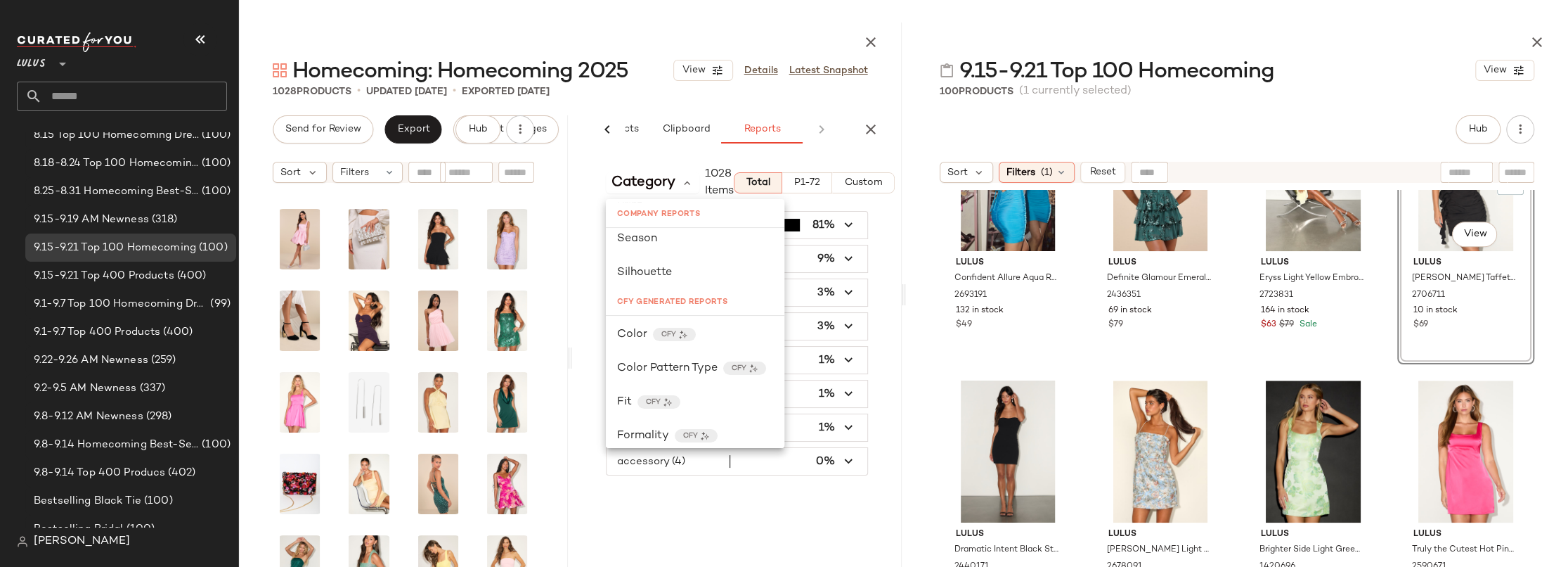
scroll to position [294, 0]
click at [647, 362] on div "Color CFY" at bounding box center [695, 358] width 156 height 17
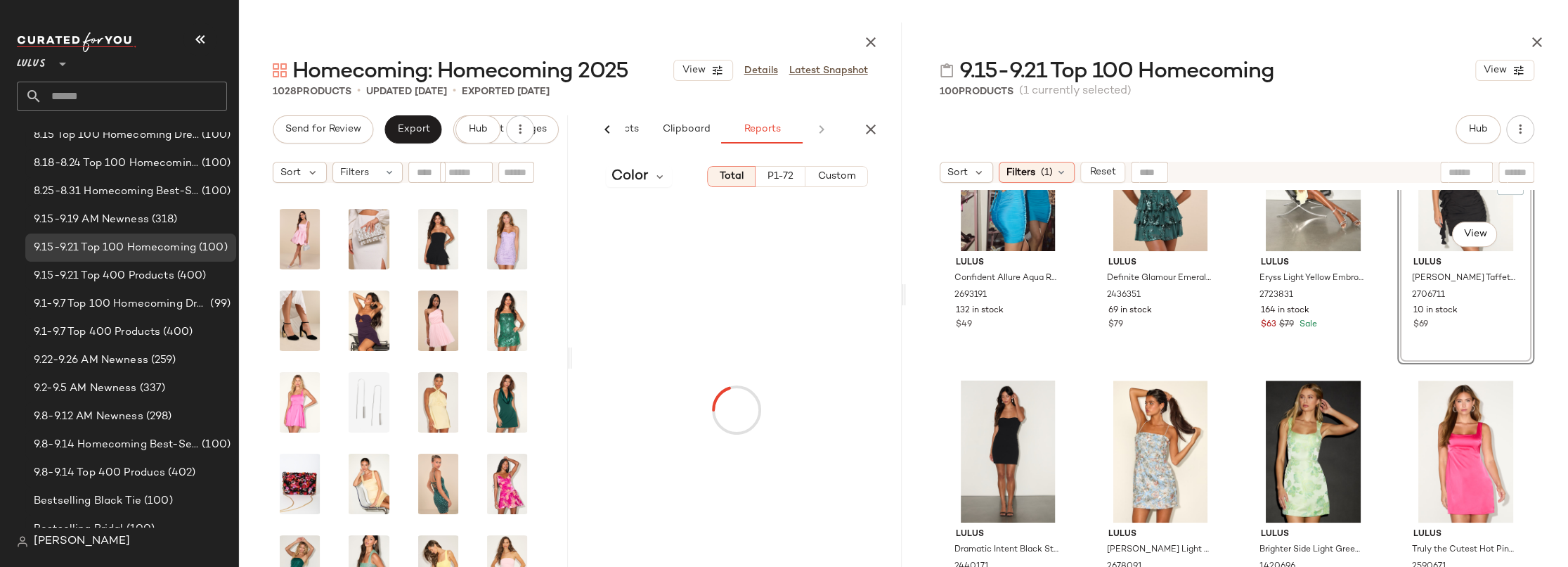
click at [787, 171] on button "P1-72" at bounding box center [780, 176] width 50 height 21
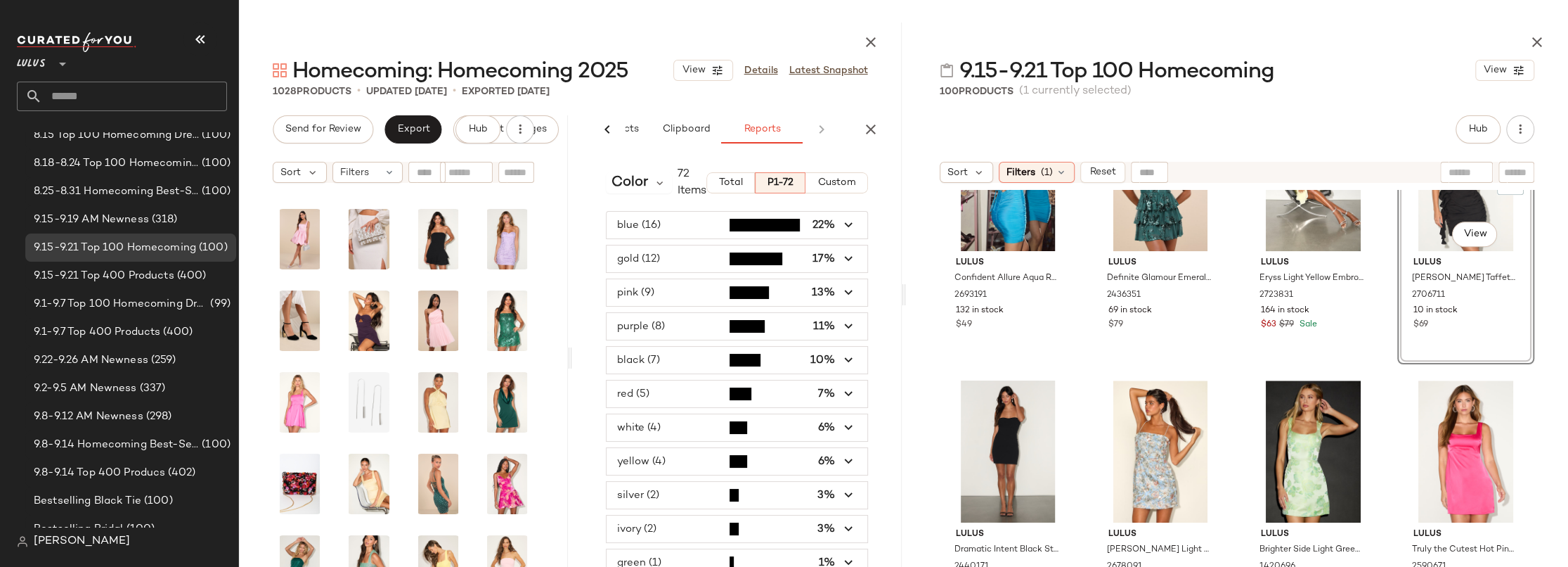
click at [830, 258] on span "button" at bounding box center [736, 259] width 260 height 27
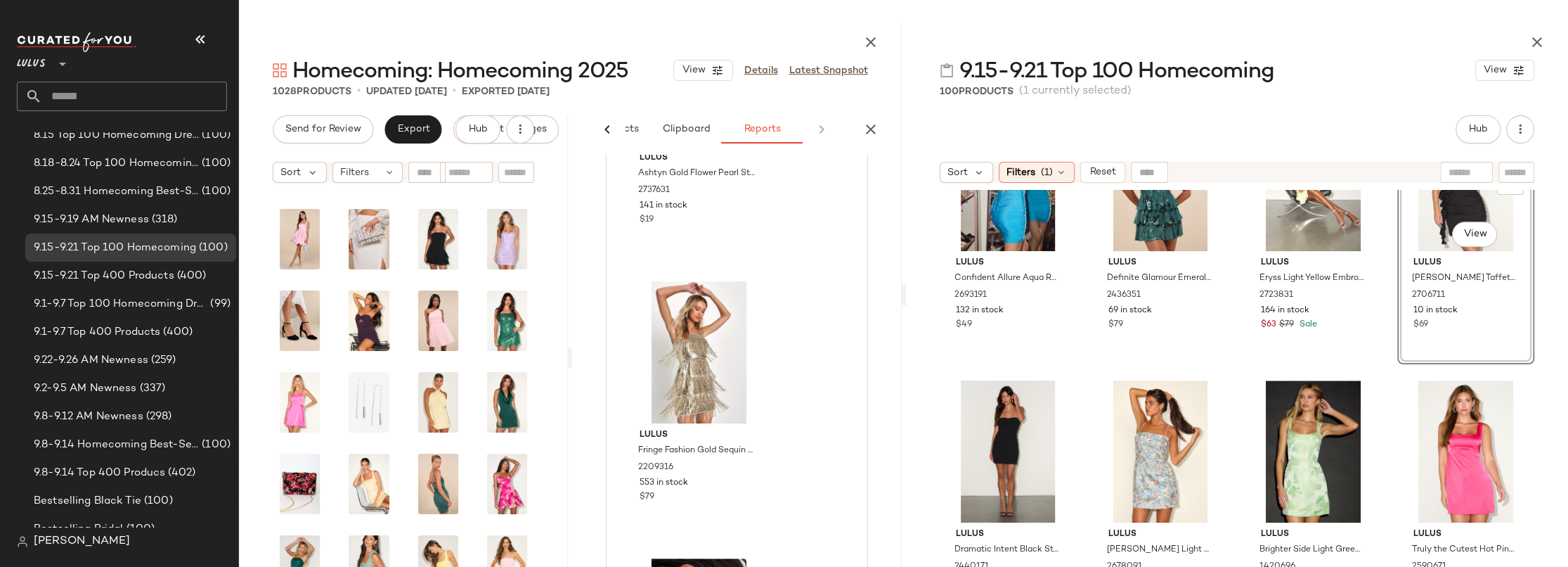
scroll to position [0, 0]
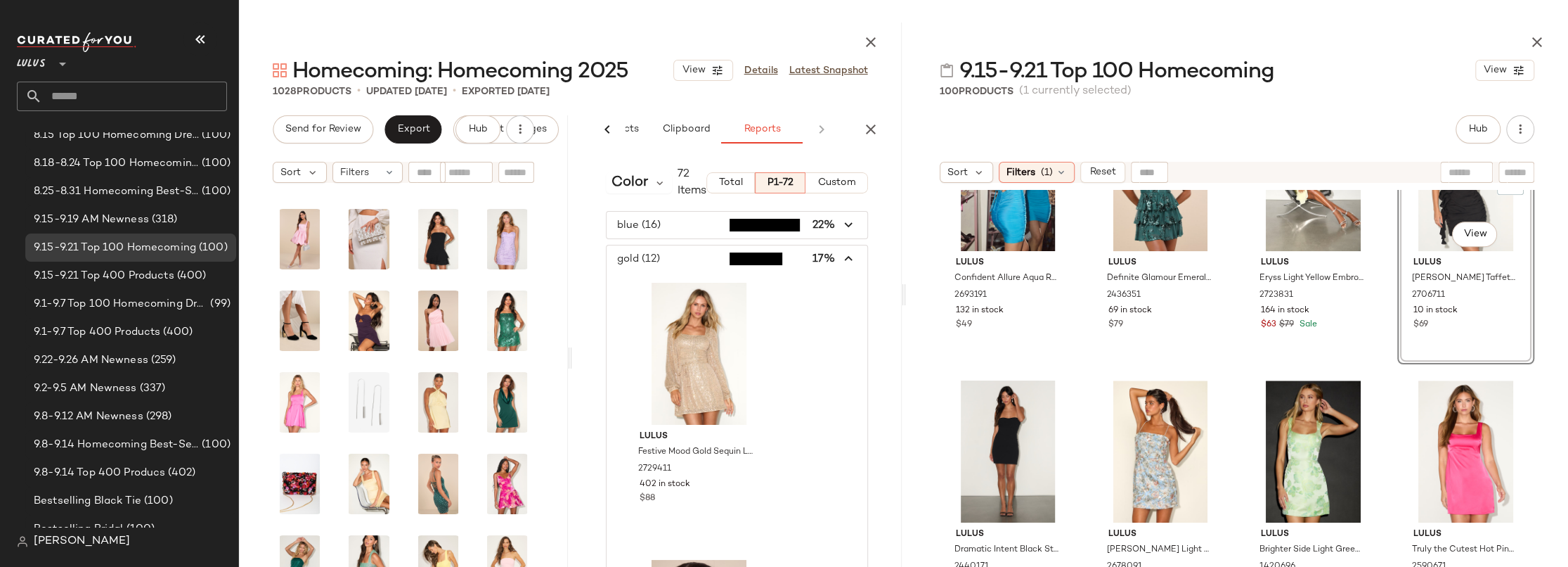
click at [843, 264] on icon "button" at bounding box center [848, 258] width 16 height 16
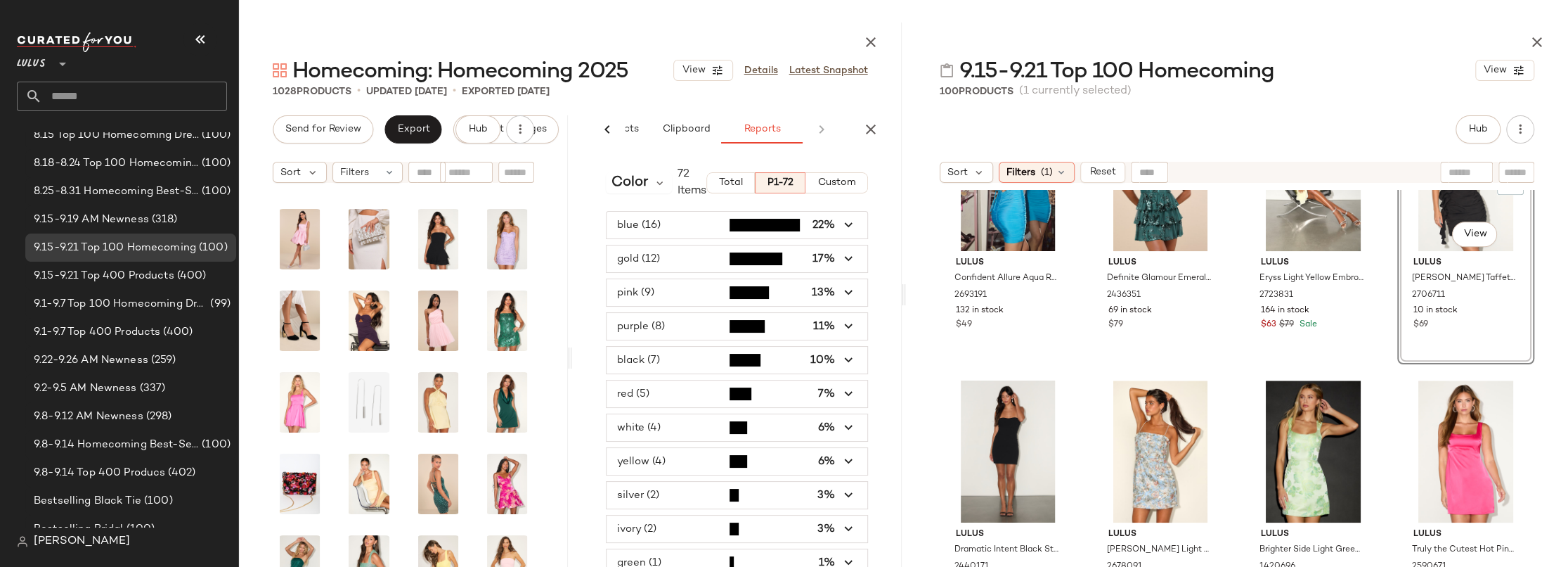
click at [675, 288] on span "button" at bounding box center [736, 292] width 260 height 27
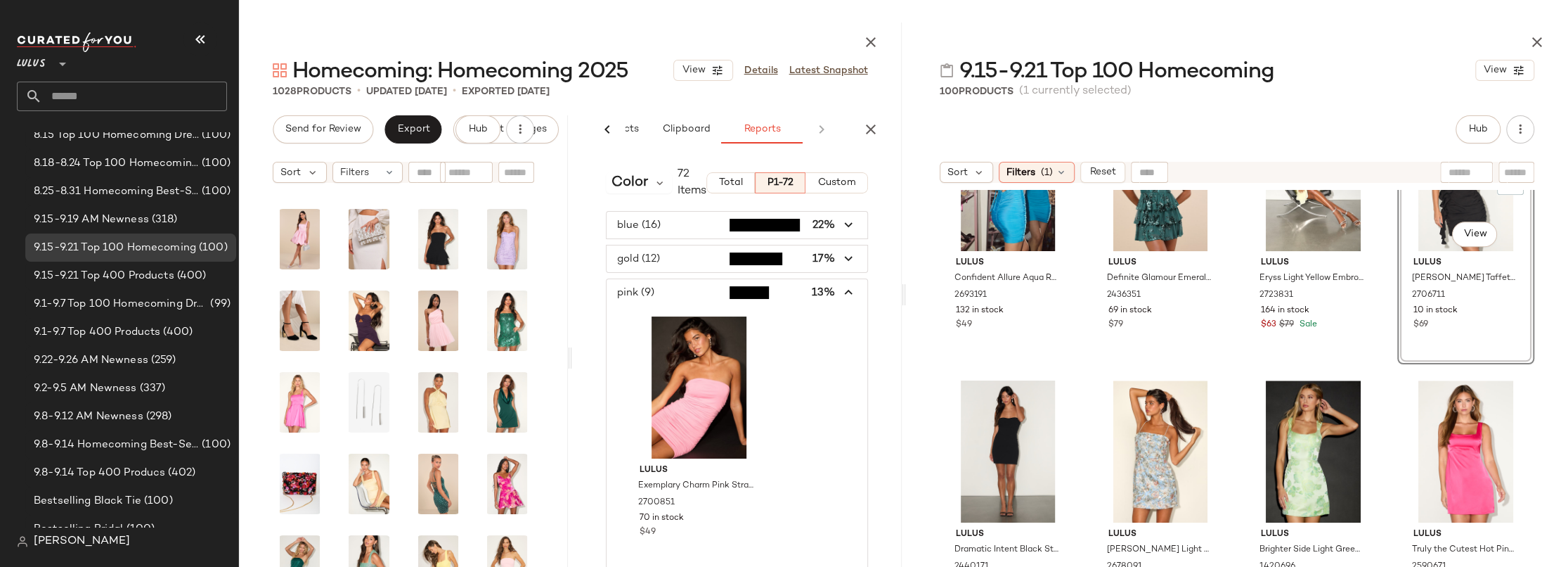
click at [675, 288] on span "button" at bounding box center [736, 292] width 260 height 27
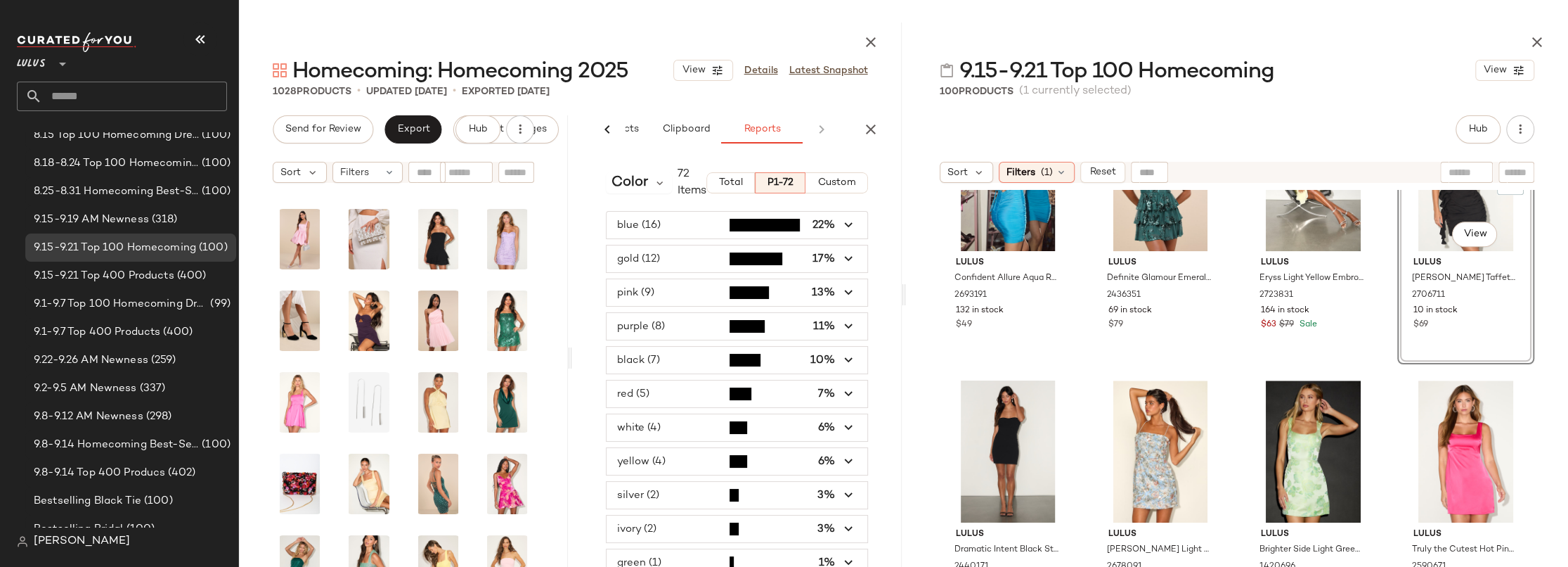
click at [670, 321] on span "button" at bounding box center [736, 326] width 260 height 27
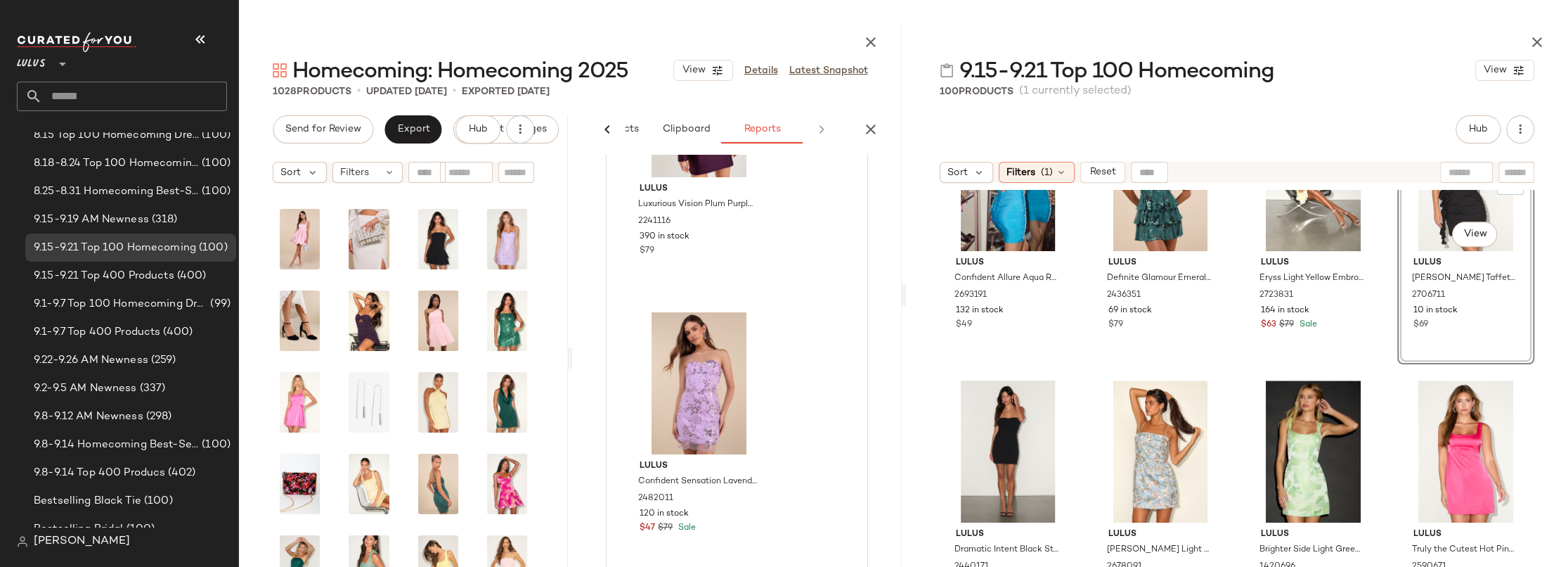
scroll to position [26, 0]
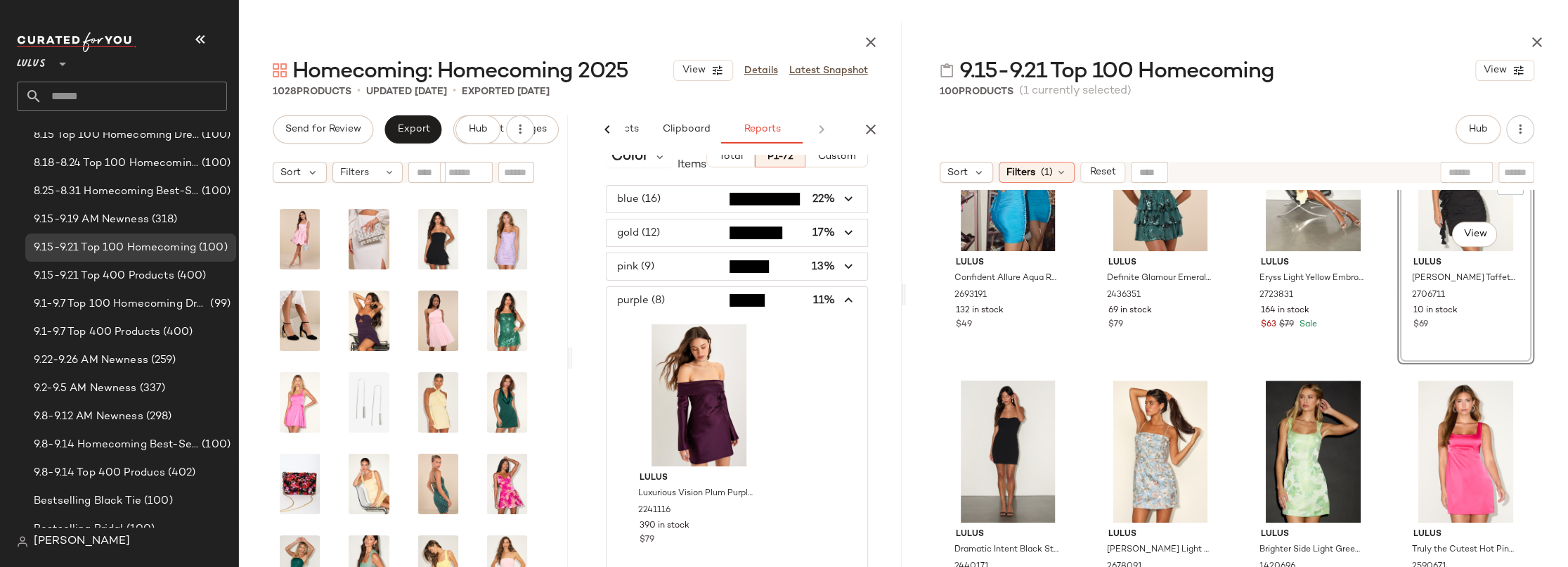
click at [841, 300] on icon "button" at bounding box center [848, 300] width 16 height 16
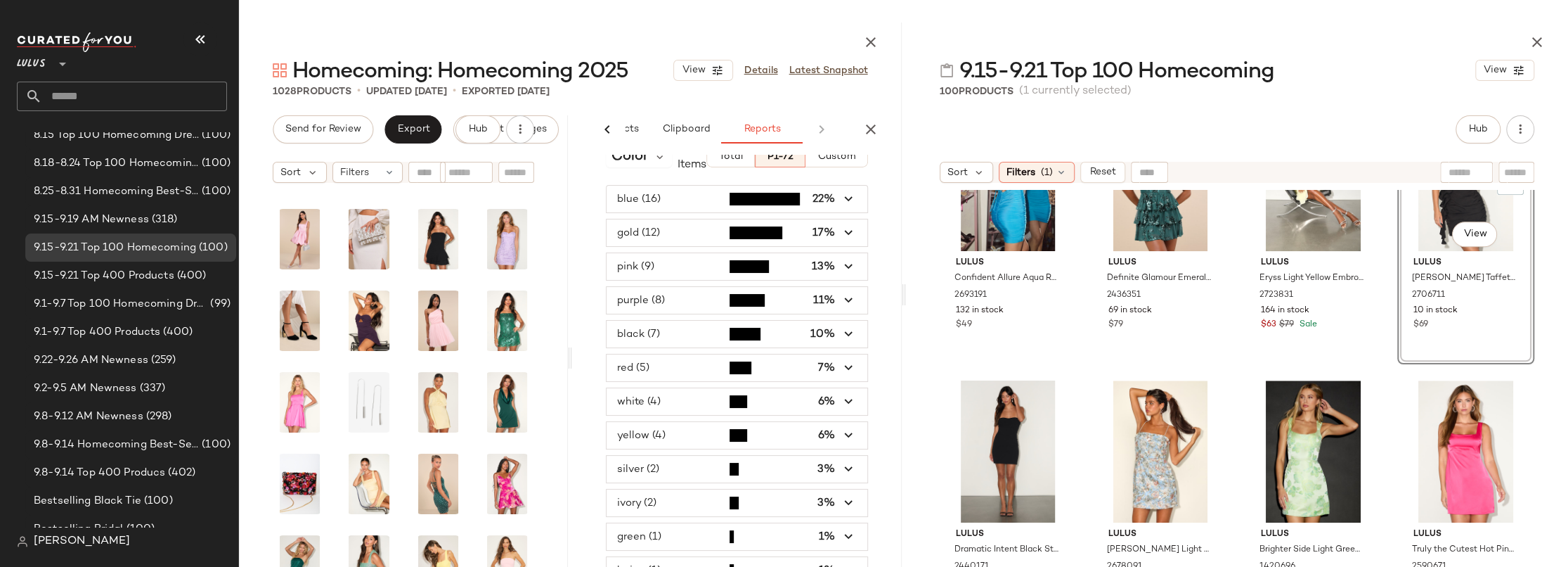
click at [662, 336] on span "button" at bounding box center [736, 334] width 260 height 27
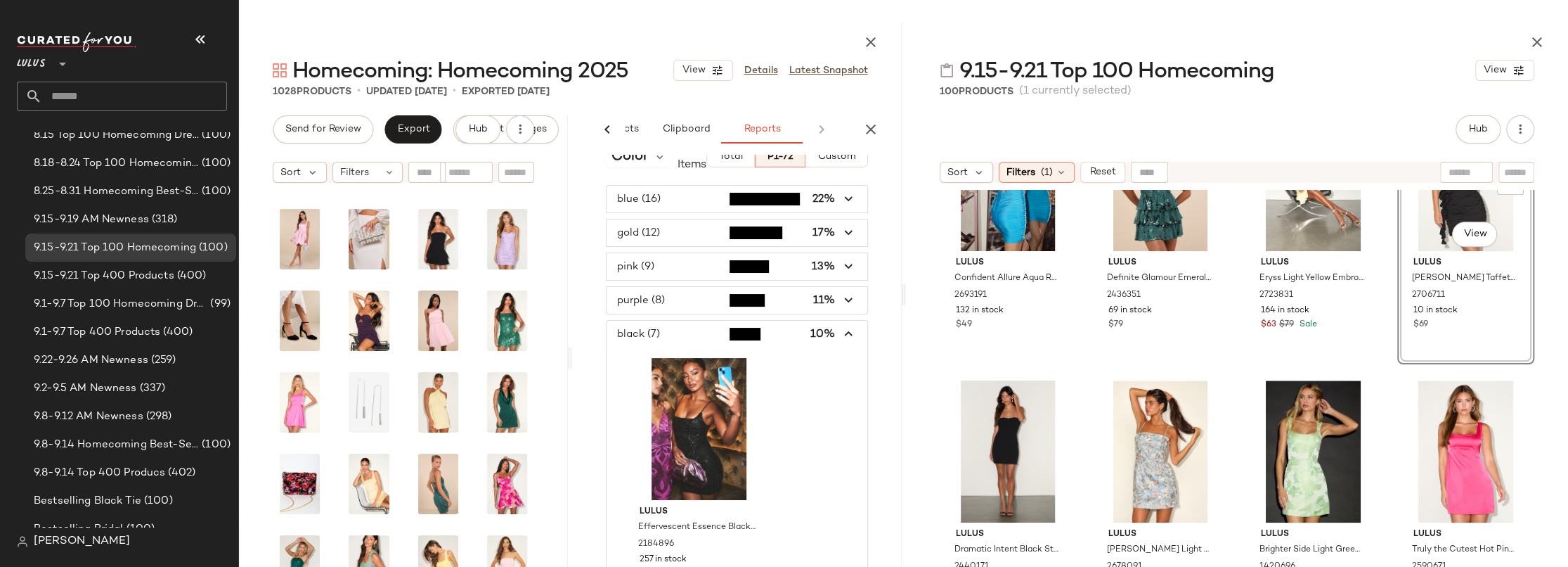
click at [666, 331] on span "button" at bounding box center [736, 334] width 260 height 27
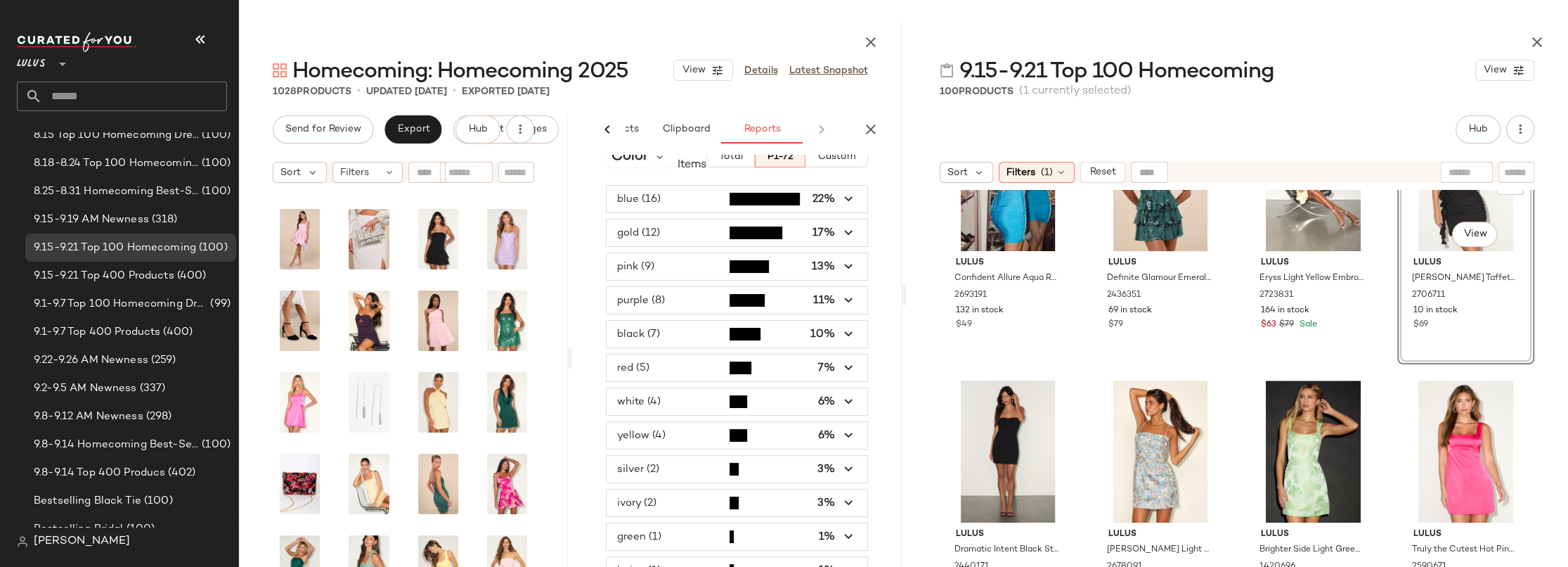
click at [672, 403] on span "button" at bounding box center [736, 402] width 260 height 27
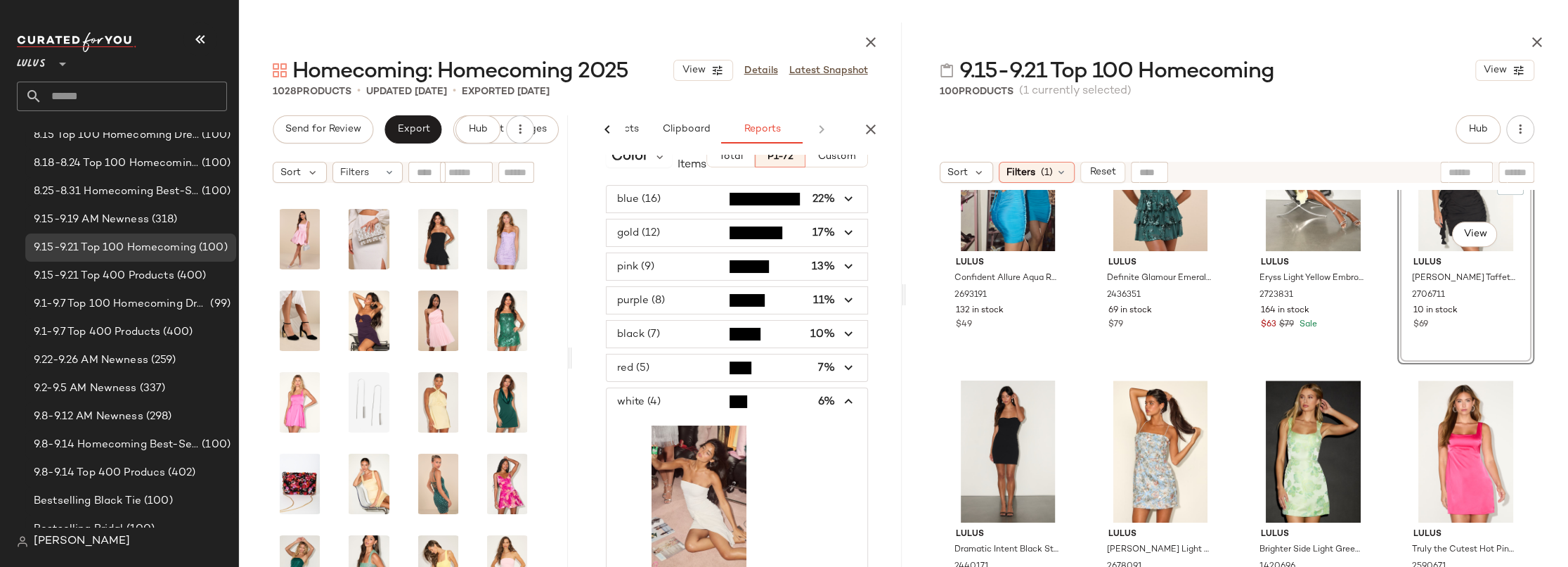
click at [672, 401] on span "button" at bounding box center [736, 402] width 260 height 27
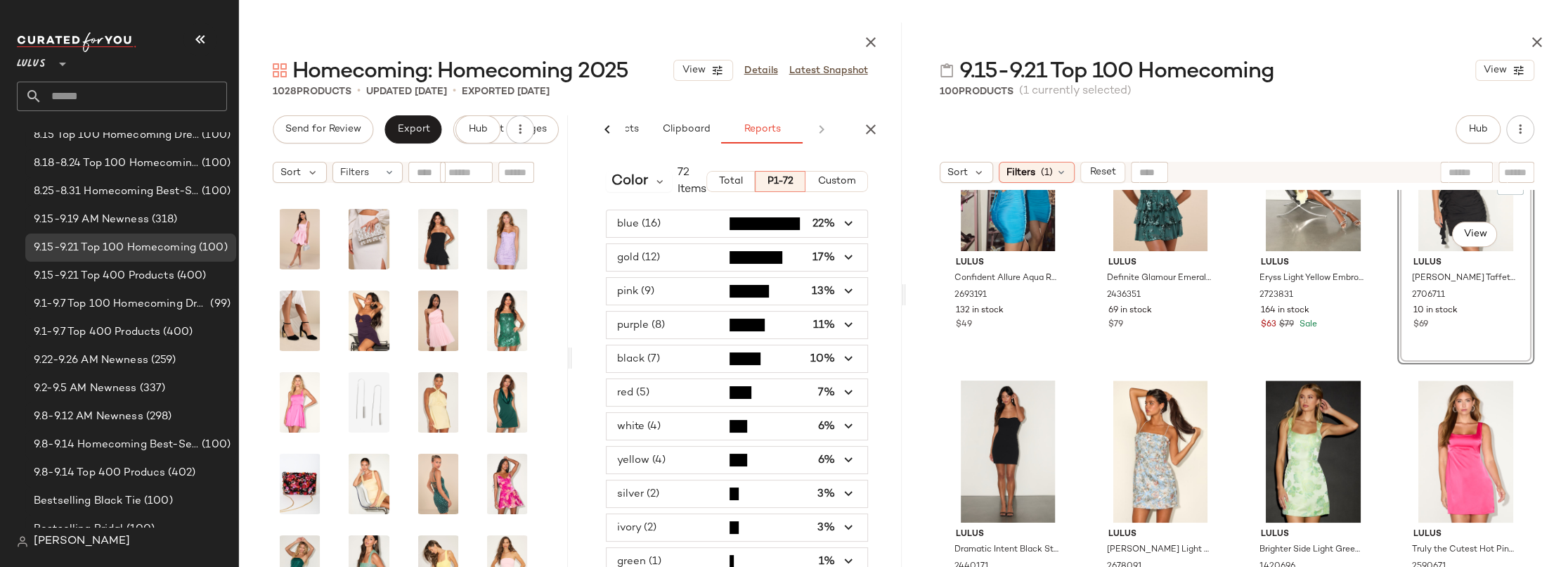
scroll to position [0, 0]
click at [98, 96] on input "text" at bounding box center [135, 96] width 185 height 30
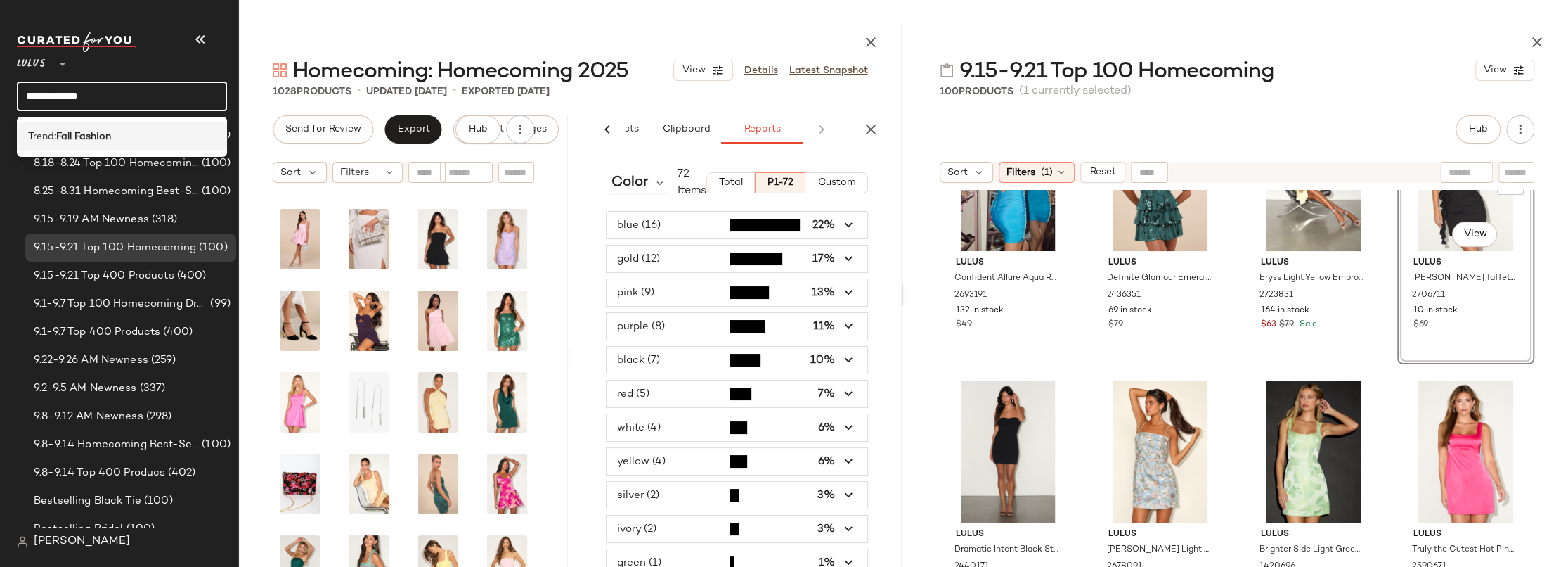
type input "**********"
click at [85, 134] on b "Fall Fashion" at bounding box center [83, 136] width 55 height 14
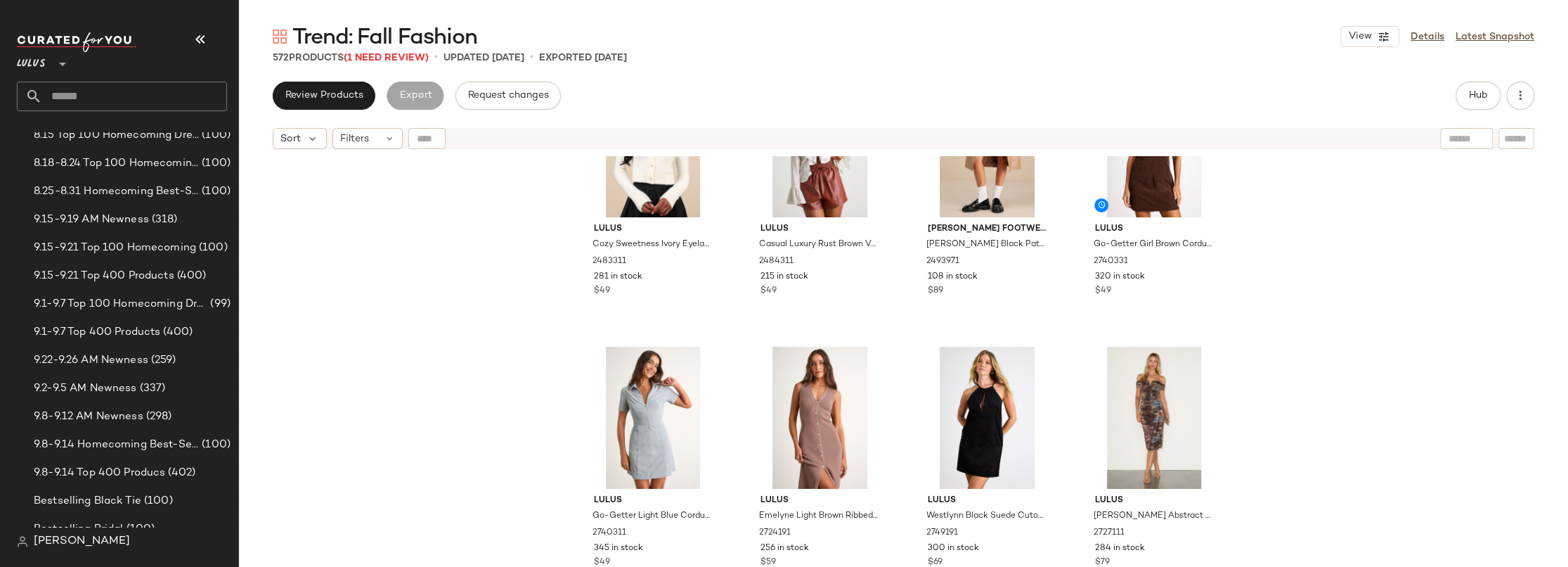
scroll to position [2976, 0]
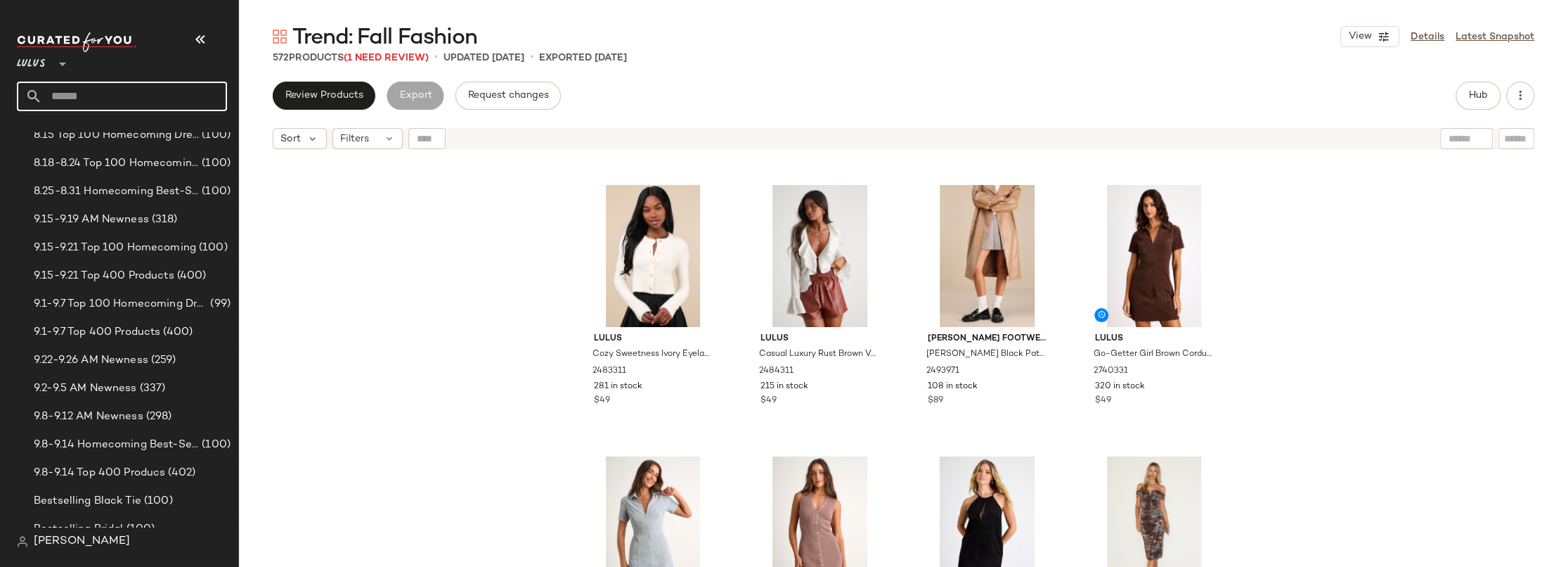
click at [88, 97] on input "text" at bounding box center [135, 96] width 185 height 30
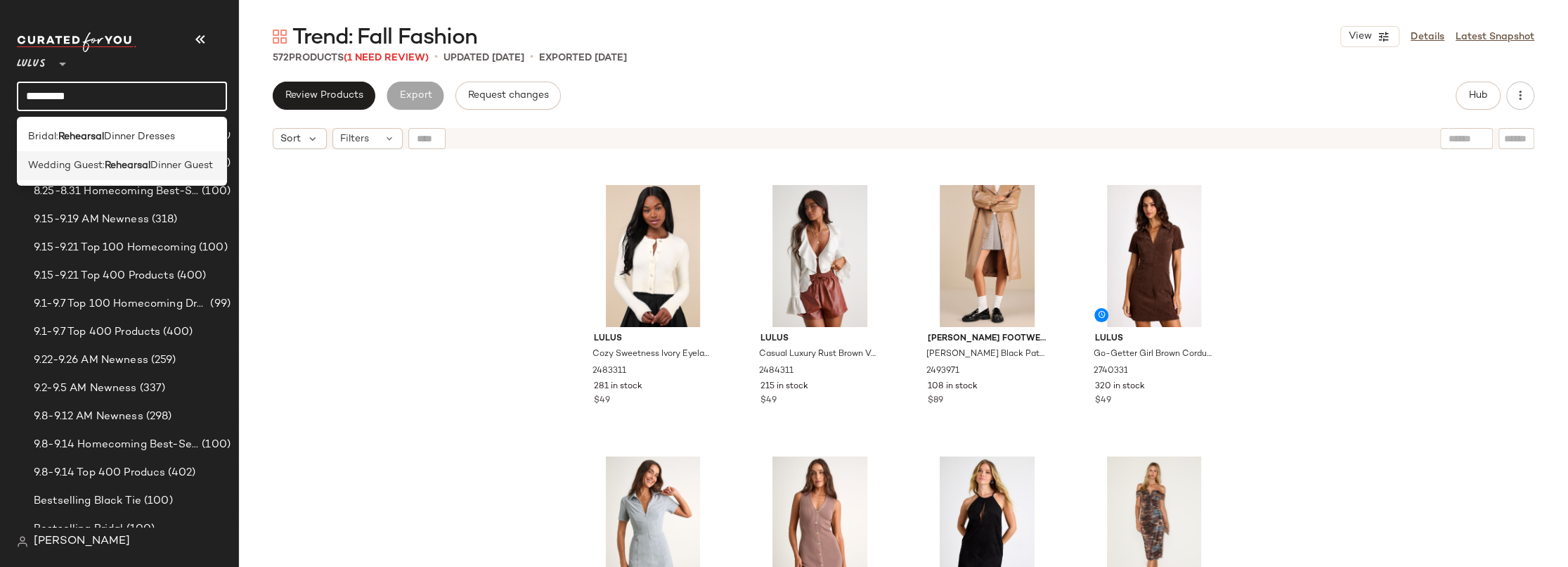
type input "*********"
click at [91, 160] on span "Wedding Guest:" at bounding box center [66, 165] width 76 height 14
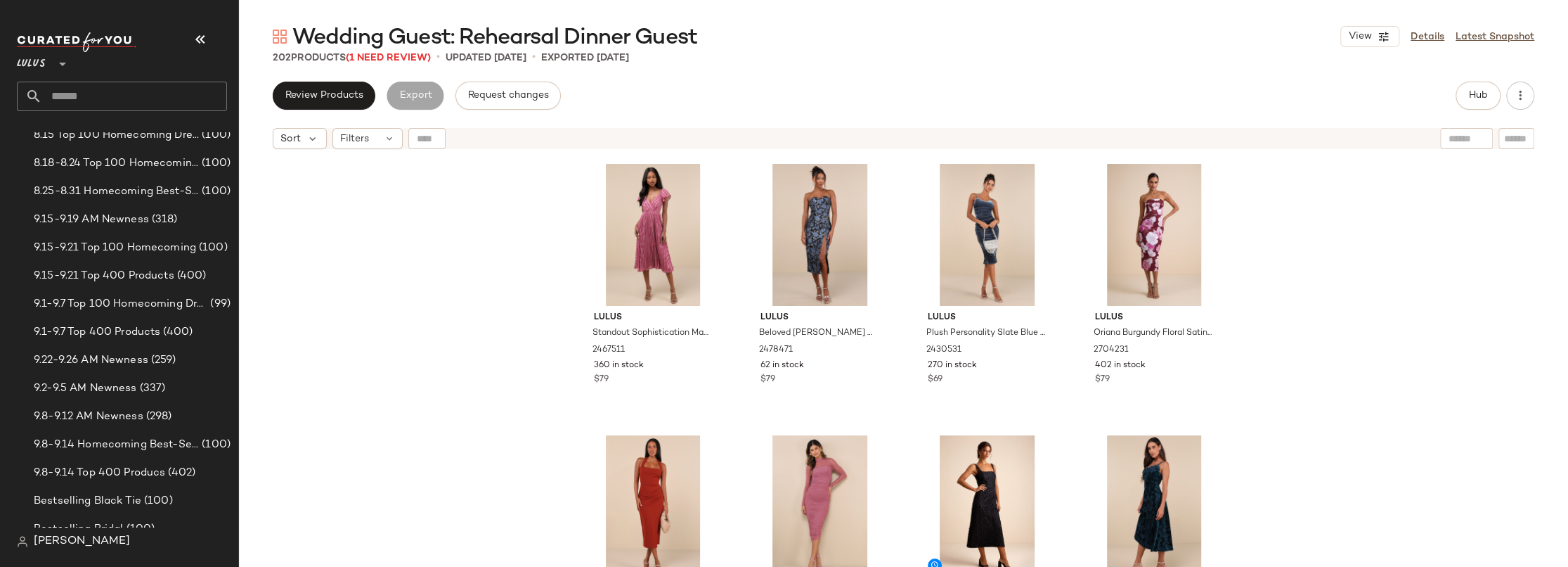
click at [76, 101] on input "text" at bounding box center [135, 96] width 185 height 30
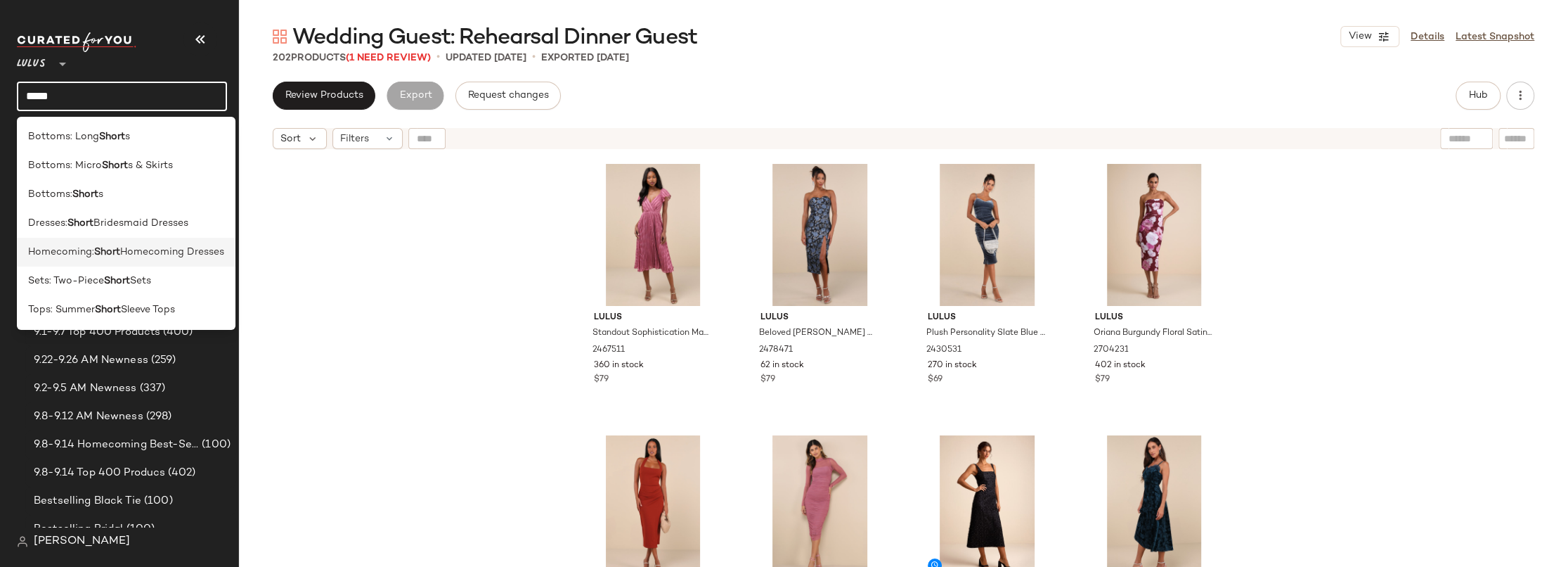
type input "*****"
click at [142, 248] on span "Homecoming Dresses" at bounding box center [172, 252] width 104 height 14
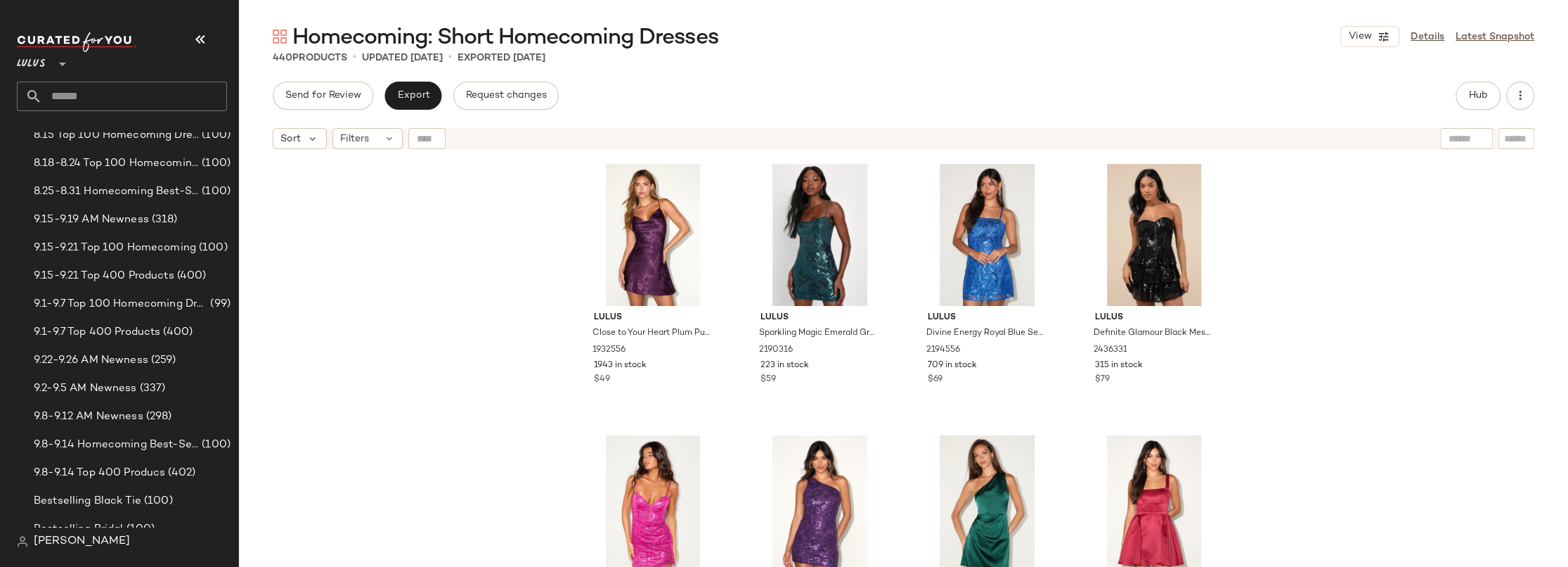
click at [485, 259] on div "Lulus Close to Your Heart Plum Purple Satin Jacquard Cowl Slip Dress 1932556 19…" at bounding box center [903, 379] width 1329 height 446
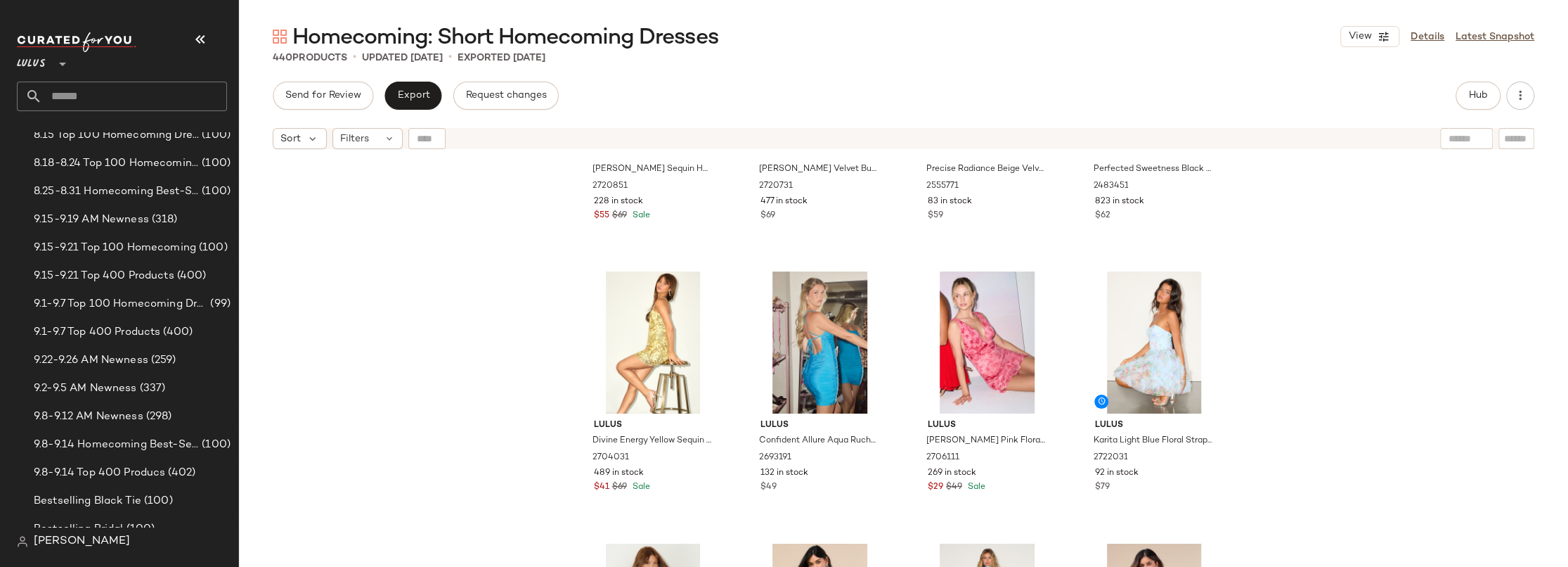
scroll to position [1945, 0]
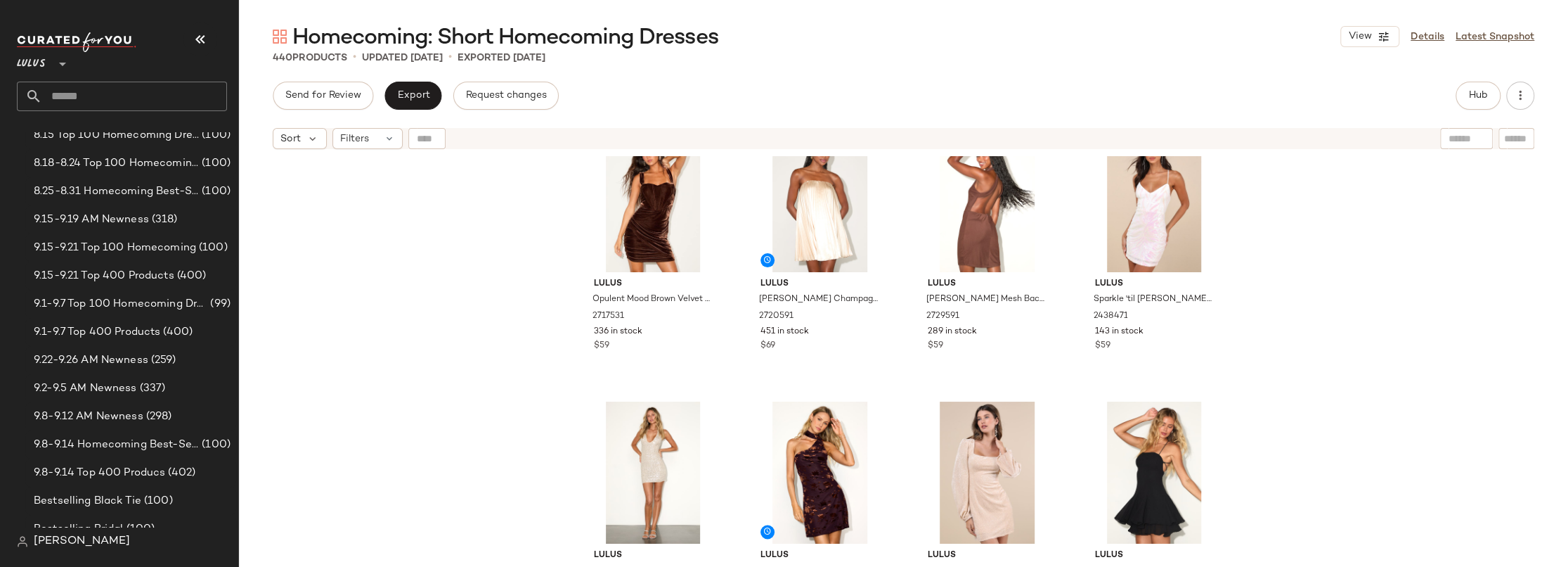
click at [535, 327] on div "Lulus Opulent Mood Brown Velvet Bustier Mini Dress 2717531 336 in stock $59 Lul…" at bounding box center [903, 379] width 1329 height 446
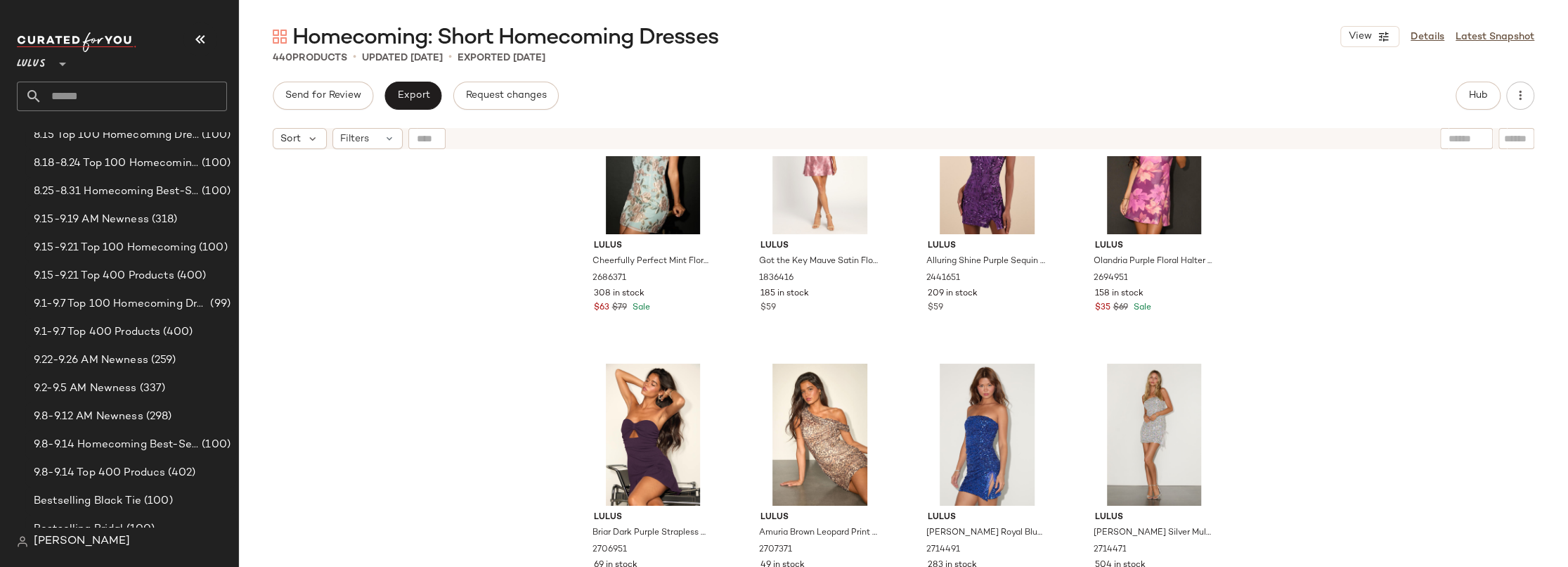
scroll to position [6448, 0]
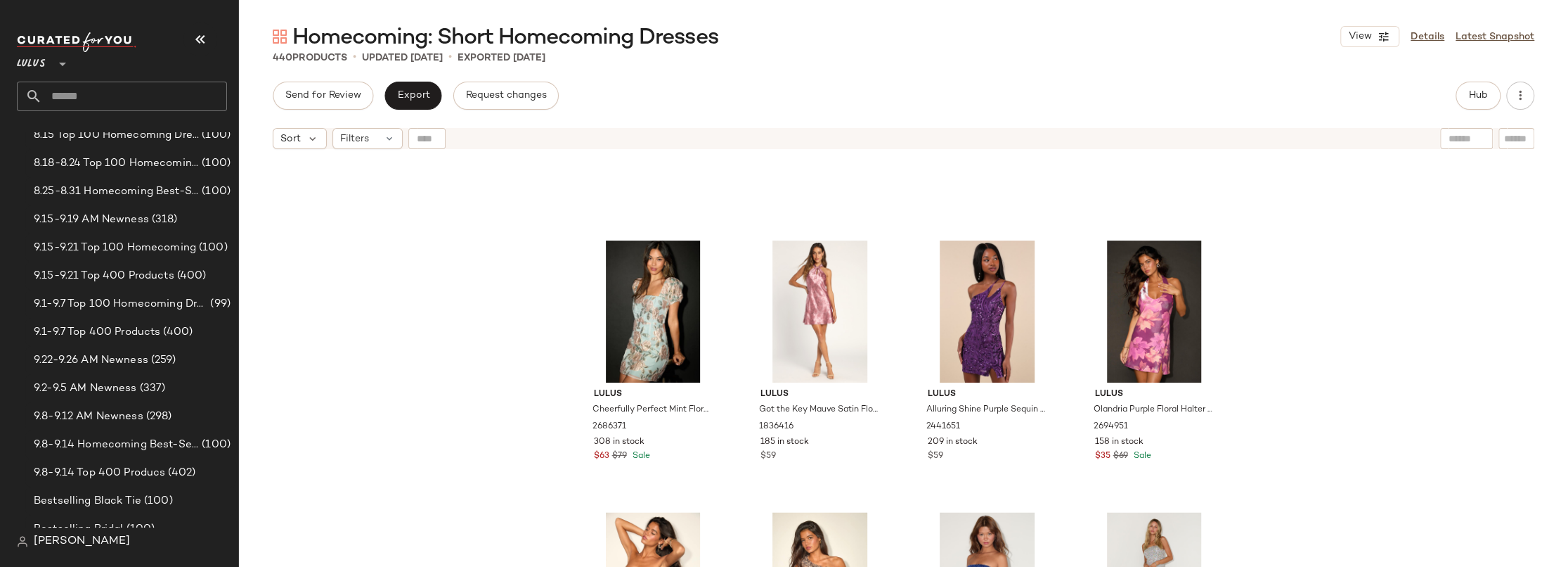
click at [1265, 247] on div "Lulus Cheerfully Perfect Mint Floral Jacquard Puff Sleeve Mini Dress 2686371 30…" at bounding box center [903, 379] width 1329 height 446
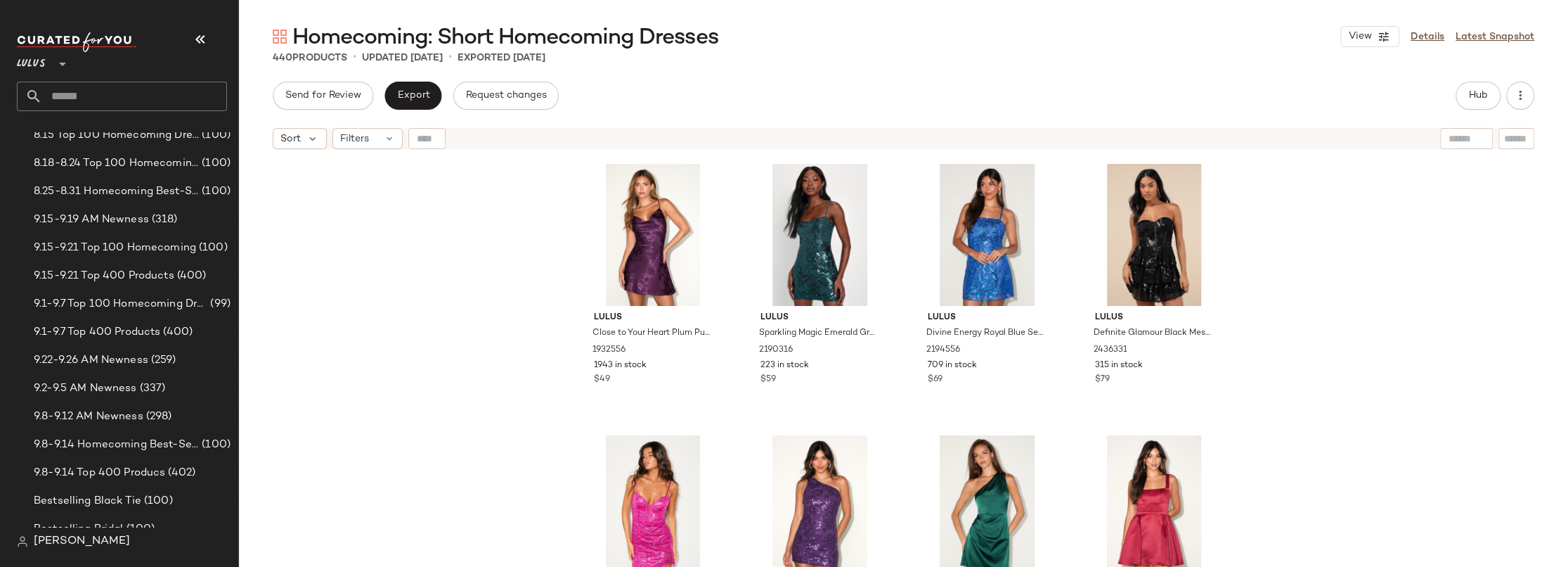
click at [1254, 225] on div "Lulus Close to Your Heart Plum Purple Satin Jacquard Cowl Slip Dress 1932556 19…" at bounding box center [903, 379] width 1329 height 446
click at [518, 258] on div "Lulus Close to Your Heart Plum Purple Satin Jacquard Cowl Slip Dress 1932556 19…" at bounding box center [903, 379] width 1329 height 446
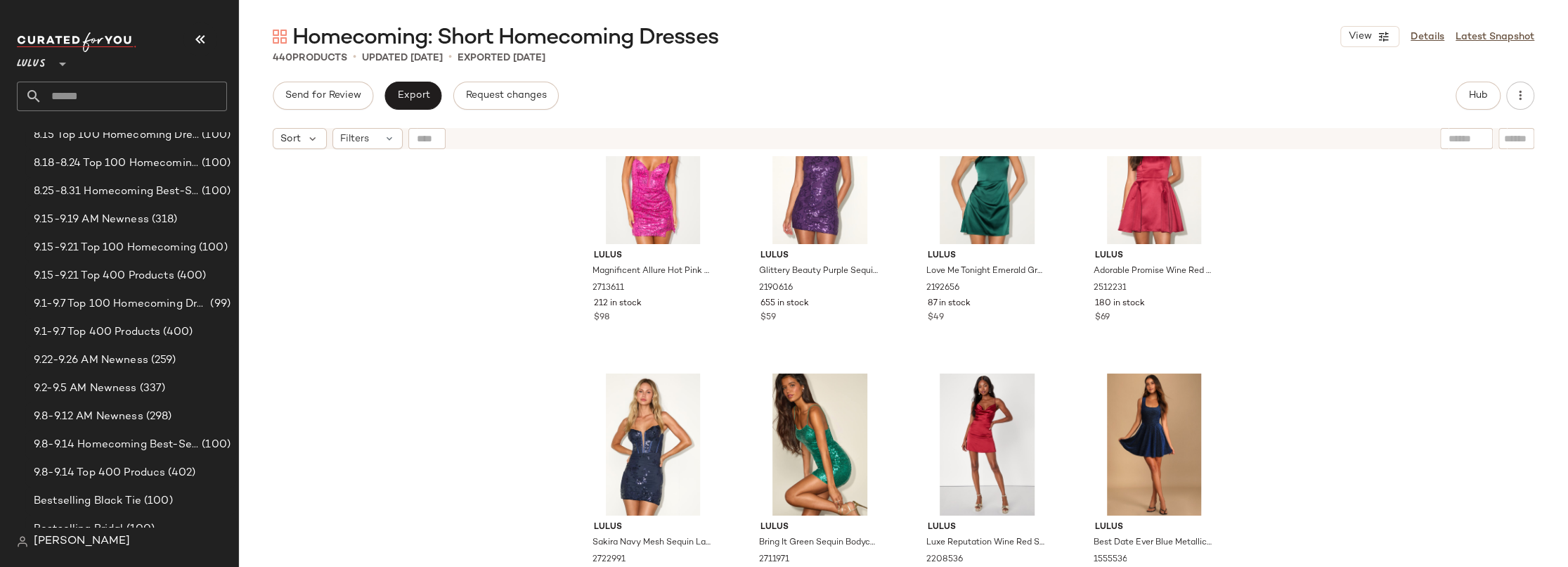
scroll to position [7, 0]
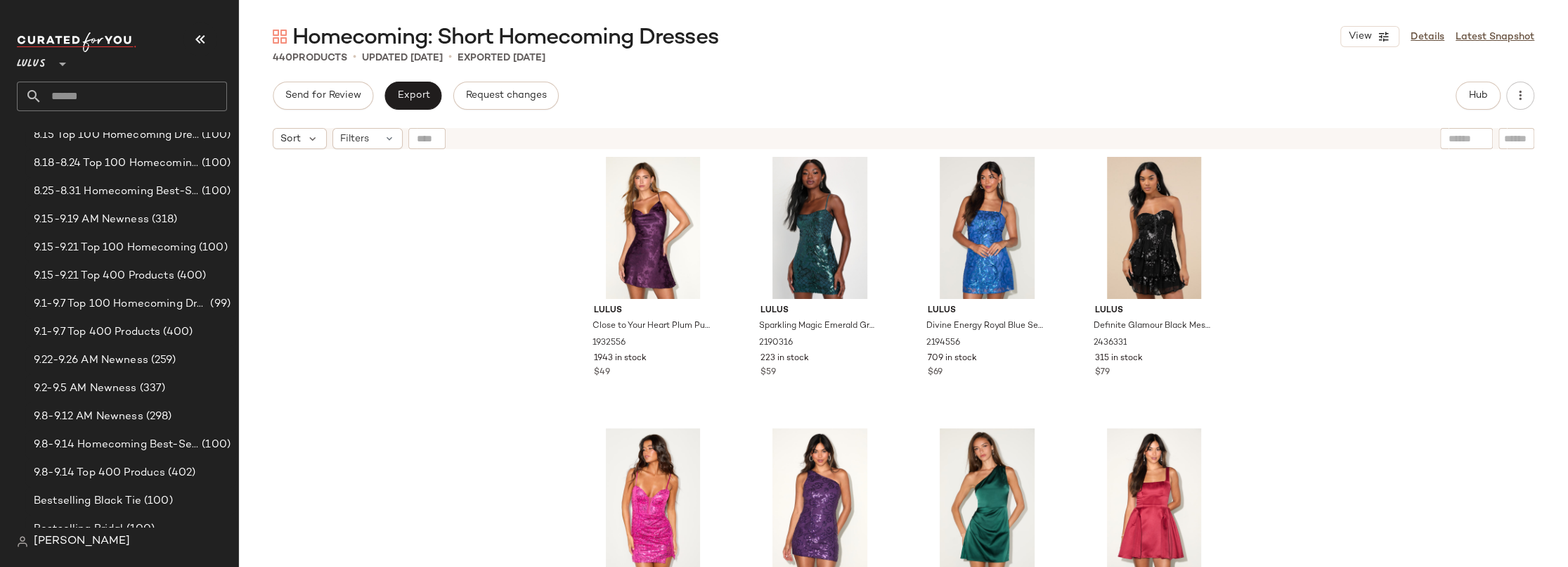
click at [1294, 225] on div "Lulus Close to Your Heart Plum Purple Satin Jacquard Cowl Slip Dress 1932556 19…" at bounding box center [903, 379] width 1329 height 446
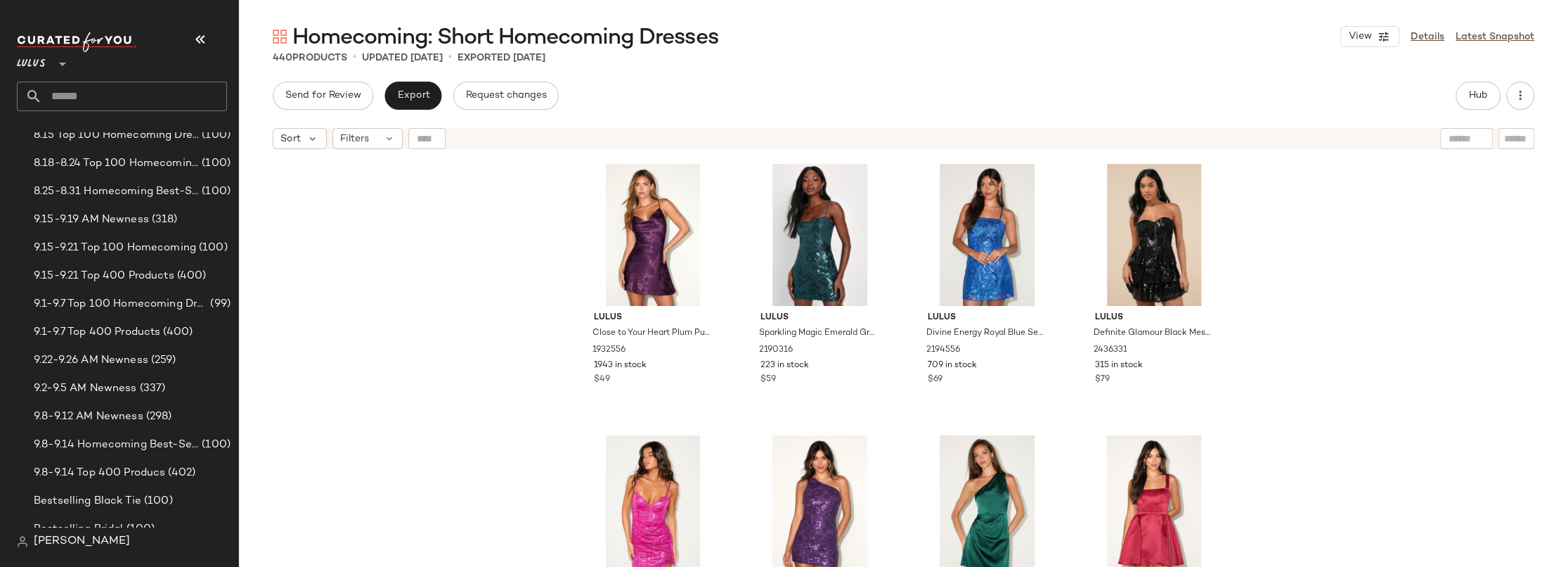
click at [134, 93] on input "text" at bounding box center [135, 96] width 185 height 30
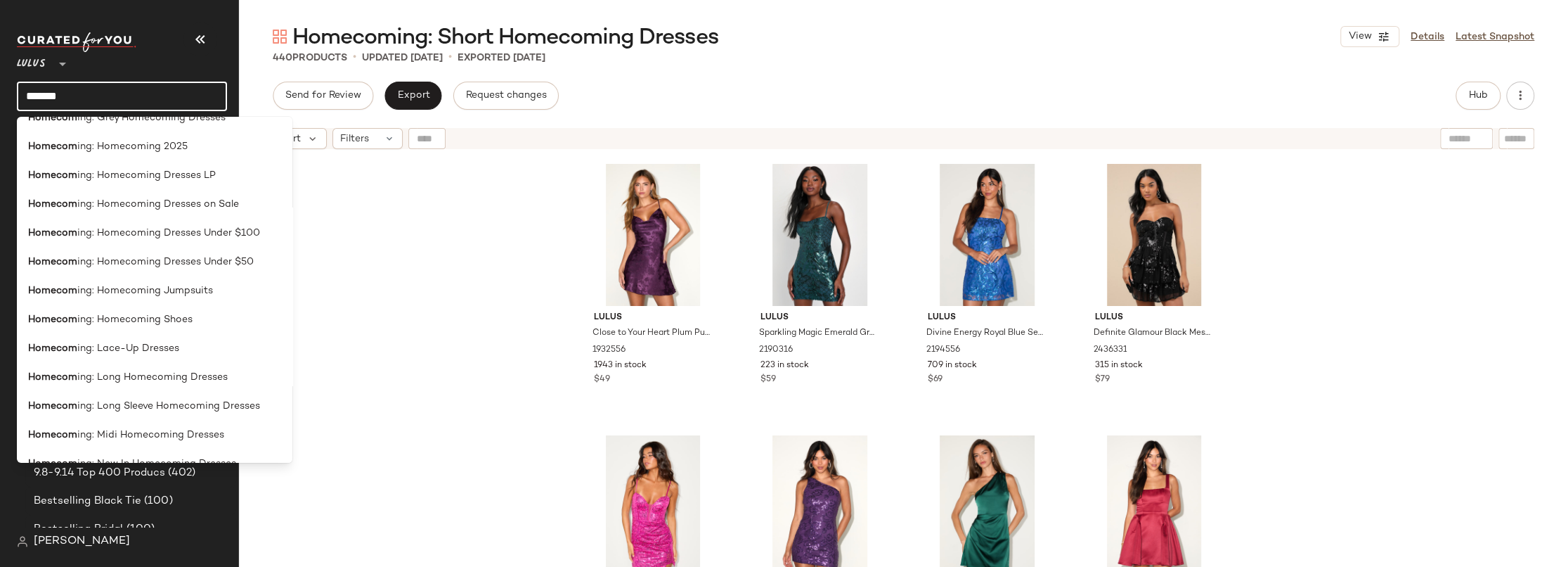
scroll to position [625, 0]
type input "*******"
click at [155, 148] on span "ing: Homecoming 2025" at bounding box center [132, 145] width 110 height 14
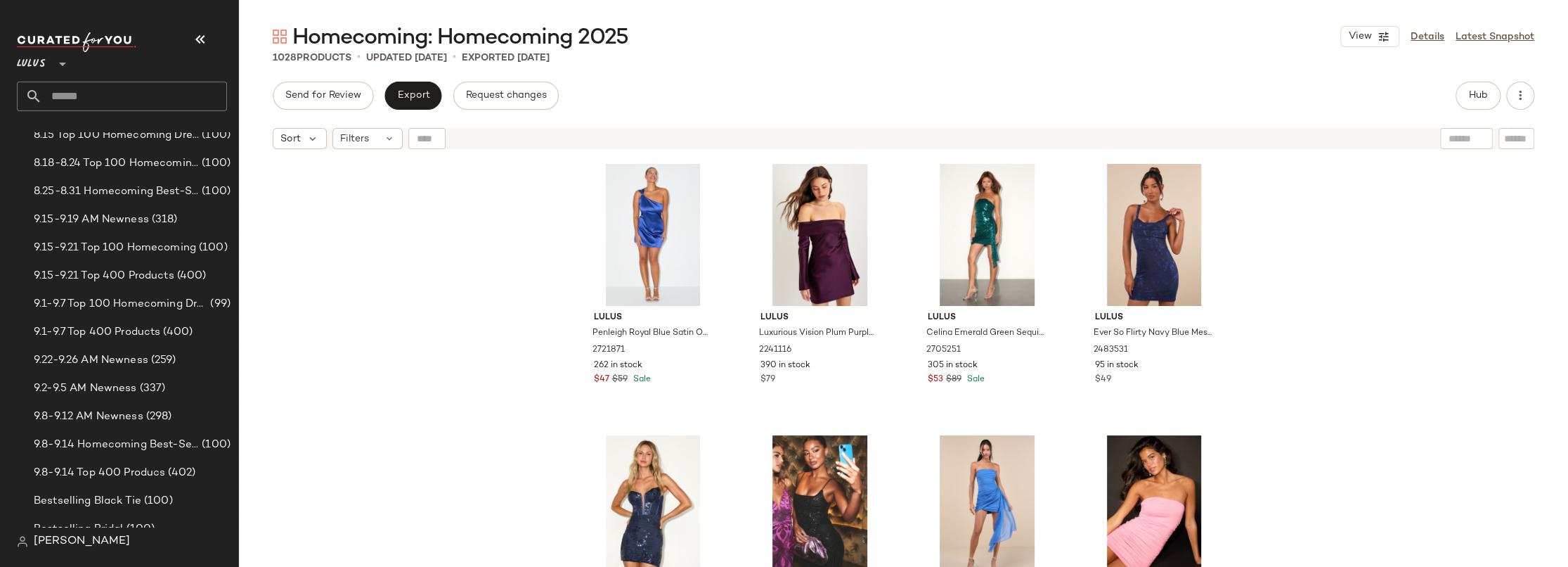
click at [1281, 209] on div "Lulus Penleigh Royal Blue Satin One-Shoulder Mini Dress 2721871 262 in stock $4…" at bounding box center [903, 379] width 1329 height 446
click at [1278, 248] on div "Lulus Penleigh Royal Blue Satin One-Shoulder Mini Dress 2721871 262 in stock $4…" at bounding box center [903, 379] width 1329 height 446
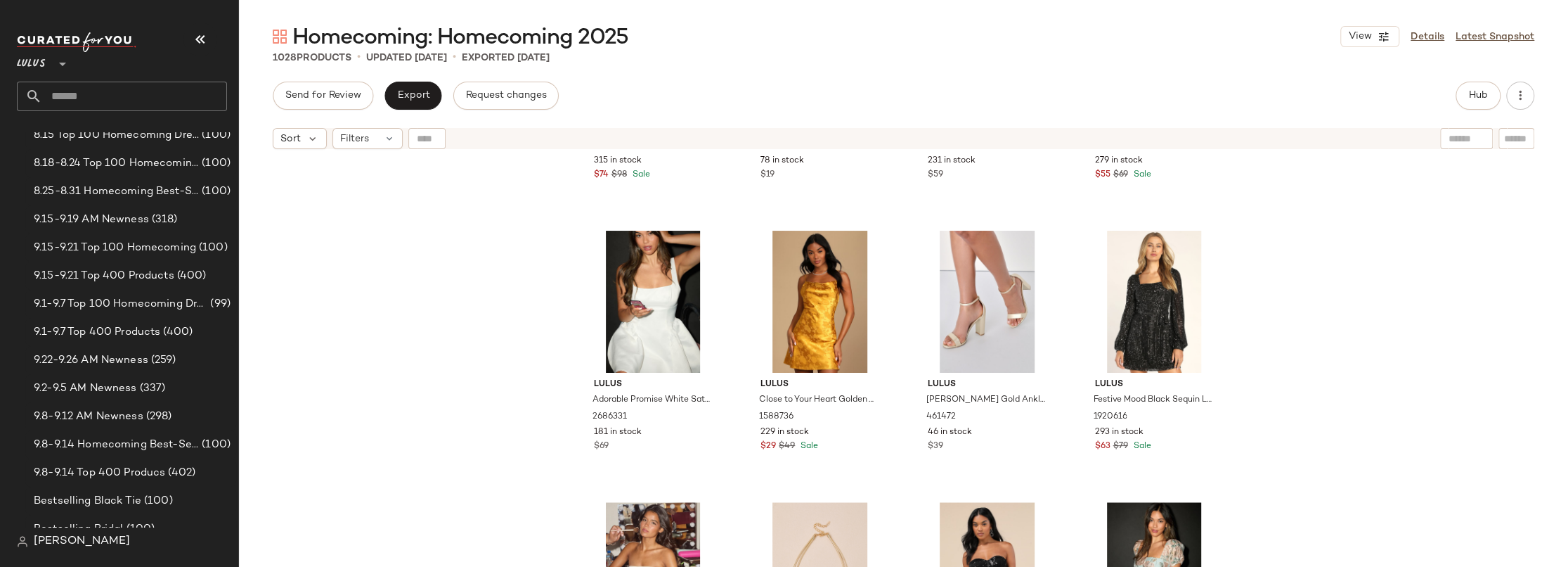
scroll to position [5802, 0]
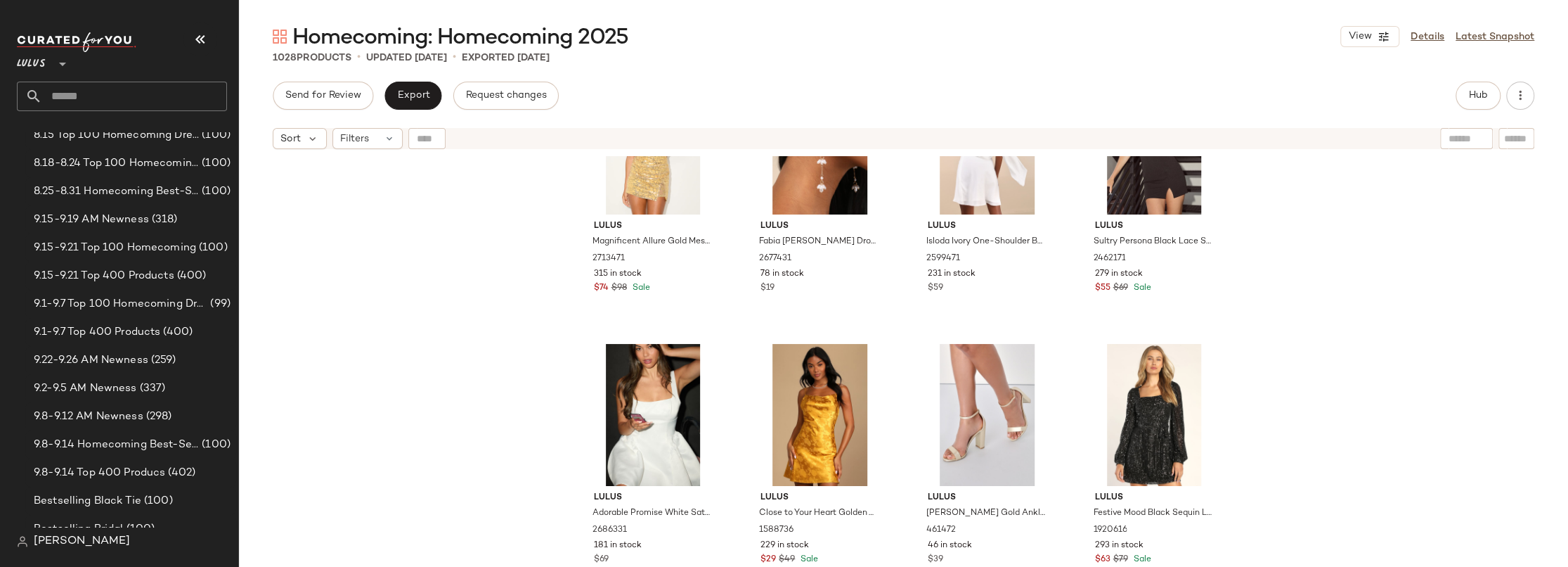
click at [1278, 248] on div "Lulus Magnificent Allure Gold Mesh Sequin Bustier Mini Dress 2713471 315 in sto…" at bounding box center [903, 379] width 1329 height 446
click at [357, 236] on div "Lulus Magnificent Allure Gold Mesh Sequin Bustier Mini Dress 2713471 315 in sto…" at bounding box center [903, 379] width 1329 height 446
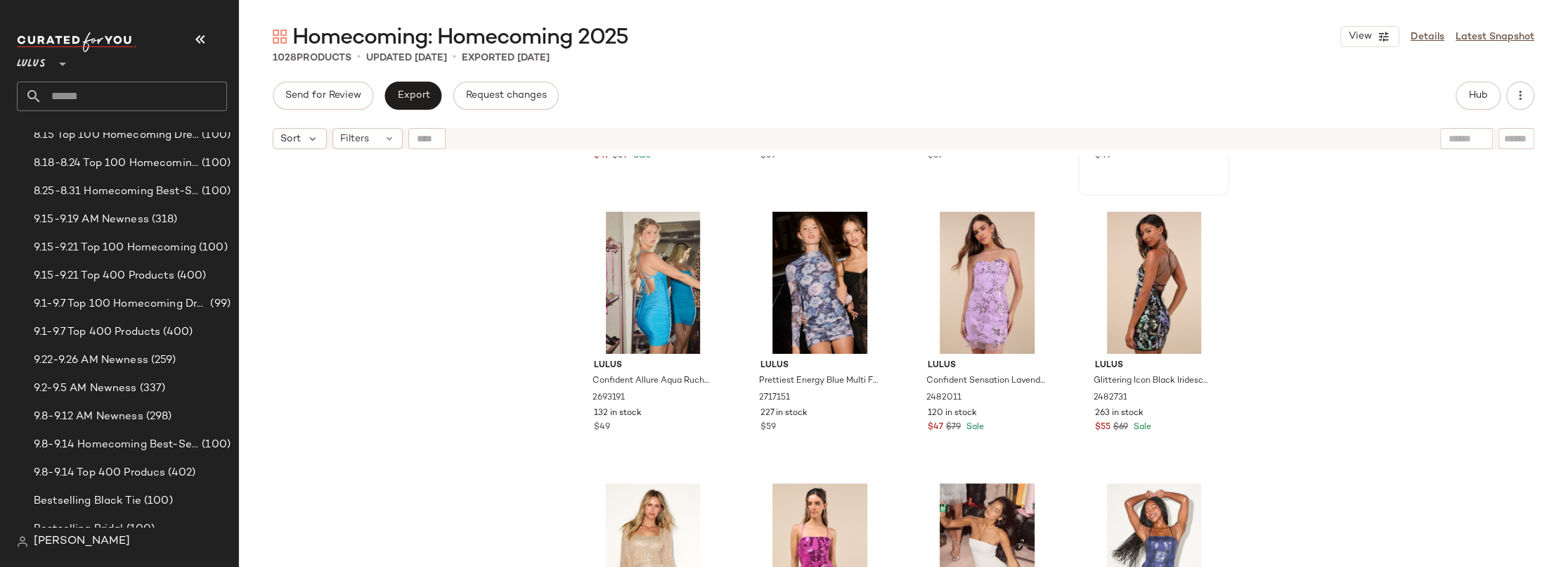
scroll to position [386, 0]
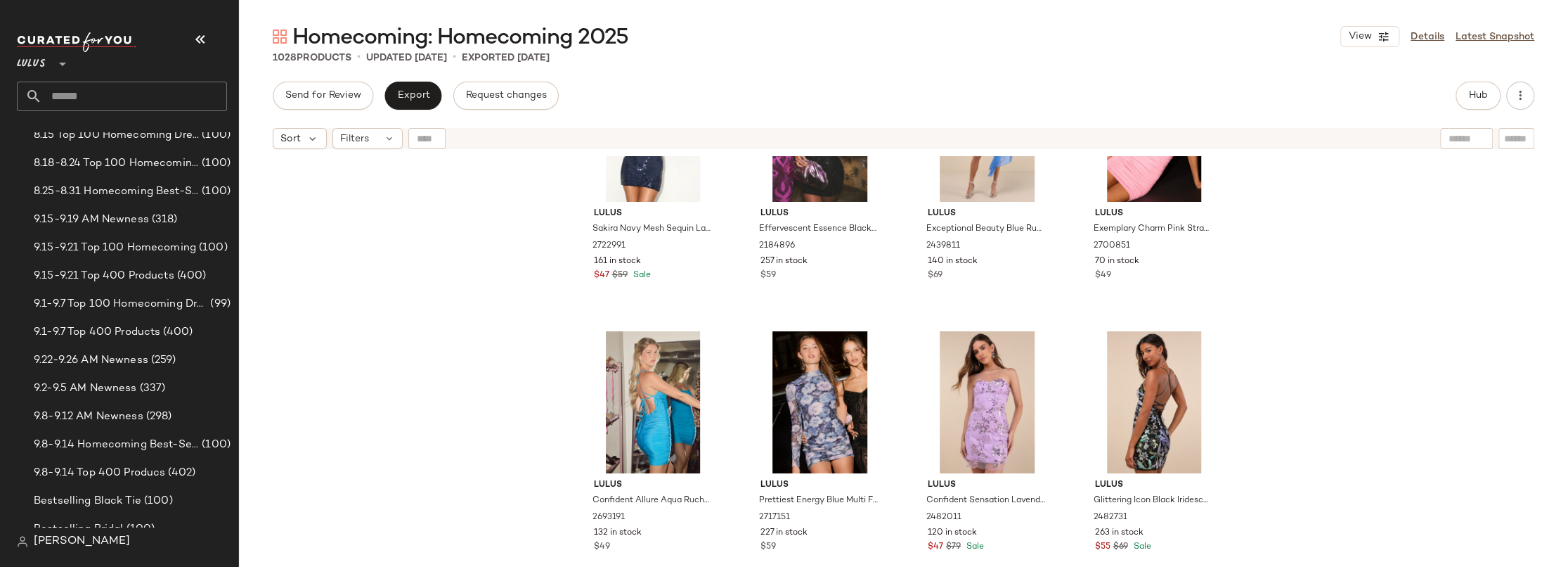
click at [1239, 225] on div "Lulus Sakira Navy Mesh Sequin Lace-Up Bustier Mini Dress 2722991 161 in stock $…" at bounding box center [903, 379] width 1329 height 446
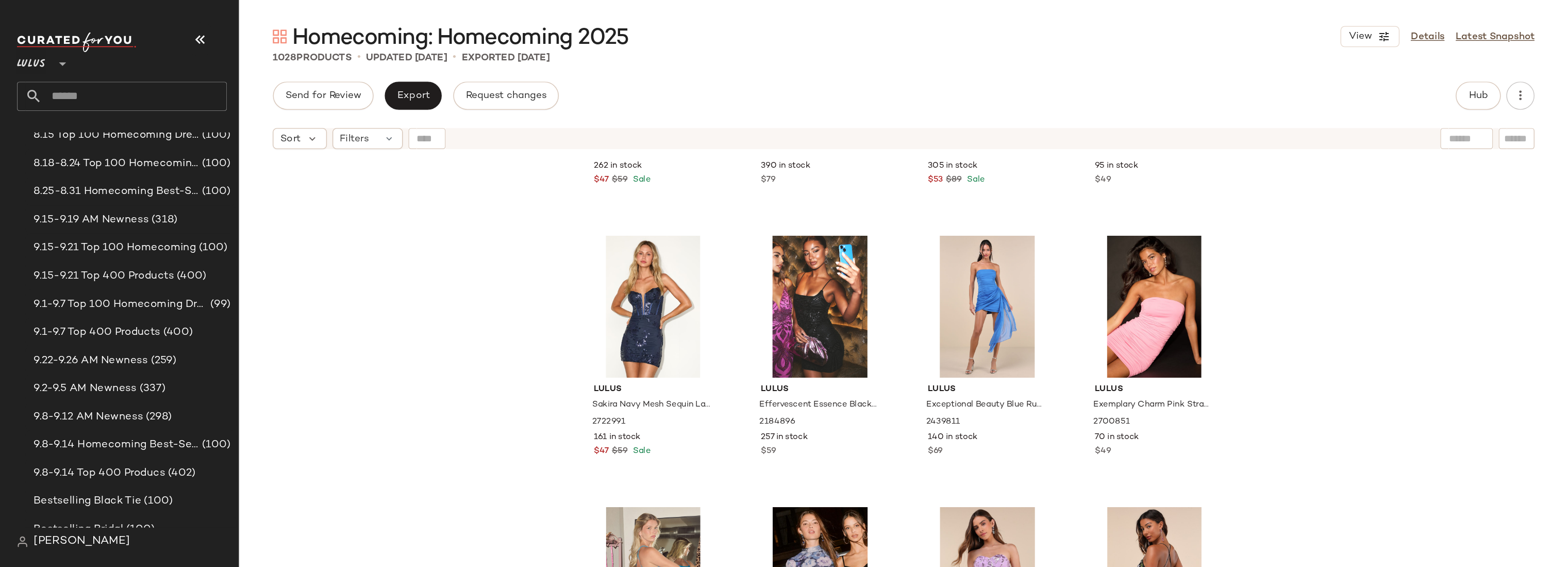
scroll to position [0, 0]
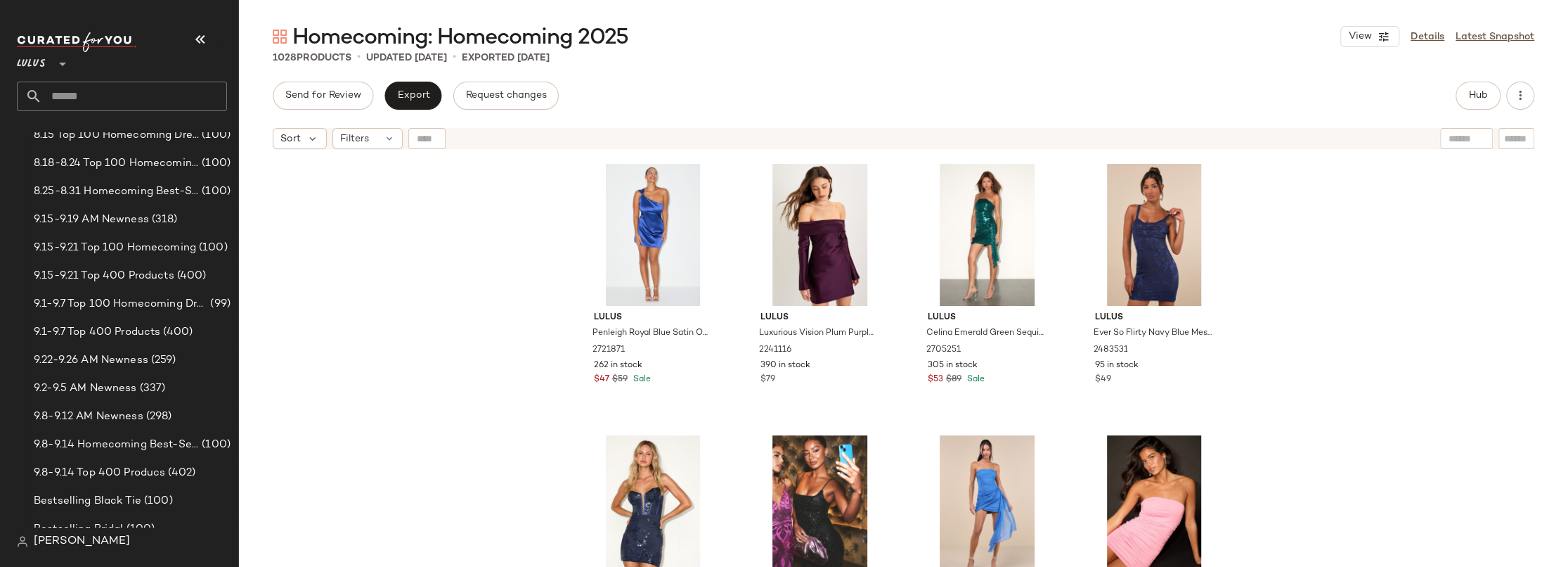
click at [1297, 184] on div "Lulus Penleigh Royal Blue Satin One-Shoulder Mini Dress 2721871 262 in stock $4…" at bounding box center [903, 379] width 1329 height 446
click at [403, 222] on div "Lulus Penleigh Royal Blue Satin One-Shoulder Mini Dress 2721871 262 in stock $4…" at bounding box center [903, 379] width 1329 height 446
click at [440, 308] on div "Lulus Penleigh Royal Blue Satin One-Shoulder Mini Dress 2721871 262 in stock $4…" at bounding box center [903, 379] width 1329 height 446
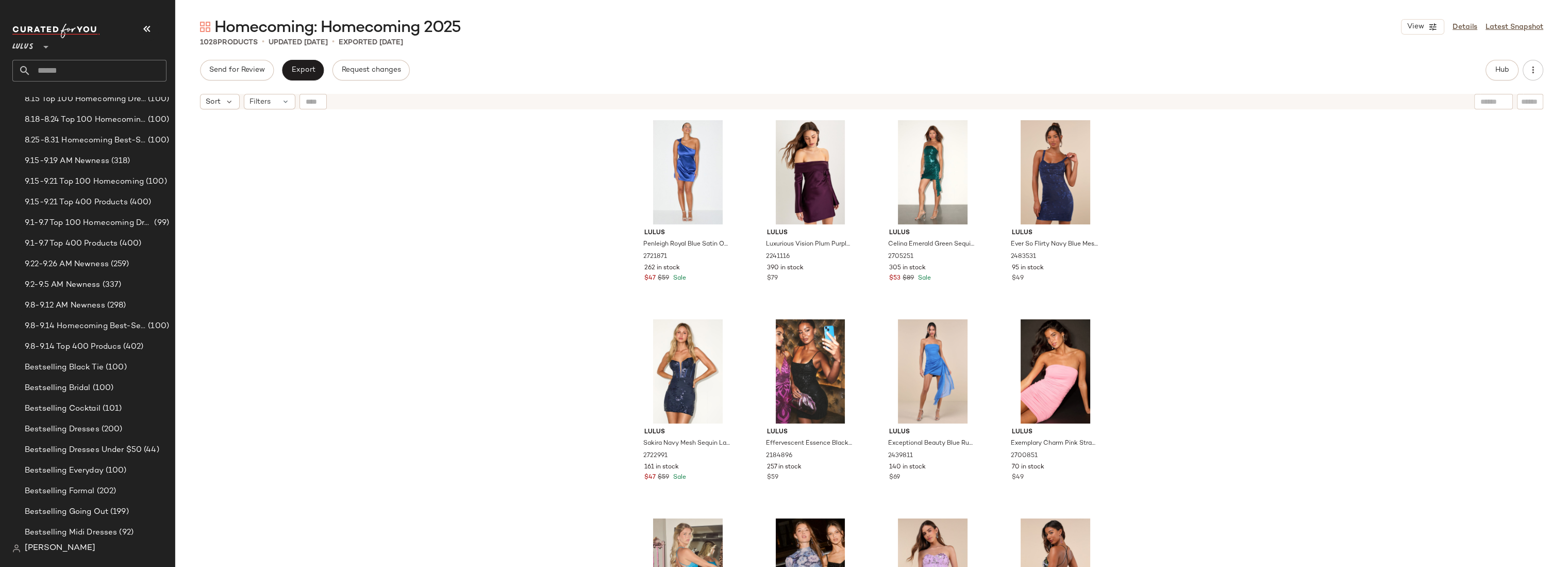
scroll to position [132, 0]
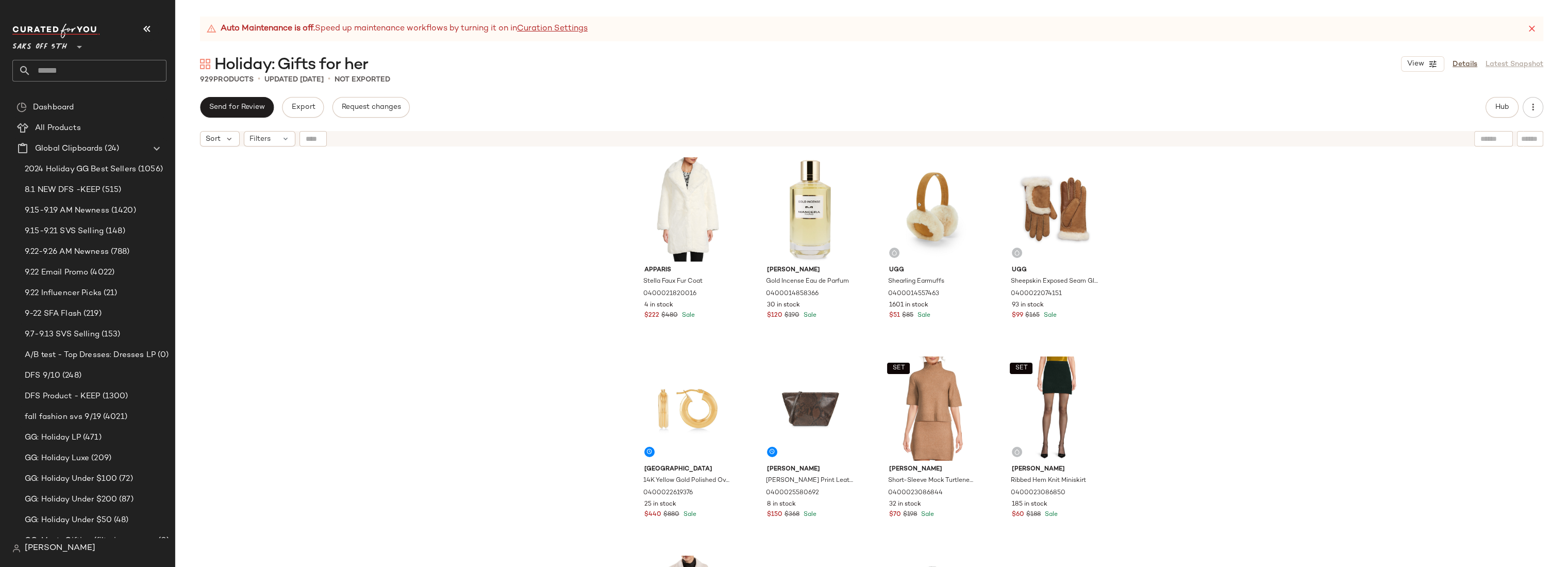
click at [514, 264] on div "Apparis Stella Faux Fur Coat 0400021820016 4 in stock $222 $480 Sale [PERSON_NA…" at bounding box center [872, 372] width 1393 height 441
click at [575, 260] on div "Apparis Stella Faux Fur Coat 0400021820016 4 in stock $222 $480 Sale [PERSON_NA…" at bounding box center [872, 372] width 1393 height 441
click at [570, 306] on div "Apparis Stella Faux Fur Coat 0400021820016 4 in stock $222 $480 Sale [PERSON_NA…" at bounding box center [872, 372] width 1393 height 441
click at [567, 263] on div "Apparis Stella Faux Fur Coat 0400021820016 4 in stock $222 $480 Sale [PERSON_NA…" at bounding box center [872, 372] width 1393 height 441
click at [543, 315] on div "Apparis Stella Faux Fur Coat 0400021820016 4 in stock $222 $480 Sale [PERSON_NA…" at bounding box center [872, 372] width 1393 height 441
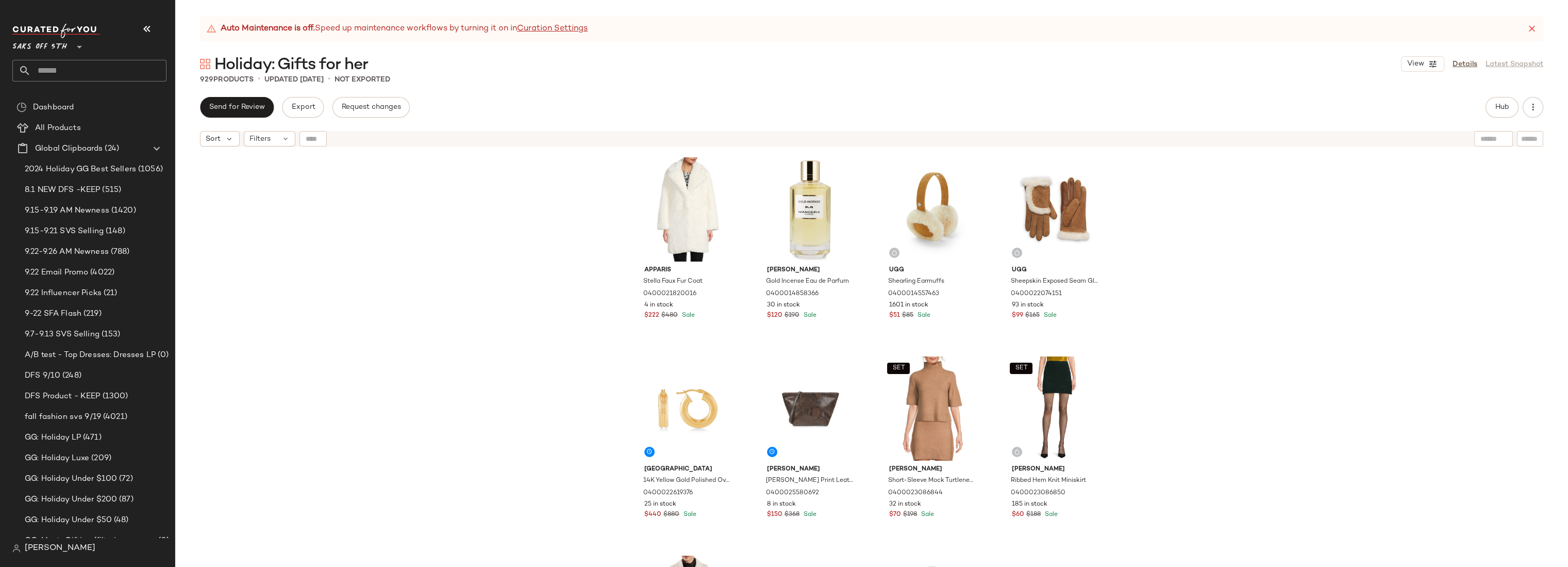
click at [537, 267] on div "Apparis Stella Faux Fur Coat 0400021820016 4 in stock $222 $480 Sale [PERSON_NA…" at bounding box center [872, 372] width 1393 height 441
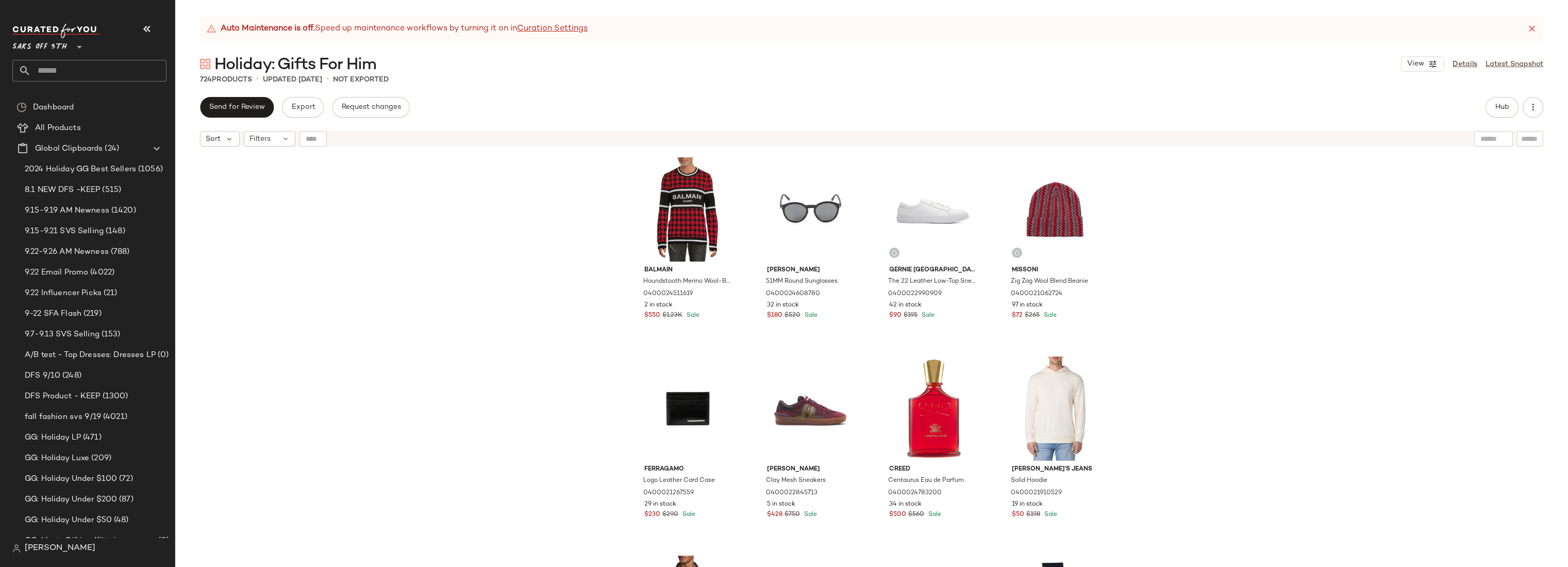
click at [534, 292] on div "Balmain Houndstooth Merino Wool-Blend Pullover Sweatshirt 0400024511619 2 in st…" at bounding box center [872, 372] width 1393 height 441
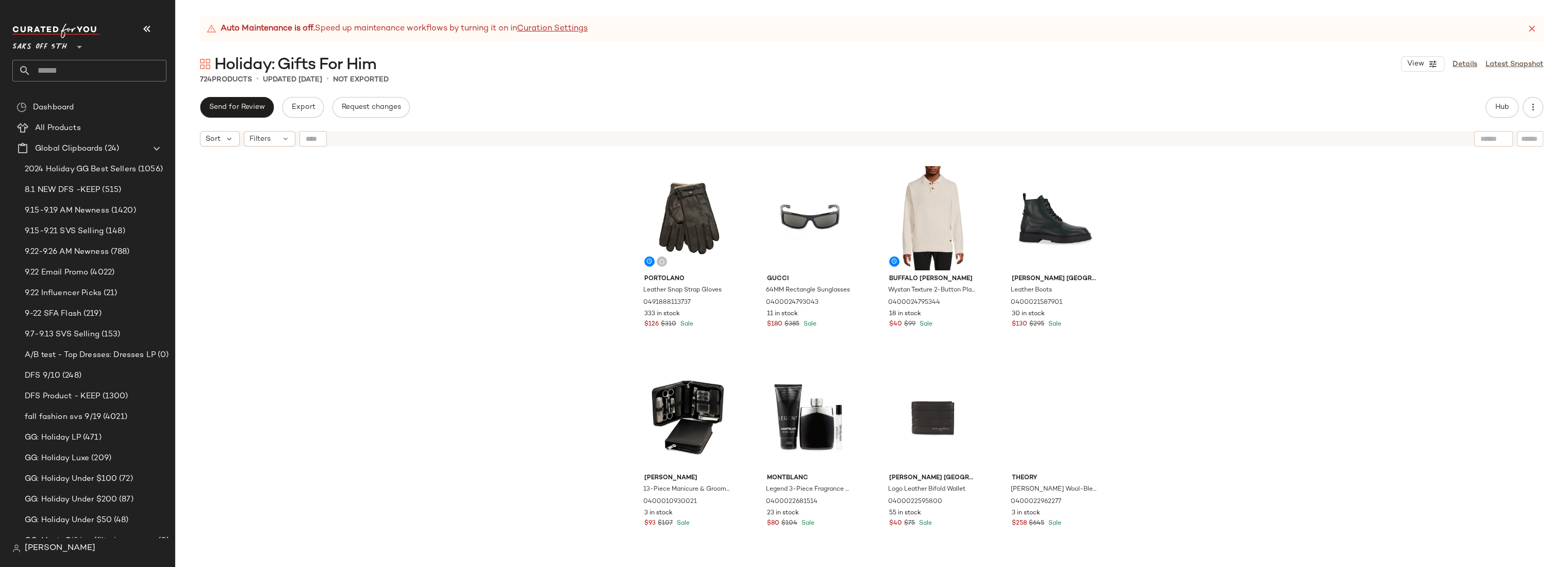
scroll to position [5385, 0]
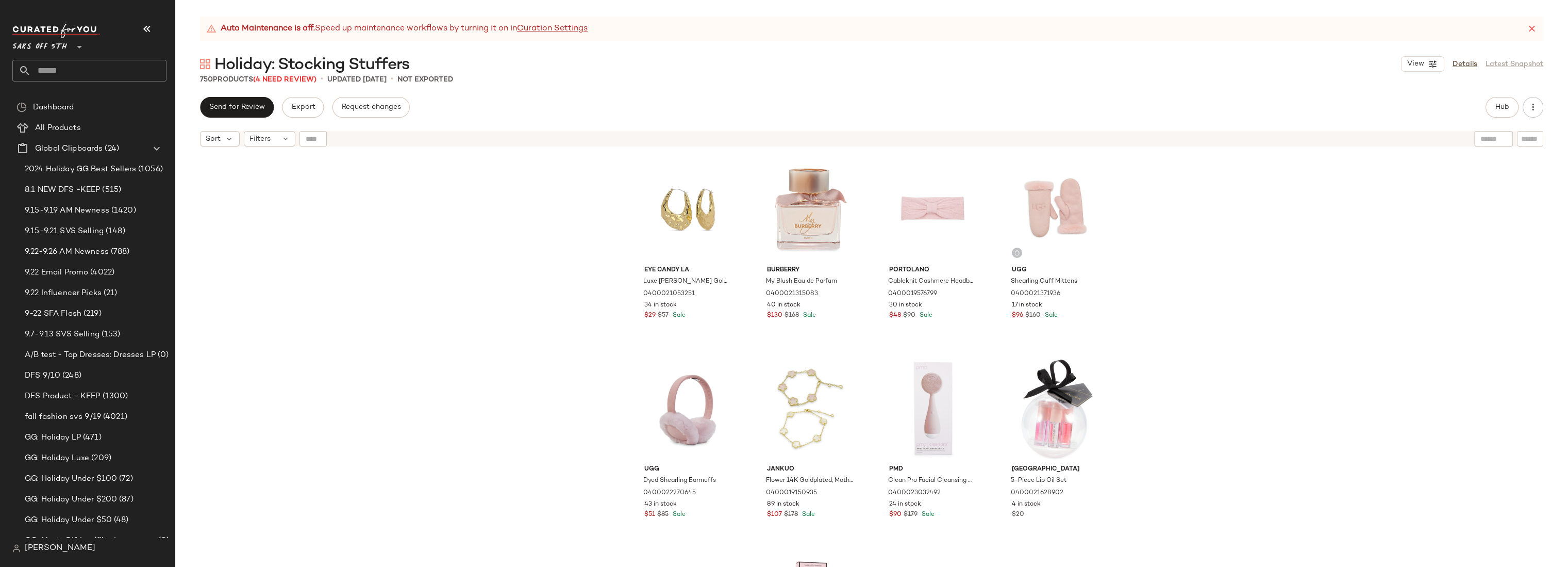
click at [531, 298] on div "Eye Candy LA Luxe [PERSON_NAME] Goldtone Hammered Drop Earrings 0400021053251 3…" at bounding box center [872, 372] width 1393 height 441
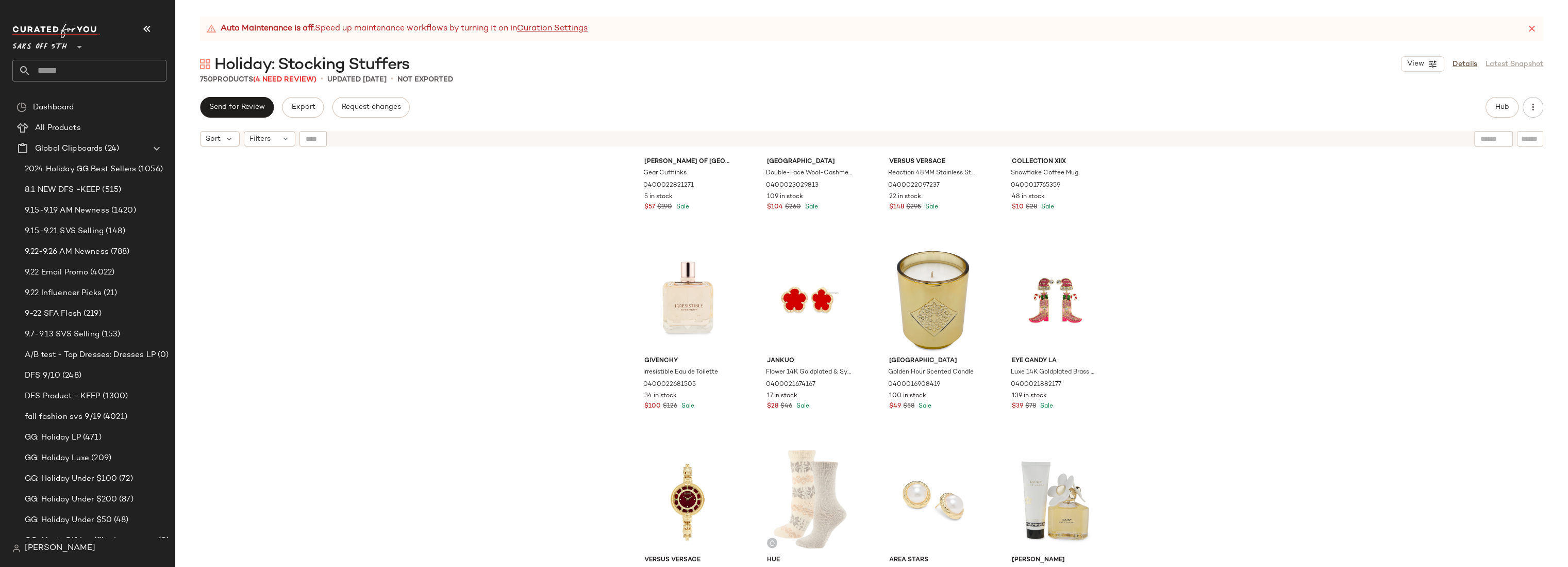
scroll to position [3208, 0]
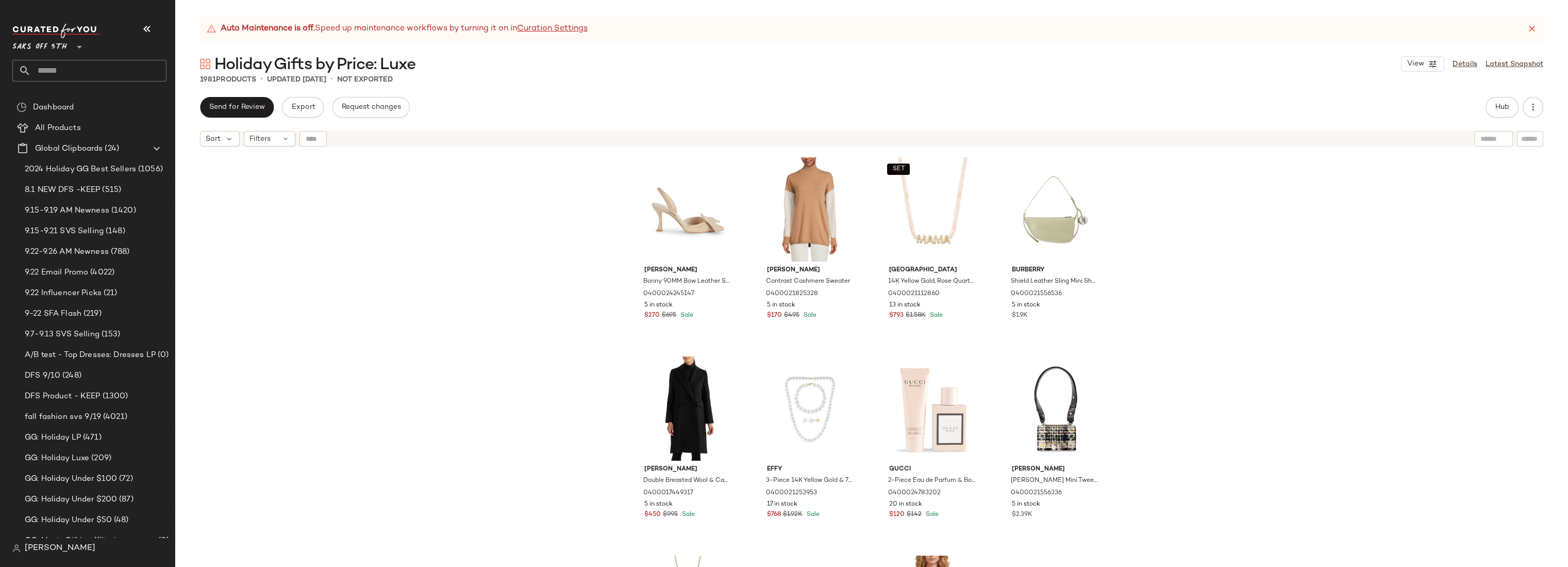
click at [540, 253] on div "[PERSON_NAME] [PERSON_NAME] 90MM Bow Leather Slingback Pumps 0400024245147 5 in…" at bounding box center [872, 372] width 1393 height 441
click at [545, 256] on div "[PERSON_NAME] [PERSON_NAME] 90MM Bow Leather Slingback Pumps 0400024245147 5 in…" at bounding box center [872, 372] width 1393 height 441
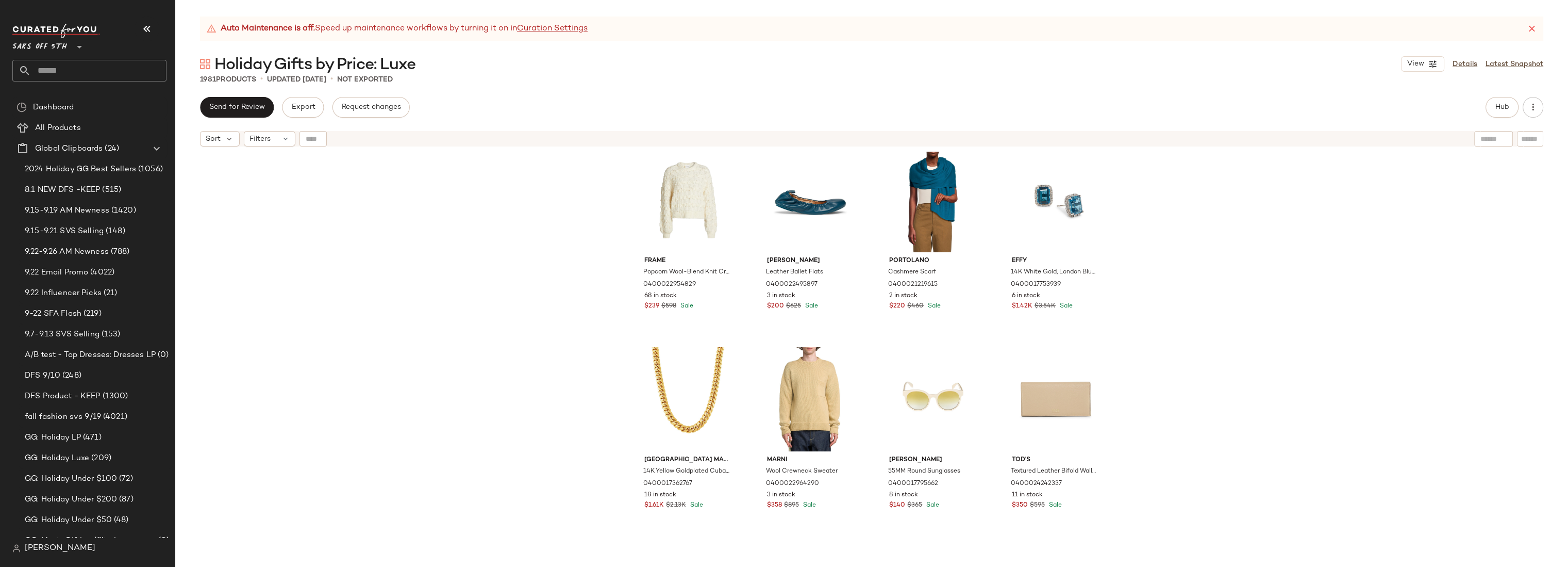
scroll to position [2402, 0]
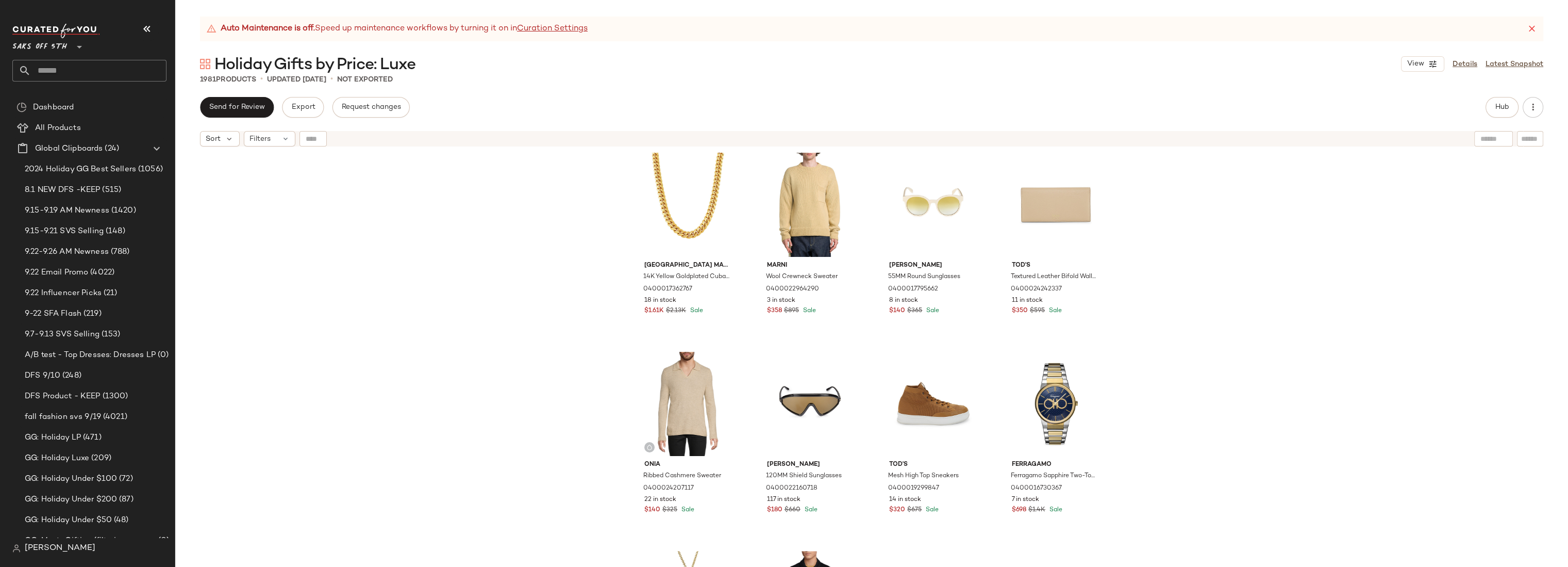
click at [557, 300] on div "Frame Popcorn Wool-Blend Knit Crewneck Sweater 0400022954829 68 in stock $239 $…" at bounding box center [872, 372] width 1393 height 441
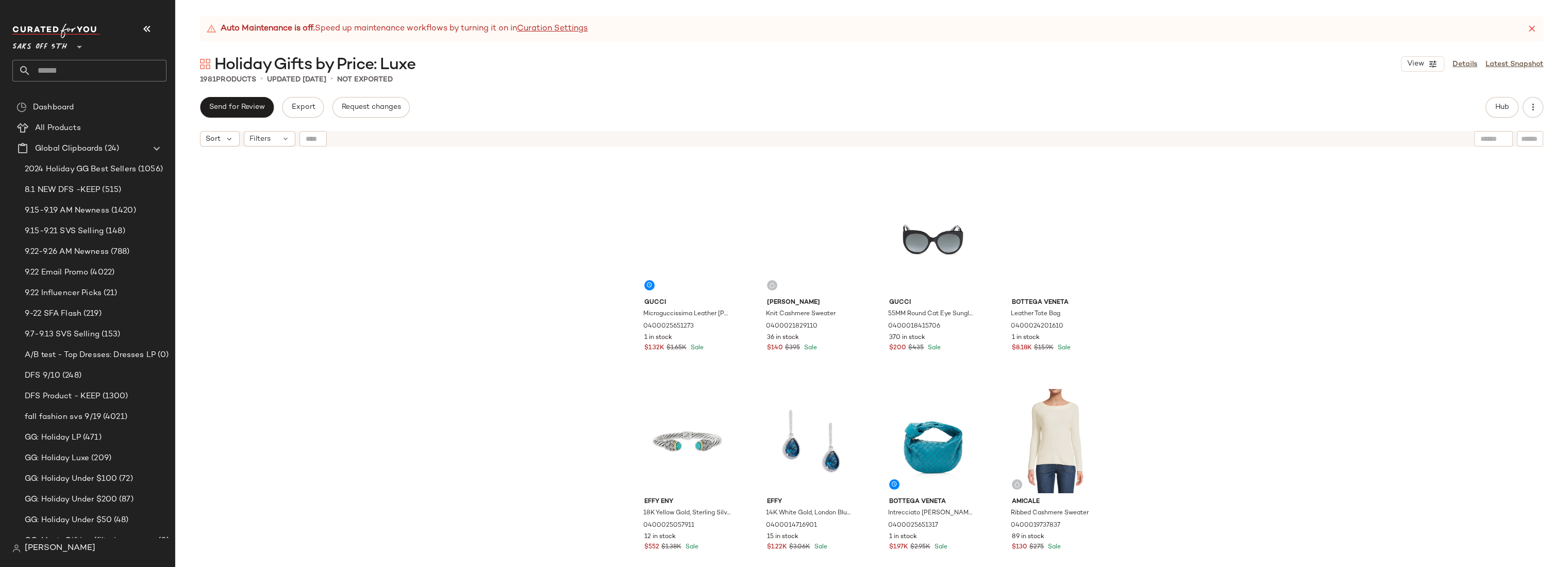
scroll to position [1496, 0]
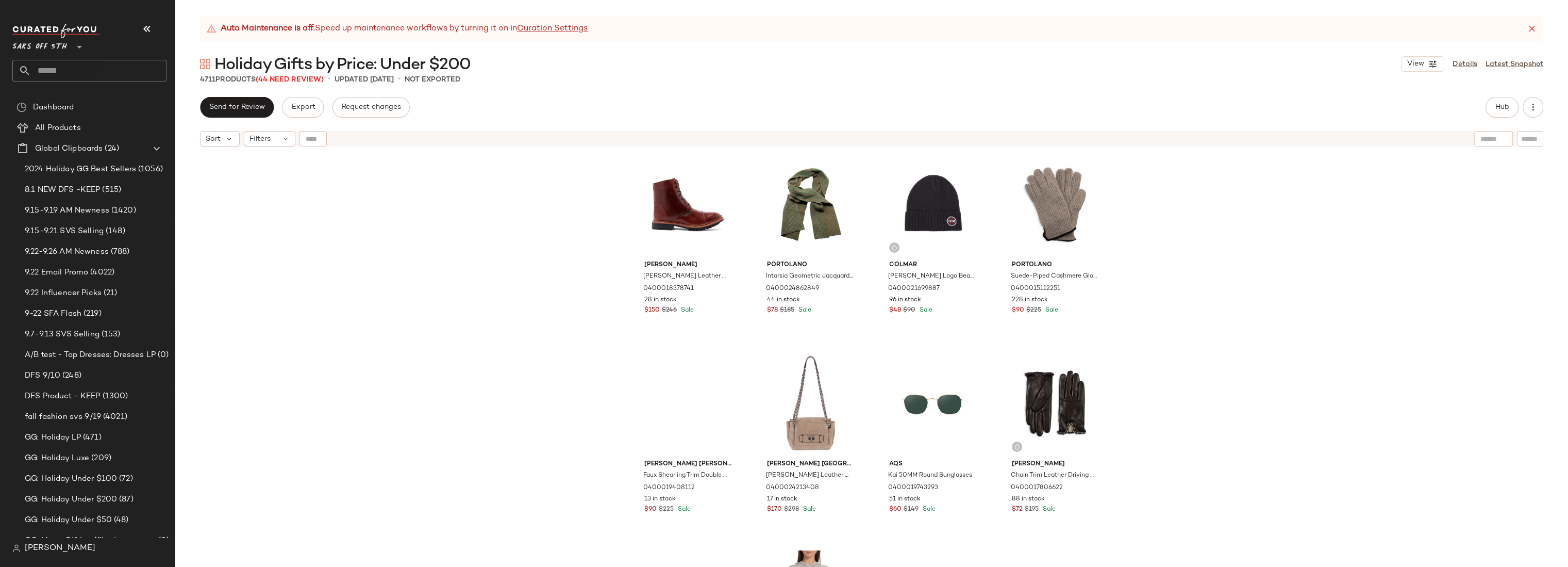
scroll to position [6772, 0]
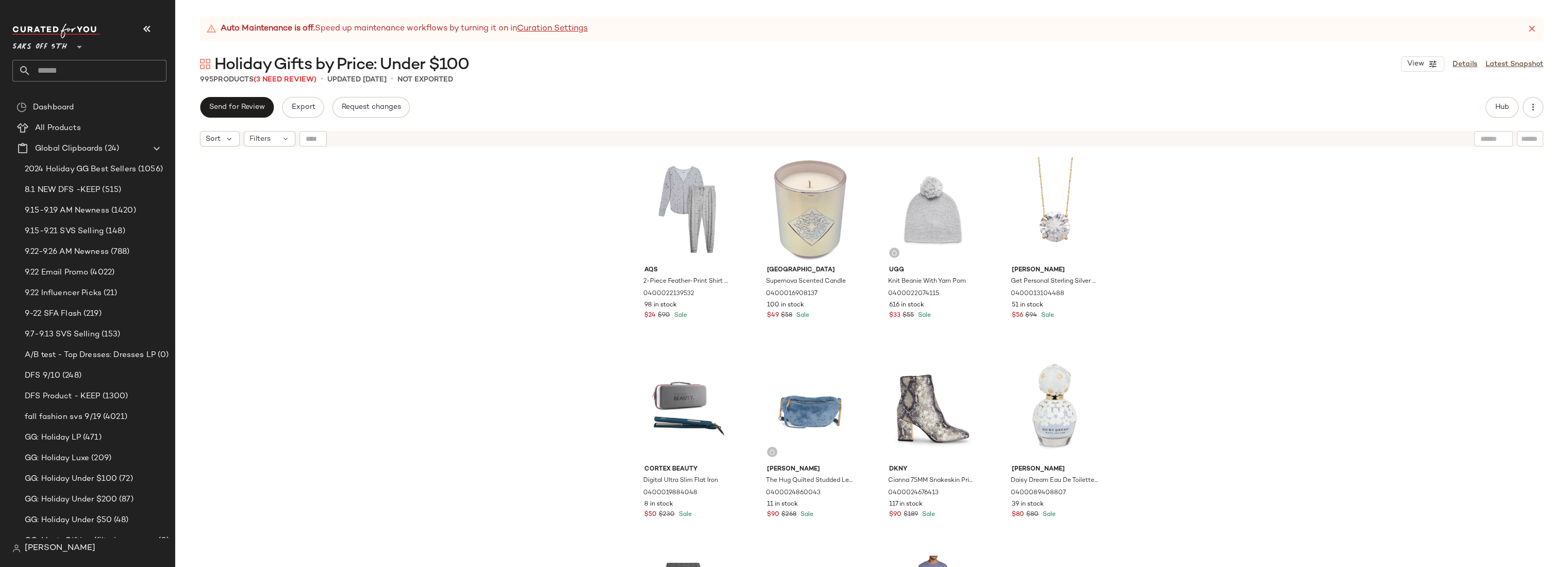
click at [569, 275] on div "Aqs 2-Piece Feather-Print Shirt & Pants Pajama Set 0400022139532 98 in stock $2…" at bounding box center [872, 372] width 1393 height 441
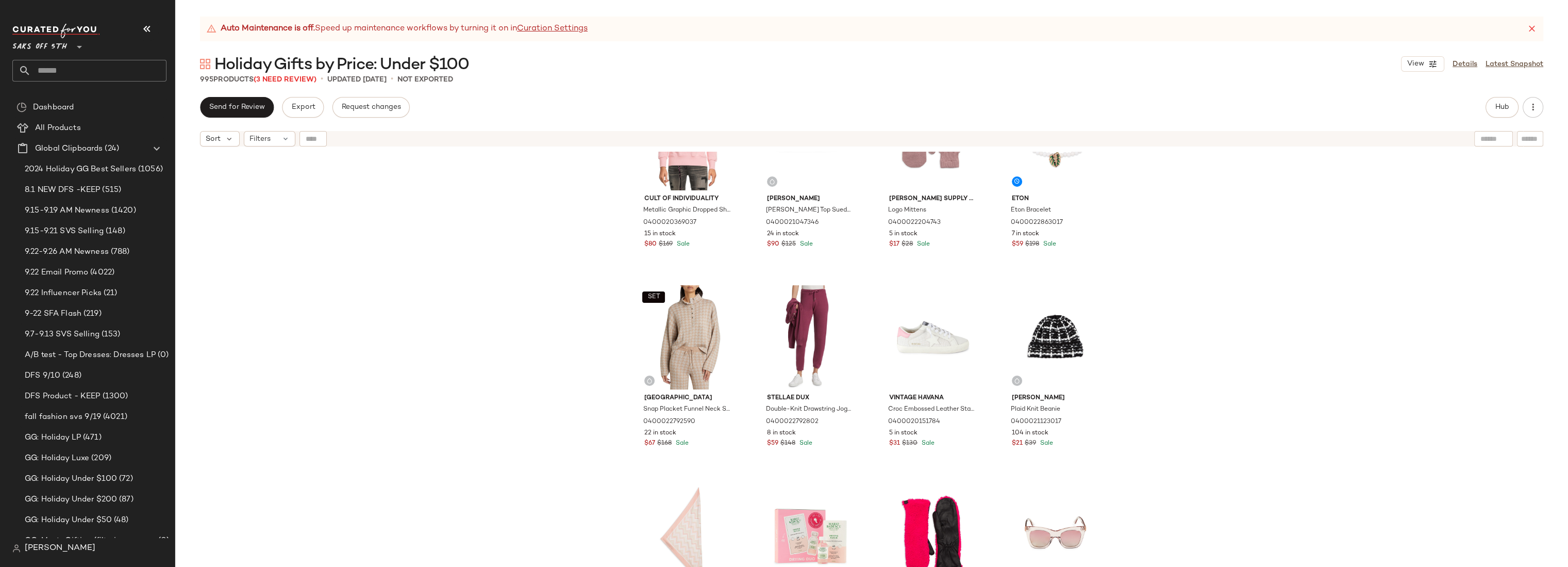
scroll to position [6445, 0]
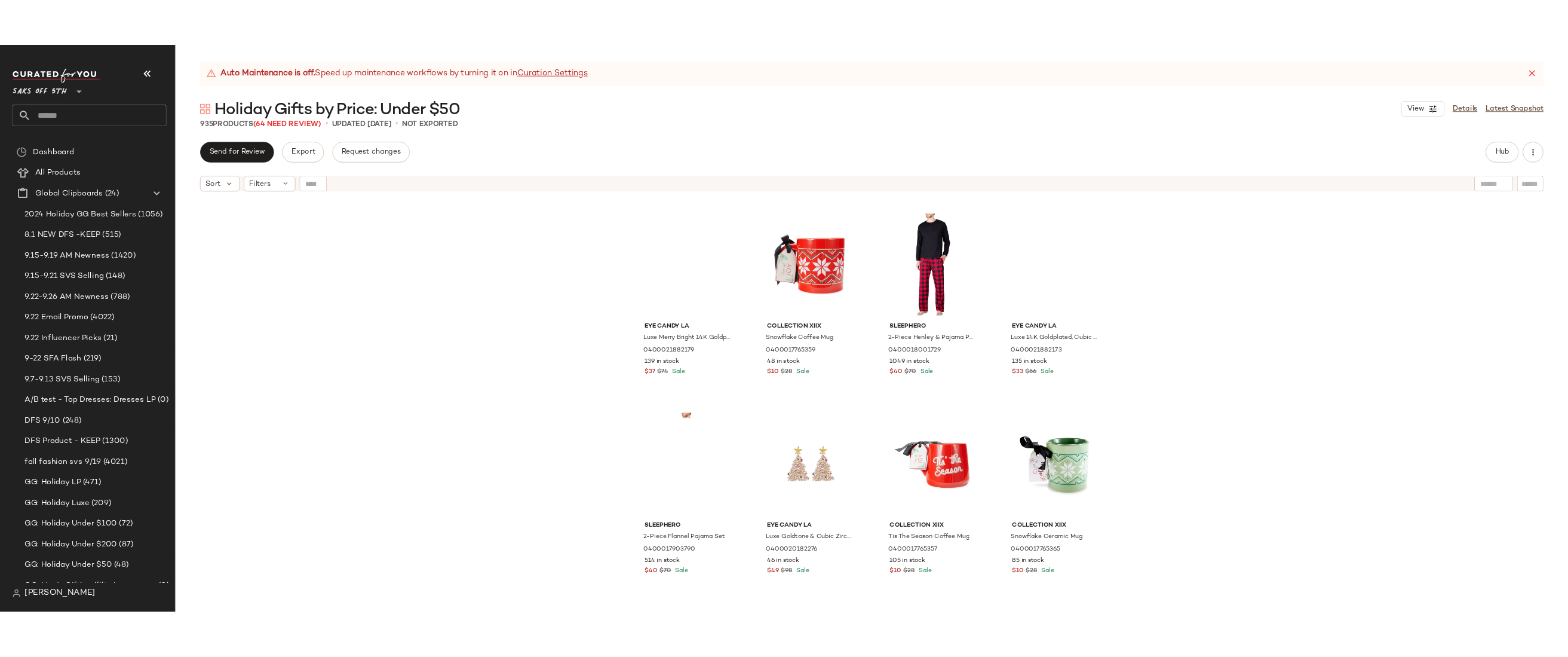
scroll to position [9918, 0]
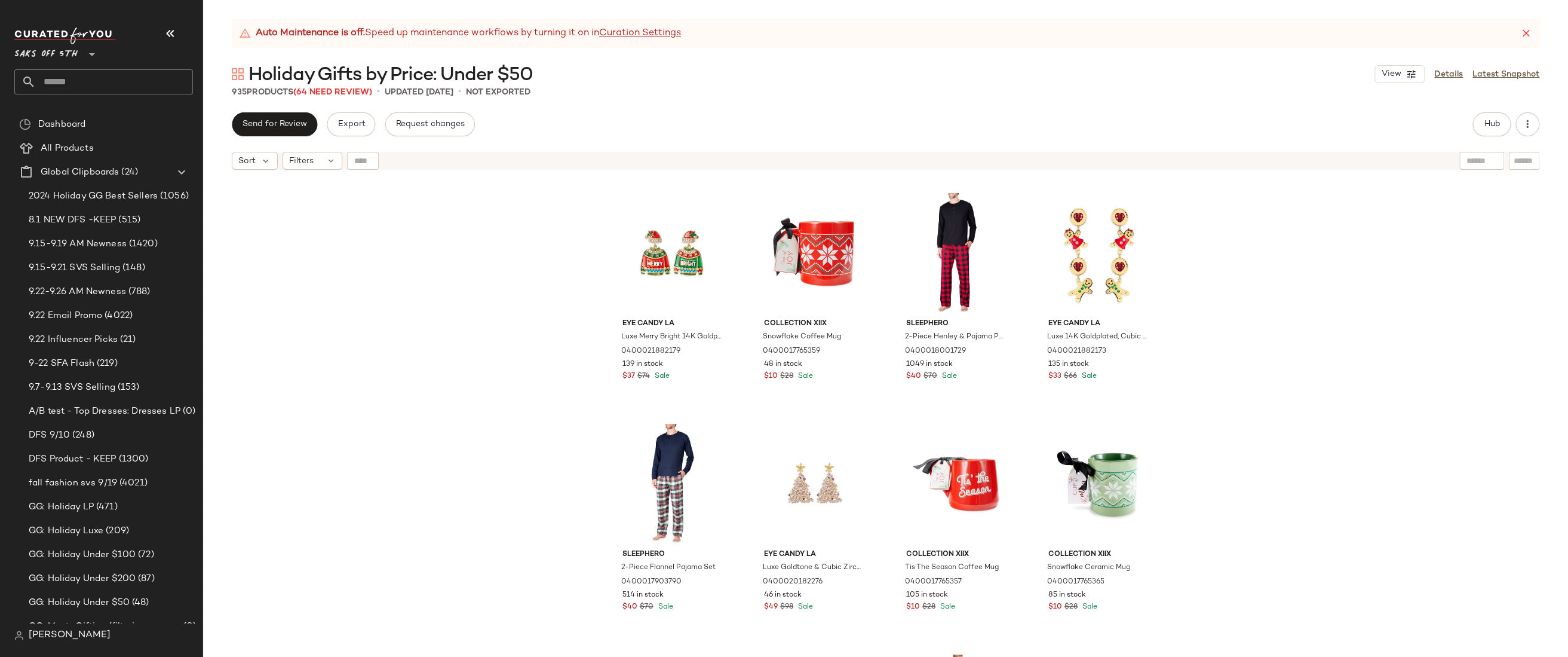
click at [546, 349] on div "Dkny Quilted Puffer Cropped Vest 0400022176464 25 in stock $50 $80 Sale Ugg Kni…" at bounding box center [886, 431] width 1365 height 511
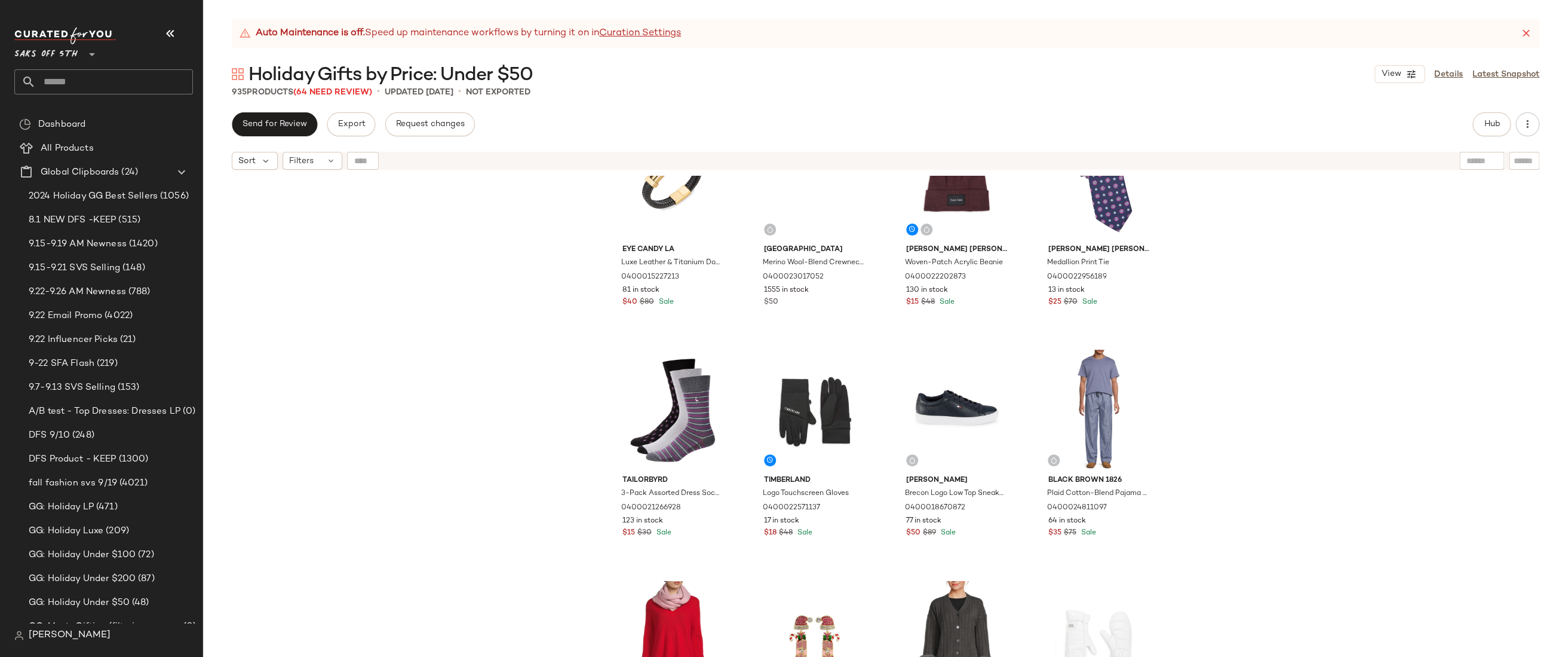
scroll to position [8212, 0]
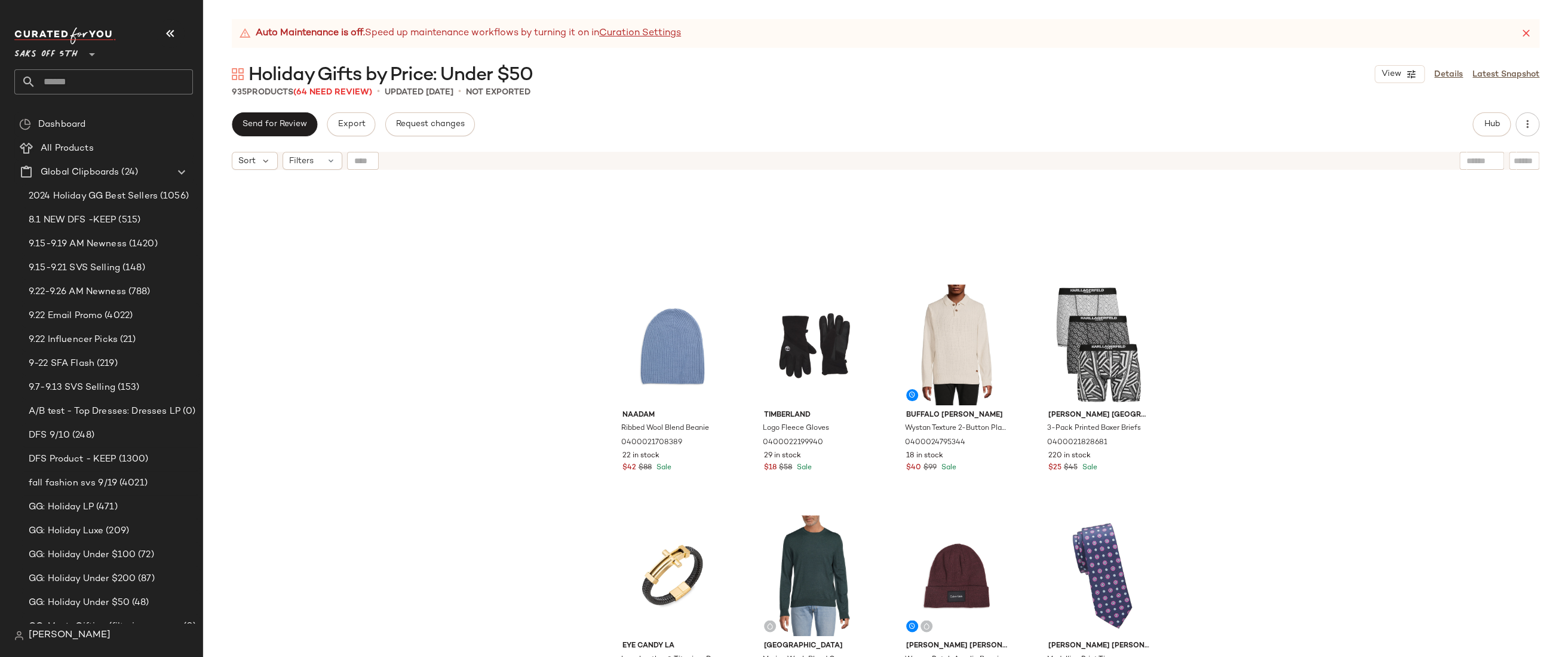
click at [1327, 355] on div "Naadam Ribbed Wool Blend Beanie 0400021708389 22 in stock $42 $88 Sale Timberla…" at bounding box center [886, 431] width 1365 height 511
click at [1501, 125] on button "Hub" at bounding box center [1491, 124] width 38 height 24
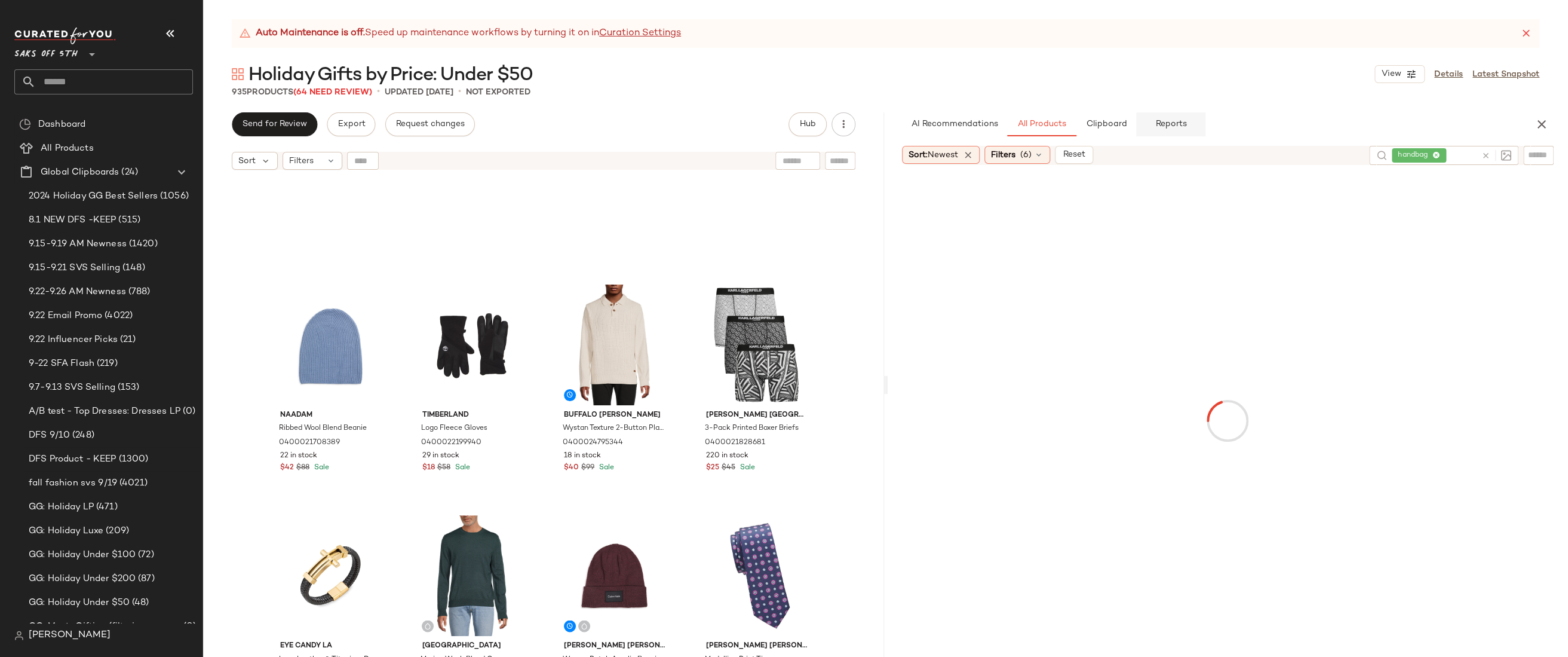
click at [1171, 129] on span "Reports" at bounding box center [1171, 124] width 32 height 9
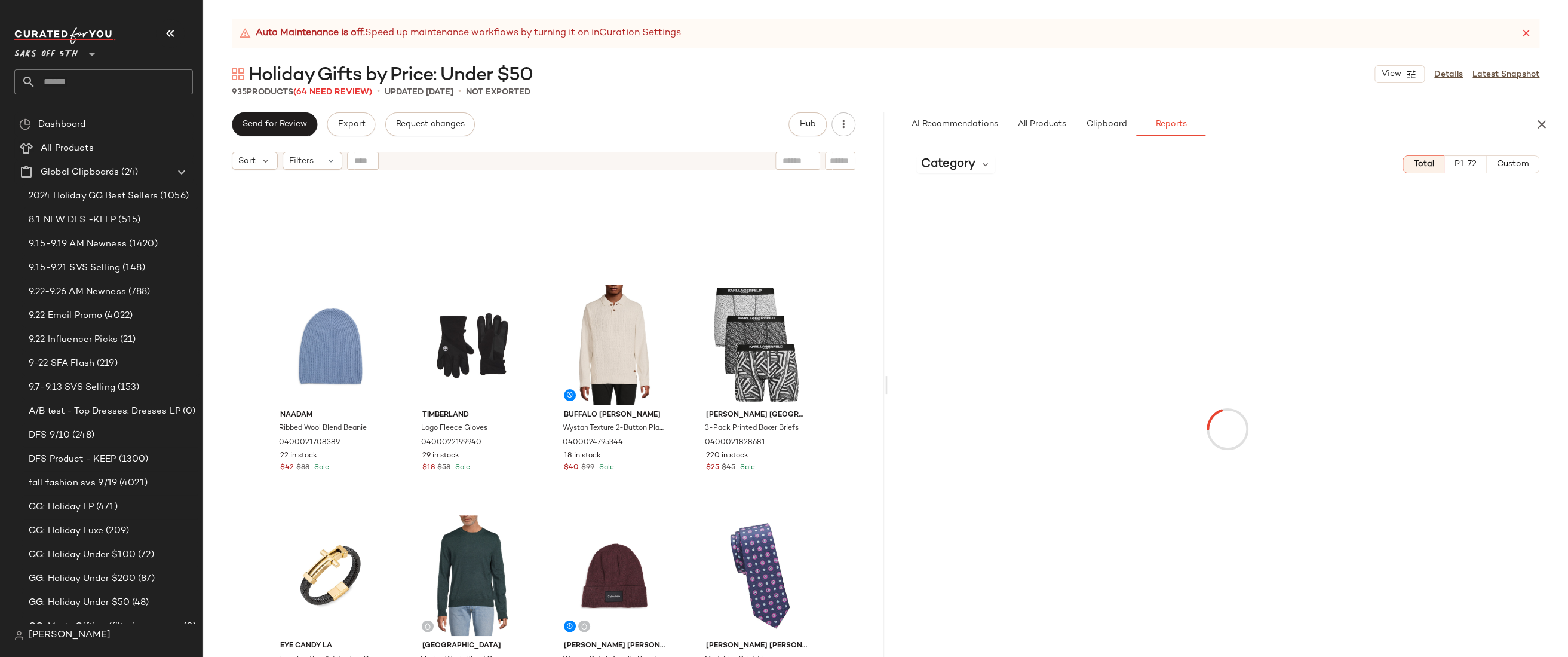
click at [1514, 165] on span "Custom" at bounding box center [1513, 164] width 33 height 9
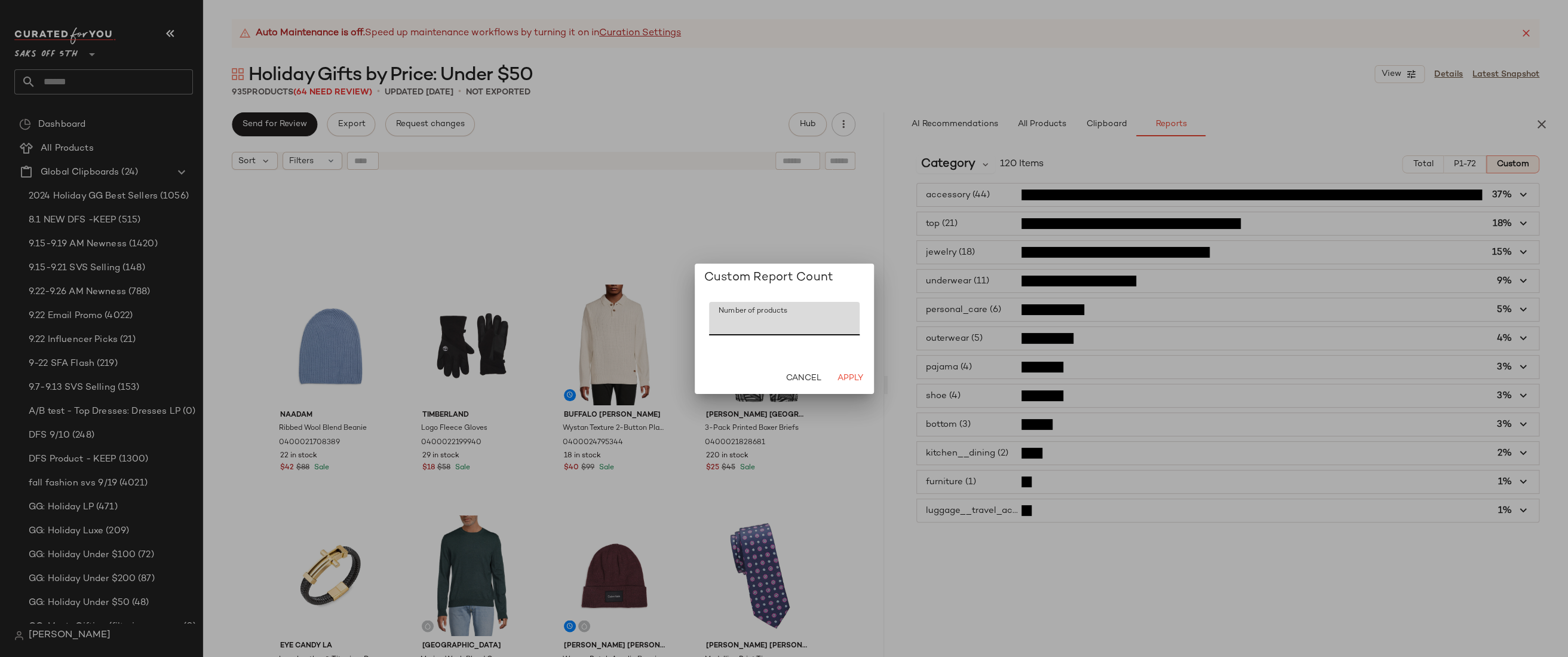
drag, startPoint x: 736, startPoint y: 321, endPoint x: 713, endPoint y: 326, distance: 23.5
click at [713, 326] on input "***" at bounding box center [784, 318] width 150 height 33
type input "***"
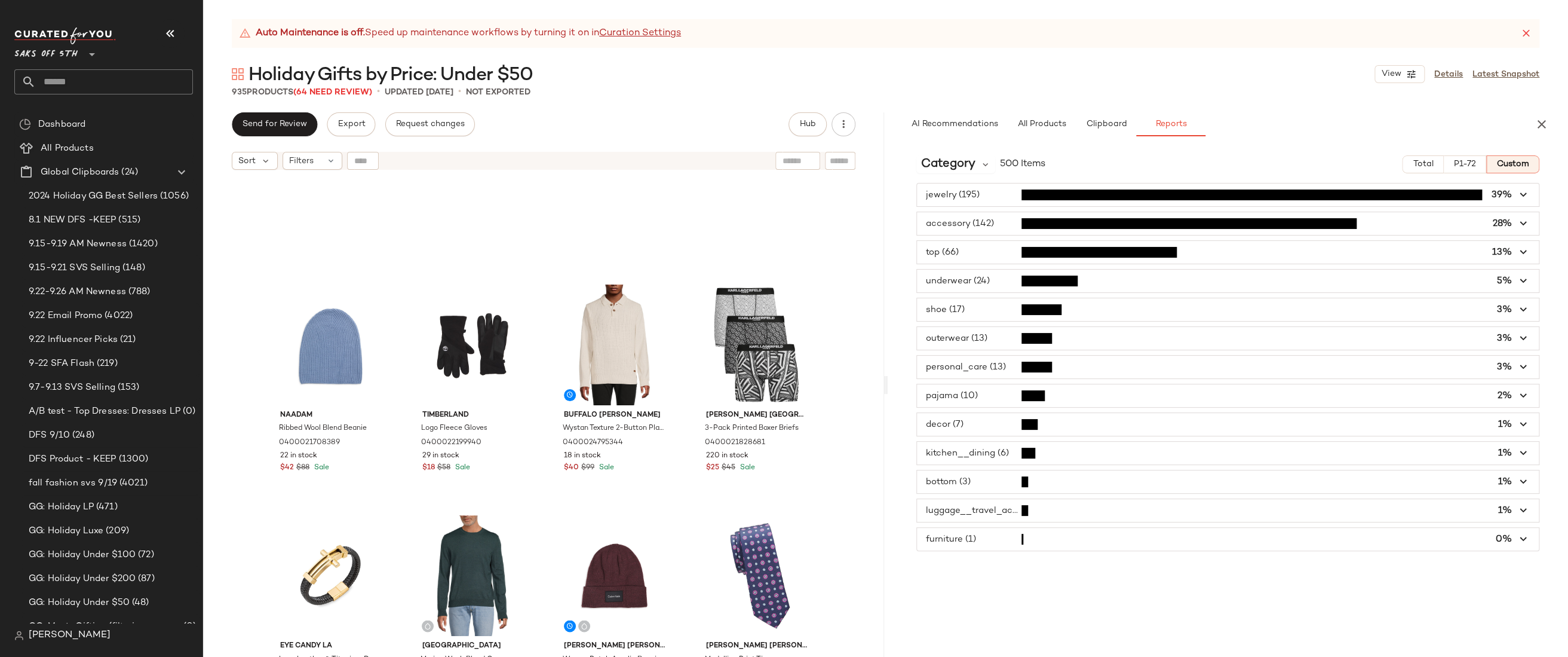
click at [996, 197] on span "button" at bounding box center [1227, 195] width 622 height 23
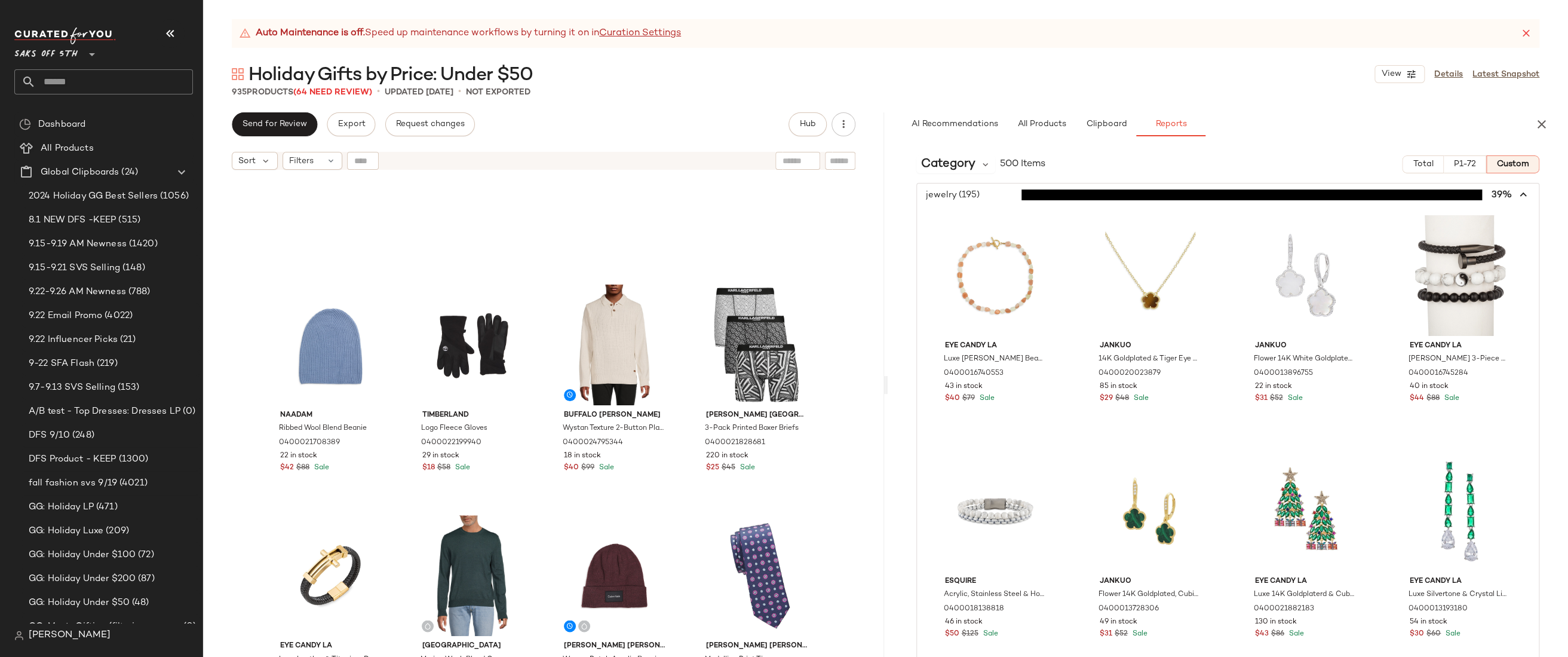
click at [996, 197] on span "button" at bounding box center [1227, 195] width 622 height 23
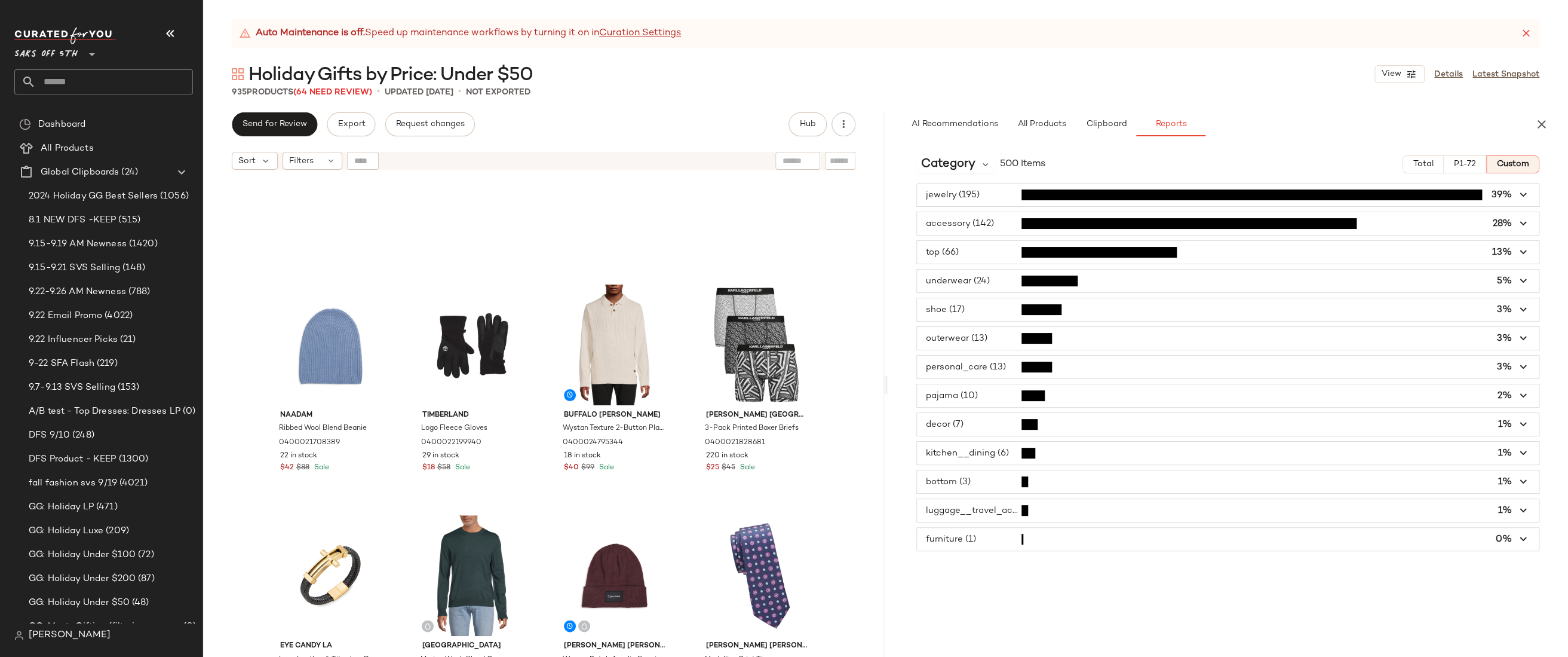
click at [996, 224] on span "button" at bounding box center [1227, 224] width 622 height 23
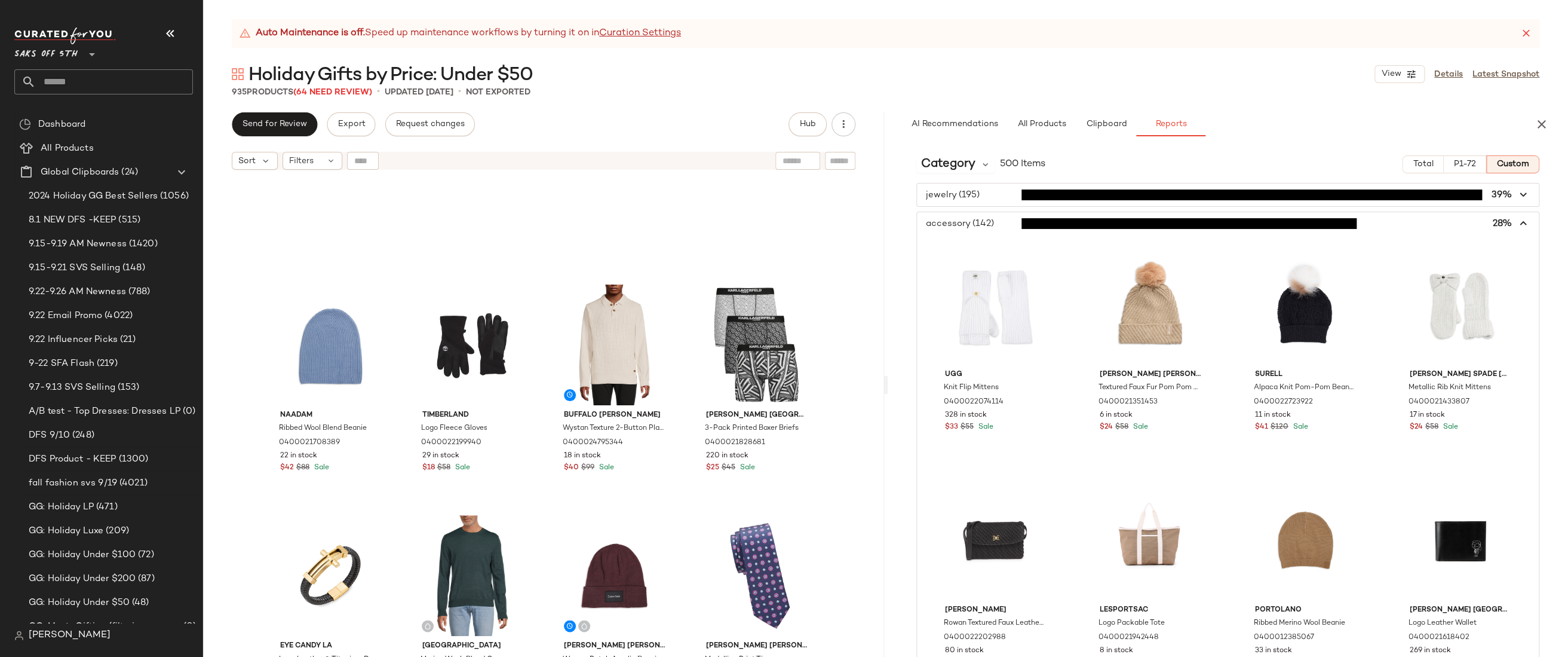
click at [996, 224] on span "button" at bounding box center [1227, 224] width 622 height 23
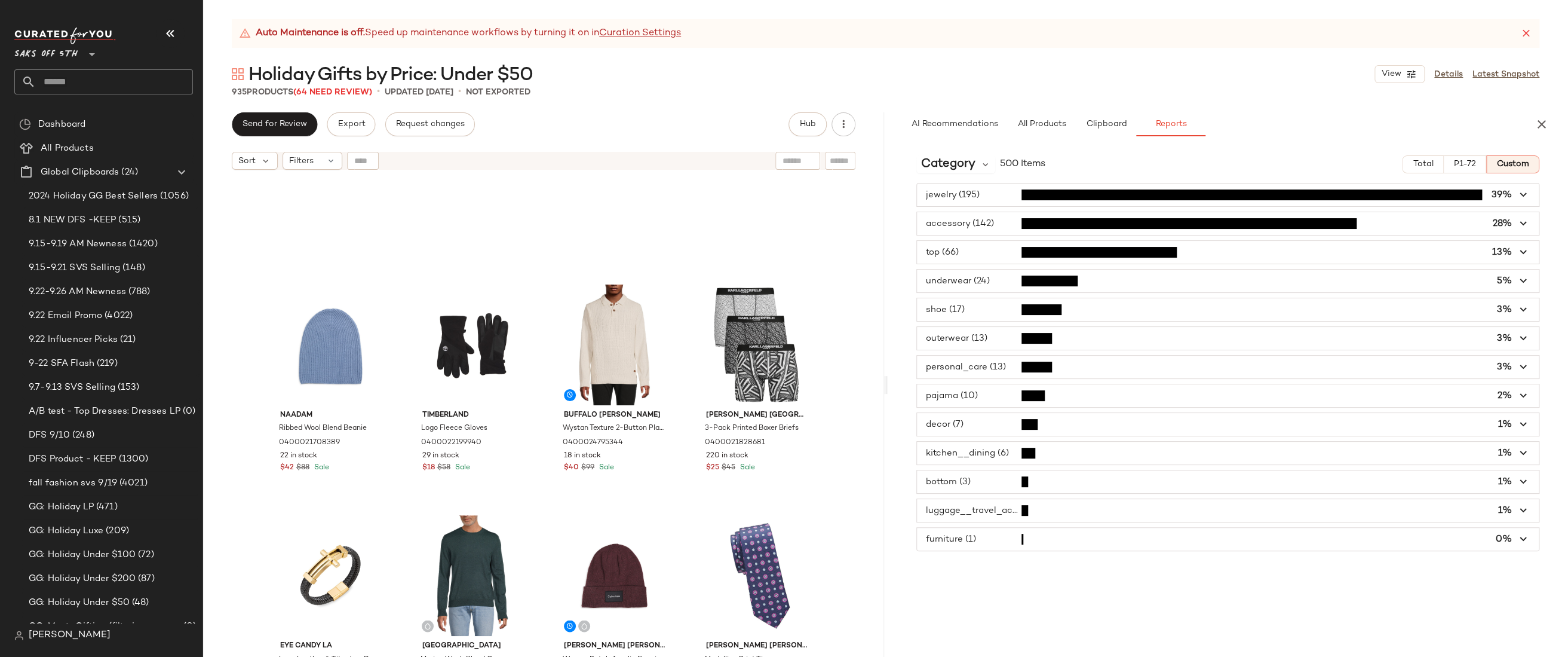
click at [988, 250] on span "button" at bounding box center [1227, 252] width 622 height 23
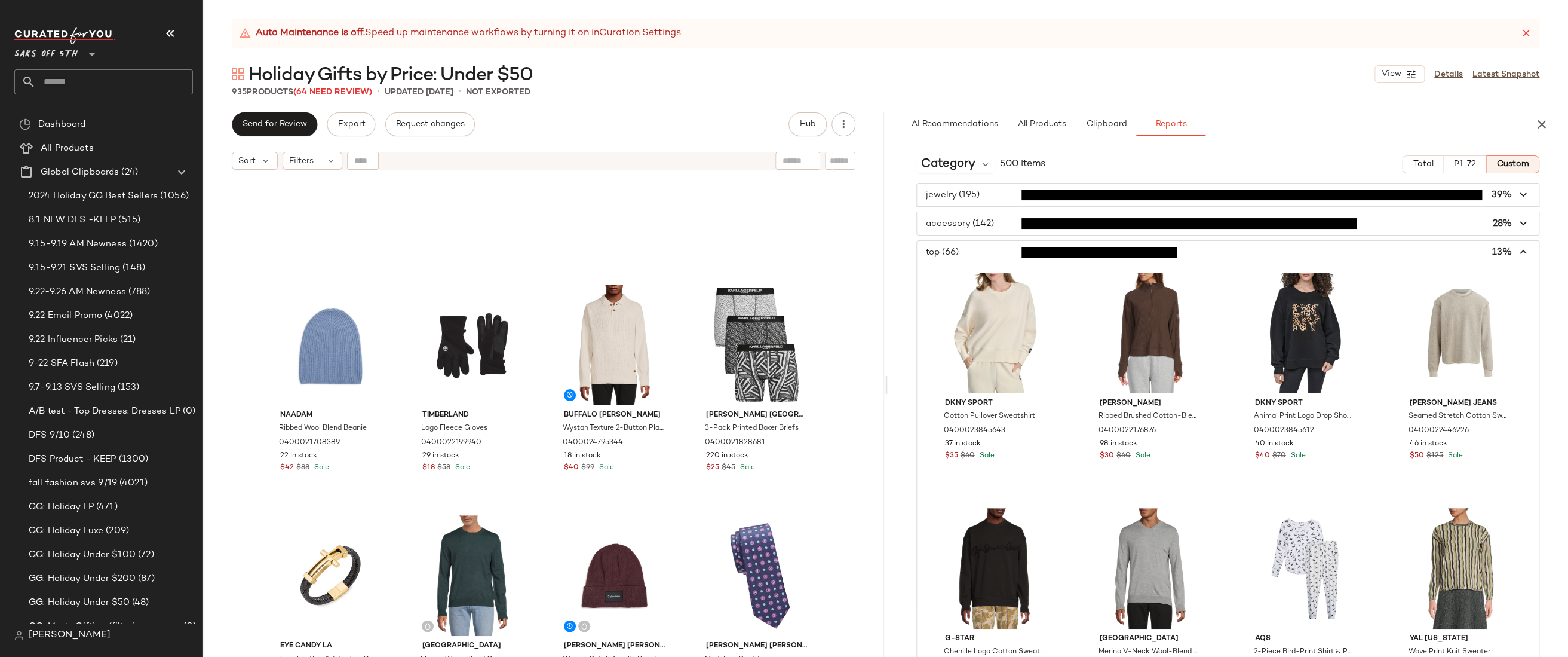
click at [988, 250] on span "button" at bounding box center [1227, 252] width 622 height 23
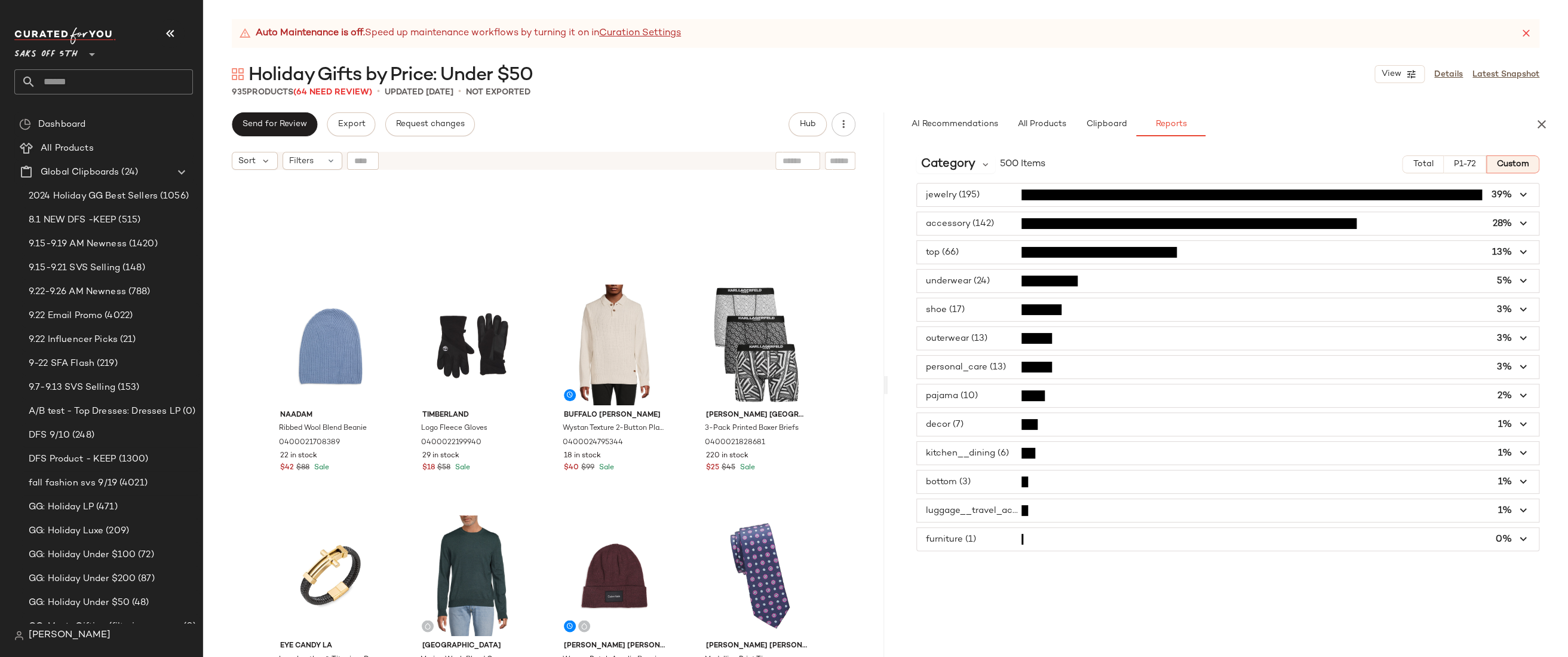
click at [981, 278] on span "button" at bounding box center [1227, 281] width 622 height 23
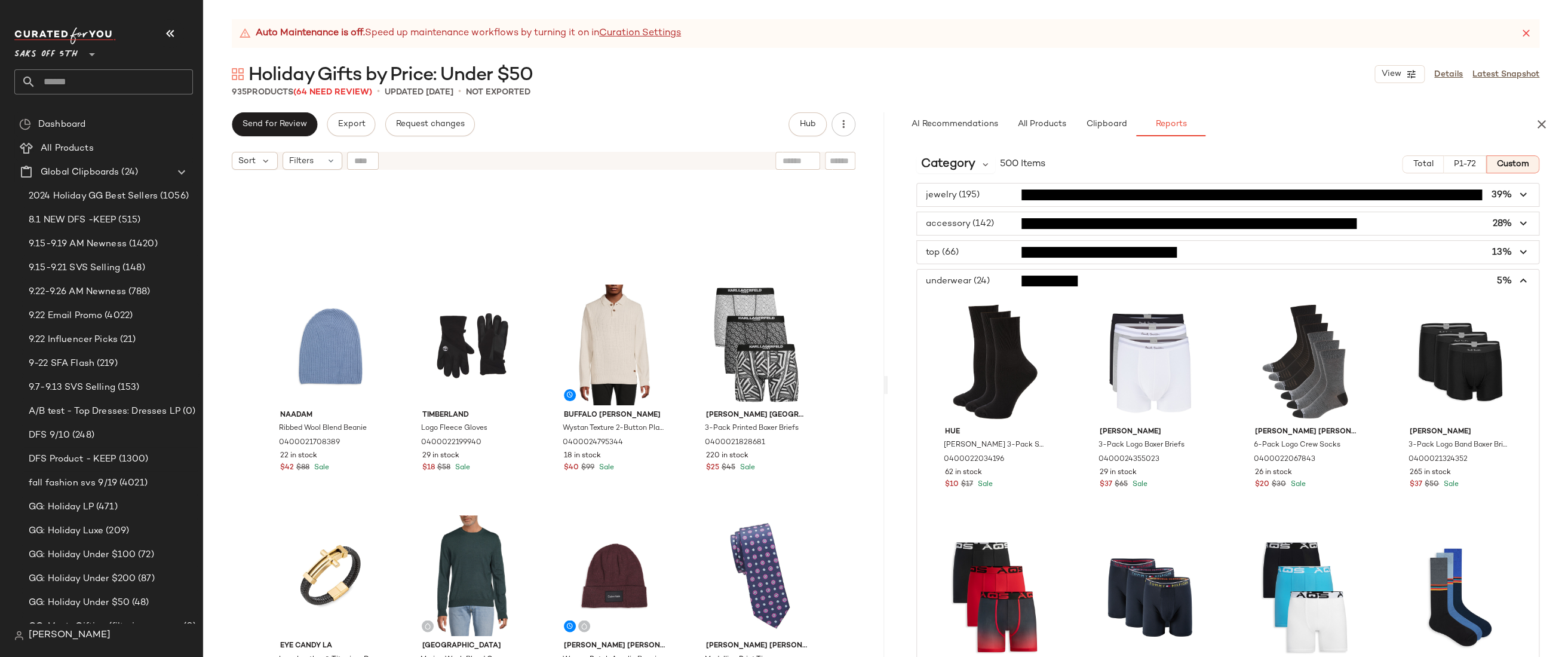
click at [981, 278] on span "button" at bounding box center [1227, 281] width 622 height 23
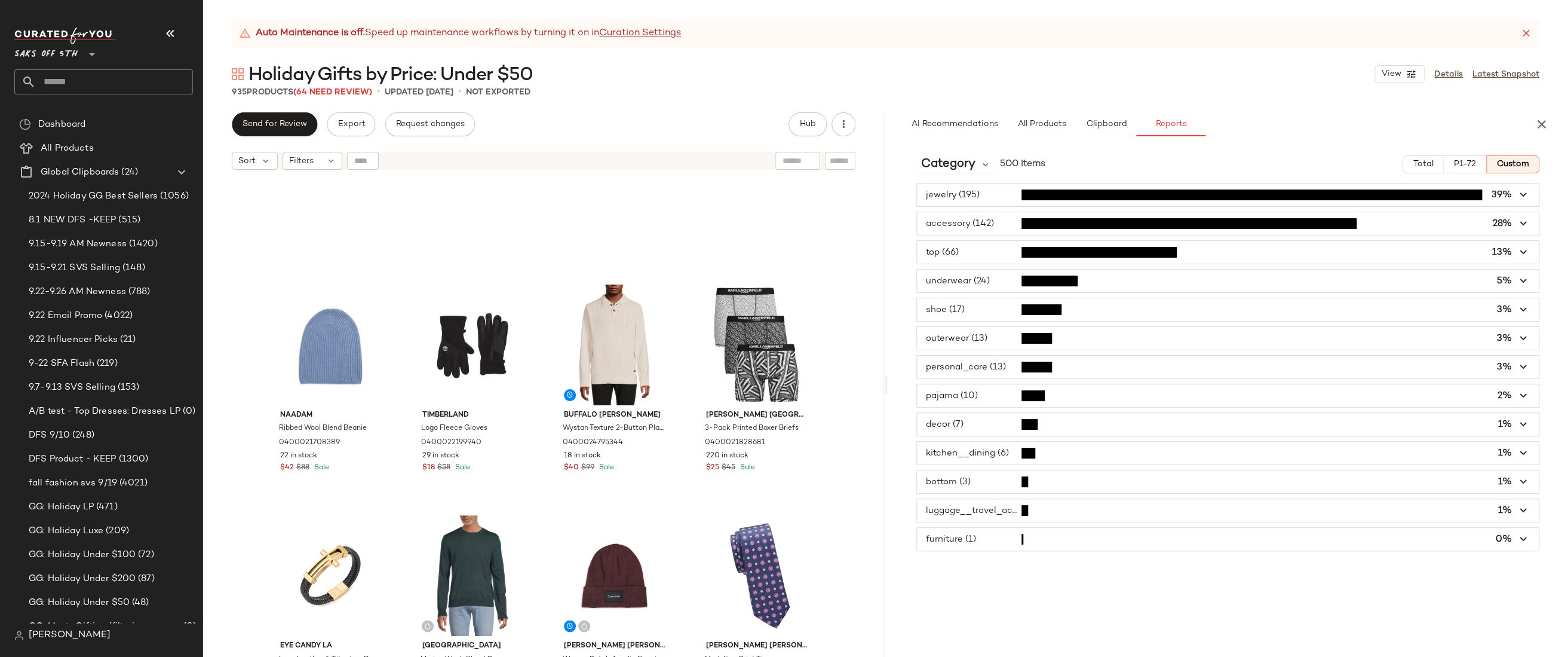
click at [973, 310] on span "button" at bounding box center [1227, 310] width 622 height 23
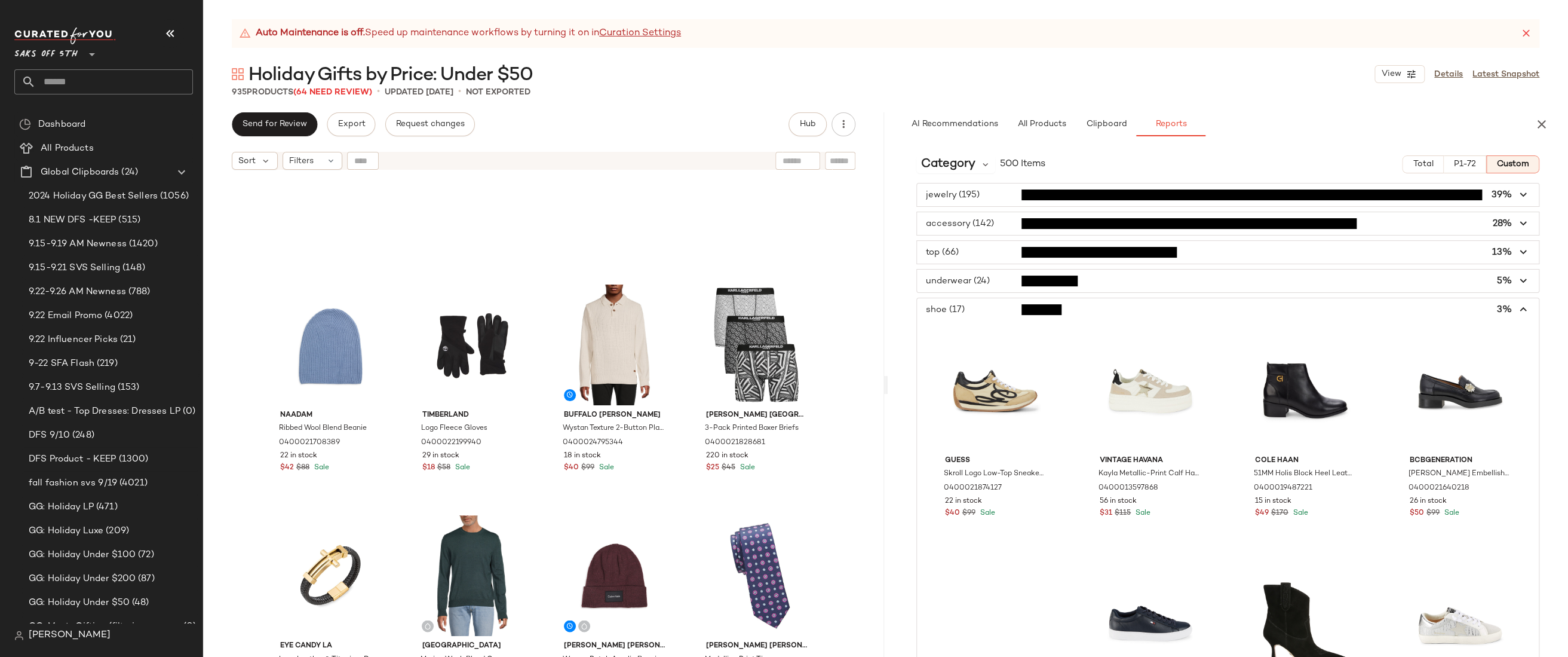
click at [973, 310] on span "button" at bounding box center [1227, 310] width 622 height 23
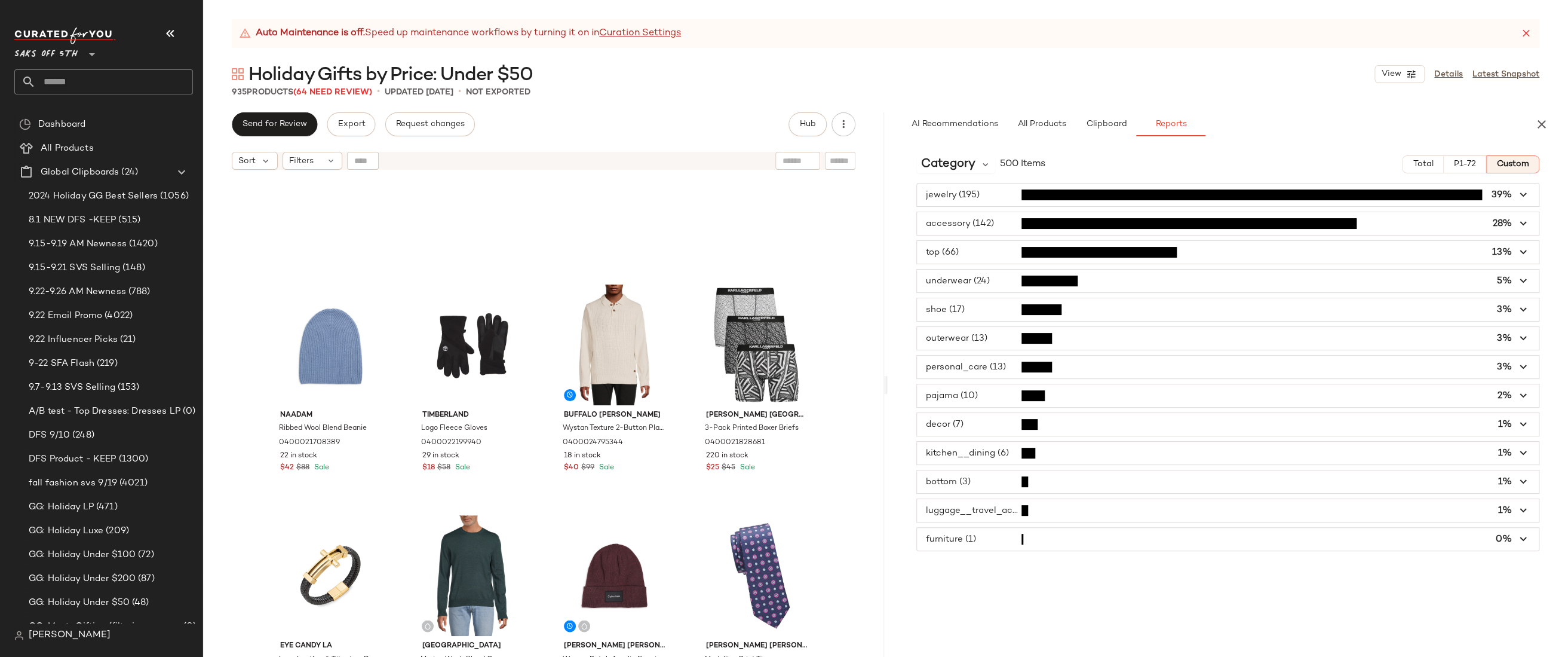
click at [991, 365] on span "button" at bounding box center [1227, 367] width 622 height 23
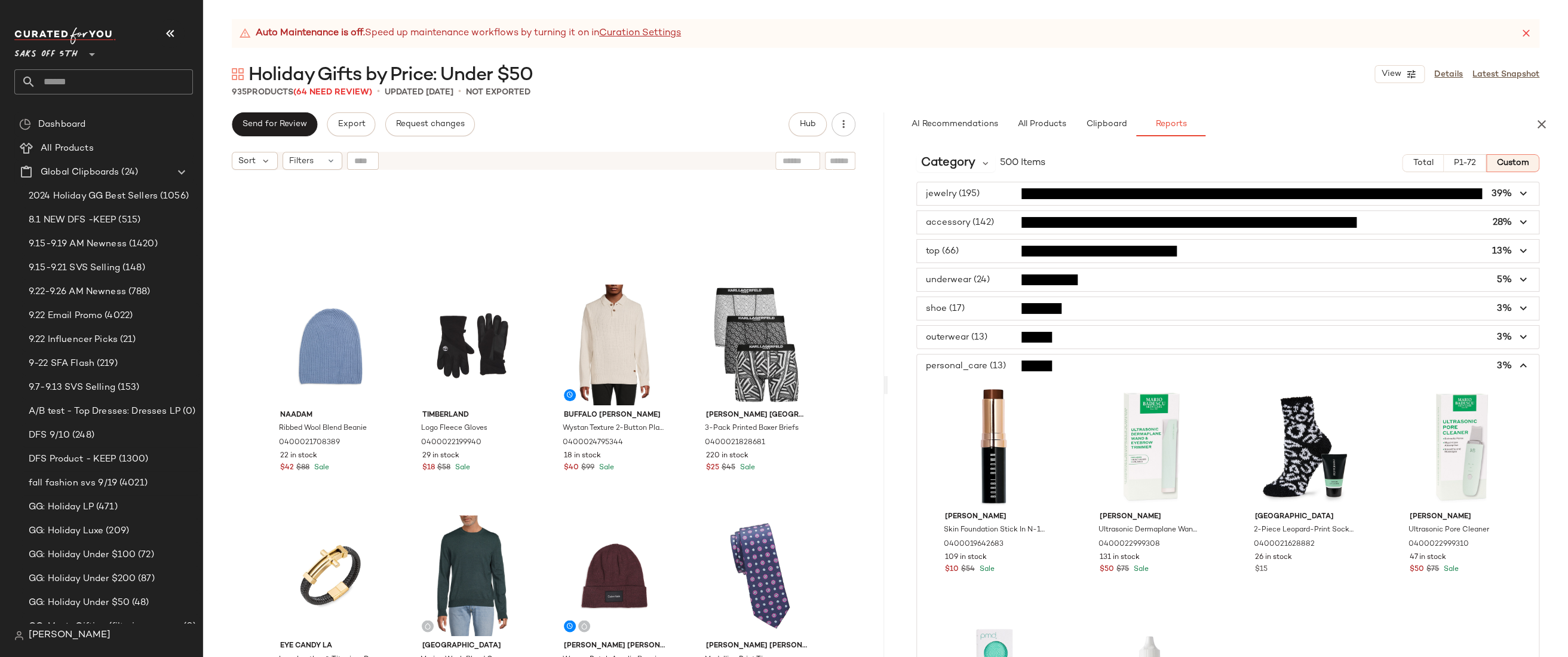
scroll to position [0, 0]
click at [1095, 362] on span "button" at bounding box center [1227, 367] width 622 height 23
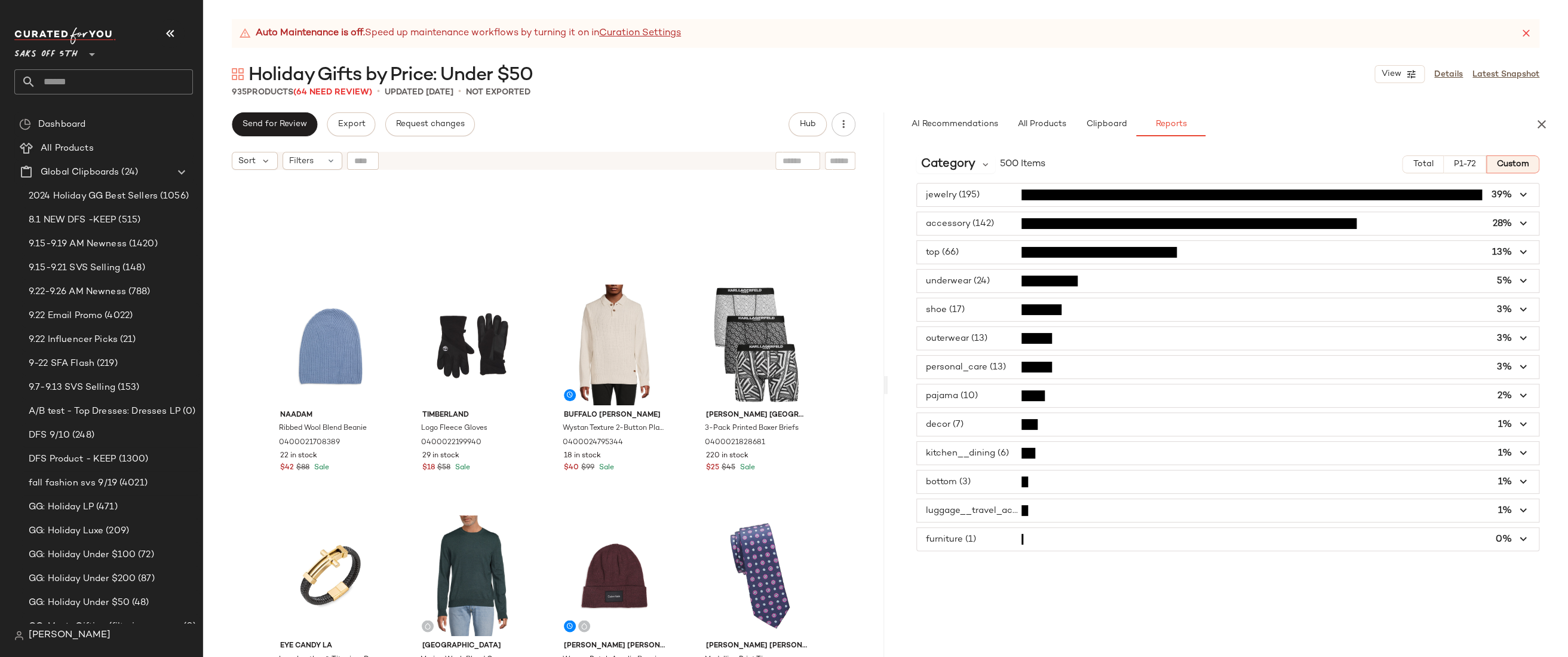
click at [1095, 362] on span "button" at bounding box center [1227, 367] width 622 height 23
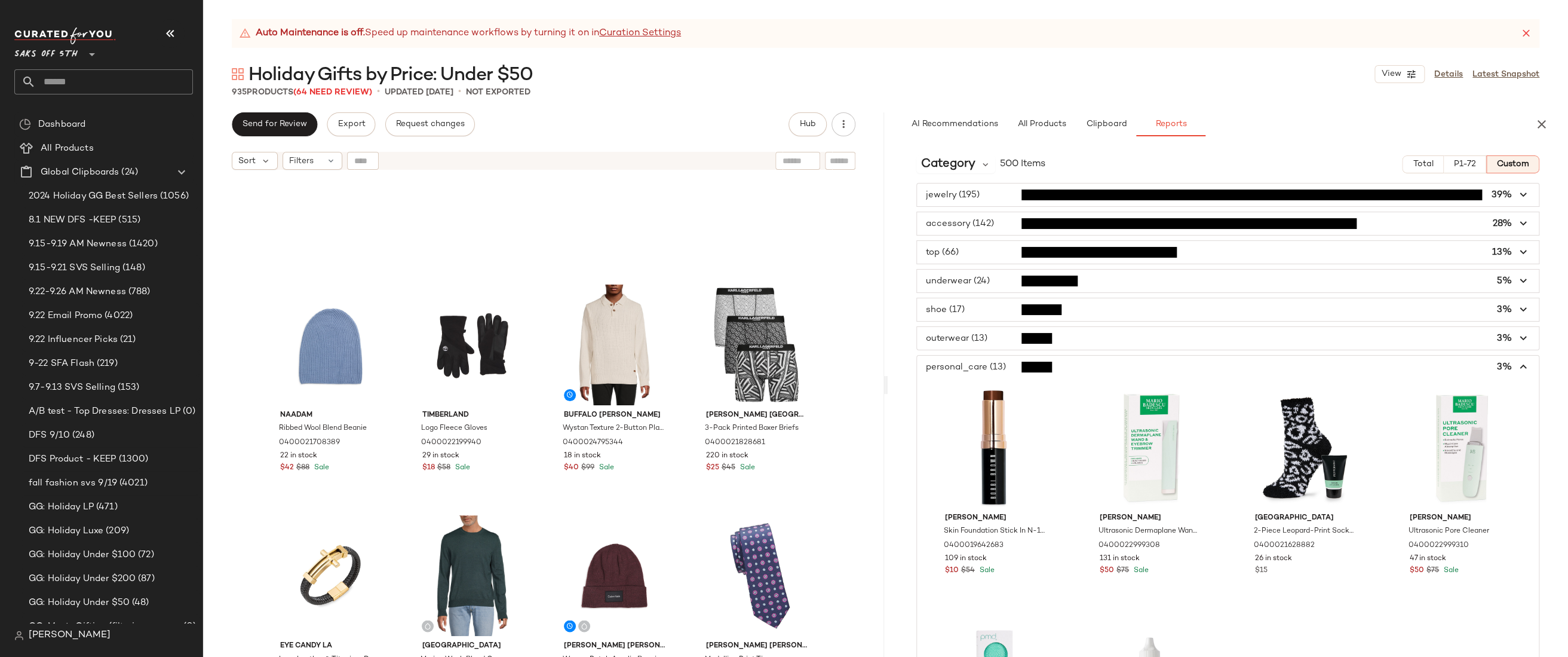
click at [1074, 369] on span "button" at bounding box center [1227, 367] width 622 height 23
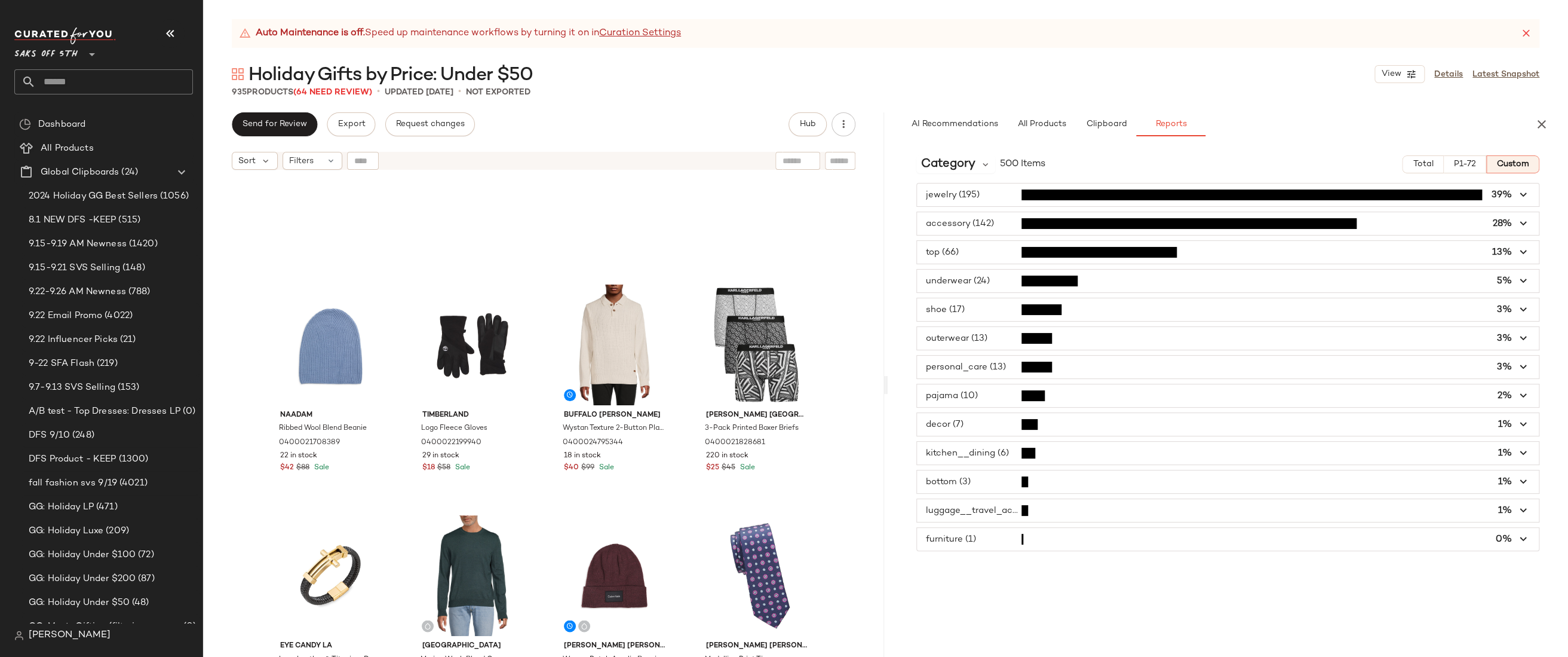
click at [994, 395] on span "button" at bounding box center [1227, 395] width 622 height 23
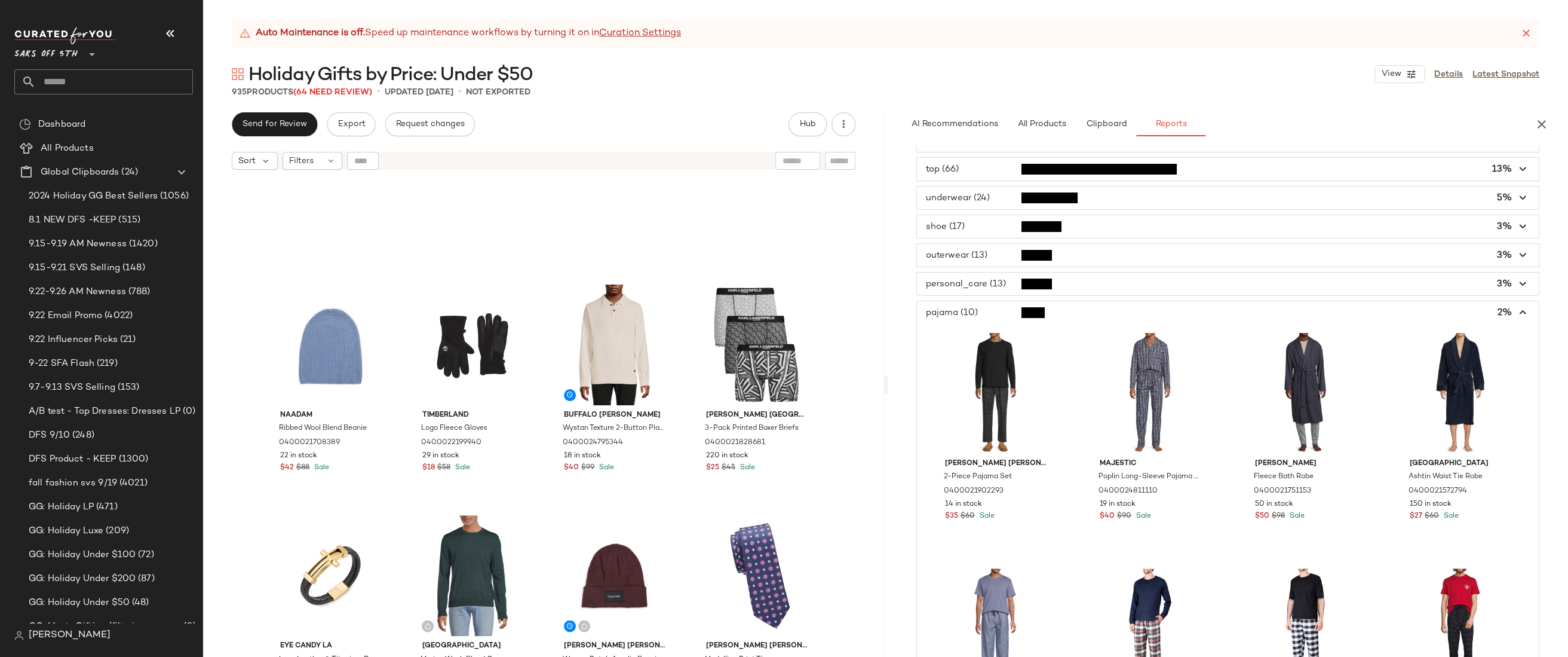
scroll to position [48, 0]
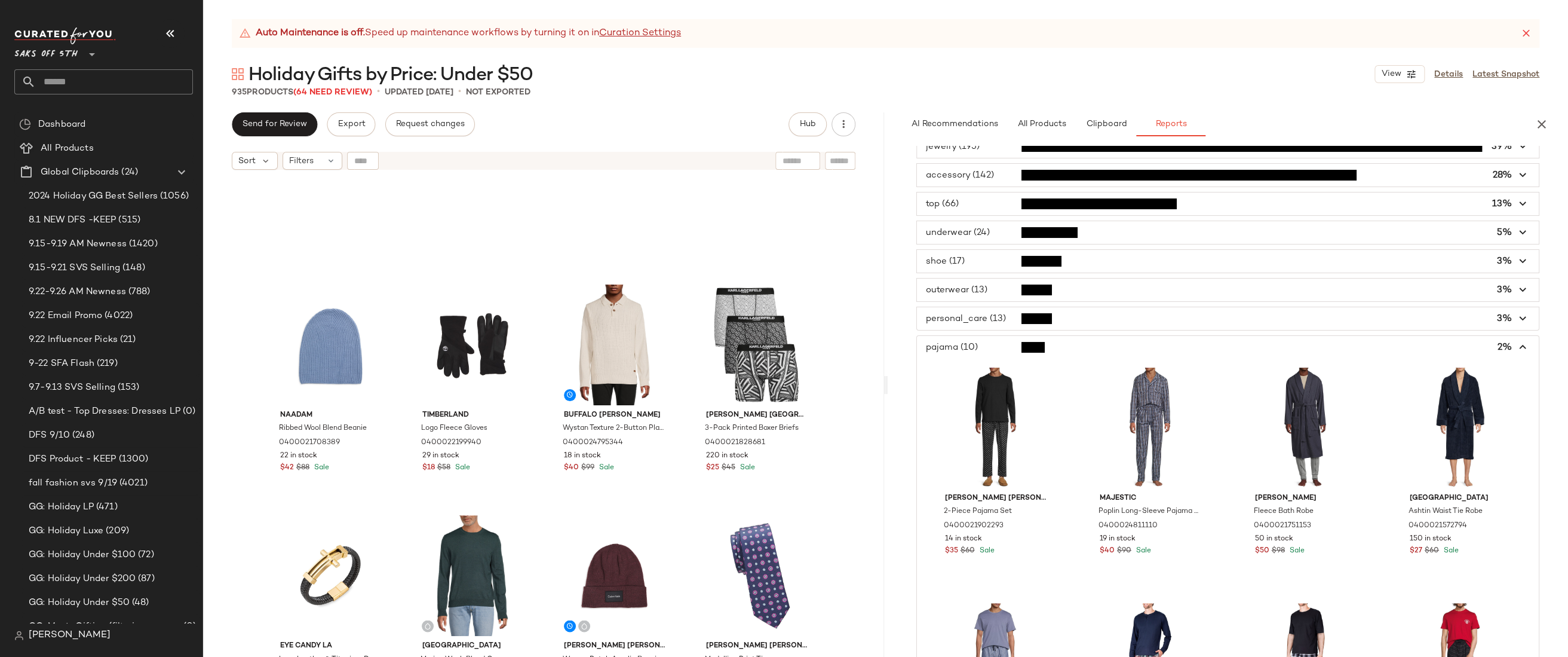
click at [991, 341] on span "button" at bounding box center [1227, 347] width 622 height 23
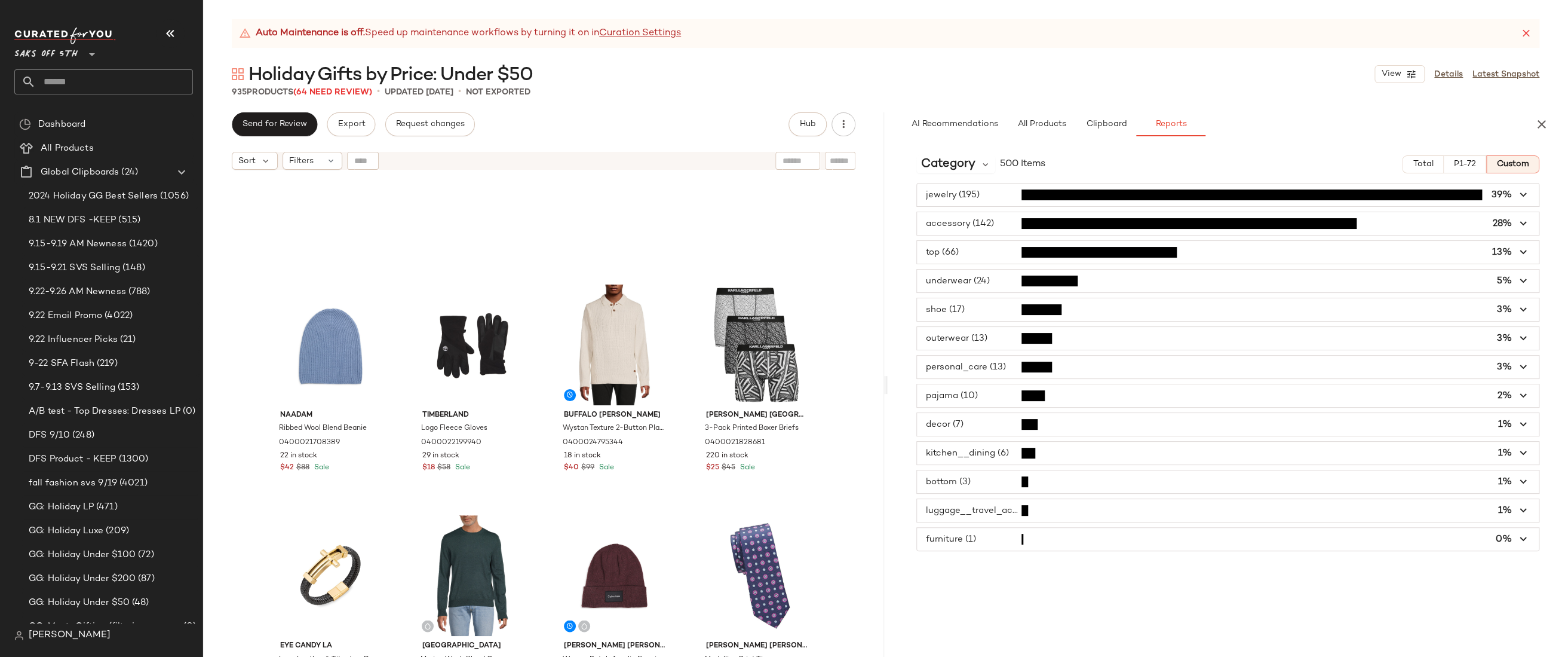
scroll to position [0, 0]
click at [1032, 124] on span "All Products" at bounding box center [1041, 124] width 49 height 9
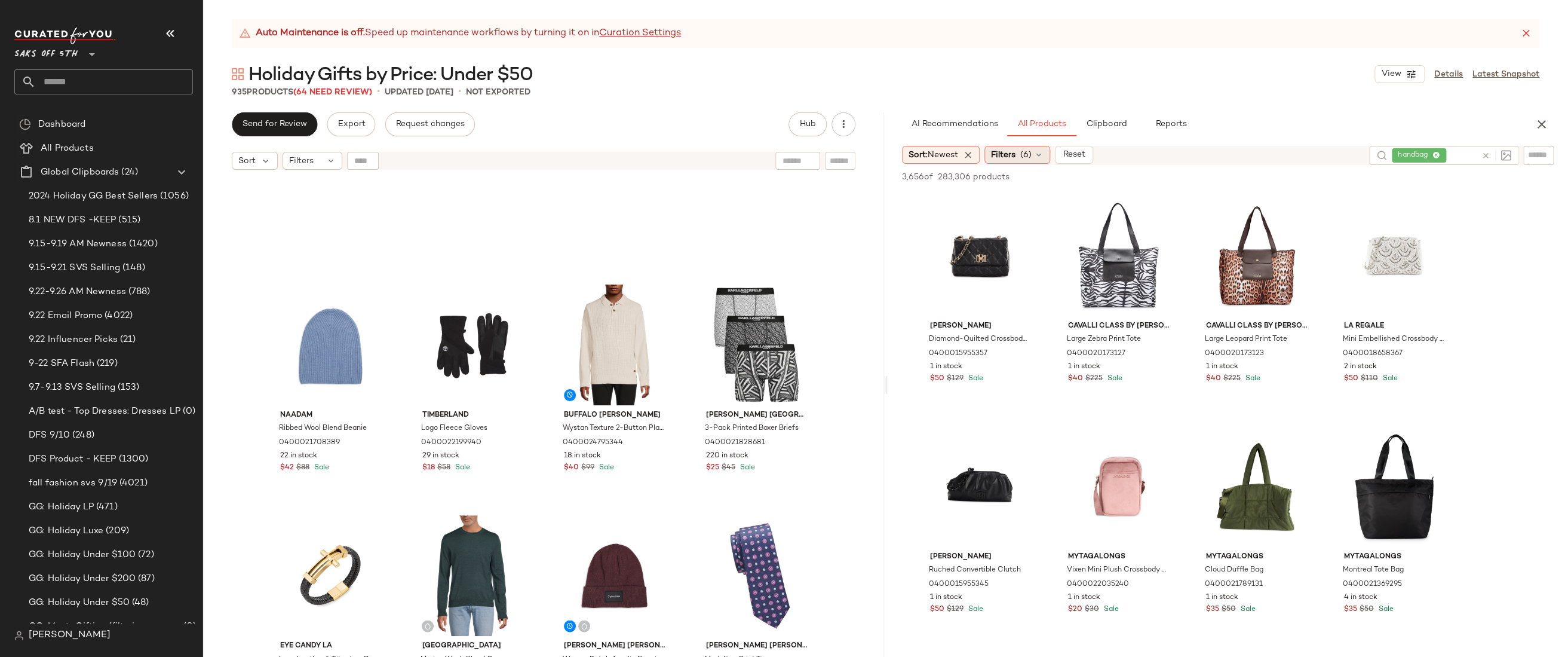
click at [1018, 153] on div "Filters (6)" at bounding box center [1017, 154] width 66 height 18
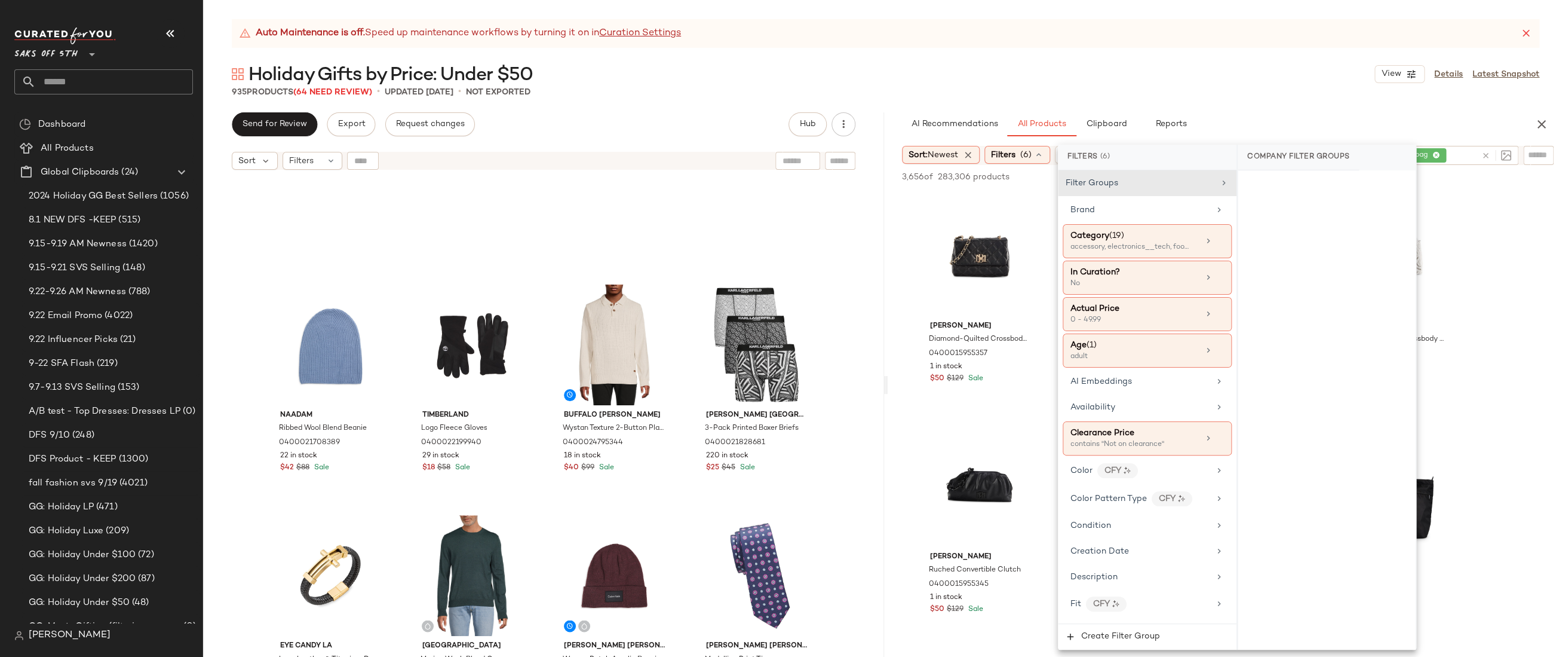
click at [1190, 83] on div "Holiday Gifts by Price: Under $50 View Details Latest Snapshot" at bounding box center [886, 73] width 1365 height 24
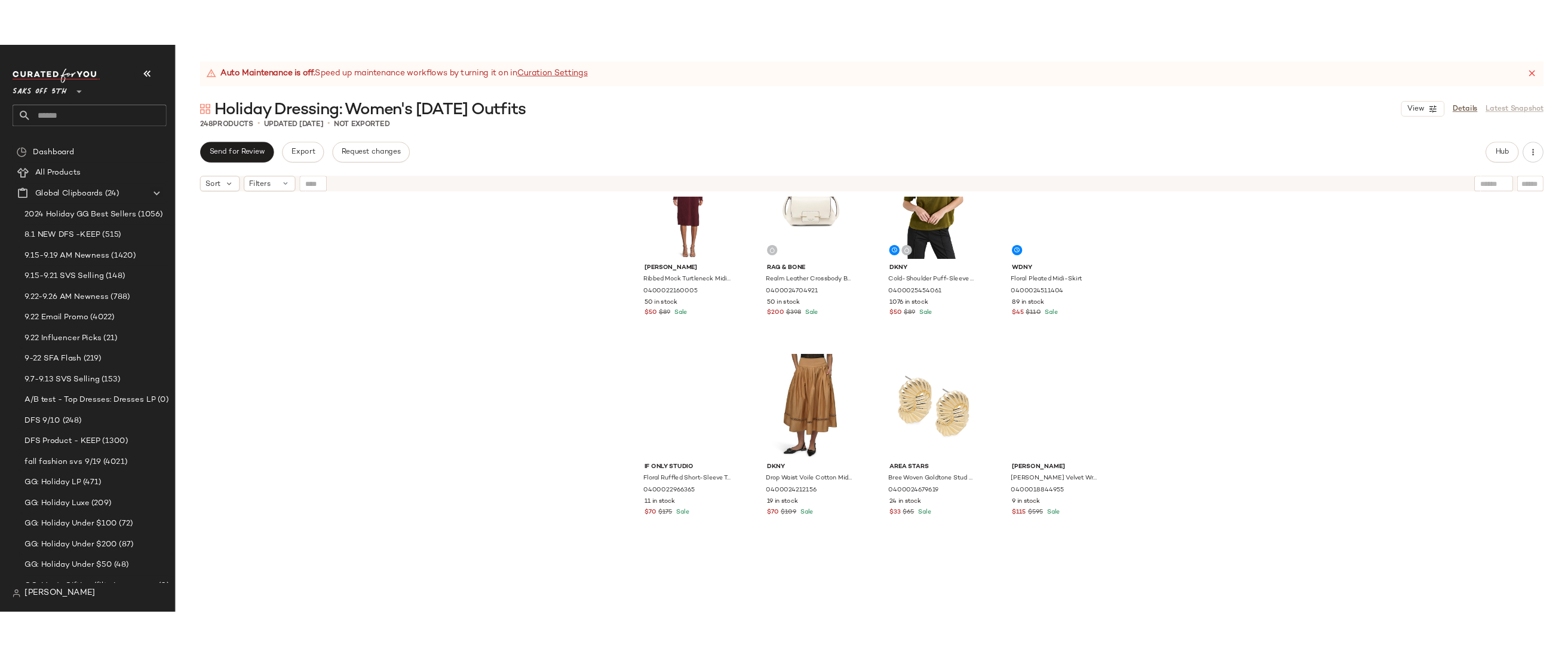
scroll to position [1265, 0]
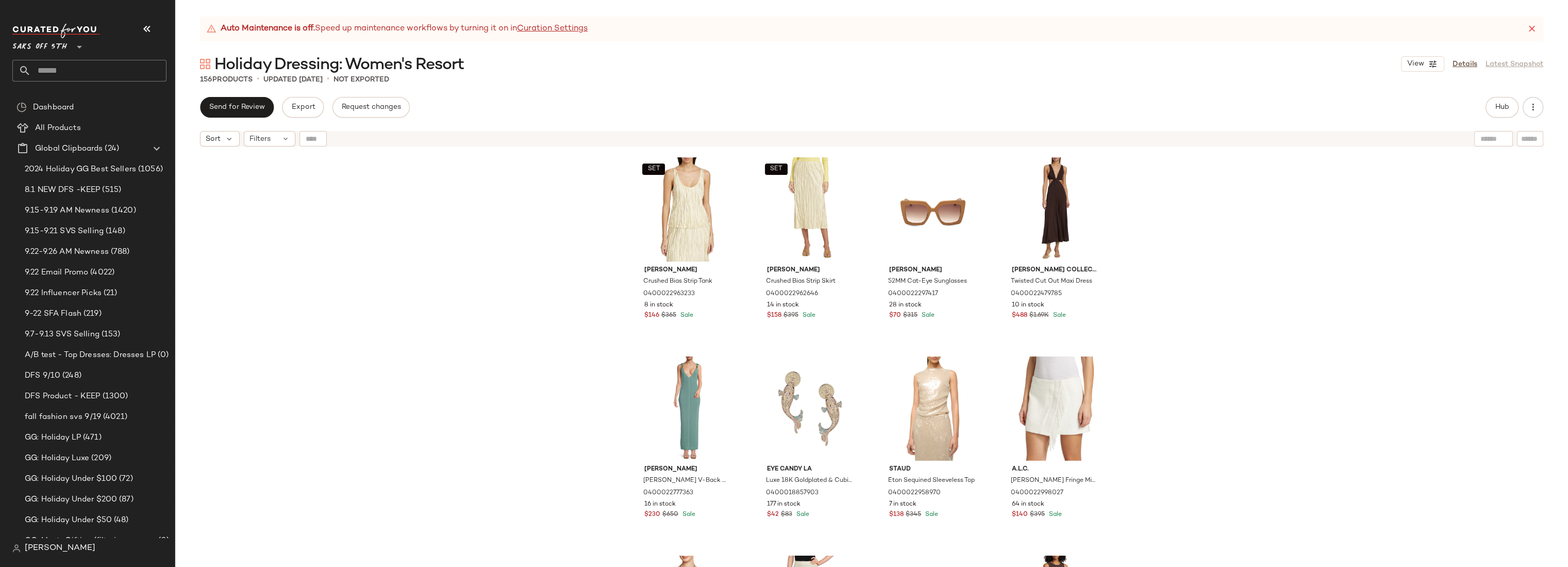
click at [549, 265] on div "SET [PERSON_NAME] Bias Strip Tank 0400022963233 8 in stock $146 $365 Sale SET […" at bounding box center [872, 372] width 1393 height 441
click at [522, 281] on div "SET [PERSON_NAME] Bias Strip Tank 0400022963233 8 in stock $146 $365 Sale SET […" at bounding box center [872, 372] width 1393 height 441
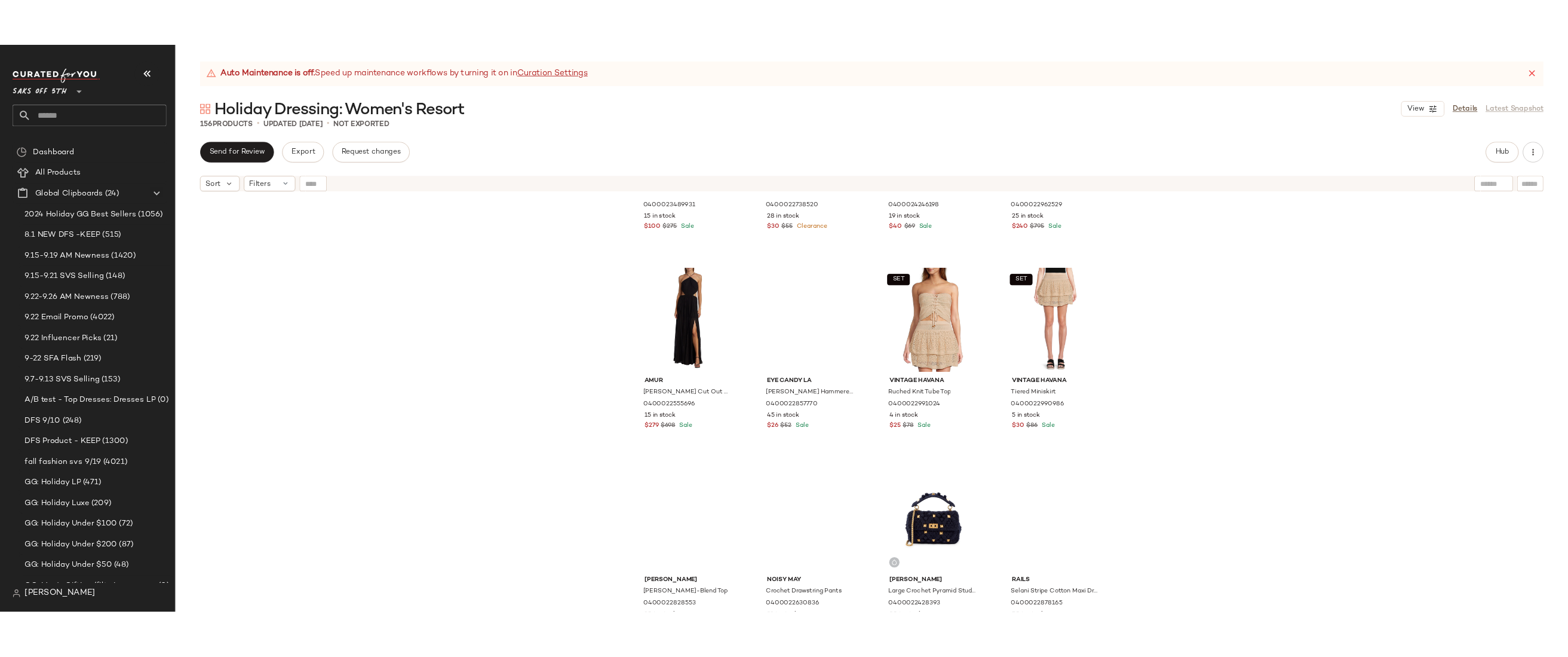
scroll to position [2487, 0]
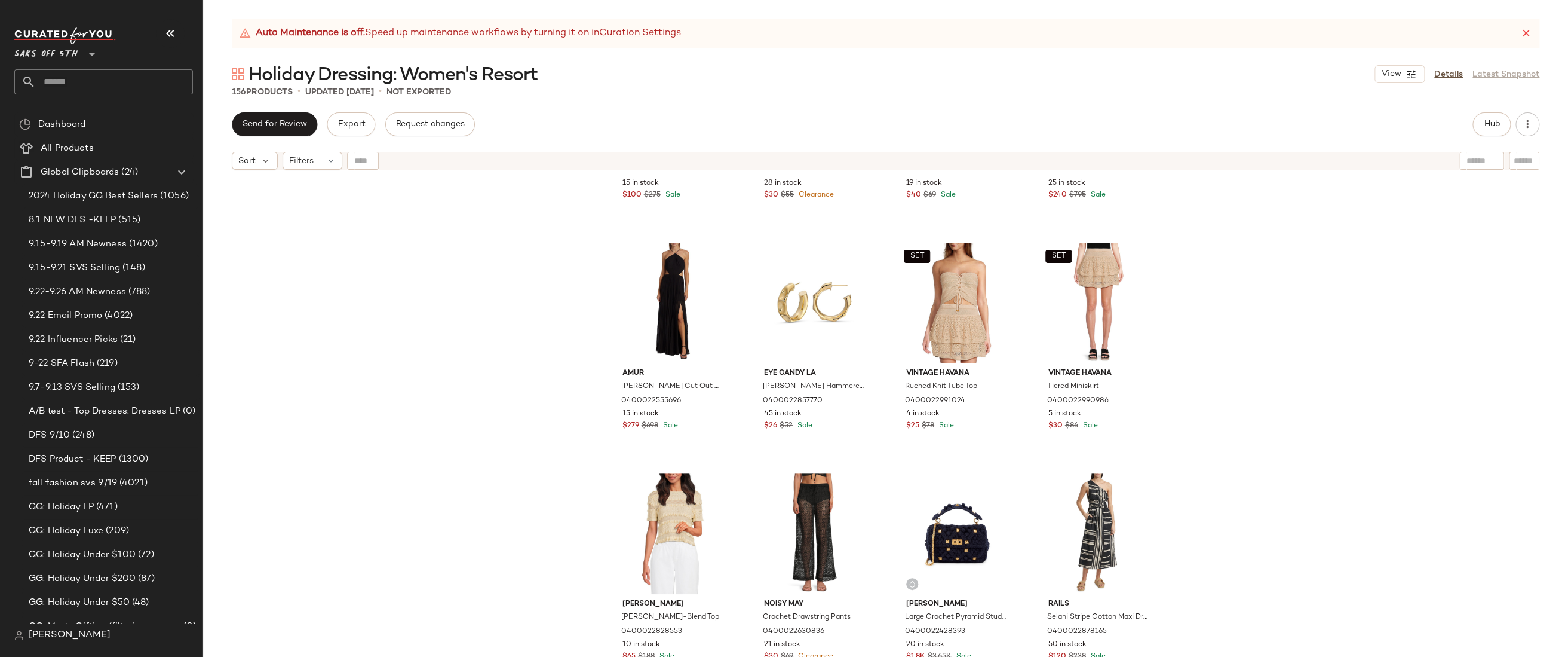
click at [549, 368] on div "[PERSON_NAME] Gabi Button-Front Crop Top 0400023489931 15 in stock $100 $275 Sa…" at bounding box center [886, 431] width 1365 height 511
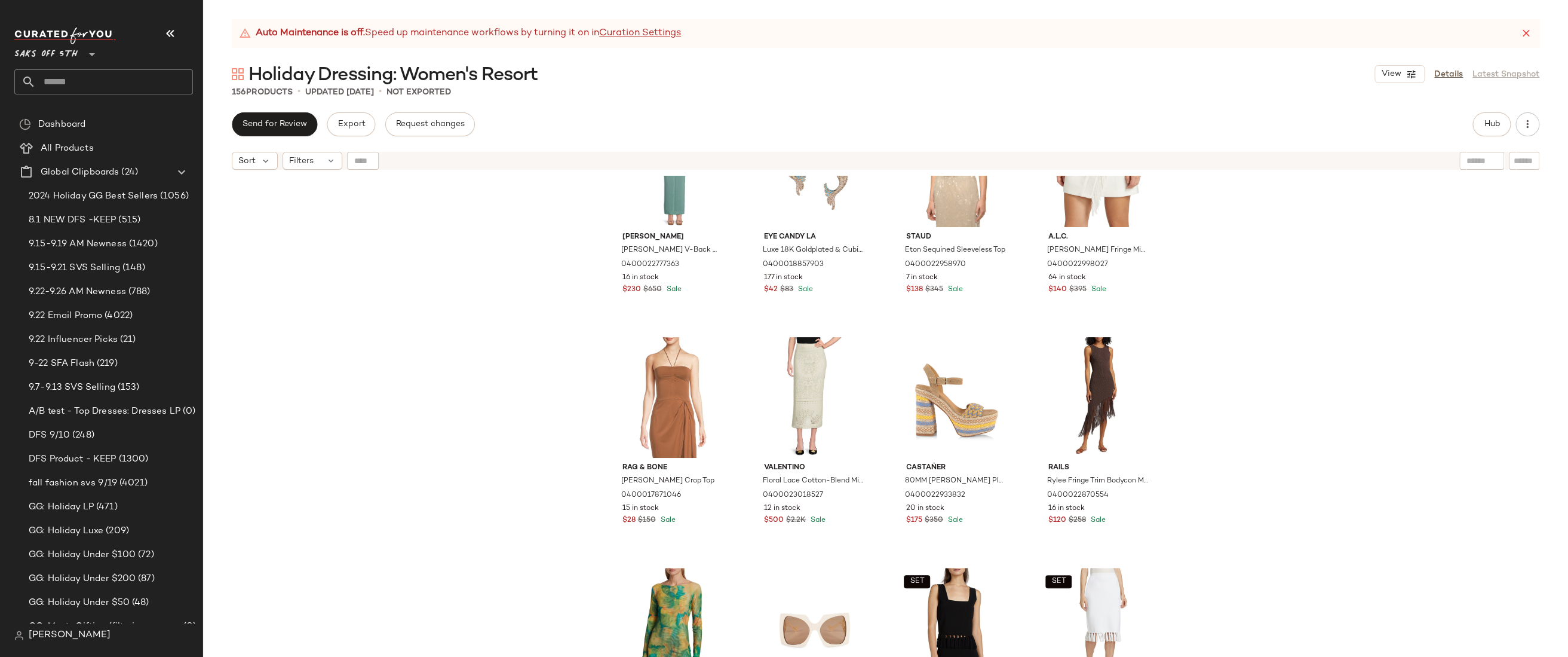
scroll to position [0, 0]
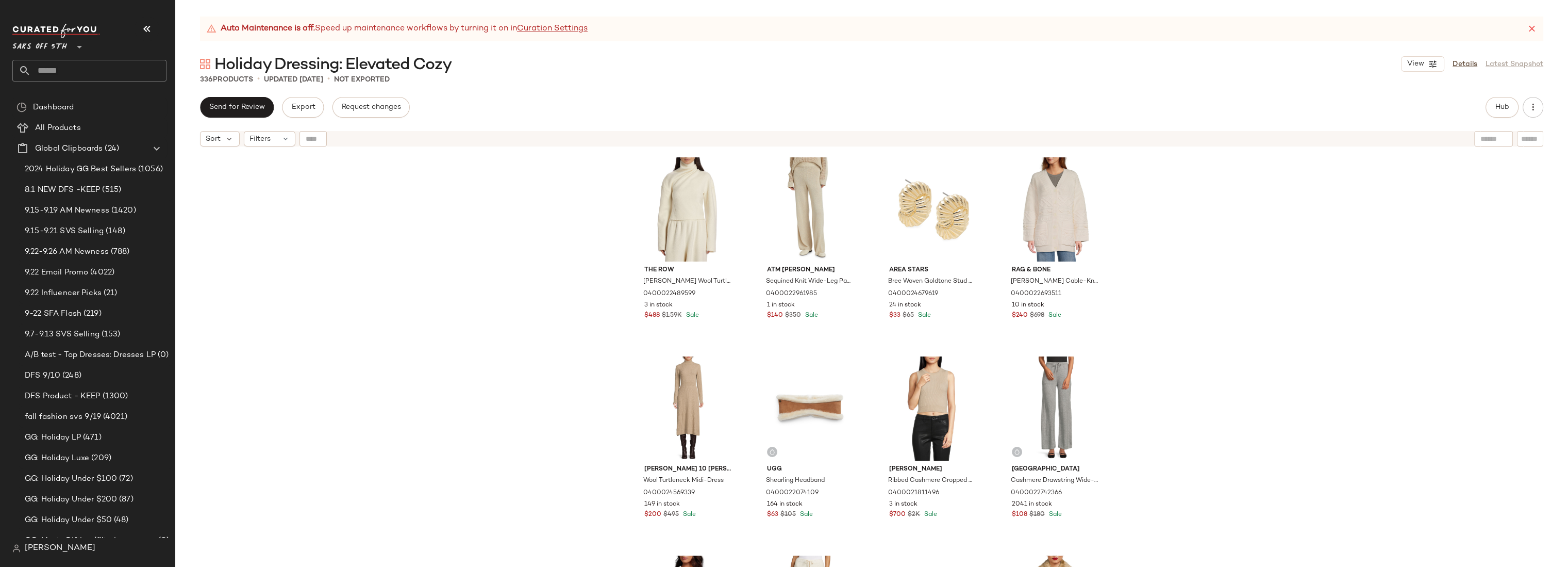
click at [549, 244] on div "The Row [PERSON_NAME] Wool Turtleneck Sweater 0400022489599 3 in stock $488 $1.…" at bounding box center [872, 372] width 1393 height 441
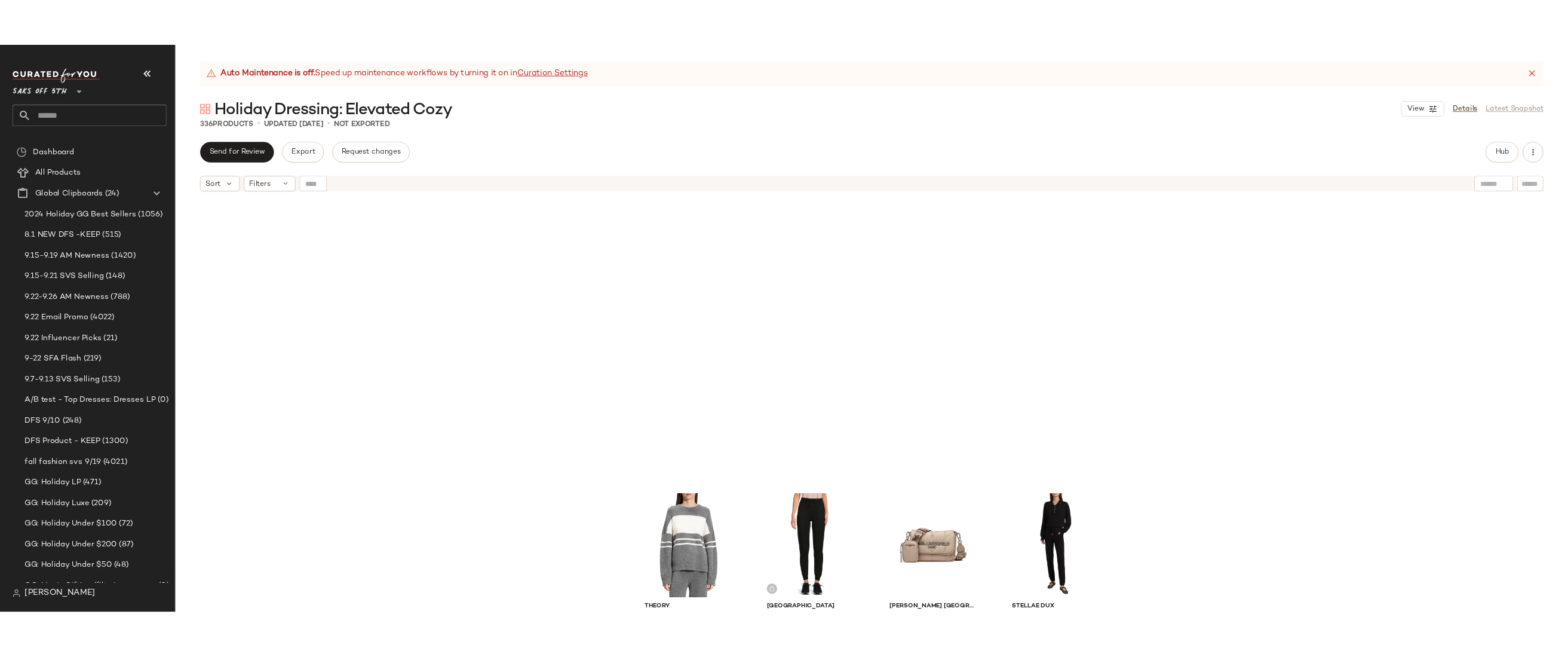
scroll to position [3333, 0]
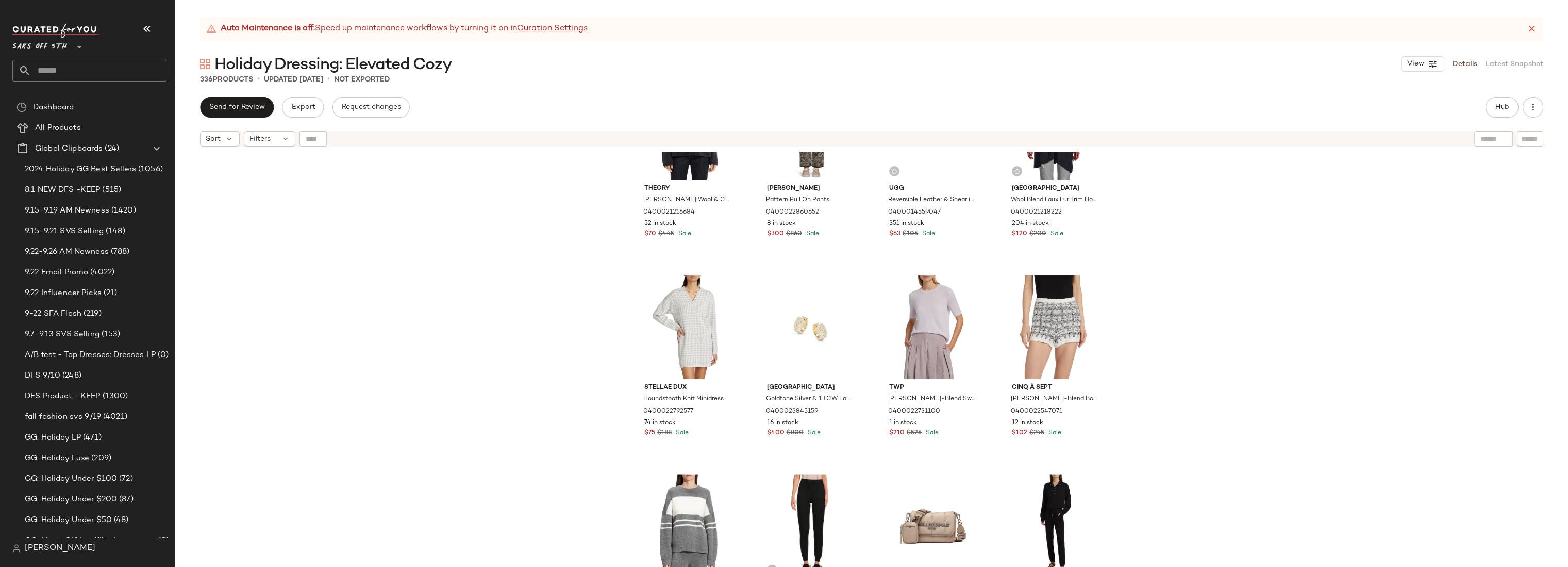
click at [1431, 302] on div "Theory [PERSON_NAME] Wool & Cashmere Sweater 0400021216684 52 in stock $70 $445…" at bounding box center [872, 372] width 1393 height 441
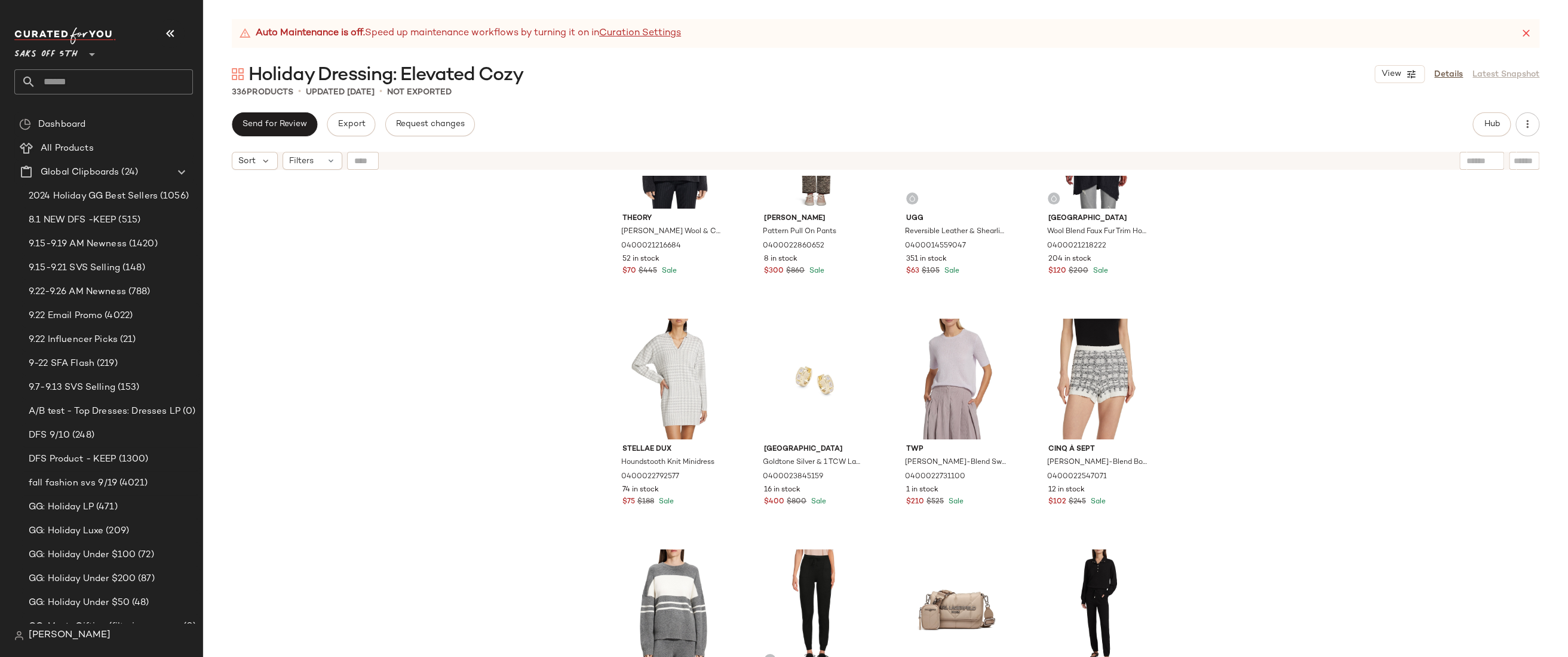
click at [1222, 265] on div "Theory [PERSON_NAME] Wool & Cashmere Sweater 0400021216684 52 in stock $70 $445…" at bounding box center [886, 431] width 1365 height 511
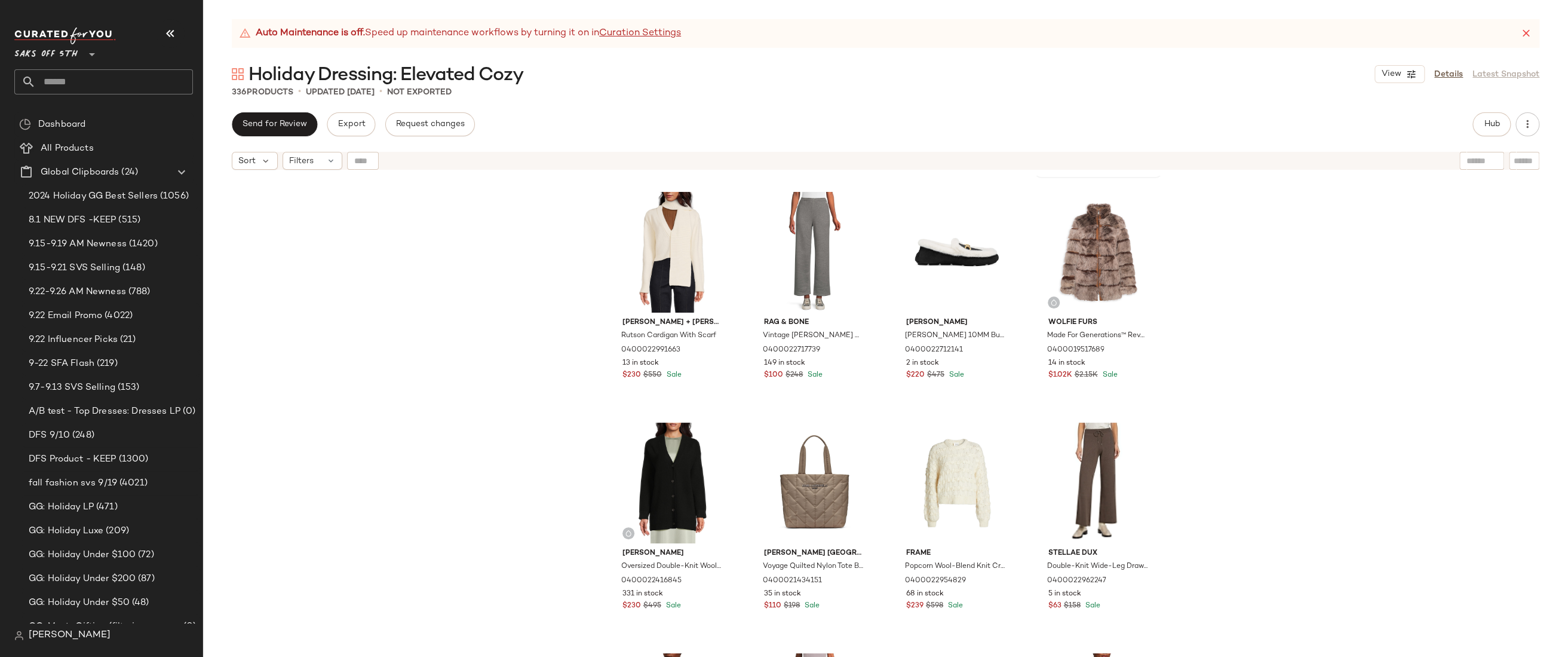
scroll to position [2168, 0]
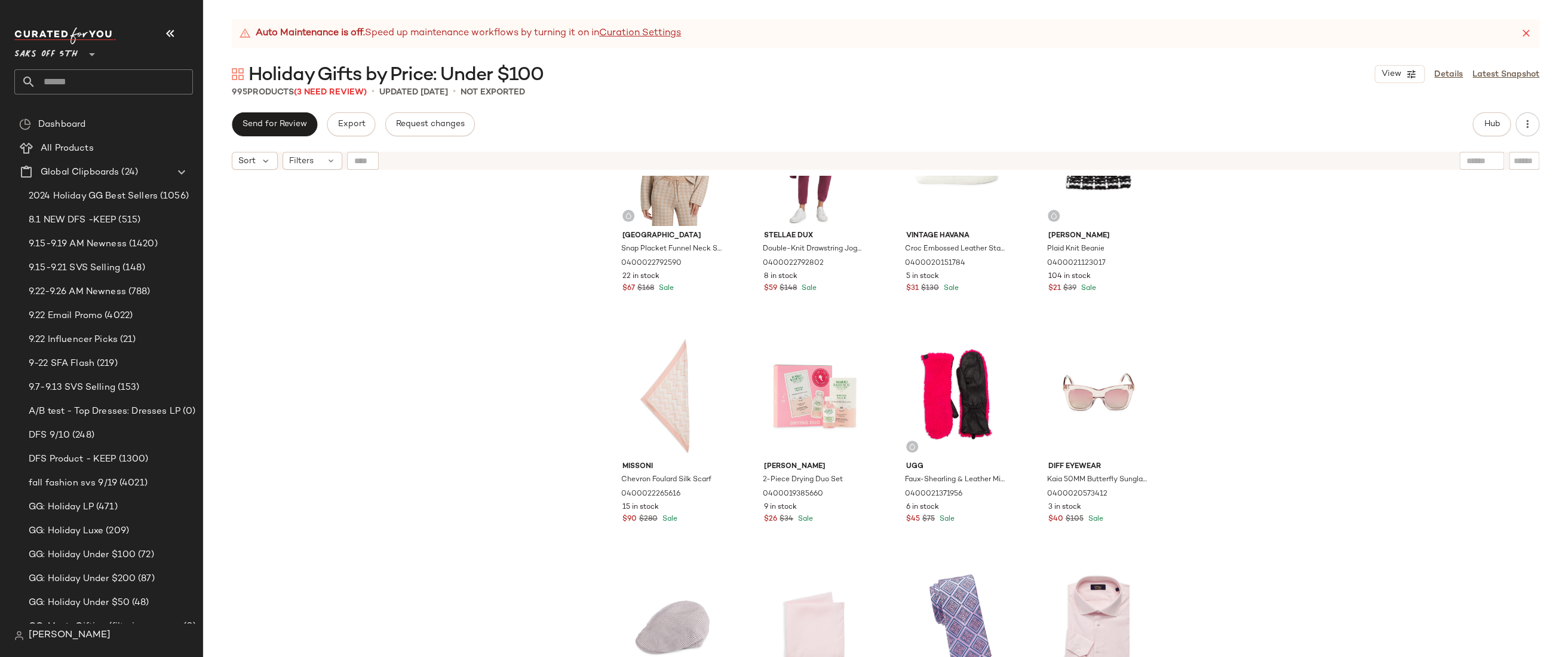
click at [529, 328] on div "Cult Of Individuality Metallic Graphic Dropped Shoulder Sweatshirt 040002036903…" at bounding box center [886, 431] width 1365 height 511
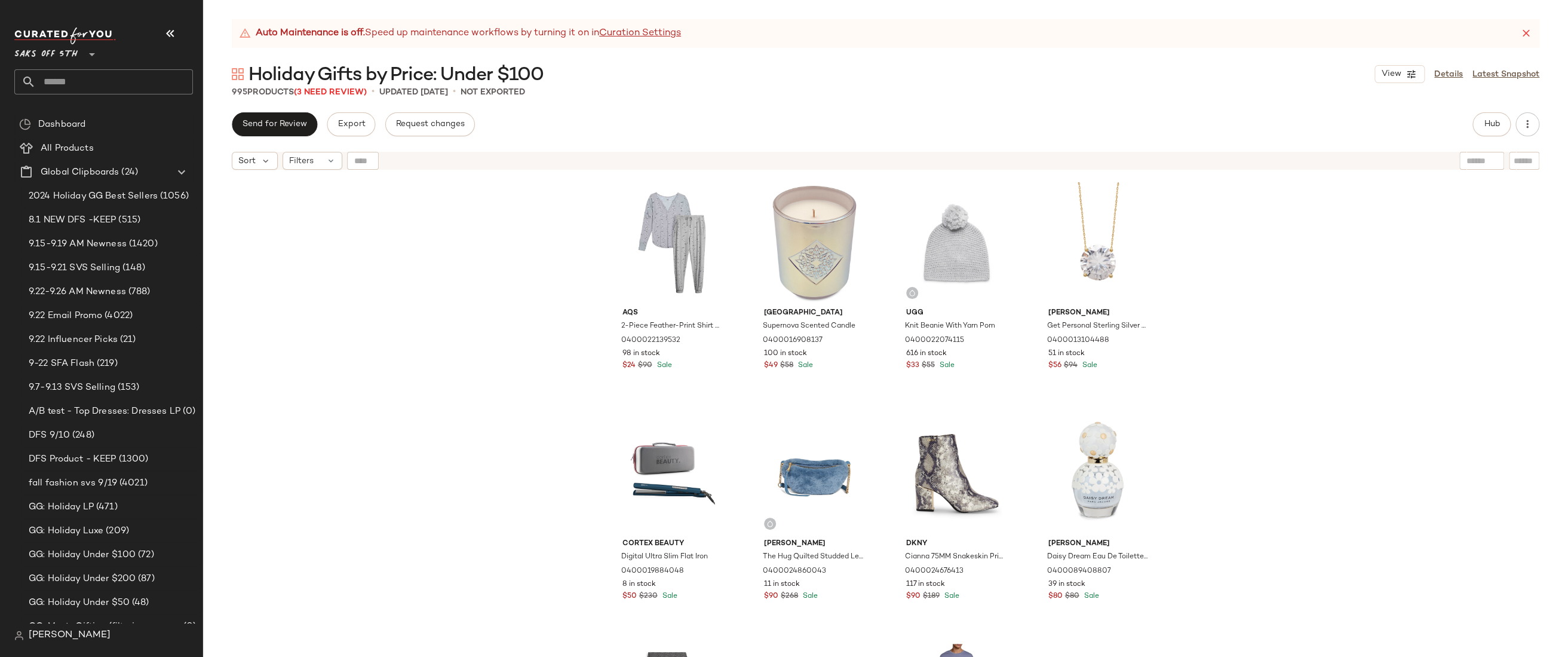
click at [478, 251] on div "Aqs 2-Piece Feather-Print Shirt & Pants Pajama Set 0400022139532 98 in stock $2…" at bounding box center [886, 431] width 1365 height 511
click at [470, 282] on div "Aqs 2-Piece Feather-Print Shirt & Pants Pajama Set 0400022139532 98 in stock $2…" at bounding box center [886, 431] width 1365 height 511
